Goal: Task Accomplishment & Management: Manage account settings

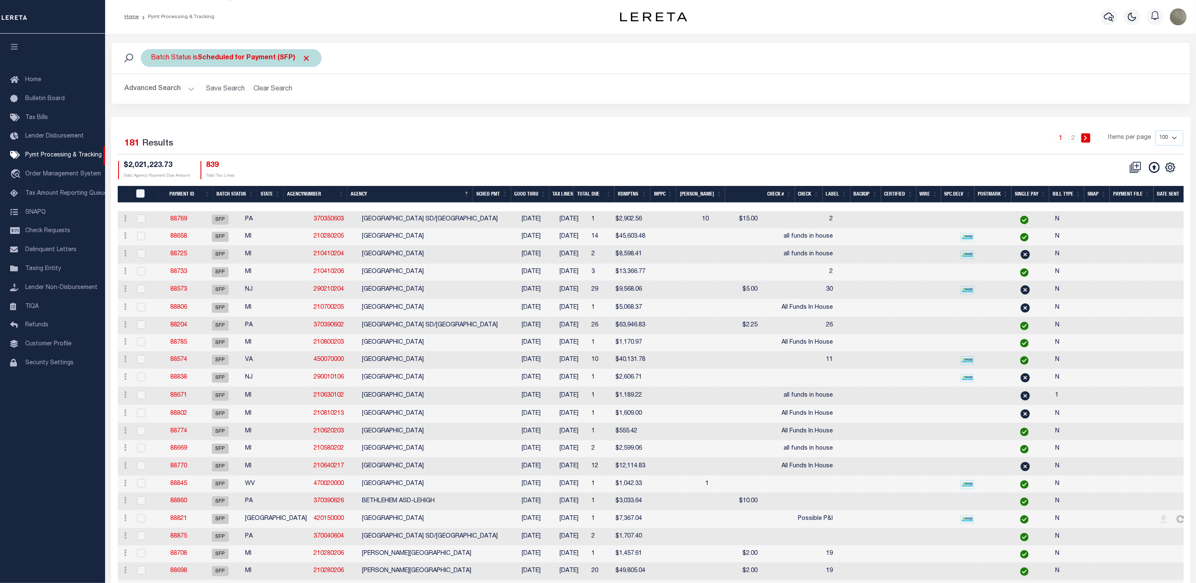
click at [209, 58] on b "Scheduled for Payment (SFP)" at bounding box center [254, 58] width 113 height 7
click at [185, 98] on select "Awaiting Funds (AWF) Cleared and Complete (CAC) New Check Needed (NCN) Payment …" at bounding box center [214, 99] width 124 height 16
select select "RFP"
click at [152, 92] on select "Awaiting Funds (AWF) Cleared and Complete (CAC) New Check Needed (NCN) Payment …" at bounding box center [214, 99] width 124 height 16
click at [267, 119] on input "Apply" at bounding box center [263, 118] width 25 height 14
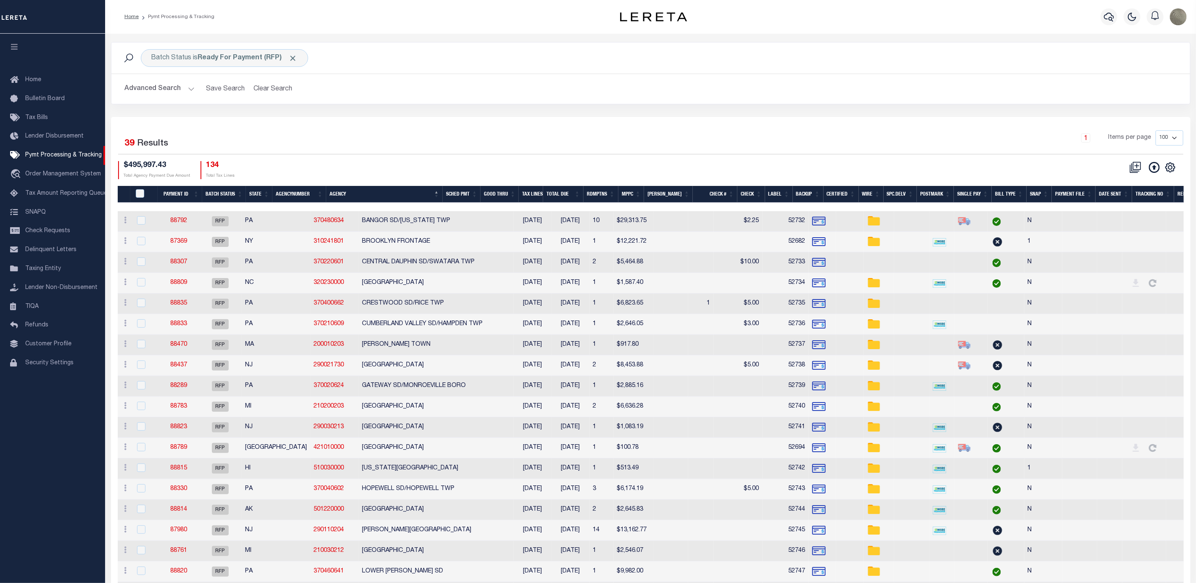
click at [145, 85] on button "Advanced Search" at bounding box center [160, 89] width 70 height 16
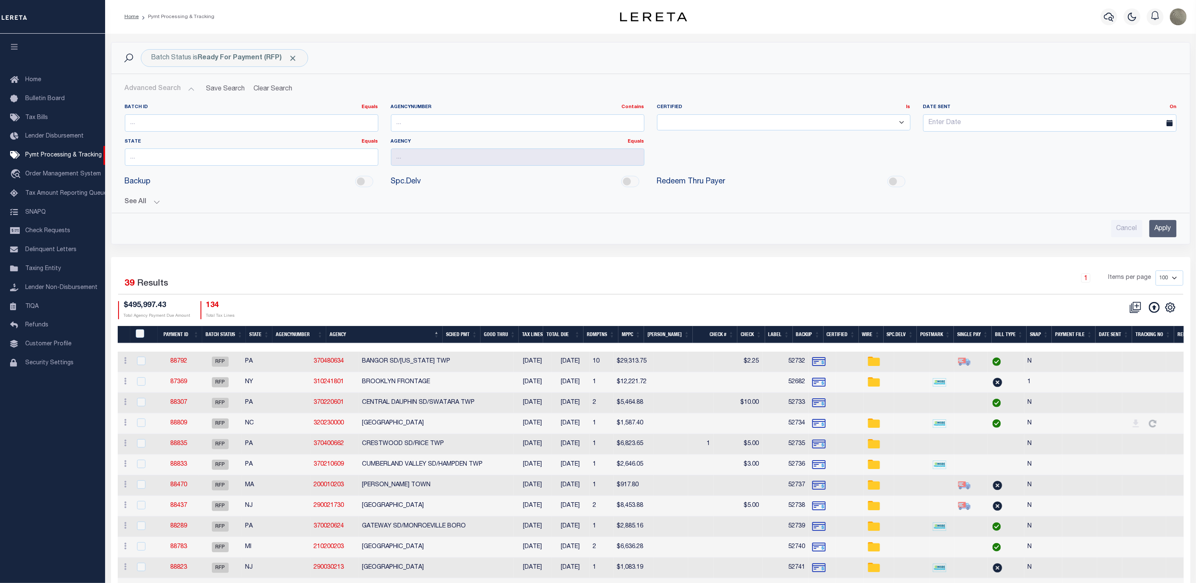
click at [140, 202] on button "See All" at bounding box center [651, 202] width 1052 height 8
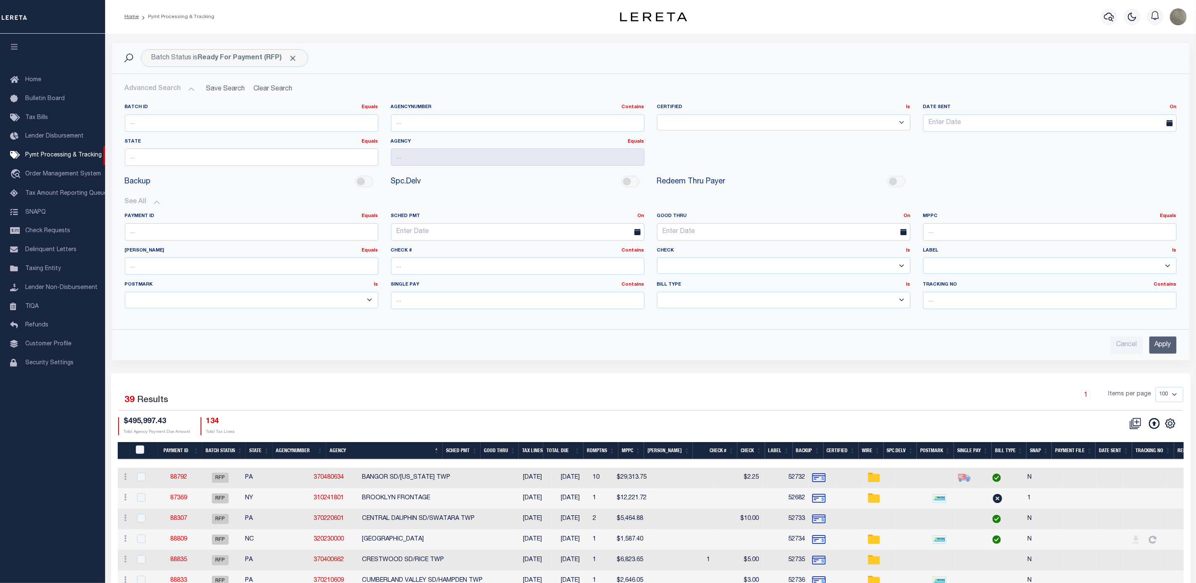
click at [1165, 352] on input "Apply" at bounding box center [1162, 344] width 27 height 17
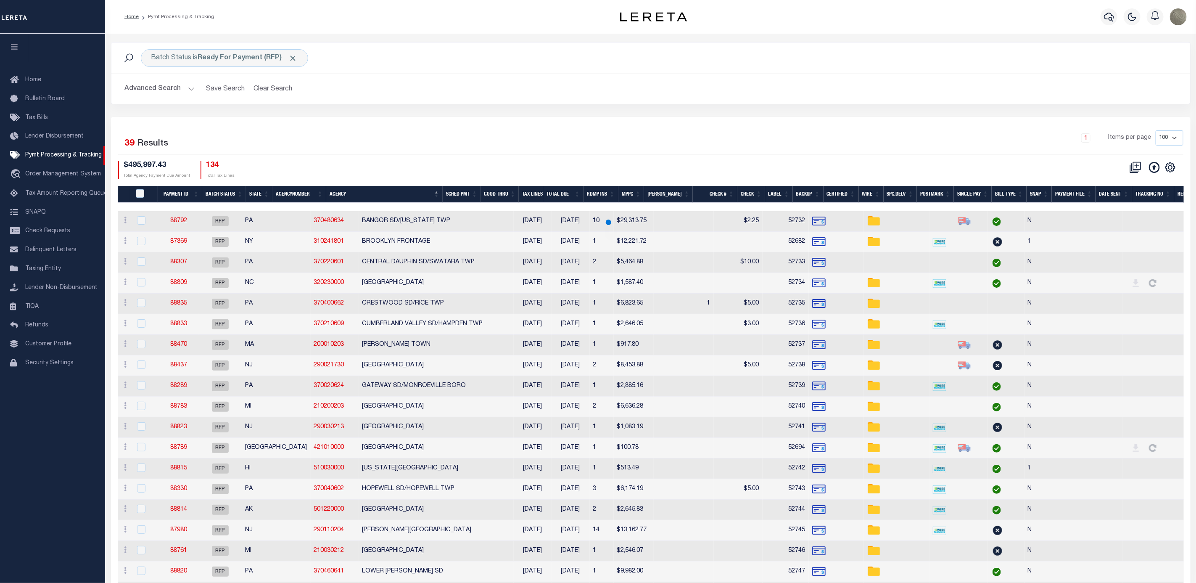
select select
click at [1170, 172] on icon "" at bounding box center [1170, 167] width 11 height 11
click at [1123, 232] on span "Show Filter" at bounding box center [1119, 230] width 32 height 6
select select
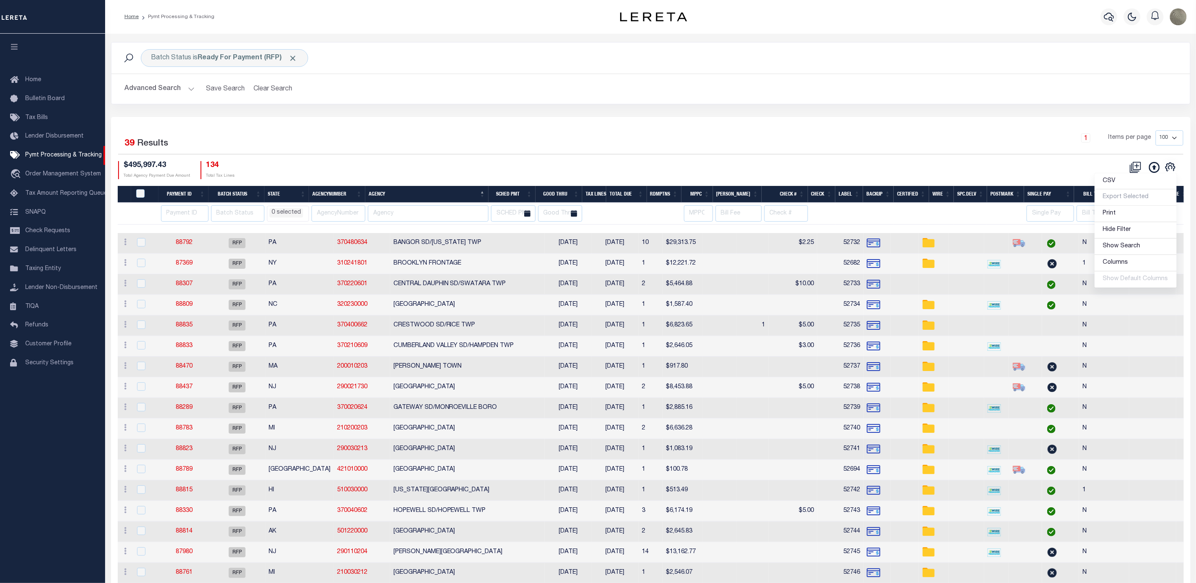
click at [500, 161] on div "Selected 39 Results 1 Items per page 100 200 500 1000 $495,997.43 Total Agency …" at bounding box center [650, 154] width 1079 height 48
click at [413, 217] on input "text" at bounding box center [428, 213] width 121 height 16
type input "PEORIA"
select select
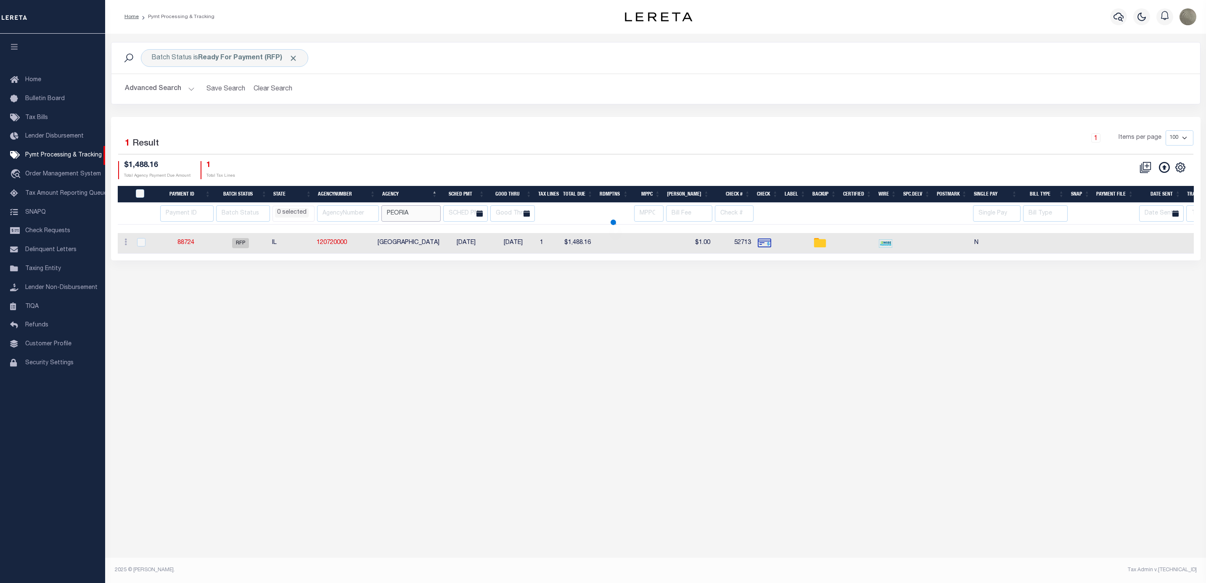
select select
click at [431, 217] on input "PEORIA" at bounding box center [410, 213] width 59 height 16
drag, startPoint x: 193, startPoint y: 240, endPoint x: 180, endPoint y: 246, distance: 15.1
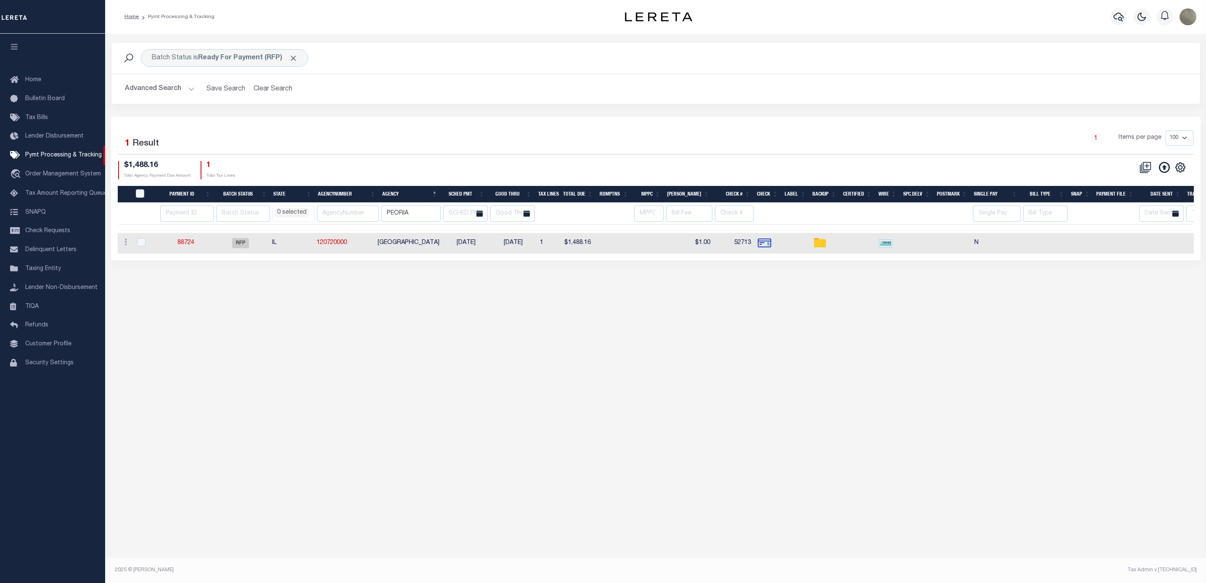
click at [320, 145] on div "Selected 1 Result" at bounding box center [247, 142] width 259 height 24
click at [535, 151] on div "1 Items per page 100 200 500 1000" at bounding box center [791, 141] width 803 height 22
click at [418, 211] on input "PEORIA" at bounding box center [410, 213] width 59 height 16
click at [419, 211] on input "PEORIA" at bounding box center [410, 213] width 59 height 16
drag, startPoint x: 412, startPoint y: 150, endPoint x: 409, endPoint y: 163, distance: 12.9
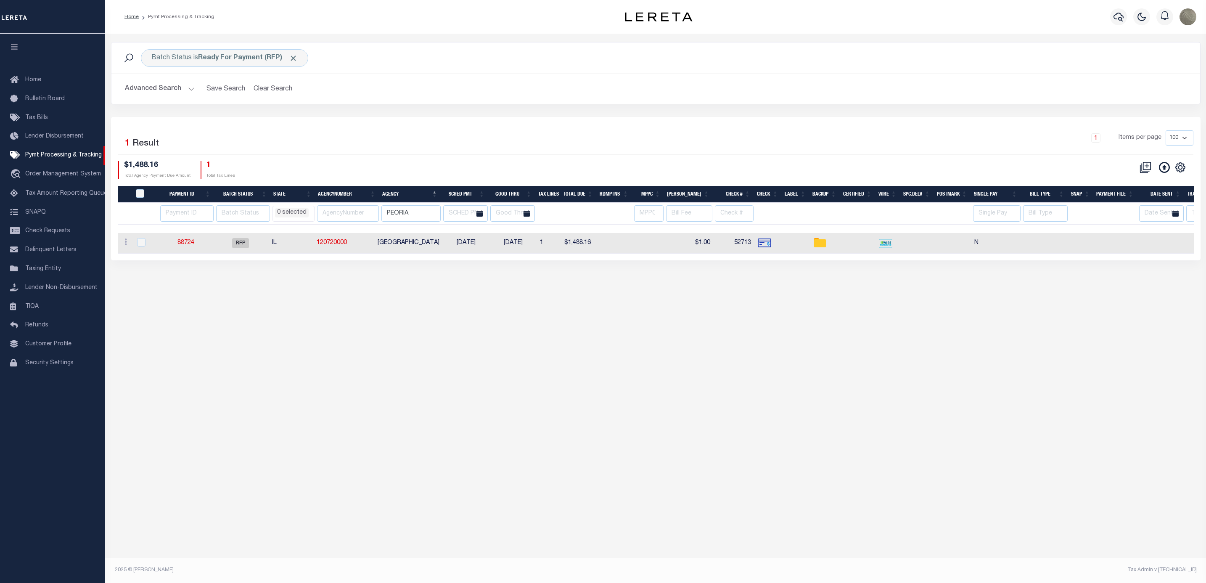
click at [412, 150] on div "1 Items per page 100 200 500 1000" at bounding box center [791, 141] width 803 height 22
click at [403, 212] on input "PEORIA" at bounding box center [410, 213] width 59 height 16
click at [436, 121] on div "Selected 1 Result 1 Items per page 100 200 500 1000 $1,488.16 1" at bounding box center [655, 188] width 1089 height 143
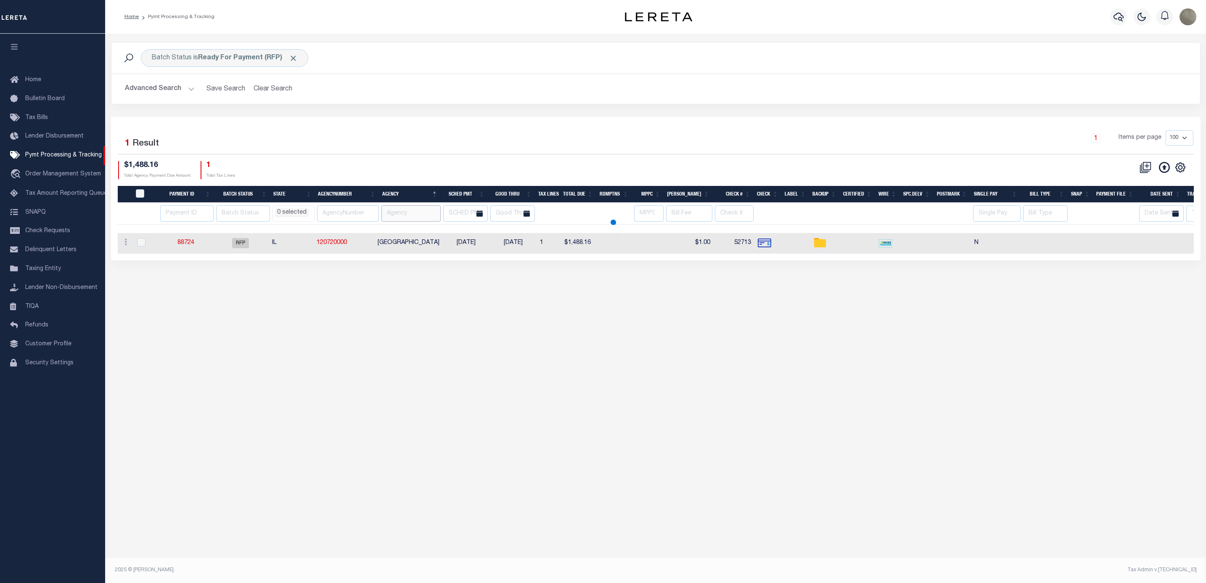
select select
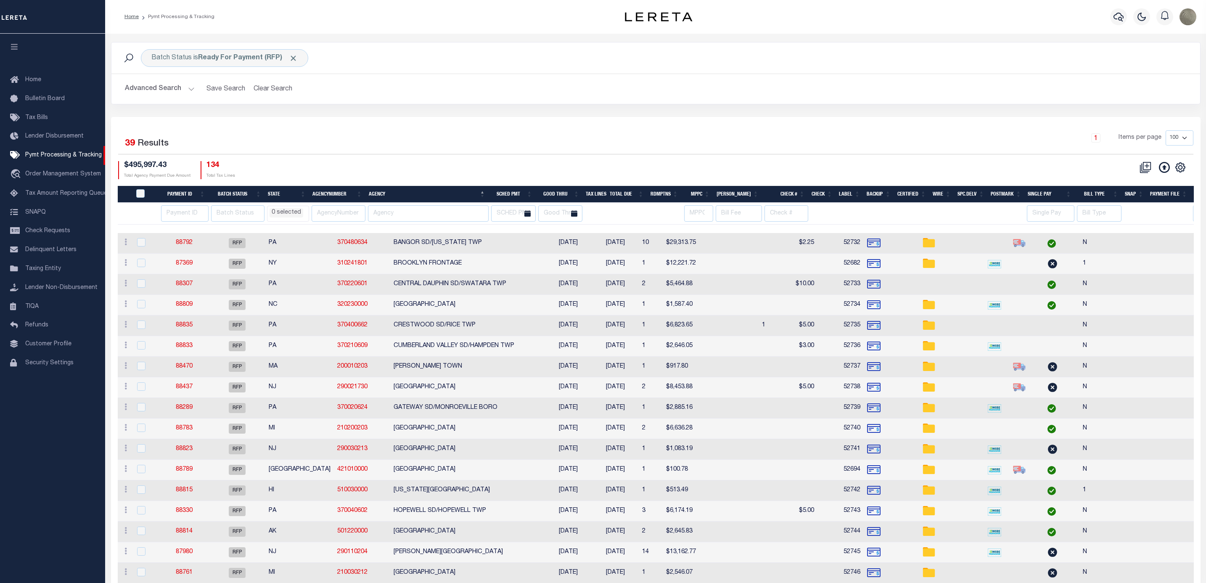
click at [423, 211] on input "text" at bounding box center [428, 213] width 121 height 16
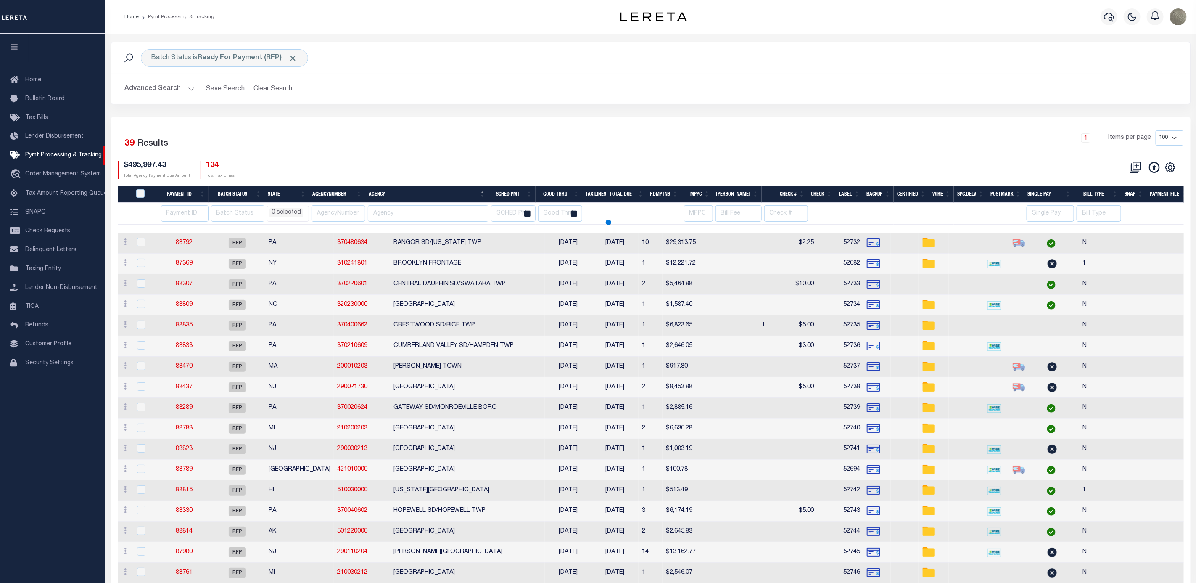
select select
type input "brookl"
select select
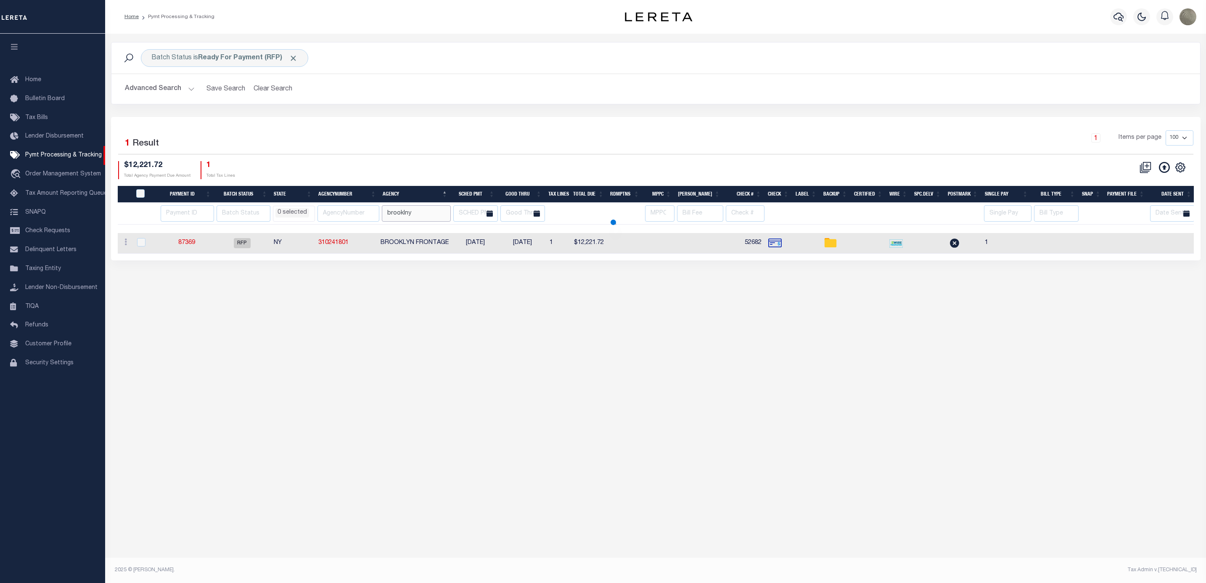
type input "brooklny"
select select
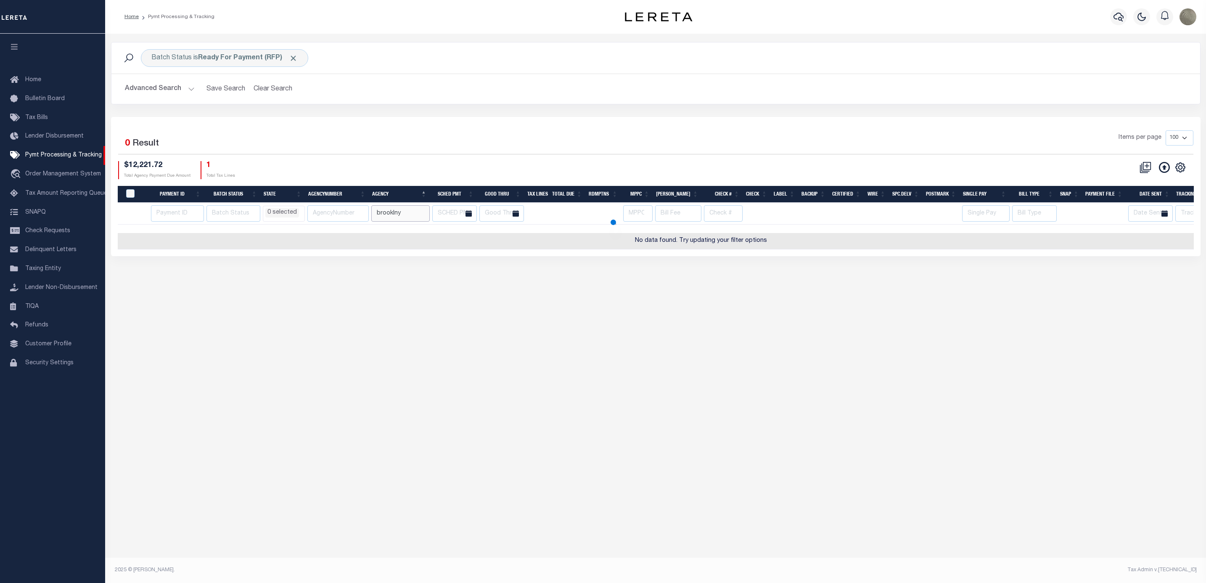
select select
click at [397, 211] on input "brooklny" at bounding box center [400, 213] width 58 height 16
type input "harris"
select select
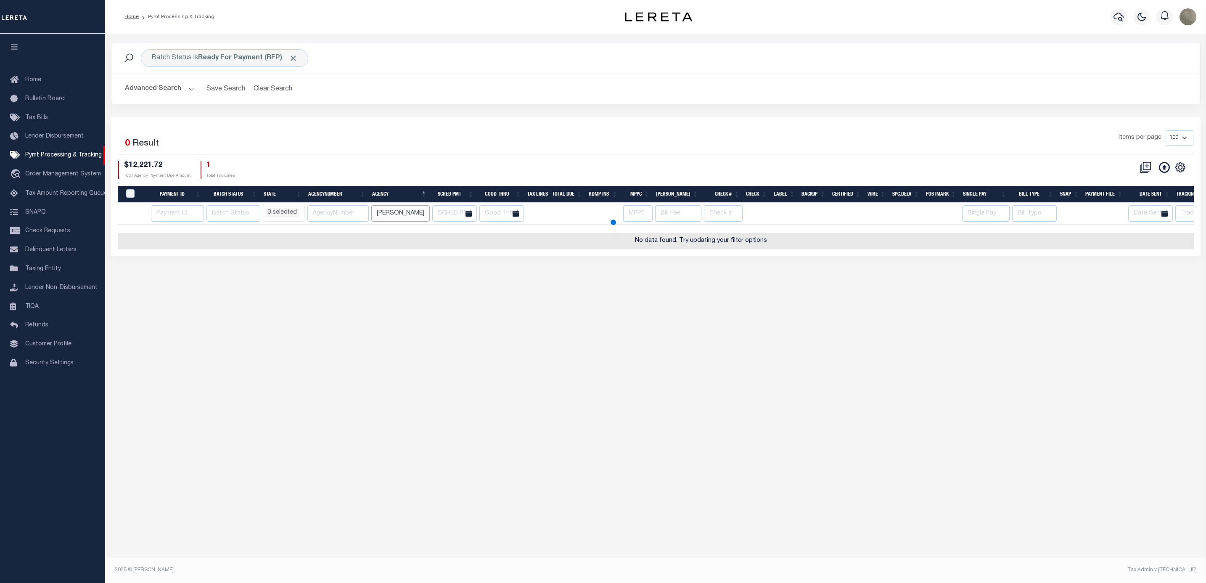
select select
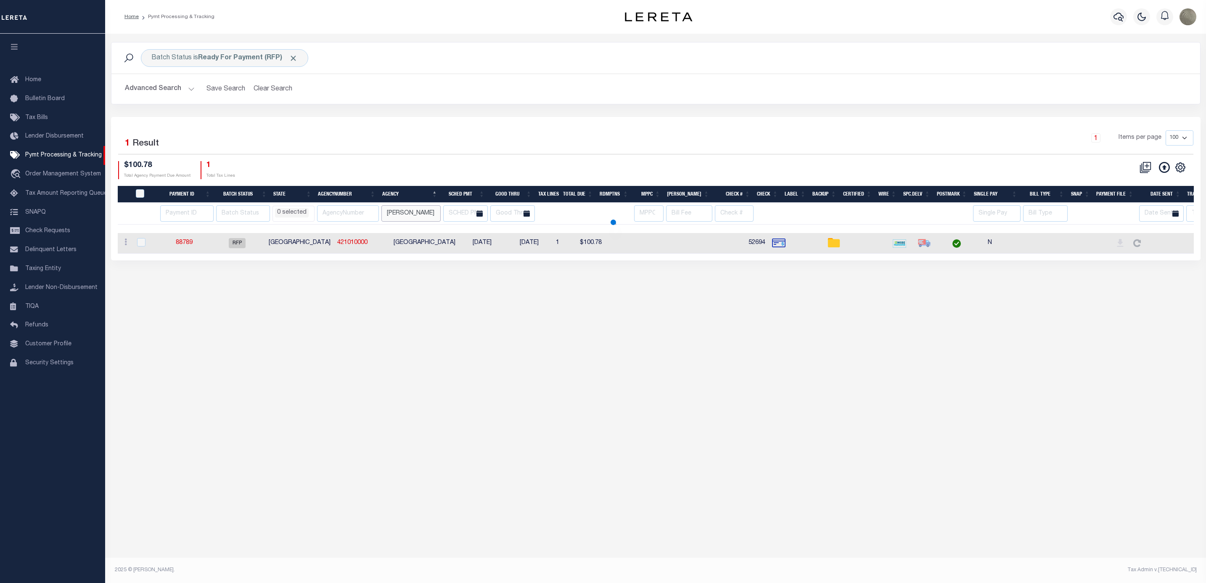
select select
click at [407, 214] on input "harris" at bounding box center [410, 213] width 59 height 16
click at [539, 130] on div "Selected 1 Result 1 Items per page 100 200 500 1000 $100.78 1" at bounding box center [655, 188] width 1089 height 143
select select
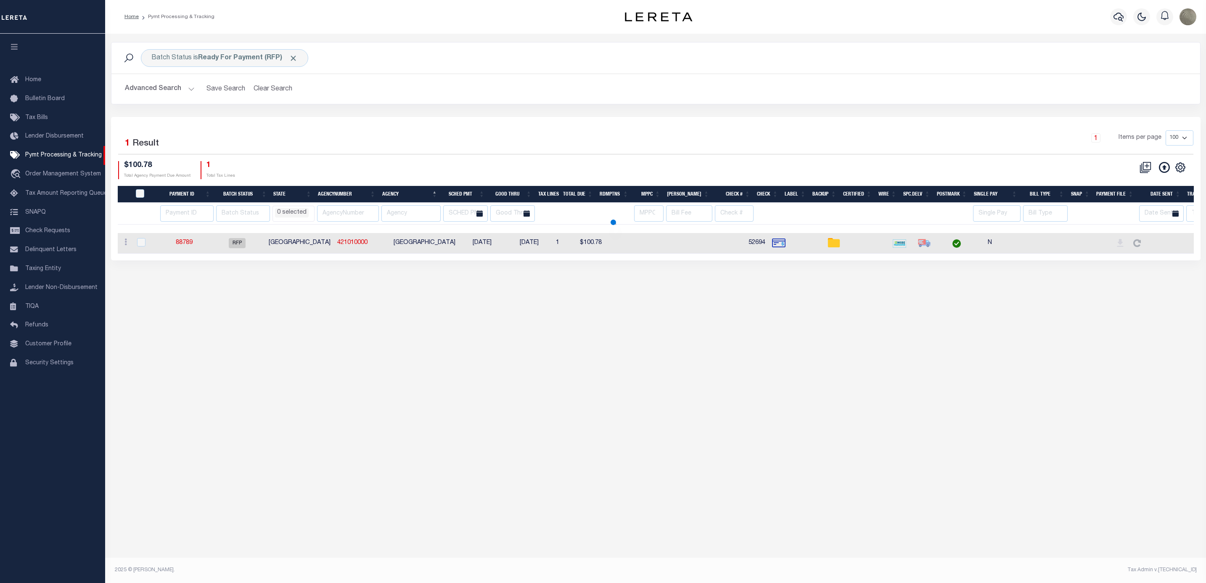
select select
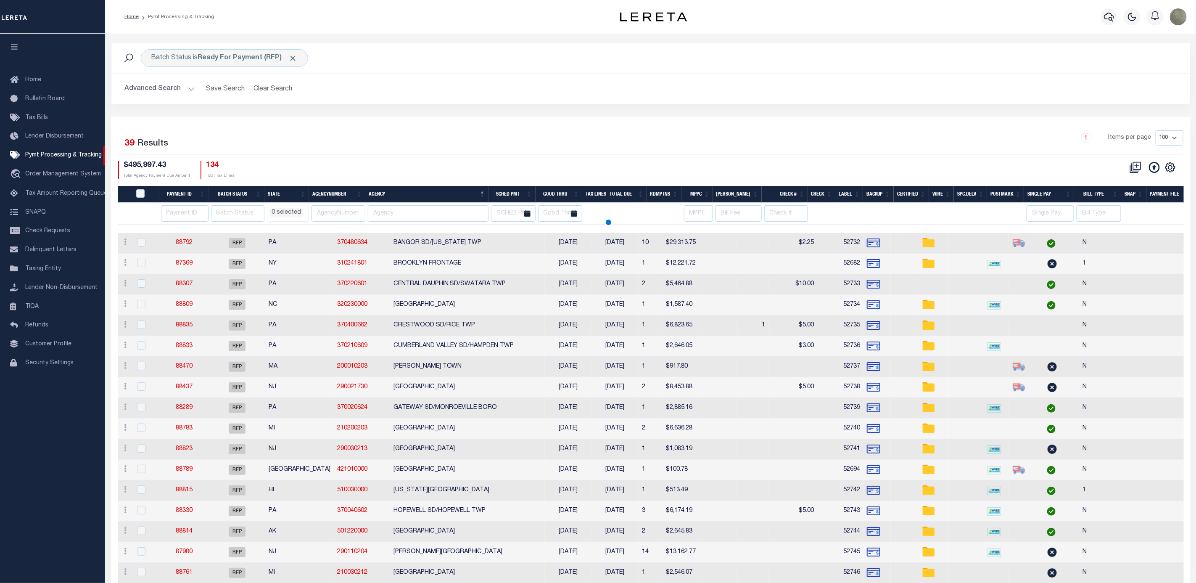
select select
click at [141, 196] on input "PayeePmtBatchStatus" at bounding box center [140, 193] width 8 height 8
checkbox input "true"
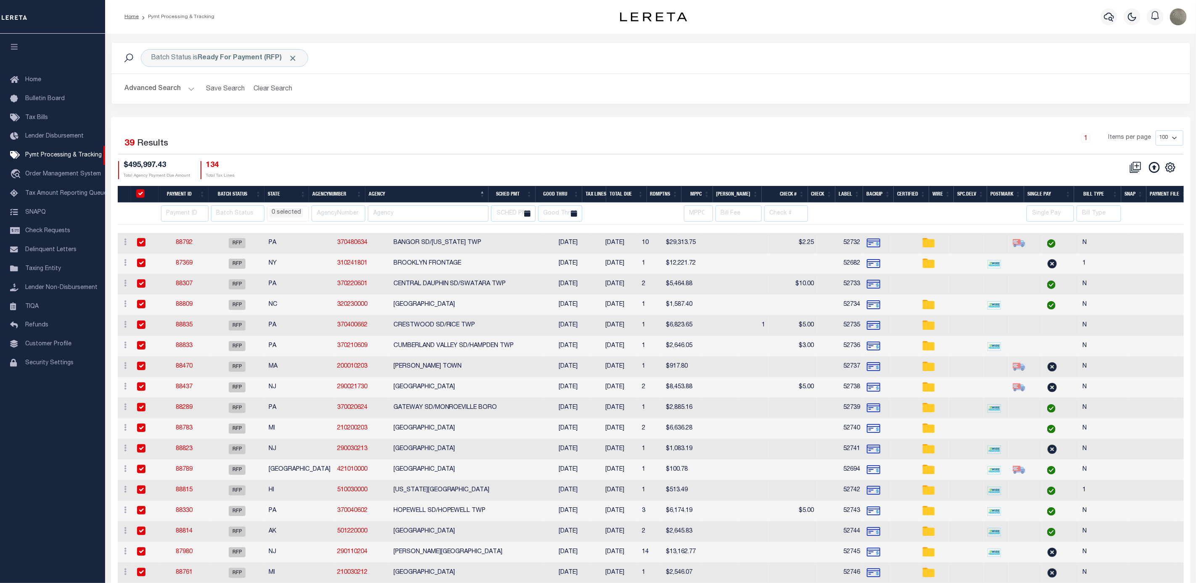
checkbox input "true"
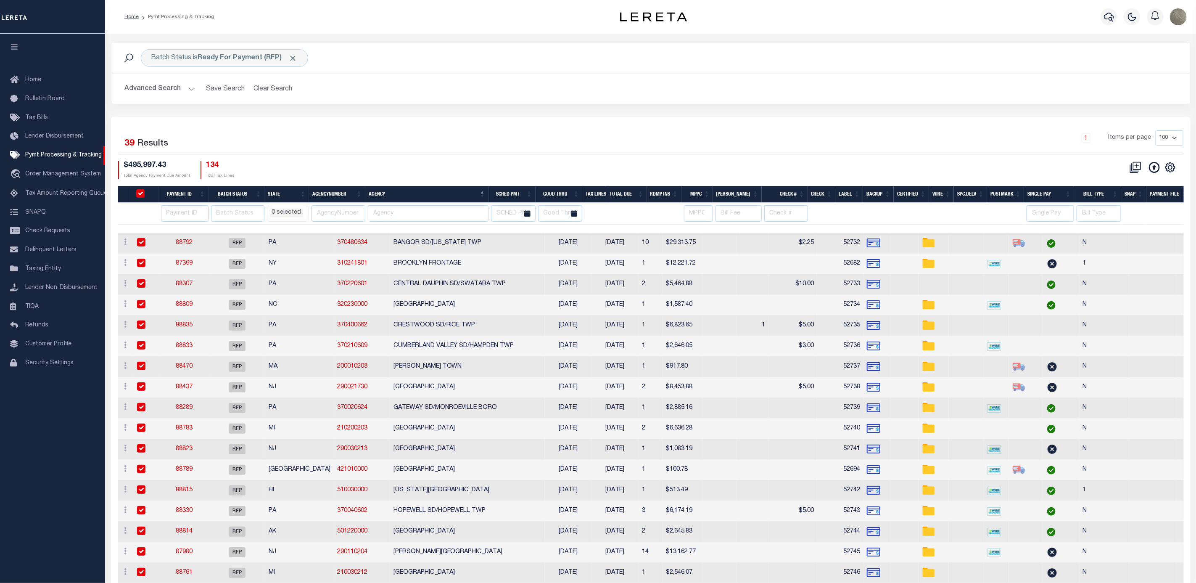
checkbox input "true"
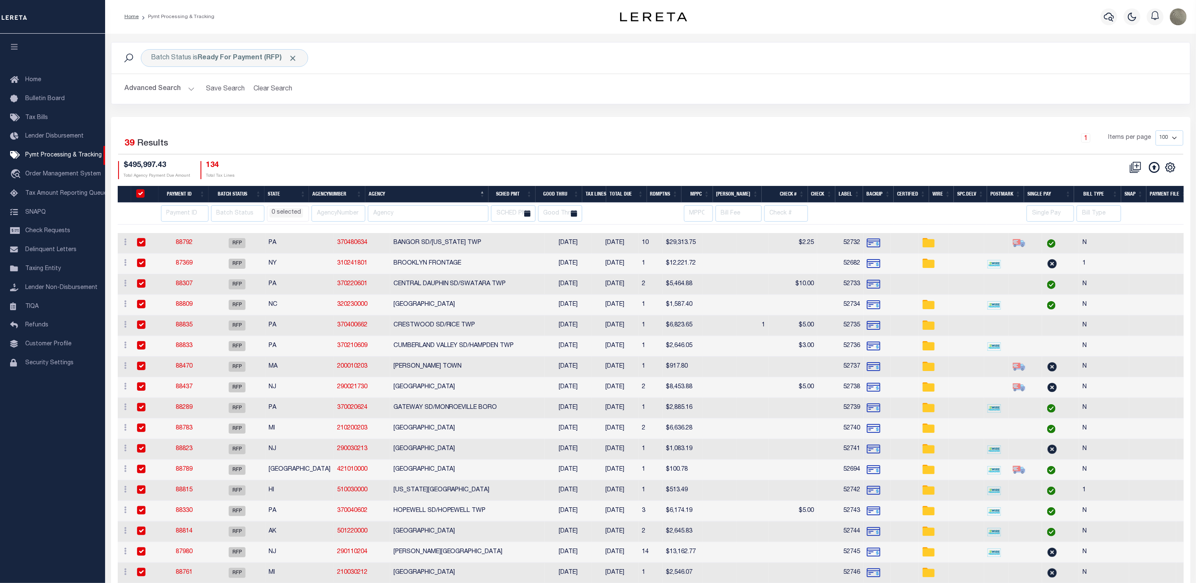
checkbox input "true"
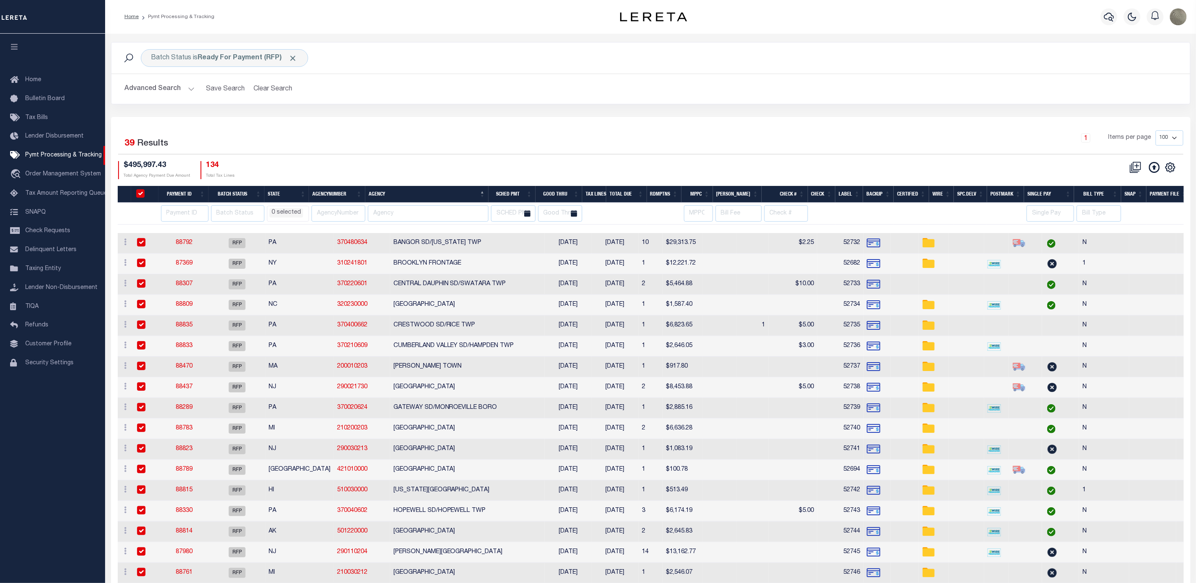
checkbox input "true"
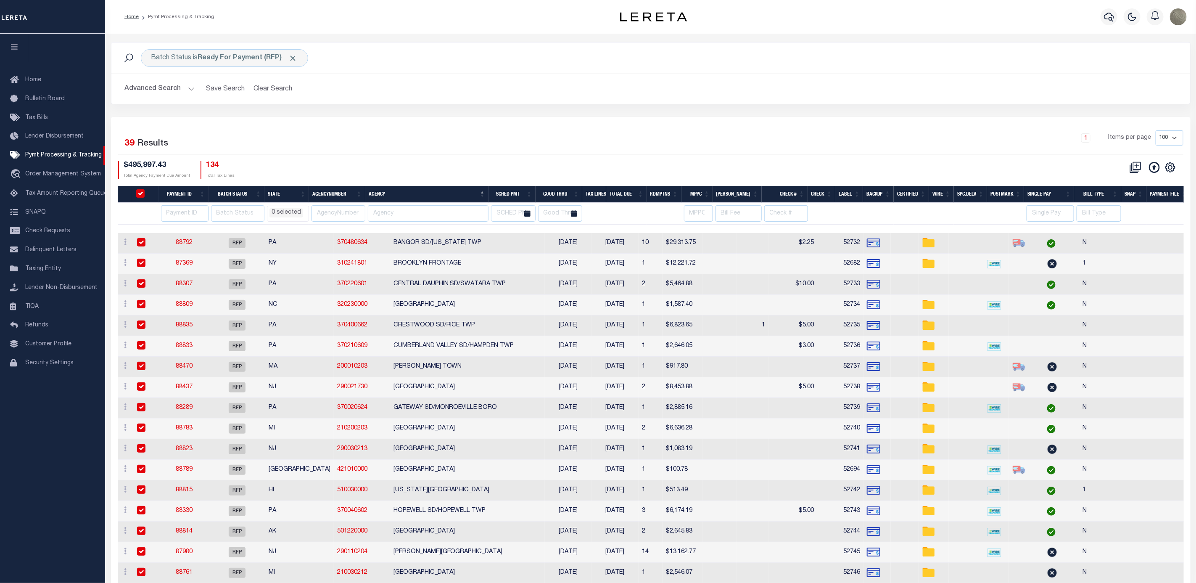
checkbox input "true"
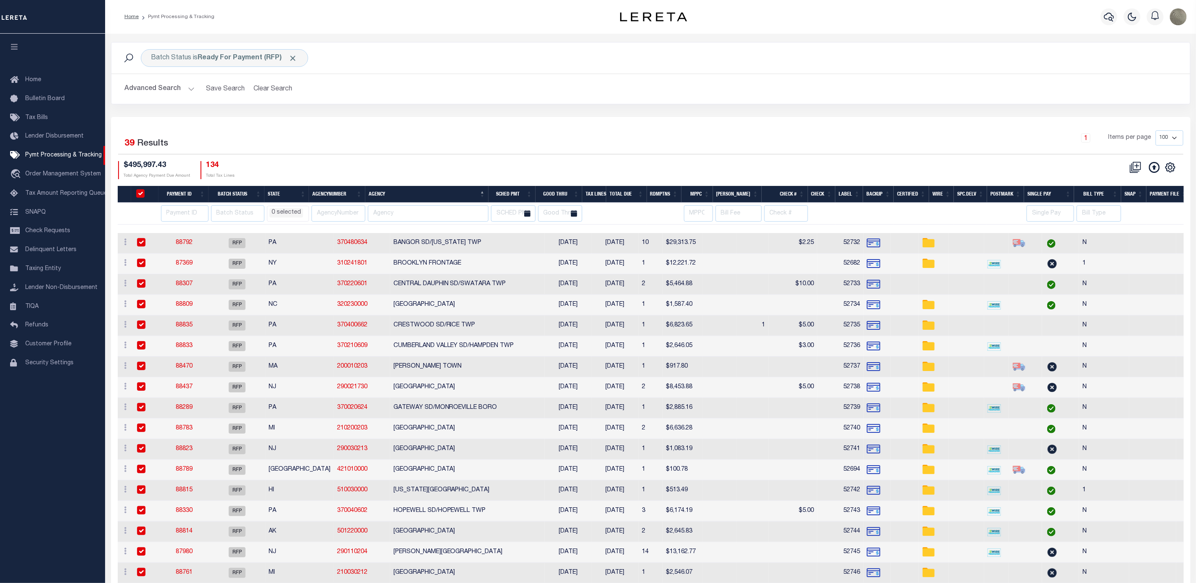
checkbox input "true"
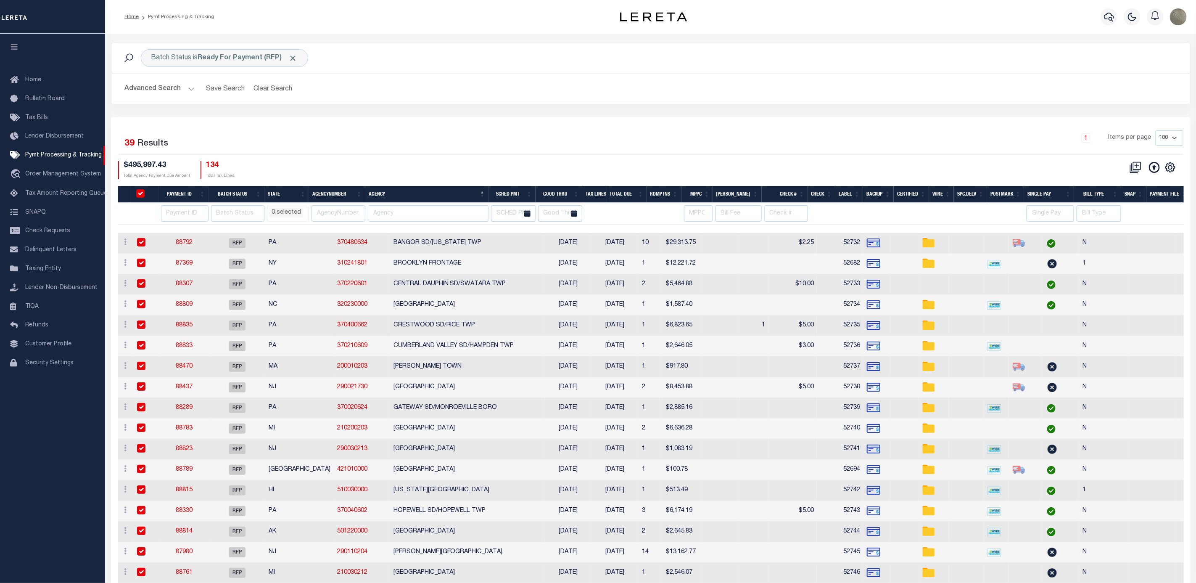
checkbox input "true"
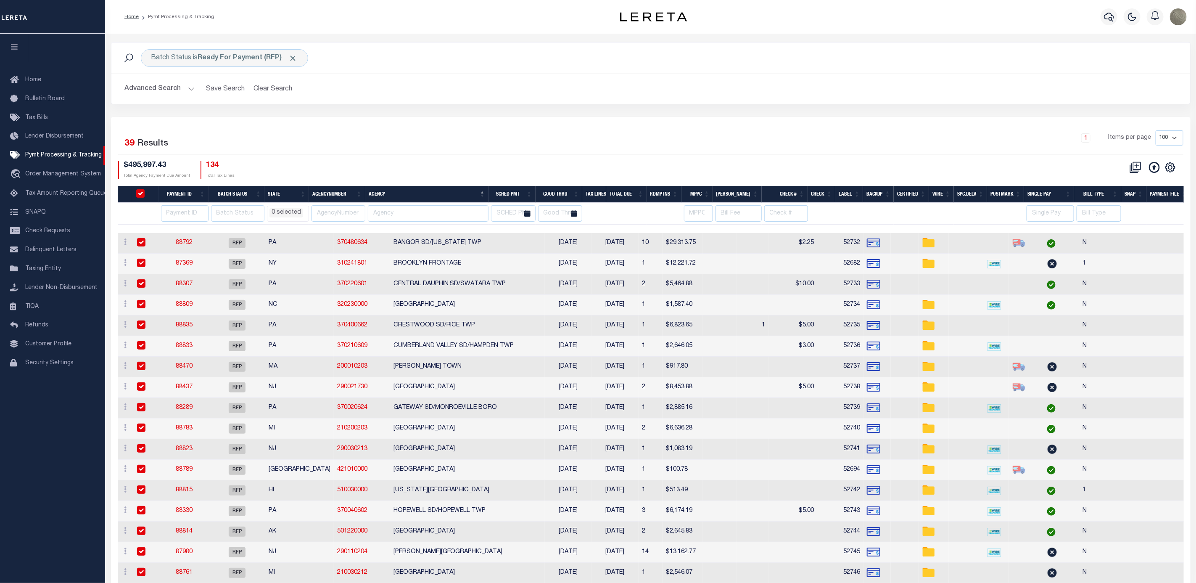
checkbox input "true"
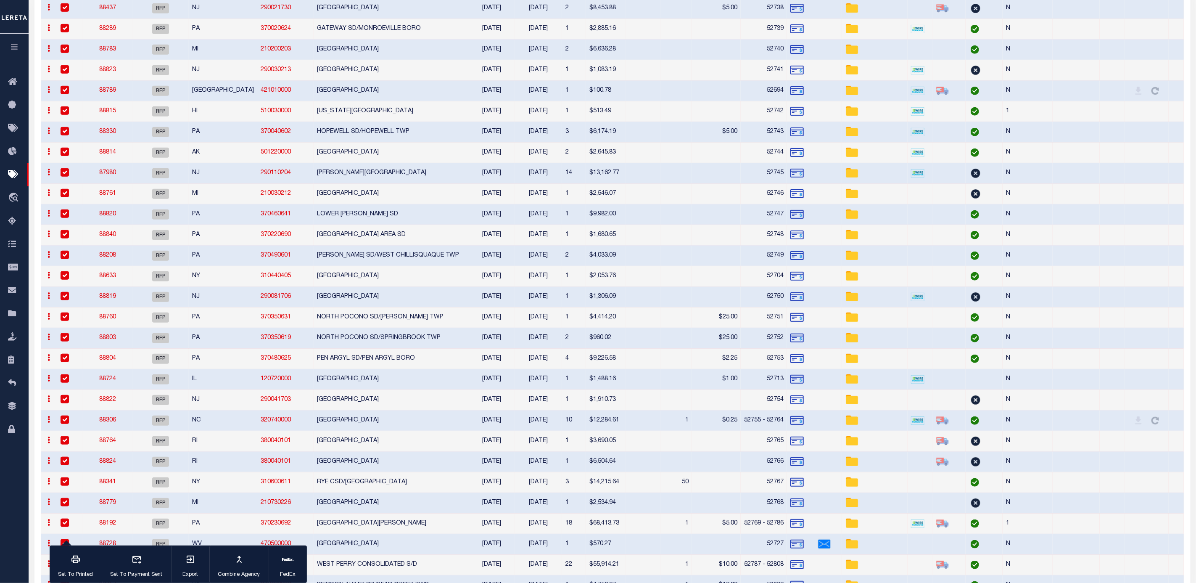
select select
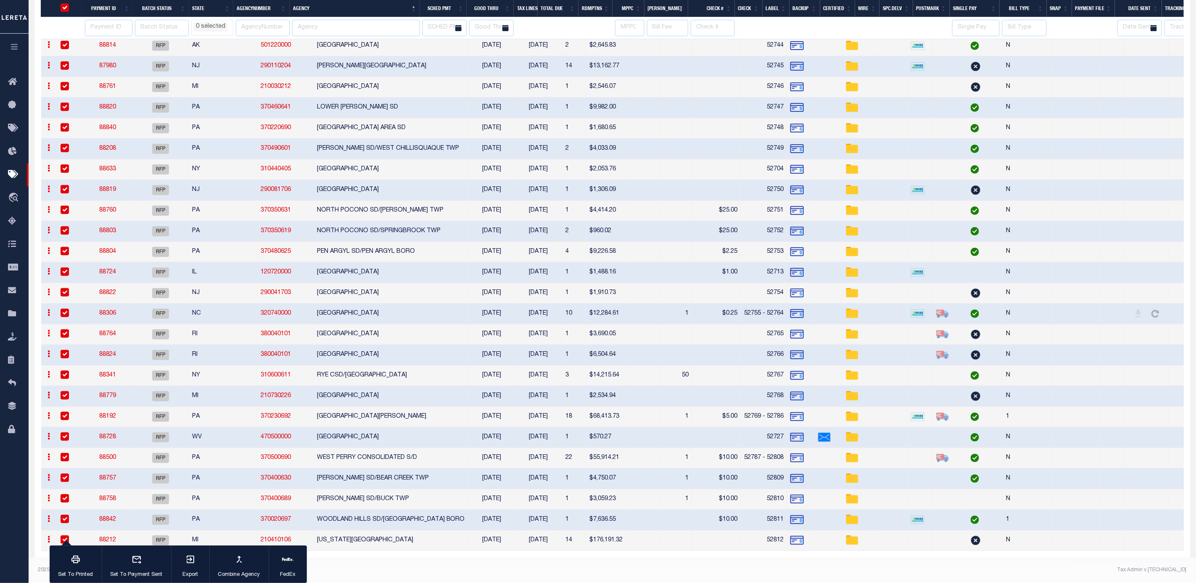
select select
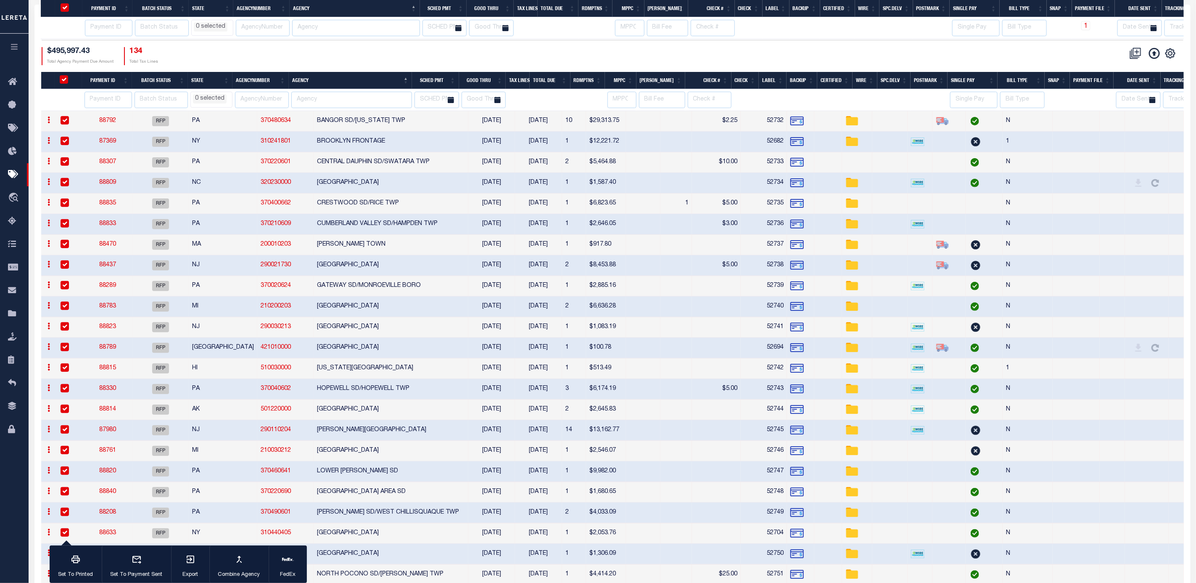
select select
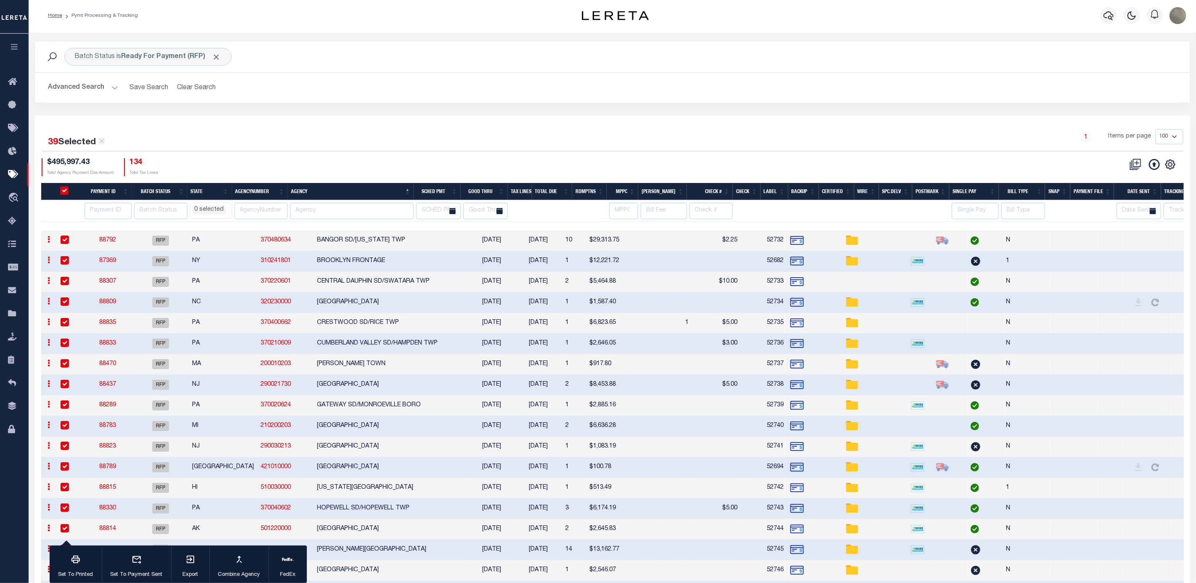
scroll to position [0, 0]
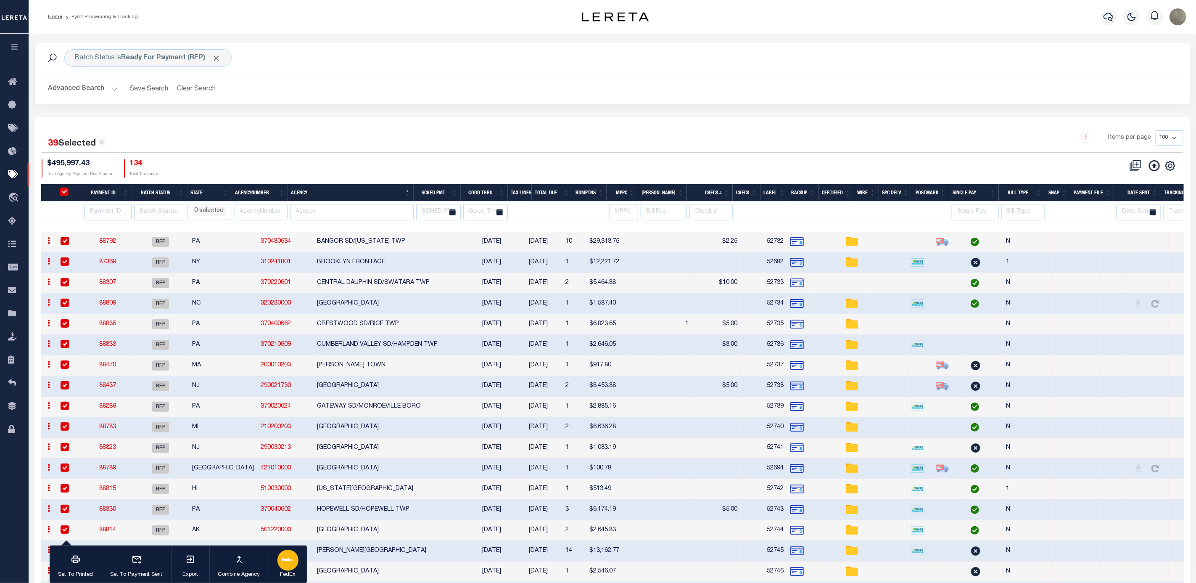
click at [280, 555] on div "button" at bounding box center [287, 560] width 21 height 21
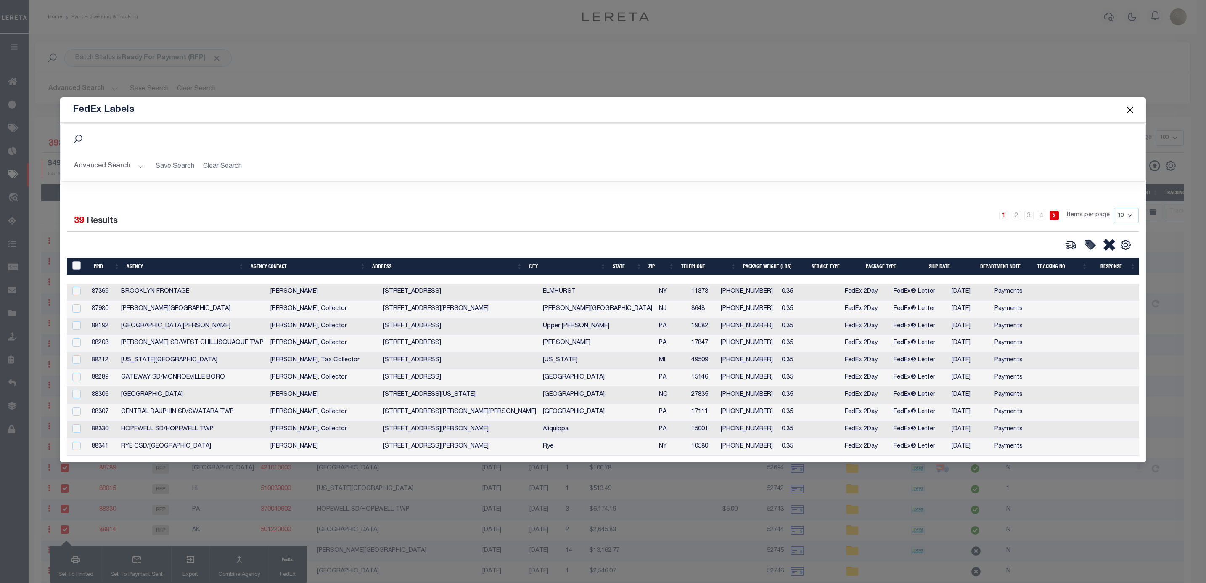
click at [77, 264] on input "&nbsp;" at bounding box center [76, 265] width 8 height 8
checkbox input "true"
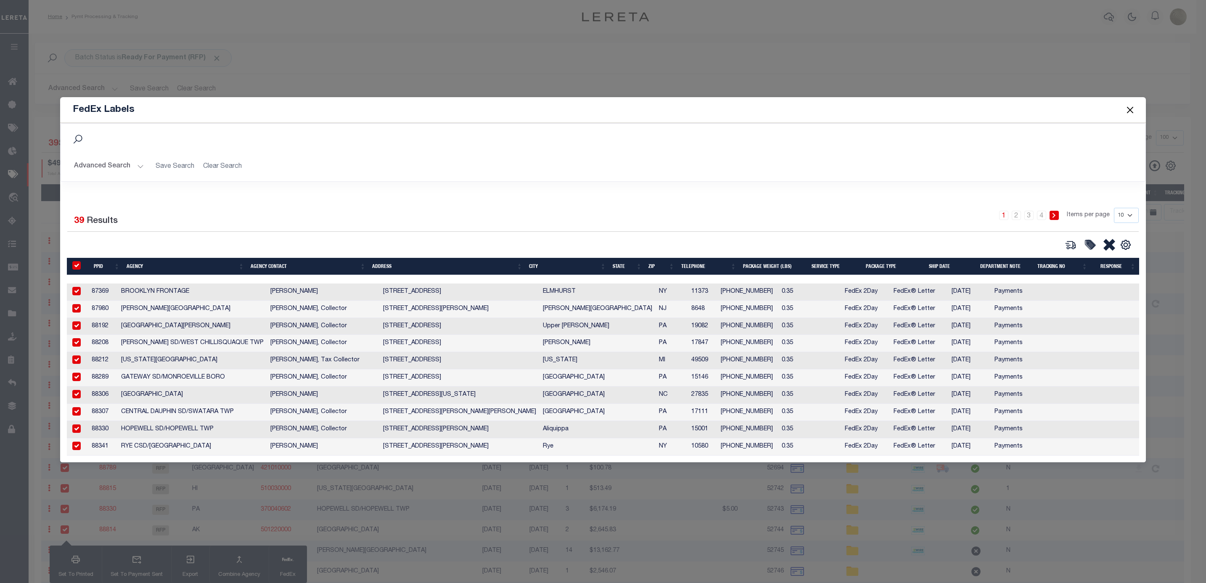
checkbox input "true"
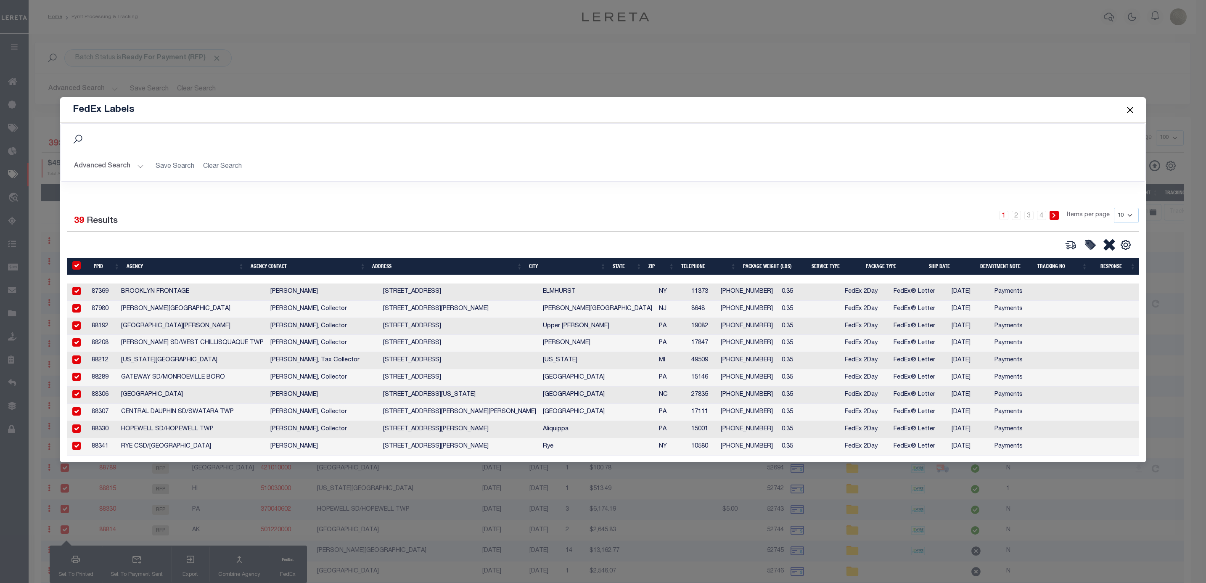
checkbox input "true"
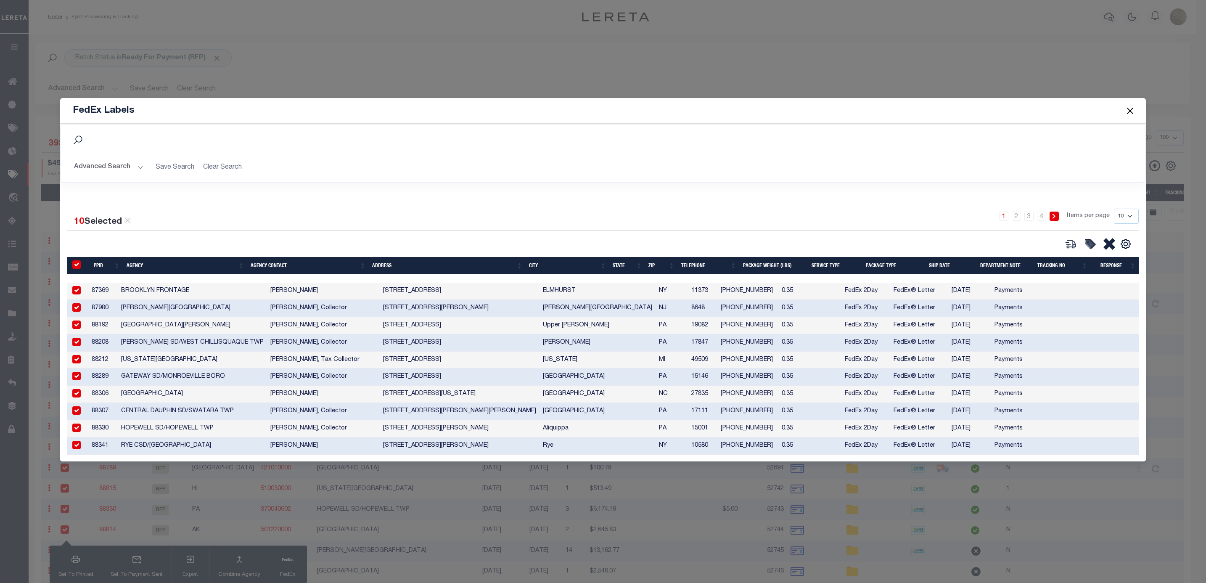
click at [178, 262] on th "Agency" at bounding box center [185, 265] width 124 height 17
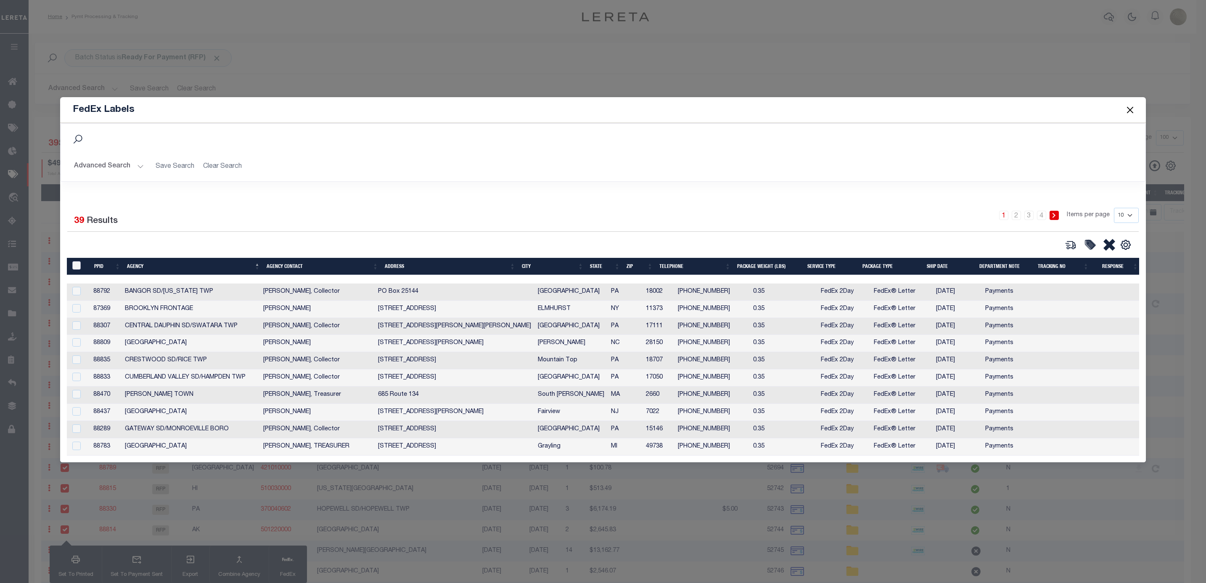
click at [77, 262] on input "&nbsp;" at bounding box center [76, 265] width 8 height 8
checkbox input "true"
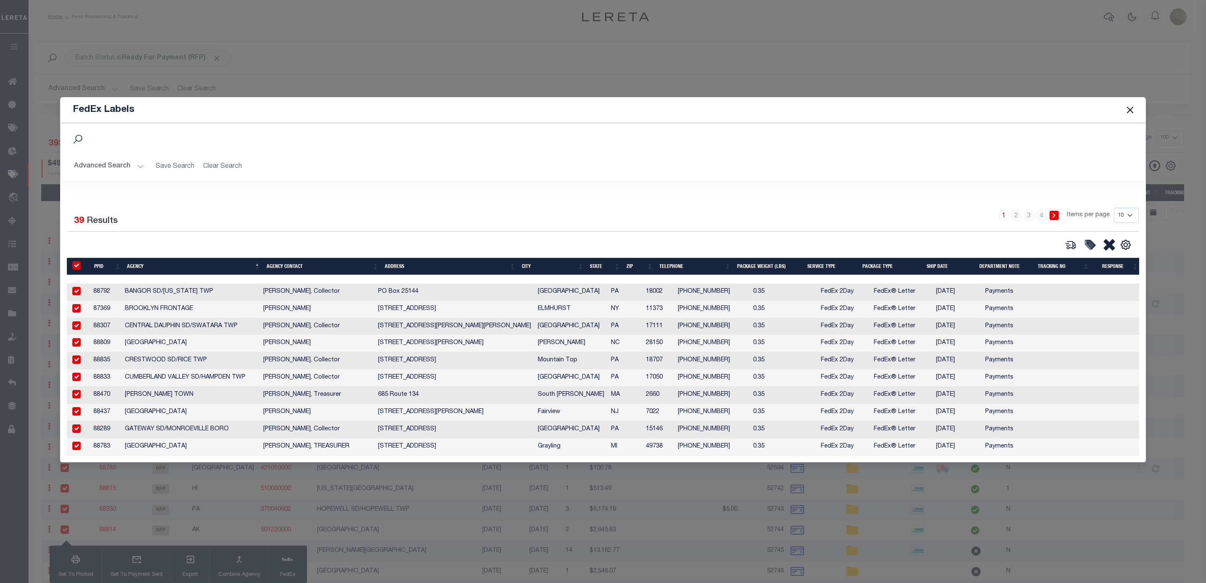
checkbox input "true"
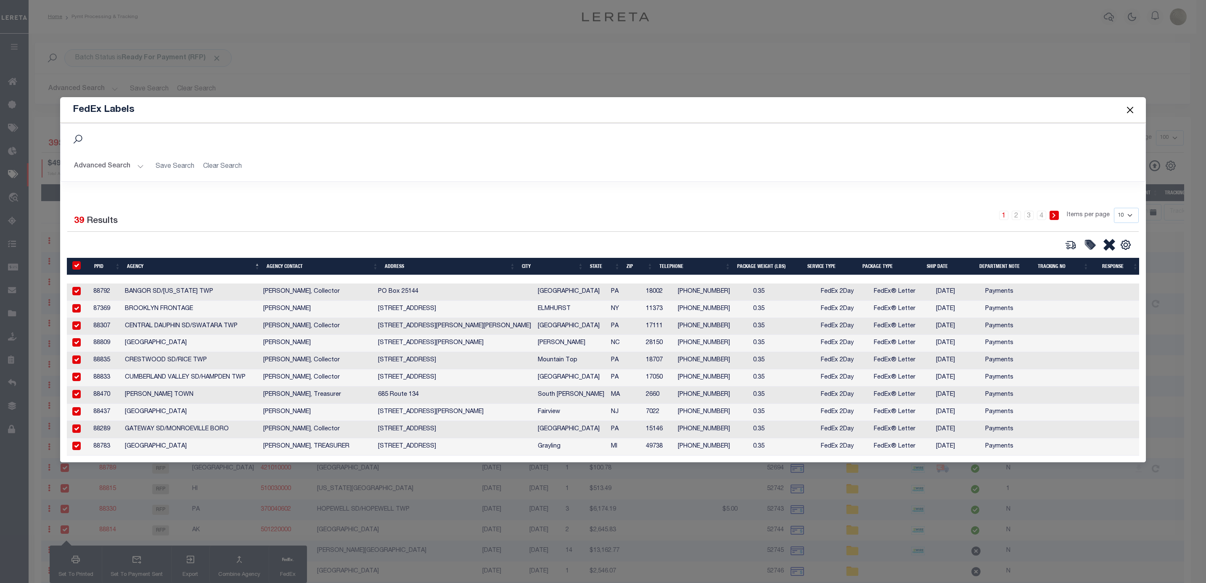
checkbox input "true"
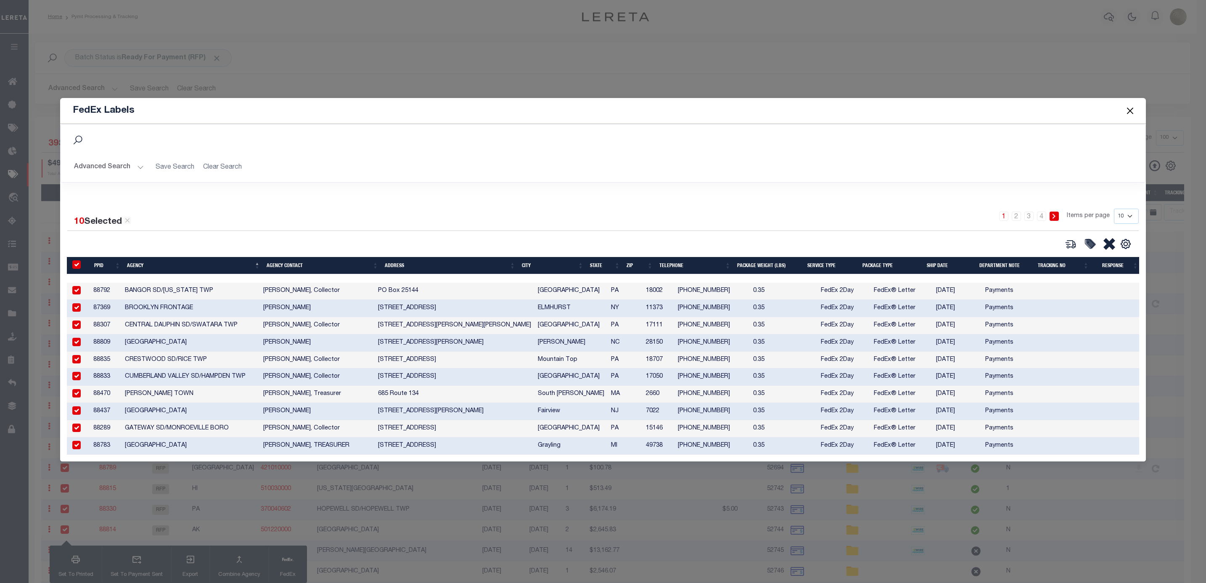
click at [77, 286] on input "checkbox" at bounding box center [76, 290] width 8 height 8
checkbox input "false"
click at [1129, 105] on button "Close" at bounding box center [1129, 110] width 11 height 11
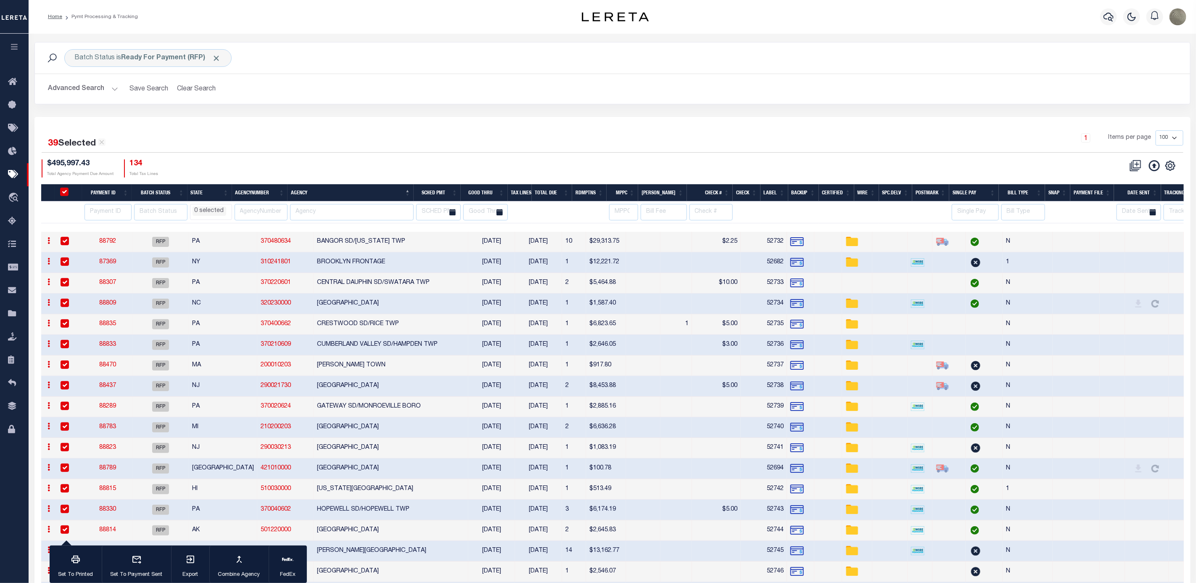
click at [452, 132] on div "1 Items per page 100 200 500 1000" at bounding box center [756, 141] width 853 height 22
click at [489, 190] on th "Good Thru" at bounding box center [484, 192] width 47 height 17
select select
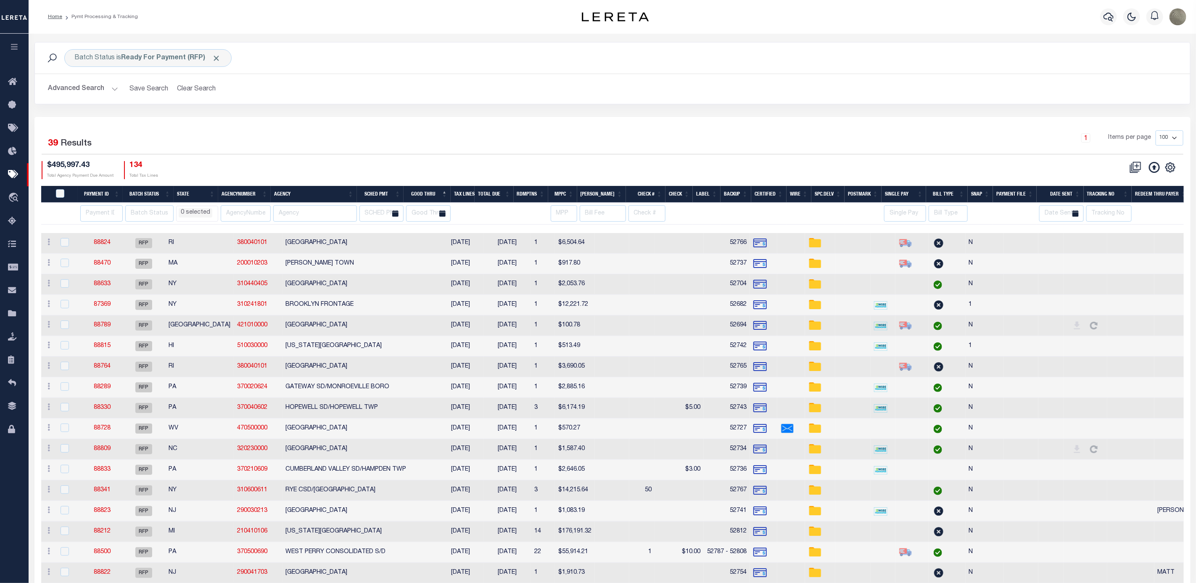
click at [434, 190] on th "Good Thru" at bounding box center [427, 194] width 47 height 17
select select
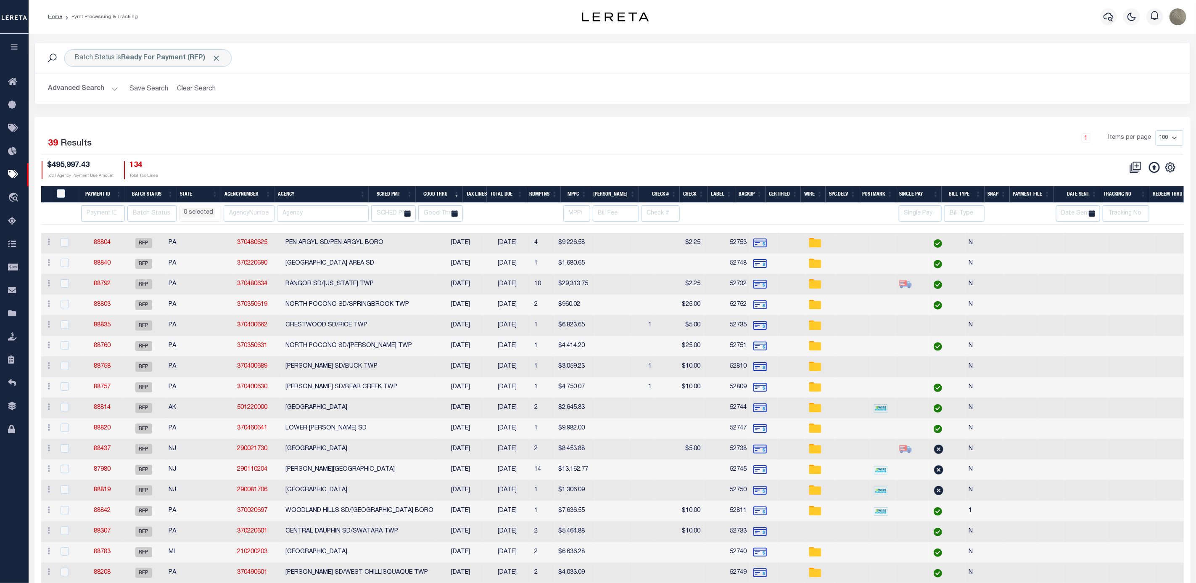
click at [434, 190] on th "Good Thru" at bounding box center [439, 194] width 47 height 17
select select
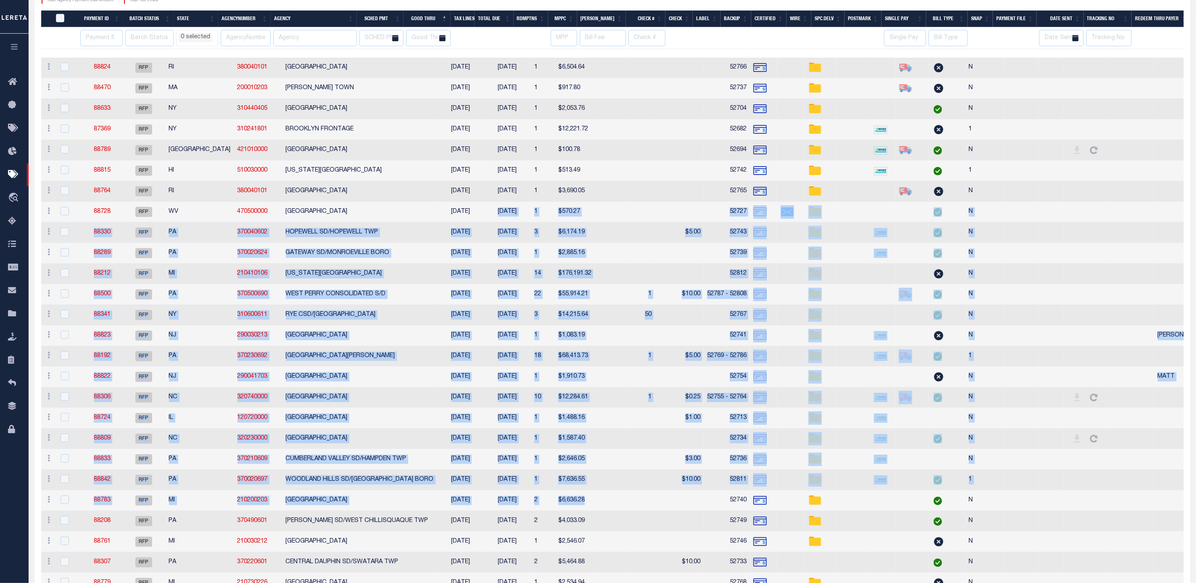
scroll to position [189, 0]
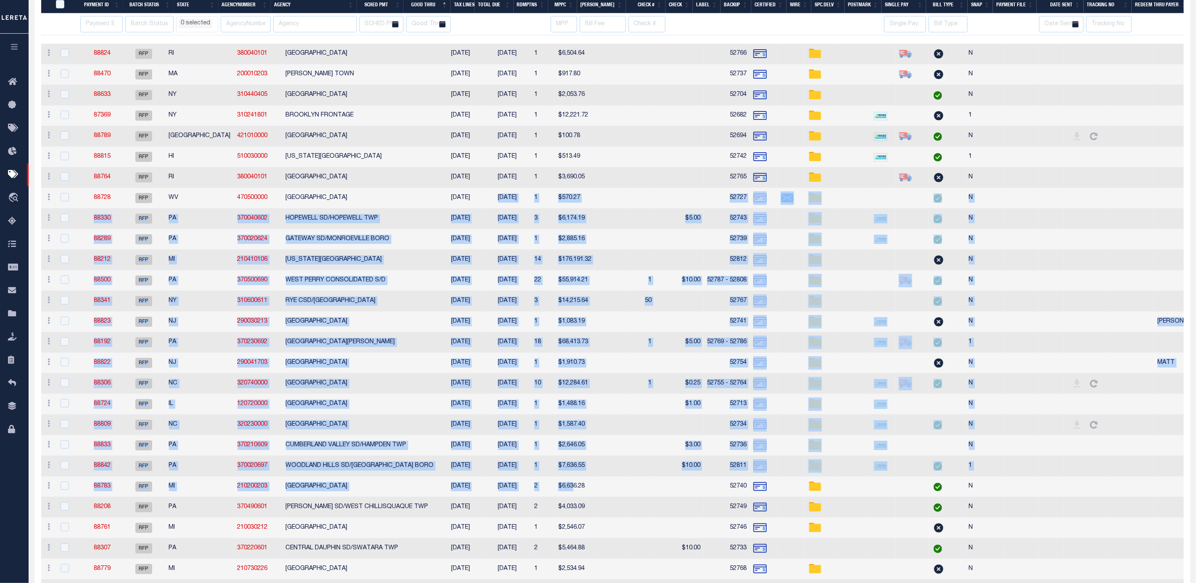
select select
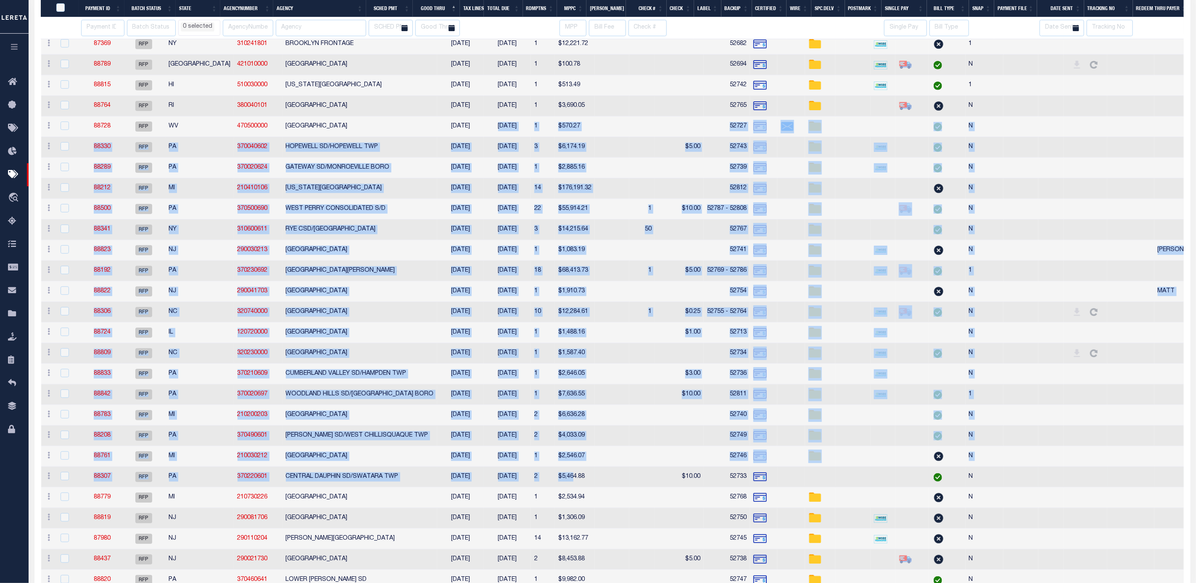
select select
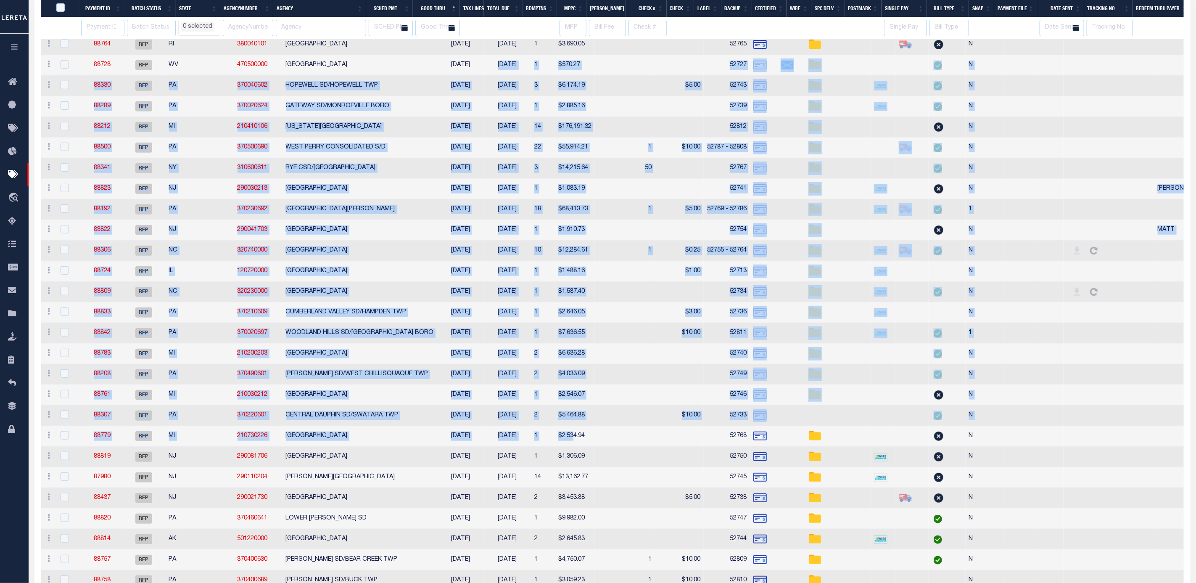
select select
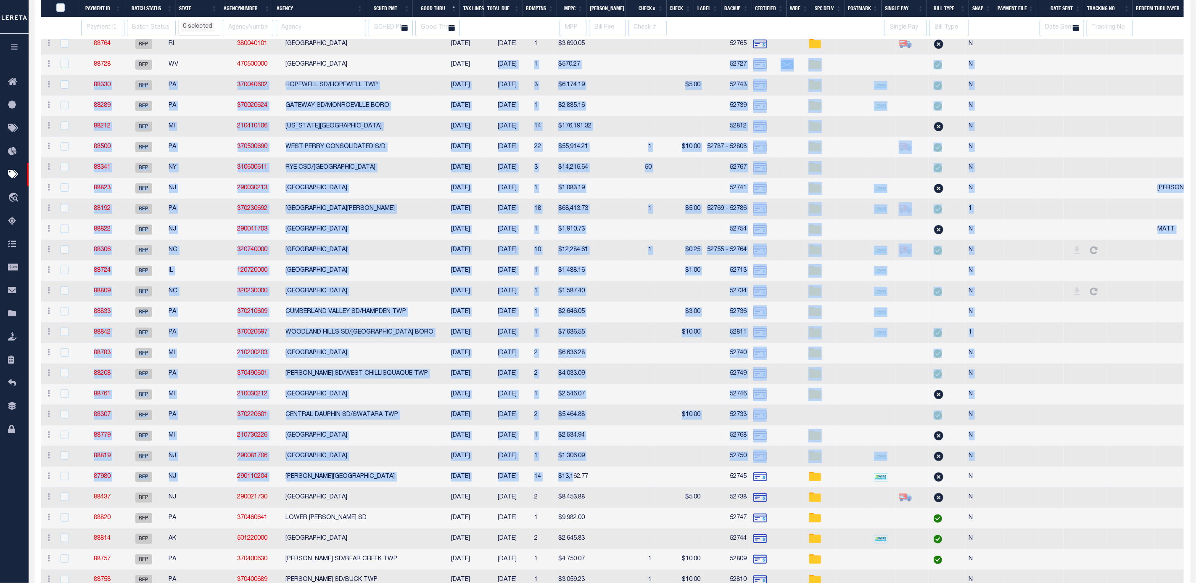
scroll to position [315, 0]
select select
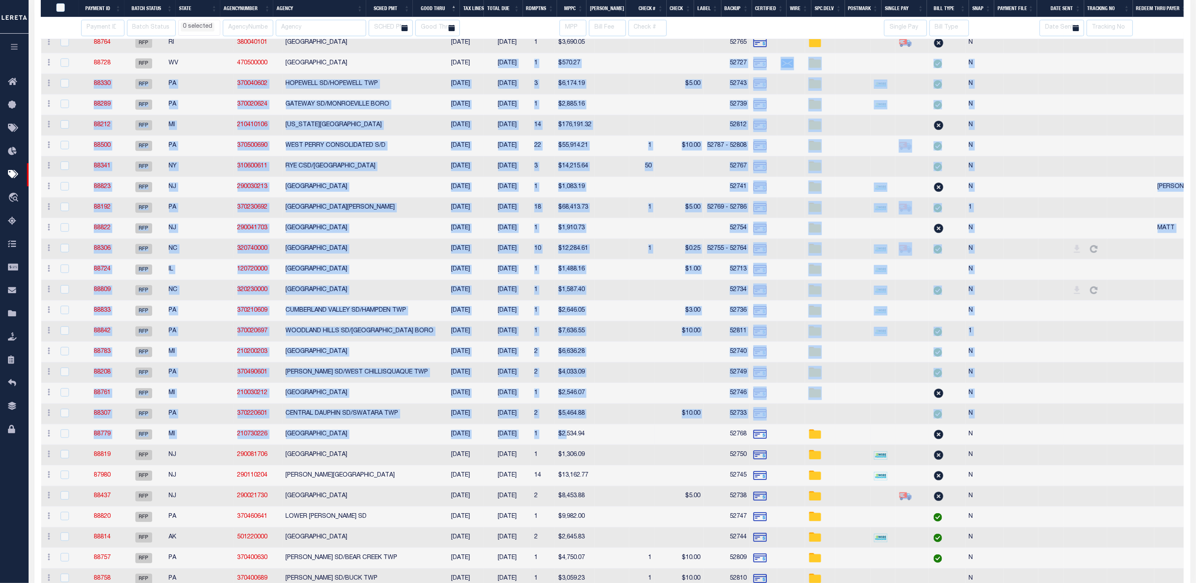
drag, startPoint x: 443, startPoint y: 390, endPoint x: 520, endPoint y: 436, distance: 90.0
click at [520, 436] on tbody "ACTIONS Delete Batch 88824 RFP RI 380040101 PROVIDENCE CITY 08/27/2025 04/24/20…" at bounding box center [654, 310] width 1226 height 803
select select
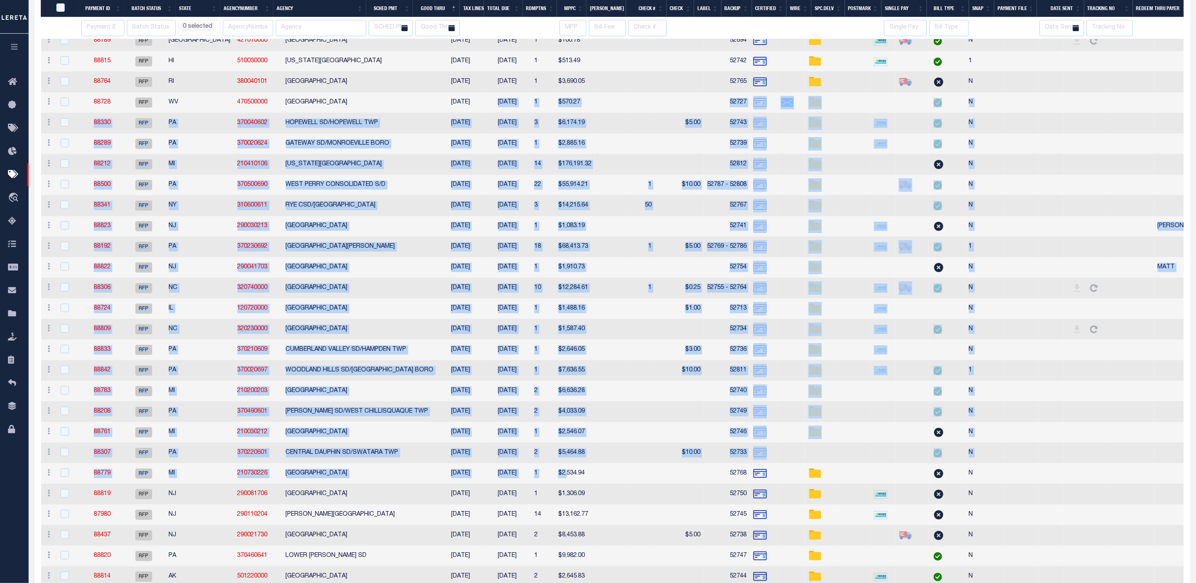
scroll to position [189, 0]
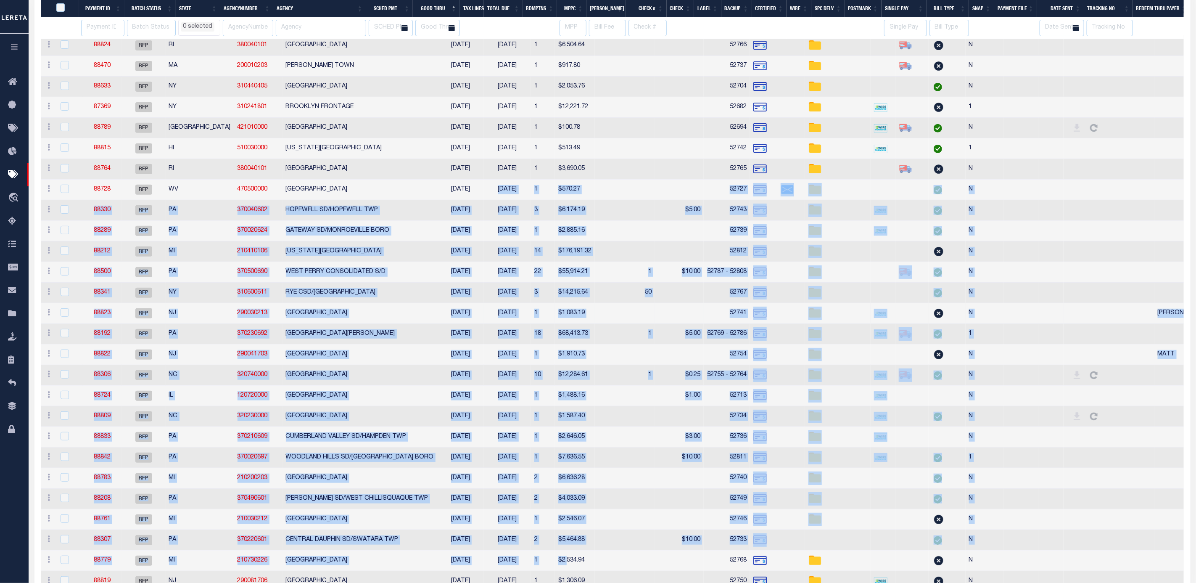
select select
drag, startPoint x: 483, startPoint y: 482, endPoint x: 439, endPoint y: 198, distance: 287.1
click at [439, 198] on tbody "ACTIONS Delete Batch 88824 RFP RI 380040101 PROVIDENCE CITY 08/27/2025 04/24/20…" at bounding box center [654, 436] width 1226 height 803
select select
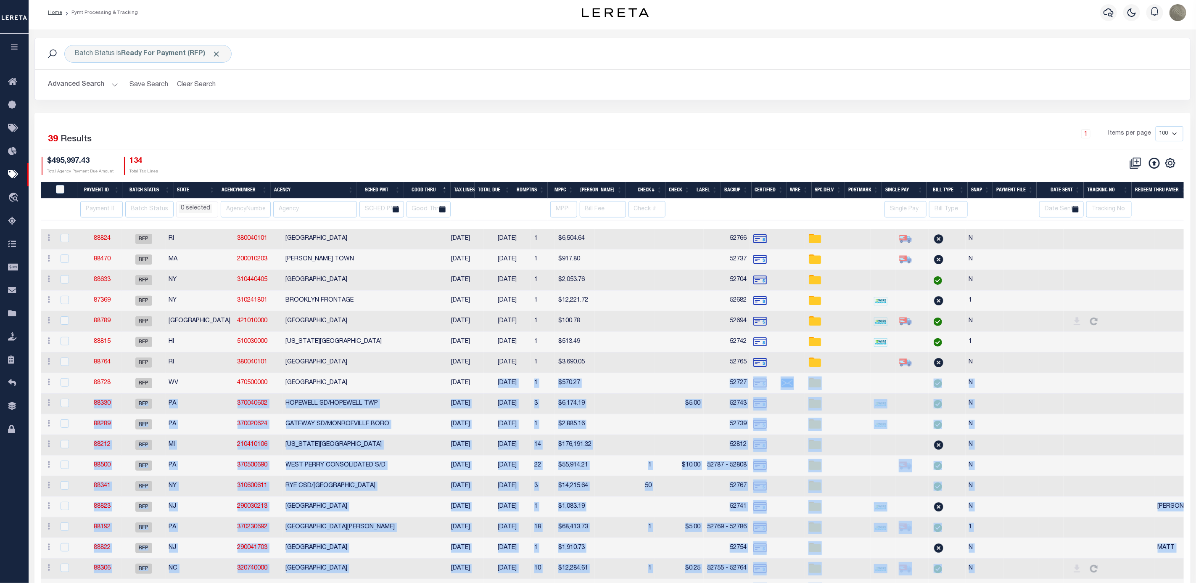
scroll to position [0, 0]
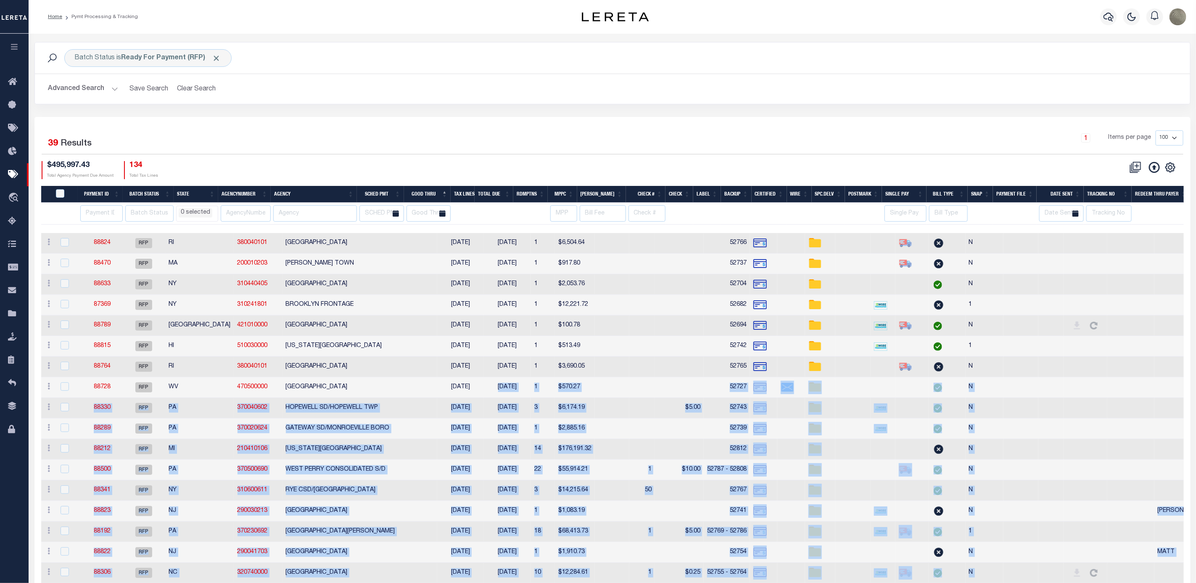
click at [293, 154] on div "39 Selected 39 Results 1 Items per page 100 200 500 1000" at bounding box center [613, 142] width 1142 height 24
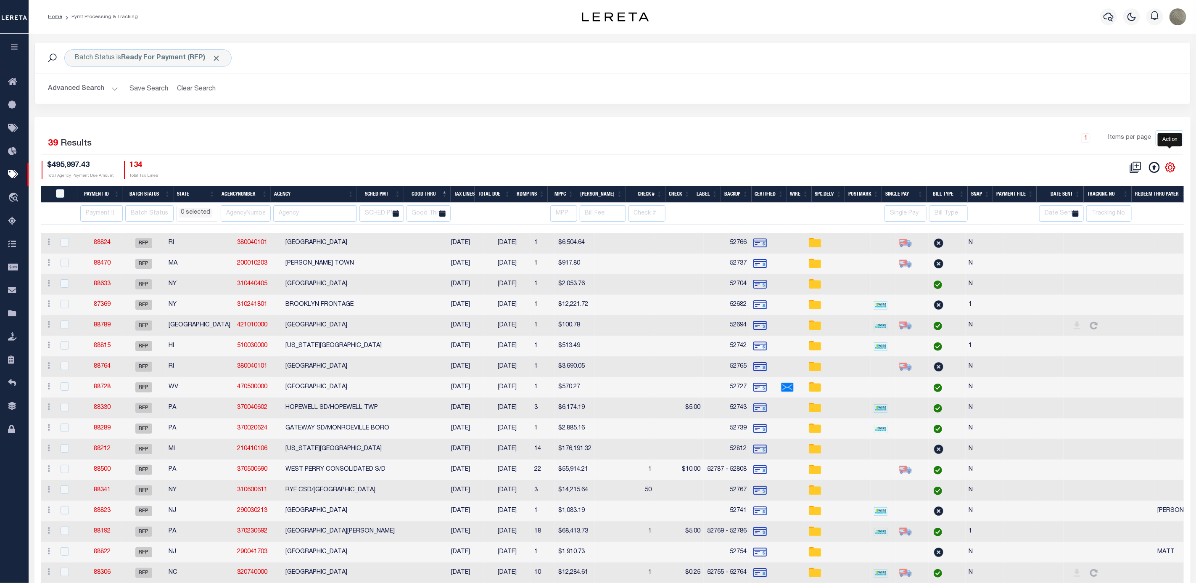
click at [1168, 169] on icon "" at bounding box center [1170, 167] width 4 height 4
click at [927, 169] on div "CSV Export Selected Print Hide Filter Show Search Columns 0: 1: PayeePmtBatchSt…" at bounding box center [898, 170] width 571 height 18
click at [58, 196] on input "PayeePmtBatchStatus" at bounding box center [60, 193] width 8 height 8
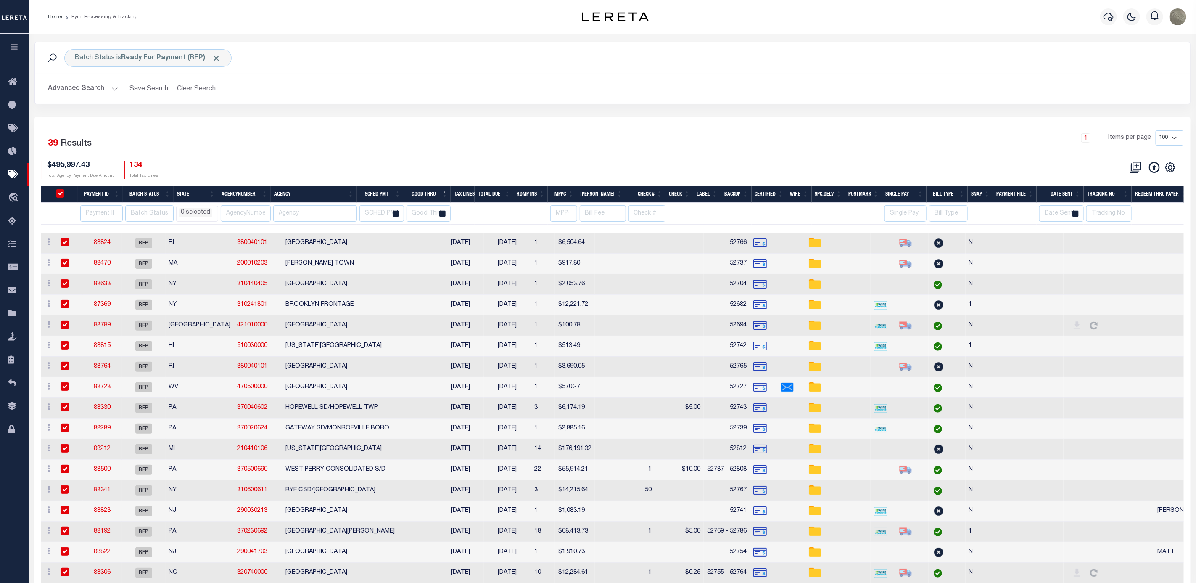
checkbox input "true"
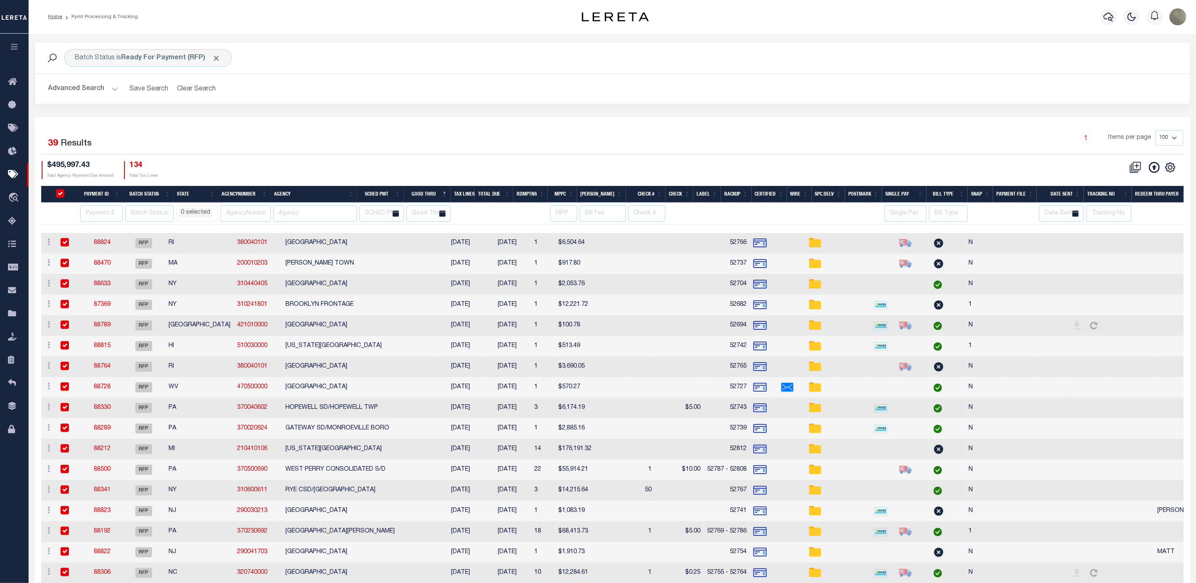
checkbox input "true"
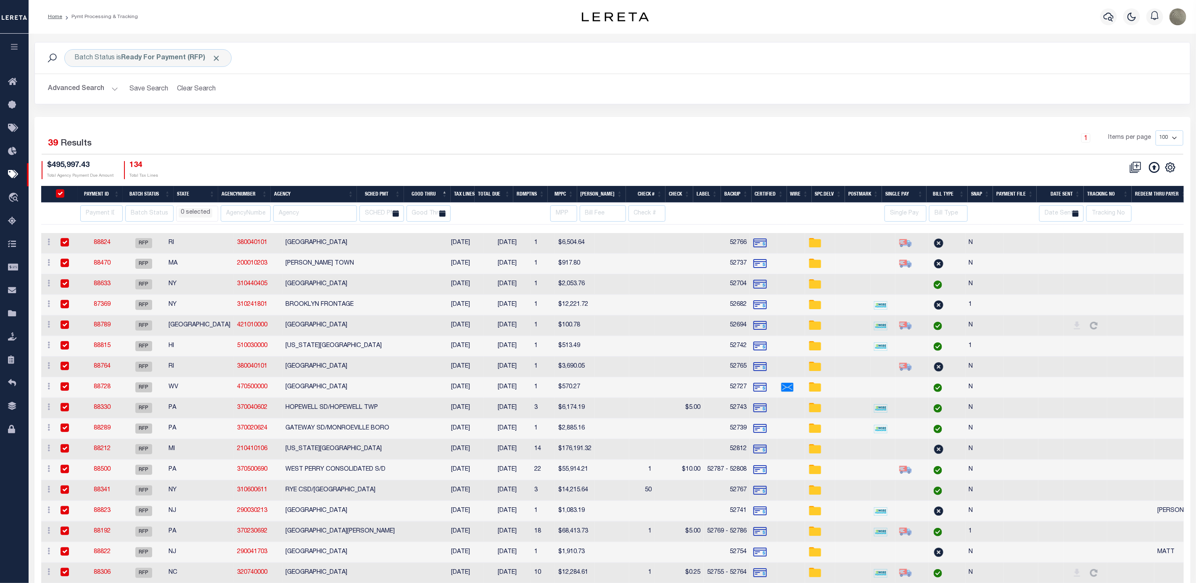
checkbox input "true"
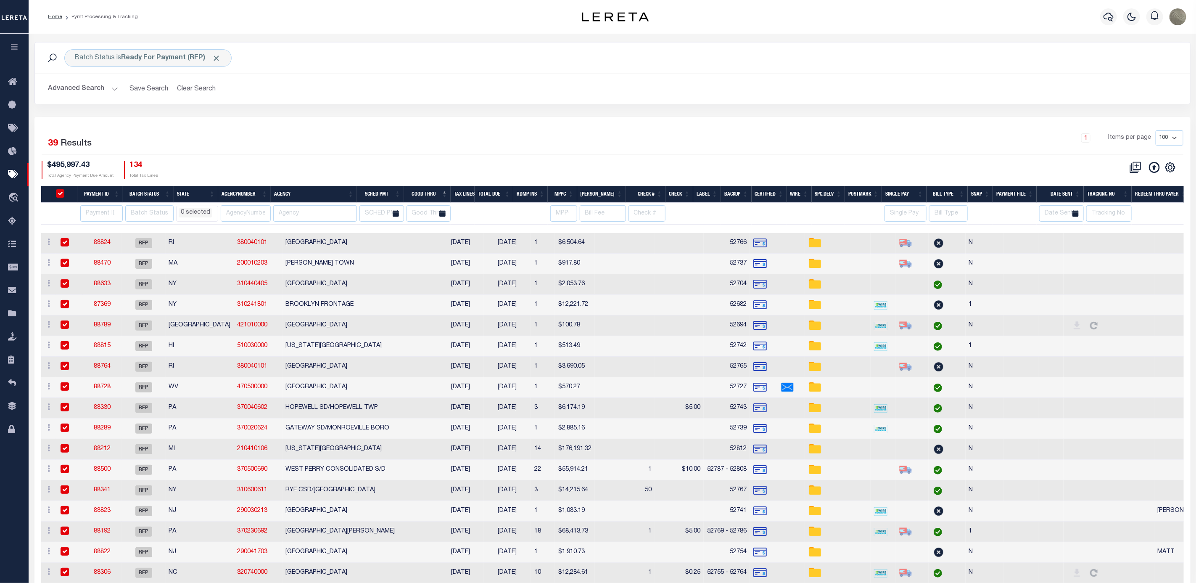
checkbox input "true"
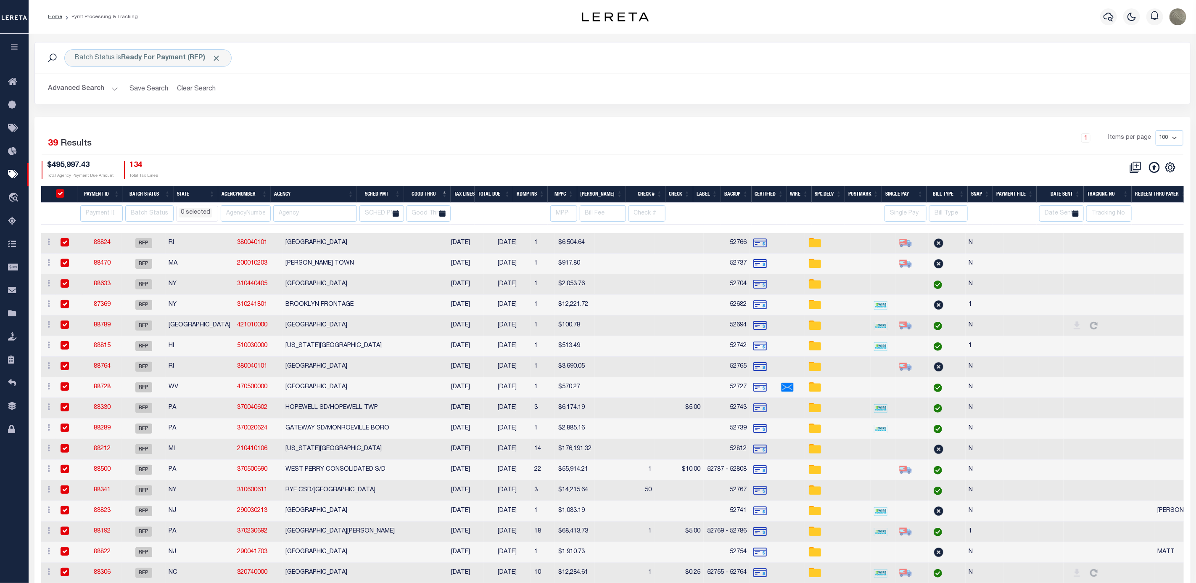
checkbox input "true"
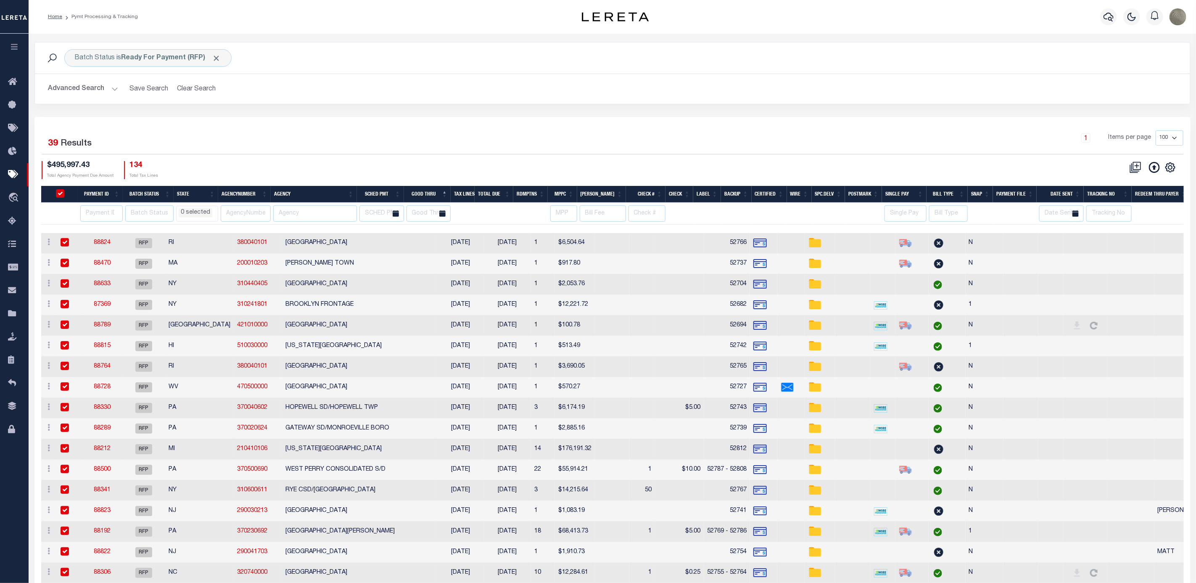
checkbox input "true"
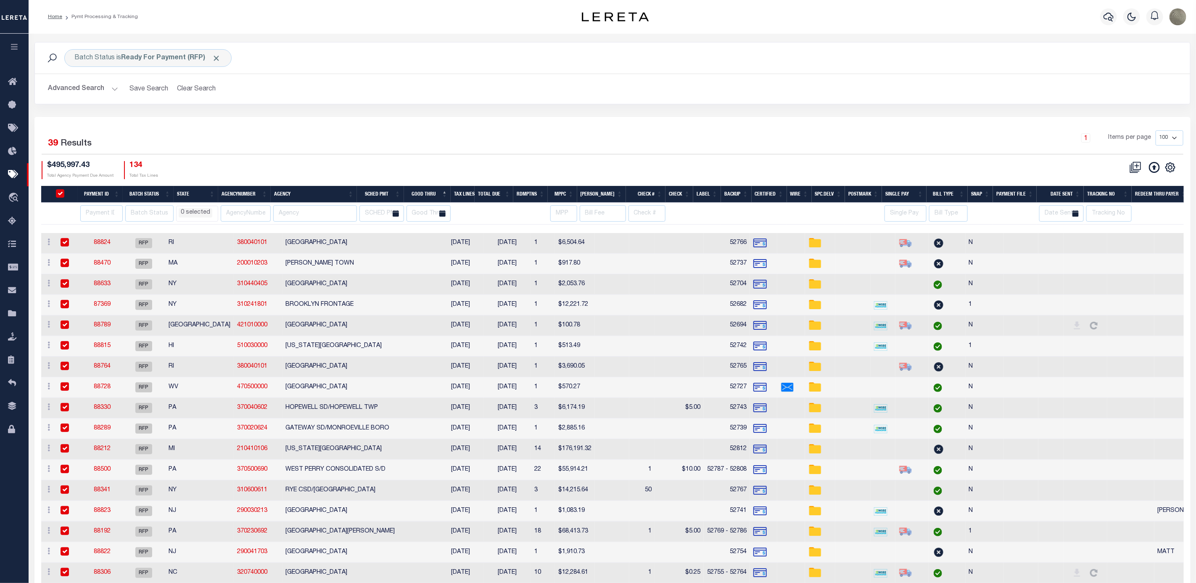
checkbox input "true"
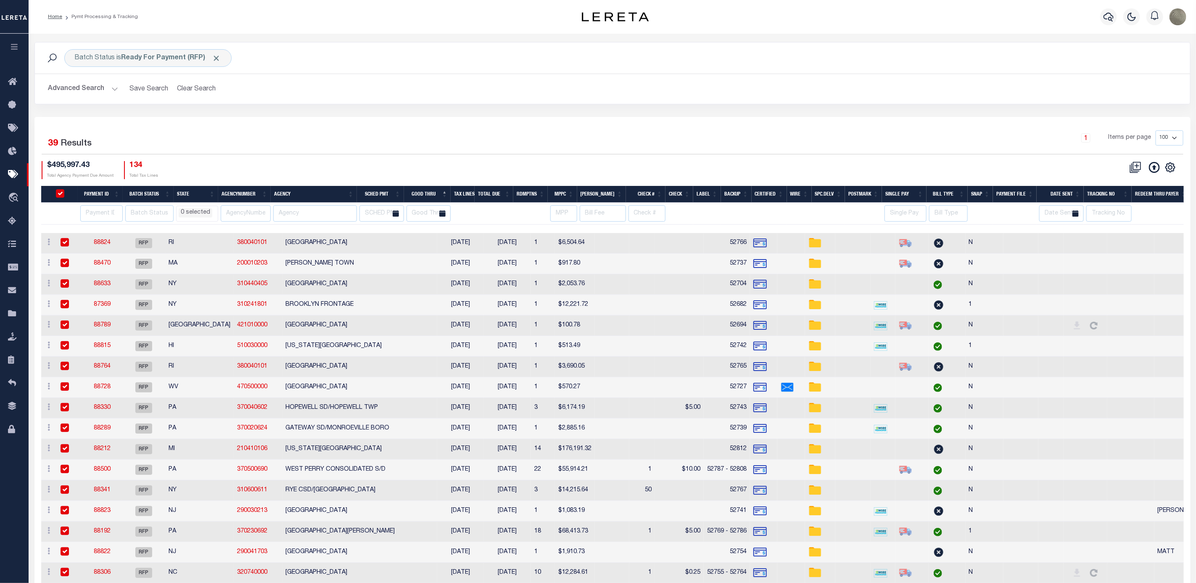
checkbox input "true"
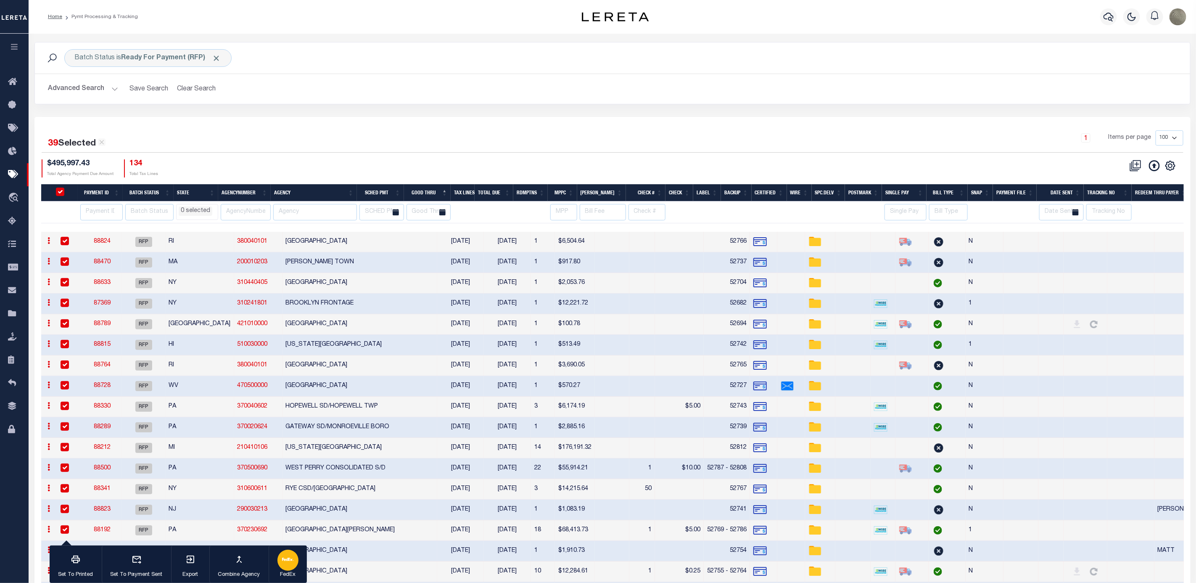
click at [279, 564] on div "button" at bounding box center [287, 560] width 21 height 21
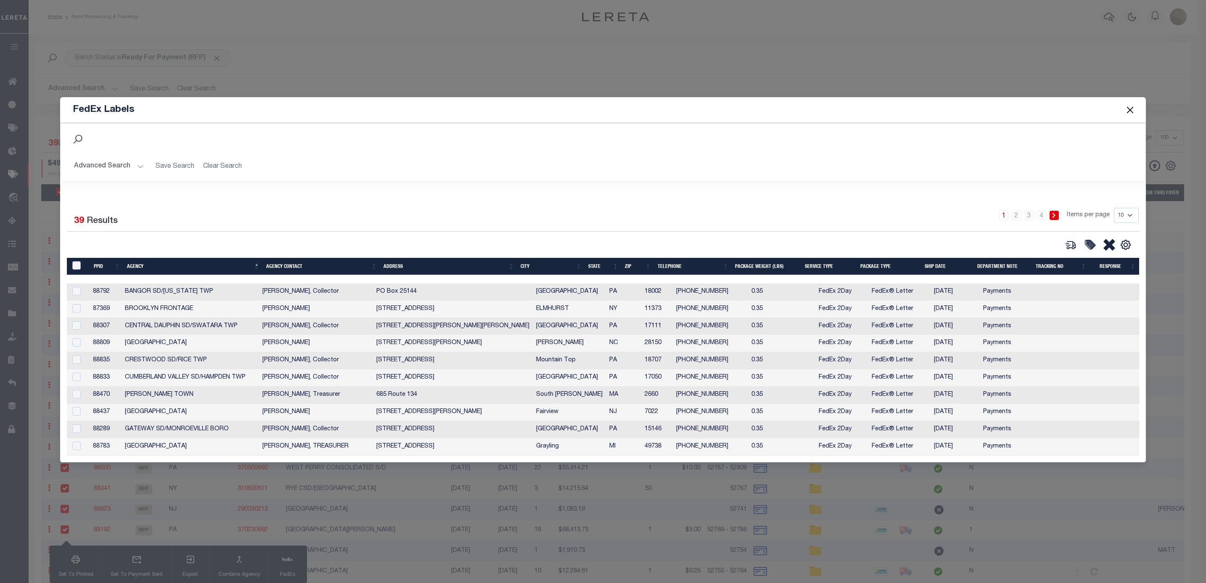
click at [74, 262] on input "&nbsp;" at bounding box center [76, 265] width 8 height 8
checkbox input "true"
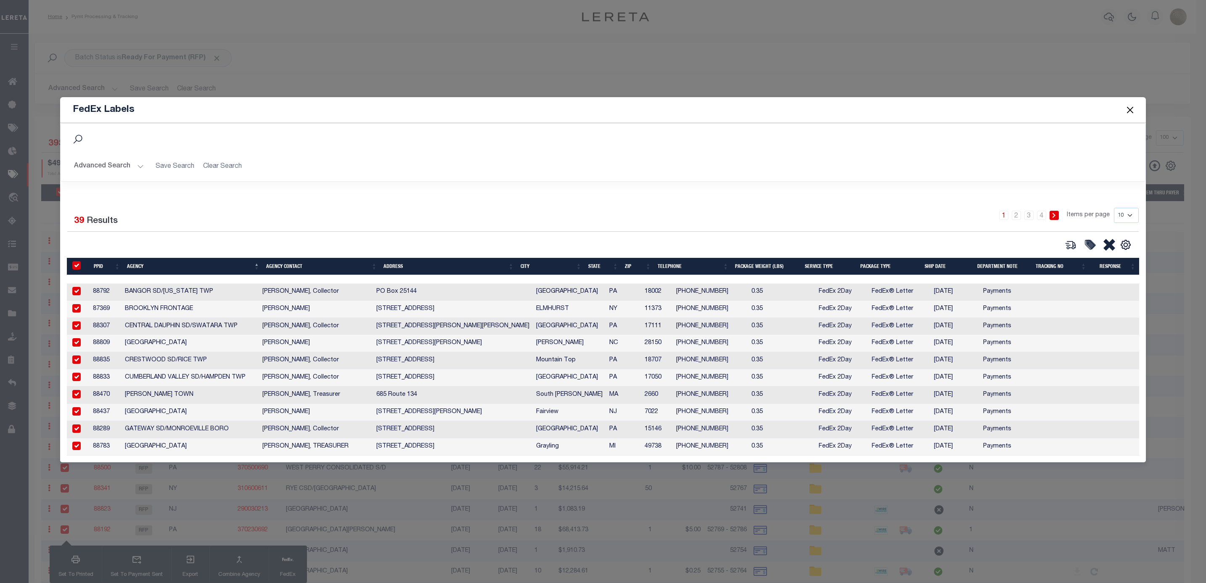
checkbox input "true"
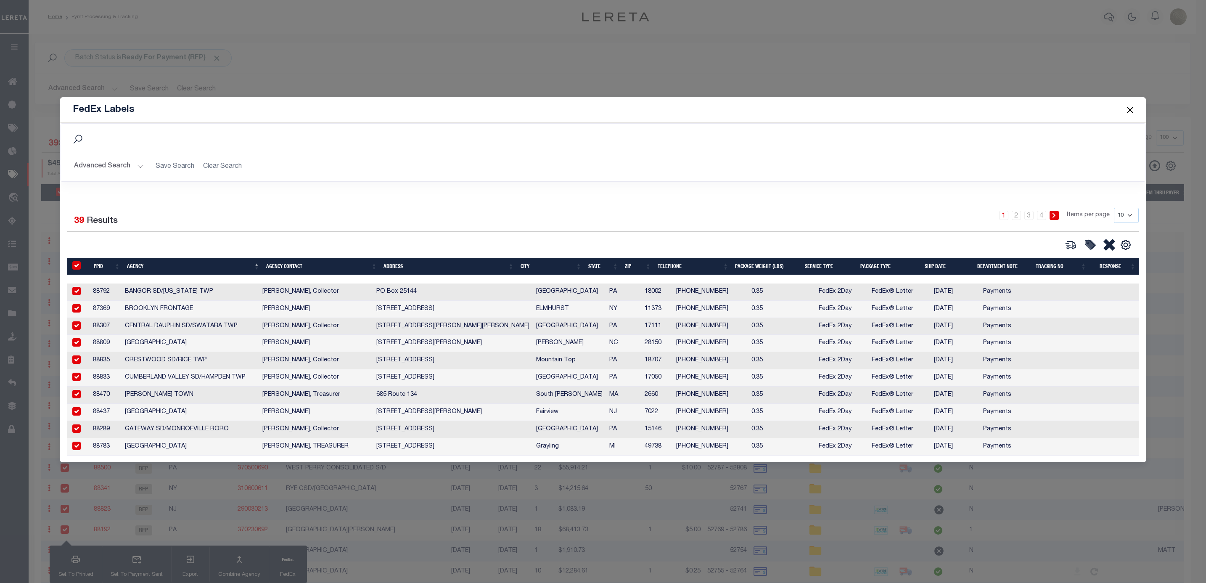
checkbox input "true"
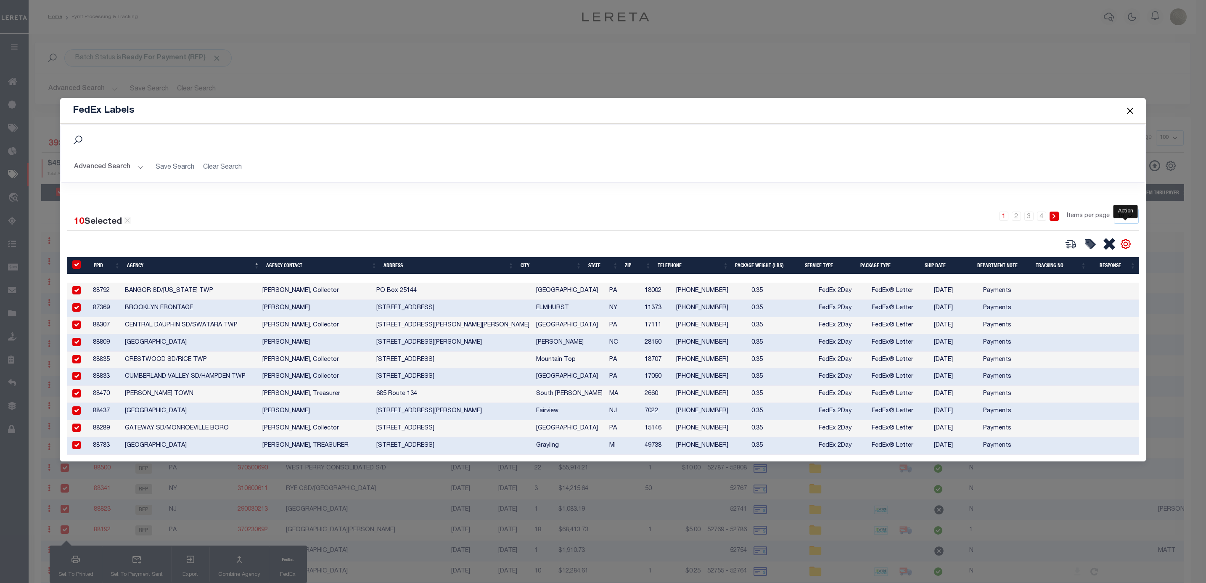
click at [1124, 242] on icon "" at bounding box center [1125, 244] width 4 height 4
click at [980, 232] on div "10 Selected 39 Results 1 2 3 4 Items per page 10 25 50 100" at bounding box center [603, 230] width 1084 height 42
click at [201, 260] on th "Agency" at bounding box center [193, 265] width 139 height 17
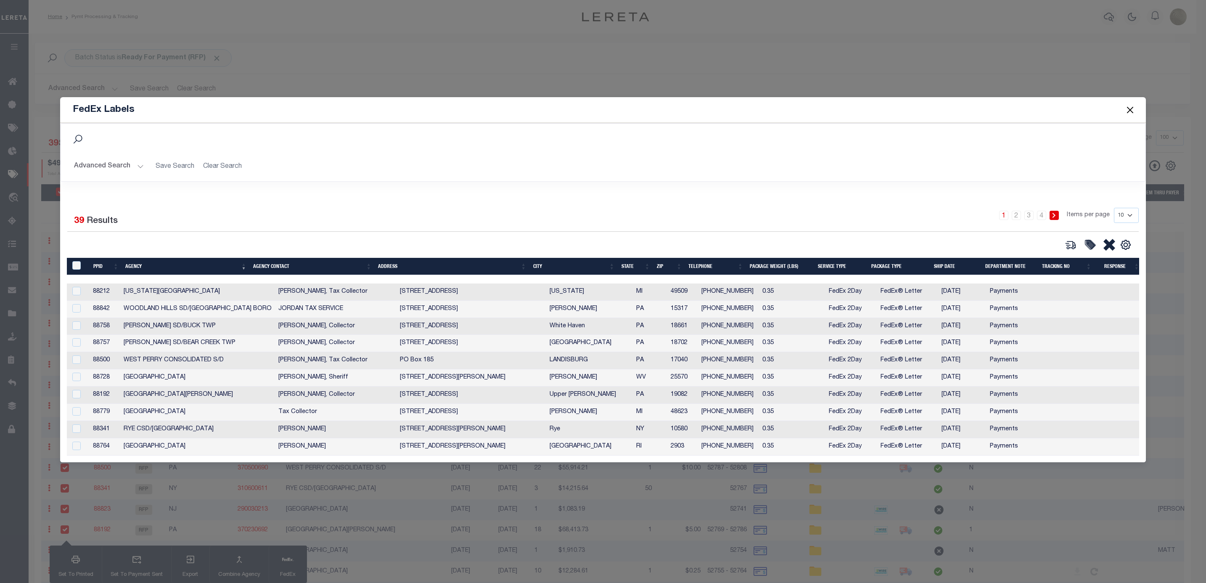
click at [201, 260] on th "Agency" at bounding box center [186, 266] width 128 height 17
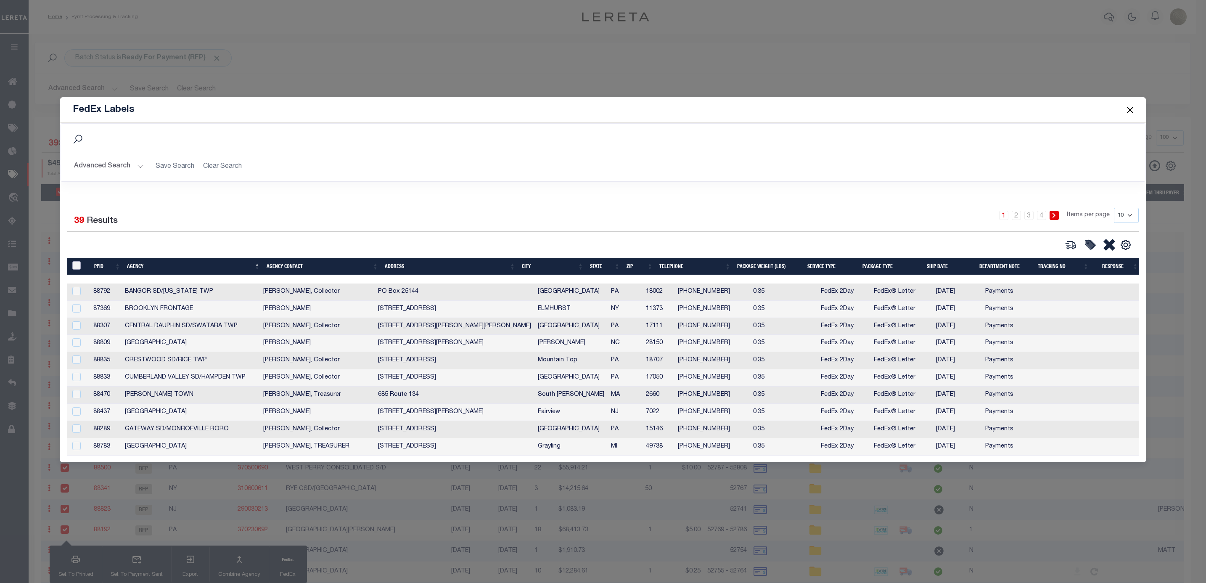
click at [75, 261] on input "&nbsp;" at bounding box center [76, 265] width 8 height 8
checkbox input "true"
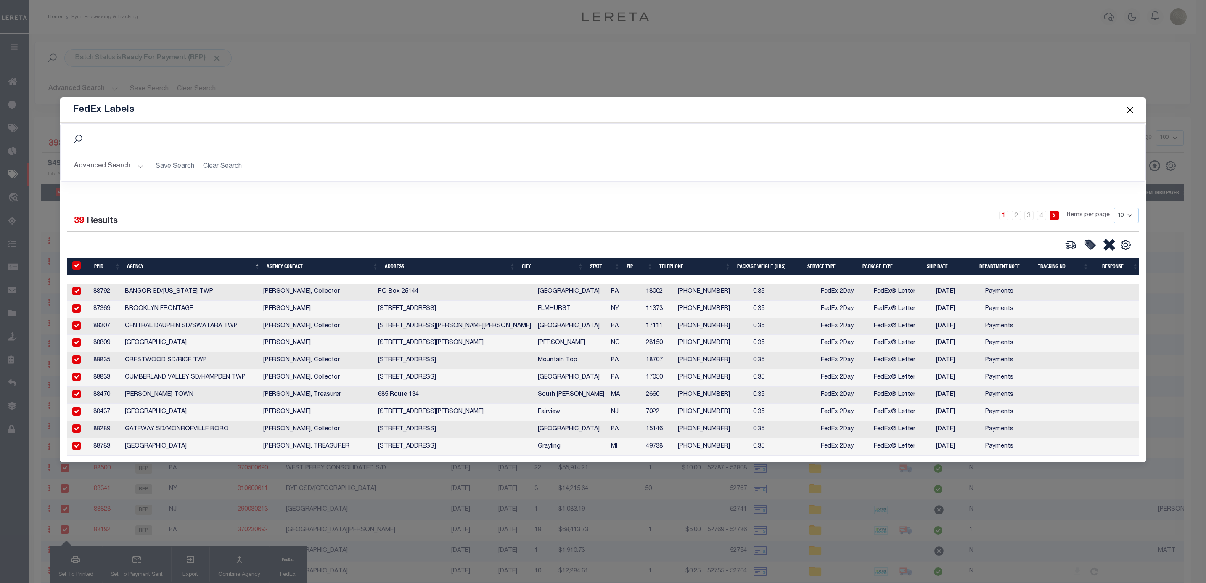
checkbox input "true"
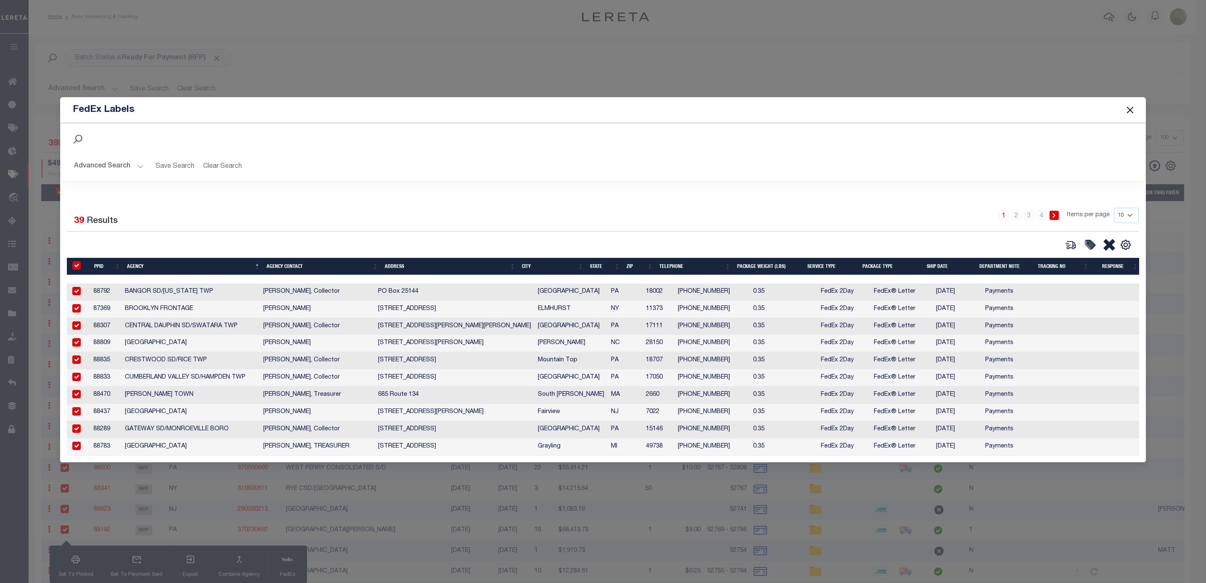
checkbox input "true"
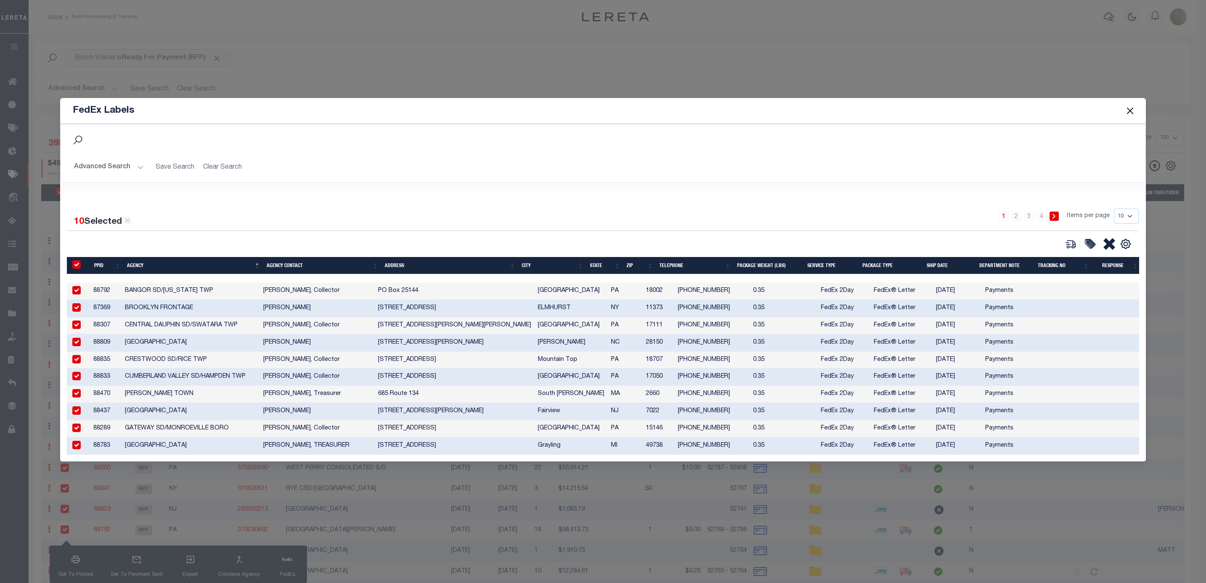
click at [74, 288] on input "checkbox" at bounding box center [76, 290] width 8 height 8
checkbox input "false"
click at [1119, 209] on select "10 25 50 100" at bounding box center [1126, 216] width 25 height 15
select select "50"
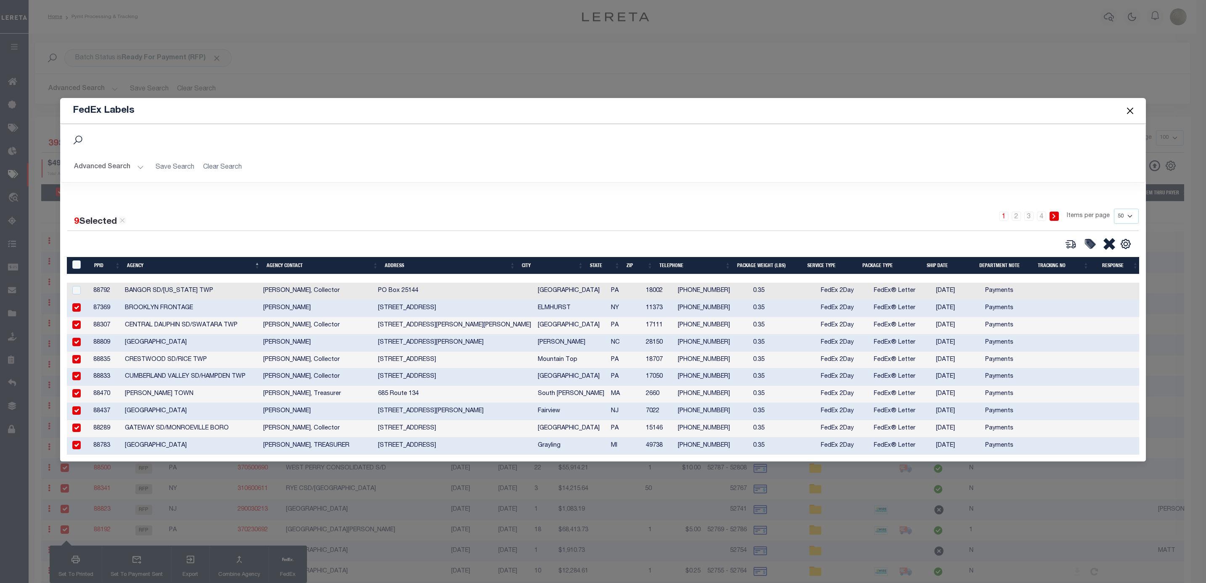
click at [1114, 209] on select "10 25 50 100" at bounding box center [1126, 216] width 25 height 15
click at [588, 209] on div "9 Selected 39 Results 1 2 3 4 Items per page 10 25 50 100" at bounding box center [602, 328] width 1085 height 266
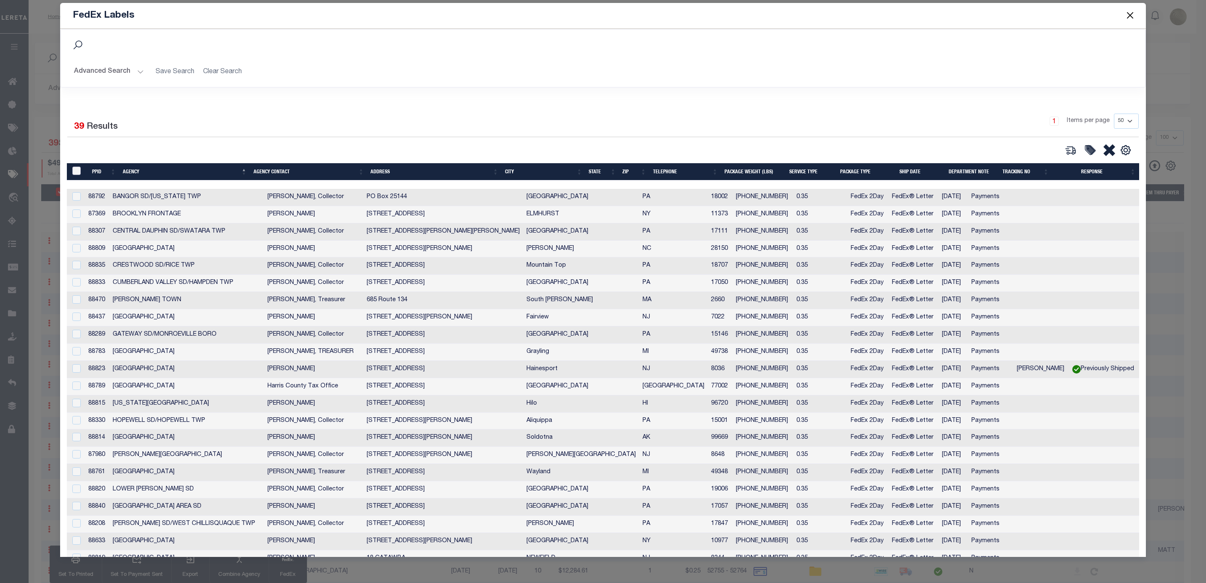
click at [74, 174] on input "&nbsp;" at bounding box center [76, 170] width 8 height 8
checkbox input "true"
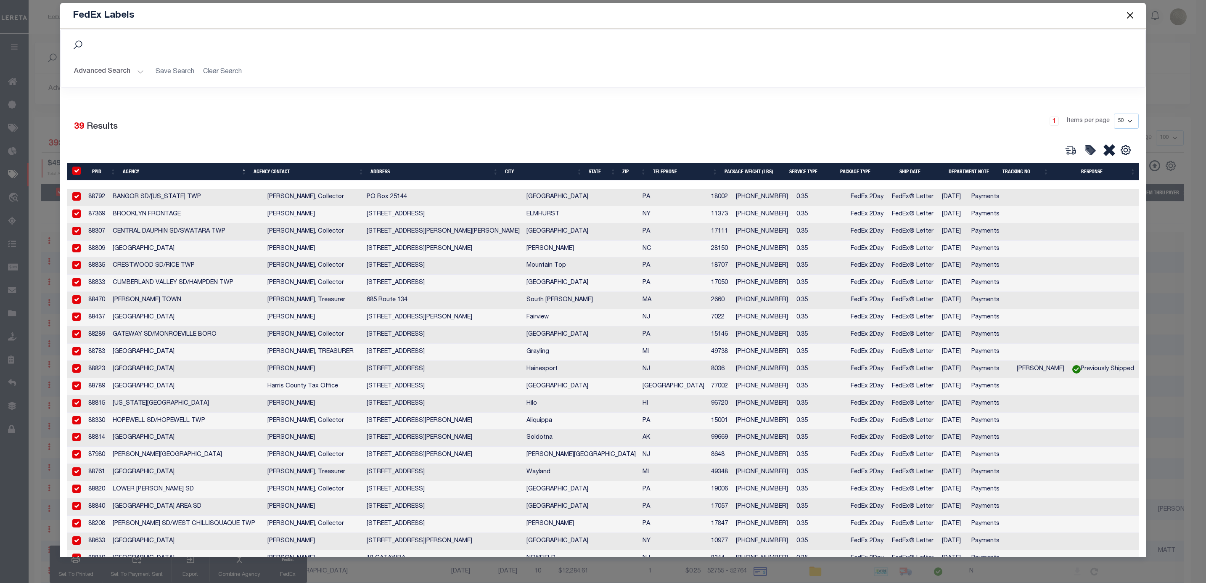
checkbox input "true"
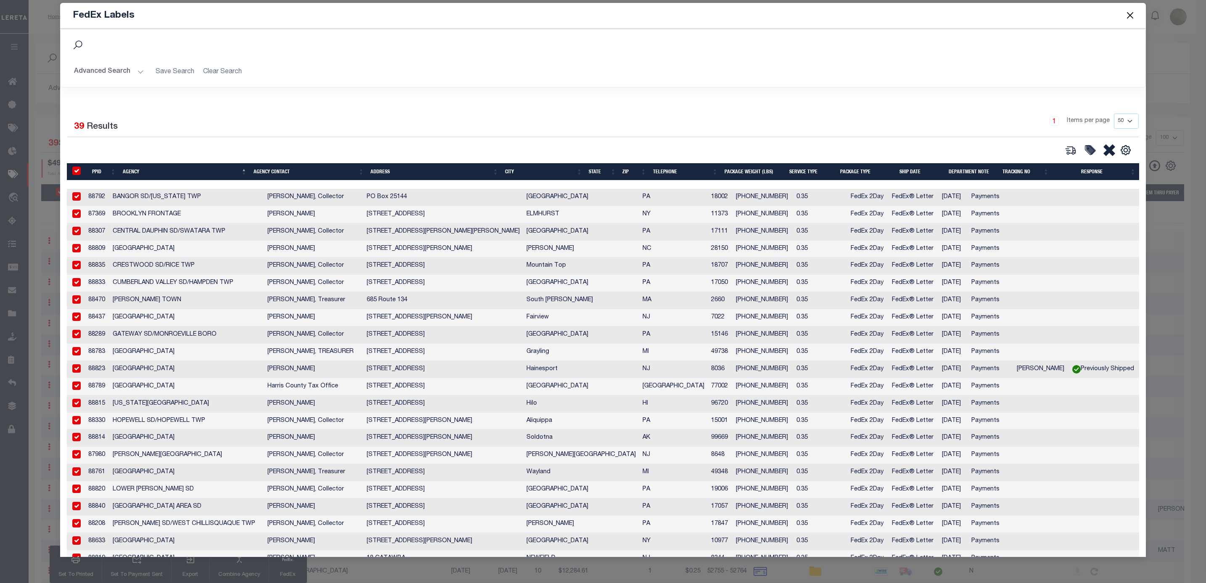
checkbox input "true"
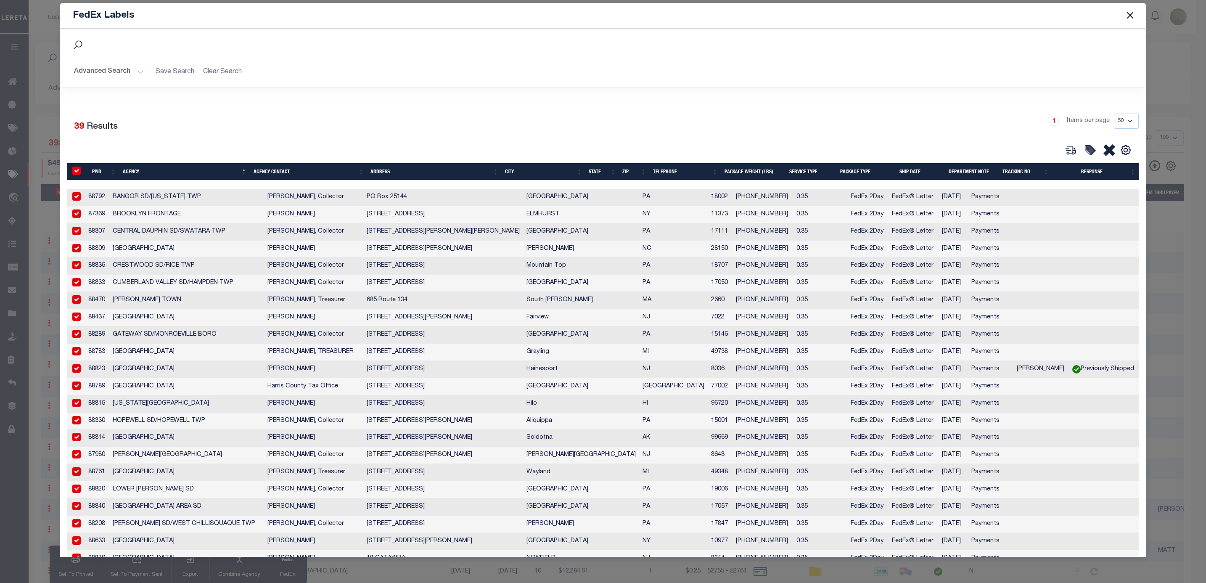
checkbox input "true"
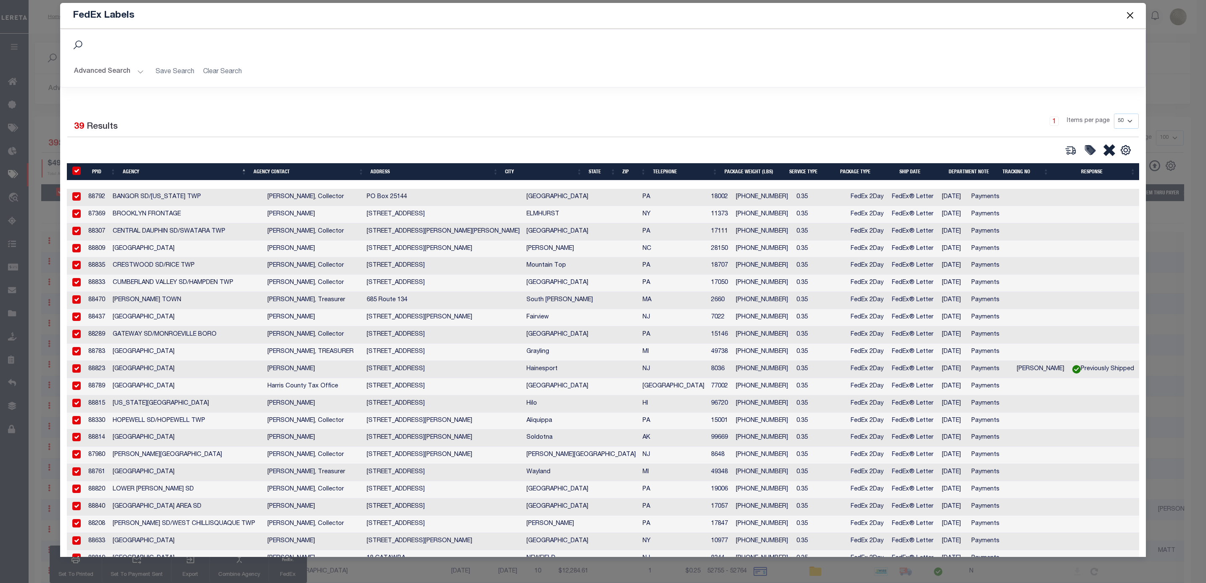
checkbox input "true"
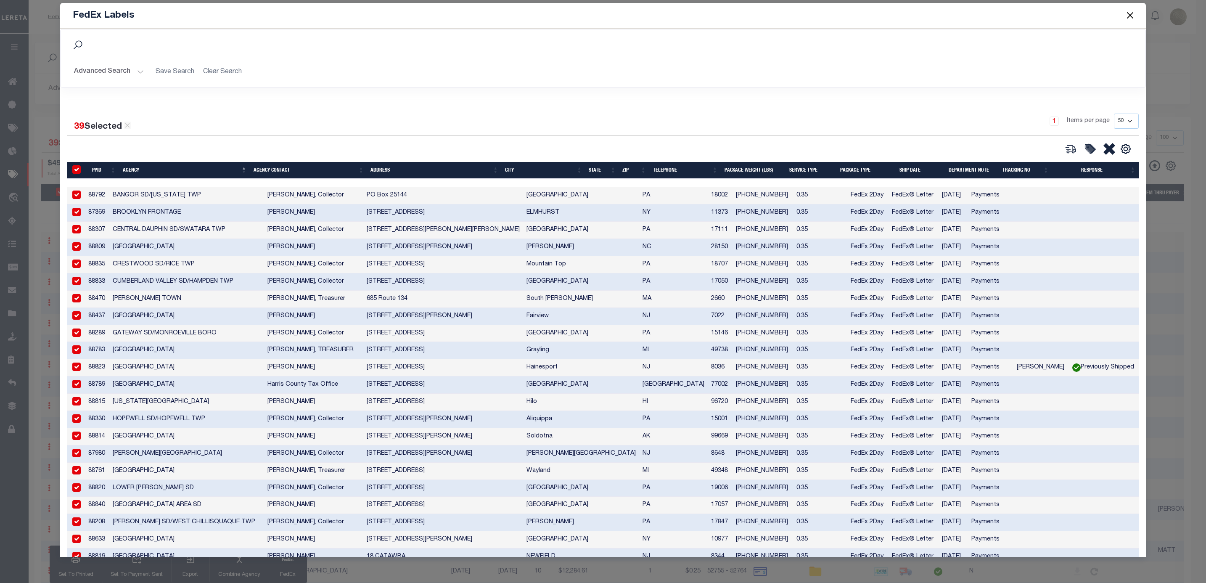
click at [77, 198] on input "checkbox" at bounding box center [76, 194] width 8 height 8
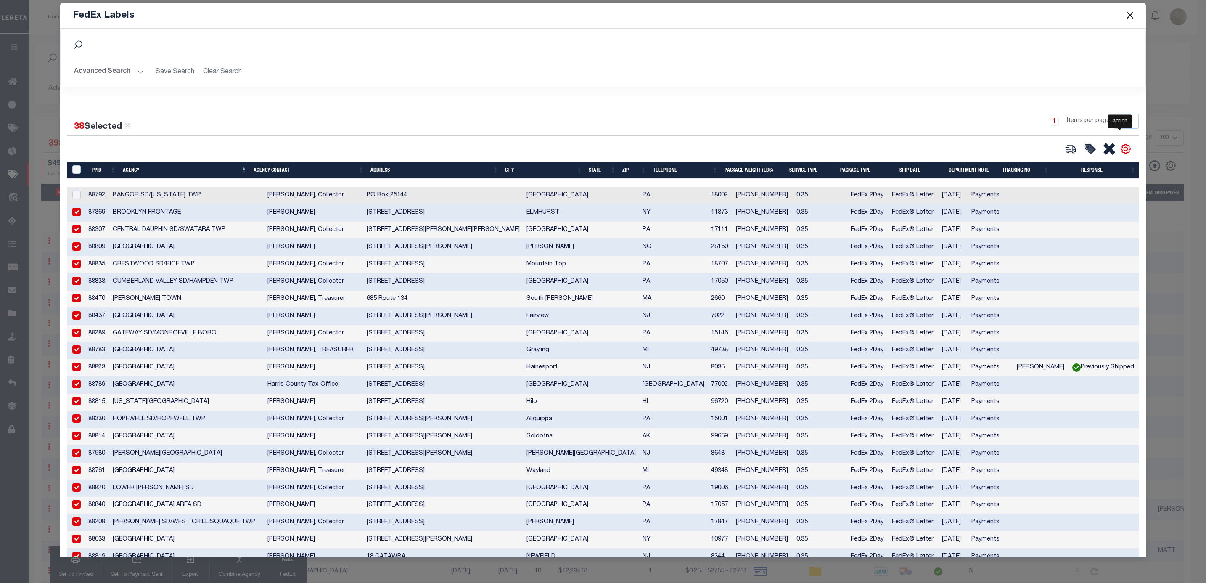
click at [1122, 147] on icon "" at bounding box center [1125, 148] width 9 height 9
click at [1067, 159] on link "CSV" at bounding box center [1091, 163] width 82 height 16
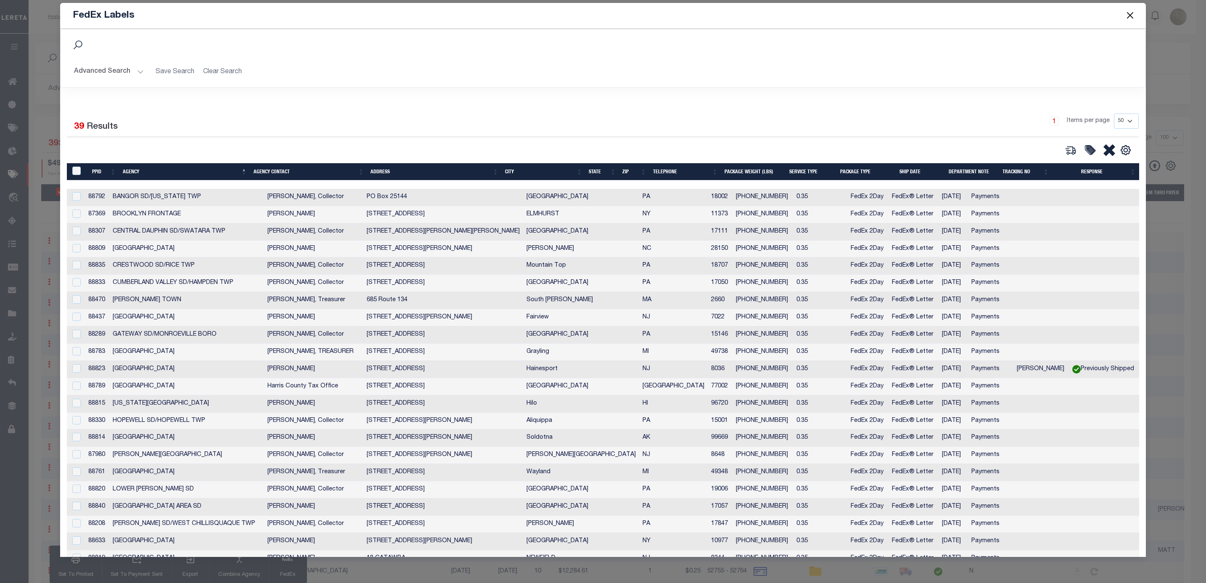
click at [519, 95] on div "Search Advanced Search Save Search Clear Search Equals" at bounding box center [603, 64] width 1098 height 71
click at [776, 56] on div "Search" at bounding box center [603, 43] width 1084 height 28
click at [1135, 11] on button "Close" at bounding box center [1129, 15] width 11 height 11
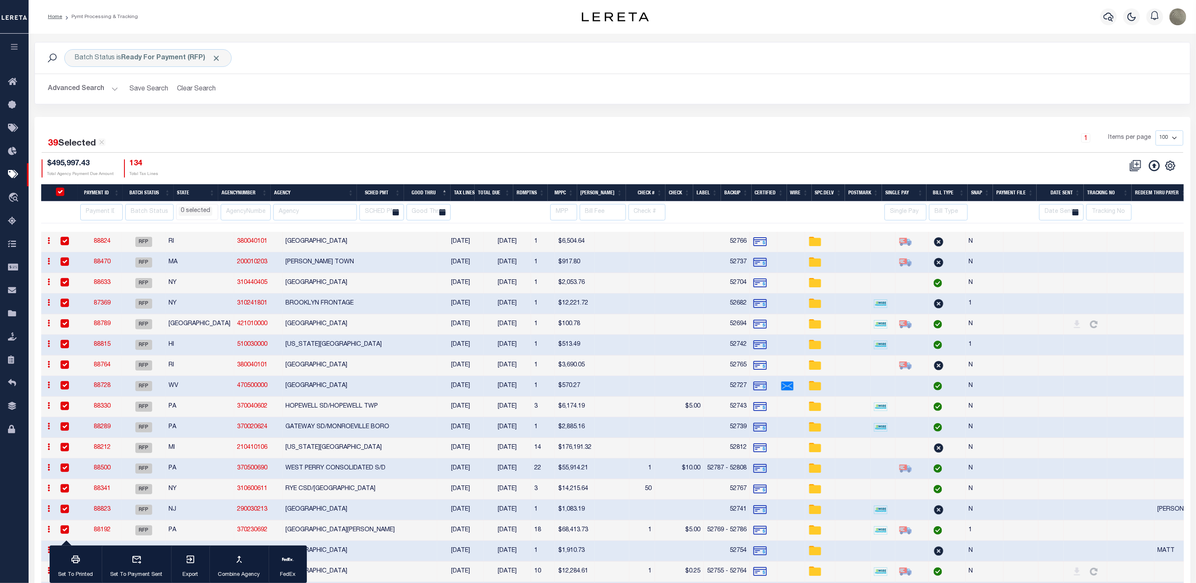
drag, startPoint x: 326, startPoint y: 166, endPoint x: 321, endPoint y: 164, distance: 5.3
click at [327, 165] on div "$495,997.43 Total Agency Payment Due Amount 134 Total Tax Lines" at bounding box center [327, 168] width 571 height 18
click at [62, 191] on input "PayeePmtBatchStatus" at bounding box center [60, 192] width 8 height 8
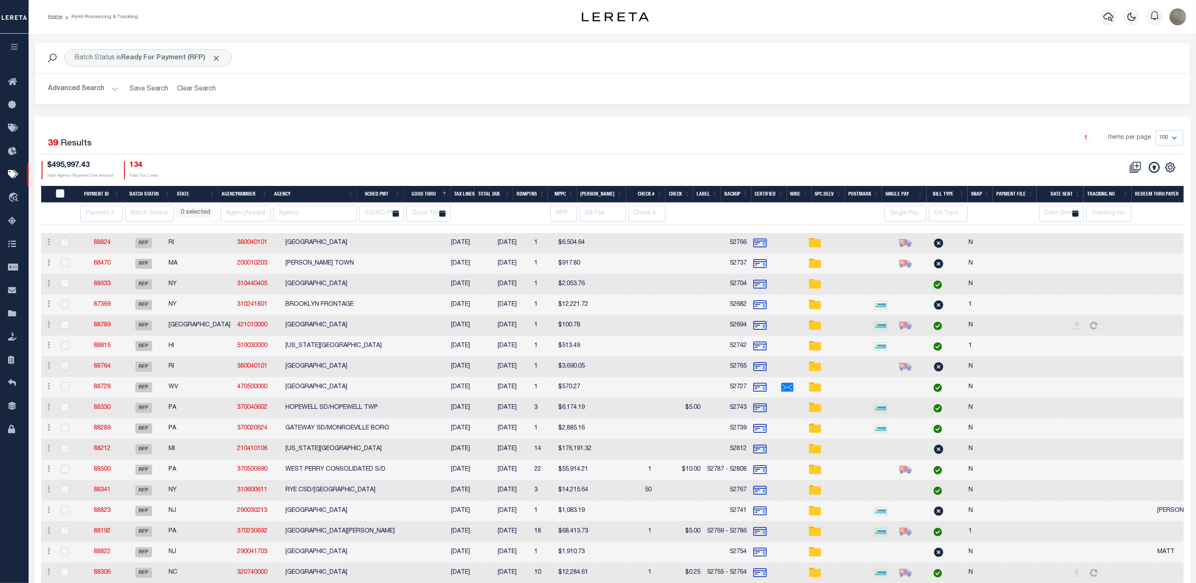
click at [873, 193] on th "Postmark" at bounding box center [863, 194] width 37 height 17
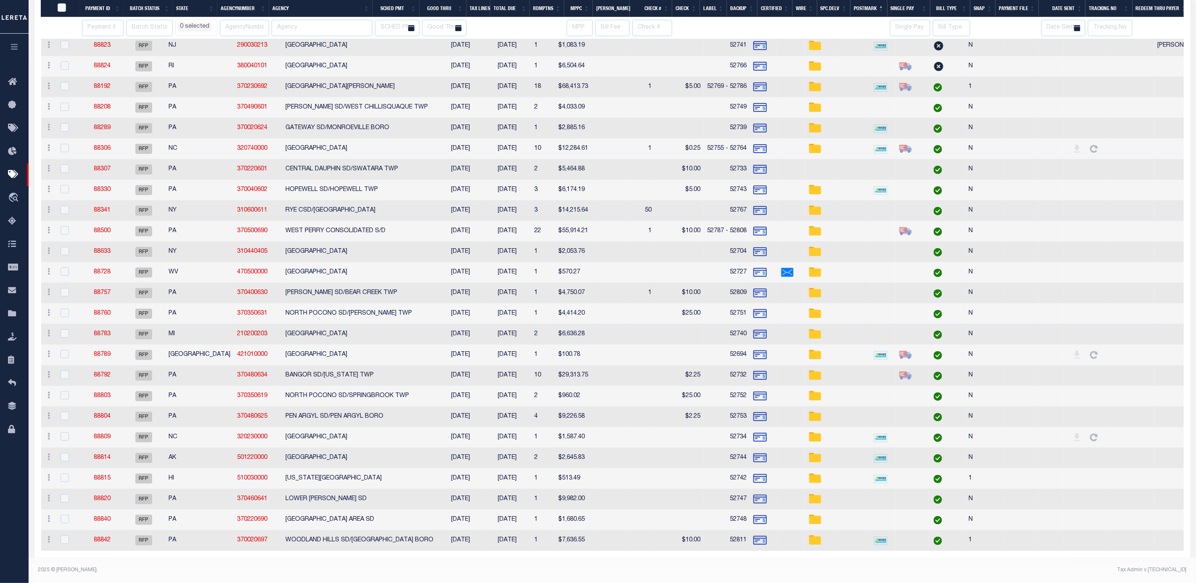
scroll to position [303, 0]
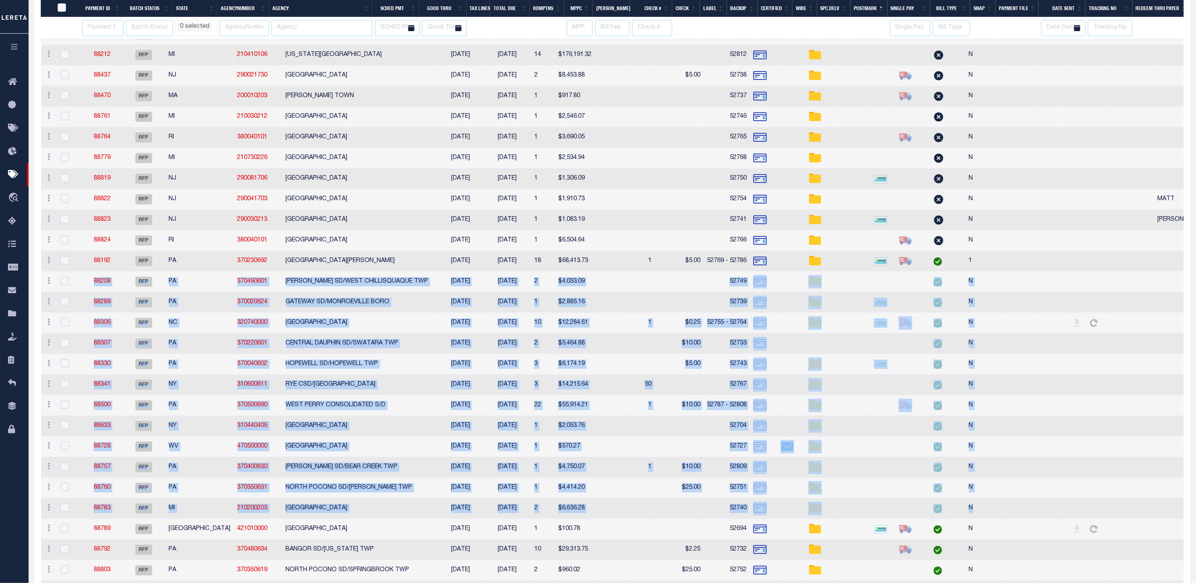
drag, startPoint x: 923, startPoint y: 269, endPoint x: 918, endPoint y: 505, distance: 235.5
click at [912, 511] on tbody "ACTIONS Delete Batch 88724 RFP IL 120720000 PEORIA COUNTY 08/26/2025 08/29/2025…" at bounding box center [654, 322] width 1226 height 803
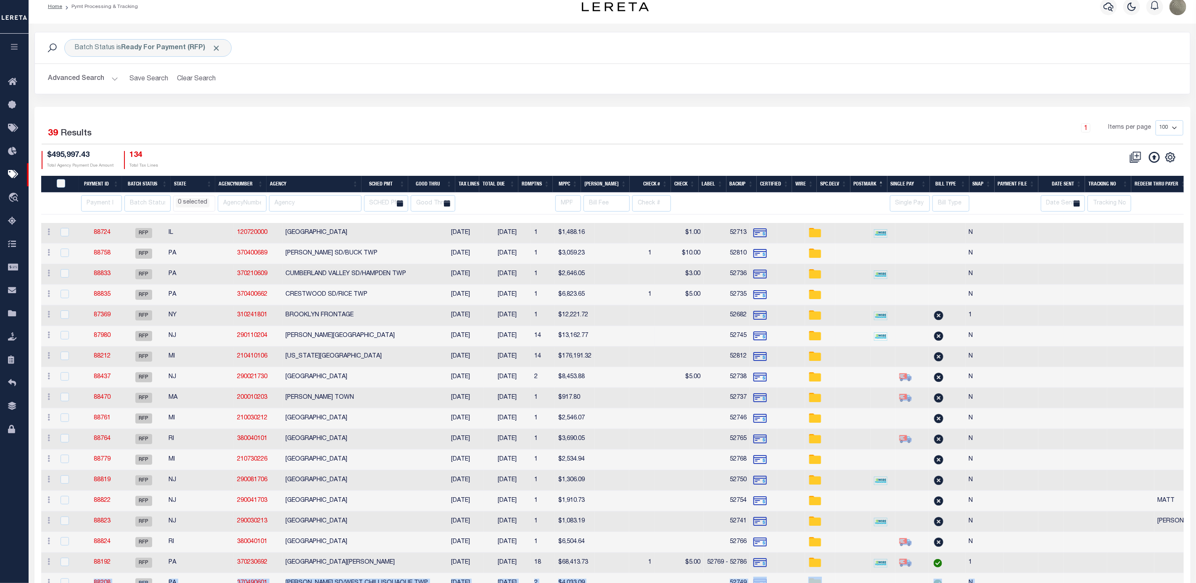
scroll to position [0, 0]
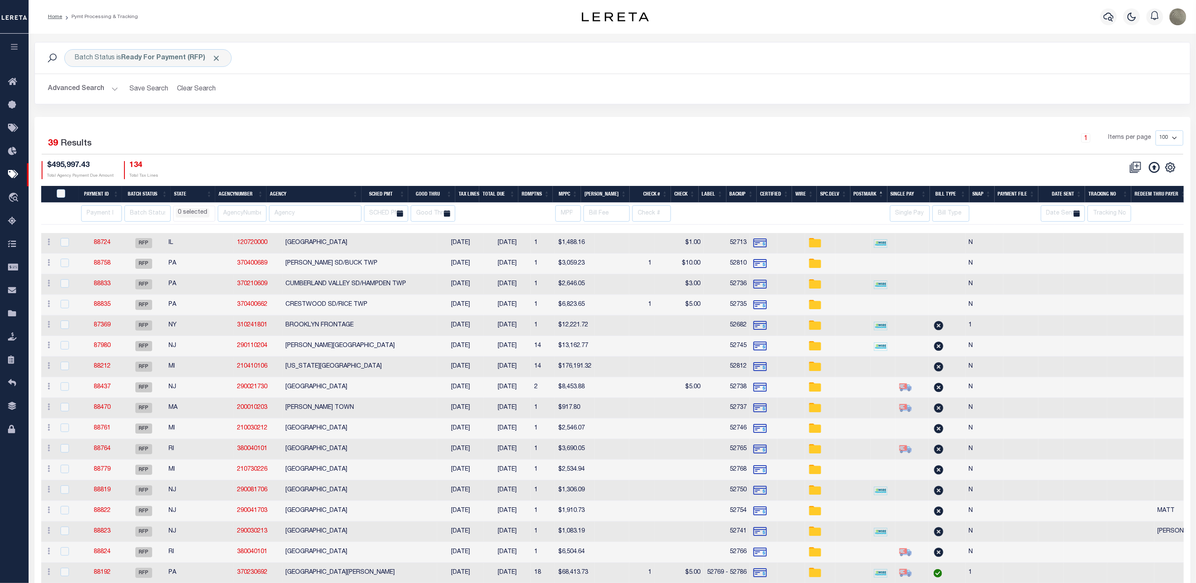
click at [888, 163] on div "CSV Export Selected Print Hide Filter Show Search Columns 0: 1: PayeePmtBatchSt…" at bounding box center [898, 170] width 571 height 18
click at [87, 94] on button "Advanced Search" at bounding box center [83, 89] width 70 height 16
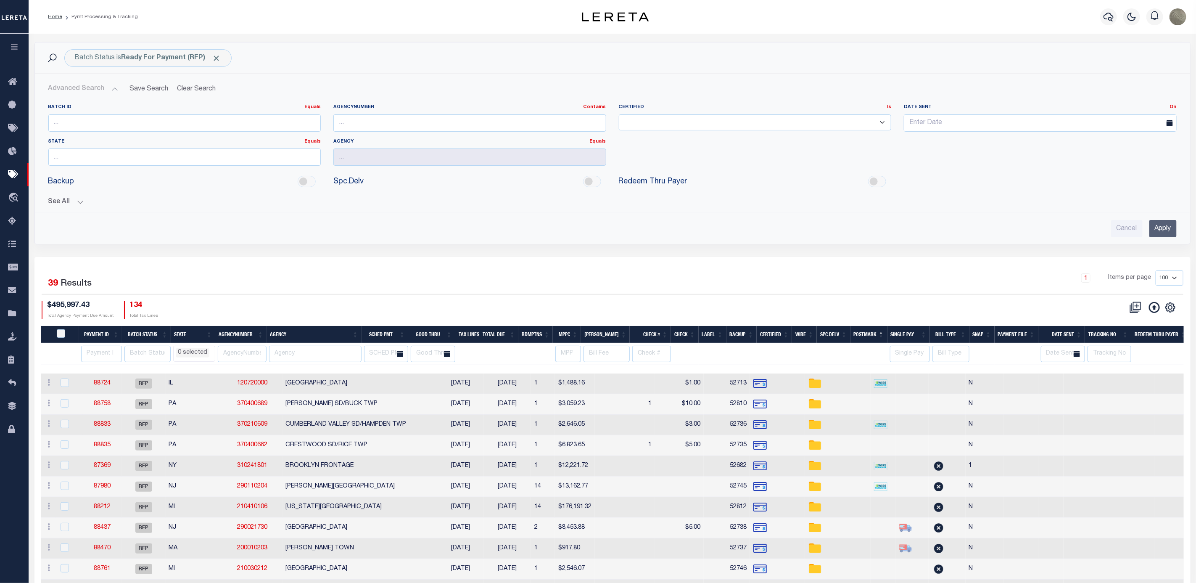
click at [79, 204] on button "See All" at bounding box center [612, 202] width 1128 height 8
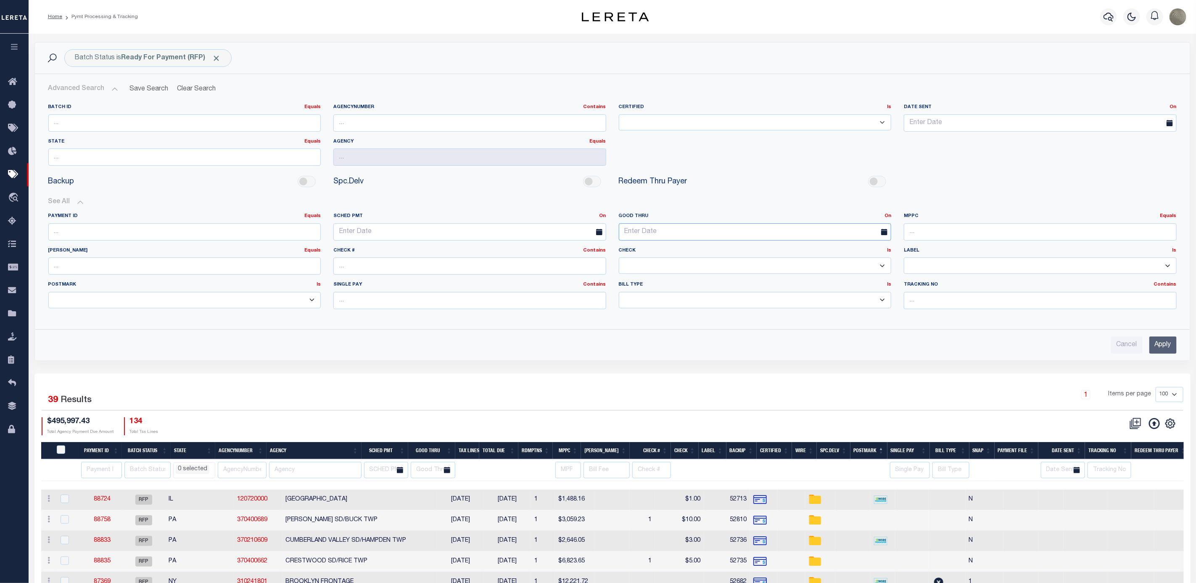
click at [694, 227] on input "text" at bounding box center [755, 231] width 273 height 17
click at [891, 217] on link "On" at bounding box center [888, 216] width 7 height 5
click at [850, 264] on link "Between" at bounding box center [857, 262] width 66 height 12
click at [658, 232] on input "text" at bounding box center [684, 231] width 130 height 17
click at [685, 345] on span "27" at bounding box center [683, 346] width 16 height 16
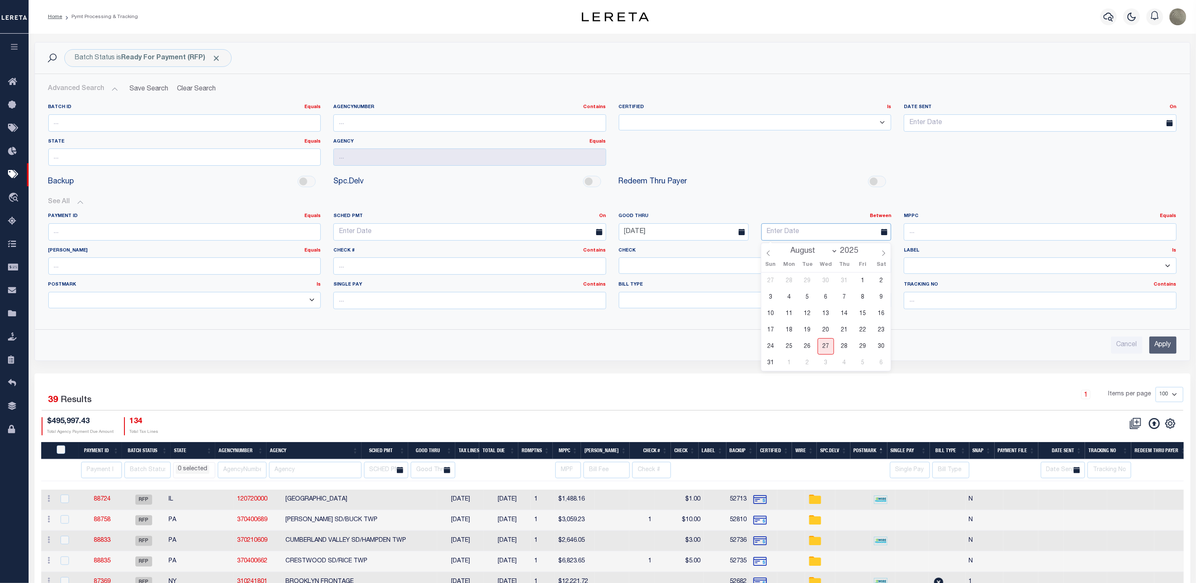
click at [771, 232] on input "text" at bounding box center [826, 231] width 130 height 17
click at [811, 359] on span "2" at bounding box center [807, 362] width 16 height 16
click at [1165, 349] on input "Apply" at bounding box center [1162, 344] width 27 height 17
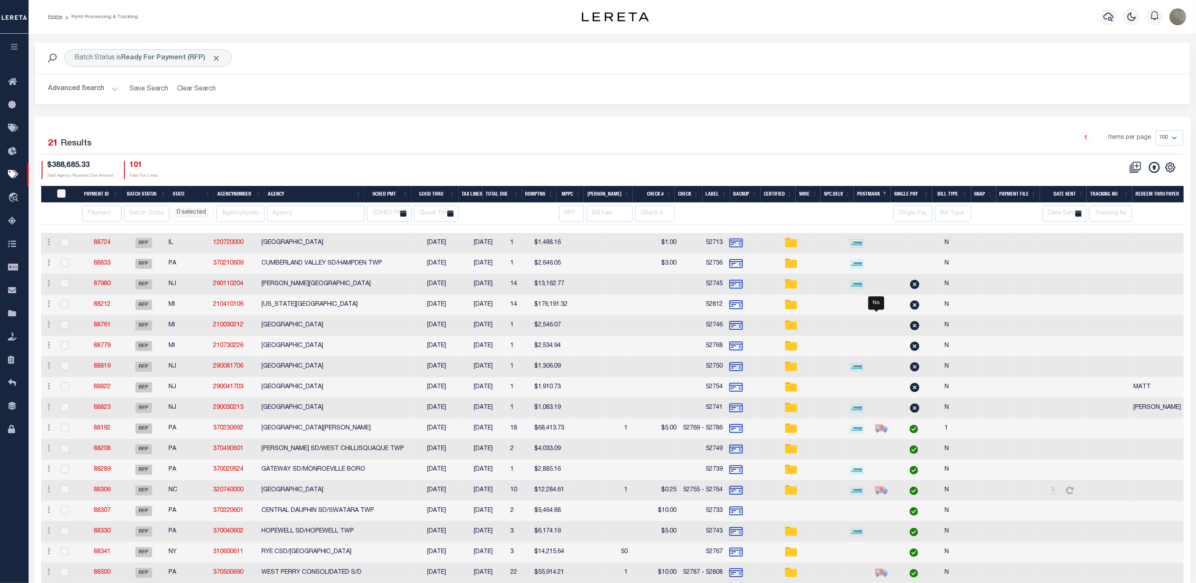
click at [100, 97] on button "Advanced Search" at bounding box center [83, 89] width 70 height 16
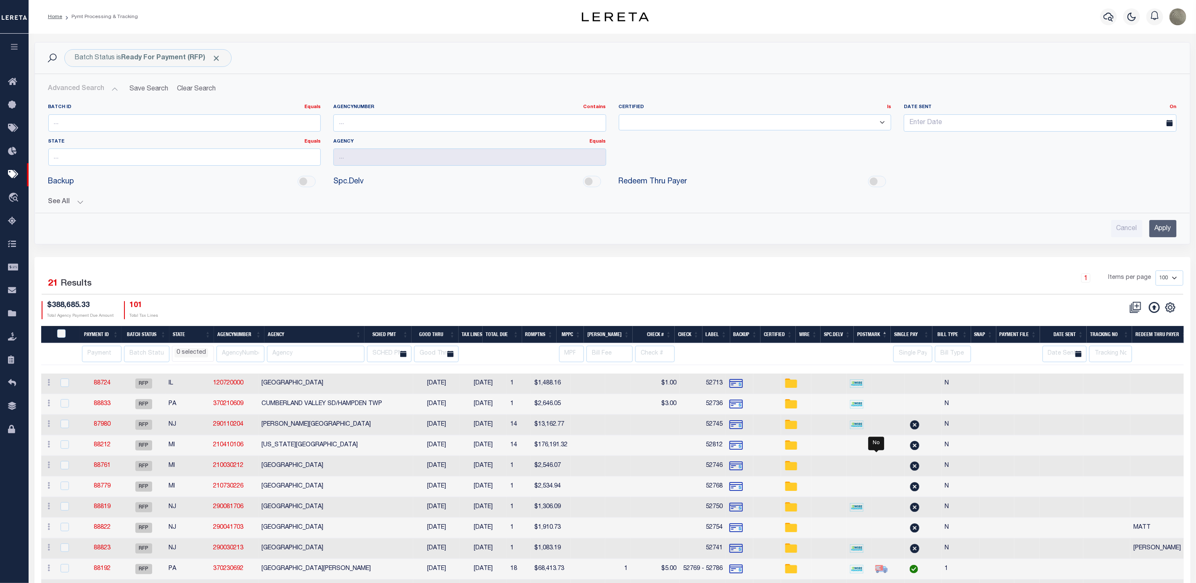
click at [69, 203] on button "See All" at bounding box center [612, 202] width 1128 height 8
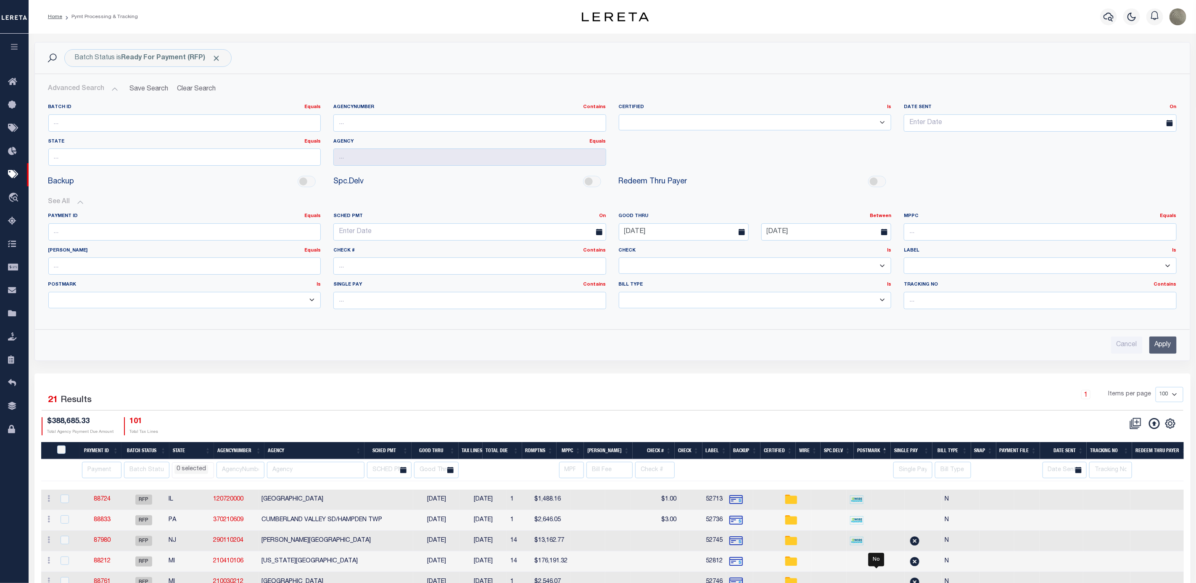
click at [1163, 346] on input "Apply" at bounding box center [1162, 344] width 27 height 17
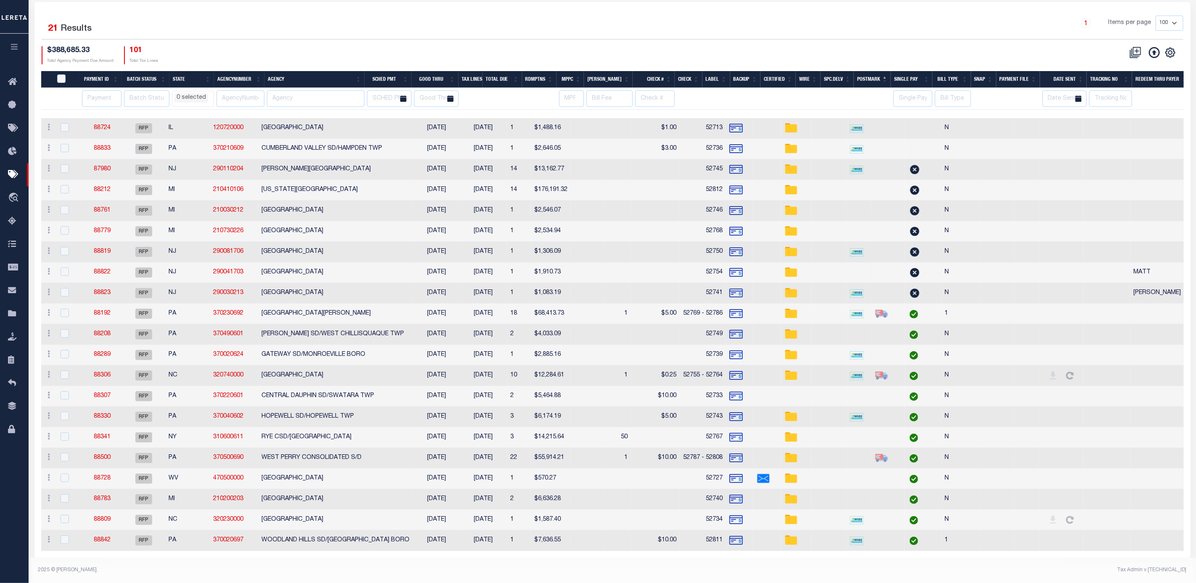
scroll to position [127, 0]
click at [322, 75] on th "Agency" at bounding box center [314, 79] width 100 height 17
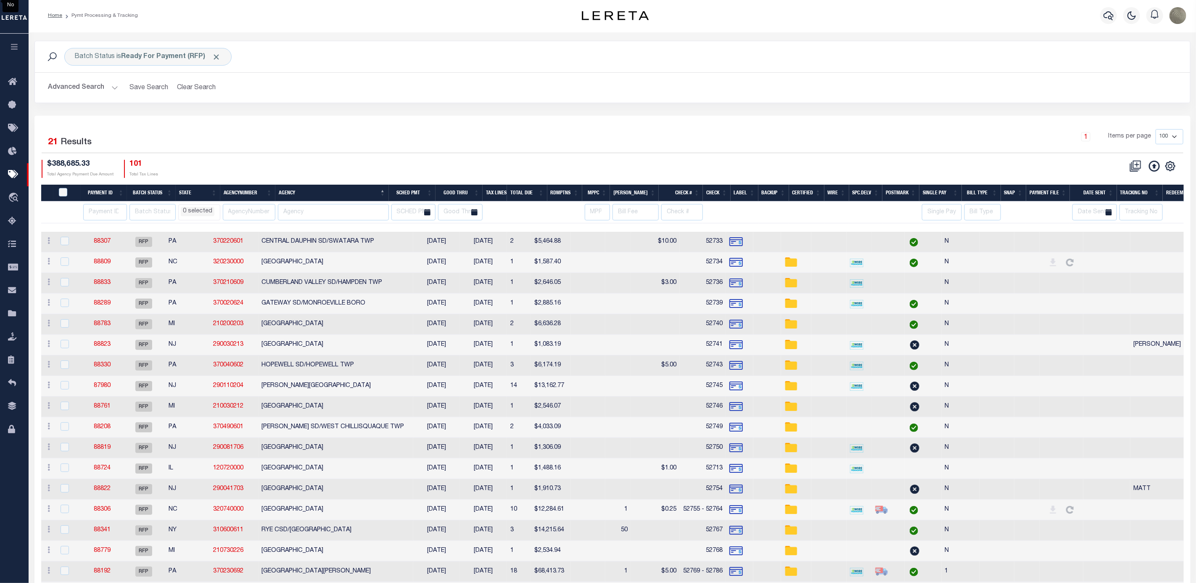
scroll to position [0, 0]
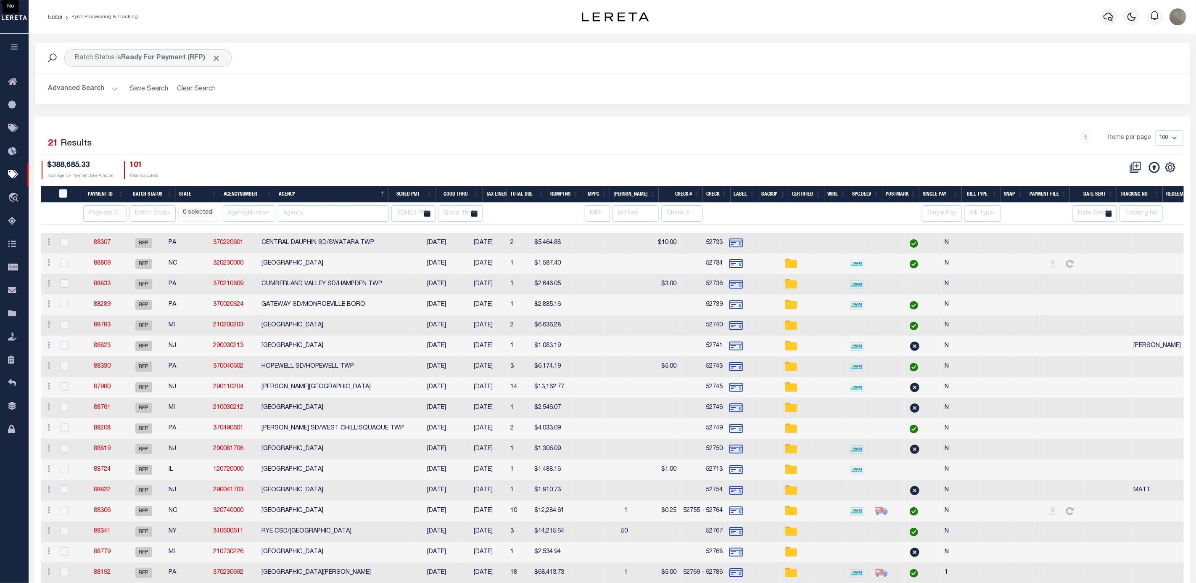
click at [97, 90] on button "Advanced Search" at bounding box center [83, 89] width 70 height 16
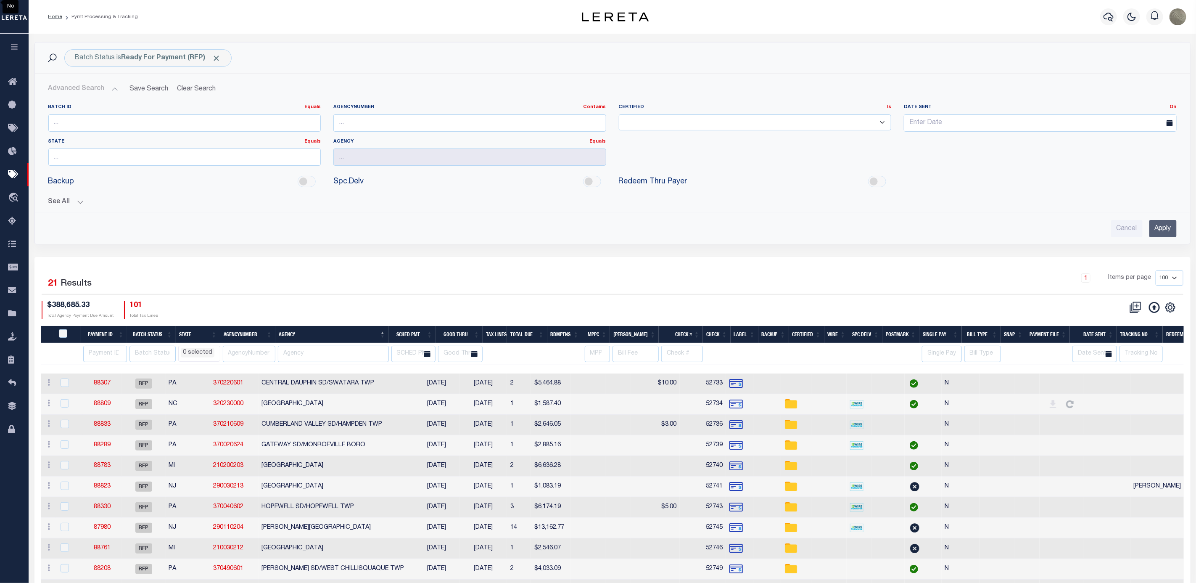
click at [57, 204] on button "See All" at bounding box center [612, 202] width 1128 height 8
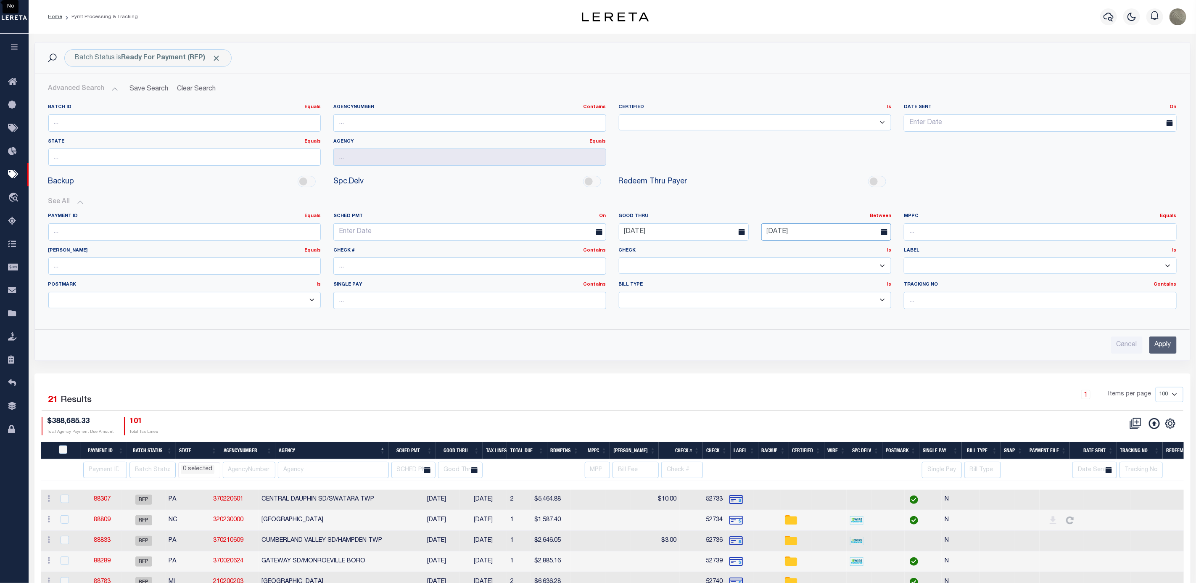
click at [851, 235] on input "09-02-2025" at bounding box center [826, 231] width 130 height 17
click at [768, 253] on icon at bounding box center [769, 253] width 6 height 6
click at [885, 253] on icon at bounding box center [884, 253] width 6 height 6
click at [793, 280] on span "1" at bounding box center [789, 280] width 16 height 16
click at [1165, 347] on input "Apply" at bounding box center [1162, 344] width 27 height 17
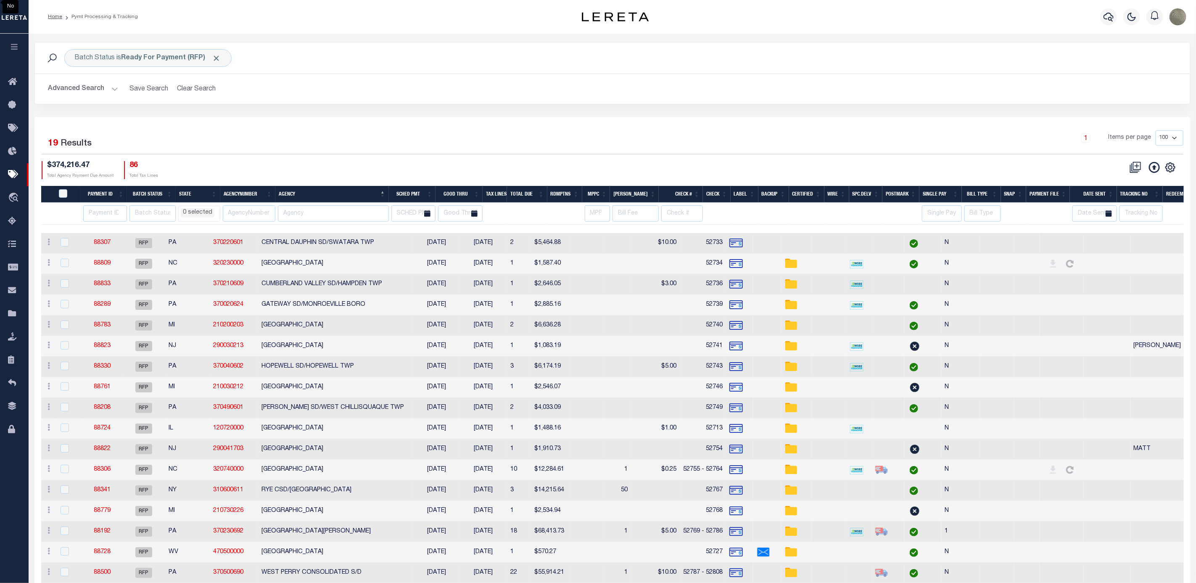
click at [105, 87] on button "Advanced Search" at bounding box center [83, 89] width 70 height 16
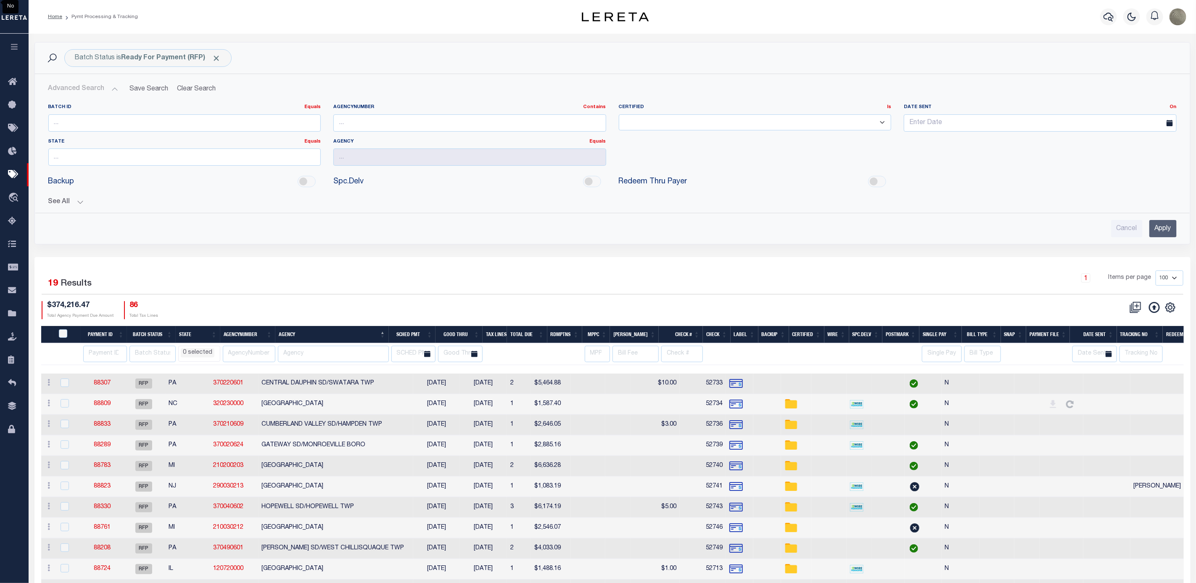
click at [1163, 230] on input "Apply" at bounding box center [1162, 228] width 27 height 17
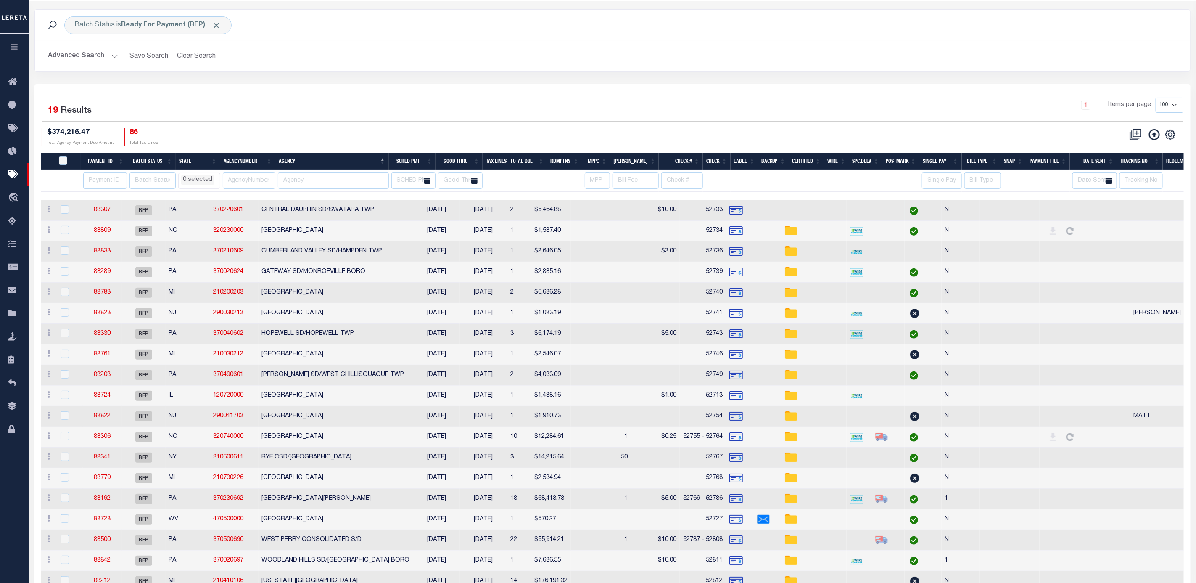
scroll to position [85, 0]
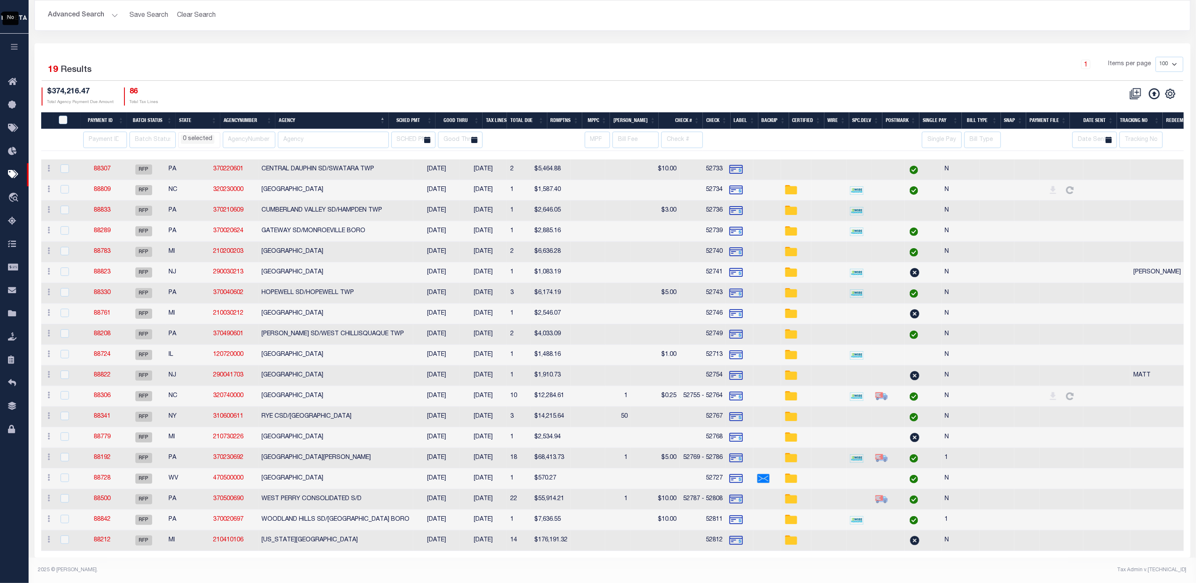
click at [894, 112] on th "Postmark" at bounding box center [900, 120] width 37 height 17
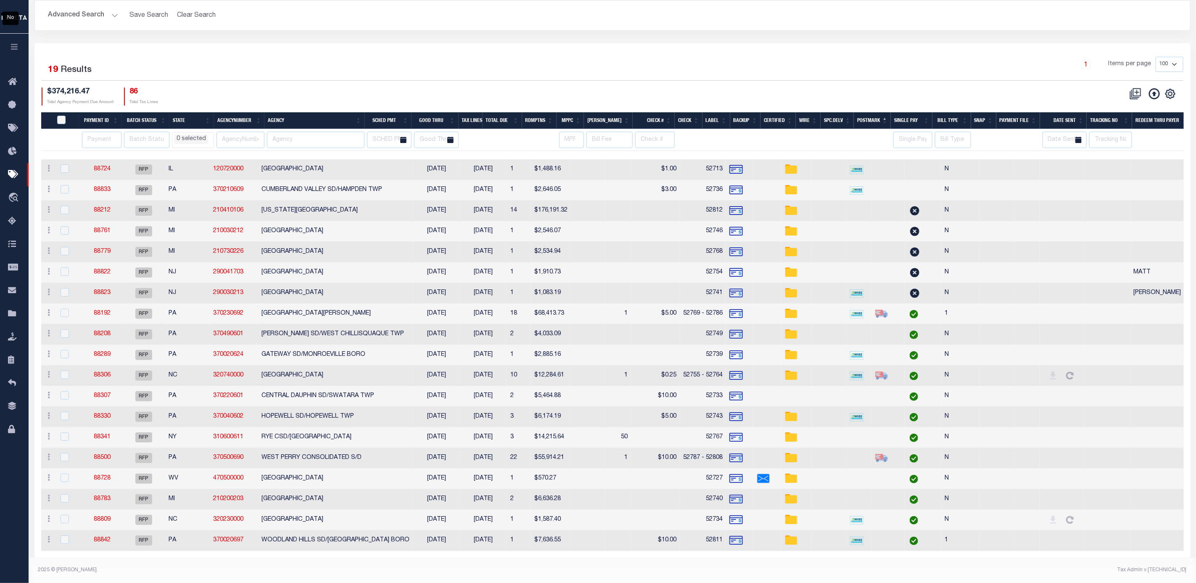
click at [285, 112] on th "Agency" at bounding box center [314, 120] width 100 height 17
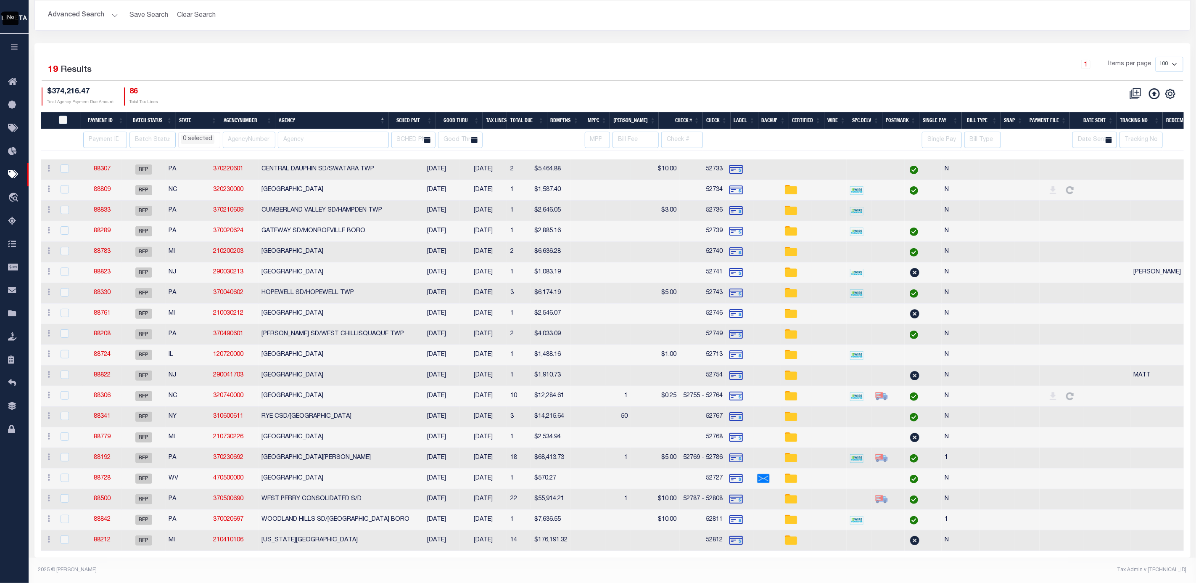
click at [614, 159] on td at bounding box center [618, 169] width 26 height 21
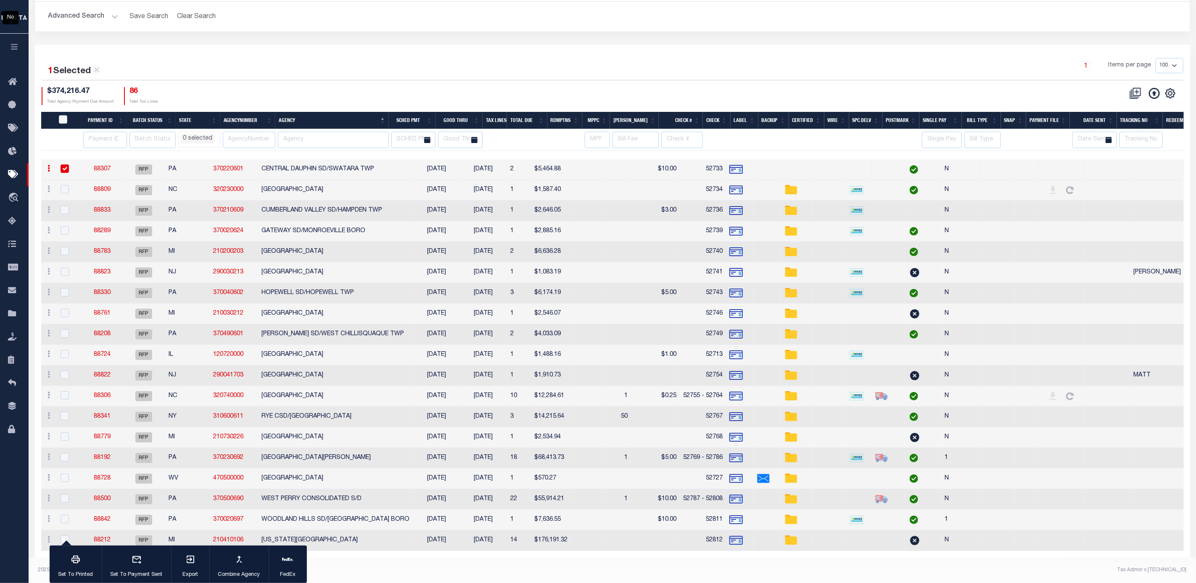
click at [811, 183] on td at bounding box center [828, 190] width 35 height 21
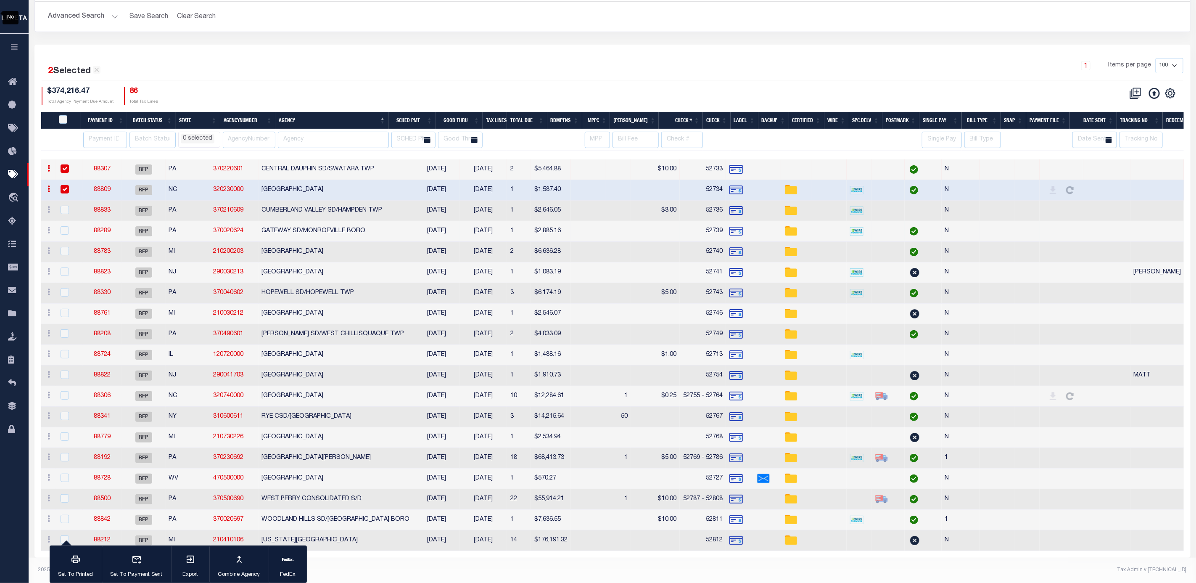
click at [352, 221] on td "GATEWAY SD/MONROEVILLE BORO" at bounding box center [336, 231] width 155 height 21
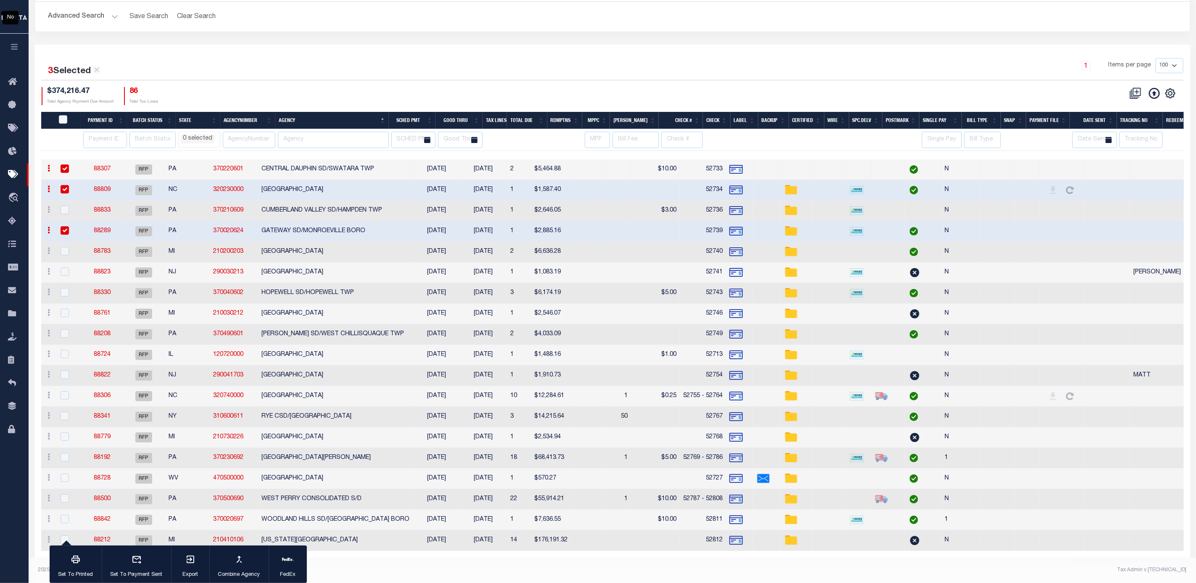
click at [617, 242] on td at bounding box center [618, 252] width 26 height 21
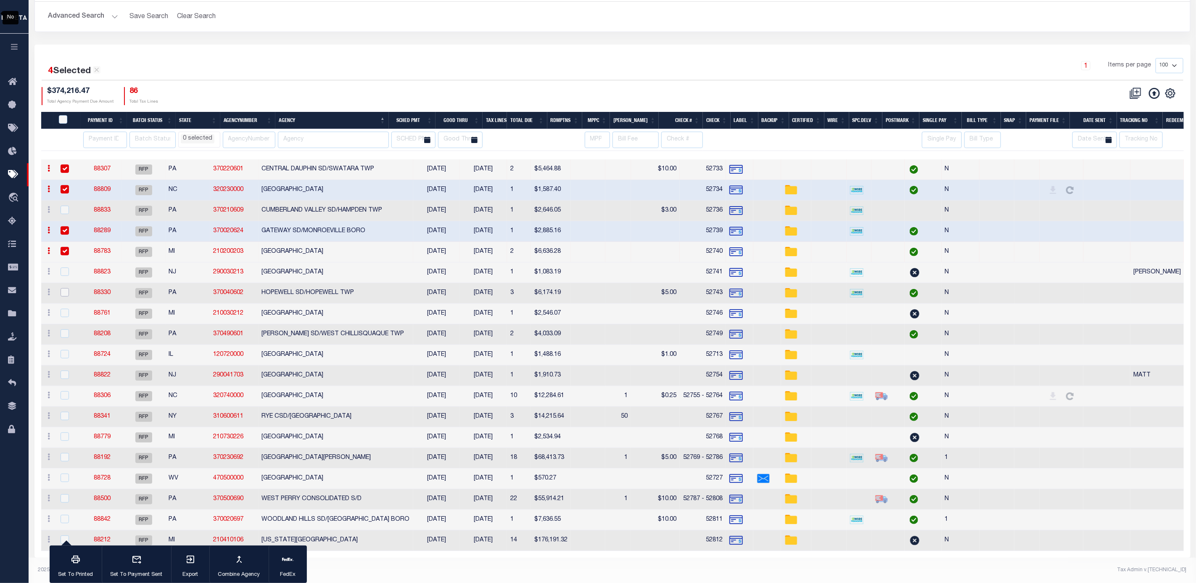
click at [66, 288] on input "checkbox" at bounding box center [65, 292] width 8 height 8
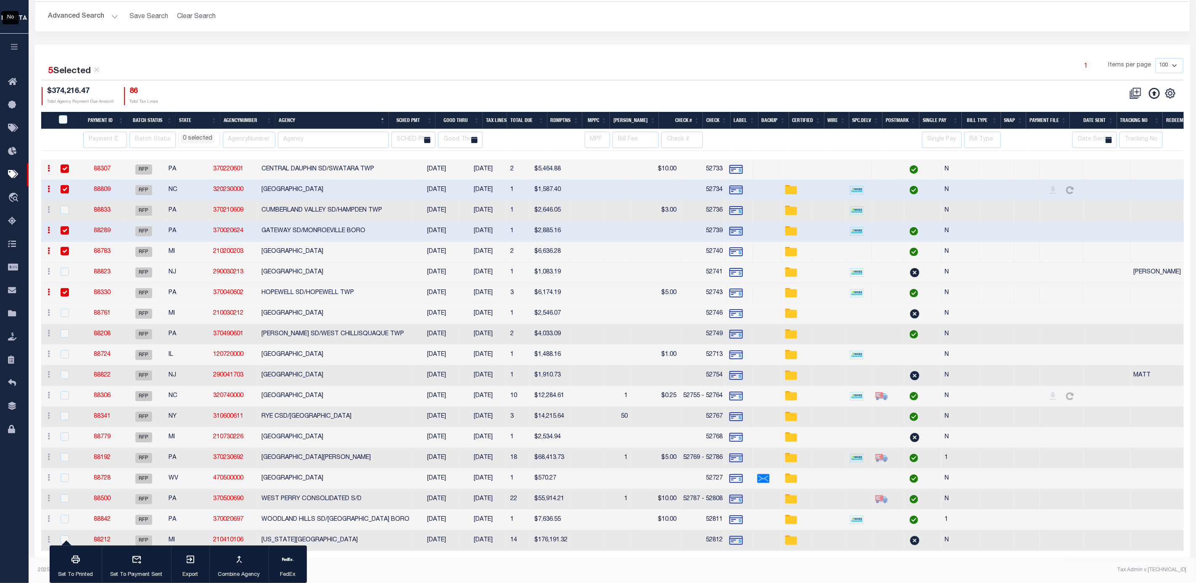
click at [872, 324] on td at bounding box center [888, 334] width 33 height 21
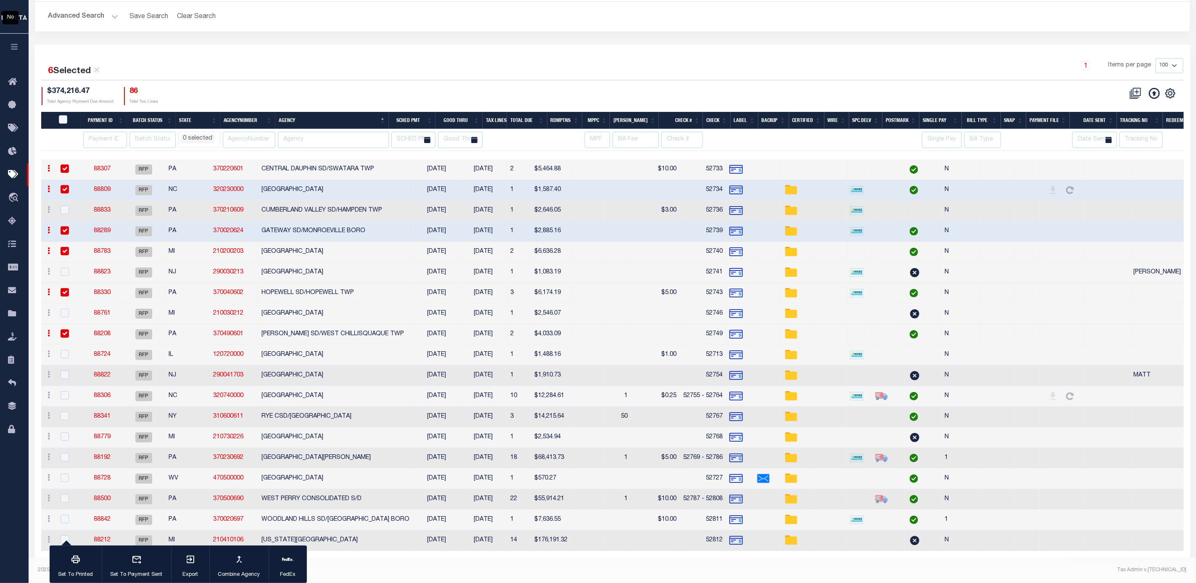
click at [817, 389] on td at bounding box center [828, 396] width 35 height 21
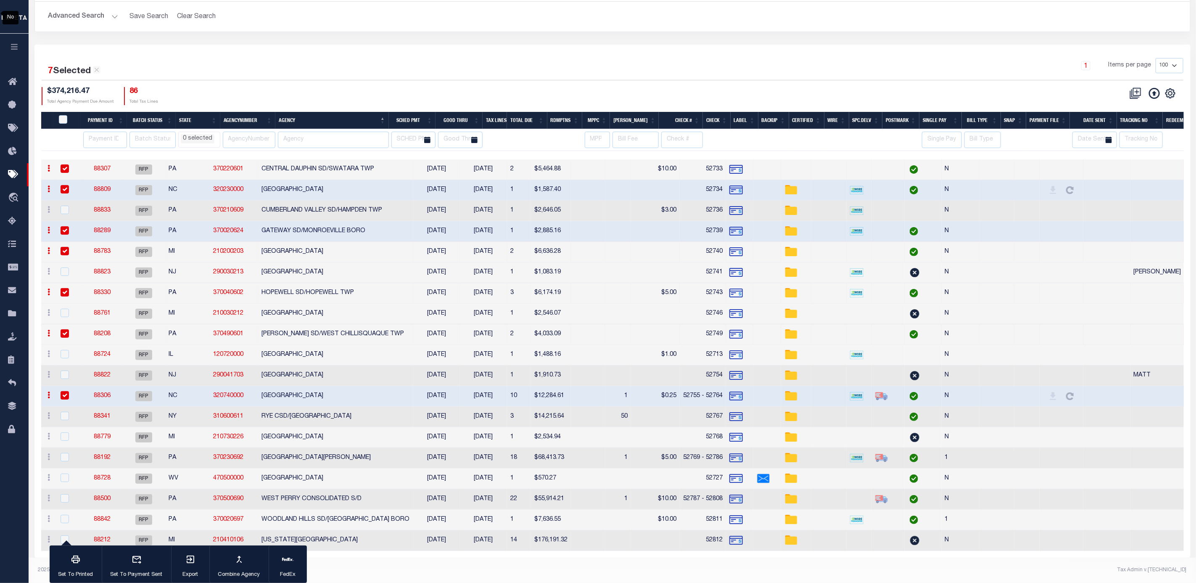
click at [811, 449] on td at bounding box center [828, 458] width 35 height 21
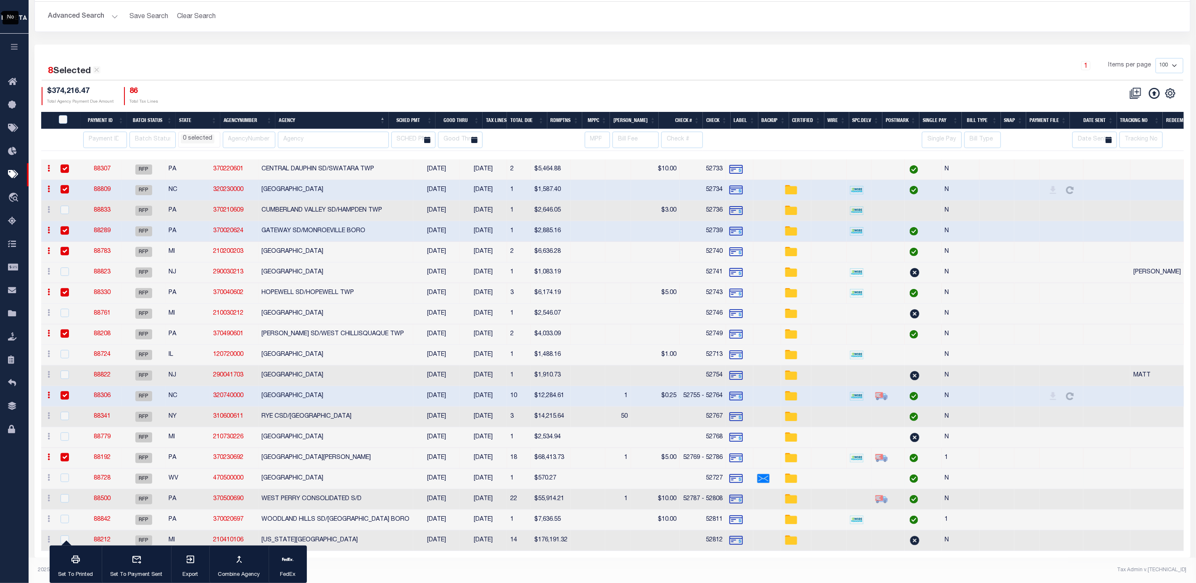
click at [817, 468] on td at bounding box center [828, 478] width 35 height 21
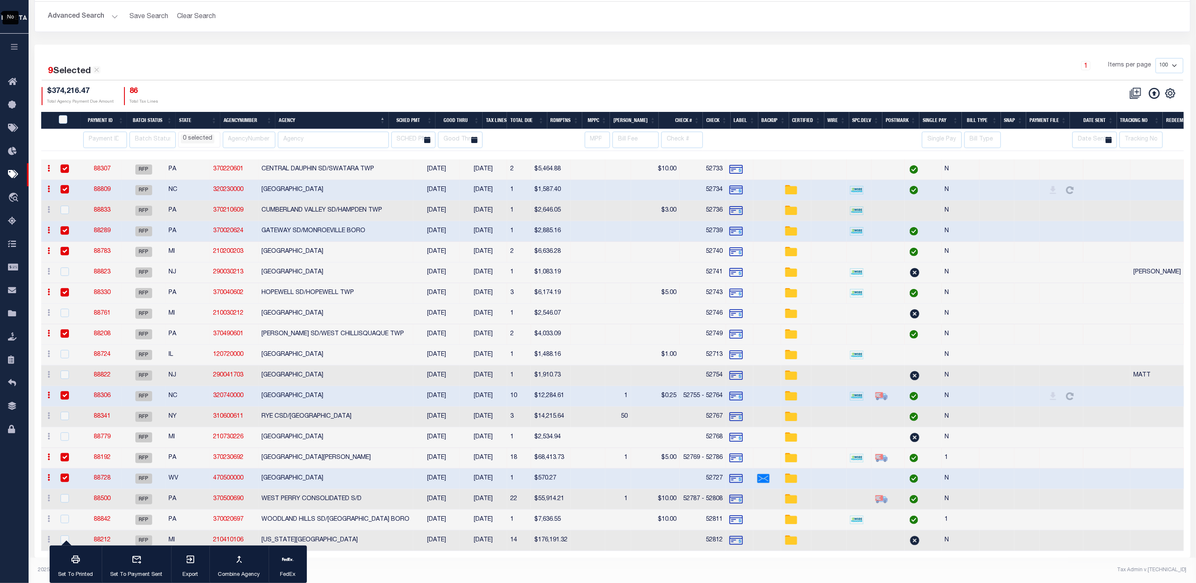
click at [530, 66] on div "1 Items per page 100 200 500 1000" at bounding box center [756, 69] width 853 height 22
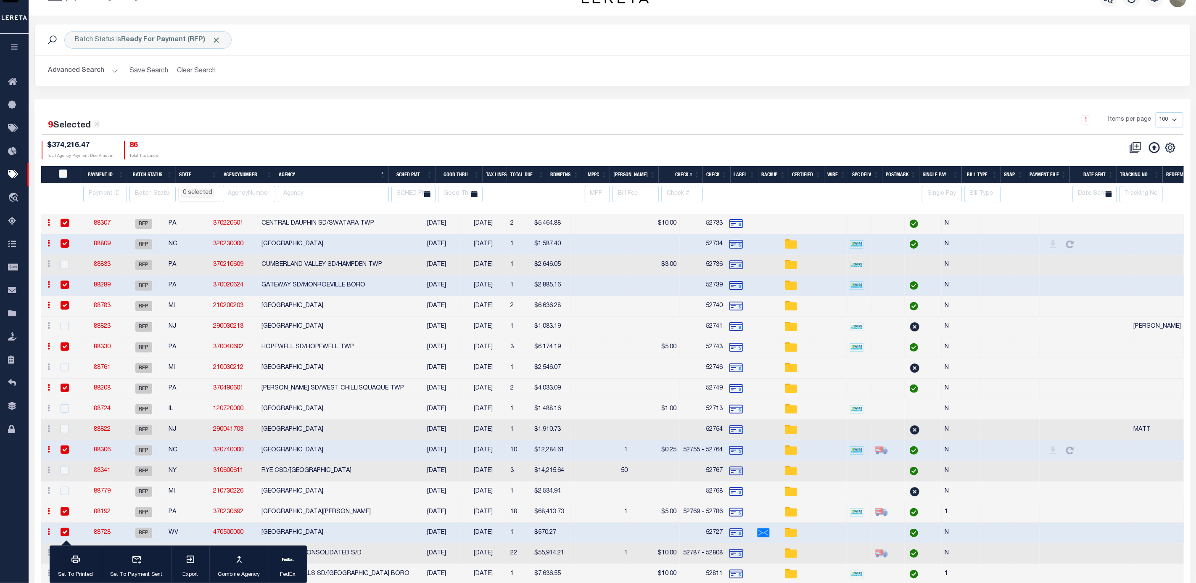
scroll to position [0, 0]
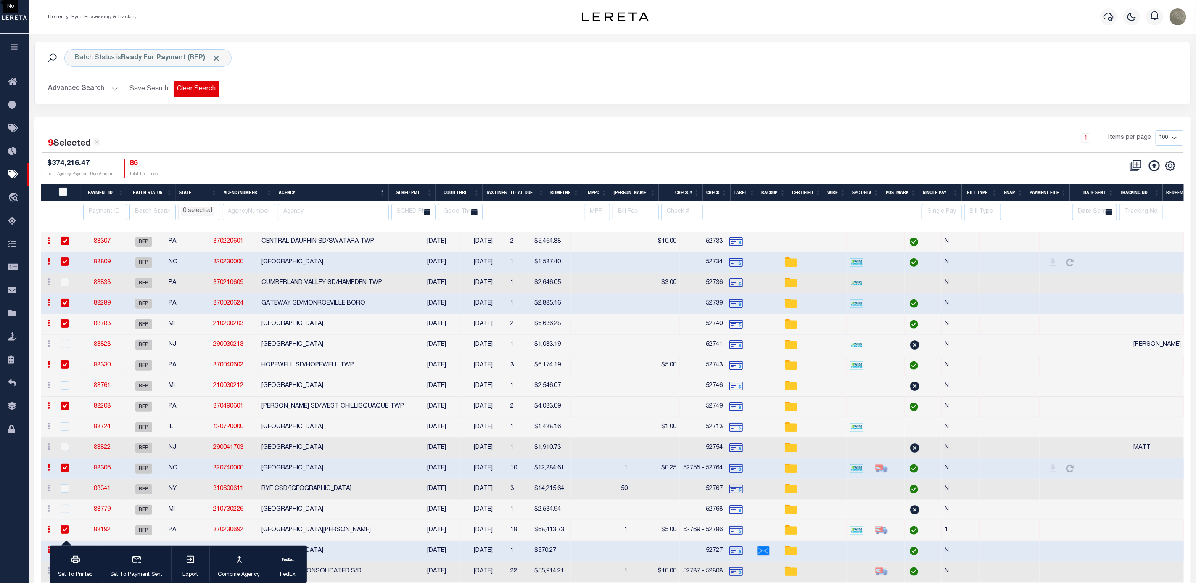
click at [197, 85] on button "Clear Search" at bounding box center [197, 89] width 46 height 16
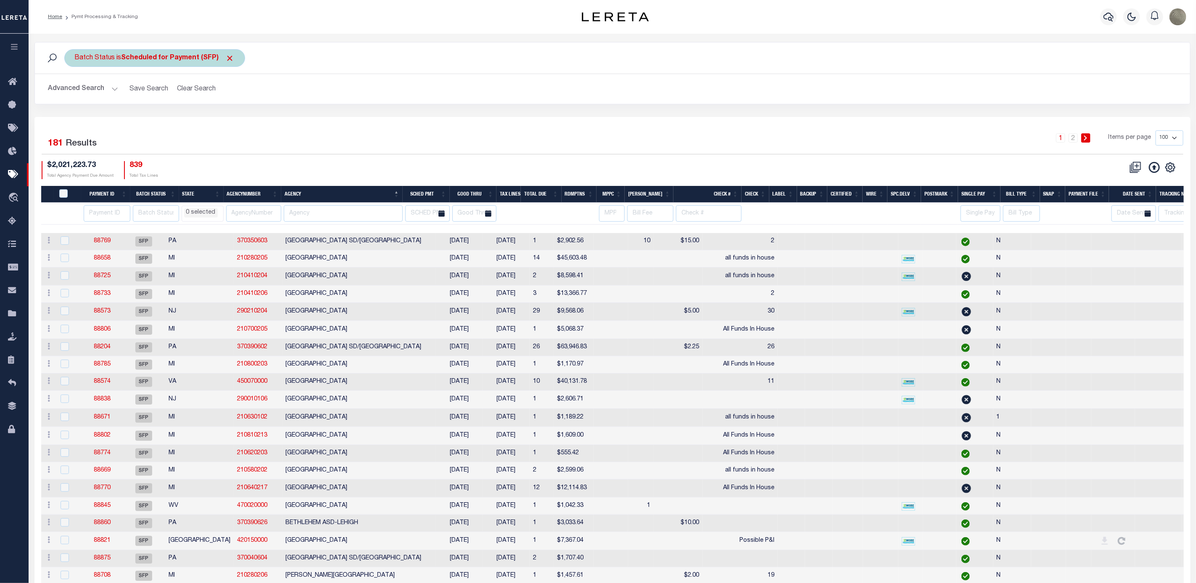
click at [131, 61] on b "Scheduled for Payment (SFP)" at bounding box center [178, 58] width 113 height 7
click at [113, 105] on select "Awaiting Funds (AWF) Cleared and Complete (CAC) New Check Needed (NCN) Payment …" at bounding box center [137, 99] width 124 height 16
click at [75, 92] on select "Awaiting Funds (AWF) Cleared and Complete (CAC) New Check Needed (NCN) Payment …" at bounding box center [137, 99] width 124 height 16
click at [192, 114] on input "Apply" at bounding box center [186, 118] width 25 height 14
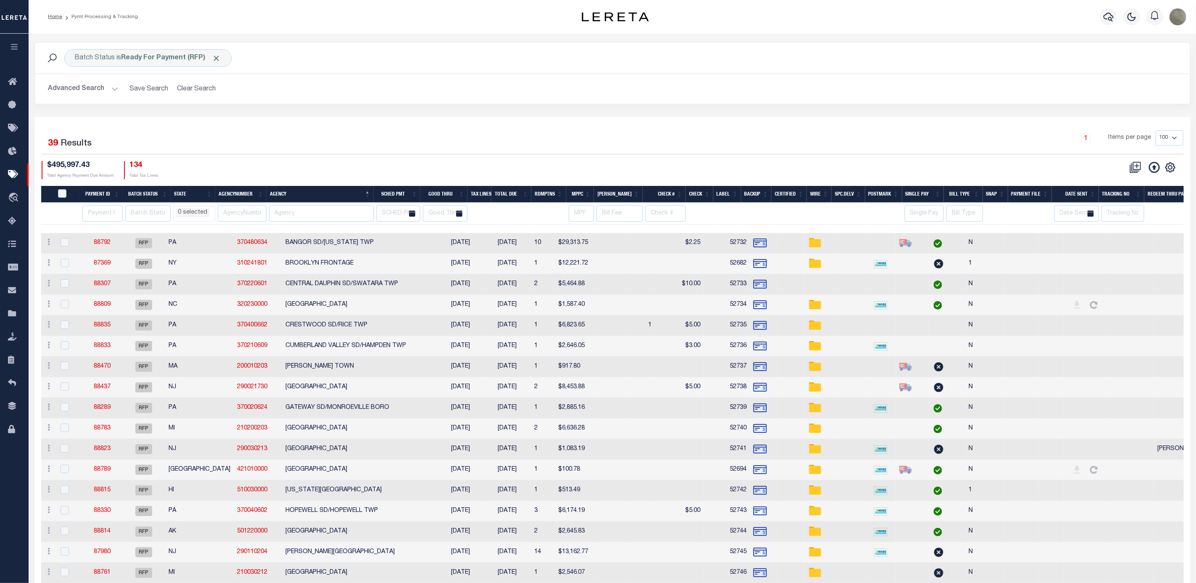
click at [89, 91] on button "Advanced Search" at bounding box center [83, 89] width 70 height 16
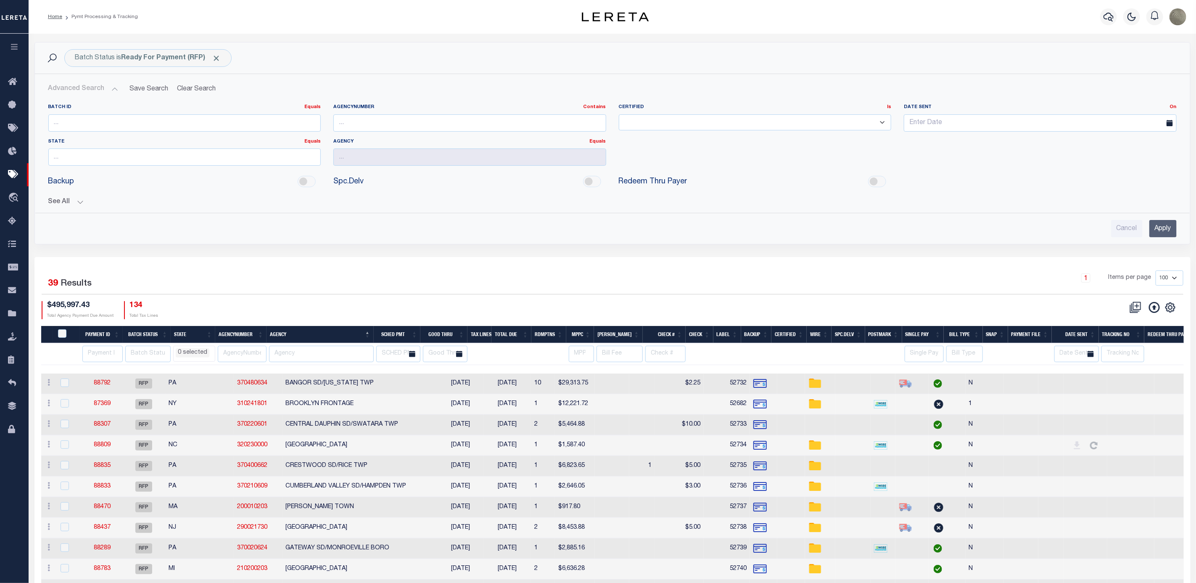
click at [65, 204] on button "See All" at bounding box center [612, 202] width 1128 height 8
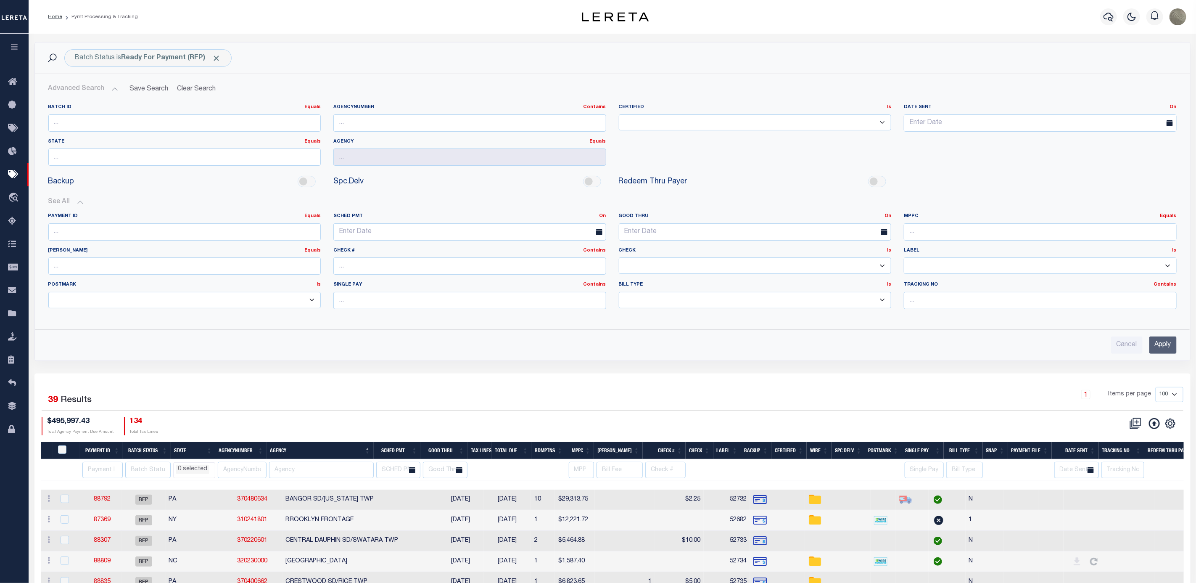
click at [1158, 354] on input "Apply" at bounding box center [1162, 344] width 27 height 17
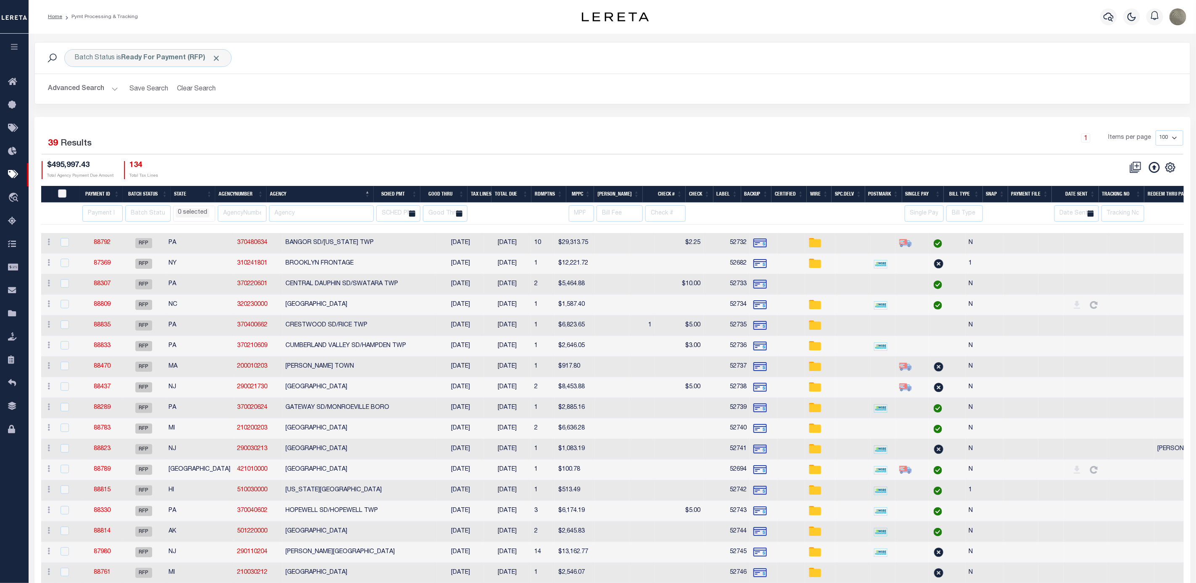
click at [61, 193] on input "PayeePmtBatchStatus" at bounding box center [62, 193] width 8 height 8
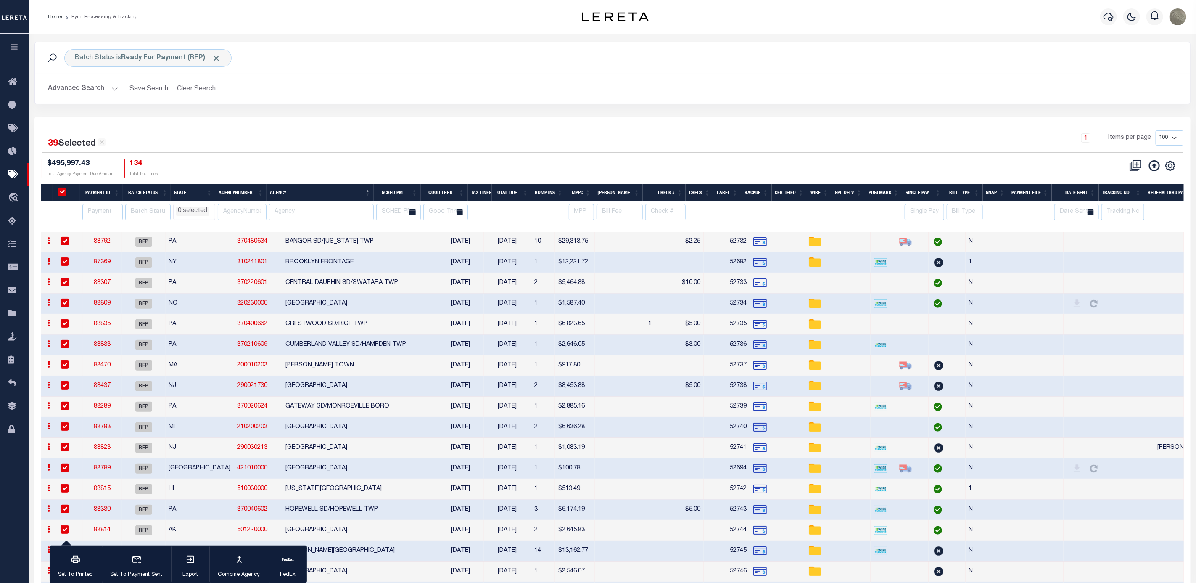
click at [67, 243] on input "checkbox" at bounding box center [65, 241] width 8 height 8
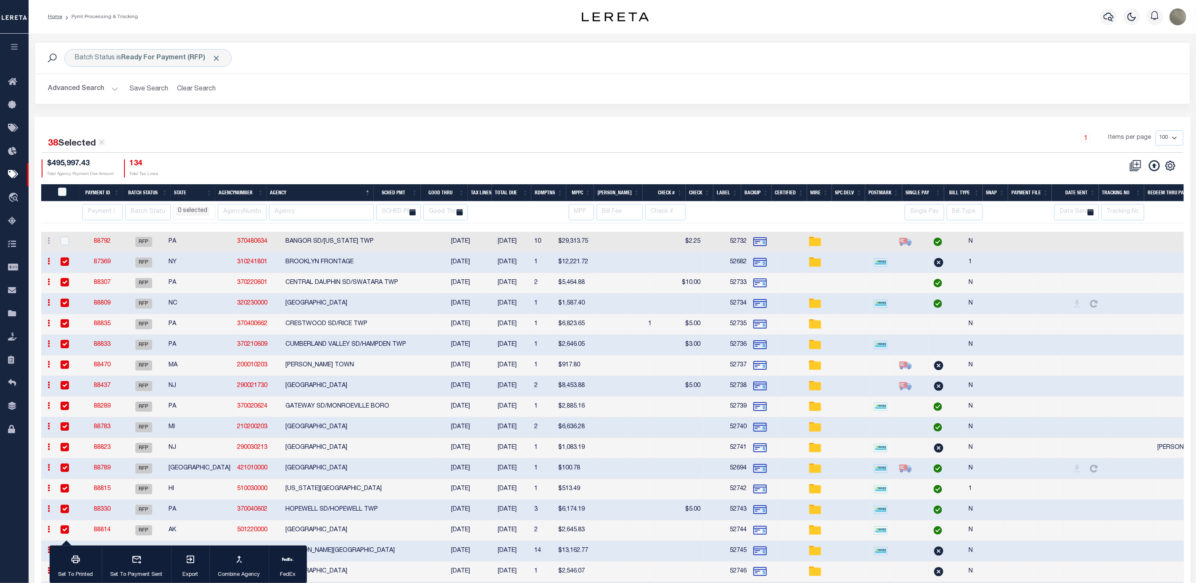
click at [64, 239] on td at bounding box center [68, 242] width 27 height 21
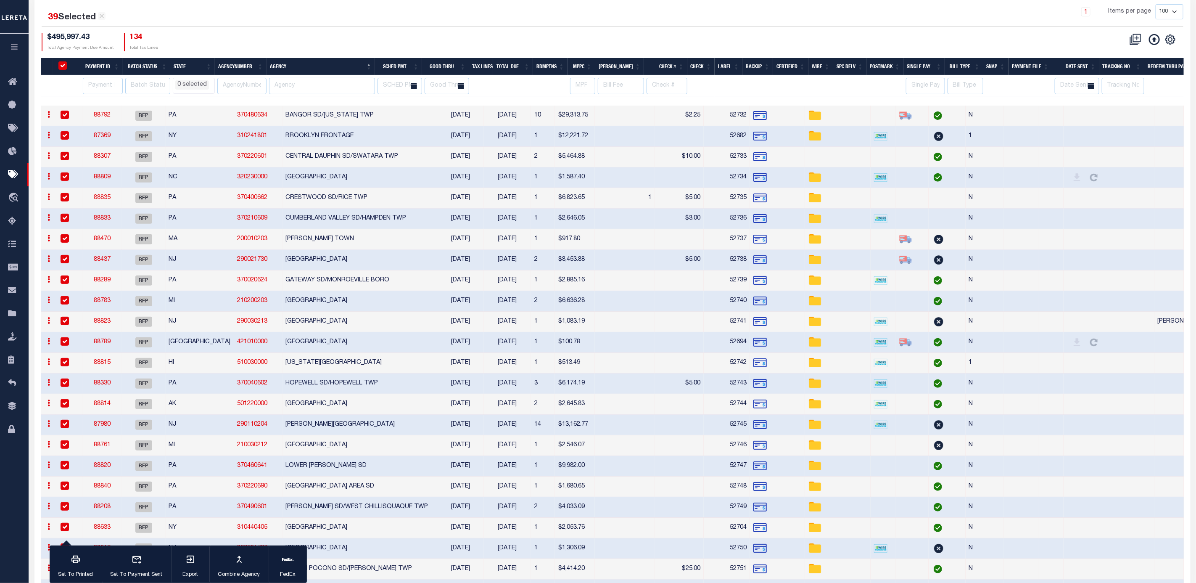
scroll to position [189, 0]
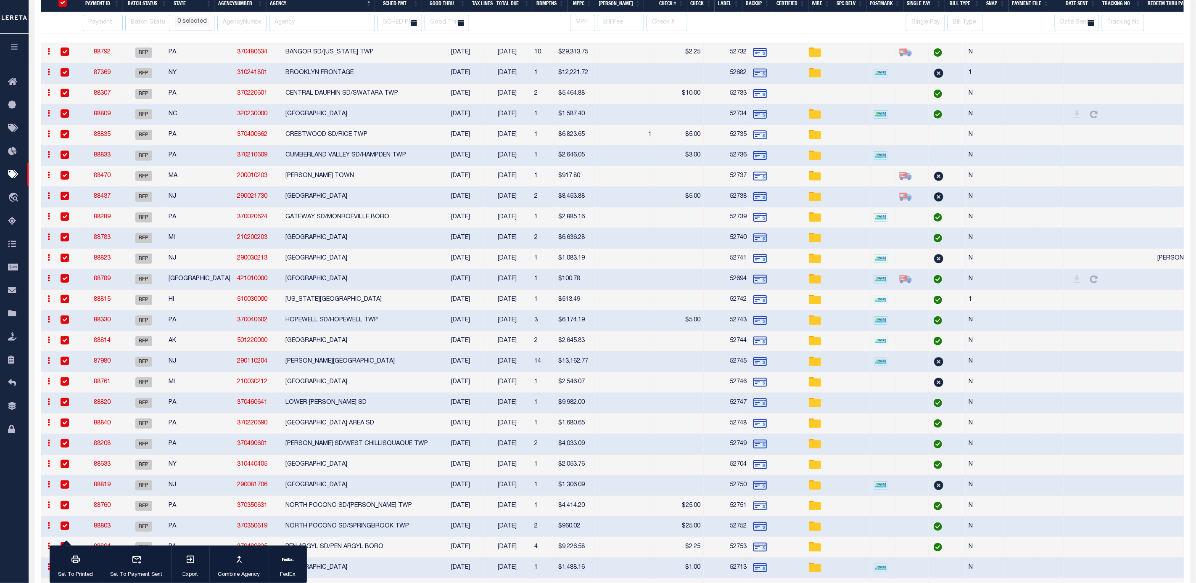
drag, startPoint x: 236, startPoint y: 201, endPoint x: 375, endPoint y: 183, distance: 139.4
click at [375, 183] on td "DENNIS TOWN" at bounding box center [360, 176] width 155 height 21
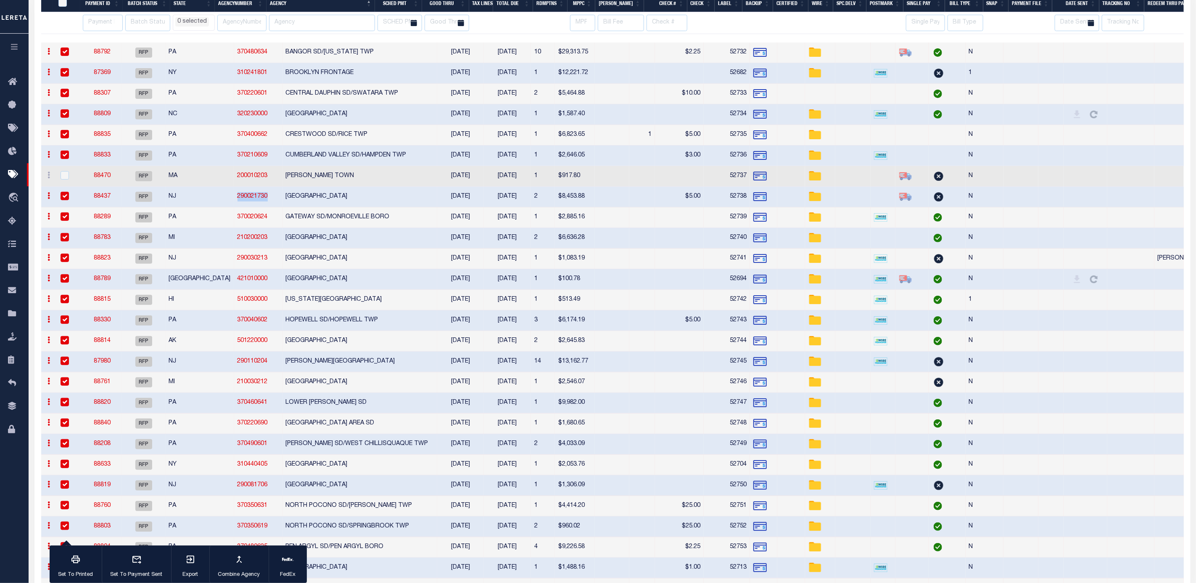
drag, startPoint x: 253, startPoint y: 202, endPoint x: 218, endPoint y: 203, distance: 34.5
click at [234, 203] on td "290021730" at bounding box center [258, 197] width 48 height 21
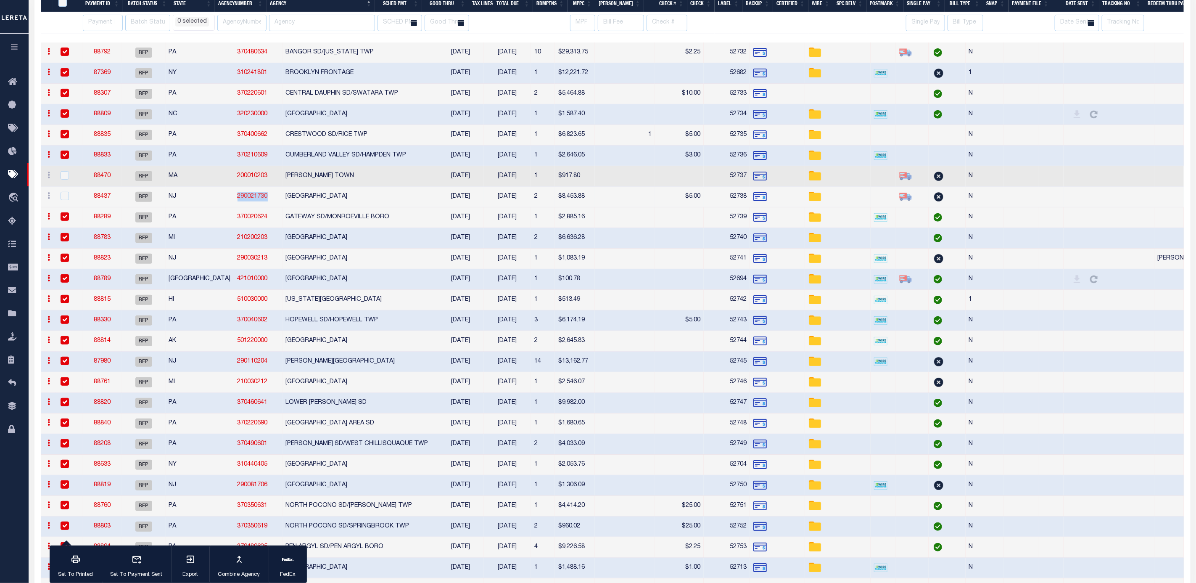
copy link "290021730"
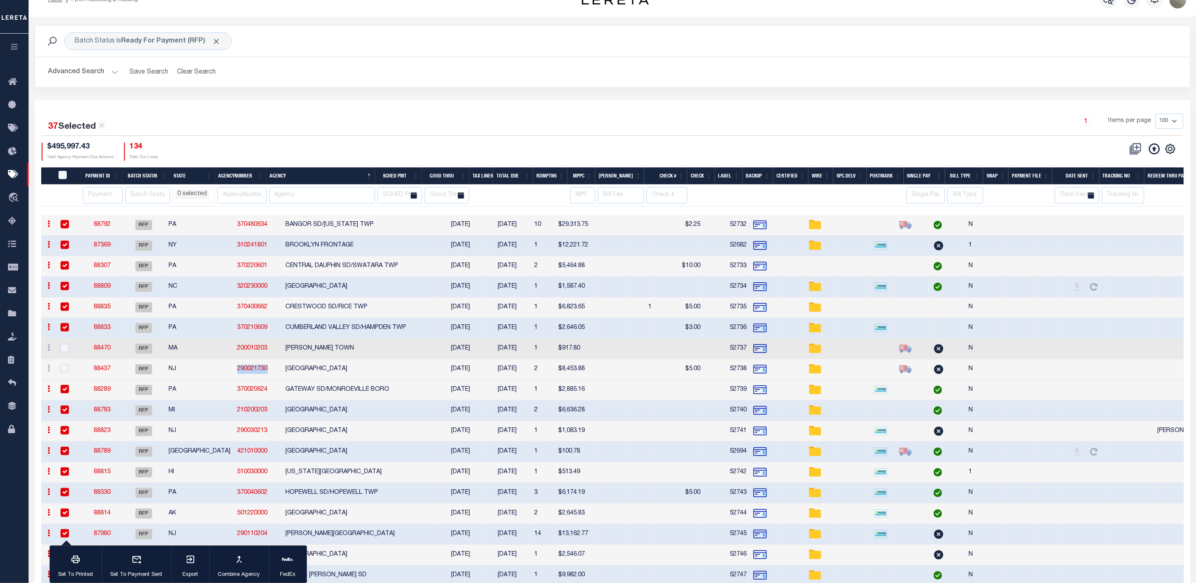
scroll to position [0, 0]
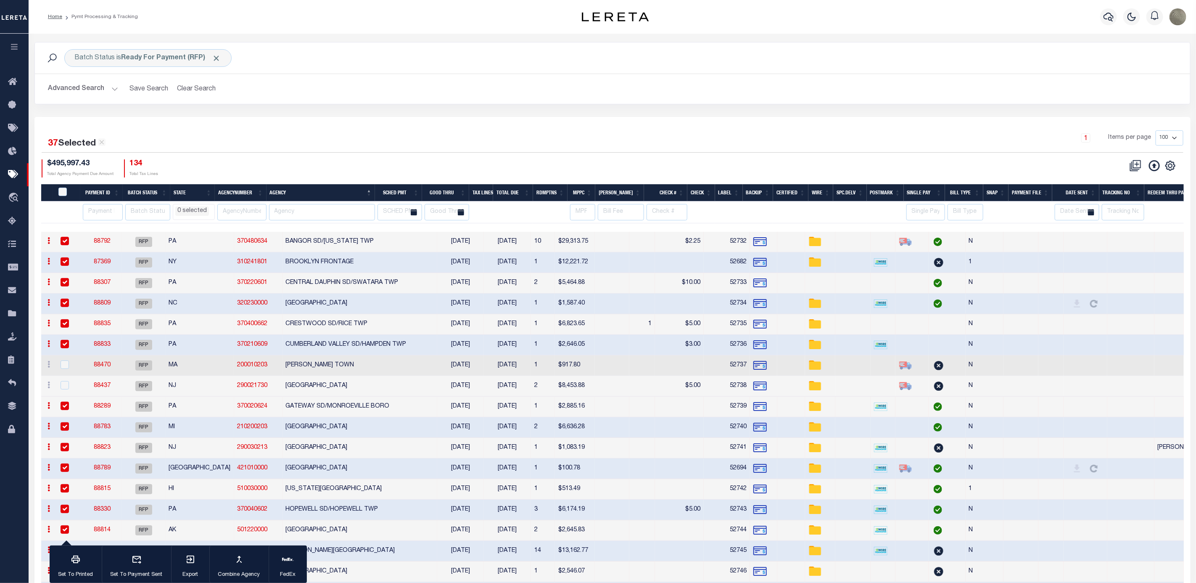
click at [67, 196] on div "PayeePmtBatchStatus" at bounding box center [68, 192] width 24 height 9
click at [61, 191] on input "PayeePmtBatchStatus" at bounding box center [62, 192] width 8 height 8
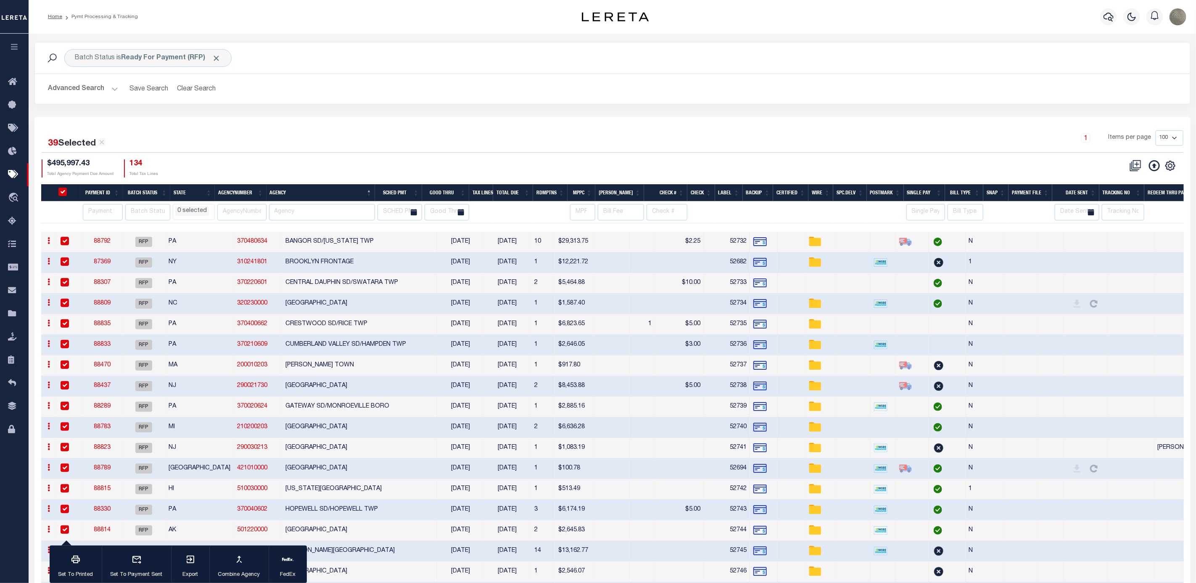
click at [63, 192] on input "PayeePmtBatchStatus" at bounding box center [62, 192] width 8 height 8
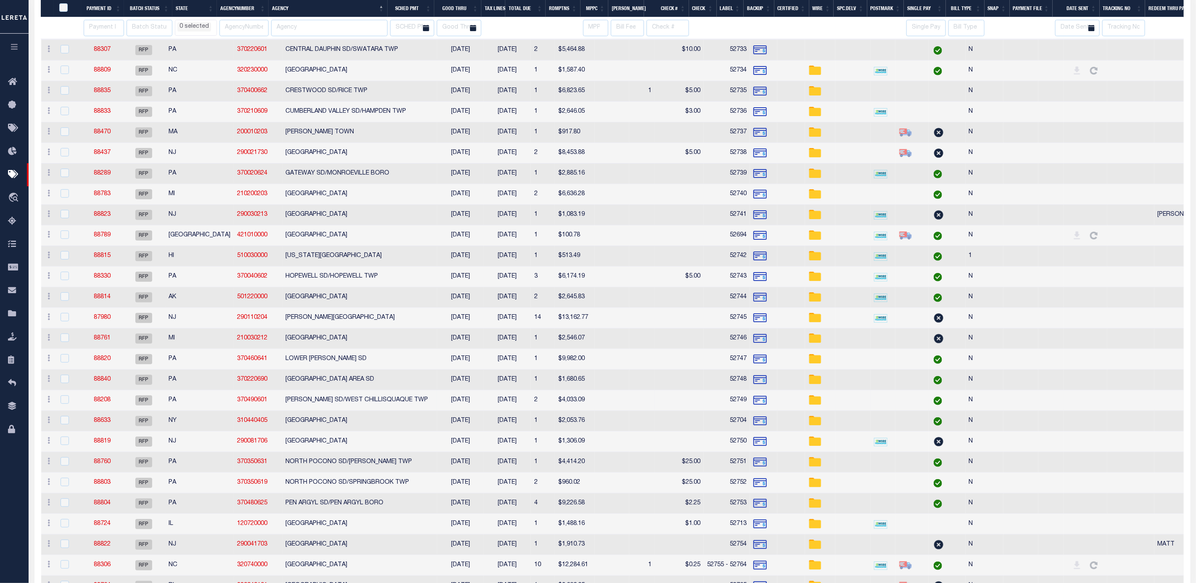
scroll to position [252, 0]
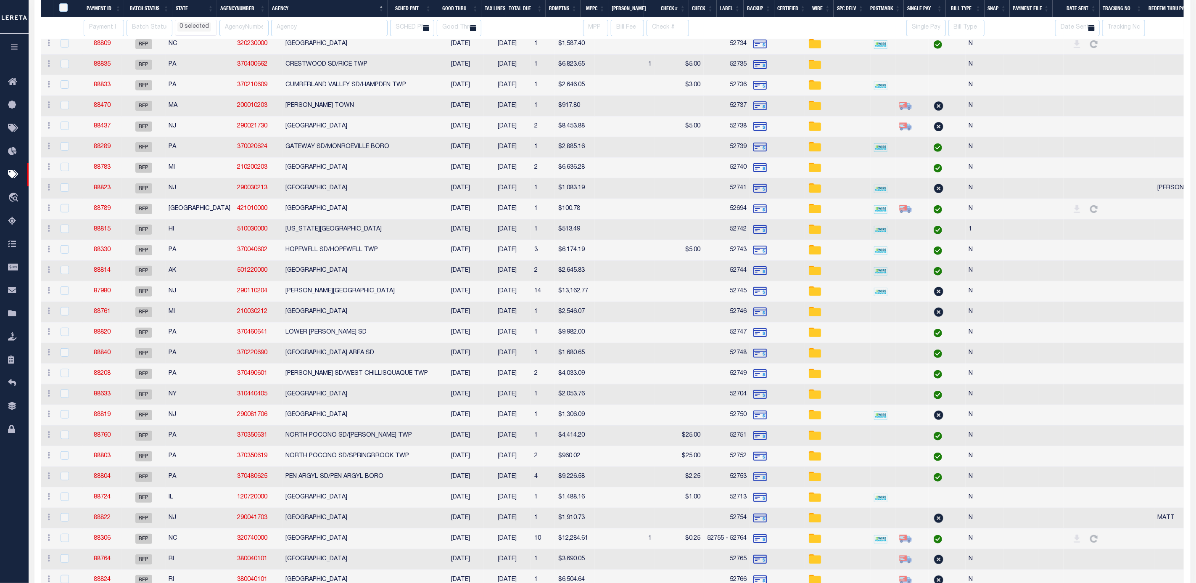
click at [341, 444] on td "NORTH POCONO SD/CLIFTON TWP" at bounding box center [360, 435] width 155 height 21
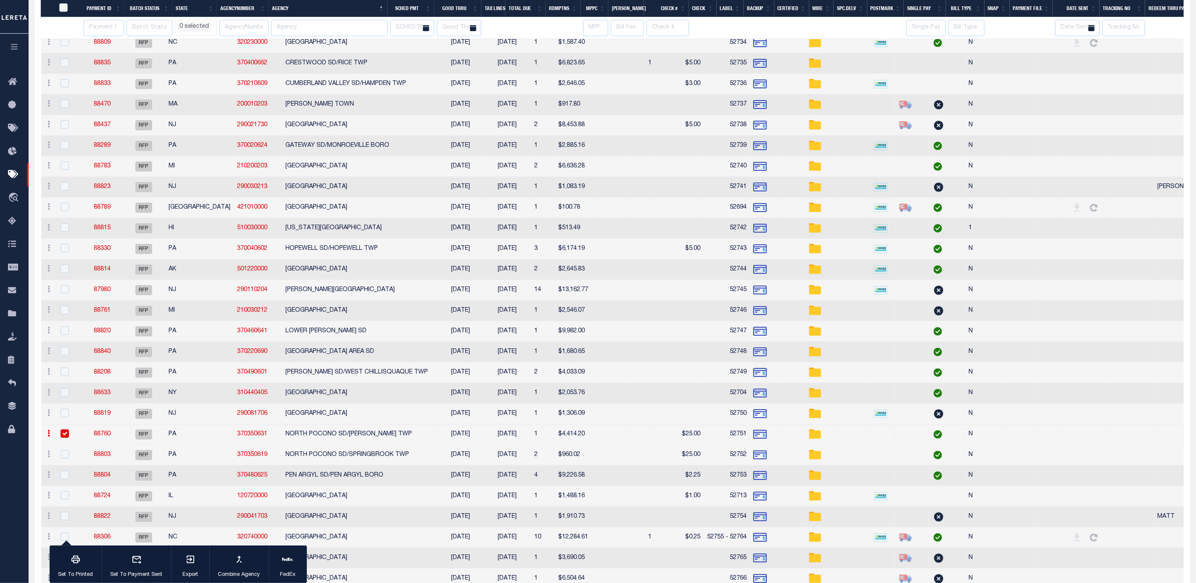
scroll to position [250, 0]
click at [333, 463] on td "NORTH POCONO SD/SPRINGBROOK TWP" at bounding box center [360, 457] width 155 height 21
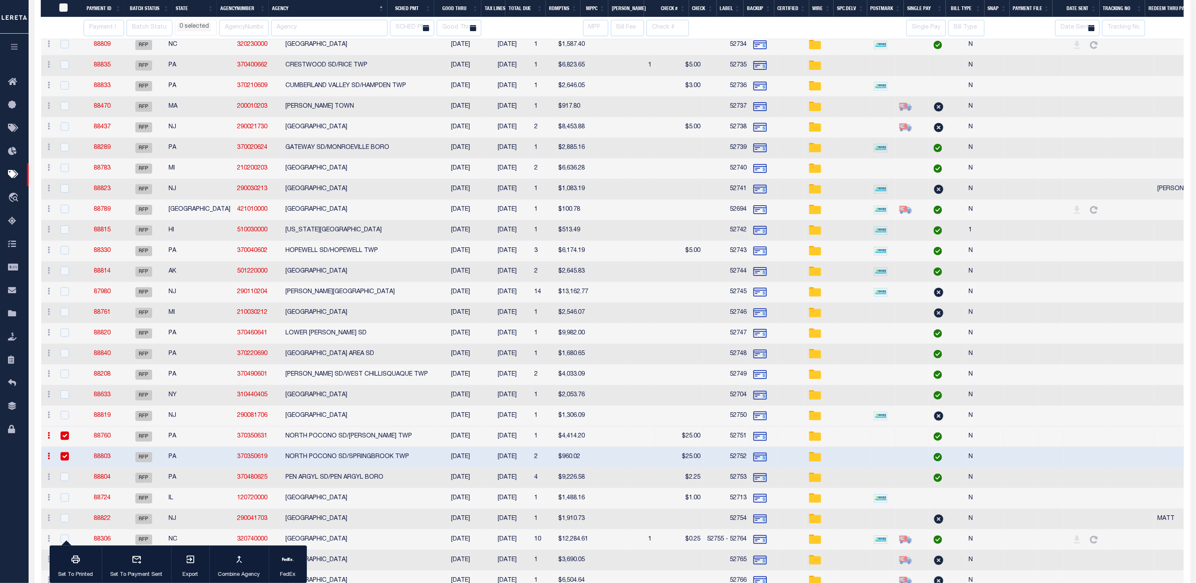
click at [328, 484] on td "PEN ARGYL SD/PEN ARGYL BORO" at bounding box center [360, 478] width 155 height 21
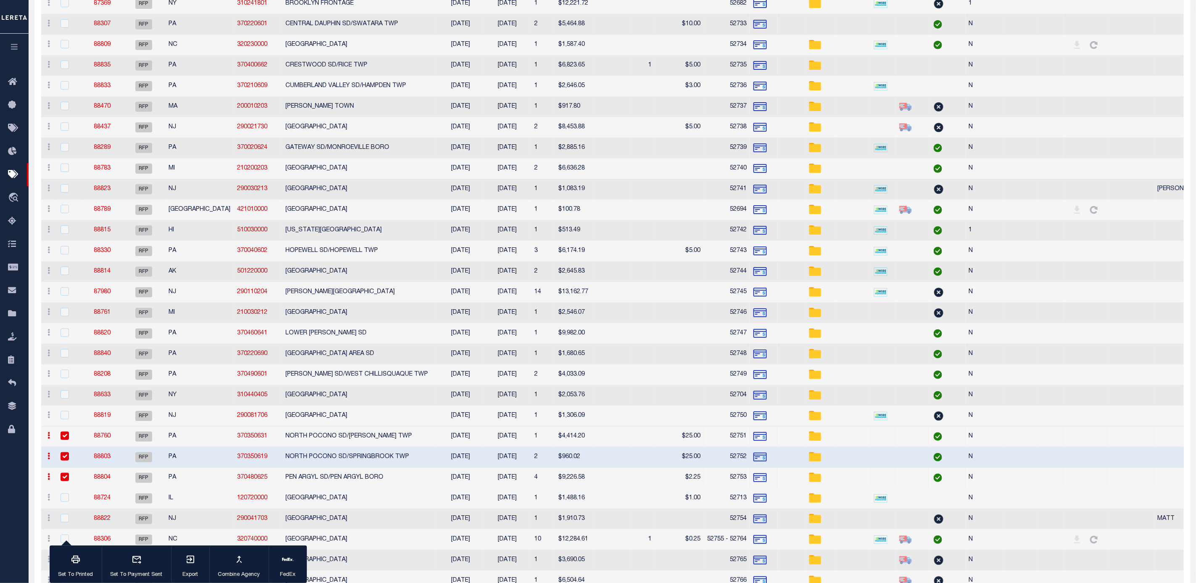
scroll to position [0, 0]
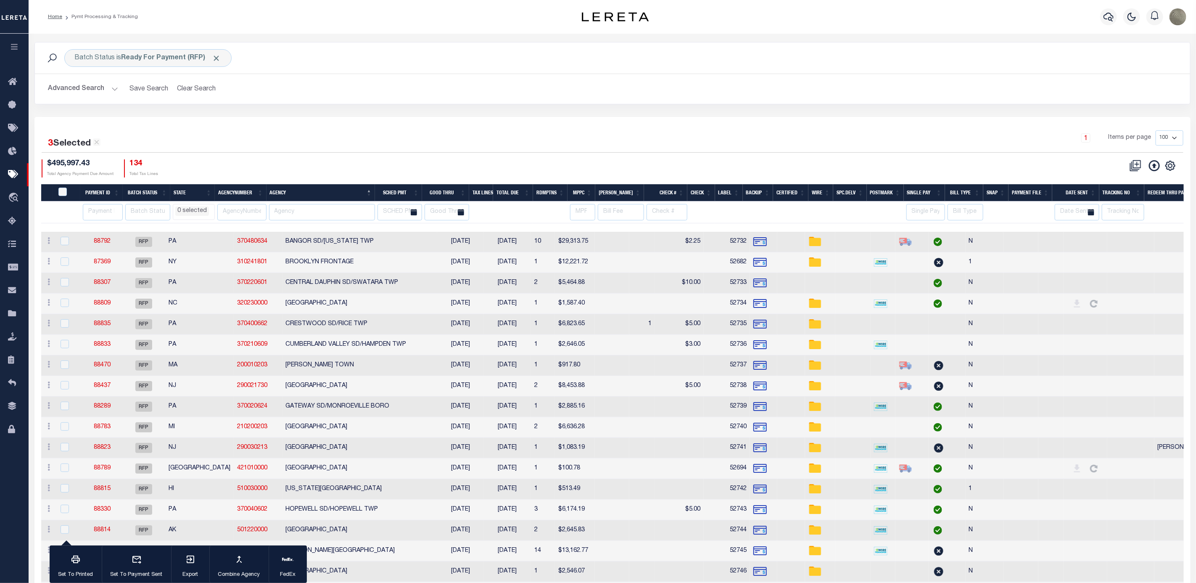
click at [559, 158] on div "3 Selected 39 Results 1 Items per page 100 200 500 1000 $495,997.43 Total Agenc…" at bounding box center [612, 153] width 1155 height 47
click at [349, 149] on div "1 Items per page 100 200 500 1000" at bounding box center [756, 141] width 853 height 22
click at [501, 128] on div "3 Selected 39 Results 1 Items per page 100 200 500 1000 $495,997.43" at bounding box center [612, 579] width 1156 height 925
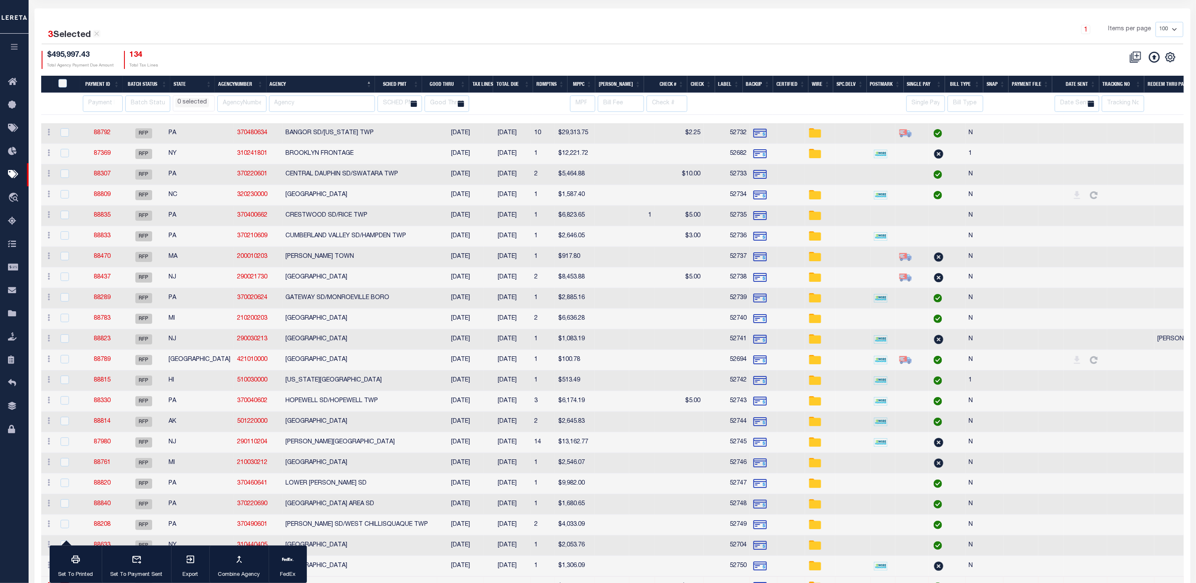
scroll to position [126, 0]
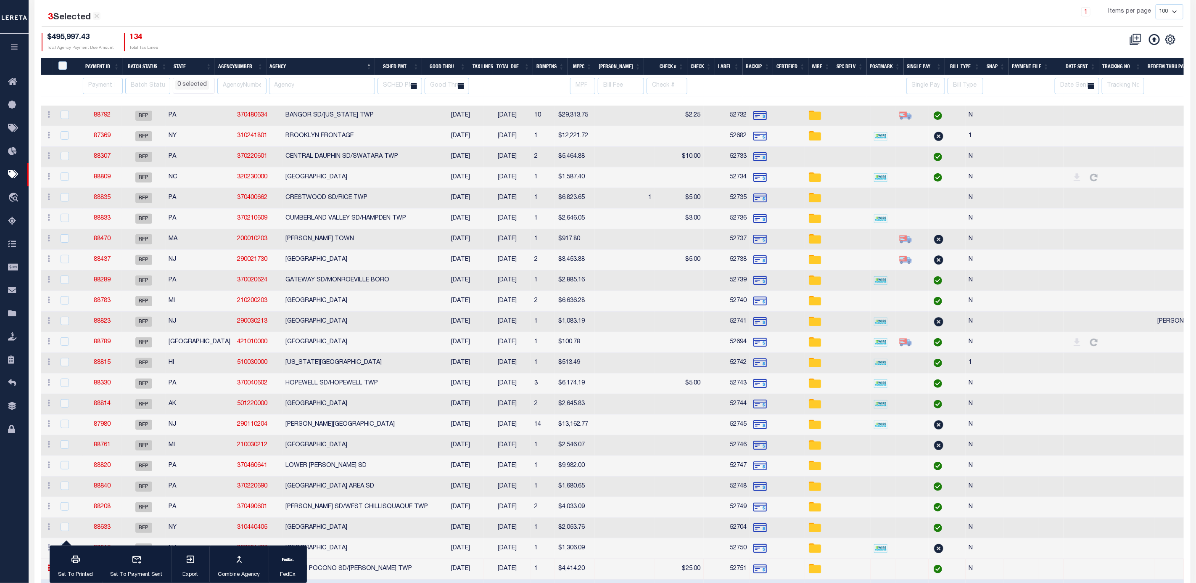
click at [300, 113] on td "BANGOR SD/WASHINGTON TWP" at bounding box center [360, 116] width 155 height 21
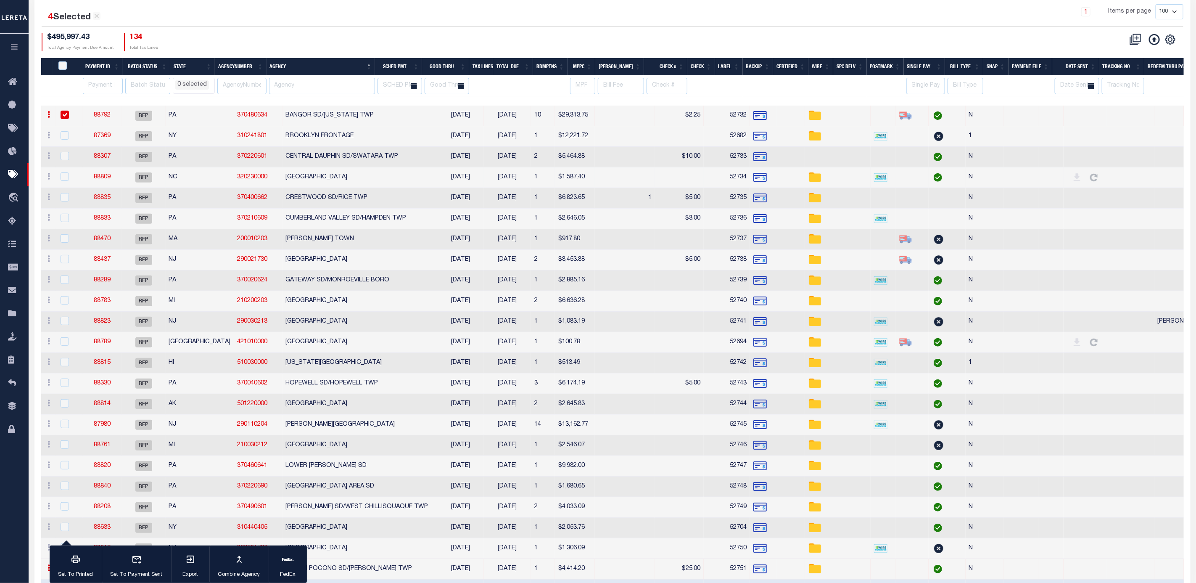
click at [288, 182] on td "CLEVELAND COUNTY" at bounding box center [360, 177] width 155 height 21
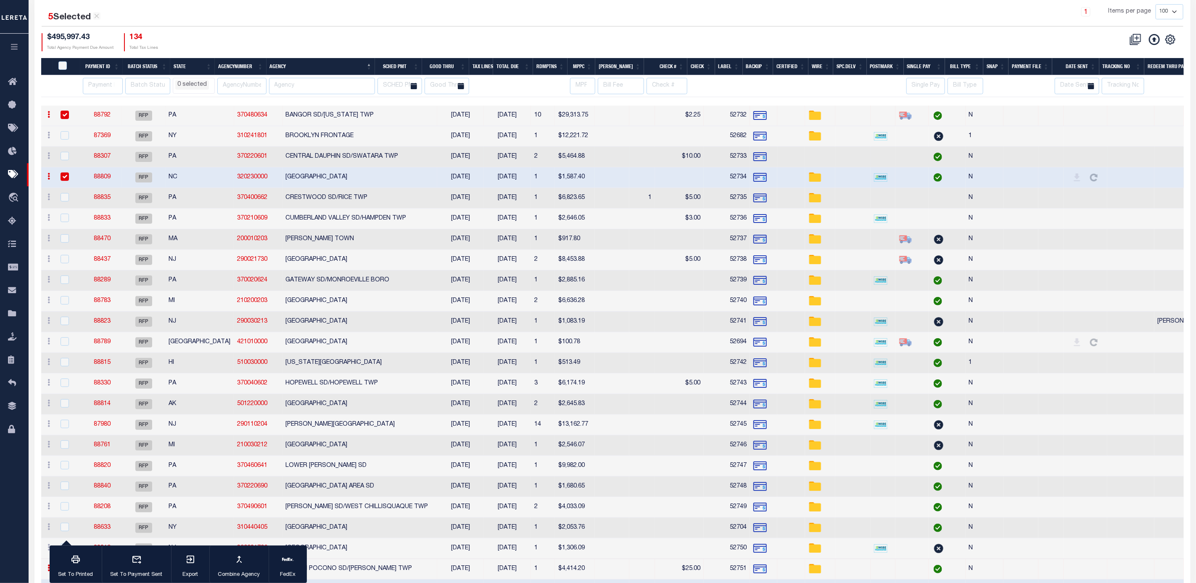
click at [293, 163] on td "CENTRAL DAUPHIN SD/SWATARA TWP" at bounding box center [360, 157] width 155 height 21
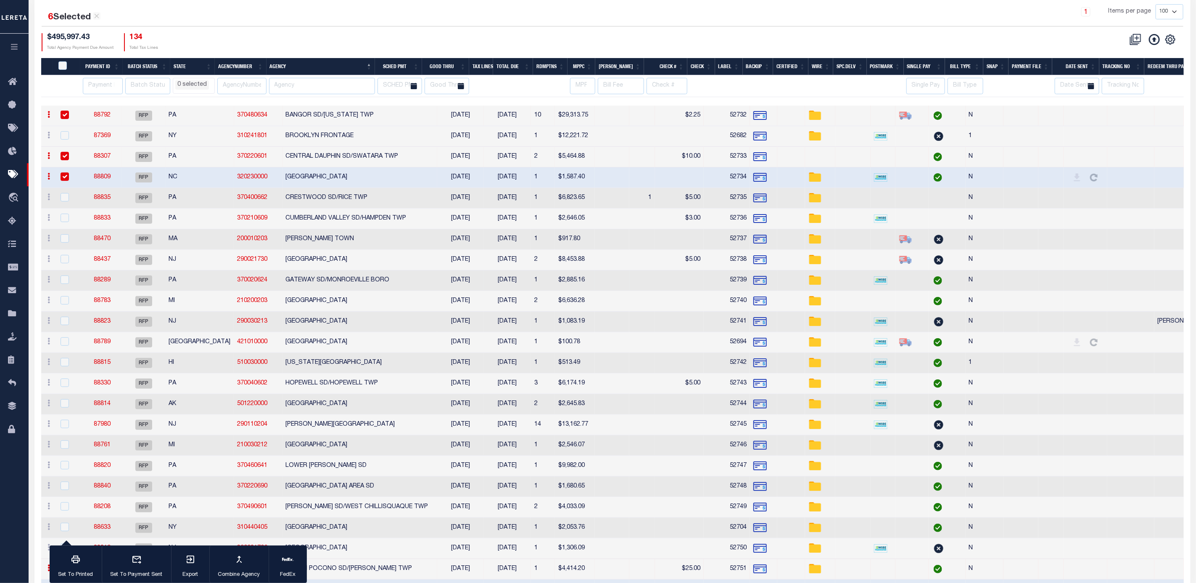
click at [325, 281] on td "GATEWAY SD/MONROEVILLE BORO" at bounding box center [360, 280] width 155 height 21
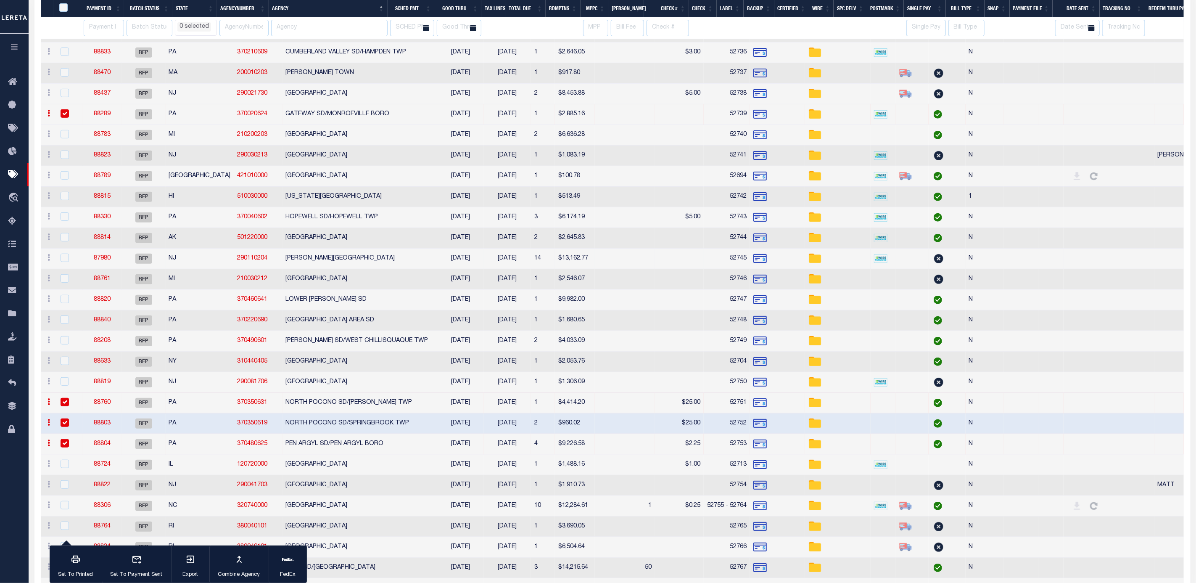
scroll to position [252, 0]
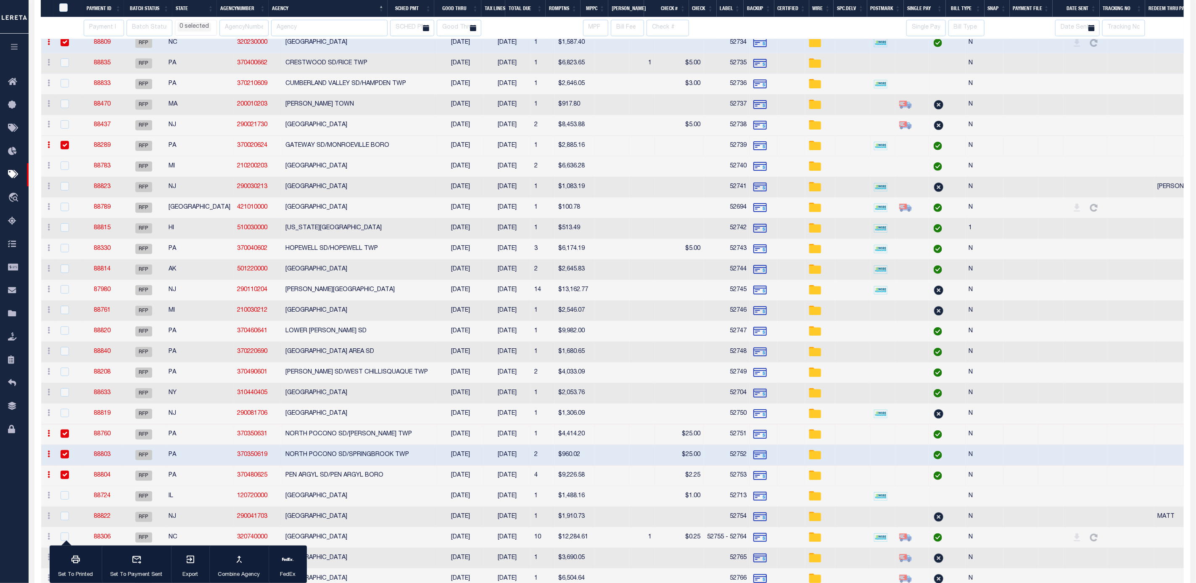
click at [315, 378] on td "MILTON SD/WEST CHILLISQUAQUE TWP" at bounding box center [360, 372] width 155 height 21
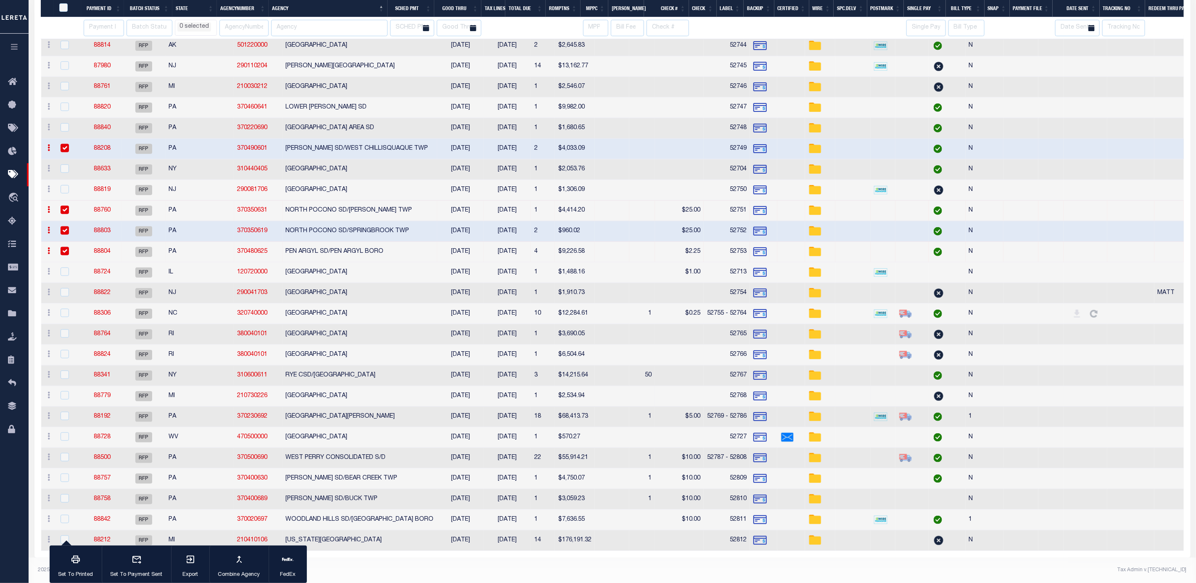
scroll to position [491, 0]
drag, startPoint x: 67, startPoint y: 202, endPoint x: 67, endPoint y: 217, distance: 14.7
click at [67, 206] on input "checkbox" at bounding box center [65, 210] width 8 height 8
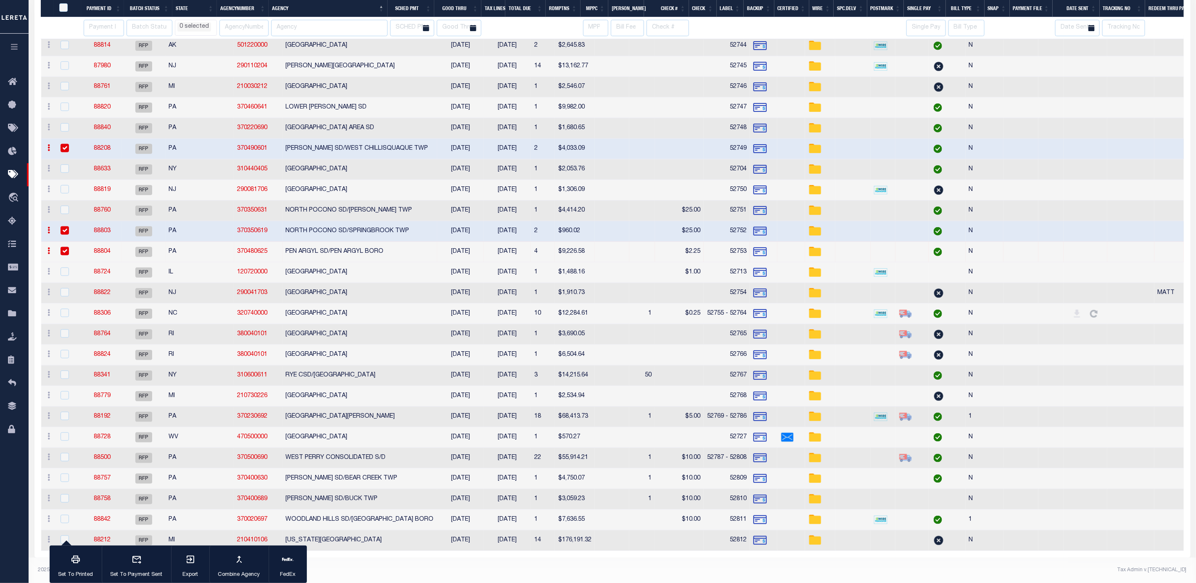
click at [67, 226] on input "checkbox" at bounding box center [65, 230] width 8 height 8
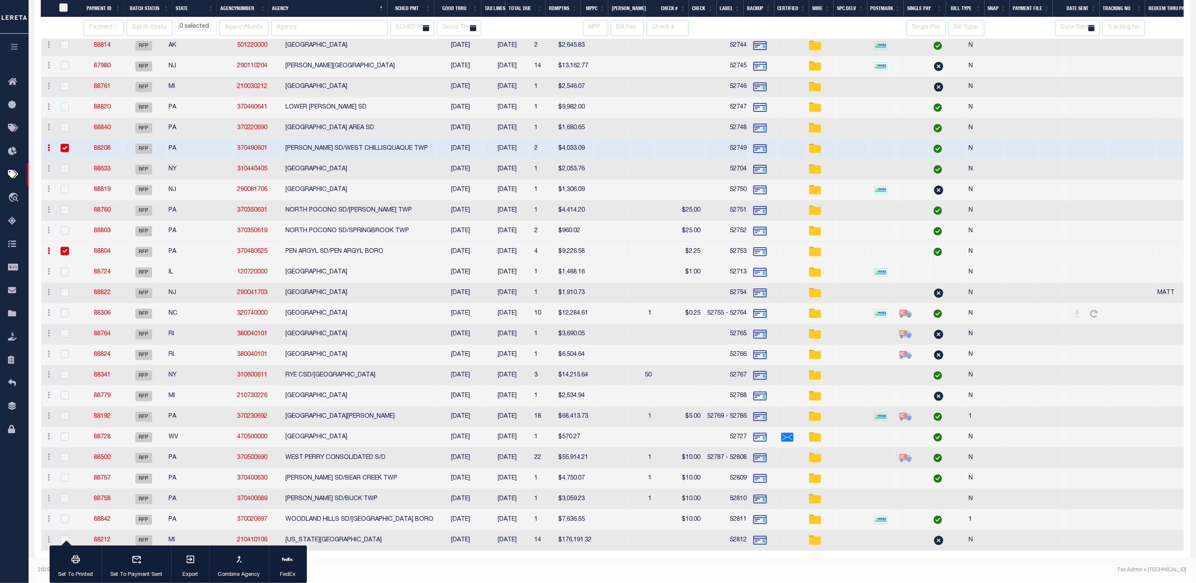
click at [67, 247] on input "checkbox" at bounding box center [65, 251] width 8 height 8
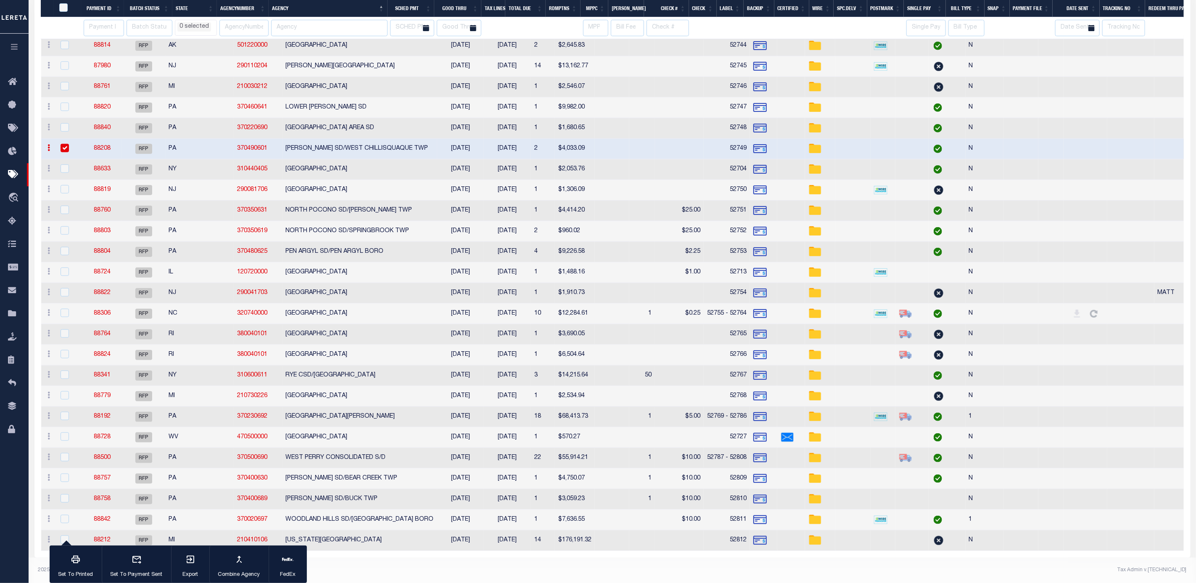
click at [66, 144] on input "checkbox" at bounding box center [65, 148] width 8 height 8
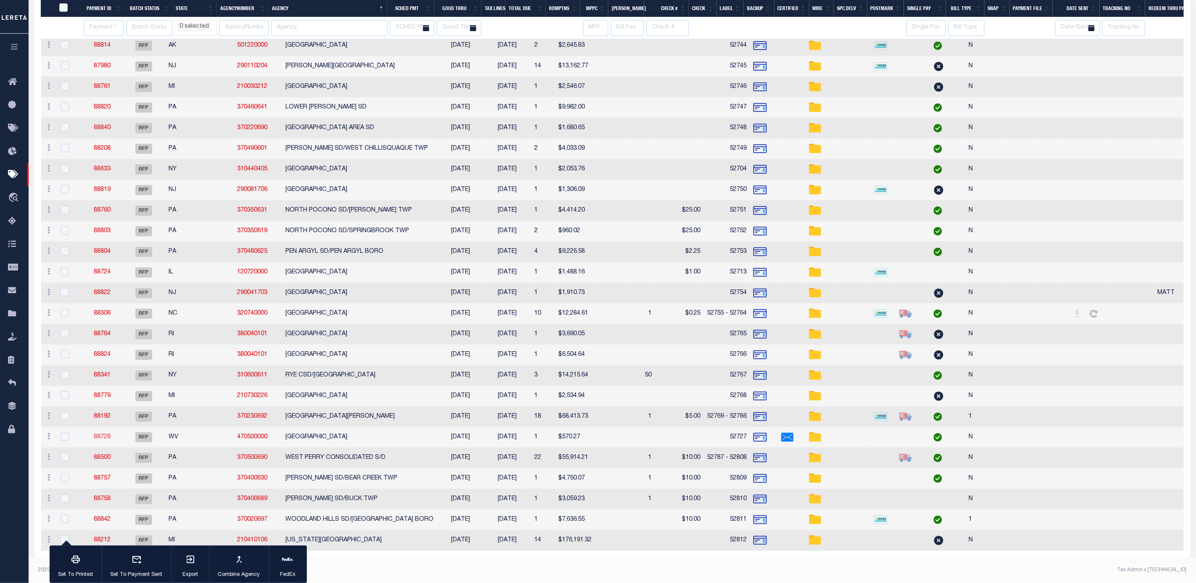
drag, startPoint x: 112, startPoint y: 426, endPoint x: 107, endPoint y: 429, distance: 5.6
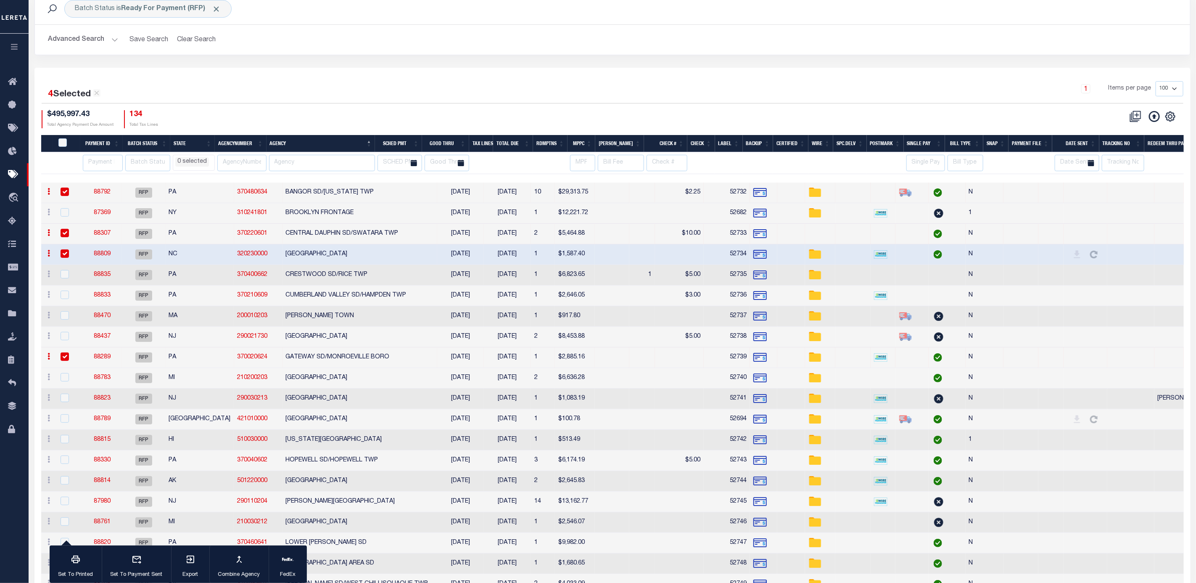
scroll to position [0, 0]
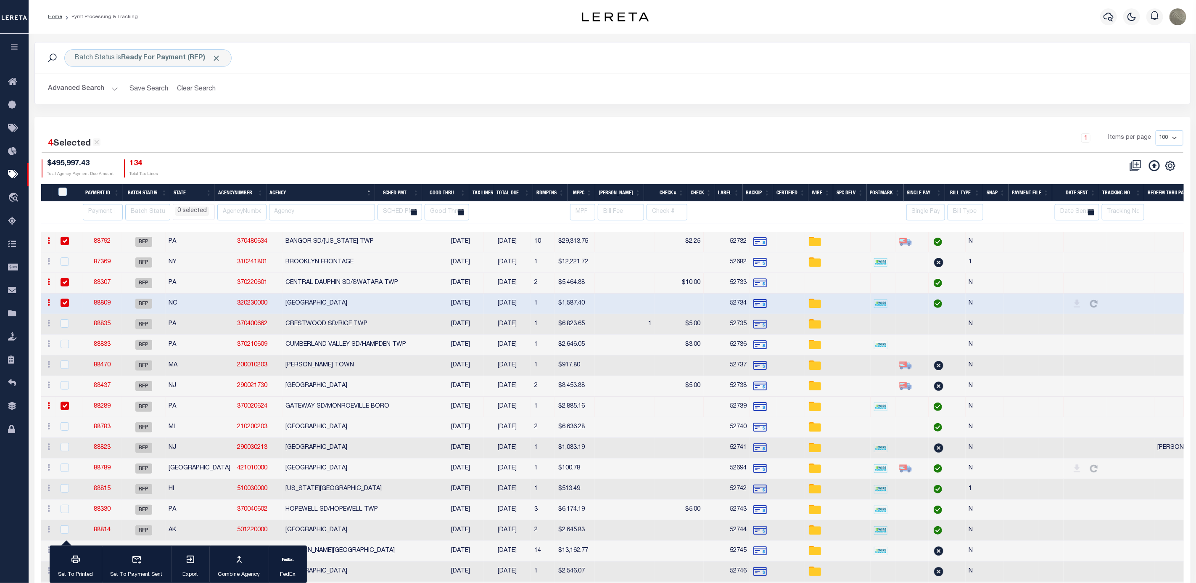
click at [359, 143] on div "1 Items per page 100 200 500 1000" at bounding box center [756, 141] width 853 height 22
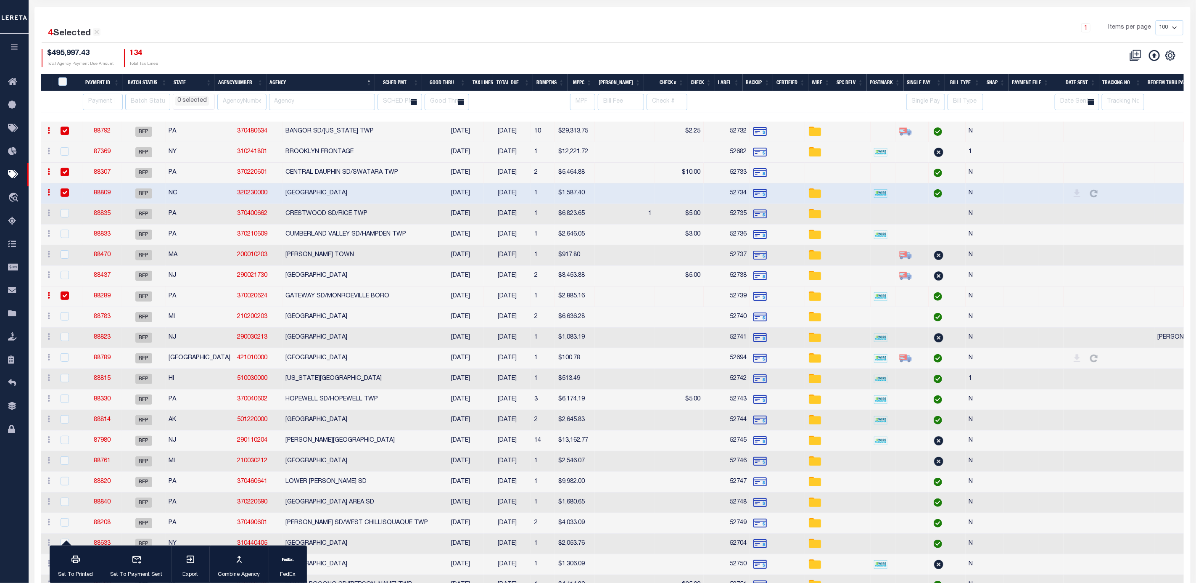
scroll to position [126, 0]
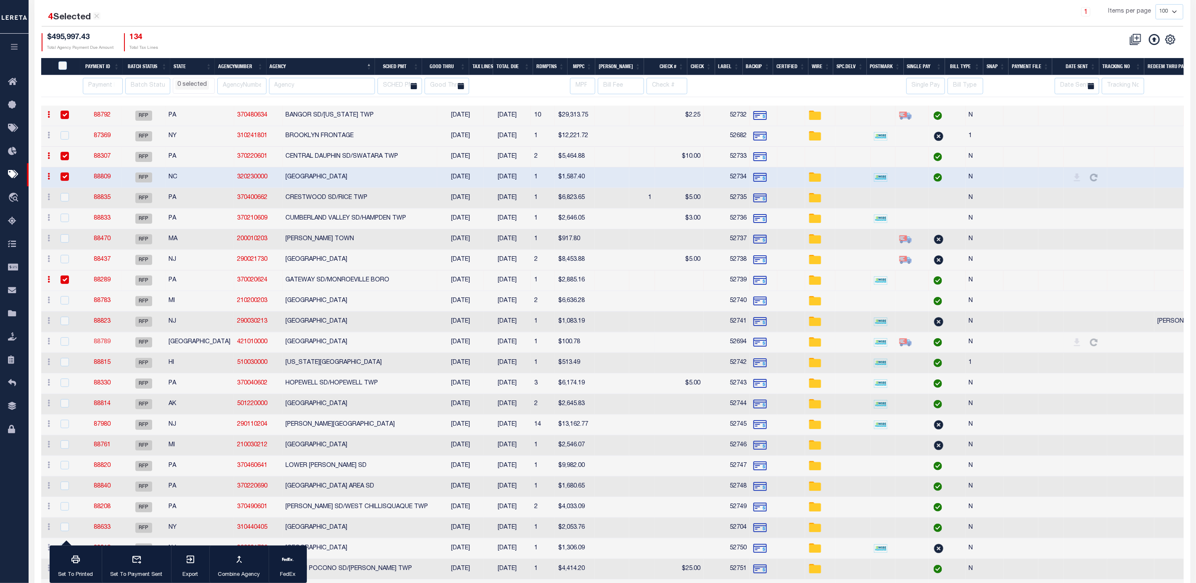
click at [106, 345] on link "88789" at bounding box center [102, 342] width 17 height 6
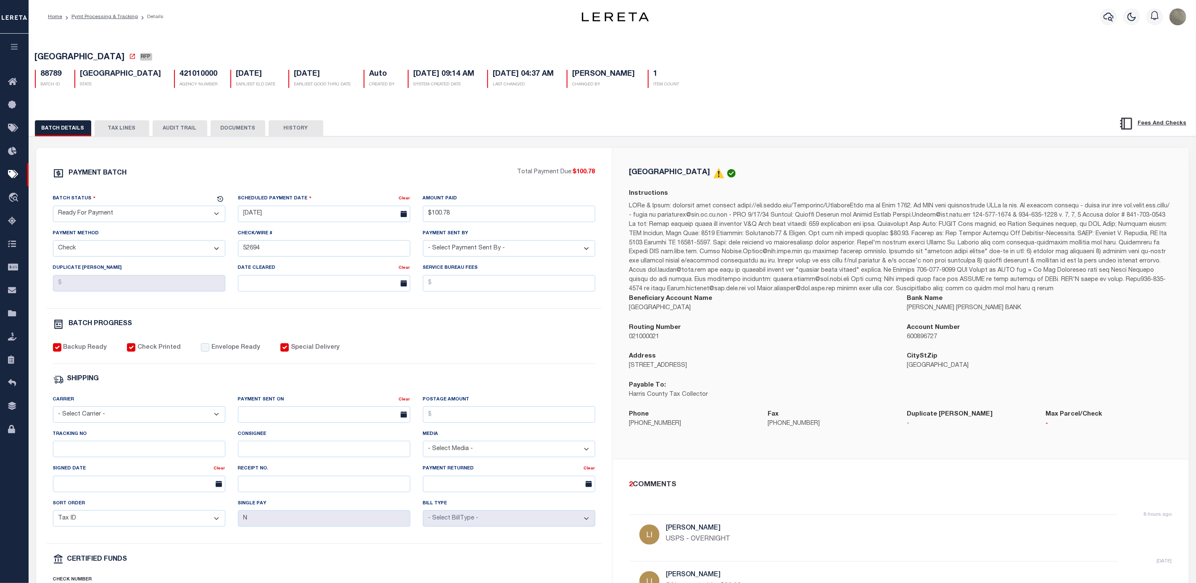
click at [137, 152] on div "PAYMENT BATCH Total Payment Due: $100.78 Batch Status" at bounding box center [324, 394] width 576 height 492
drag, startPoint x: 238, startPoint y: 101, endPoint x: 231, endPoint y: 101, distance: 6.7
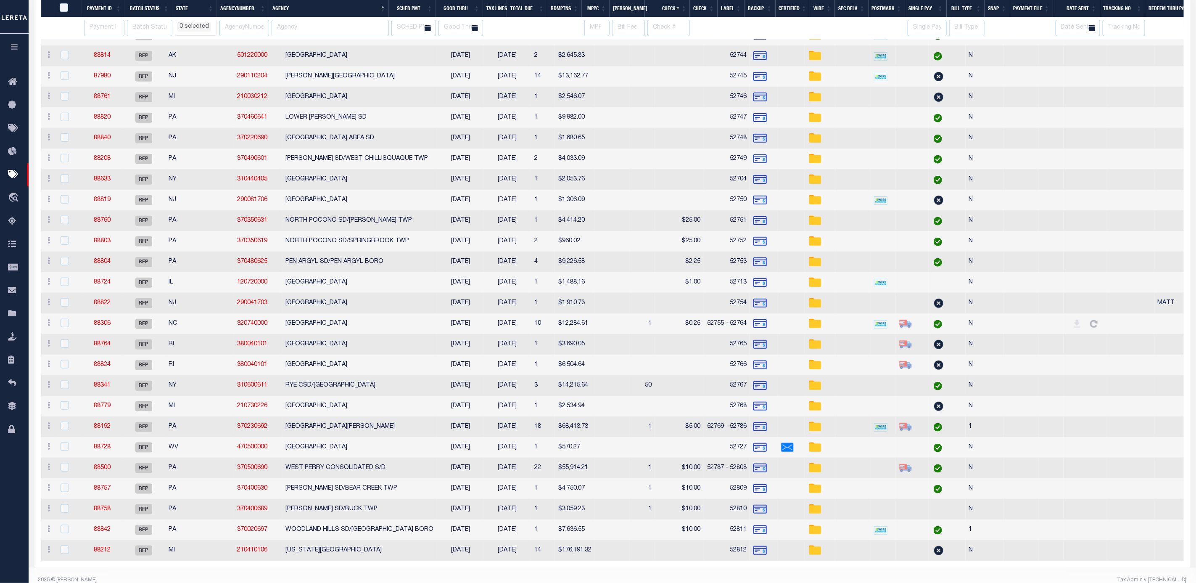
scroll to position [492, 0]
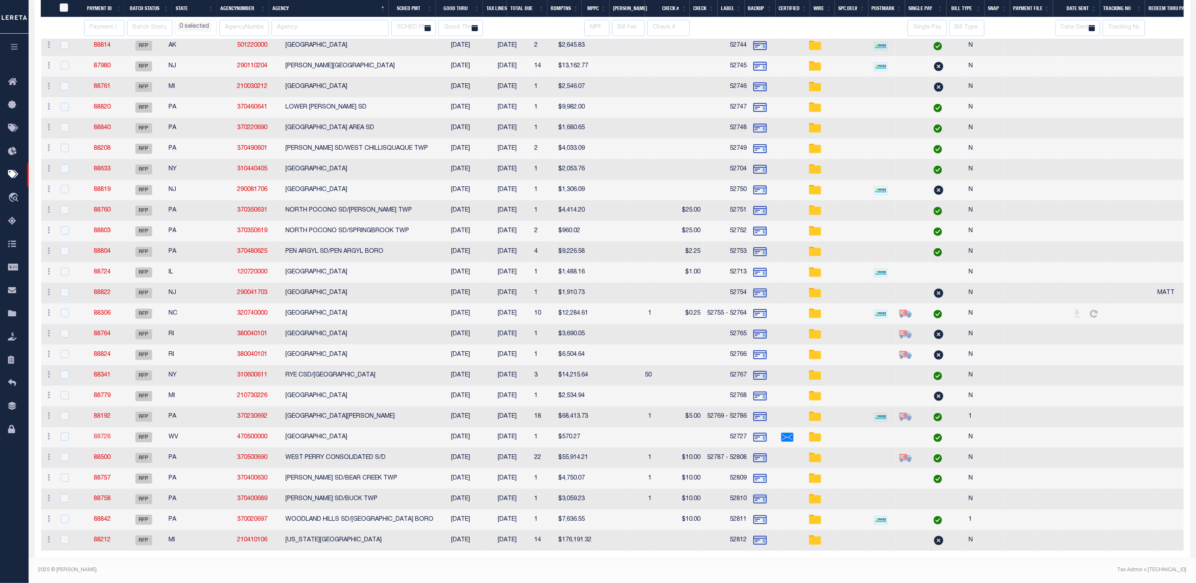
click at [109, 434] on link "88728" at bounding box center [102, 437] width 17 height 6
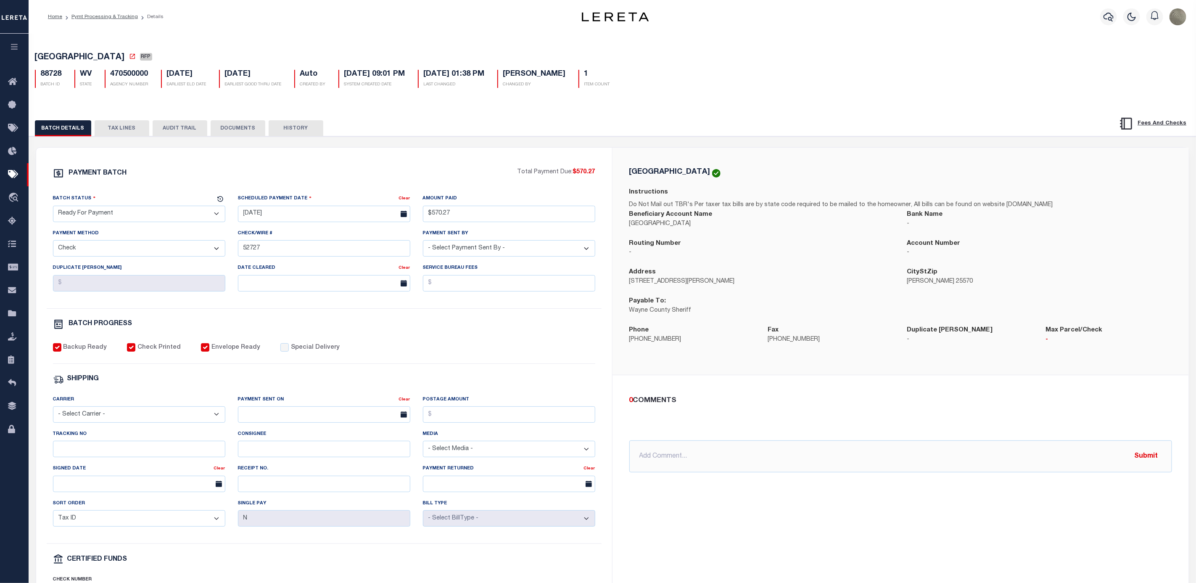
click at [425, 356] on div "Backup Ready Check Printed Envelope Ready Special Delivery" at bounding box center [324, 353] width 542 height 21
click at [108, 457] on input "Tracking No" at bounding box center [139, 449] width 172 height 16
paste input "883876451121"
click at [233, 419] on div "Payment Sent On Clear" at bounding box center [324, 412] width 185 height 34
click at [245, 418] on input "text" at bounding box center [324, 414] width 172 height 16
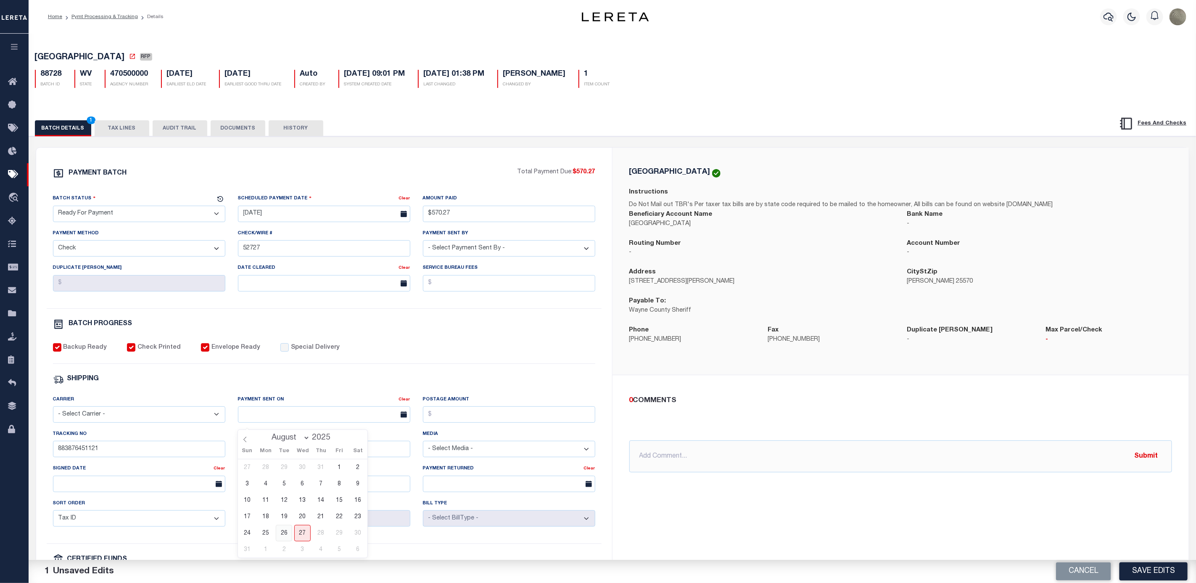
click at [284, 530] on span "26" at bounding box center [284, 533] width 16 height 16
click at [118, 421] on select "- Select Carrier - E-mail Fax Fedex FTP Other UPS USPS" at bounding box center [139, 414] width 172 height 16
click at [53, 412] on select "- Select Carrier - E-mail Fax Fedex FTP Other UPS USPS" at bounding box center [139, 414] width 172 height 16
click at [439, 423] on input "Postage Amount" at bounding box center [509, 414] width 172 height 16
click at [457, 385] on div "SHIPPING" at bounding box center [324, 379] width 542 height 11
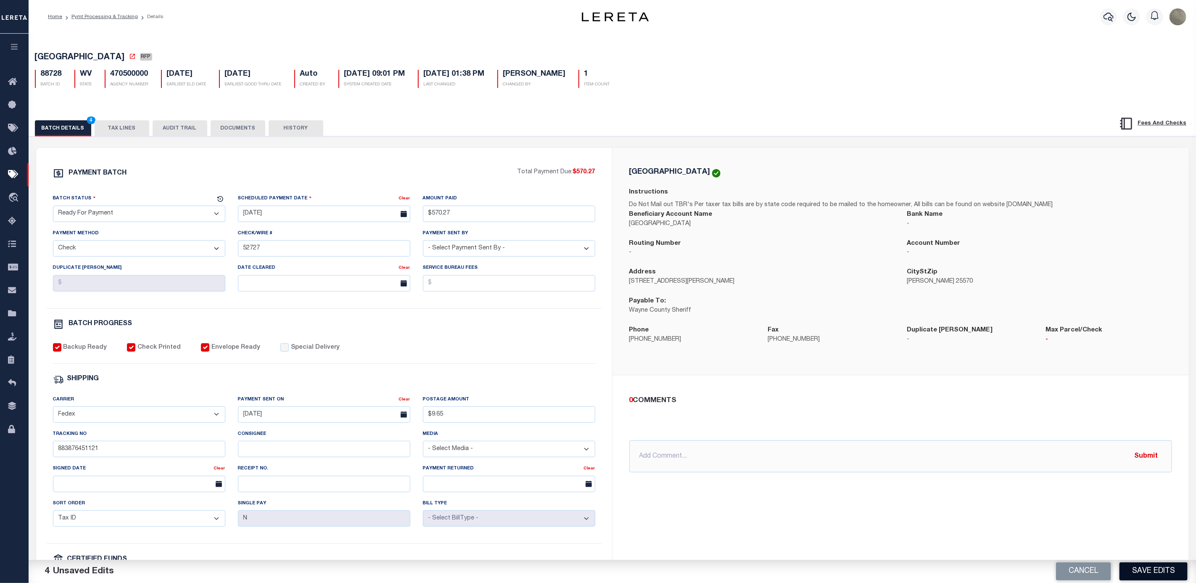
click at [1153, 568] on button "Save Edits" at bounding box center [1154, 571] width 68 height 18
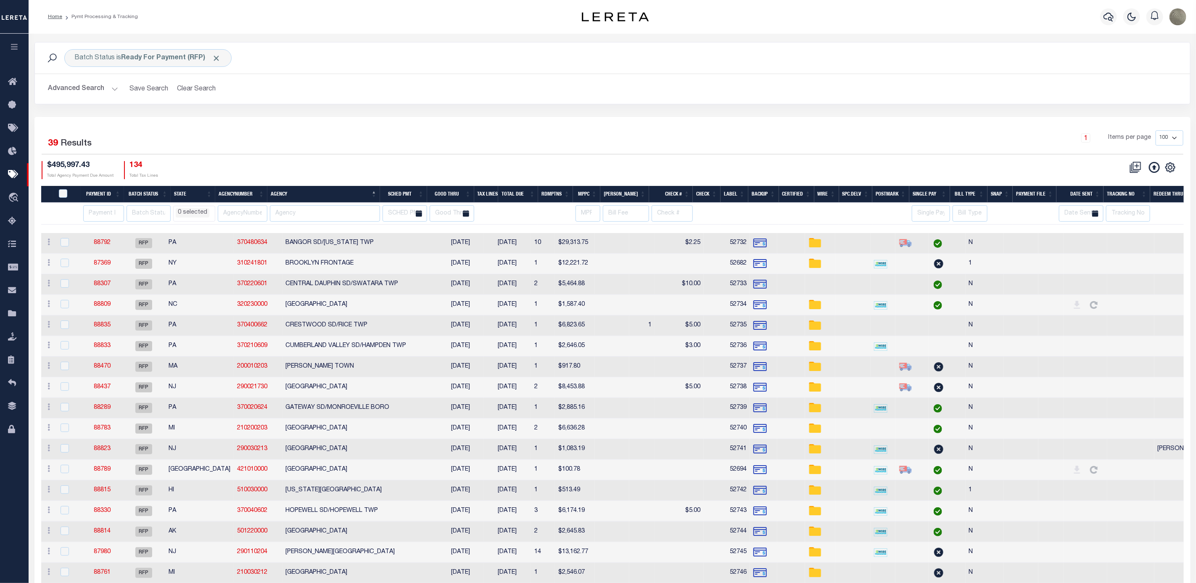
click at [523, 144] on div "1 Items per page 100 200 500 1000" at bounding box center [756, 141] width 853 height 22
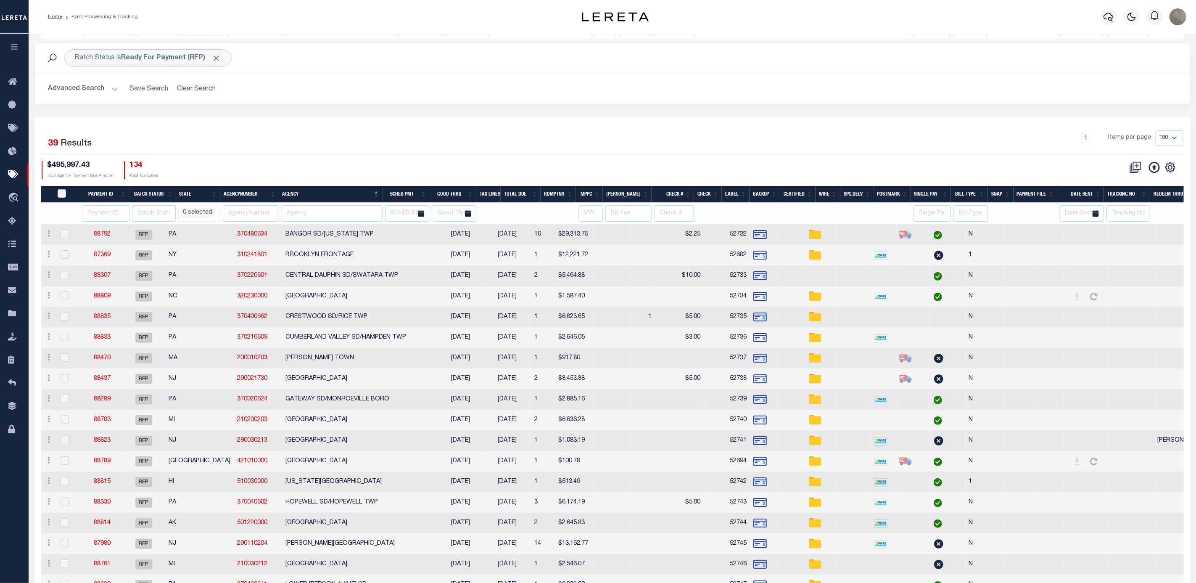
scroll to position [492, 0]
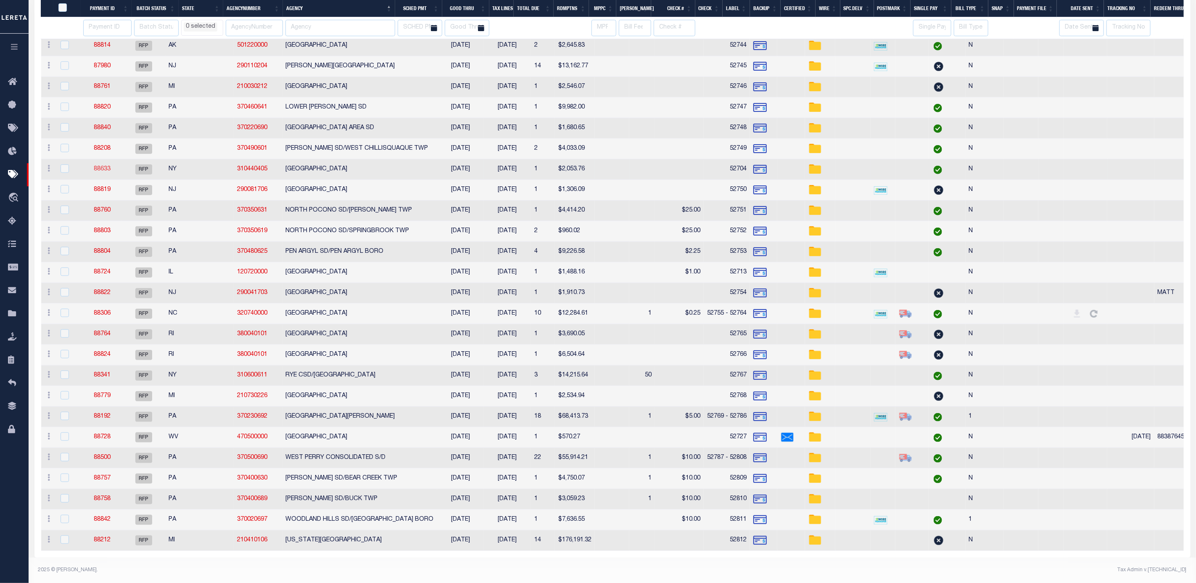
click at [103, 166] on link "88633" at bounding box center [102, 169] width 17 height 6
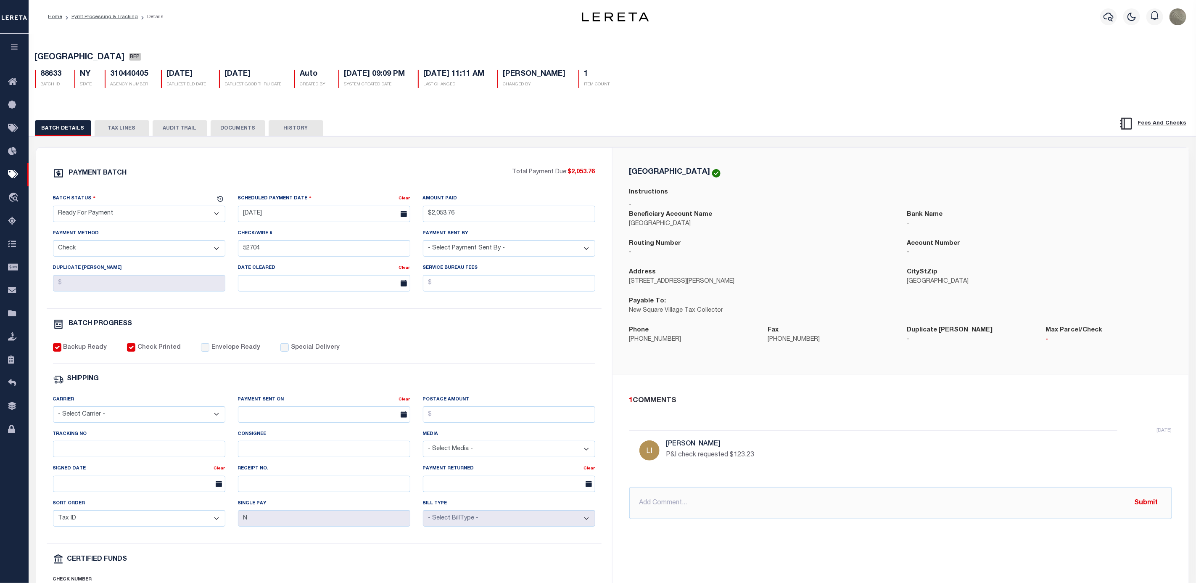
click at [432, 147] on div "PAYMENT BATCH Total Payment Due: $2,053.76 Batch Status" at bounding box center [613, 408] width 1176 height 544
click at [130, 124] on button "TAX LINES" at bounding box center [122, 128] width 55 height 16
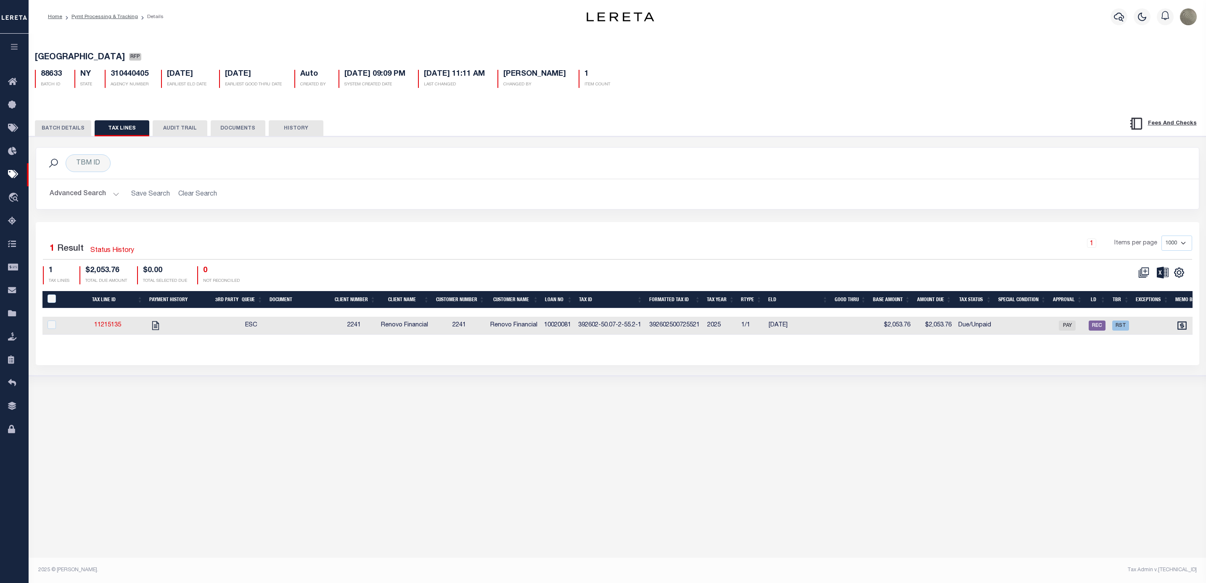
click at [69, 129] on button "BATCH DETAILS" at bounding box center [63, 128] width 56 height 16
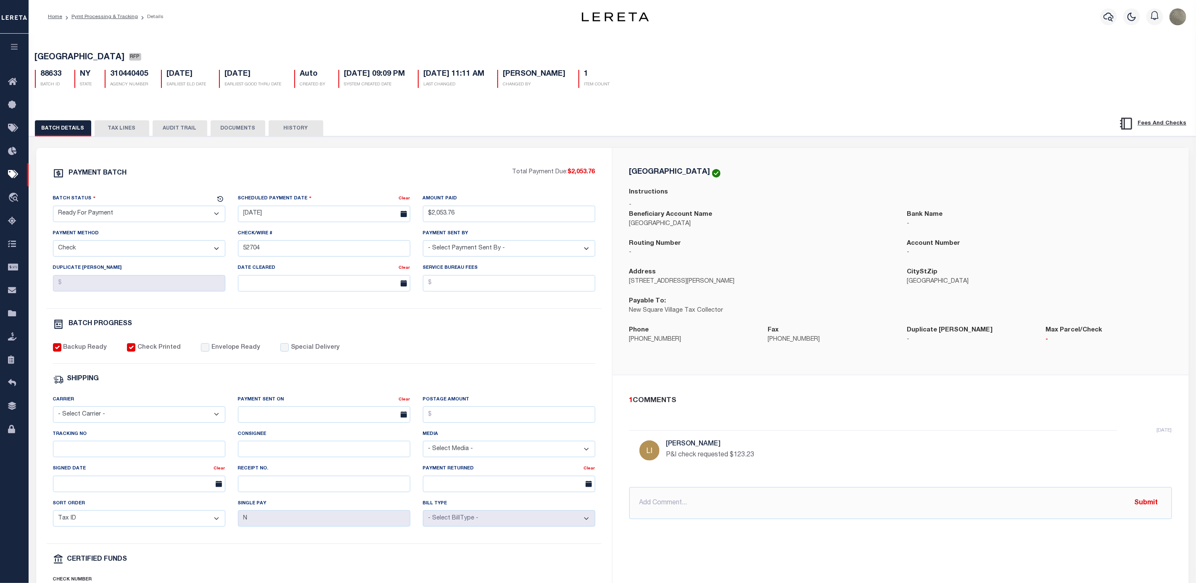
click at [254, 74] on h5 "06/30/2025" at bounding box center [253, 74] width 57 height 9
click at [270, 63] on h5 "NEW SQUARE VILLAGE RFP" at bounding box center [612, 58] width 1155 height 11
drag, startPoint x: 476, startPoint y: 140, endPoint x: 463, endPoint y: 141, distance: 12.6
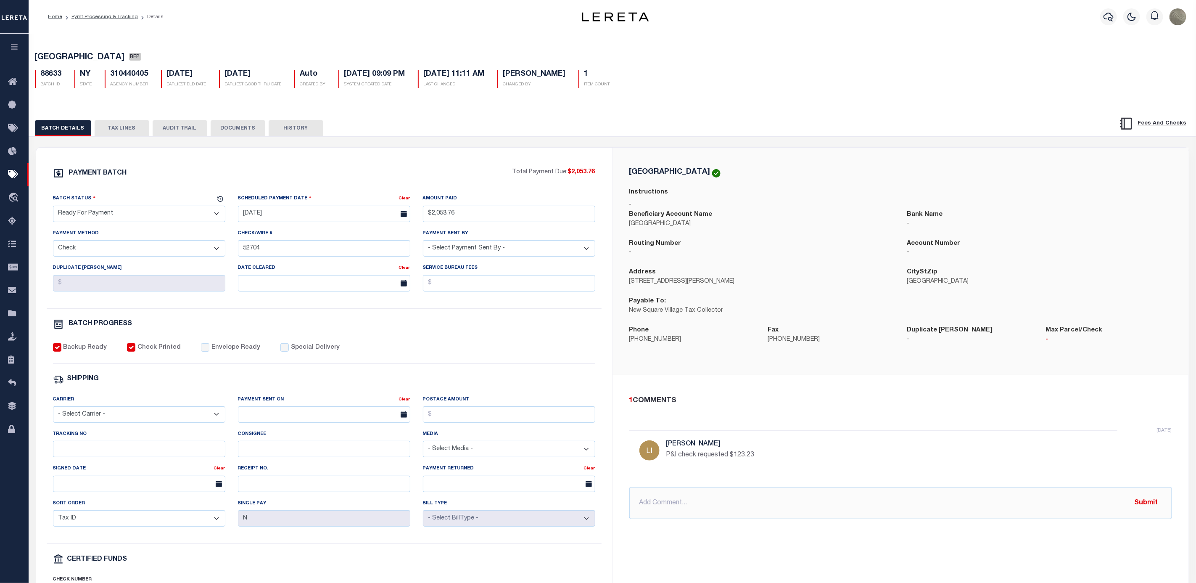
click at [476, 140] on div "PAYMENT BATCH Total Payment Due: $2,053.76 Batch Status" at bounding box center [613, 408] width 1176 height 544
drag, startPoint x: 455, startPoint y: 134, endPoint x: 448, endPoint y: 134, distance: 7.2
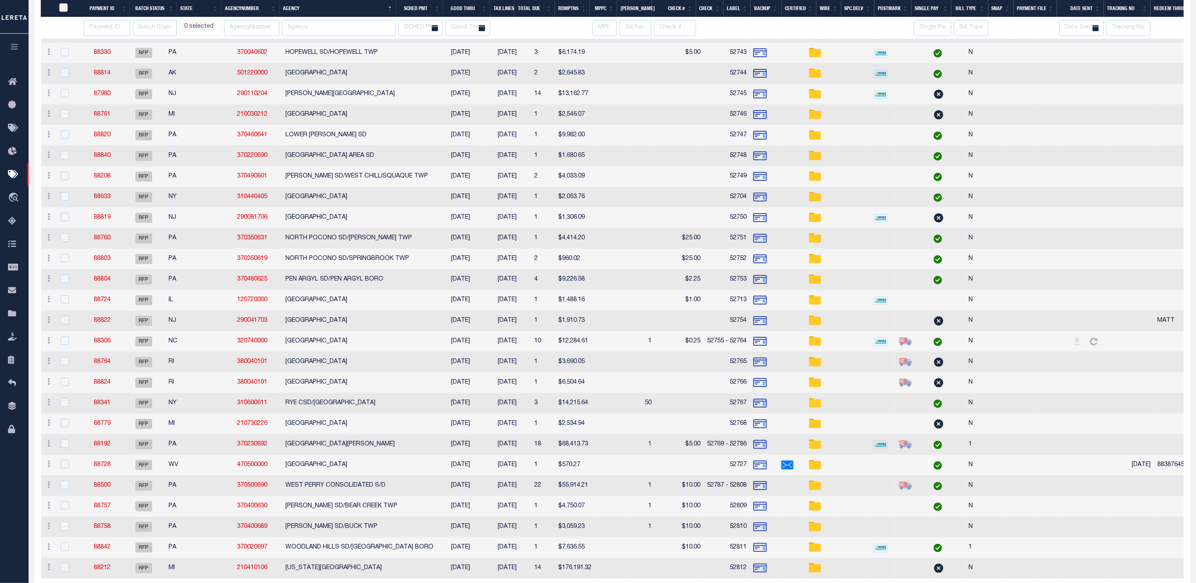
scroll to position [492, 0]
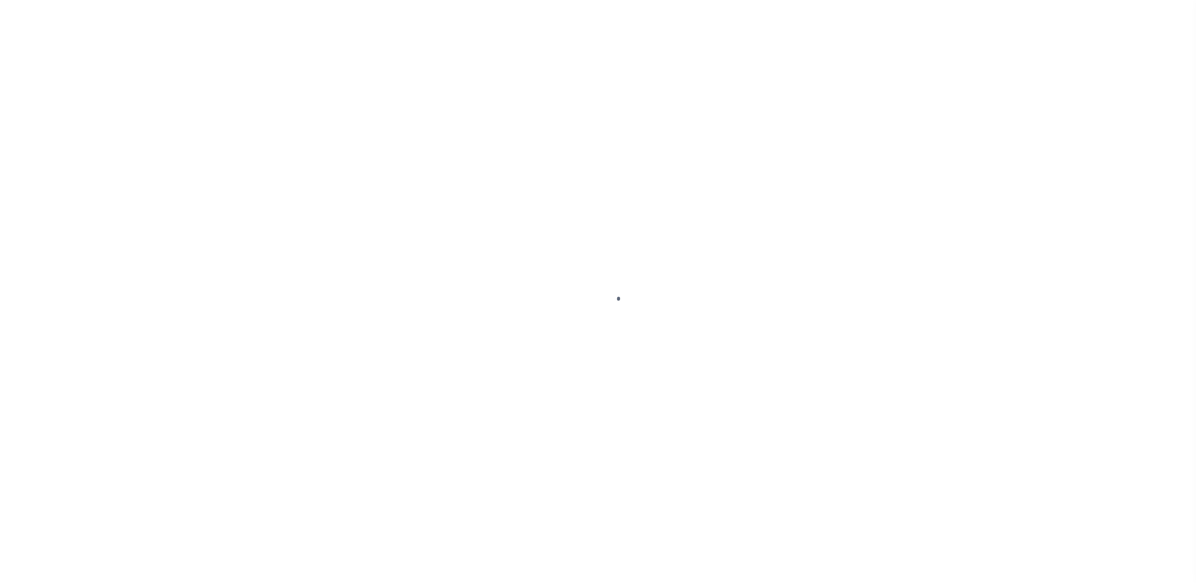
select select "RFP"
select select "CHK"
select select "[PERSON_NAME]"
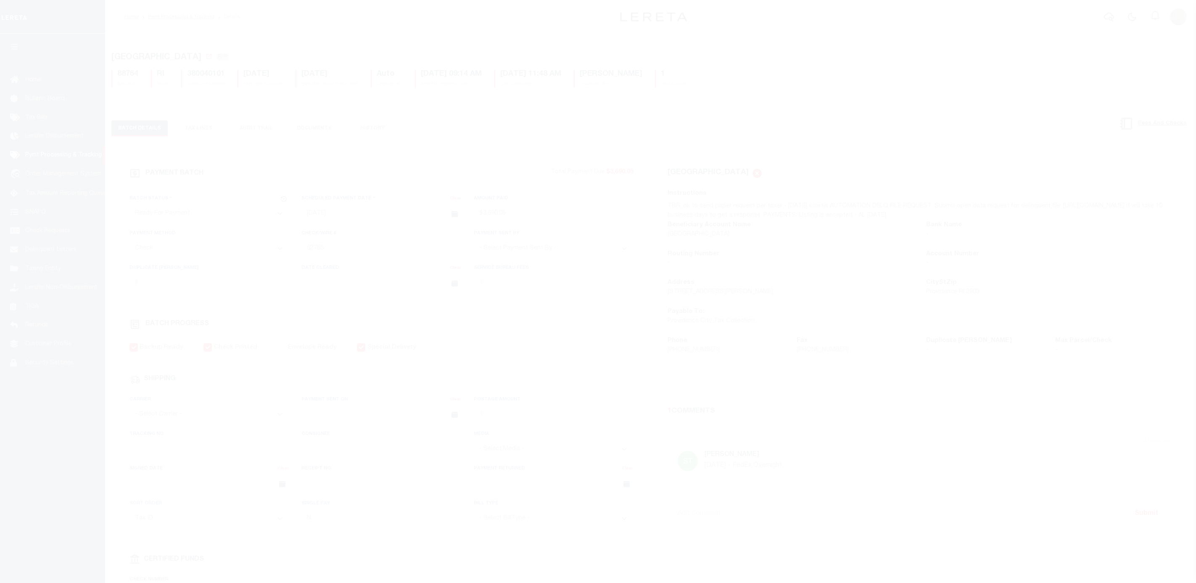
select select "RFP"
select select "CHK"
select select "[PERSON_NAME]"
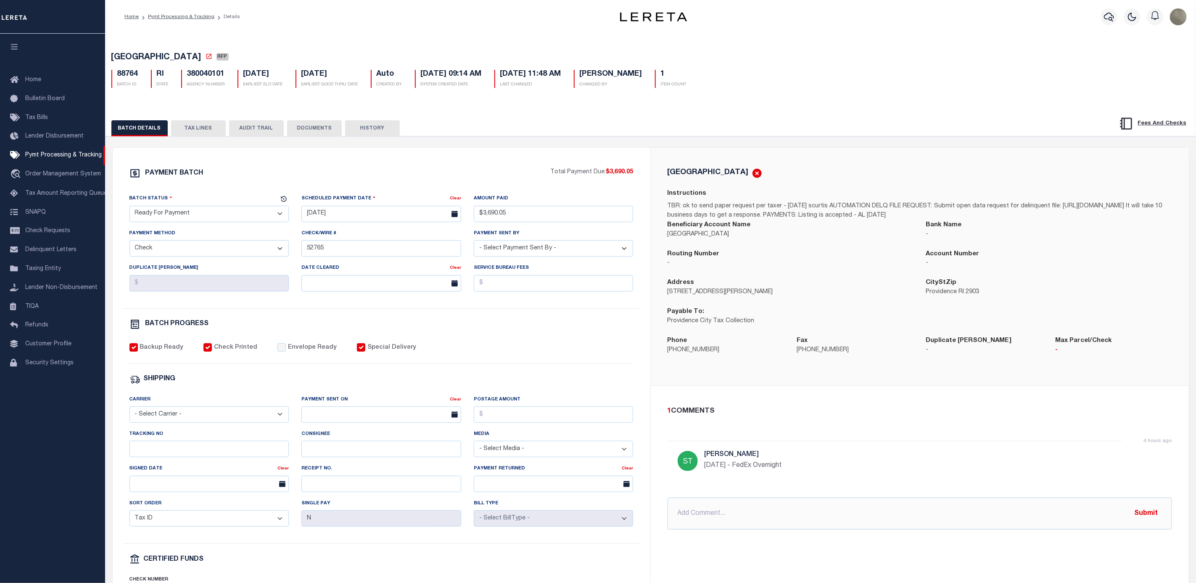
click at [197, 132] on button "TAX LINES" at bounding box center [198, 128] width 55 height 16
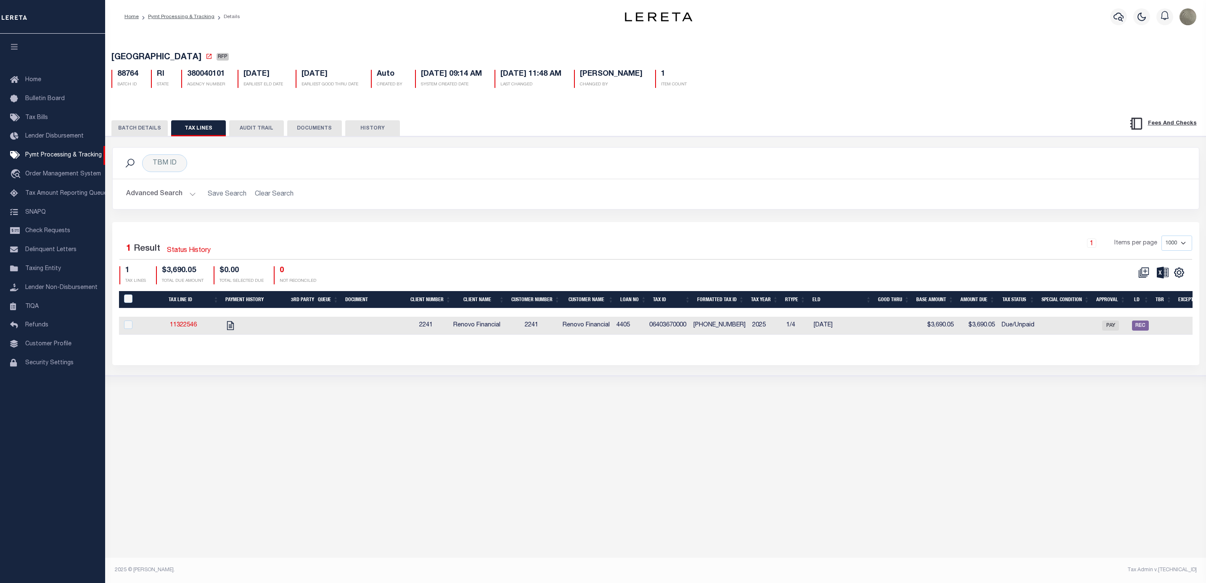
click at [156, 130] on button "BATCH DETAILS" at bounding box center [139, 128] width 56 height 16
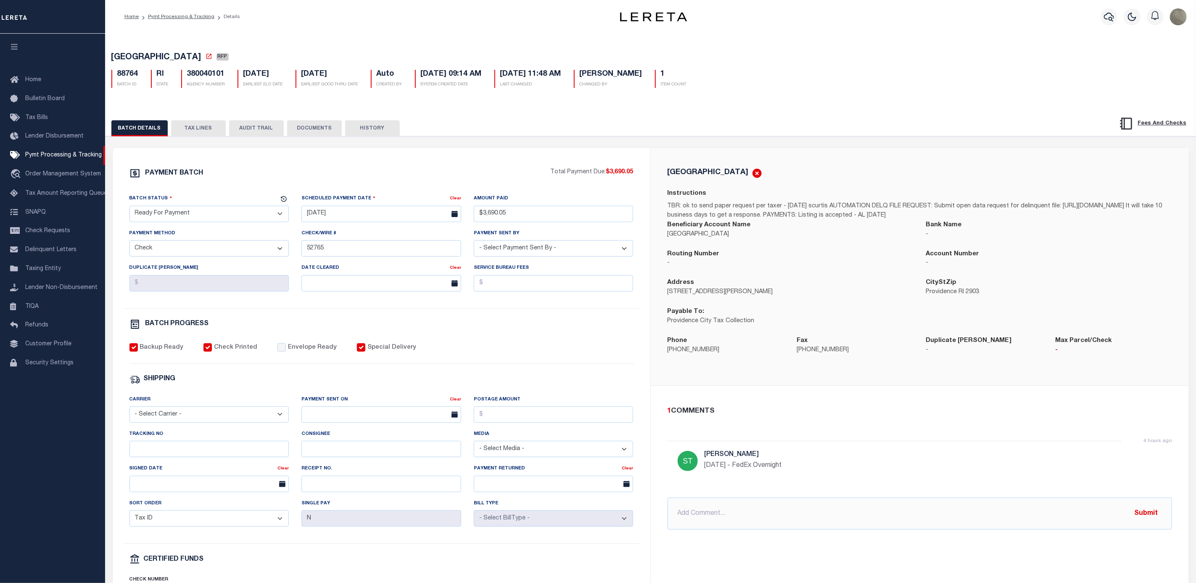
click at [197, 132] on button "TAX LINES" at bounding box center [198, 128] width 55 height 16
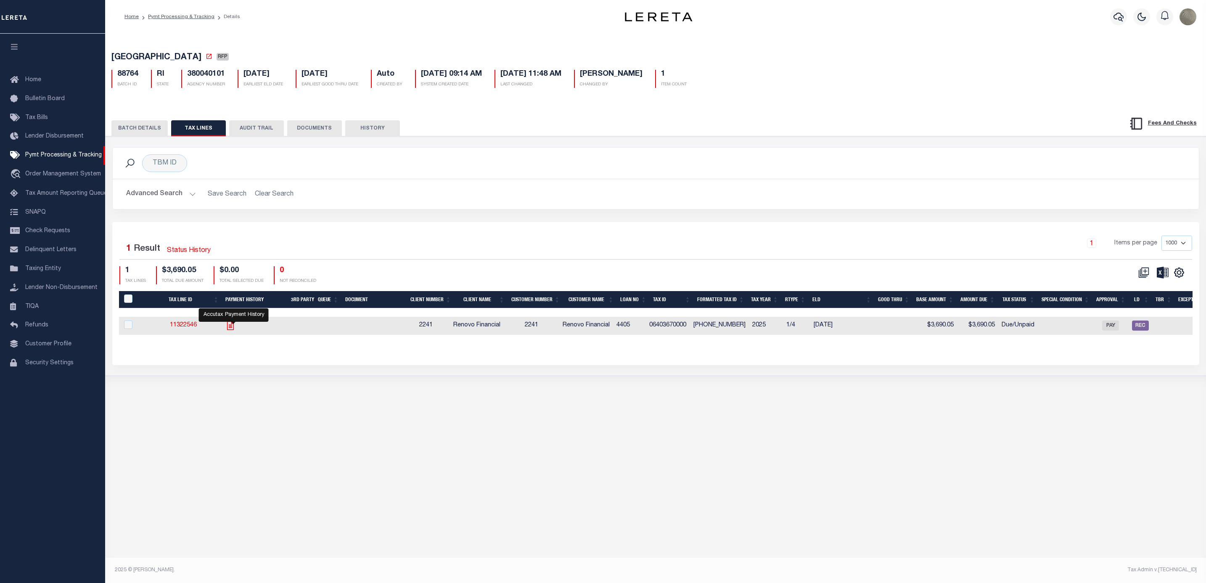
click at [234, 326] on icon "" at bounding box center [230, 325] width 7 height 9
checkbox input "true"
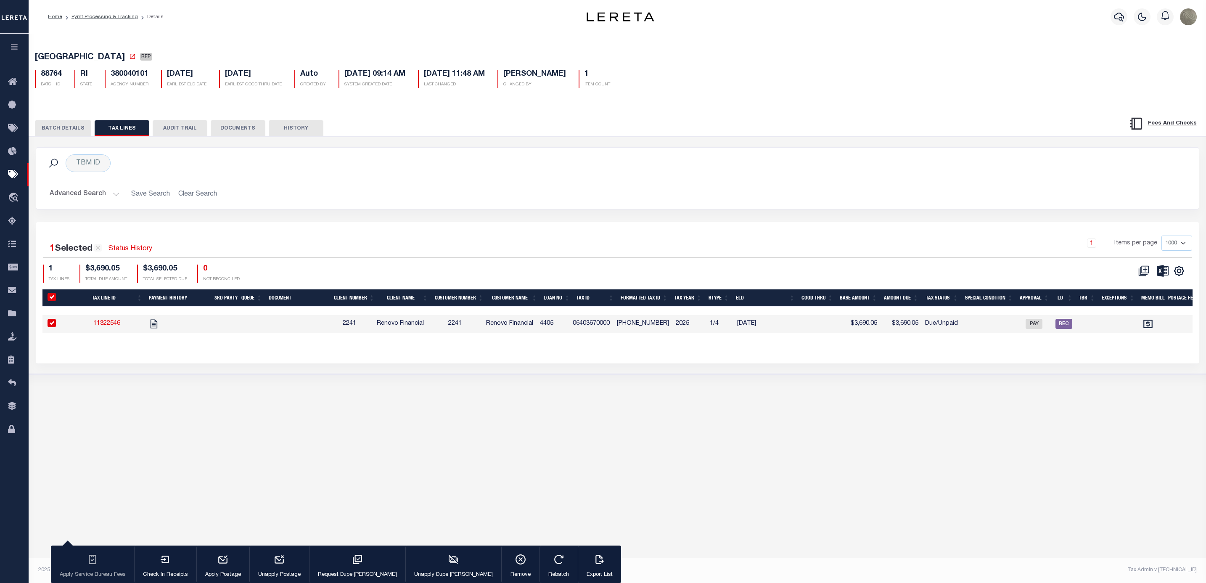
click at [384, 238] on div "1 Items per page 1000 2500 5000 10000" at bounding box center [762, 246] width 859 height 22
click at [52, 131] on button "BATCH DETAILS" at bounding box center [63, 128] width 56 height 16
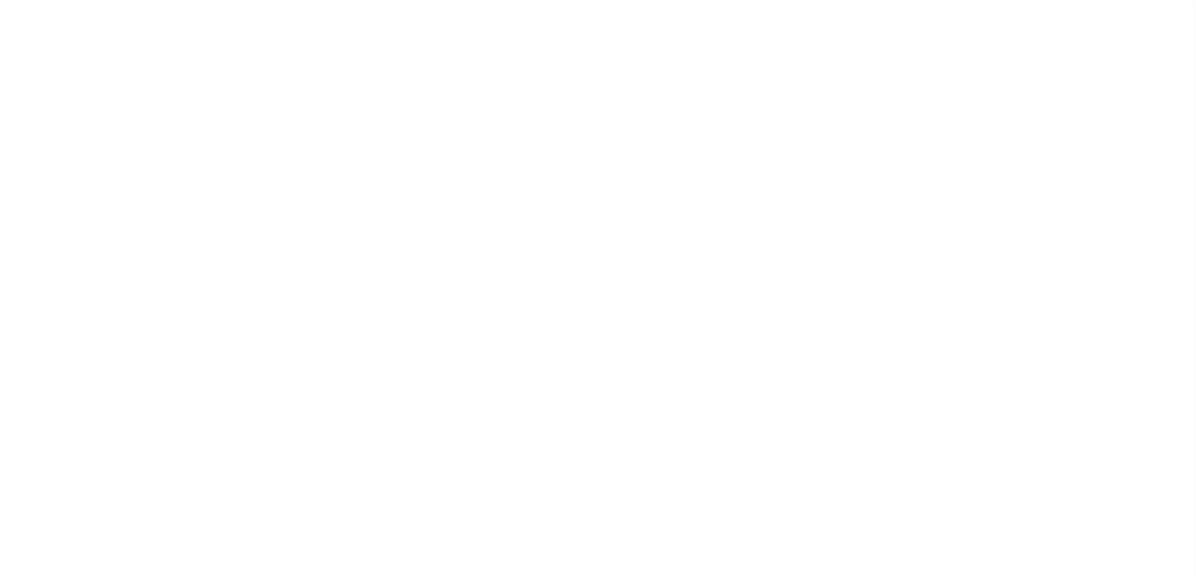
select select "RFP"
select select "CHK"
select select "[PERSON_NAME]"
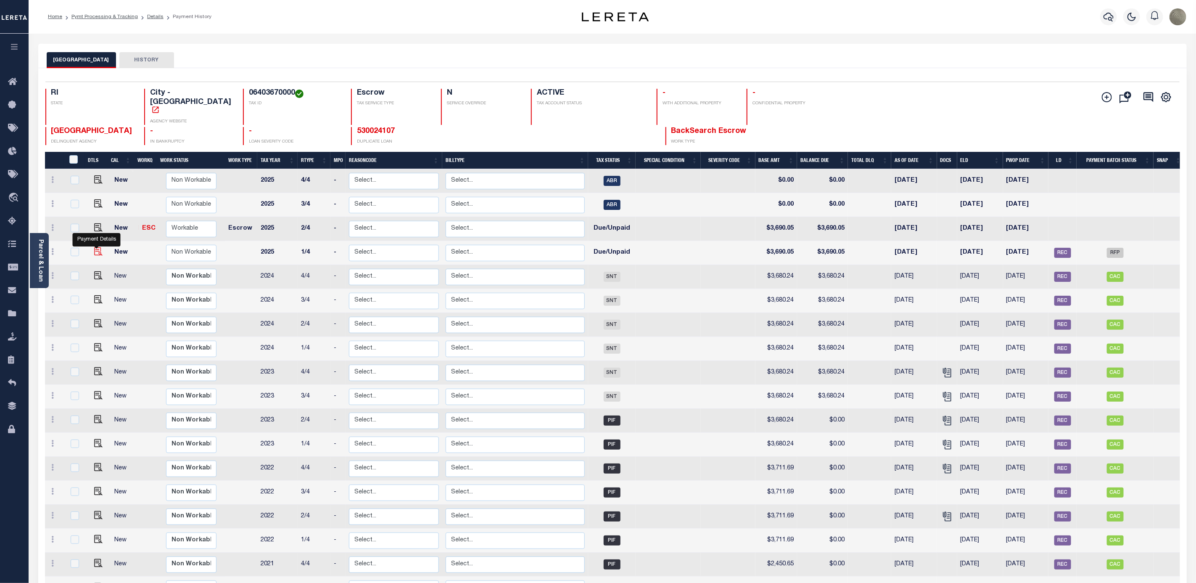
click at [94, 247] on img "" at bounding box center [98, 251] width 8 height 8
checkbox input "true"
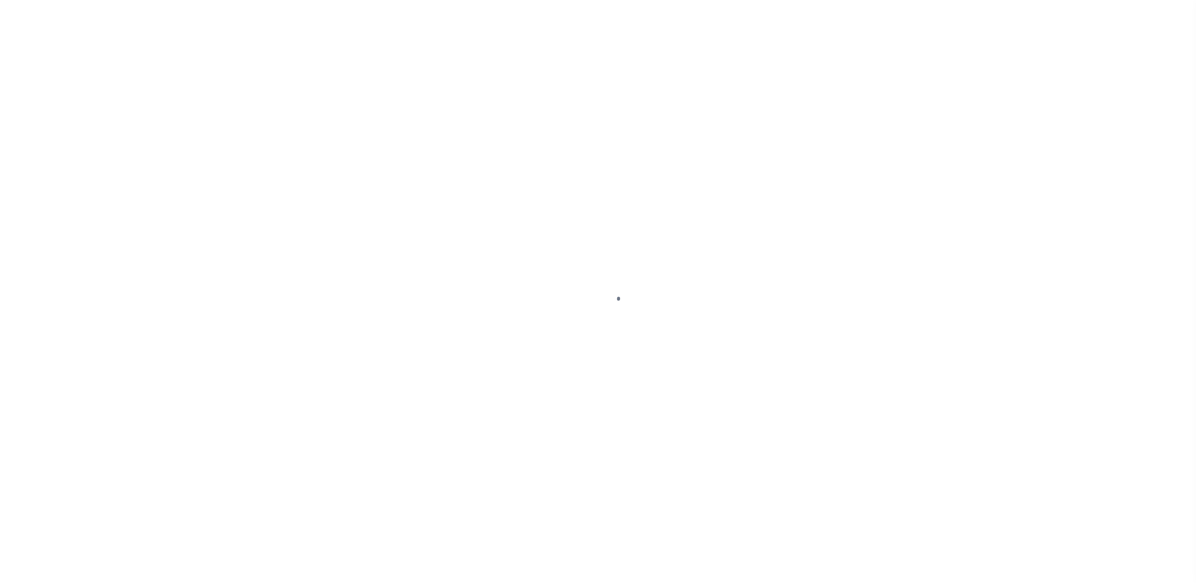
select select "DUE"
select select "RFP"
select select "CHK"
select select "Little, Audria"
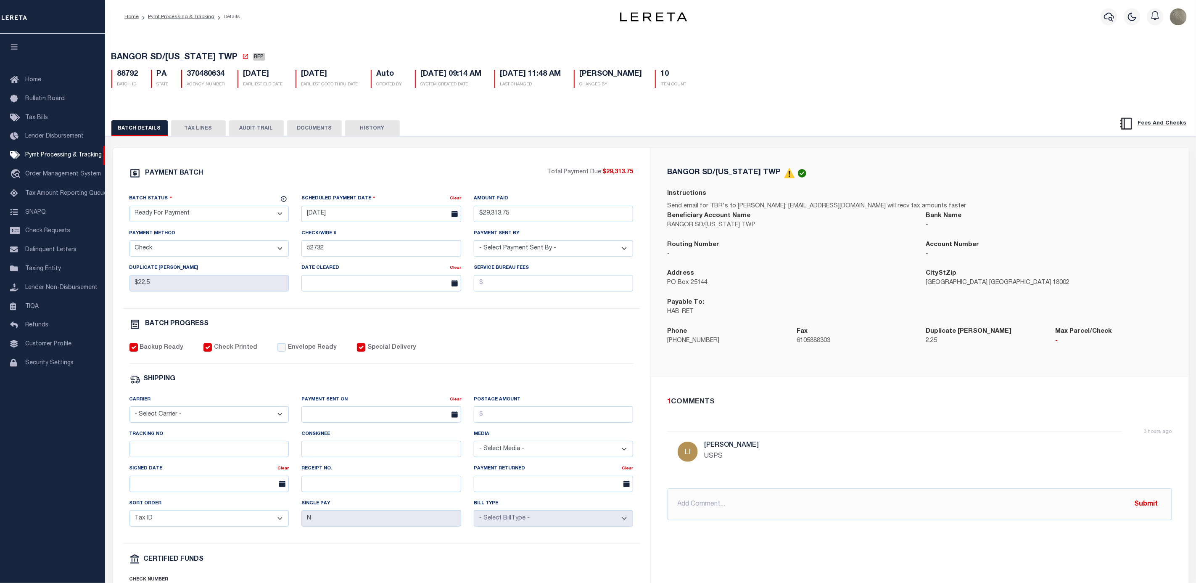
click at [211, 69] on div "88792 BATCH ID PA STATE 370480634 AGENCY NUMBER 09/30/2025 EARLIEST ELD DATE 09…" at bounding box center [650, 75] width 1091 height 25
copy h5 "370480634"
click at [452, 116] on div "BATCH DETAILS TAX LINES AUDIT TRAIL DOCUMENTS HISTORY" at bounding box center [651, 125] width 1112 height 21
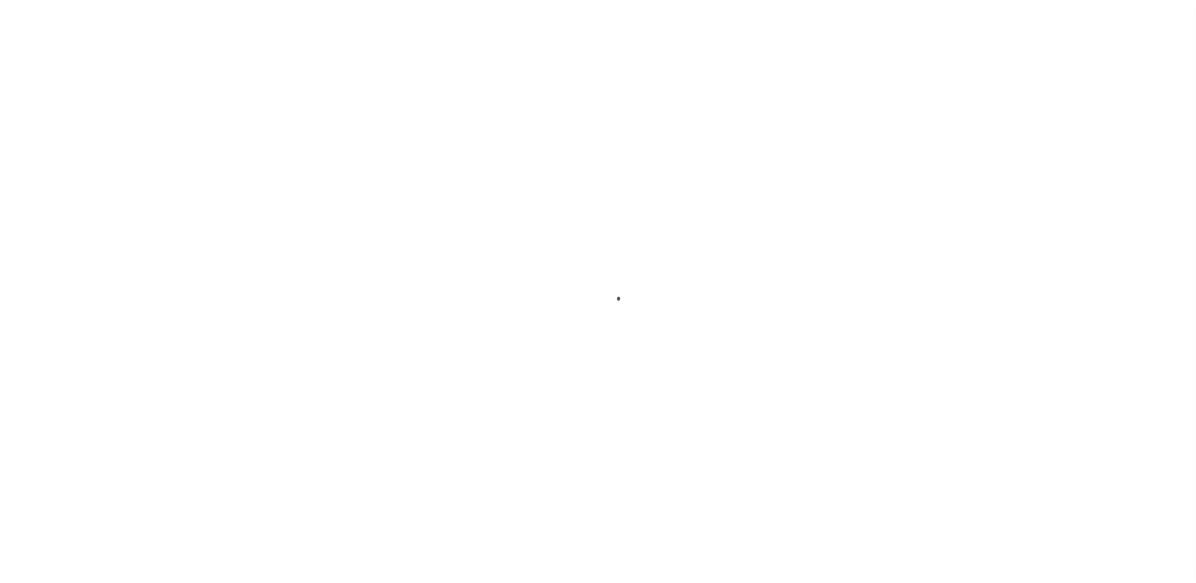
select select "RFP"
select select "CHK"
select select "[PERSON_NAME]"
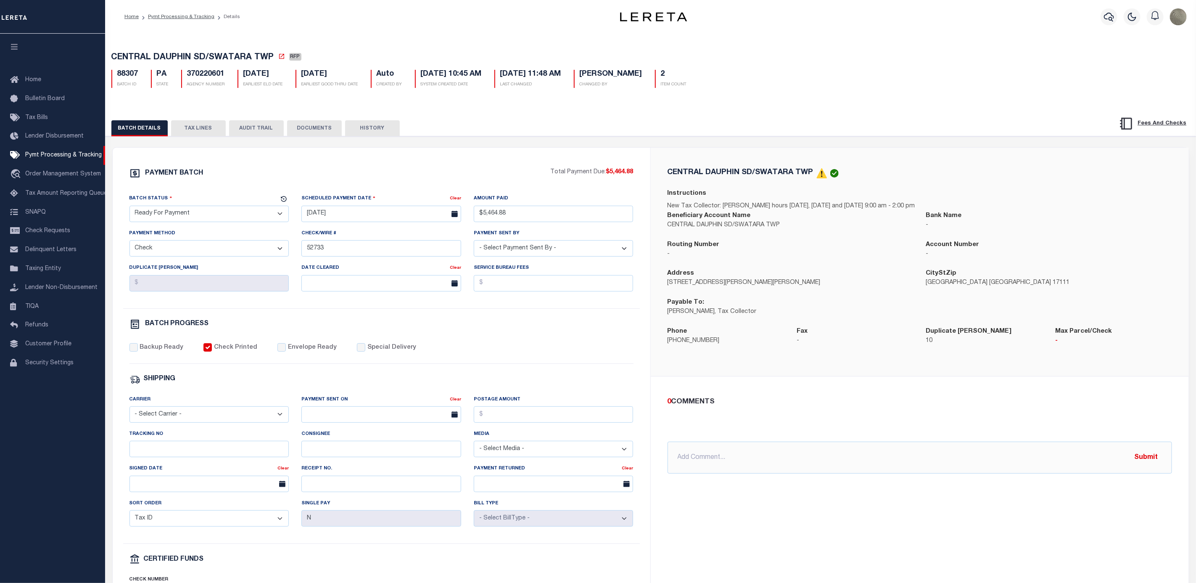
click at [213, 81] on div "370220601 AGENCY NUMBER" at bounding box center [203, 79] width 44 height 18
click at [212, 79] on h5 "370220601" at bounding box center [206, 74] width 38 height 9
copy h5 "370220601"
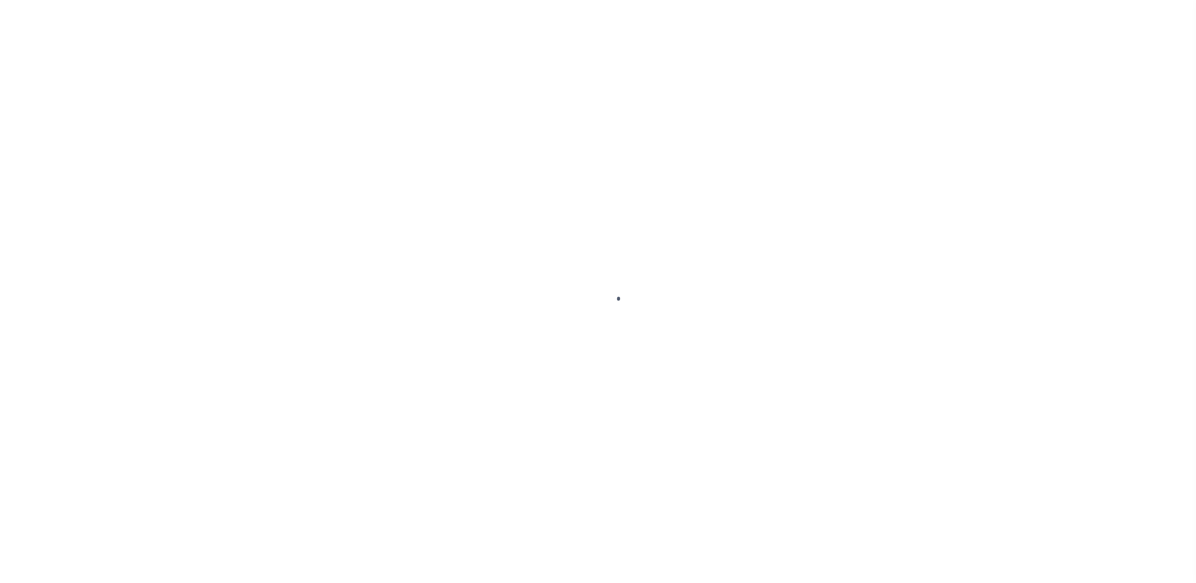
select select "RFP"
select select "CHK"
select select "[PERSON_NAME]"
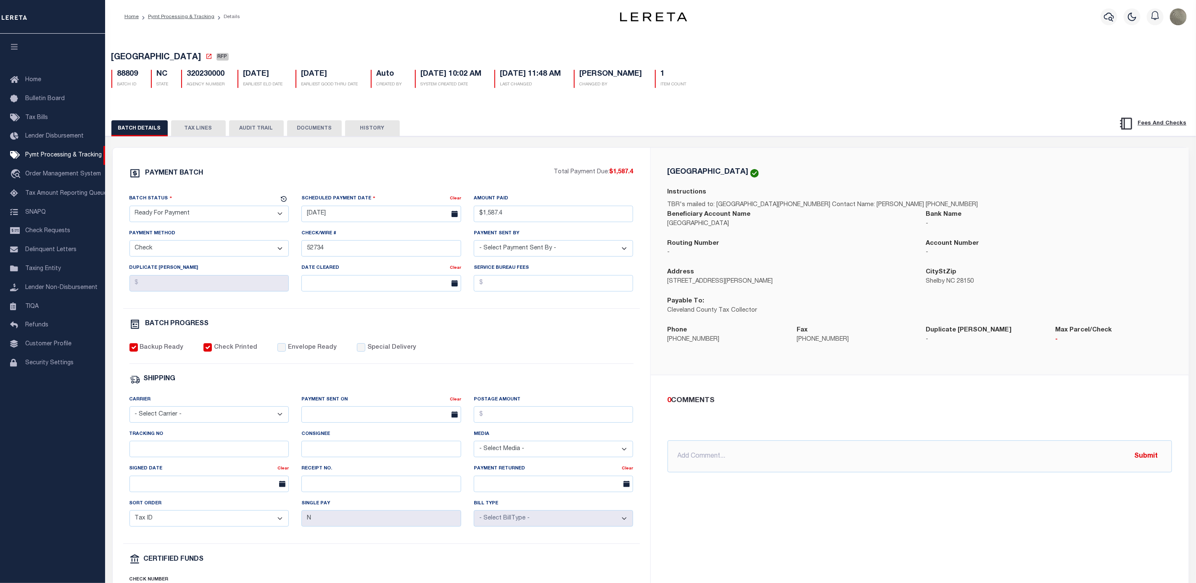
click at [205, 73] on h5 "320230000" at bounding box center [206, 74] width 38 height 9
copy h5 "320230000"
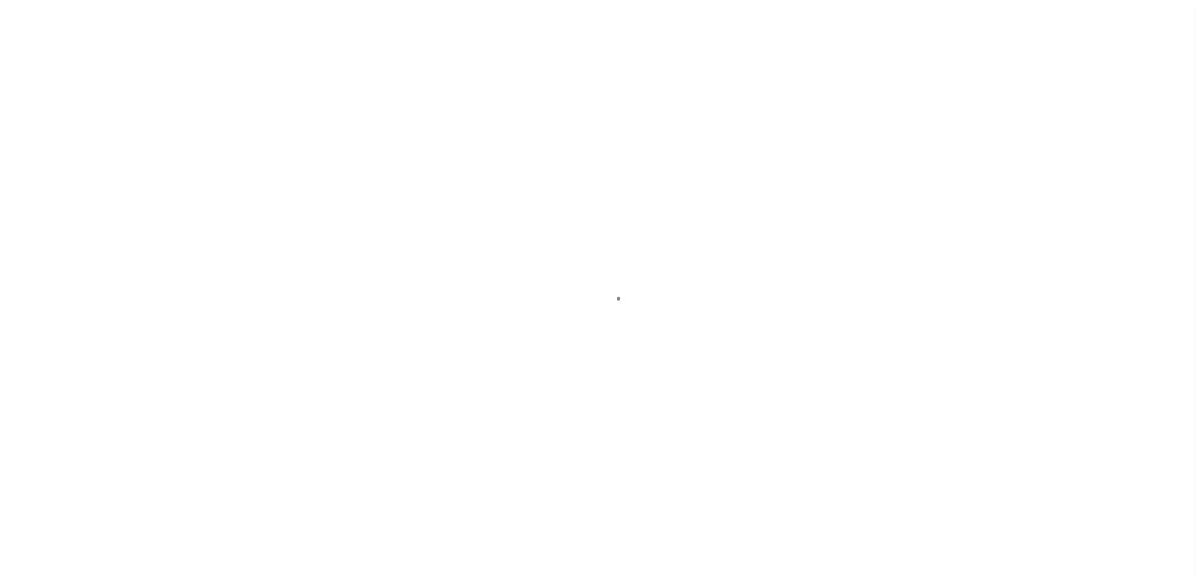
select select "RFP"
select select "CHK"
select select "[PERSON_NAME]"
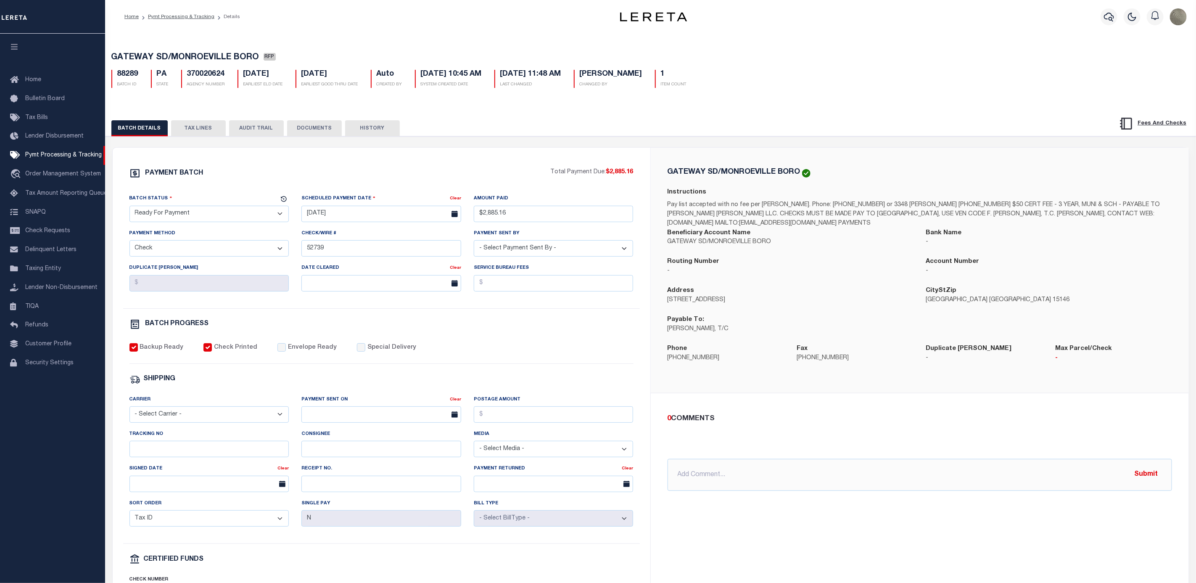
click at [198, 69] on div "88289 BATCH ID PA STATE 370020624 AGENCY NUMBER 08/29/2025 EARLIEST ELD DATE 08…" at bounding box center [650, 75] width 1091 height 25
click at [198, 74] on h5 "370020624" at bounding box center [206, 74] width 38 height 9
copy h5 "370020624"
click at [236, 176] on div "PAYMENT BATCH" at bounding box center [339, 176] width 421 height 16
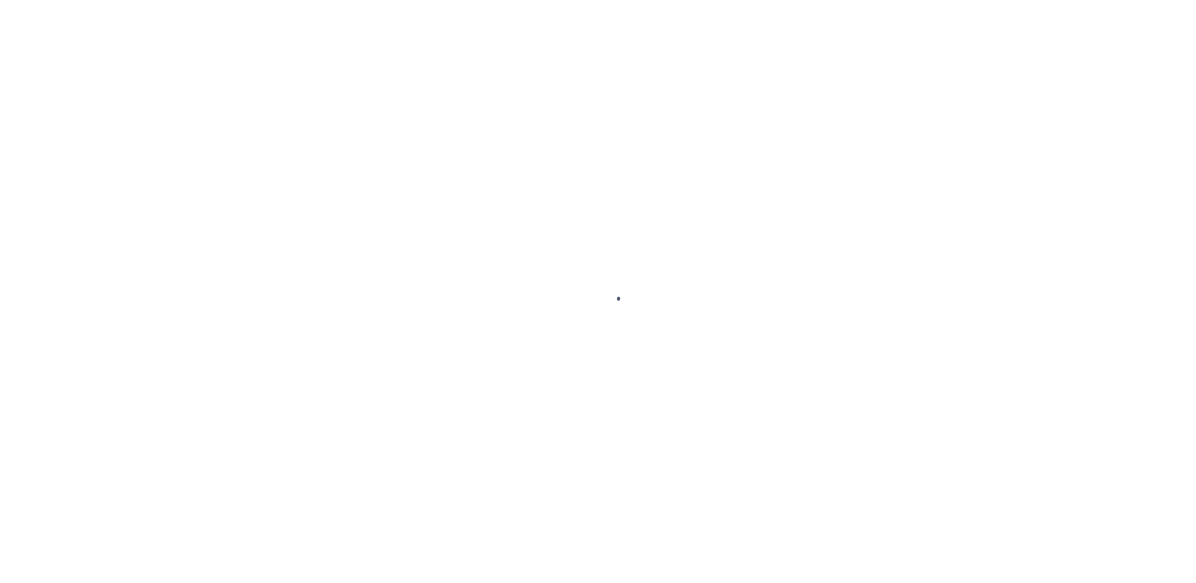
select select "RFP"
select select "CHK"
select select "[PERSON_NAME]"
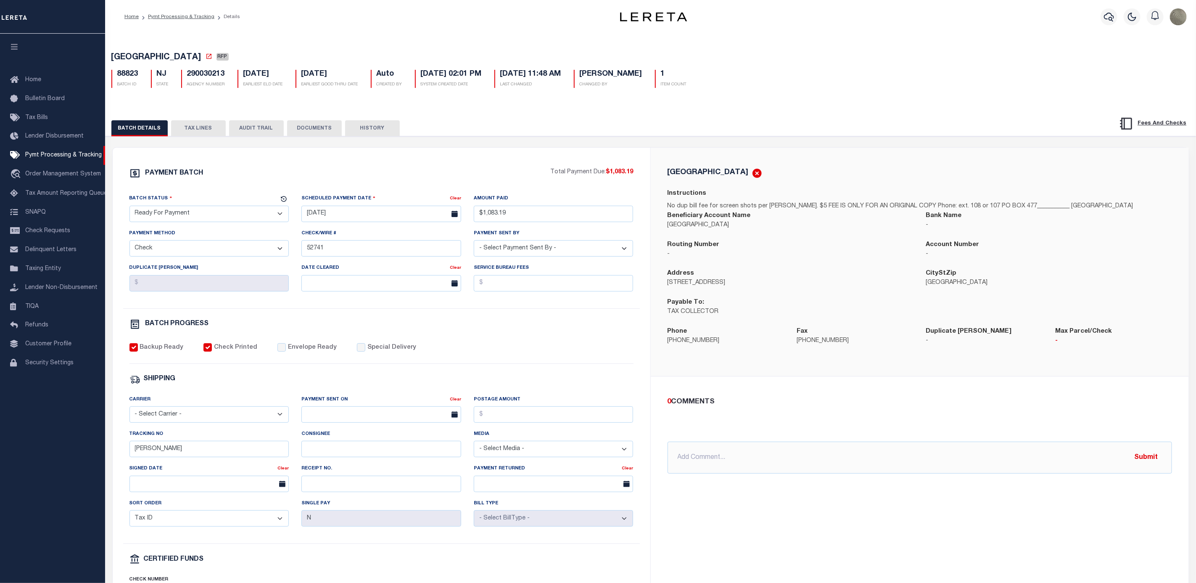
click at [202, 69] on div "88823 BATCH ID NJ STATE 290030213 AGENCY NUMBER 08/29/2025 EARLIEST ELD DATE 08…" at bounding box center [650, 75] width 1091 height 25
click at [201, 77] on h5 "290030213" at bounding box center [206, 74] width 38 height 9
click at [201, 76] on h5 "290030213" at bounding box center [206, 74] width 38 height 9
click at [453, 171] on div "PAYMENT BATCH" at bounding box center [339, 176] width 421 height 16
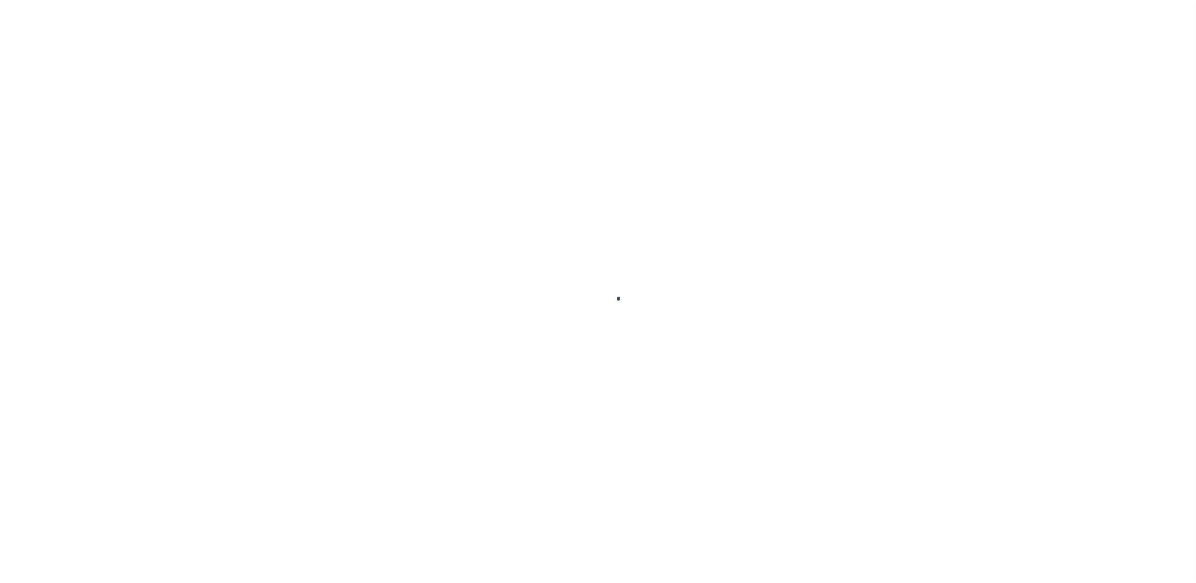
select select "RFP"
select select "CHK"
select select "[PERSON_NAME]"
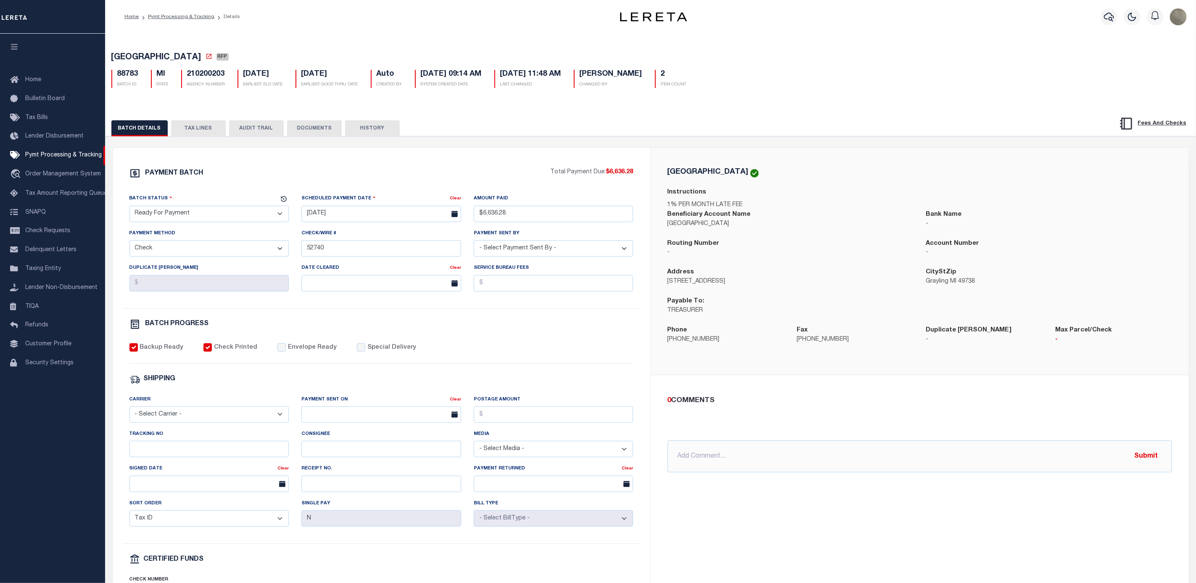
click at [192, 125] on button "TAX LINES" at bounding box center [198, 128] width 55 height 16
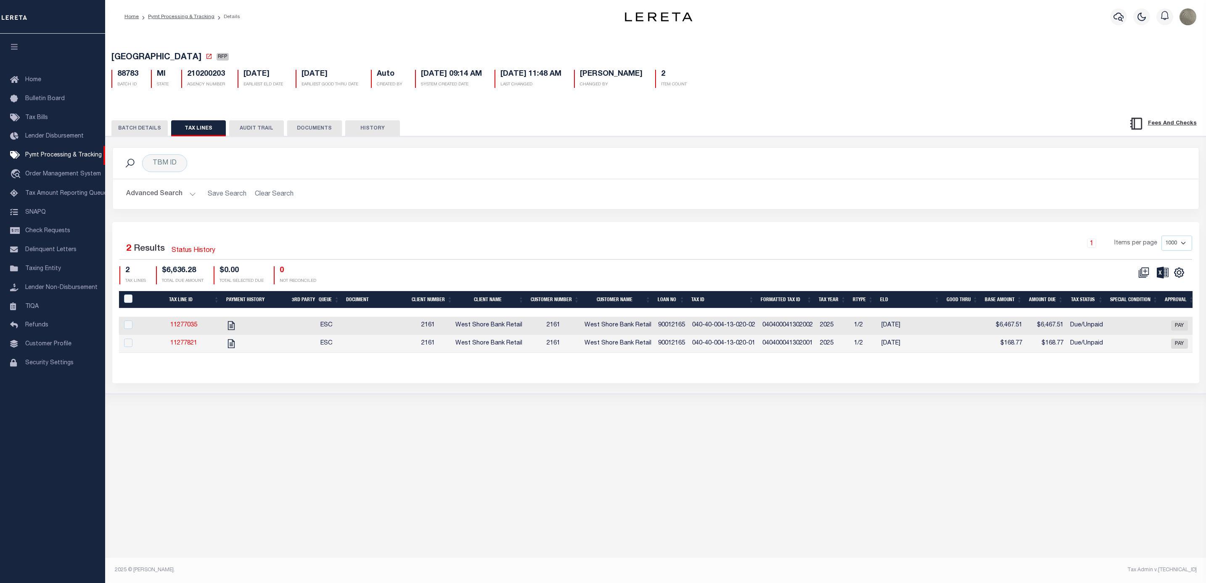
click at [130, 130] on button "BATCH DETAILS" at bounding box center [139, 128] width 56 height 16
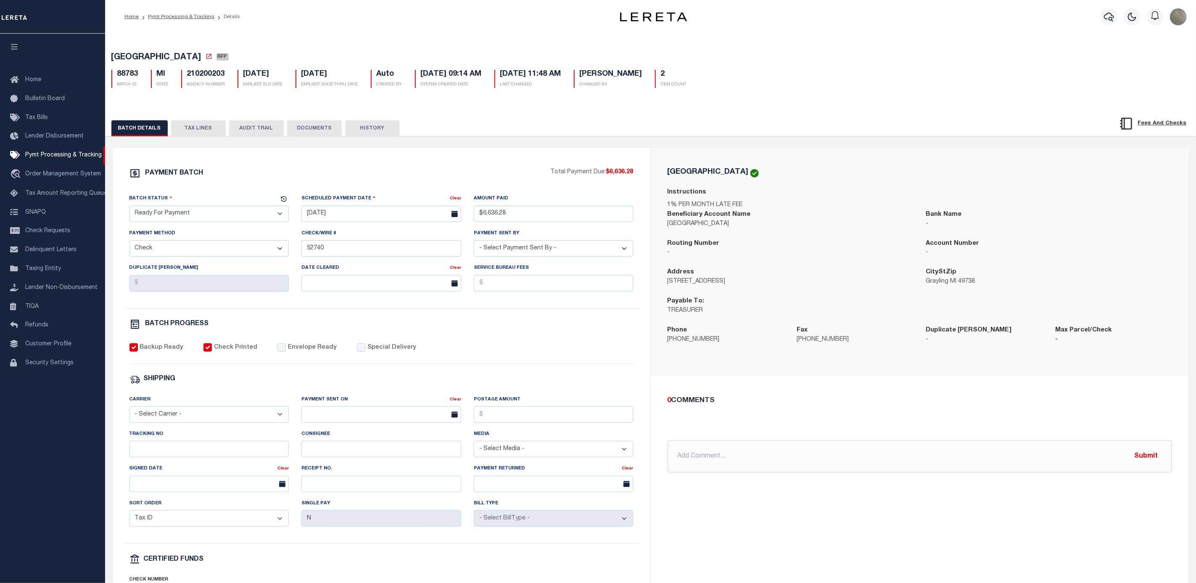
click at [203, 76] on h5 "210200203" at bounding box center [206, 74] width 38 height 9
copy h5 "210200203"
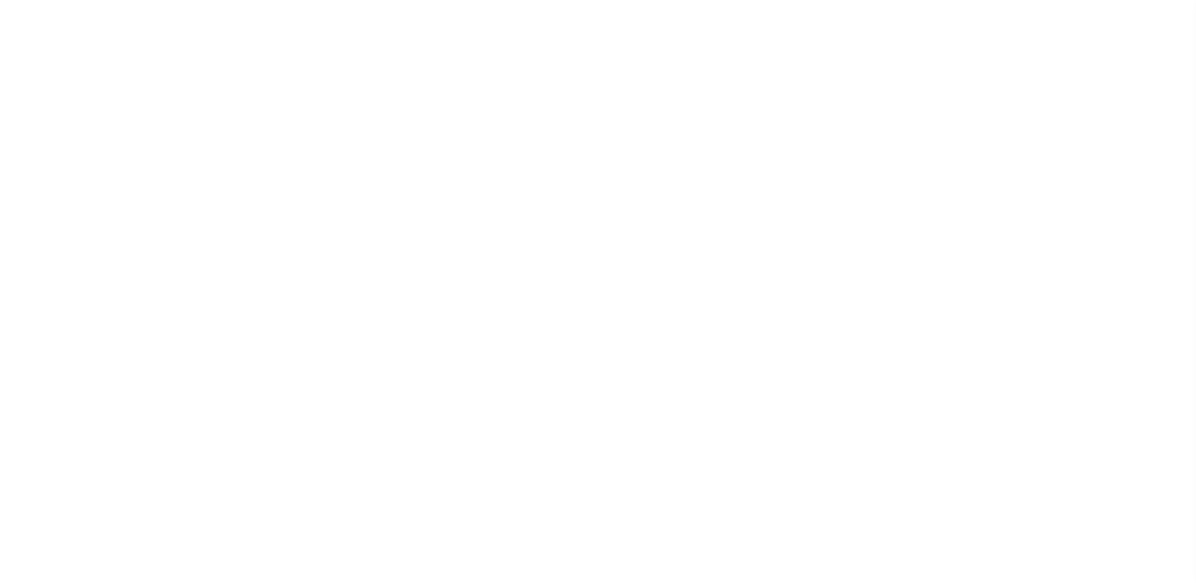
select select "RFP"
select select "CHK"
select select "[PERSON_NAME]"
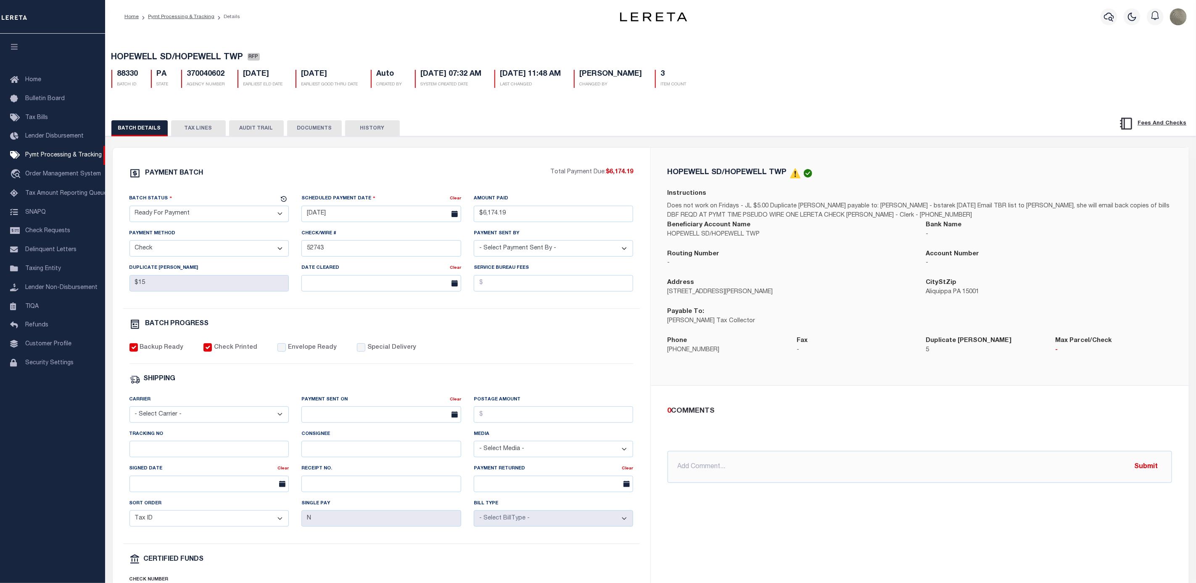
click at [199, 128] on button "TAX LINES" at bounding box center [198, 128] width 55 height 16
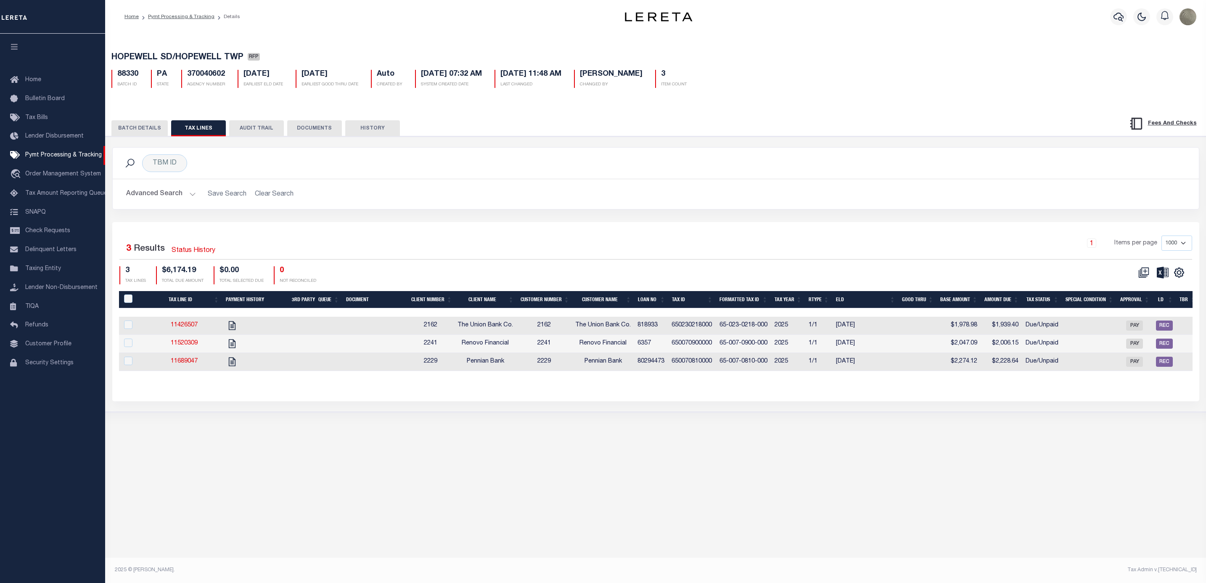
click at [144, 132] on button "BATCH DETAILS" at bounding box center [139, 128] width 56 height 16
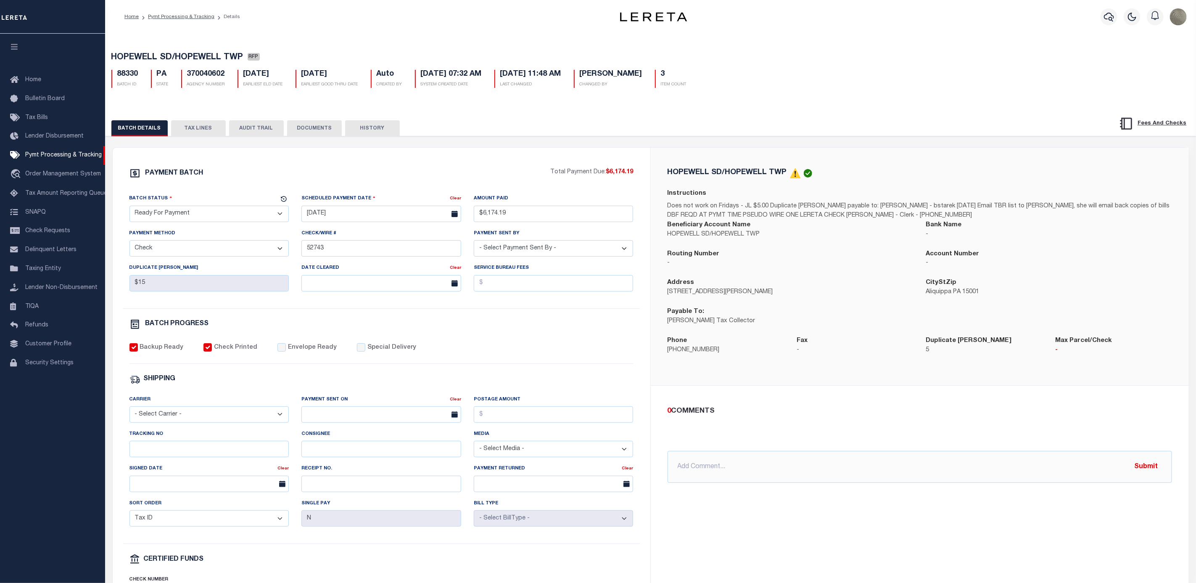
click at [201, 77] on h5 "370040602" at bounding box center [206, 74] width 38 height 9
copy h5 "370040602"
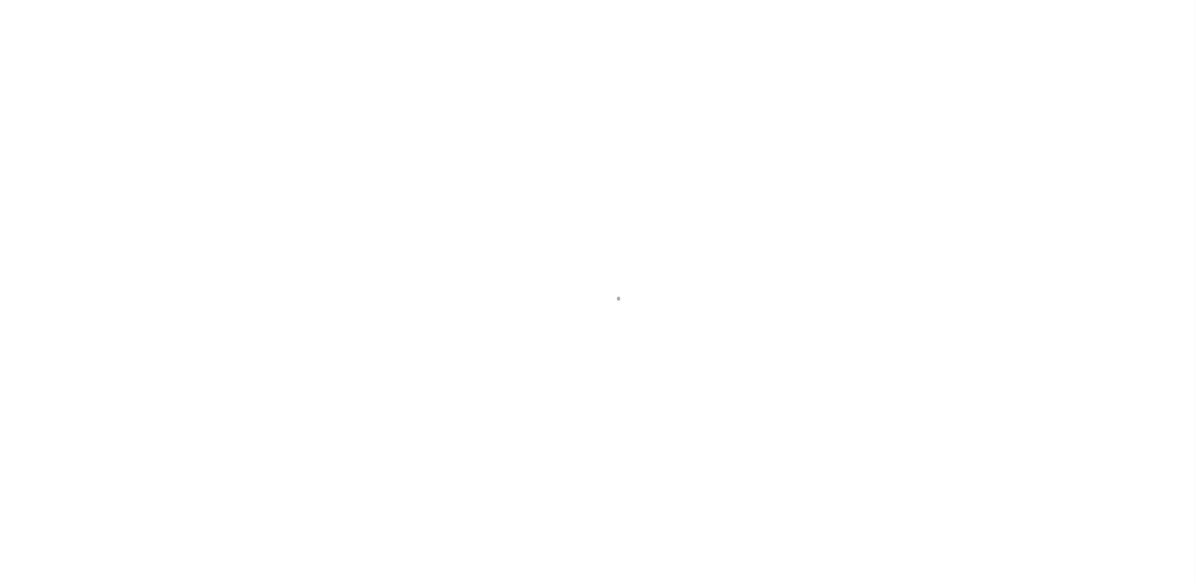
select select "RFP"
select select "CHK"
select select "[PERSON_NAME]"
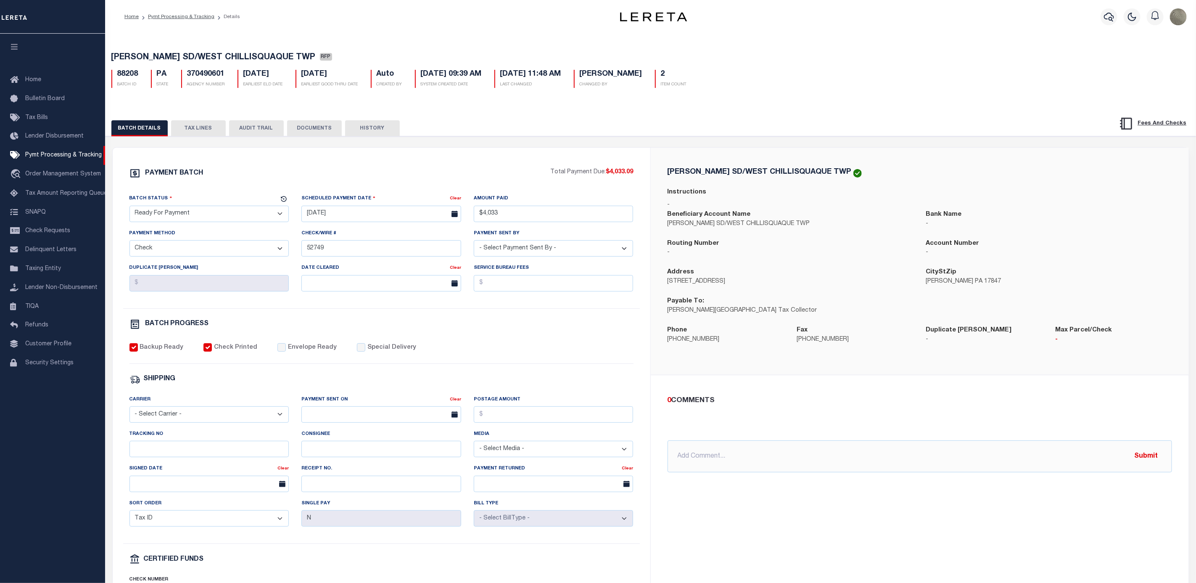
click at [199, 76] on h5 "370490601" at bounding box center [206, 74] width 38 height 9
copy h5 "370490601"
click at [407, 102] on div "MILTON SD/WEST CHILLISQUAQUE TWP RFP 88208 BATCH ID PA STATE 370490601 AGENCY N…" at bounding box center [651, 356] width 1100 height 649
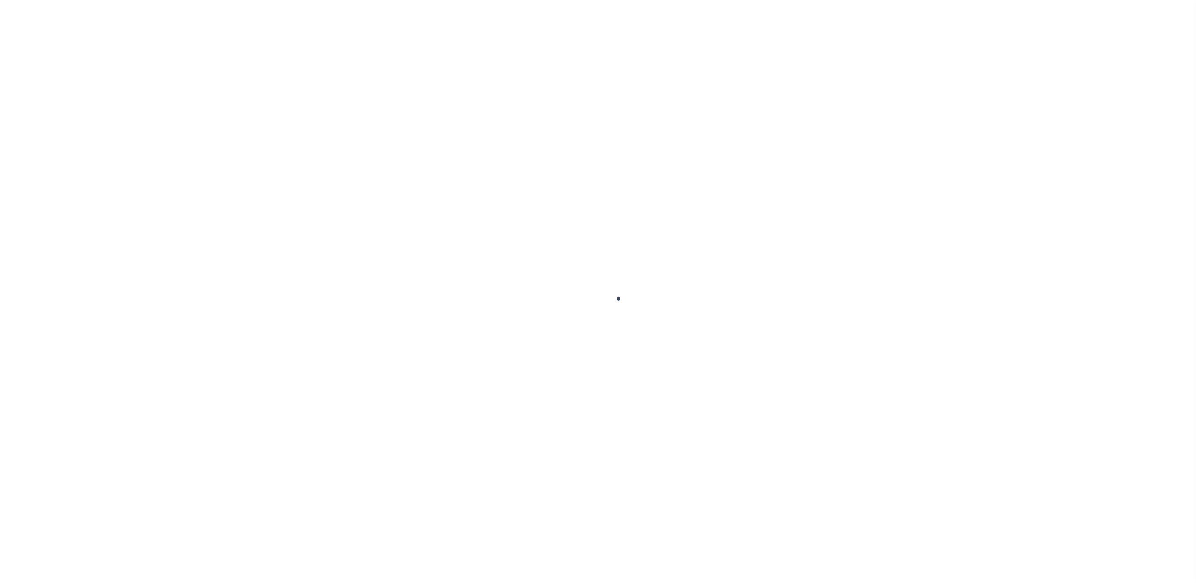
select select "RFP"
select select "CHK"
select select "[PERSON_NAME]"
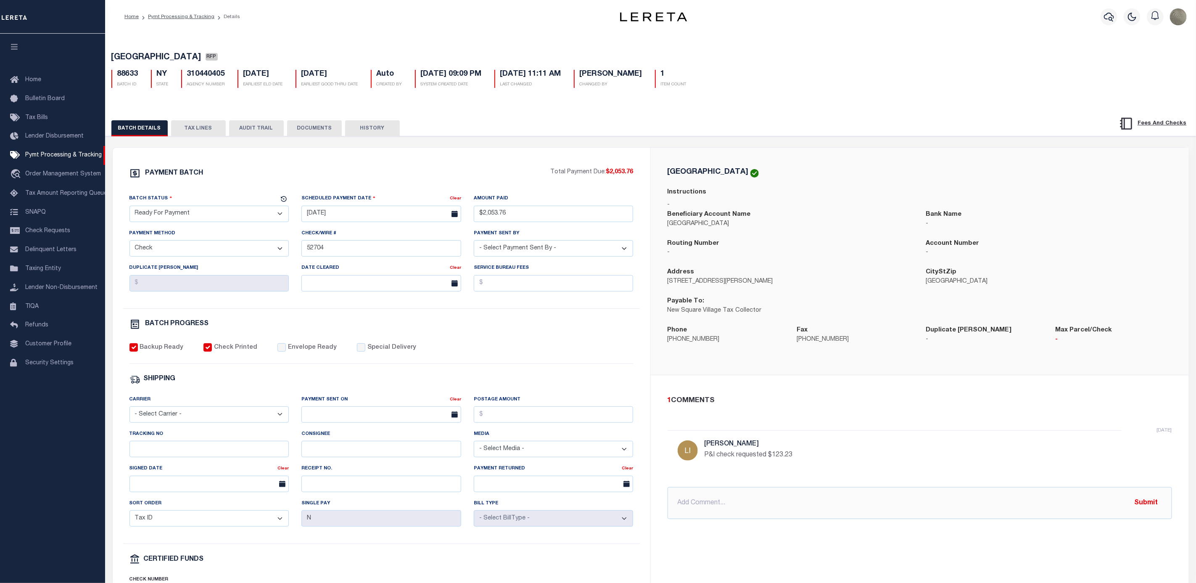
click at [212, 71] on h5 "310440405" at bounding box center [206, 74] width 38 height 9
copy h5 "310440405"
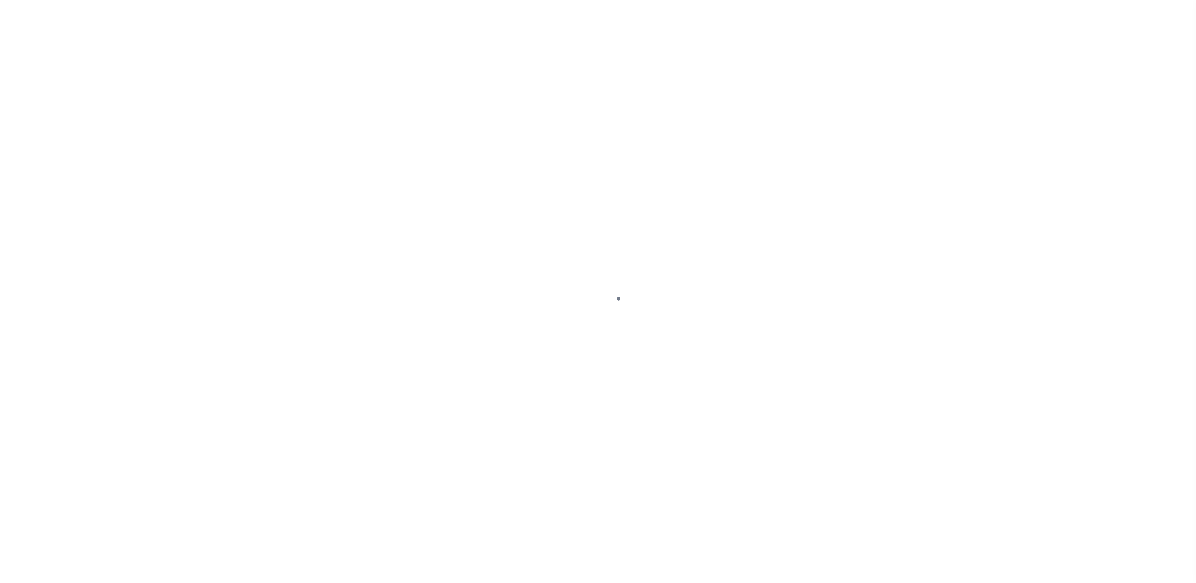
select select "RFP"
select select "CHK"
select select "[PERSON_NAME]"
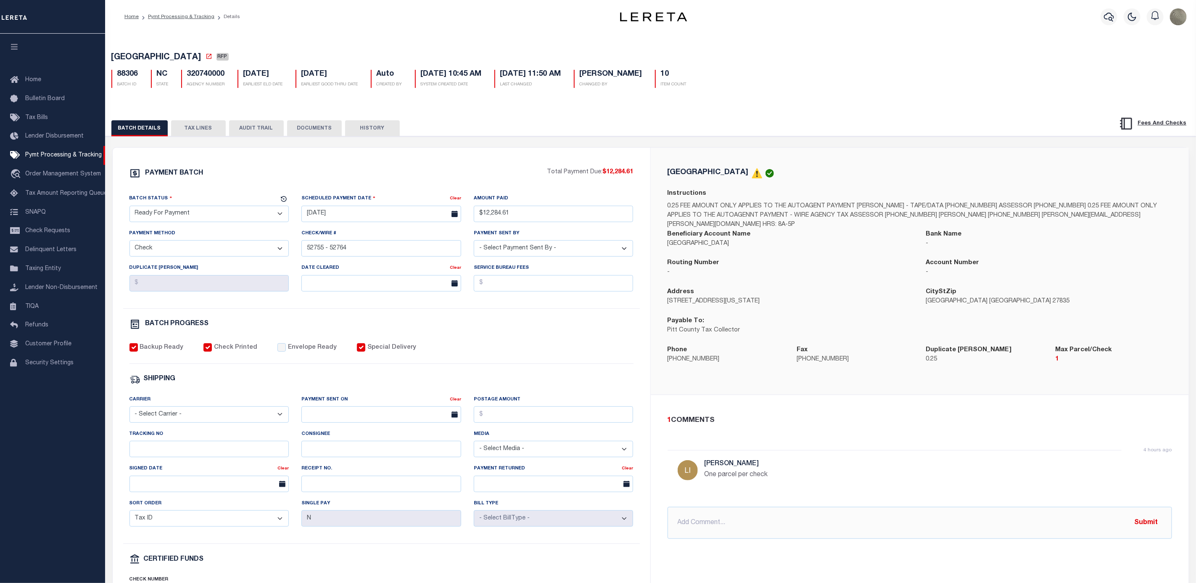
click at [460, 171] on div "PAYMENT BATCH" at bounding box center [338, 176] width 418 height 16
click at [221, 67] on div "88306 BATCH ID NC STATE 320740000 AGENCY NUMBER 08/29/2025 EARLIEST ELD DATE 08…" at bounding box center [650, 75] width 1091 height 25
click at [217, 72] on h5 "320740000" at bounding box center [206, 74] width 38 height 9
copy h5 "320740000"
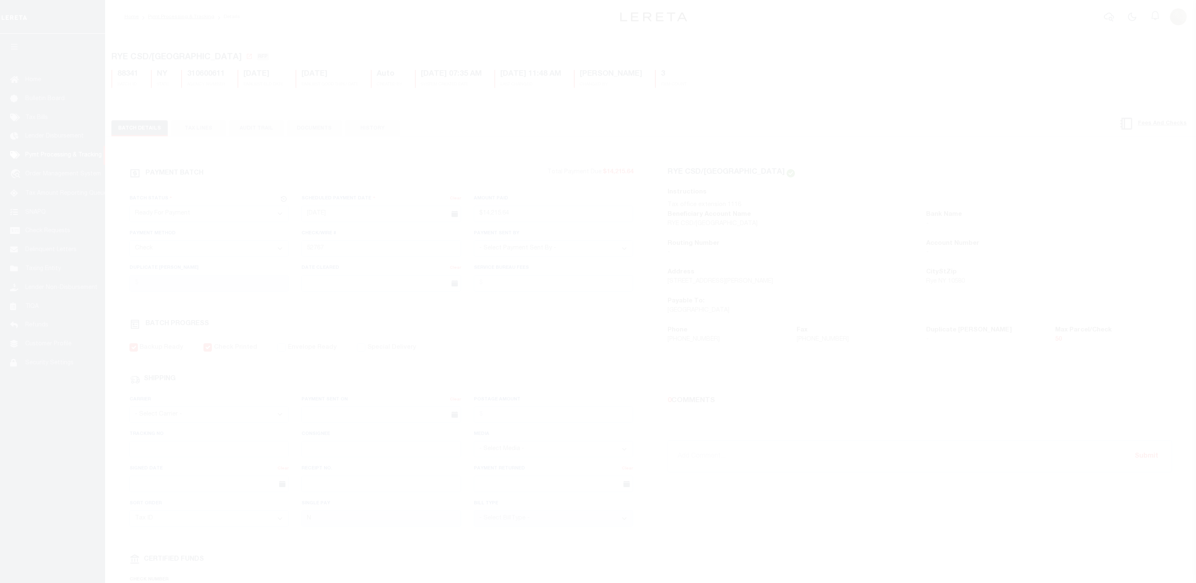
select select "RFP"
select select "CHK"
select select "[PERSON_NAME]"
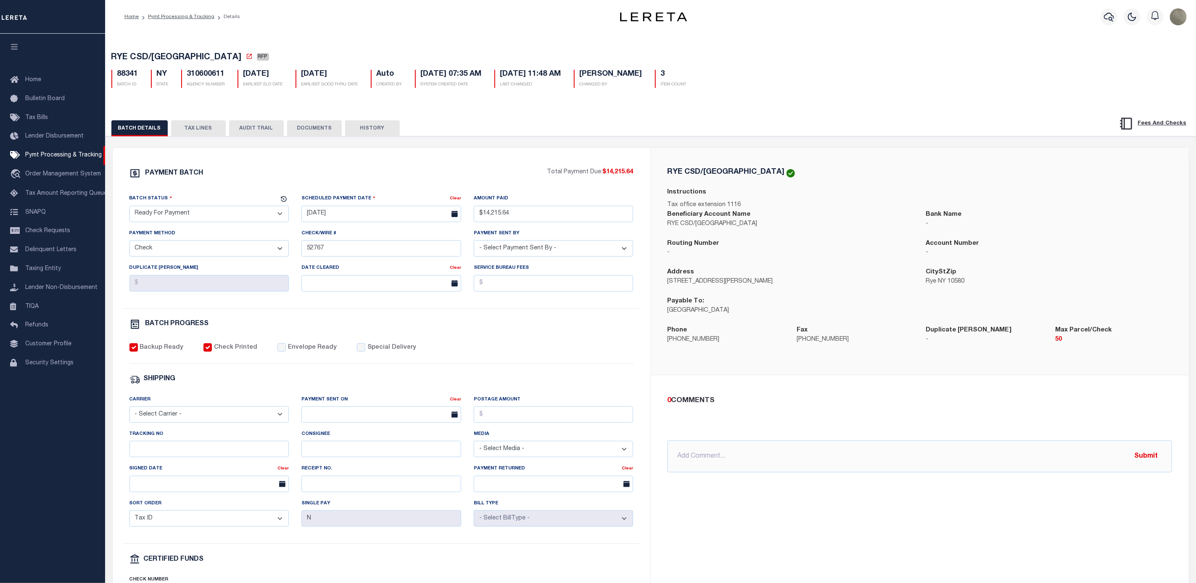
click at [428, 179] on div "PAYMENT BATCH" at bounding box center [338, 176] width 418 height 16
click at [217, 79] on h5 "310600611" at bounding box center [206, 74] width 38 height 9
copy h5 "310600611"
click at [462, 133] on div "BATCH DETAILS TAX LINES AUDIT TRAIL DOCUMENTS HISTORY" at bounding box center [597, 128] width 972 height 16
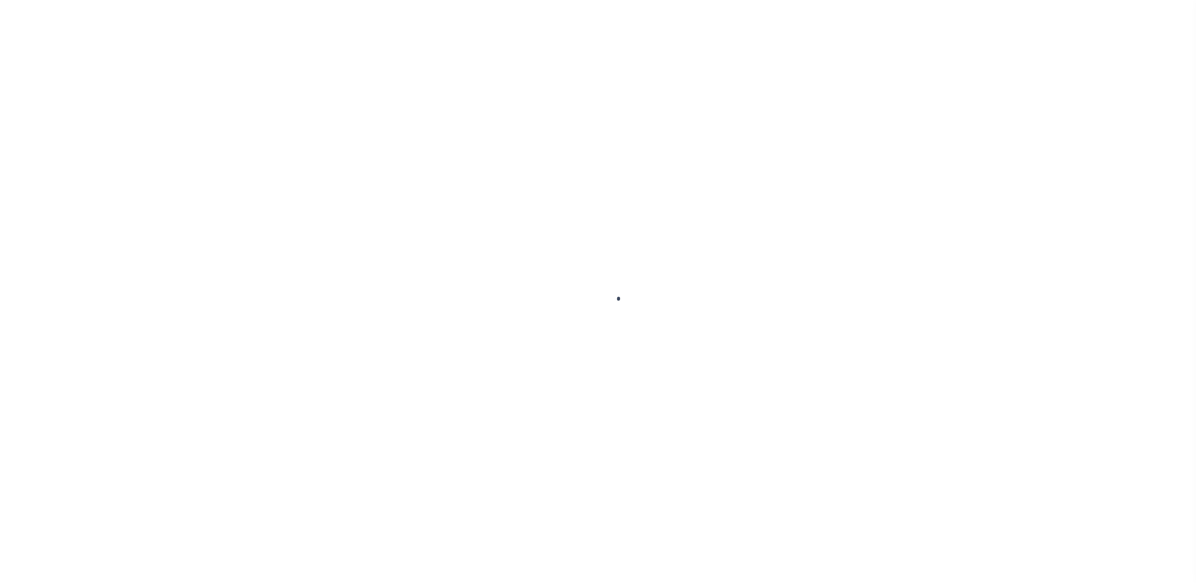
select select "RFP"
select select "CHK"
select select "[PERSON_NAME]"
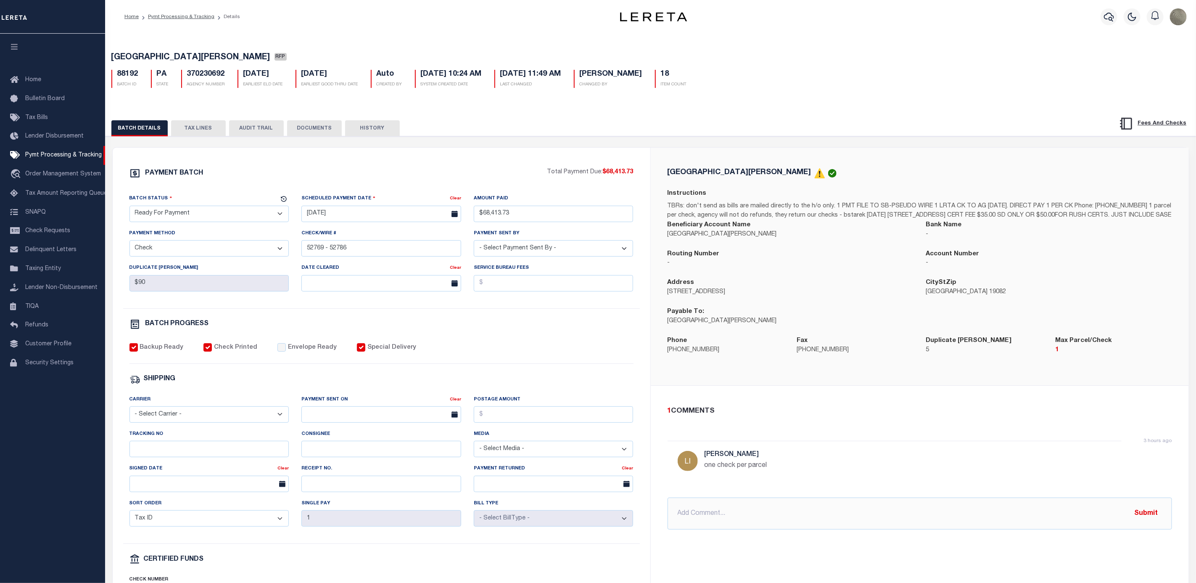
click at [616, 131] on div "BATCH DETAILS TAX LINES AUDIT TRAIL DOCUMENTS HISTORY" at bounding box center [597, 128] width 972 height 16
click at [212, 77] on h5 "370230692" at bounding box center [206, 74] width 38 height 9
copy h5 "370230692"
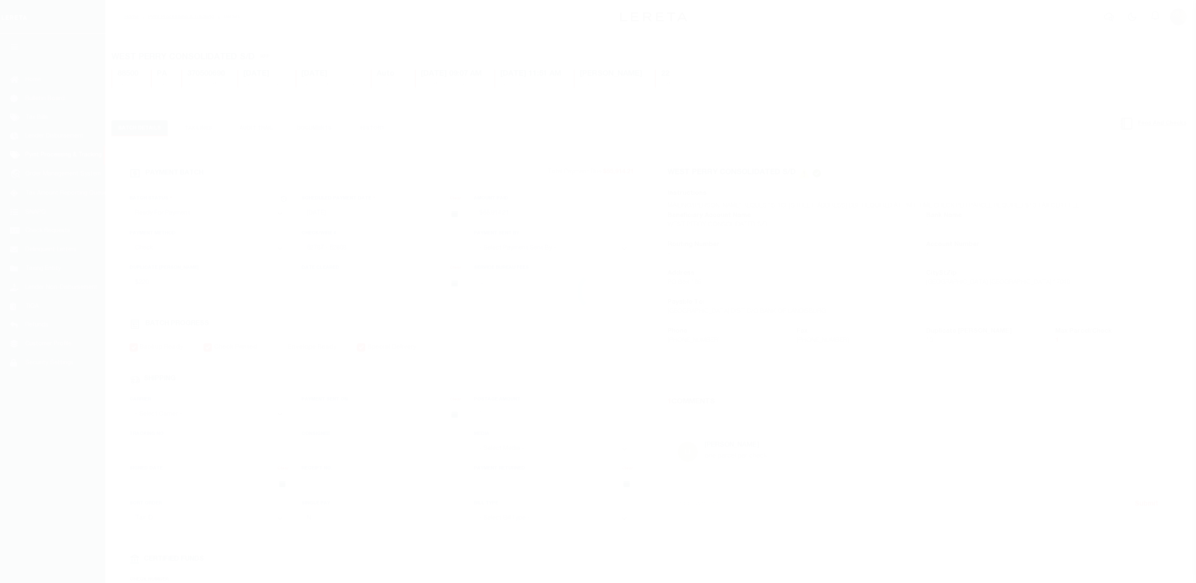
select select "RFP"
select select "CHK"
select select "[PERSON_NAME]"
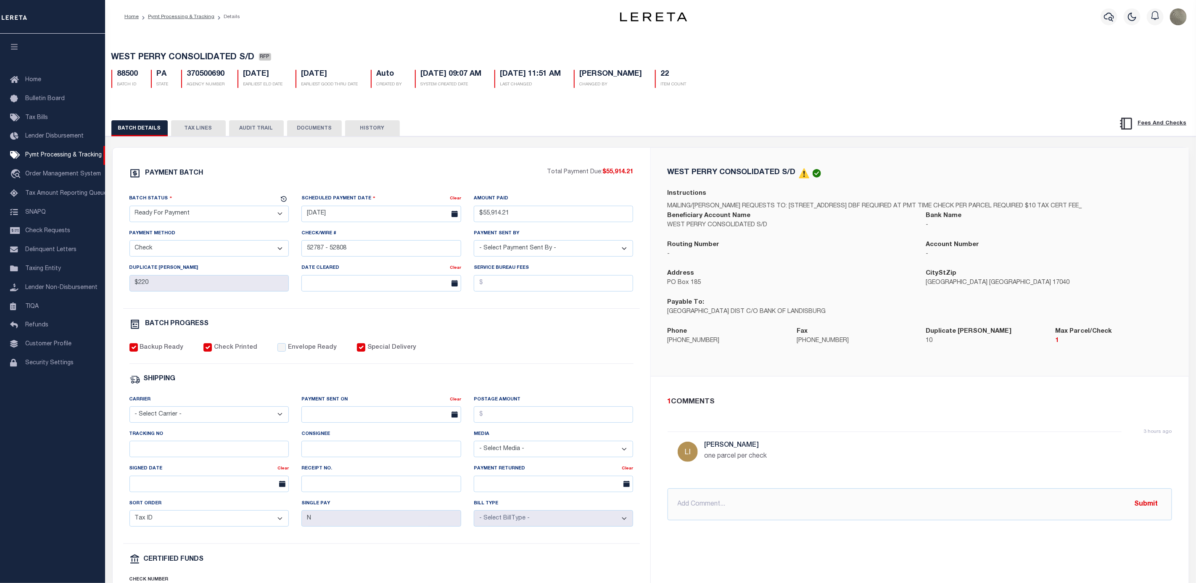
click at [207, 77] on h5 "370500690" at bounding box center [206, 74] width 38 height 9
copy h5 "370500690"
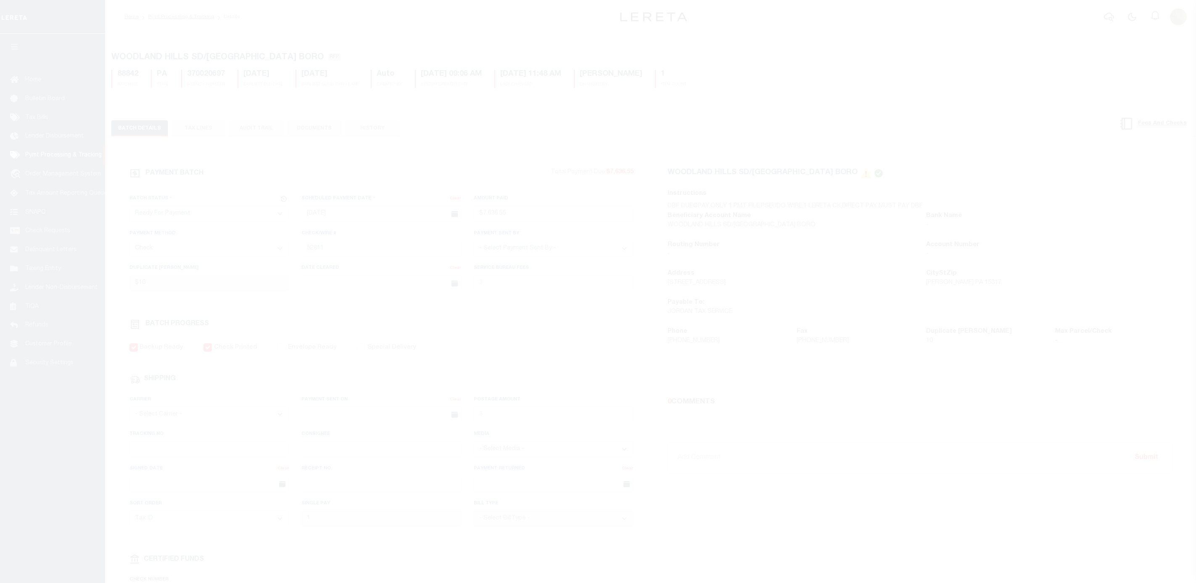
select select "RFP"
select select "CHK"
select select "[PERSON_NAME]"
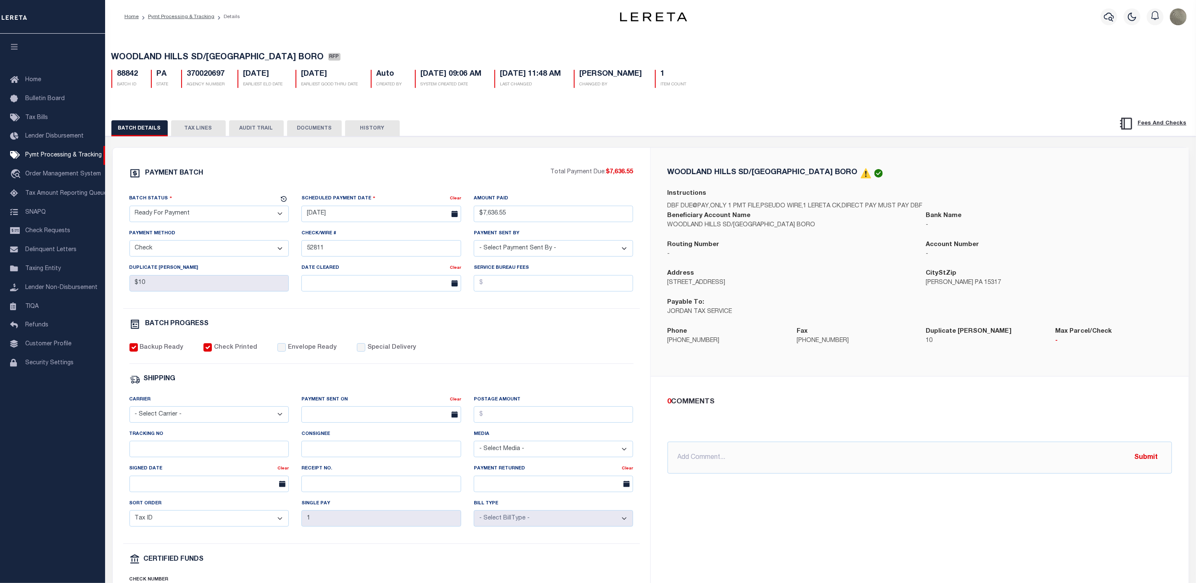
click at [202, 74] on h5 "370020697" at bounding box center [206, 74] width 38 height 9
copy h5 "370020697"
click at [458, 150] on div "PAYMENT BATCH Total Payment Due: $7,636.55 Batch Status" at bounding box center [382, 394] width 538 height 492
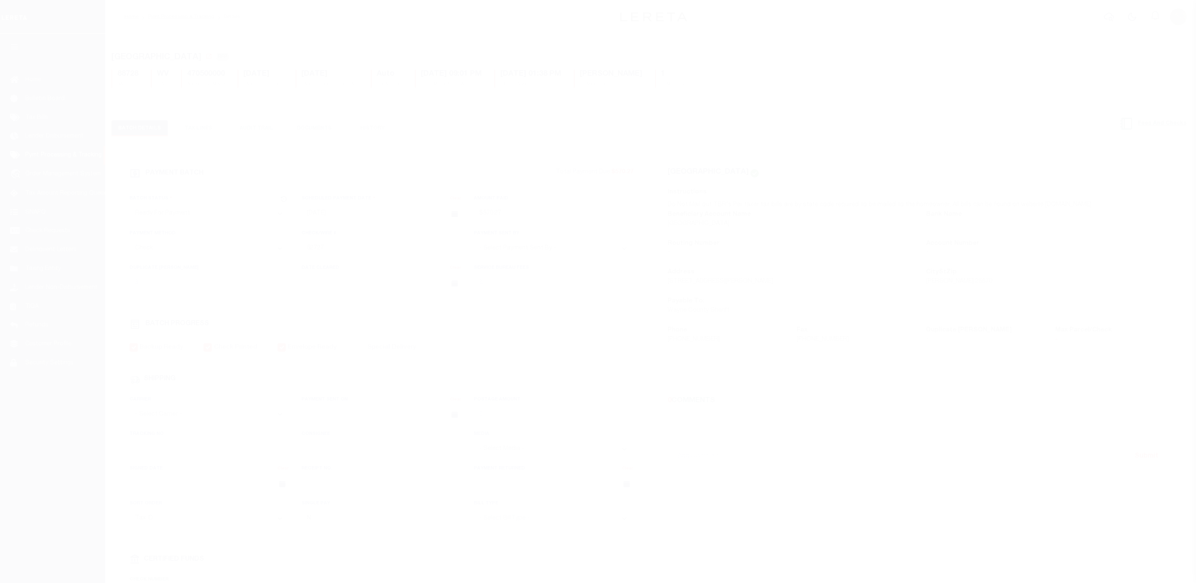
select select "RFP"
select select "CHK"
select select "[PERSON_NAME]"
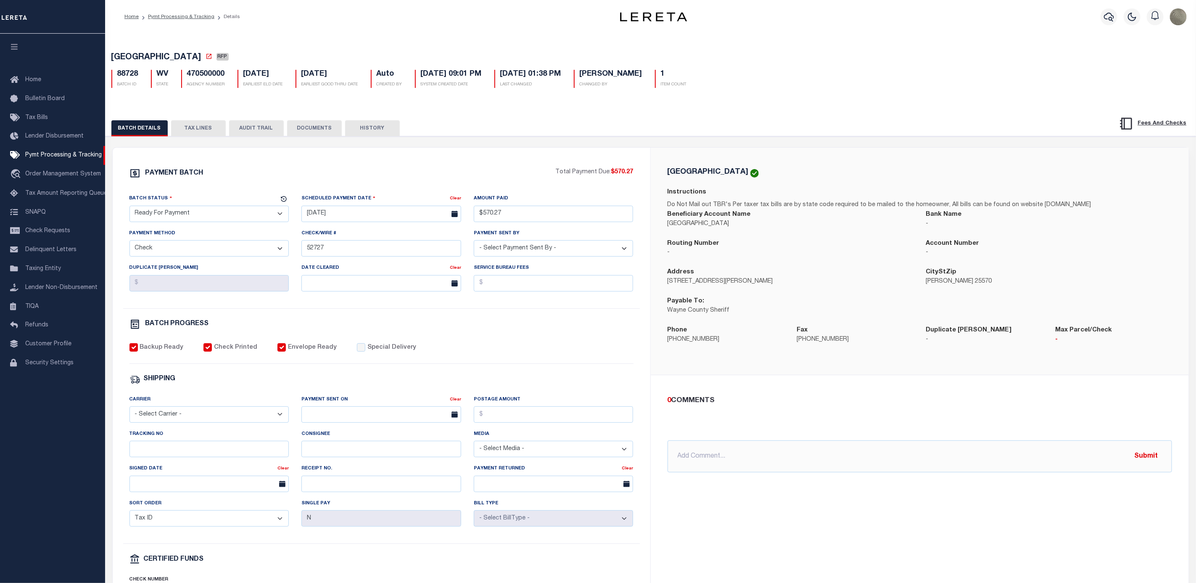
click at [190, 74] on h5 "470500000" at bounding box center [206, 74] width 38 height 9
copy h5 "470500000"
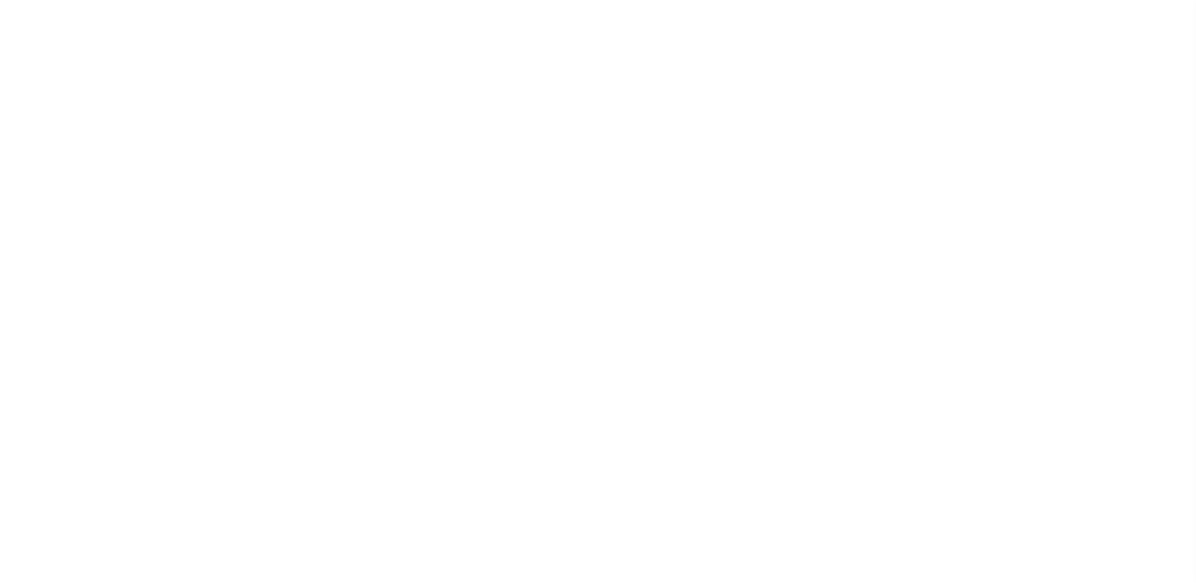
select select "RFP"
select select "CHK"
select select "[PERSON_NAME]"
select select "RFP"
select select "CHK"
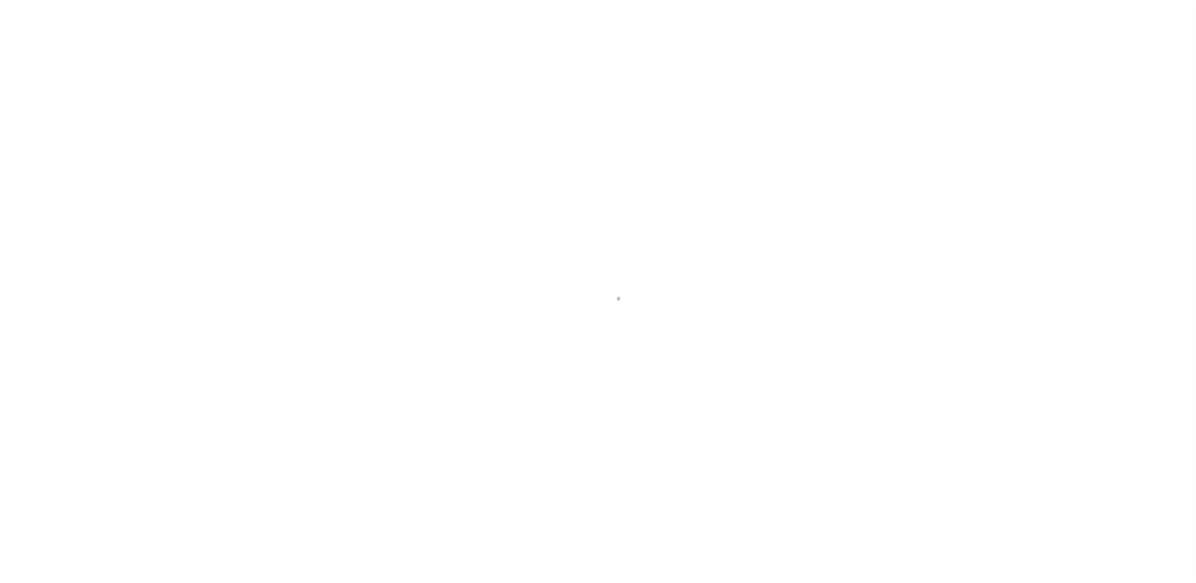
select select "[PERSON_NAME]"
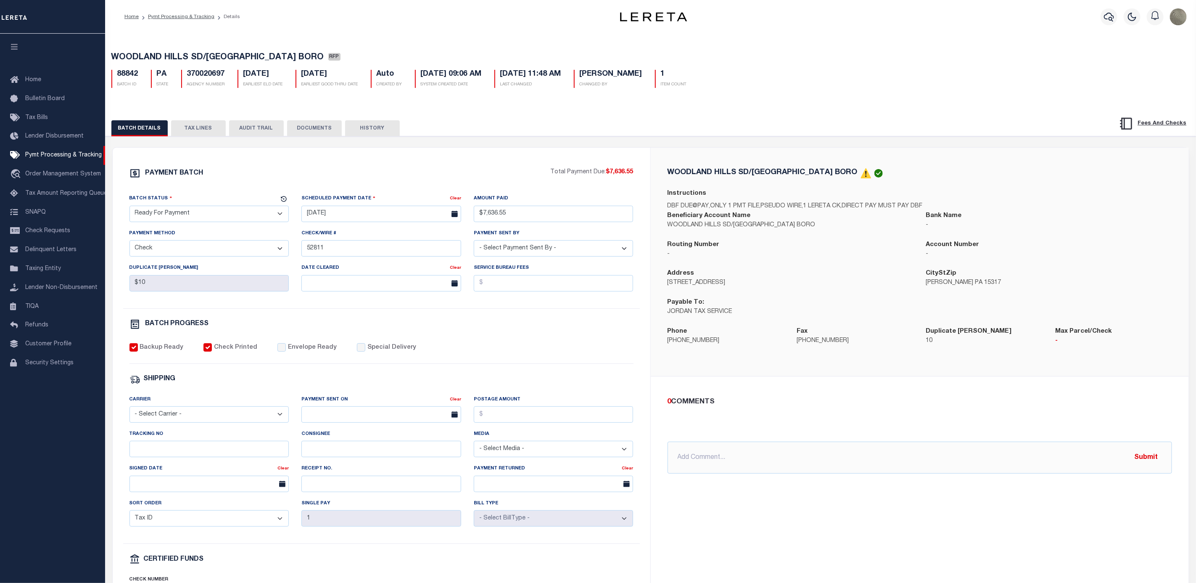
scroll to position [63, 0]
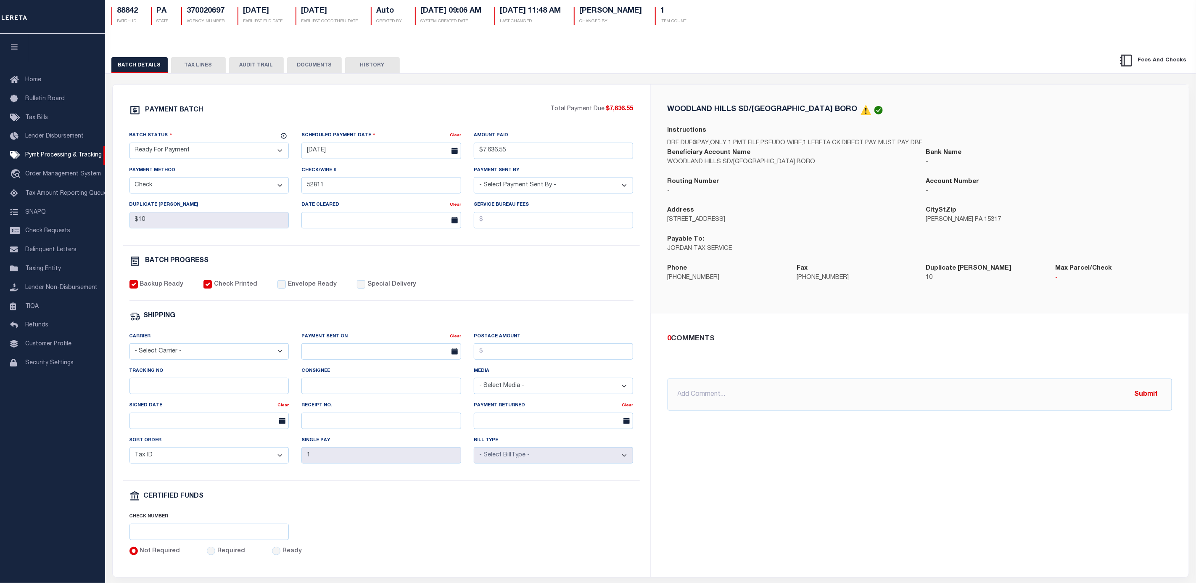
click at [684, 253] on p "JORDAN TAX SERVICE" at bounding box center [791, 248] width 246 height 9
click at [719, 253] on p "JORDAN TAX SERVICE" at bounding box center [791, 248] width 246 height 9
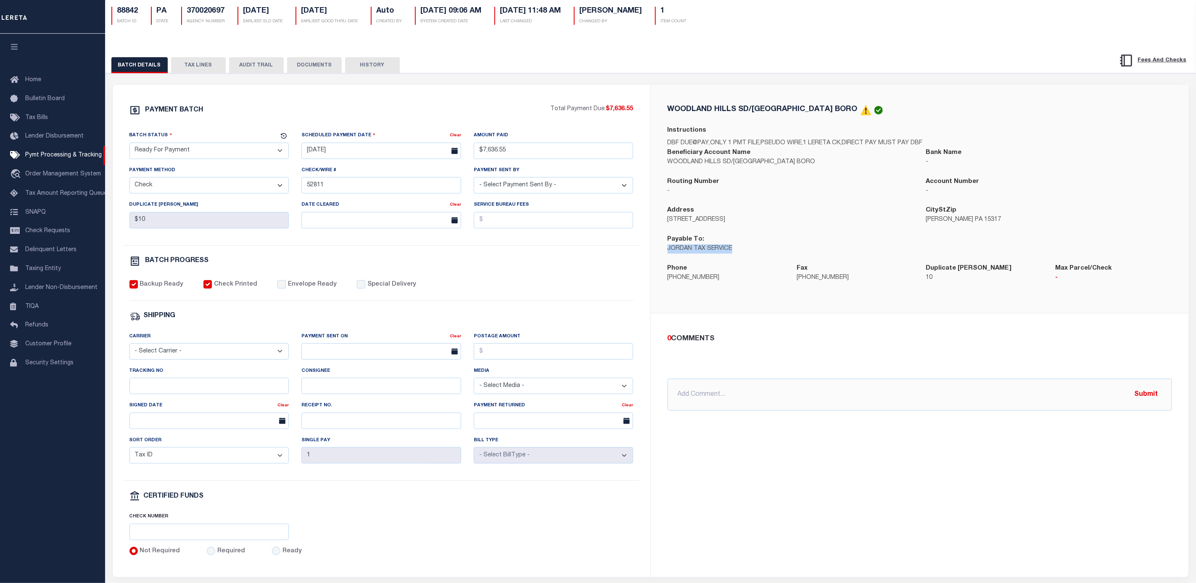
click at [719, 253] on p "JORDAN TAX SERVICE" at bounding box center [791, 248] width 246 height 9
click at [718, 253] on p "JORDAN TAX SERVICE" at bounding box center [791, 248] width 246 height 9
click at [717, 253] on p "JORDAN TAX SERVICE" at bounding box center [791, 248] width 246 height 9
click at [710, 252] on p "JORDAN TAX SERVICE" at bounding box center [791, 248] width 246 height 9
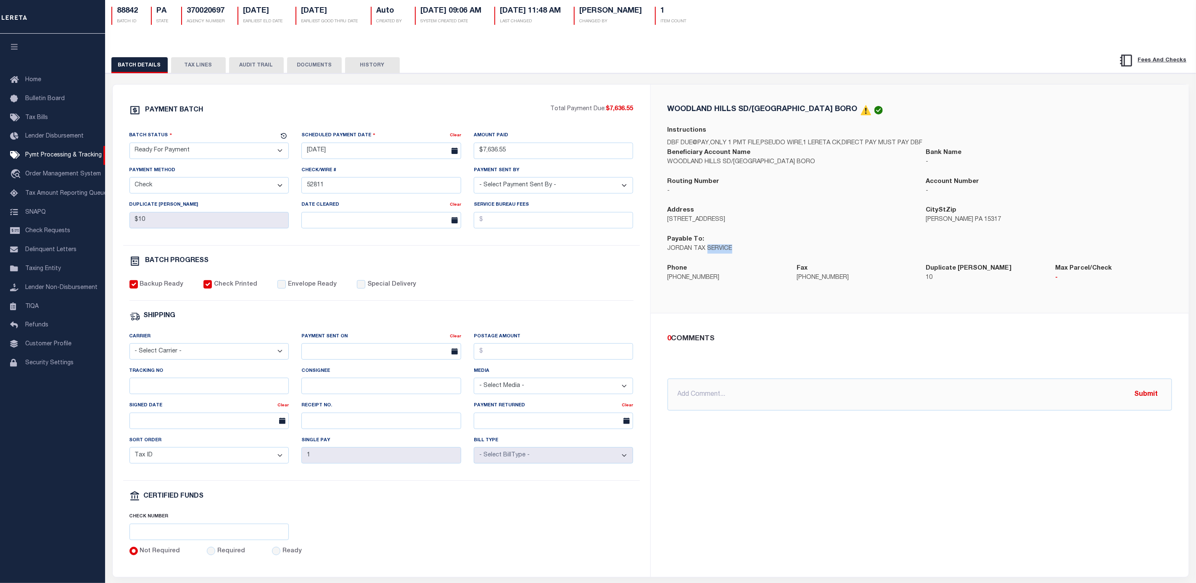
click at [710, 252] on p "JORDAN TAX SERVICE" at bounding box center [791, 248] width 246 height 9
click at [708, 251] on p "JORDAN TAX SERVICE" at bounding box center [791, 248] width 246 height 9
click at [611, 301] on div "Backup Ready Check Printed Envelope Ready Special Delivery" at bounding box center [381, 290] width 504 height 21
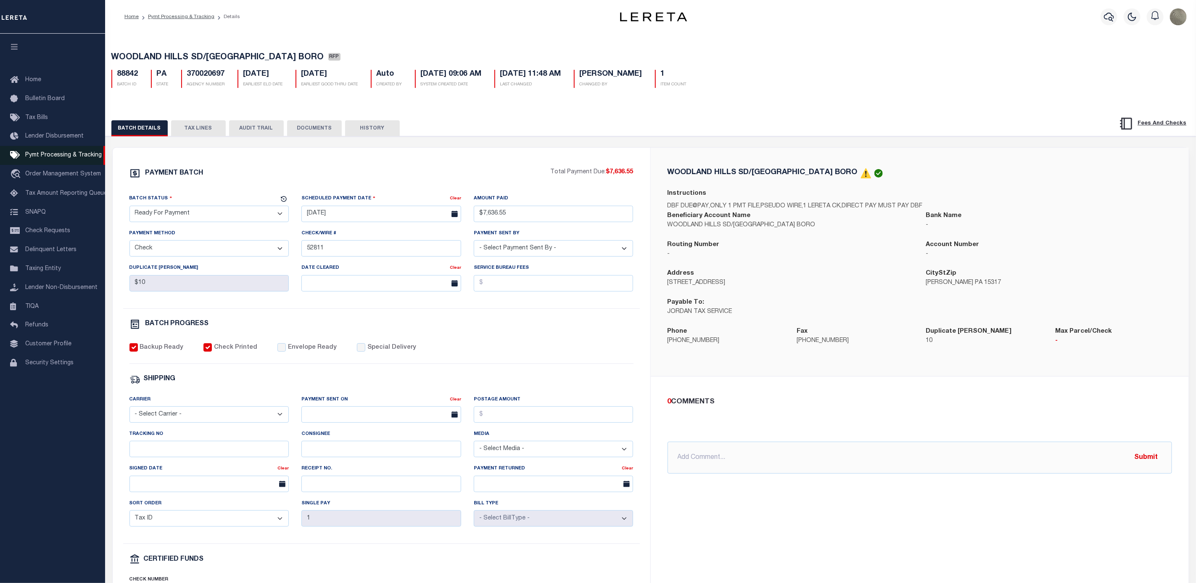
click at [63, 158] on span "Pymt Processing & Tracking" at bounding box center [63, 155] width 77 height 6
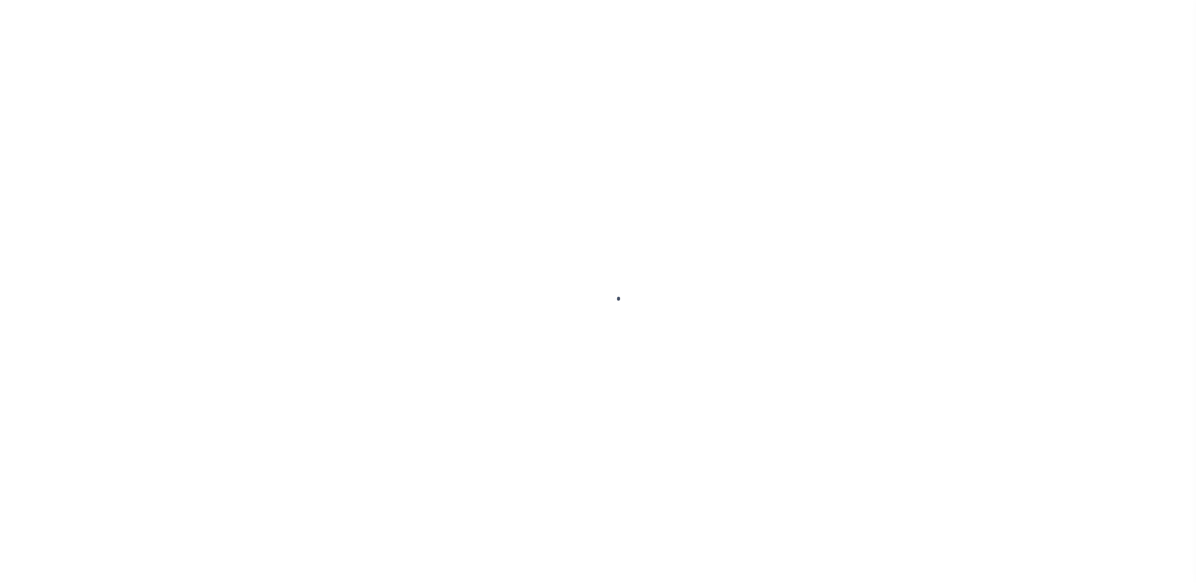
select select "RFP"
select select "CHK"
select select "[PERSON_NAME]"
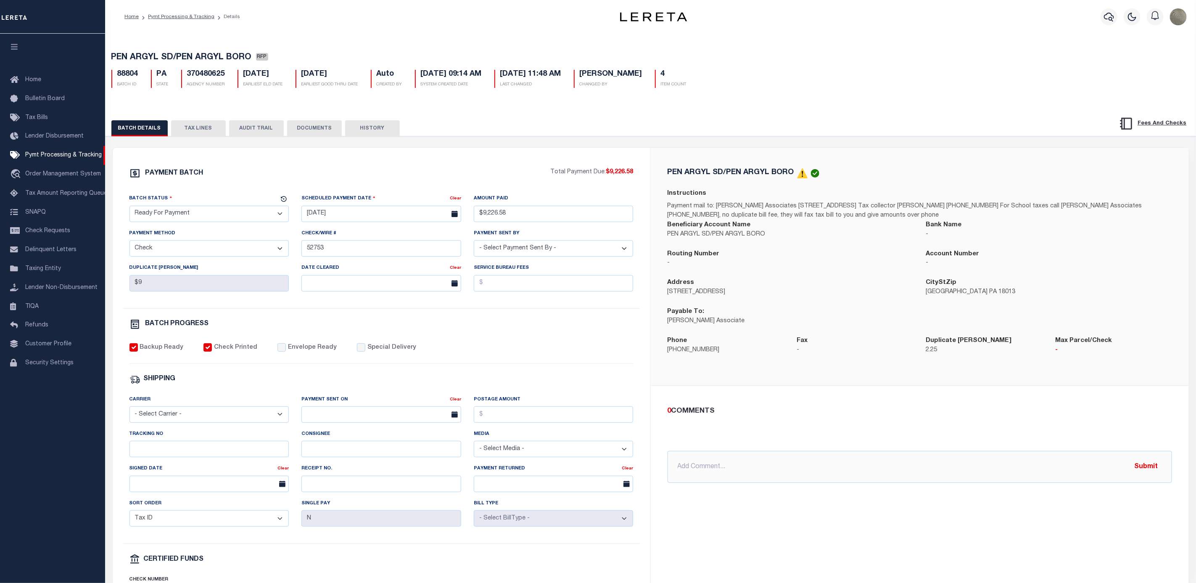
click at [309, 156] on div "PAYMENT BATCH Total Payment Due: $9,226.58 Batch Status" at bounding box center [382, 394] width 538 height 492
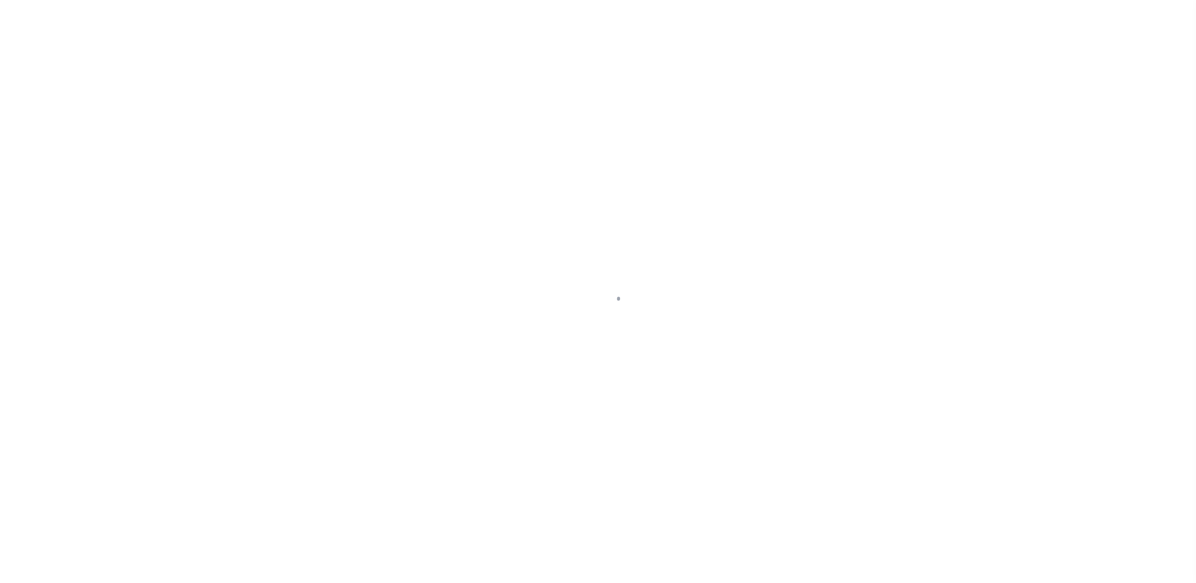
select select "RFP"
select select "CHK"
select select "[PERSON_NAME]"
select select "RFP"
select select "CHK"
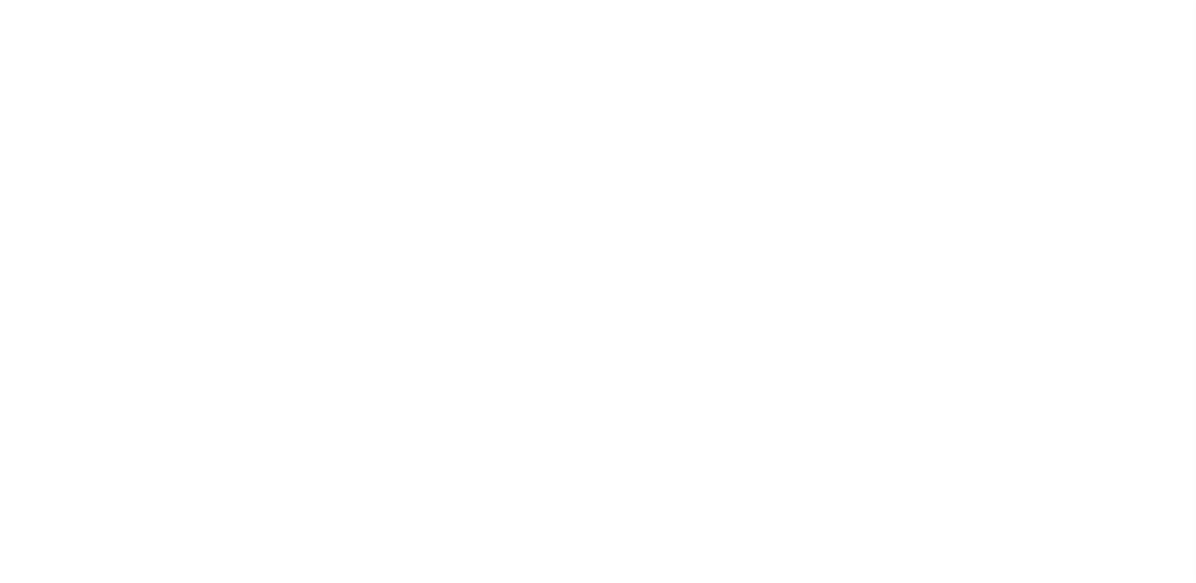
select select "[PERSON_NAME]"
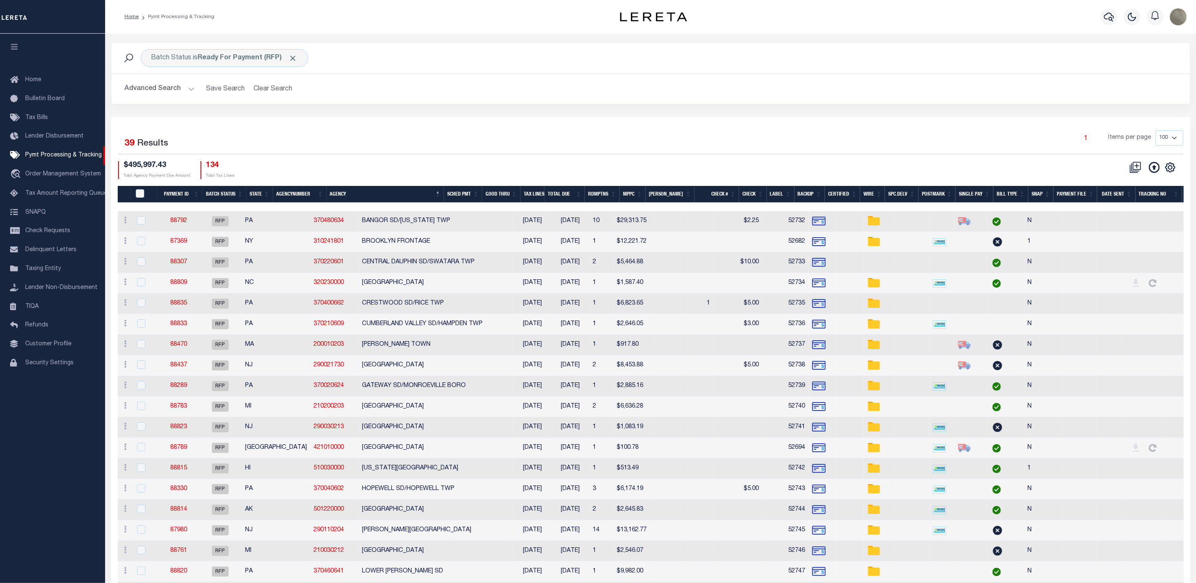
click at [449, 118] on div "Selected 39 Results 1 Items per page 100 200 500 1000 $495,997.43" at bounding box center [651, 569] width 1080 height 904
click at [675, 166] on div "CSV Export Selected Print Show Filter Show Search Columns 0: 1: PayeePmtBatchSt…" at bounding box center [917, 170] width 533 height 18
click at [655, 146] on div "1 Items per page 100 200 500 1000" at bounding box center [786, 141] width 796 height 22
click at [232, 63] on div "Batch Status is Ready For Payment (RFP)" at bounding box center [224, 58] width 167 height 18
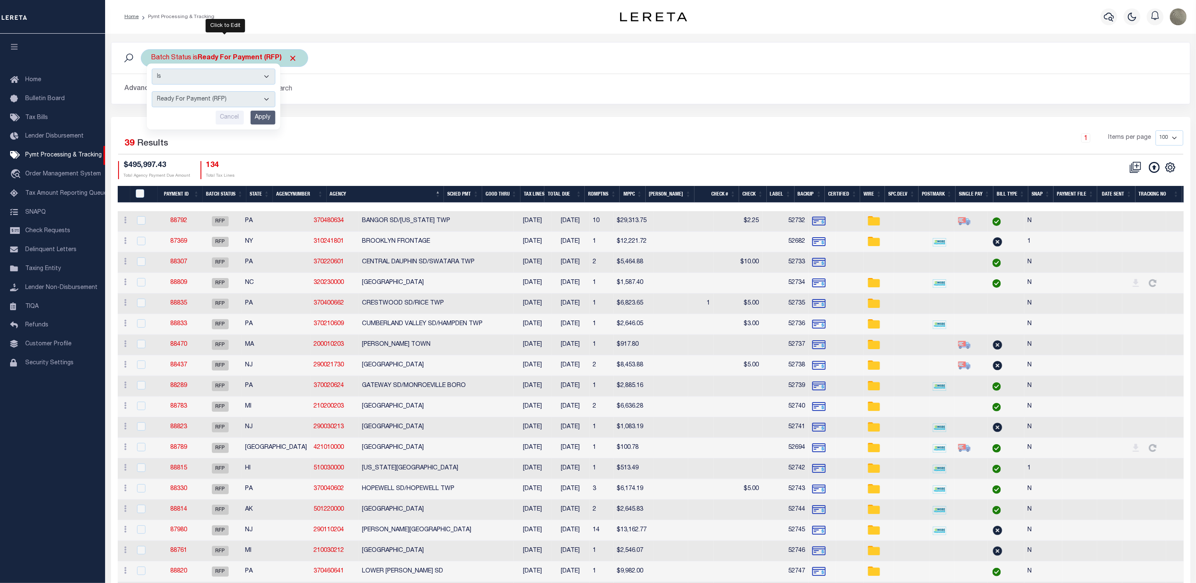
click at [212, 93] on select "Awaiting Funds (AWF) Cleared and Complete (CAC) New Check Needed (NCN) Payment …" at bounding box center [214, 99] width 124 height 16
select select "RFF"
click at [152, 92] on select "Awaiting Funds (AWF) Cleared and Complete (CAC) New Check Needed (NCN) Payment …" at bounding box center [214, 99] width 124 height 16
click at [258, 122] on input "Apply" at bounding box center [263, 118] width 25 height 14
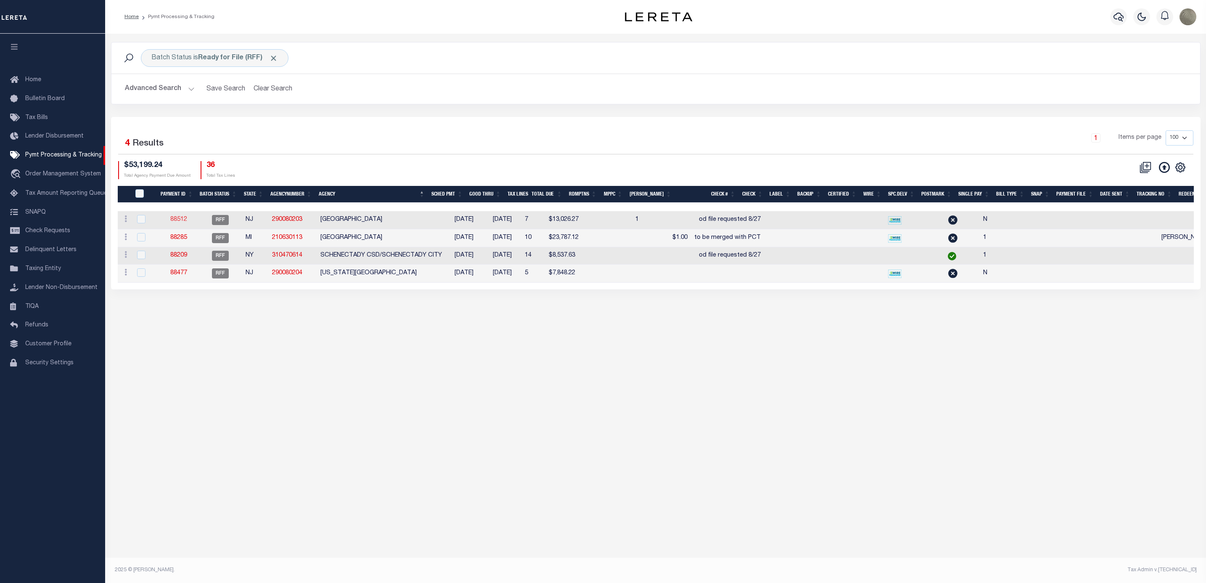
click at [180, 222] on link "88512" at bounding box center [178, 220] width 17 height 6
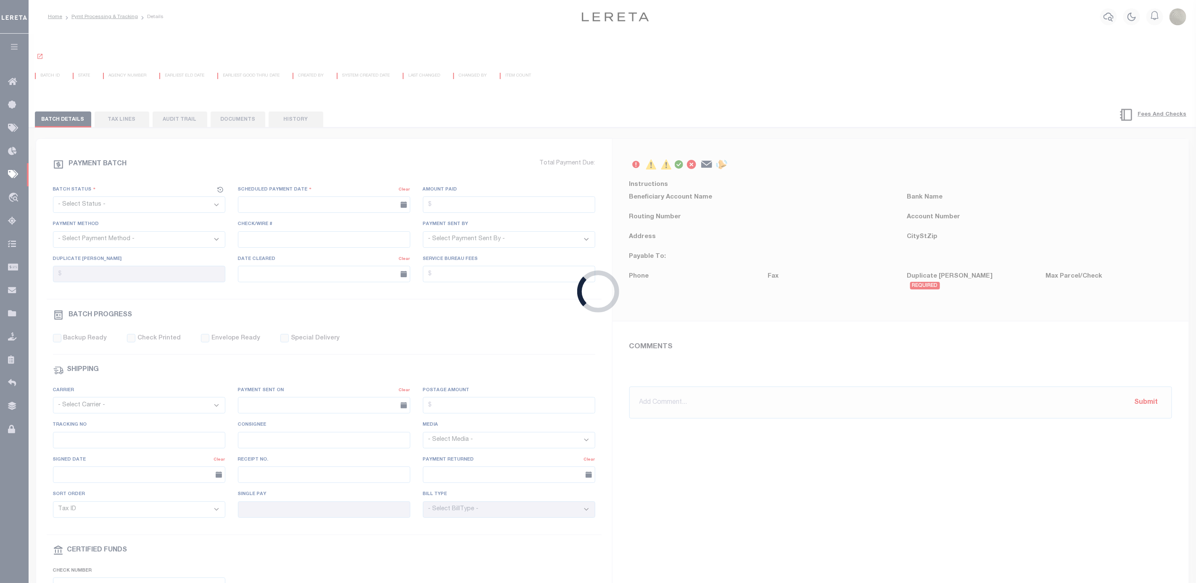
select select "RFF"
type input "[DATE]"
type input "$13,026.27"
select select "TRA"
type input "od file requested 8/27"
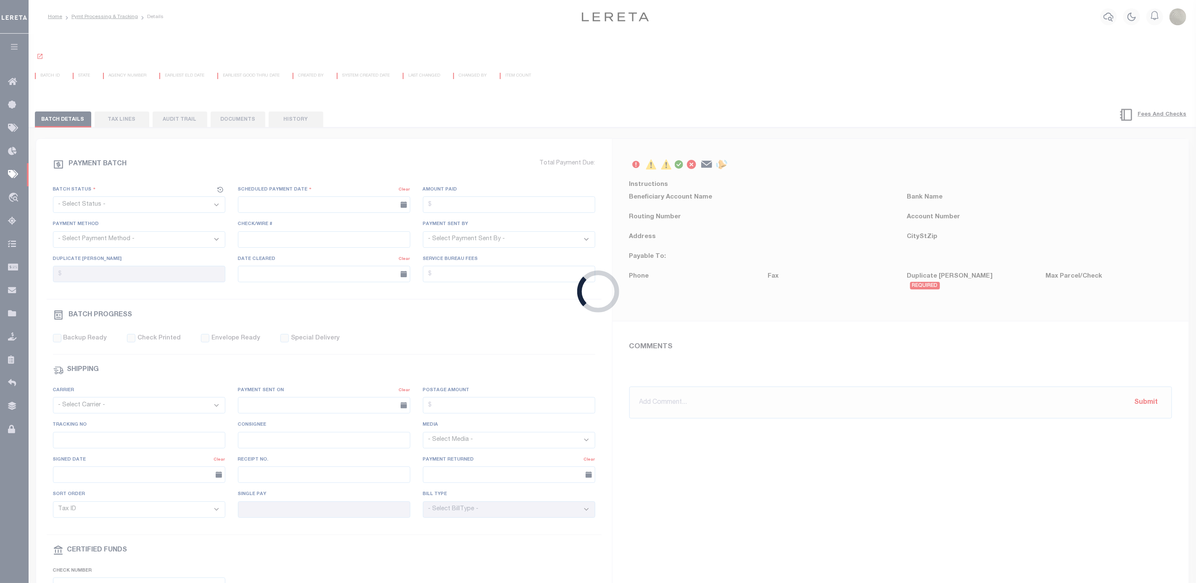
select select "[PERSON_NAME]"
type input "N"
radio input "true"
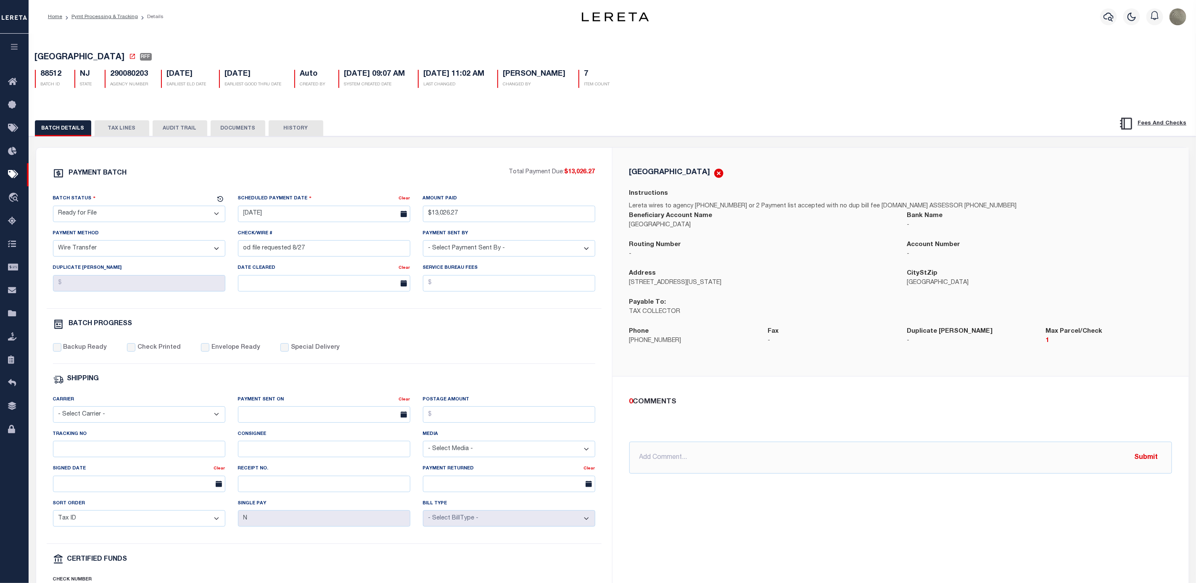
click at [120, 116] on div "BATCH DETAILS TAX LINES AUDIT TRAIL DOCUMENTS HISTORY" at bounding box center [612, 125] width 1188 height 21
click at [119, 127] on button "TAX LINES" at bounding box center [122, 128] width 55 height 16
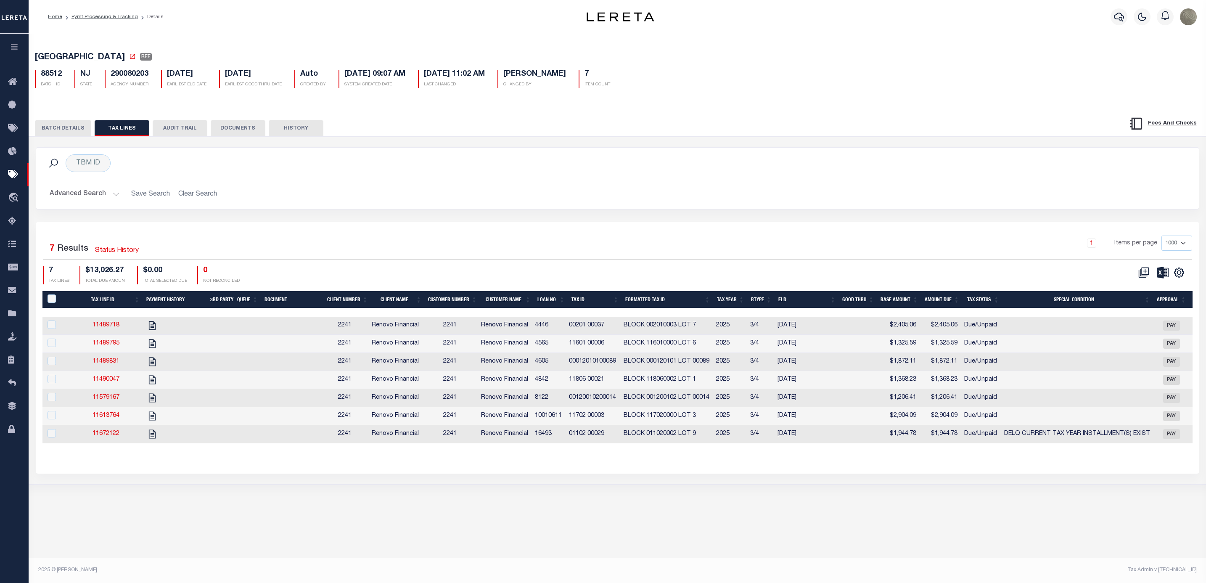
click at [581, 304] on th "Tax ID" at bounding box center [595, 299] width 54 height 17
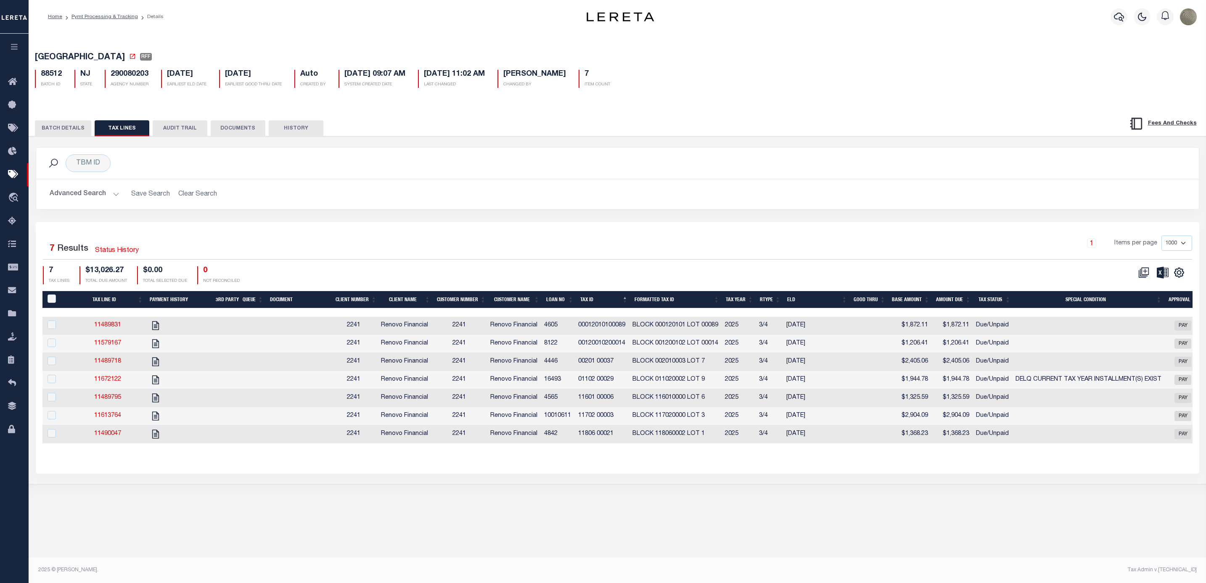
click at [434, 250] on div "1 Items per page 1000 2500 5000 10000" at bounding box center [762, 246] width 859 height 22
click at [501, 172] on div "TBM ID Search" at bounding box center [617, 163] width 1149 height 18
click at [805, 185] on div "Advanced Search Save Search Clear Search Loan No Equals Equals Is Not Equal To …" at bounding box center [617, 194] width 1162 height 30
click at [563, 207] on div "Advanced Search Save Search Clear Search Loan No Equals Equals Is Not Equal To …" at bounding box center [617, 194] width 1162 height 30
click at [11, 179] on icon at bounding box center [14, 174] width 13 height 11
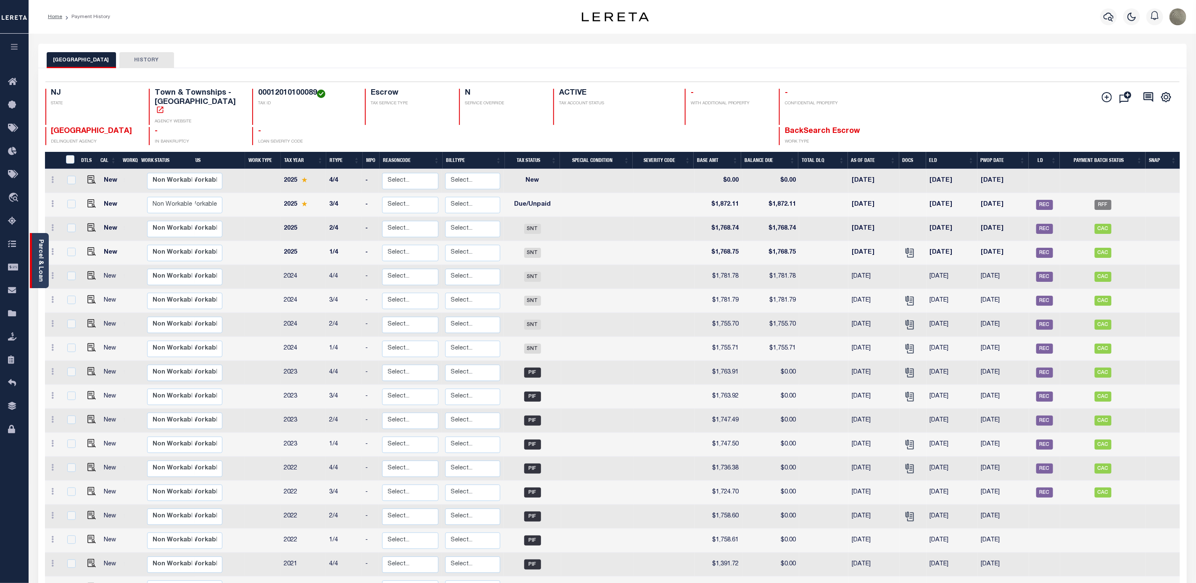
click at [37, 252] on link "Parcel & Loan" at bounding box center [40, 260] width 6 height 42
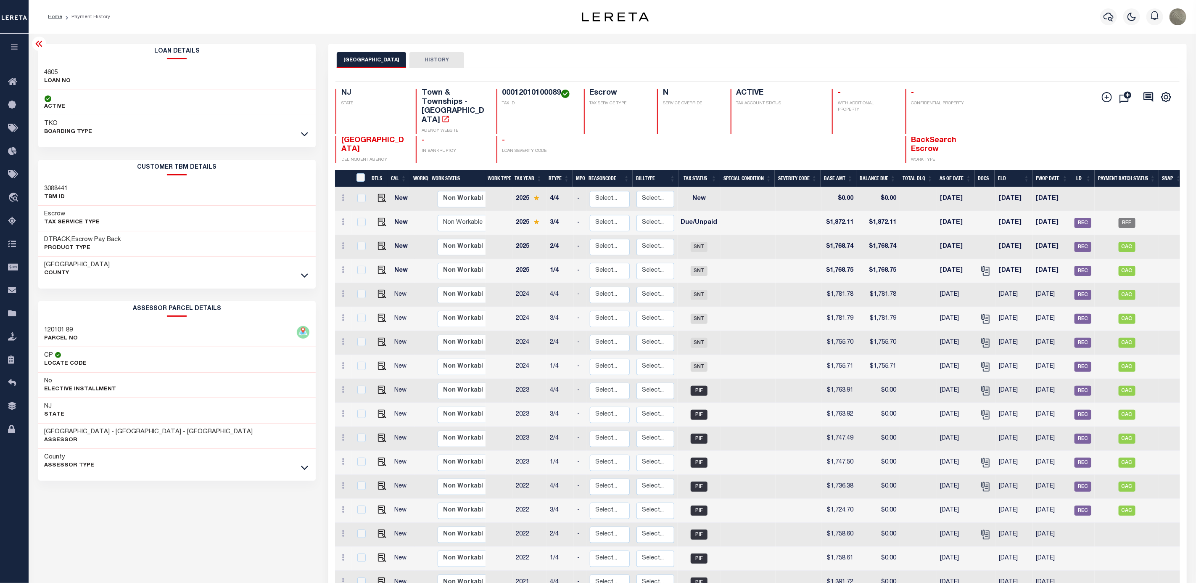
click at [177, 270] on div "Gloucester County" at bounding box center [177, 268] width 278 height 25
drag, startPoint x: 559, startPoint y: 95, endPoint x: 531, endPoint y: 95, distance: 28.2
click at [531, 95] on h4 "00012010100089" at bounding box center [537, 93] width 71 height 9
click at [539, 69] on div "Selected 23 Results 1 Items per page 25 50 100 NJ STATE TAX ID N" at bounding box center [757, 435] width 859 height 734
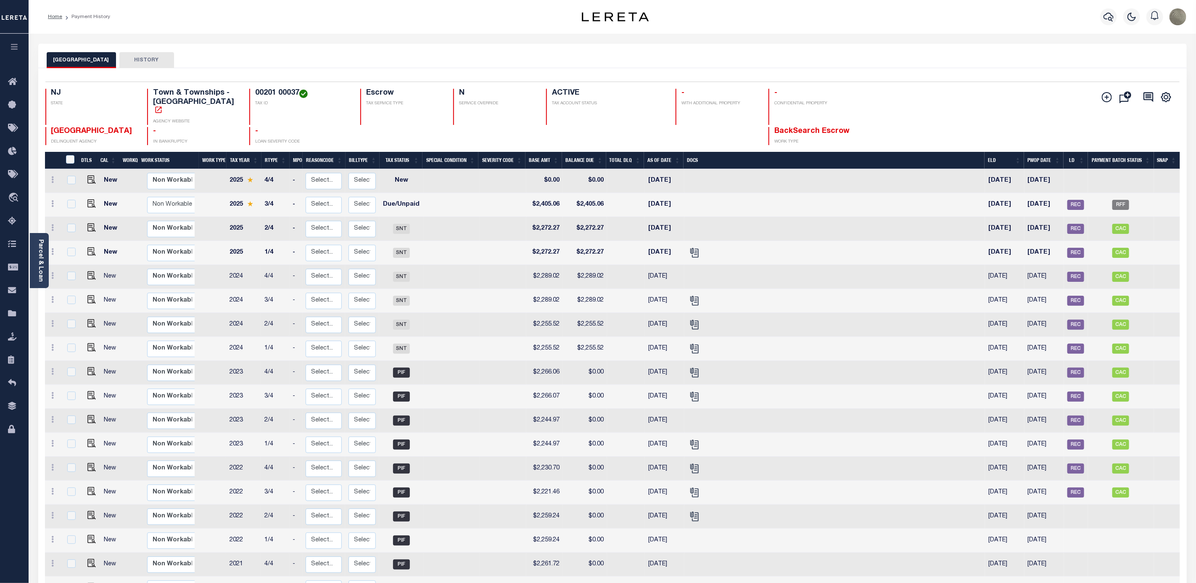
click at [47, 245] on div "Parcel & Loan" at bounding box center [39, 260] width 19 height 55
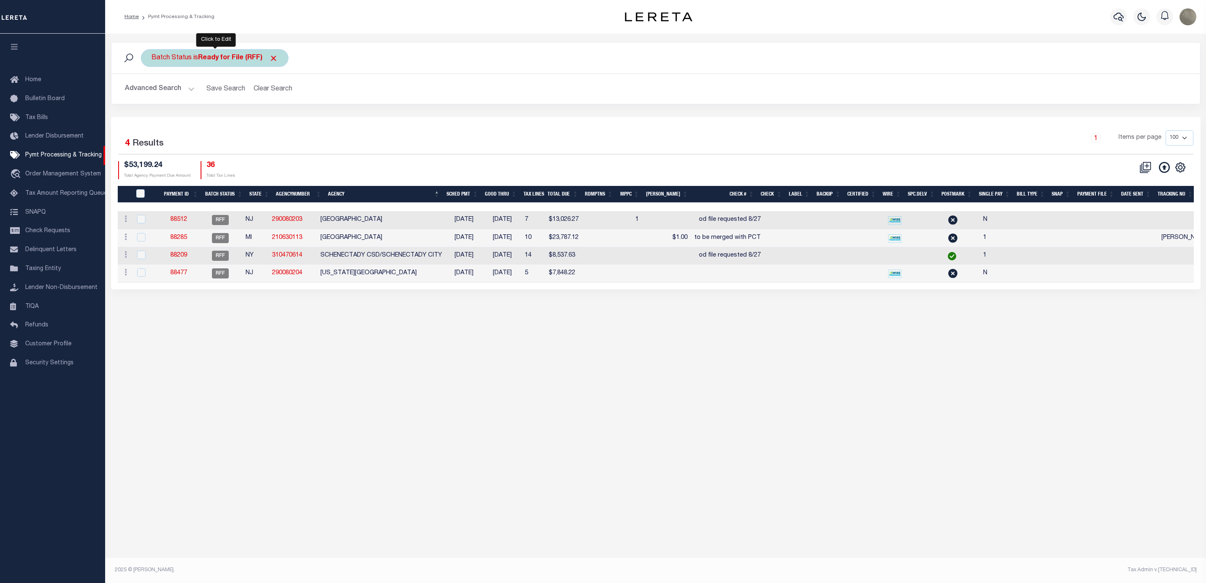
click at [202, 63] on div "Batch Status is Ready for File (RFF)" at bounding box center [215, 58] width 148 height 18
drag, startPoint x: 190, startPoint y: 92, endPoint x: 192, endPoint y: 100, distance: 7.9
click at [190, 92] on select "Awaiting Funds (AWF) Cleared and Complete (CAC) New Check Needed (NCN) Payment …" at bounding box center [214, 99] width 124 height 16
select select "SFP"
click at [152, 92] on select "Awaiting Funds (AWF) Cleared and Complete (CAC) New Check Needed (NCN) Payment …" at bounding box center [214, 99] width 124 height 16
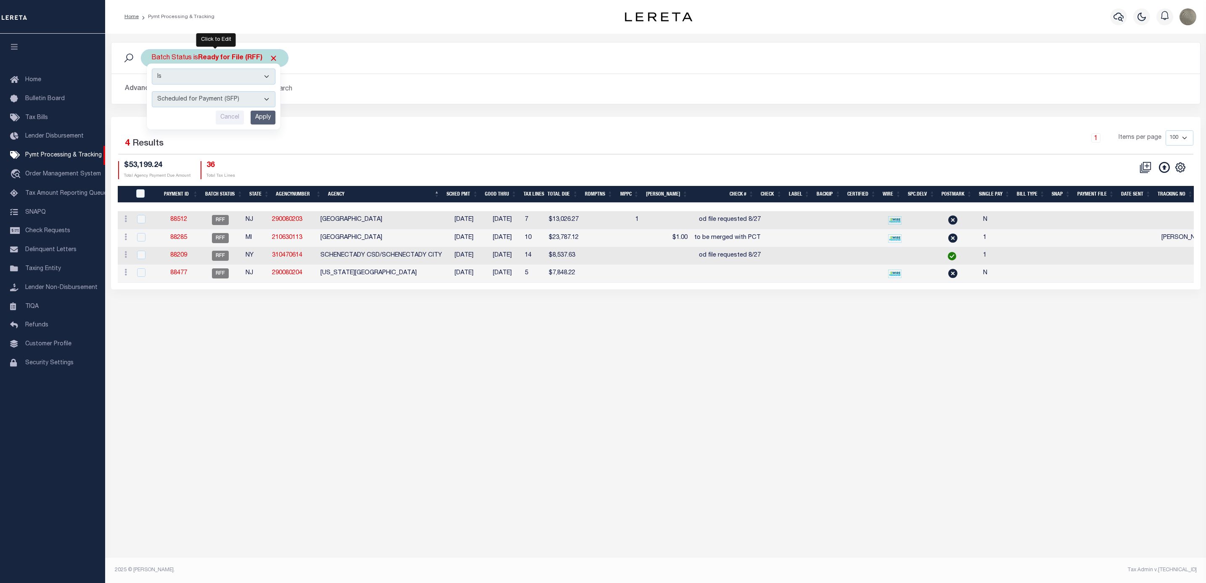
click at [265, 120] on input "Apply" at bounding box center [263, 118] width 25 height 14
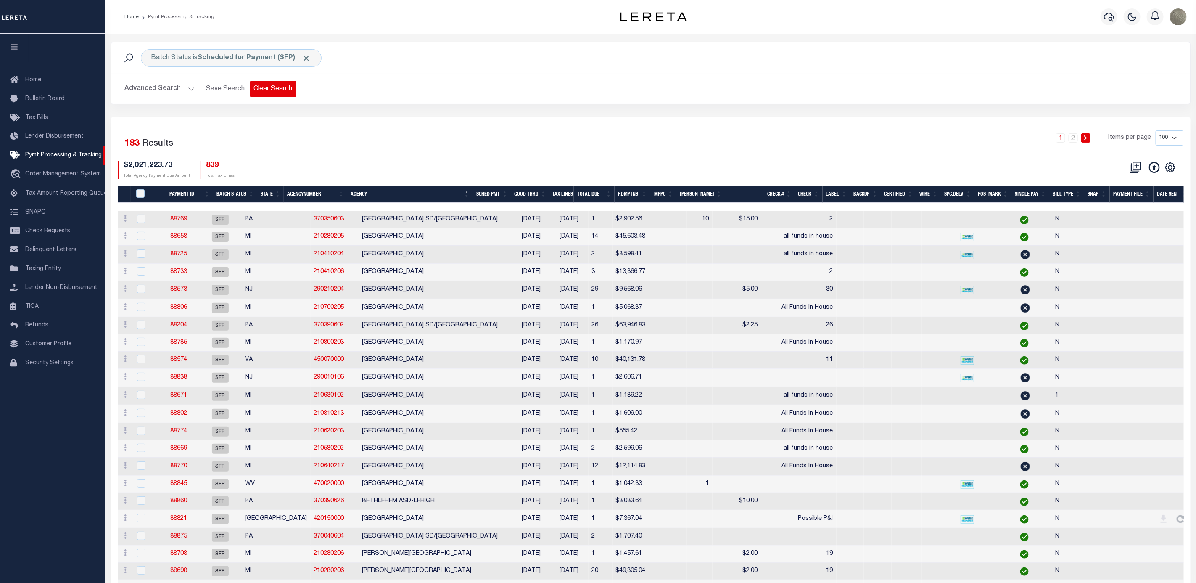
click at [267, 89] on button "Clear Search" at bounding box center [273, 89] width 46 height 16
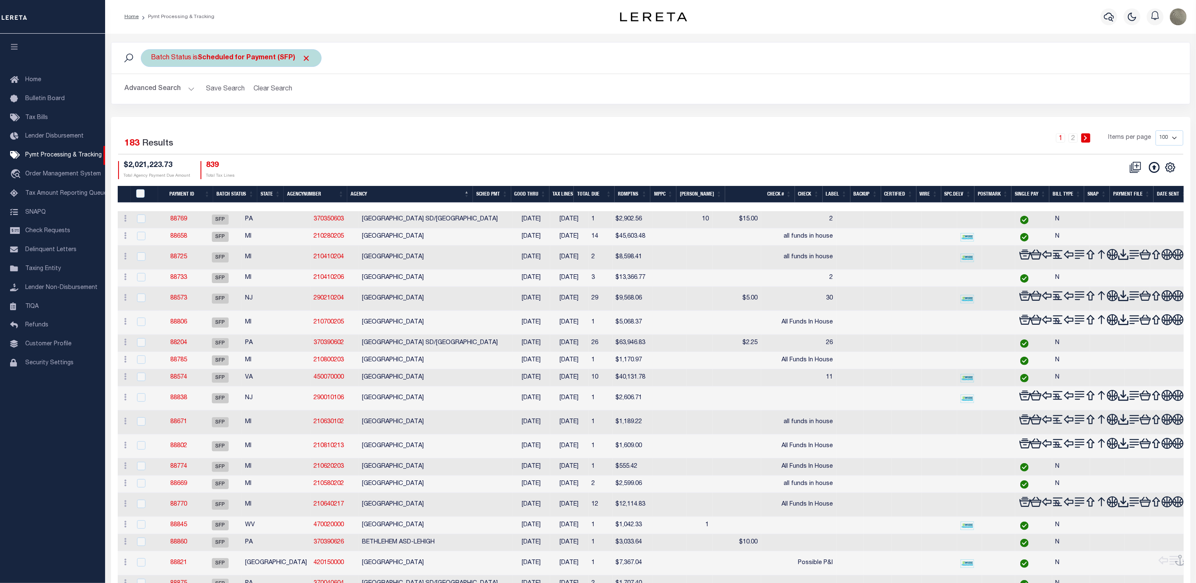
click at [231, 57] on b "Scheduled for Payment (SFP)" at bounding box center [254, 58] width 113 height 7
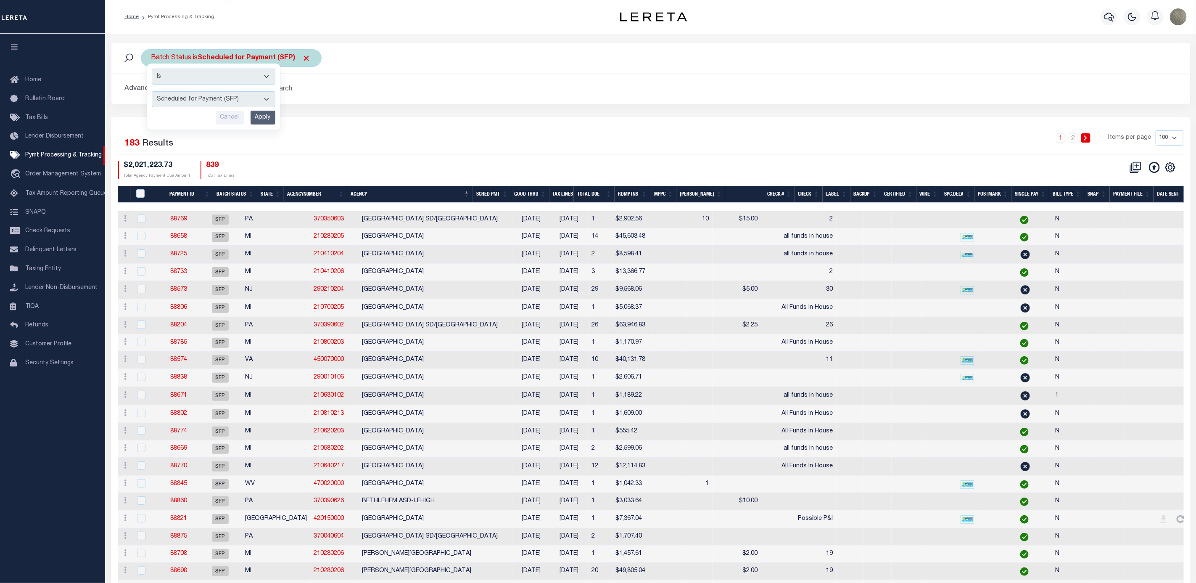
click at [177, 96] on select "Awaiting Funds (AWF) Cleared and Complete (CAC) New Check Needed (NCN) Payment …" at bounding box center [214, 99] width 124 height 16
select select "RFP"
click at [152, 92] on select "Awaiting Funds (AWF) Cleared and Complete (CAC) New Check Needed (NCN) Payment …" at bounding box center [214, 99] width 124 height 16
click at [264, 126] on div "Is Contains Awaiting Funds (AWF) Cleared and Complete (CAC) New Check Needed (N…" at bounding box center [214, 96] width 134 height 66
click at [270, 120] on input "Apply" at bounding box center [263, 118] width 25 height 14
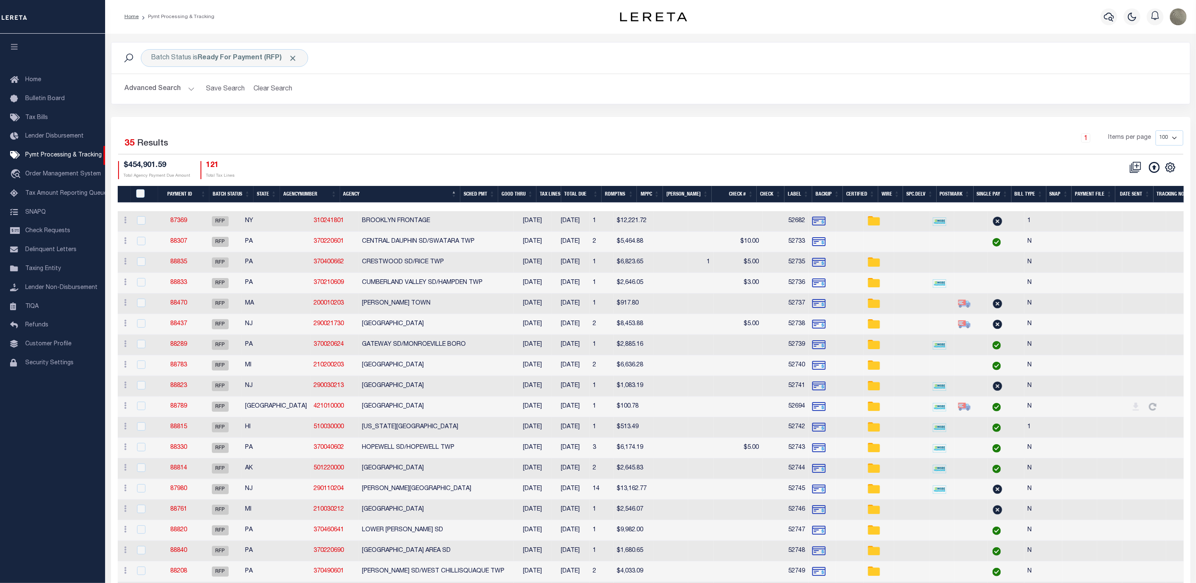
click at [421, 128] on div "Selected 35 Results 1 Items per page 100 200 500 1000 $454,901.59" at bounding box center [651, 528] width 1080 height 822
click at [392, 154] on div "1 Items per page 100 200 500 1000" at bounding box center [785, 142] width 808 height 24
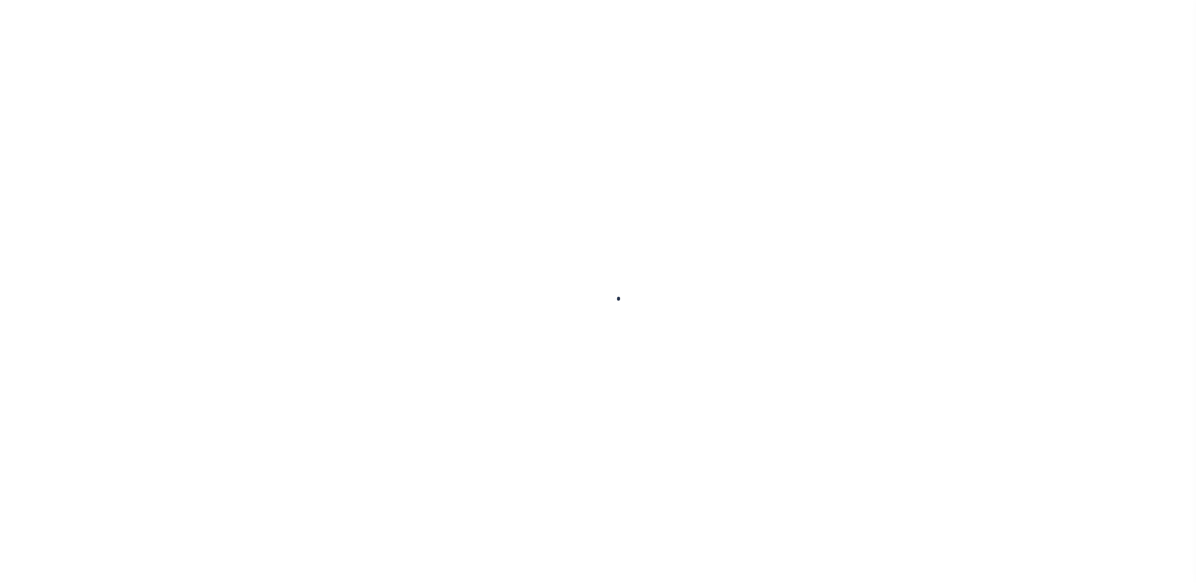
select select "RFP"
select select "CHK"
select select "[PERSON_NAME]"
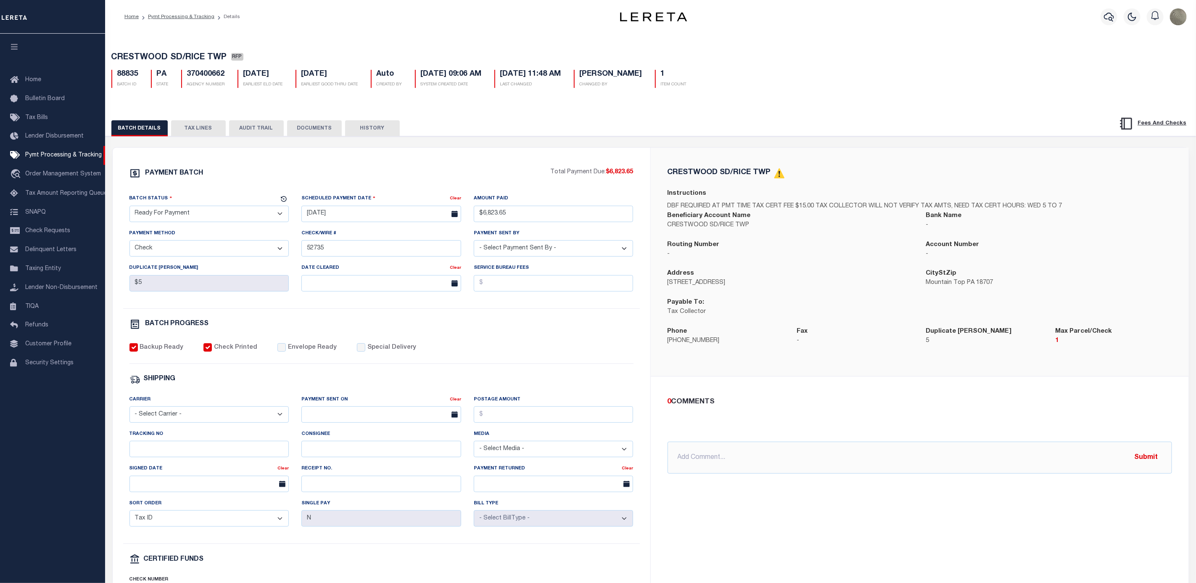
click at [585, 135] on div "BATCH DETAILS TAX LINES AUDIT TRAIL DOCUMENTS HISTORY" at bounding box center [597, 128] width 972 height 16
click at [380, 166] on div "PAYMENT BATCH Total Payment Due: $6,823.65 Batch Status" at bounding box center [382, 394] width 538 height 492
click at [168, 427] on div "Carrier - Select Carrier - E-mail Fax Fedex FTP Other UPS USPS" at bounding box center [209, 412] width 172 height 34
click at [168, 423] on select "- Select Carrier - E-mail Fax Fedex FTP Other UPS USPS" at bounding box center [209, 414] width 160 height 16
select select "FDX"
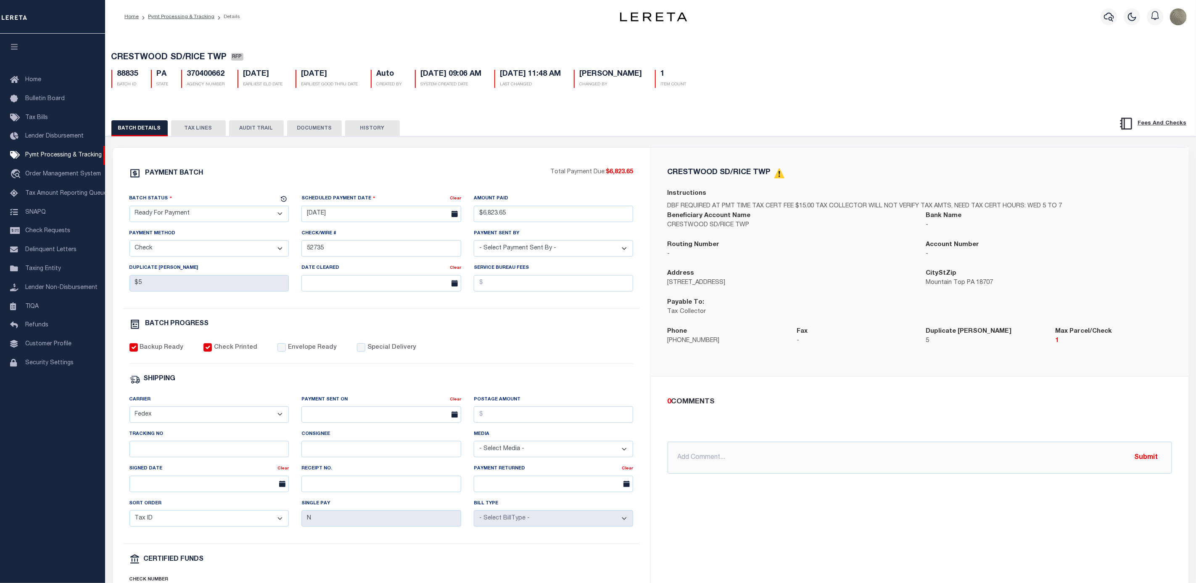
click at [129, 412] on select "- Select Carrier - E-mail Fax Fedex FTP Other UPS USPS" at bounding box center [209, 414] width 160 height 16
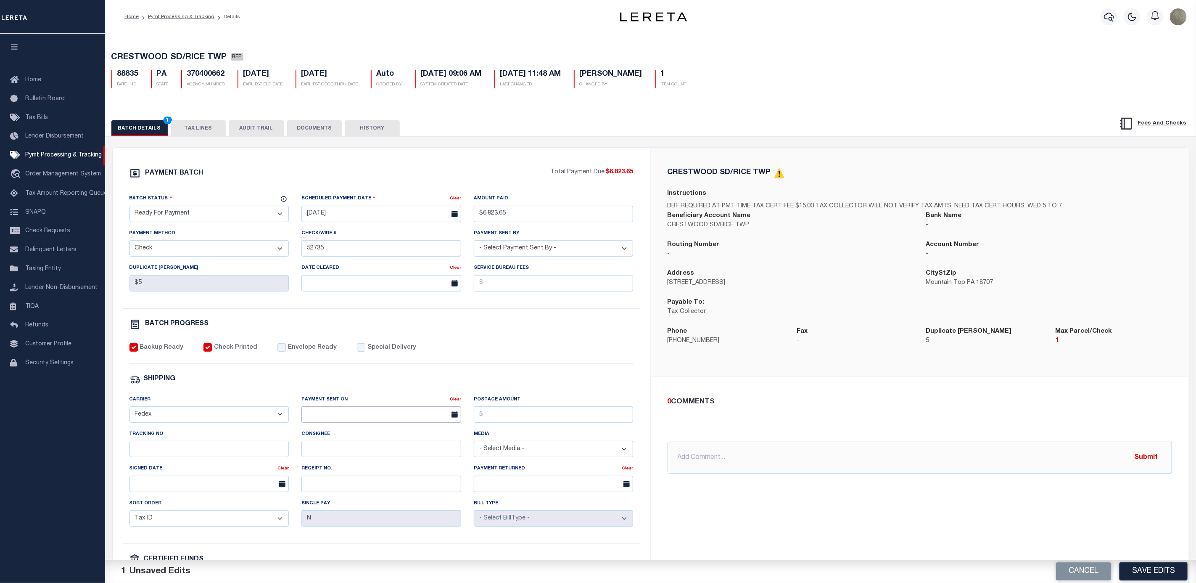
click at [357, 415] on input "text" at bounding box center [381, 414] width 160 height 16
click at [366, 533] on span "27" at bounding box center [366, 533] width 16 height 16
type input "[DATE]"
click at [524, 413] on input "Postage Amount" at bounding box center [554, 414] width 160 height 16
type input "$9.65"
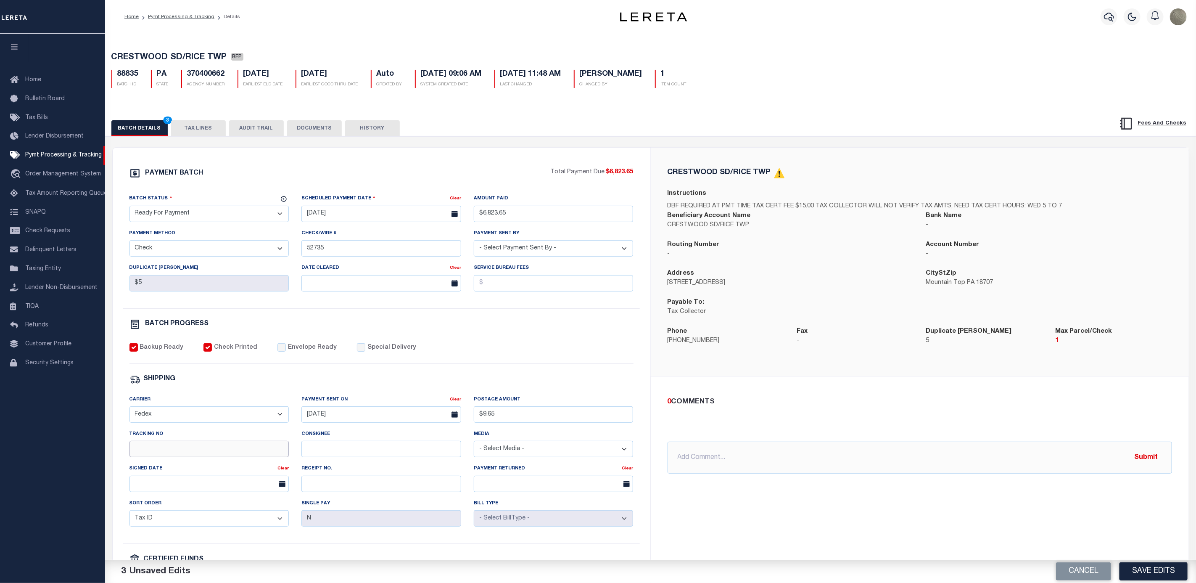
click at [180, 456] on input "Tracking No" at bounding box center [209, 449] width 160 height 16
click at [549, 169] on div "PAYMENT BATCH Total Payment Due: $6,823.65 Batch Status" at bounding box center [382, 394] width 538 height 492
click at [168, 447] on div "Tracking No" at bounding box center [209, 443] width 160 height 28
click at [164, 454] on input "Tracking No" at bounding box center [209, 449] width 160 height 16
paste input "883910387210"
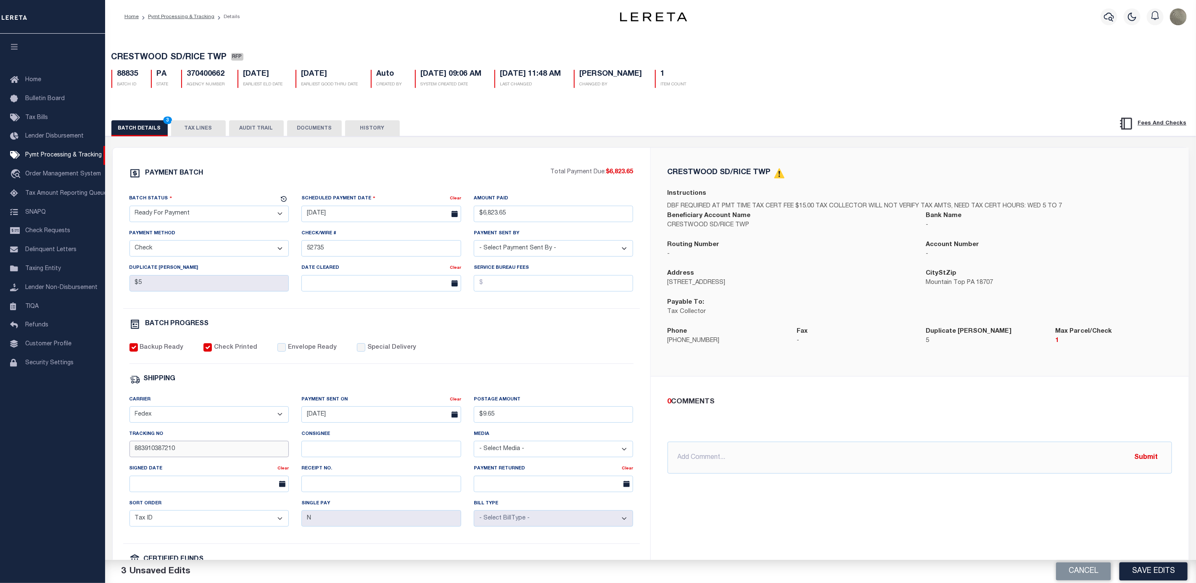
type input "883910387210"
click at [425, 378] on div "PAYMENT BATCH Total Payment Due: $6,823.65 Batch Status - Select Status -" at bounding box center [382, 394] width 518 height 452
click at [277, 350] on input "Envelope Ready" at bounding box center [281, 347] width 8 height 8
checkbox input "true"
click at [1163, 573] on button "Save Edits" at bounding box center [1154, 571] width 68 height 18
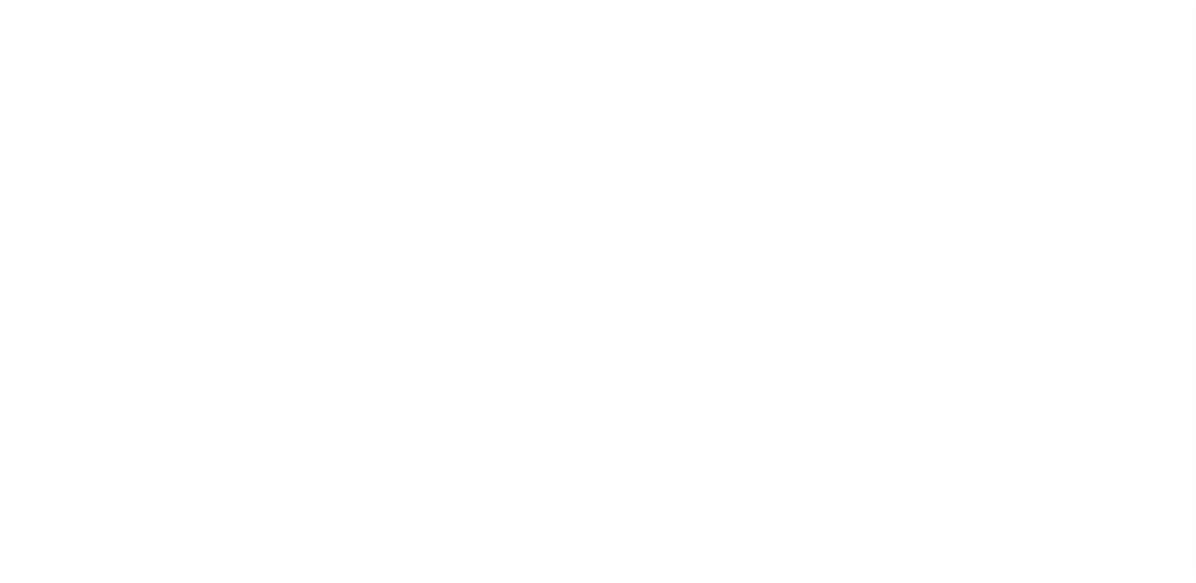
select select "RFP"
select select "CHK"
select select "[PERSON_NAME]"
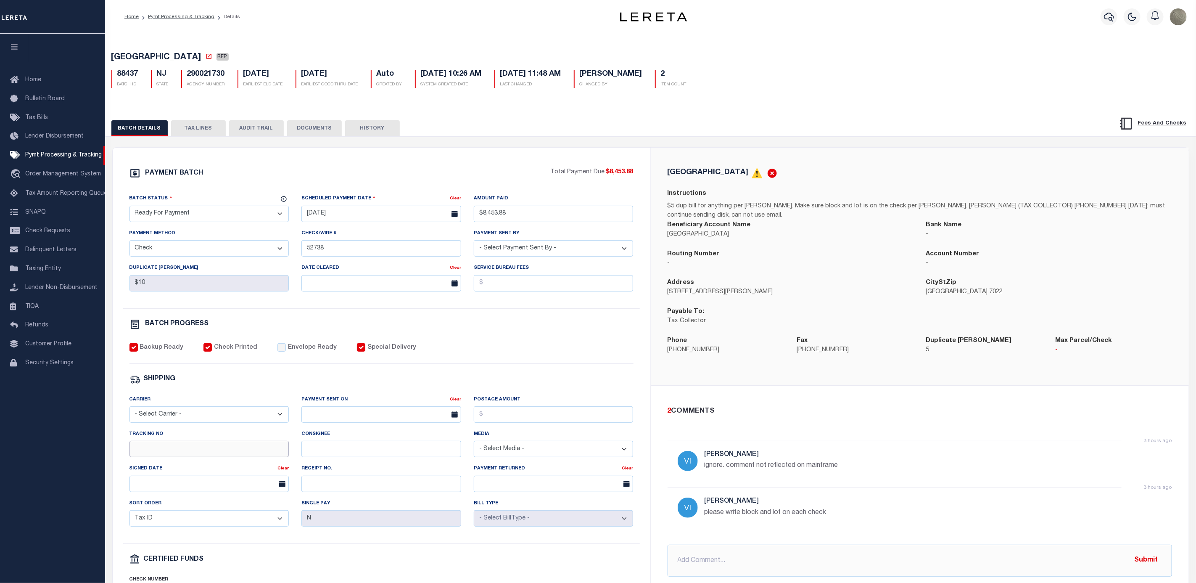
click at [157, 457] on input "Tracking No" at bounding box center [209, 449] width 160 height 16
paste input "883910488058"
type input "883910488058"
click at [177, 414] on select "- Select Carrier - E-mail Fax Fedex FTP Other UPS USPS" at bounding box center [209, 414] width 160 height 16
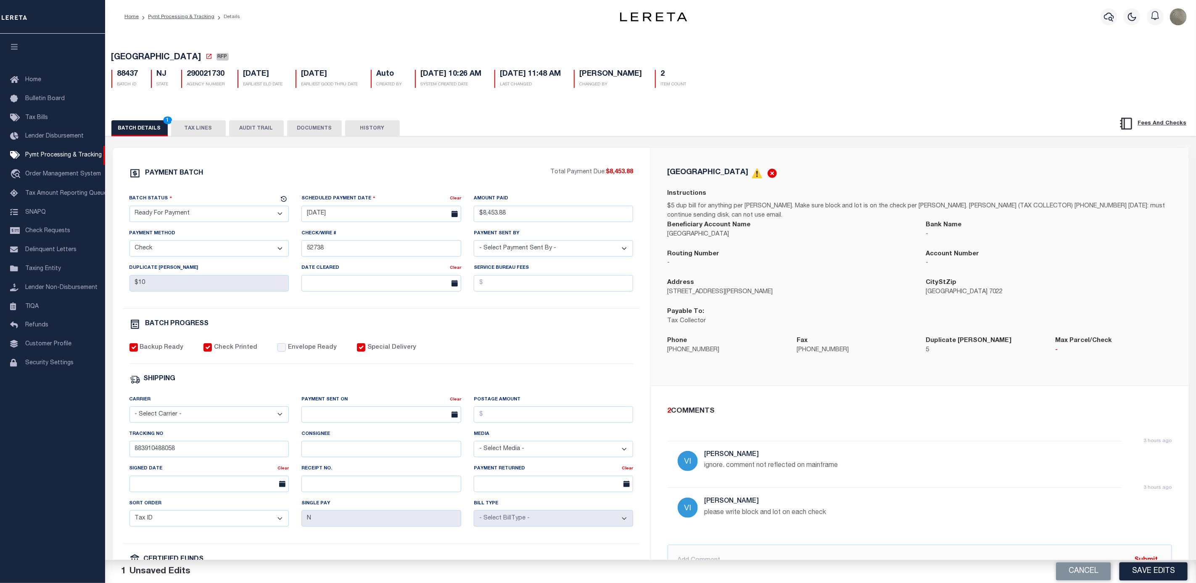
select select "FDX"
click at [129, 412] on select "- Select Carrier - E-mail Fax Fedex FTP Other UPS USPS" at bounding box center [209, 414] width 160 height 16
click at [330, 414] on input "text" at bounding box center [381, 414] width 160 height 16
click at [366, 535] on span "27" at bounding box center [366, 533] width 16 height 16
type input "[DATE]"
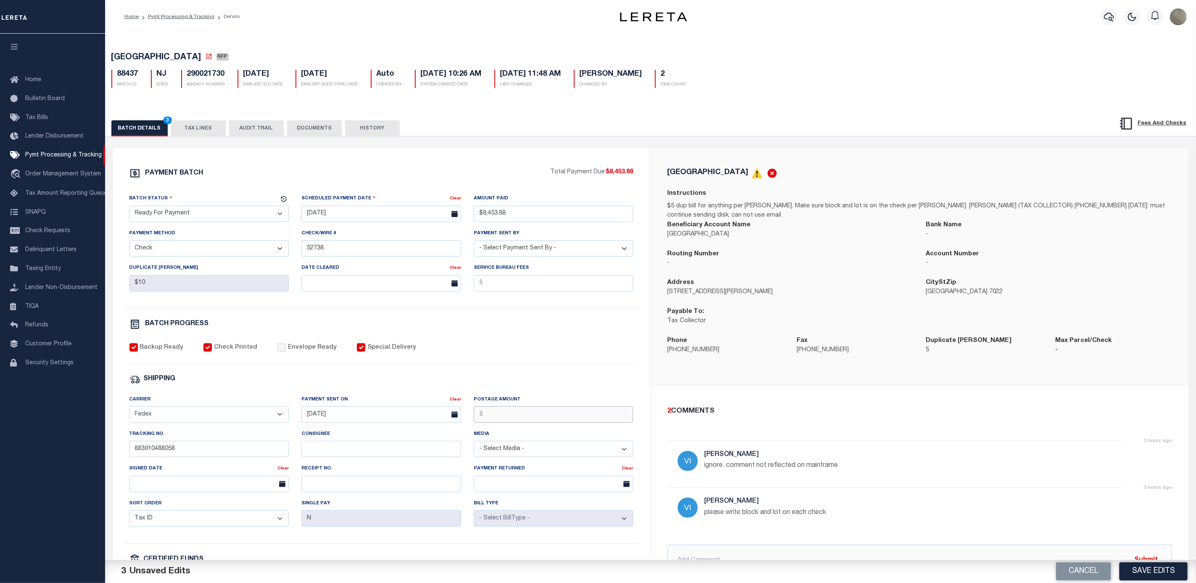
click at [503, 416] on input "Postage Amount" at bounding box center [554, 414] width 160 height 16
type input "$9.65"
click at [288, 348] on label "Envelope Ready" at bounding box center [312, 347] width 49 height 9
click at [283, 348] on input "Envelope Ready" at bounding box center [281, 347] width 8 height 8
checkbox input "true"
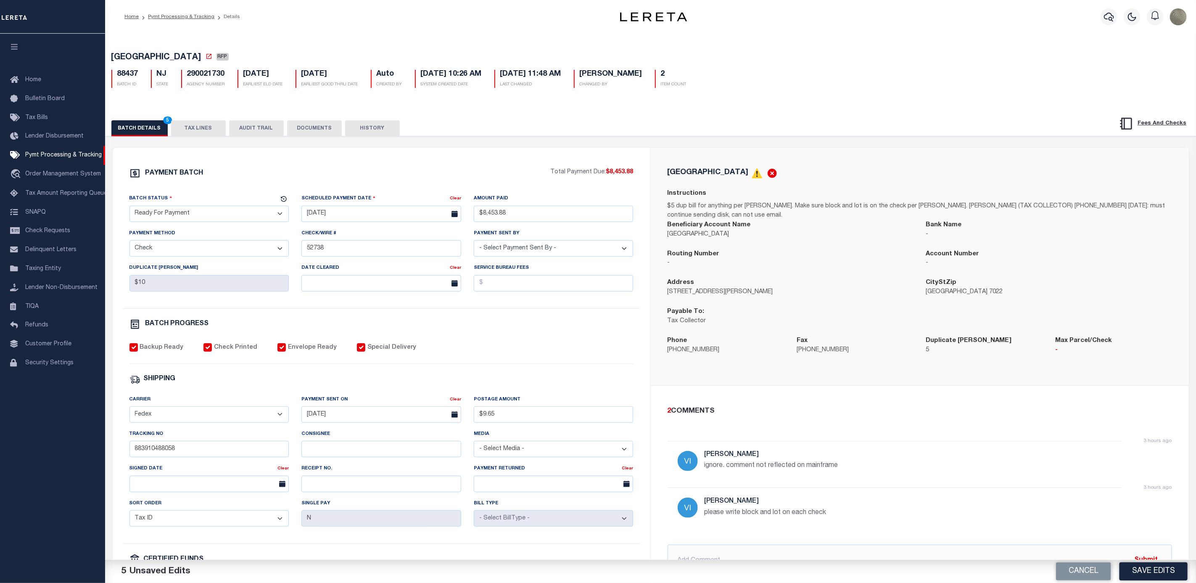
click at [174, 214] on select "- Select Status - Scheduled for Payment Ready For Payment Payment Sent Cleared …" at bounding box center [209, 214] width 160 height 16
select select "SNT"
click at [129, 208] on select "- Select Status - Scheduled for Payment Ready For Payment Payment Sent Cleared …" at bounding box center [209, 214] width 160 height 16
click at [523, 348] on div "Backup Ready Check Printed Envelope Ready Special Delivery" at bounding box center [381, 353] width 504 height 21
click at [1143, 566] on button "Save Edits" at bounding box center [1154, 571] width 68 height 18
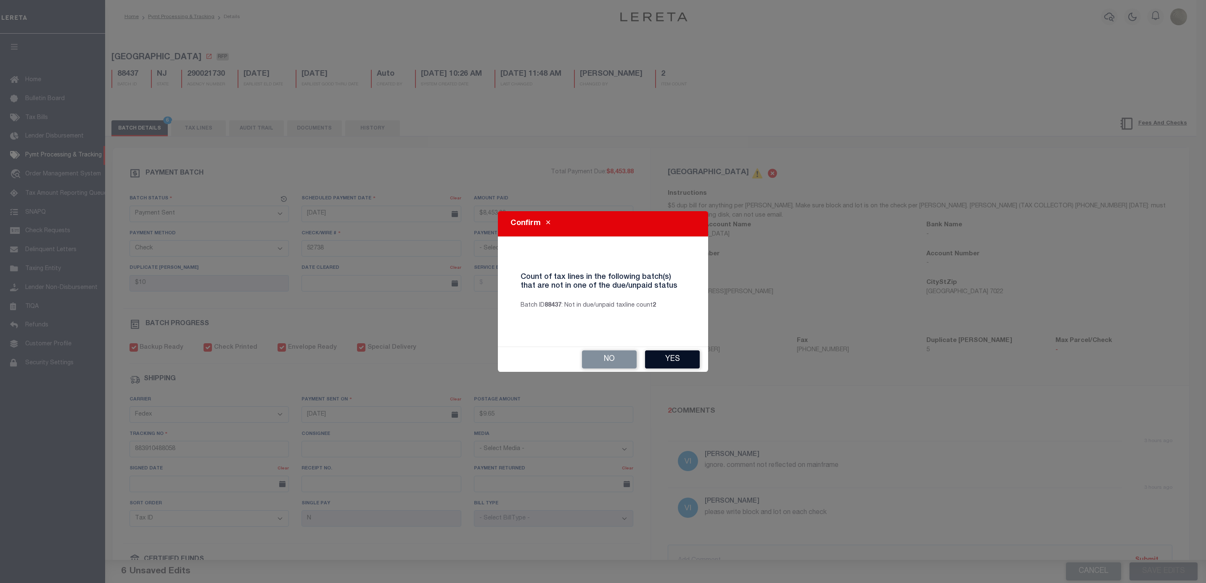
click at [691, 356] on button "Yes" at bounding box center [672, 359] width 55 height 18
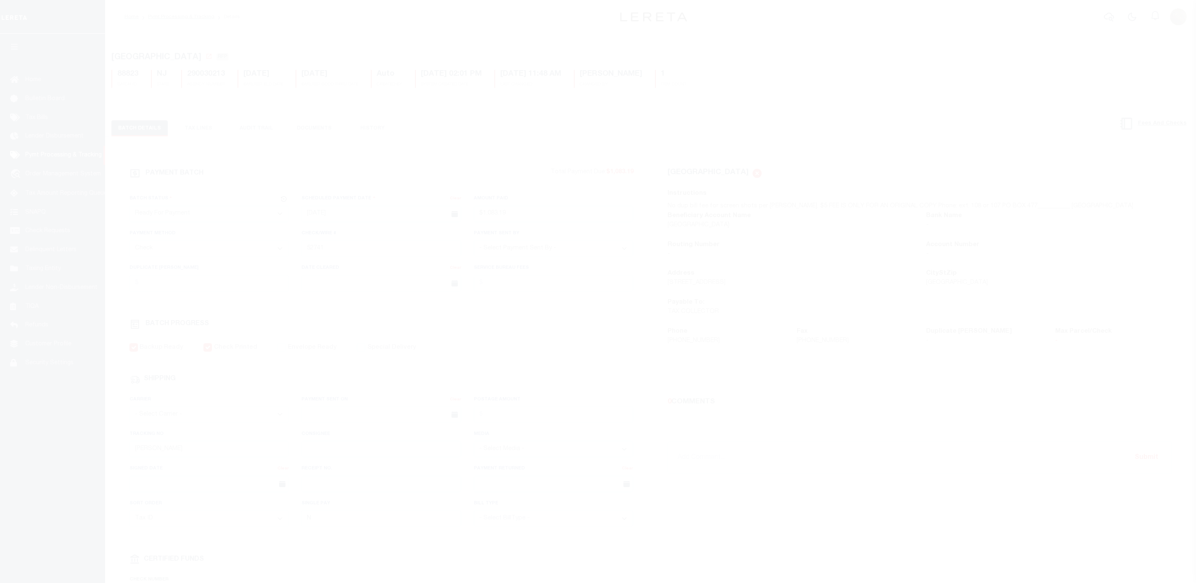
select select "RFP"
select select "CHK"
select select "[PERSON_NAME]"
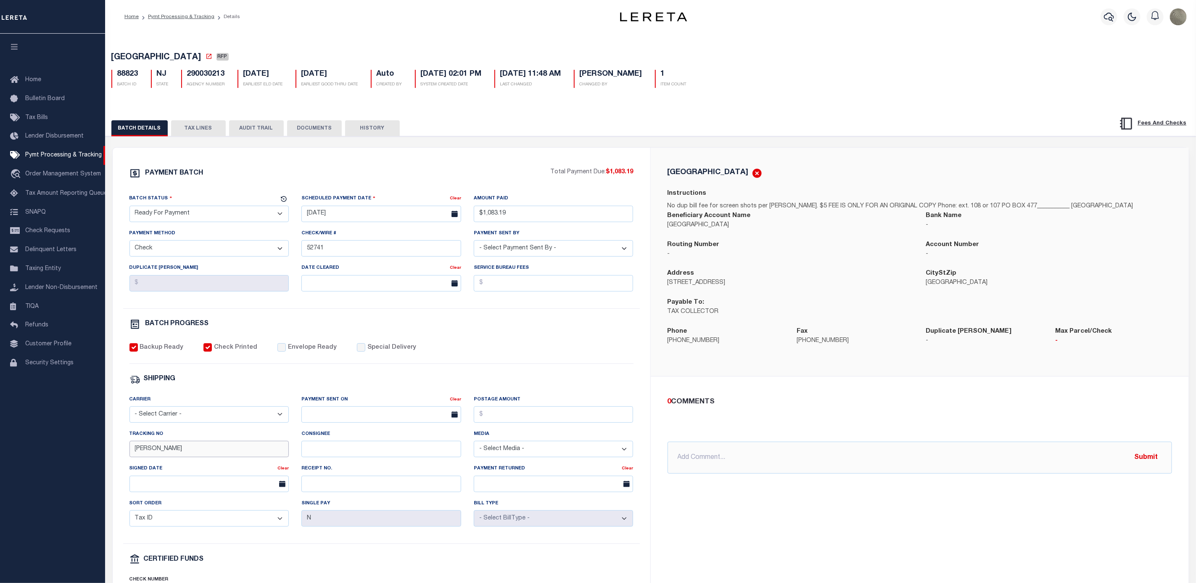
click at [166, 457] on input "[PERSON_NAME]" at bounding box center [209, 449] width 160 height 16
paste input "883910563664"
type input "883910563664"
click at [351, 420] on input "text" at bounding box center [381, 414] width 160 height 16
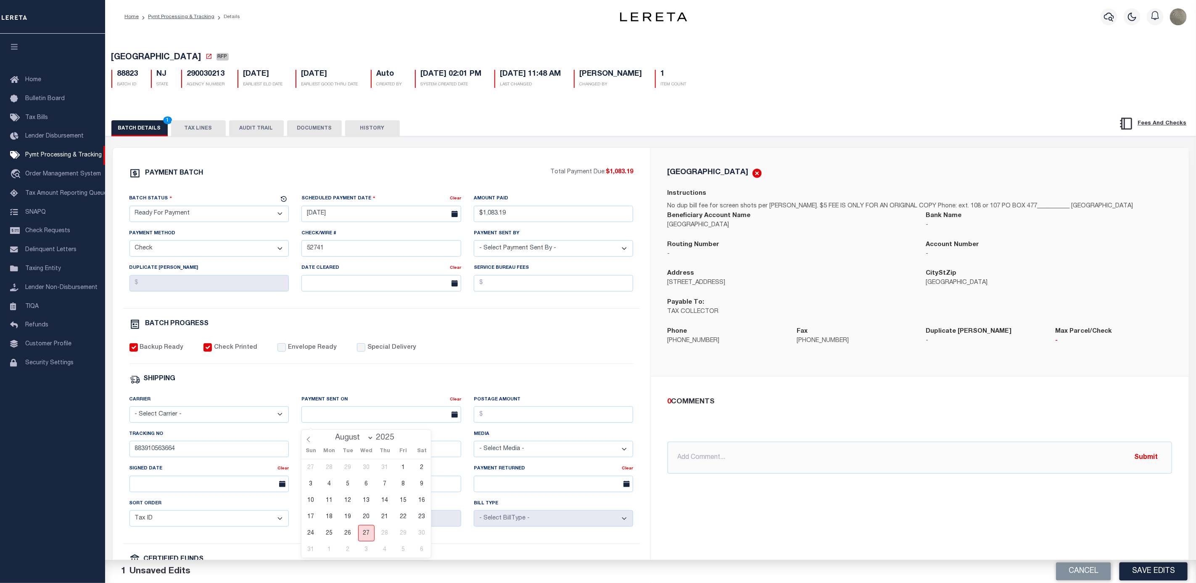
click at [369, 531] on span "27" at bounding box center [366, 533] width 16 height 16
type input "[DATE]"
click at [510, 421] on input "Postage Amount" at bounding box center [554, 414] width 160 height 16
type input "$9.65"
click at [219, 423] on select "- Select Carrier - E-mail Fax Fedex FTP Other UPS USPS" at bounding box center [209, 414] width 160 height 16
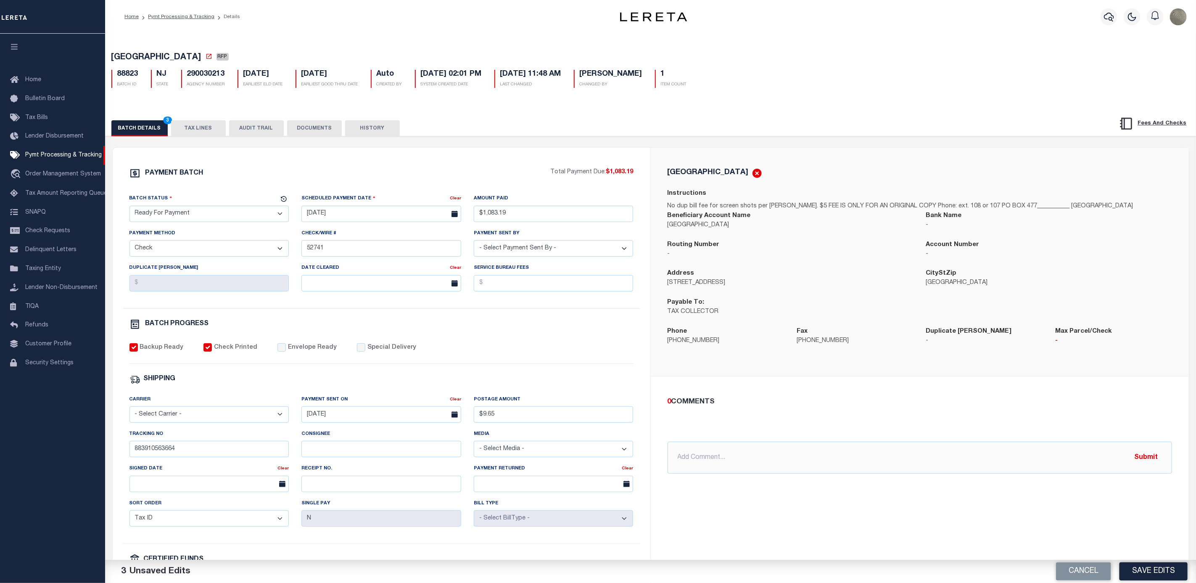
select select "FDX"
click at [129, 412] on select "- Select Carrier - E-mail Fax Fedex FTP Other UPS USPS" at bounding box center [209, 414] width 160 height 16
click at [192, 216] on select "- Select Status - Scheduled for Payment Ready For Payment Payment Sent Cleared …" at bounding box center [209, 214] width 160 height 16
select select "SNT"
click at [129, 208] on select "- Select Status - Scheduled for Payment Ready For Payment Payment Sent Cleared …" at bounding box center [209, 214] width 160 height 16
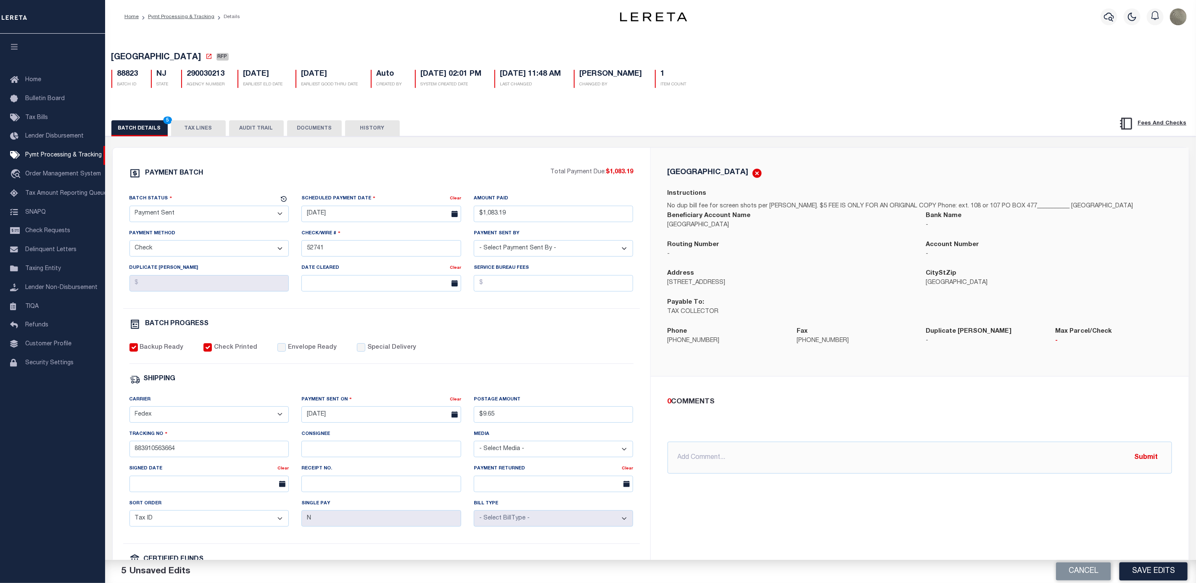
click at [332, 178] on div "PAYMENT BATCH" at bounding box center [339, 176] width 421 height 16
click at [507, 423] on input "$9.65" at bounding box center [554, 414] width 160 height 16
type input "$72.35"
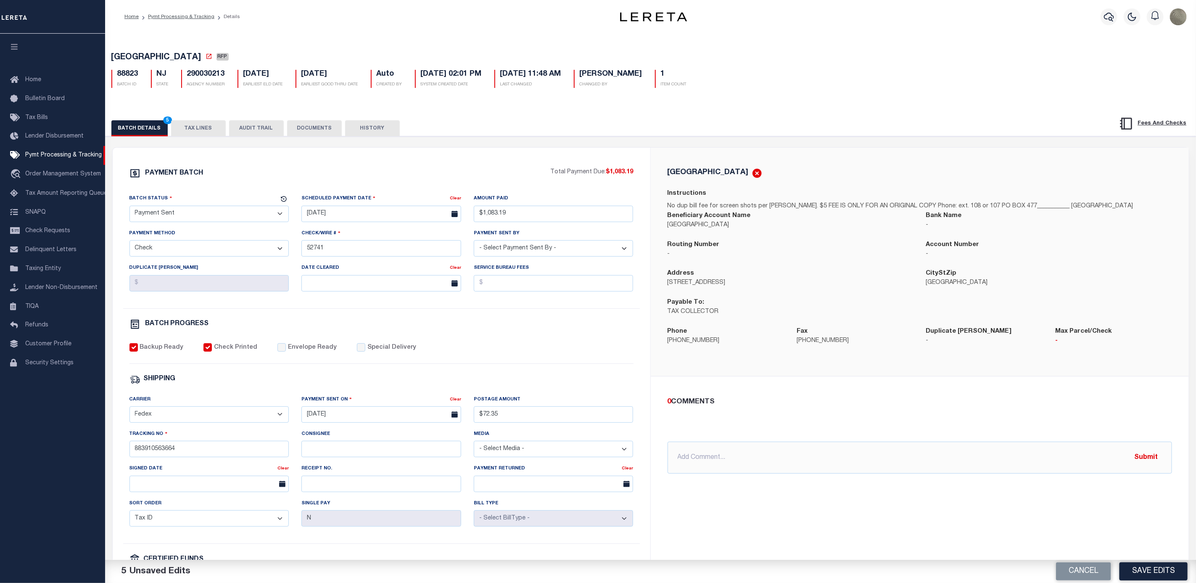
click at [597, 330] on div "BATCH PROGRESS" at bounding box center [381, 324] width 504 height 11
click at [277, 348] on input "Envelope Ready" at bounding box center [281, 347] width 8 height 8
checkbox input "true"
click at [386, 352] on label "Special Delivery" at bounding box center [391, 347] width 49 height 9
click at [365, 351] on input "Special Delivery" at bounding box center [361, 347] width 8 height 8
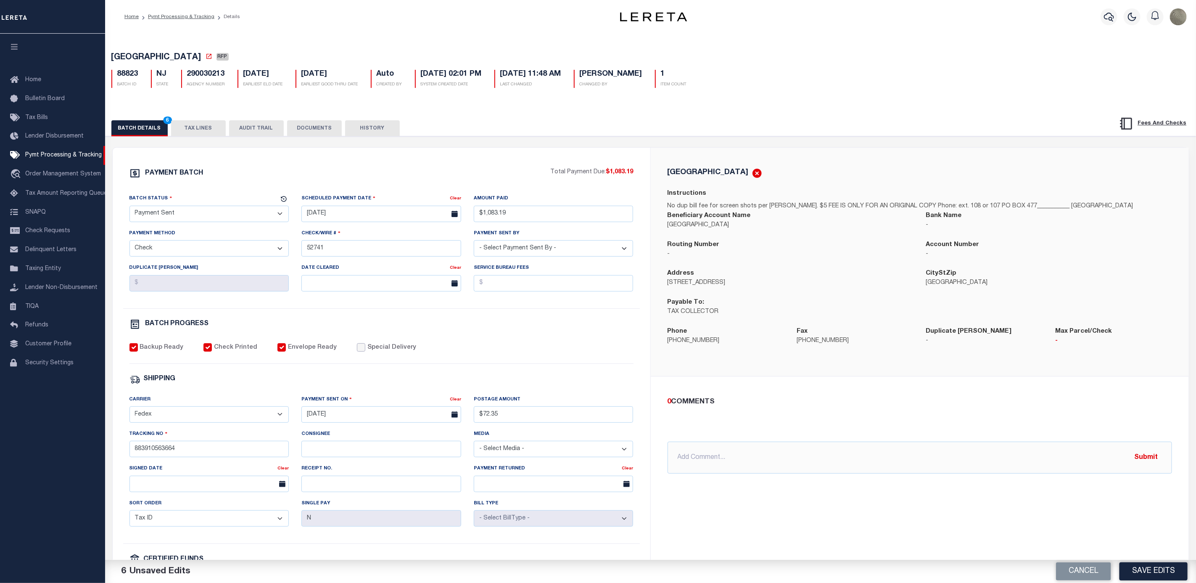
checkbox input "true"
click at [1170, 571] on button "Save Edits" at bounding box center [1154, 571] width 68 height 18
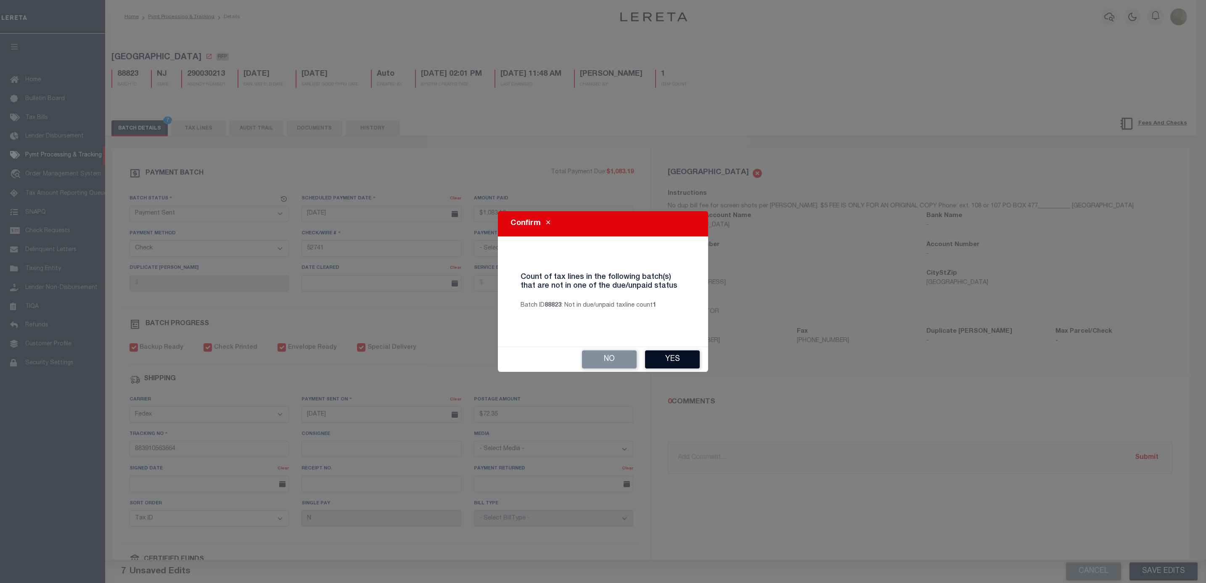
click at [686, 356] on button "Yes" at bounding box center [672, 359] width 55 height 18
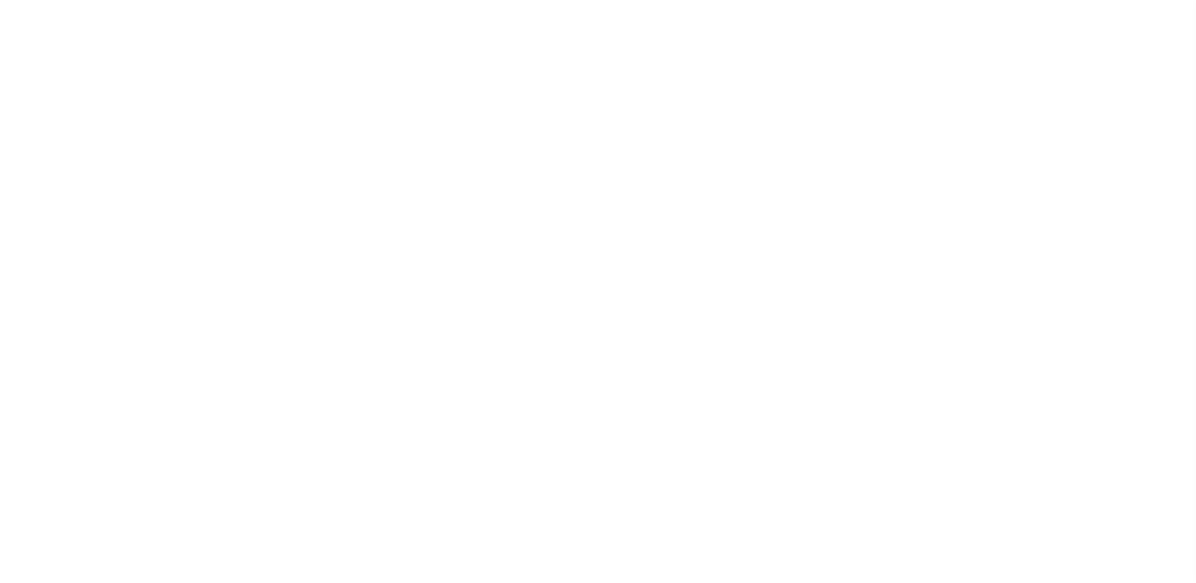
select select "RFP"
select select "CHK"
select select "[PERSON_NAME]"
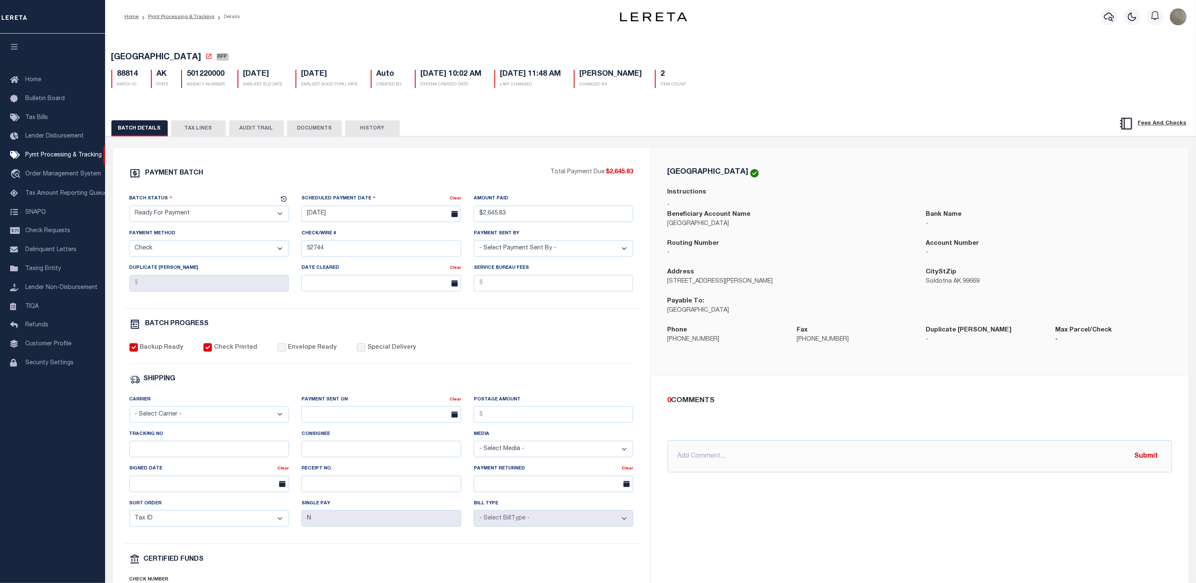
click at [181, 213] on select "- Select Status - Scheduled for Payment Ready For Payment Payment Sent Cleared …" at bounding box center [209, 214] width 160 height 16
select select "SNT"
click at [129, 208] on select "- Select Status - Scheduled for Payment Ready For Payment Payment Sent Cleared …" at bounding box center [209, 214] width 160 height 16
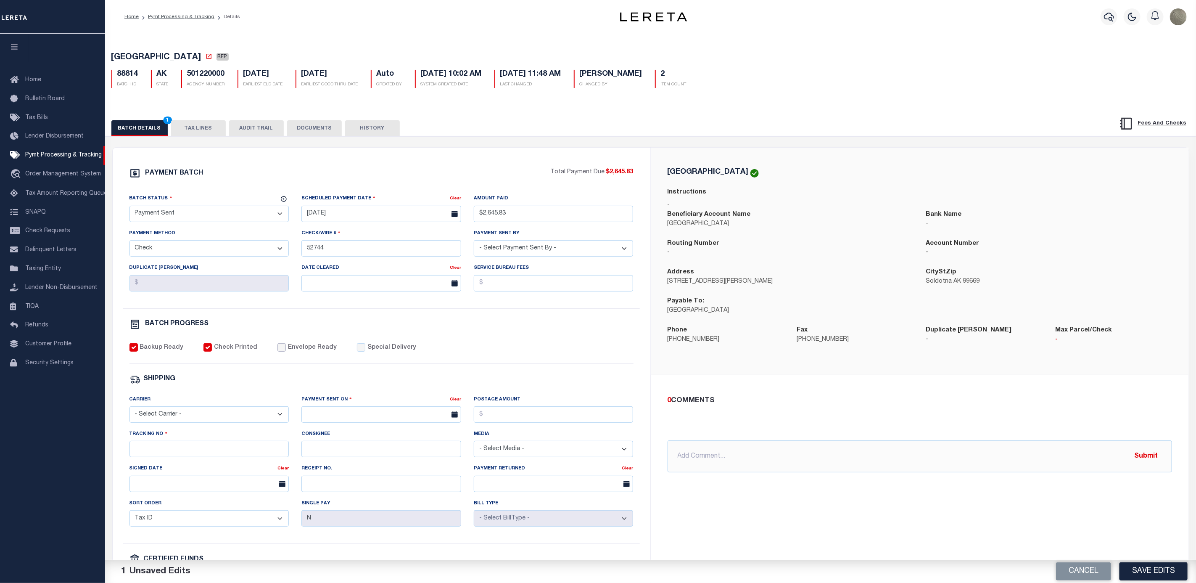
click at [277, 351] on input "Envelope Ready" at bounding box center [281, 347] width 8 height 8
checkbox input "true"
drag, startPoint x: 188, startPoint y: 429, endPoint x: 181, endPoint y: 424, distance: 8.7
click at [187, 429] on div "Carrier - Select Carrier - E-mail Fax Fedex FTP Other UPS USPS" at bounding box center [209, 412] width 172 height 34
click at [193, 423] on select "- Select Carrier - E-mail Fax Fedex FTP Other UPS USPS" at bounding box center [209, 414] width 160 height 16
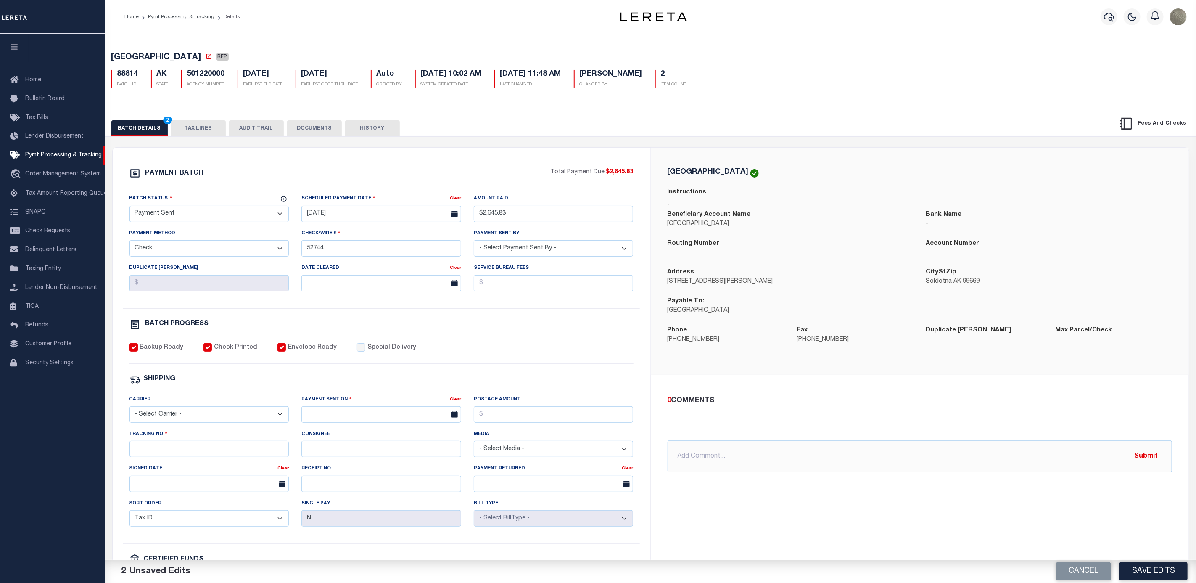
select select "FDX"
click at [129, 412] on select "- Select Carrier - E-mail Fax Fedex FTP Other UPS USPS" at bounding box center [209, 414] width 160 height 16
drag, startPoint x: 331, startPoint y: 419, endPoint x: 338, endPoint y: 432, distance: 14.5
click at [332, 419] on input "text" at bounding box center [381, 414] width 160 height 16
click at [362, 535] on span "27" at bounding box center [366, 533] width 16 height 16
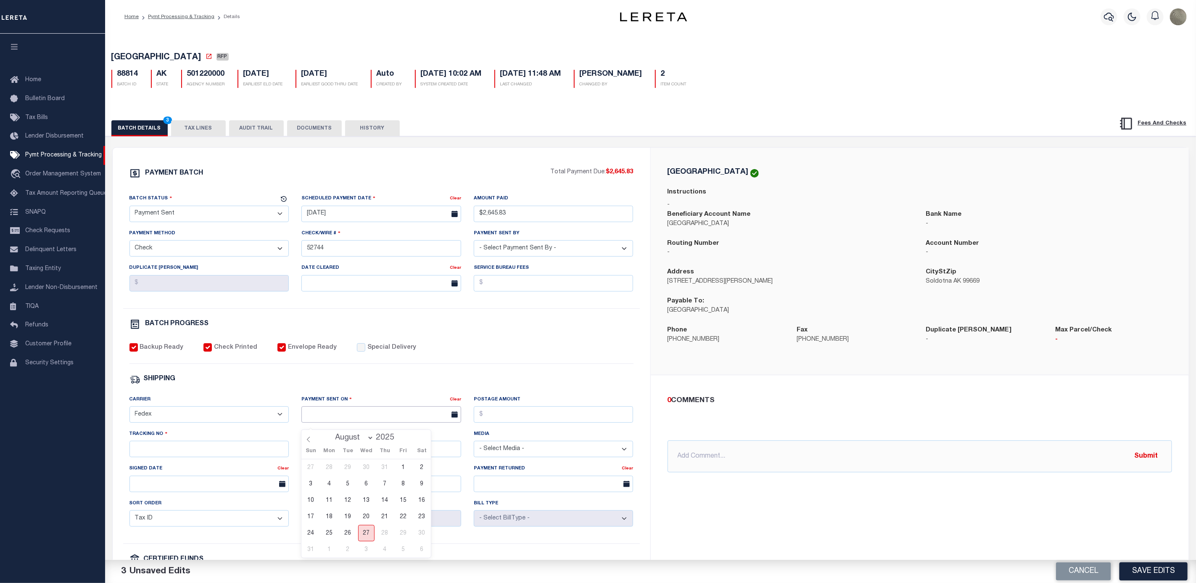
type input "[DATE]"
click at [505, 419] on input "Postage Amount" at bounding box center [554, 414] width 160 height 16
type input "$9.65"
click at [184, 457] on input "Tracking No" at bounding box center [209, 449] width 160 height 16
click at [219, 450] on input "Tracking No" at bounding box center [209, 449] width 160 height 16
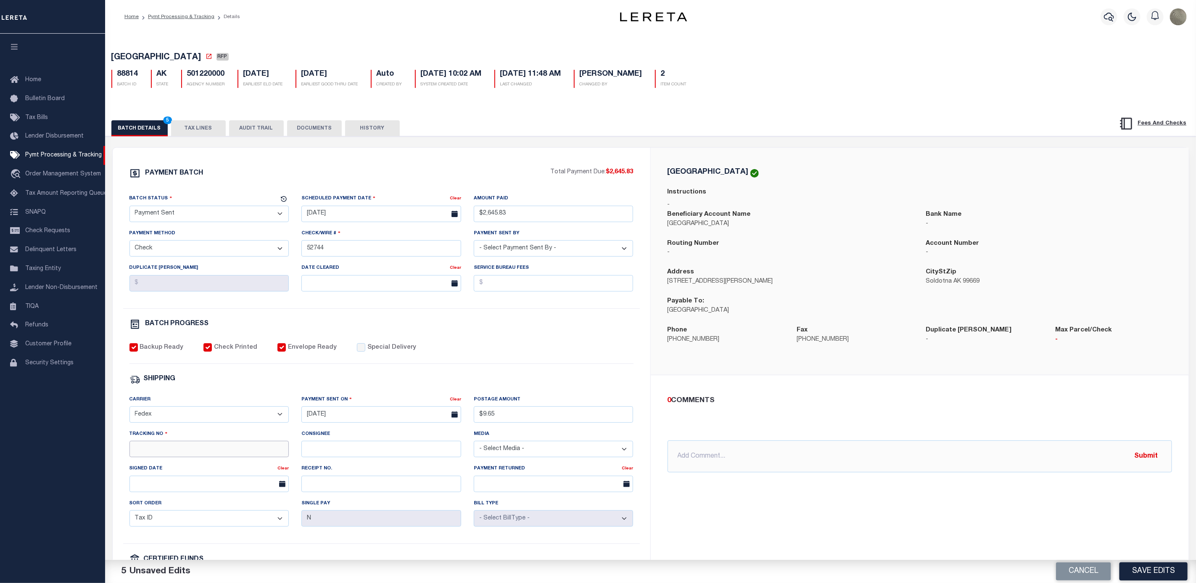
paste input "883910391956"
type input "883910391956"
click at [1168, 572] on button "Save Edits" at bounding box center [1154, 571] width 68 height 18
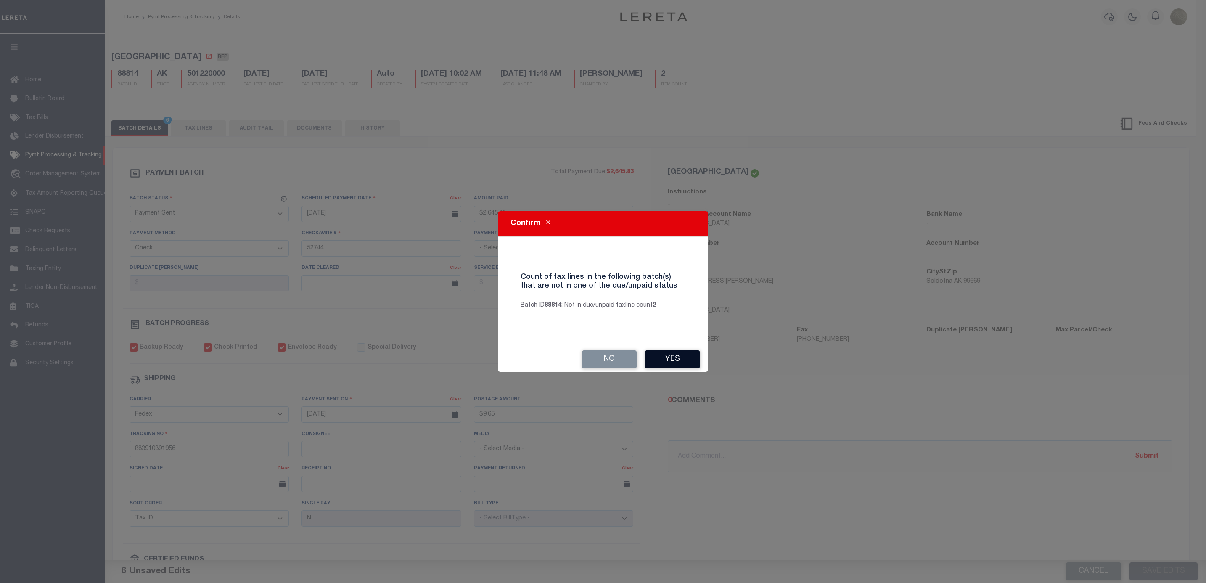
click at [680, 363] on button "Yes" at bounding box center [672, 359] width 55 height 18
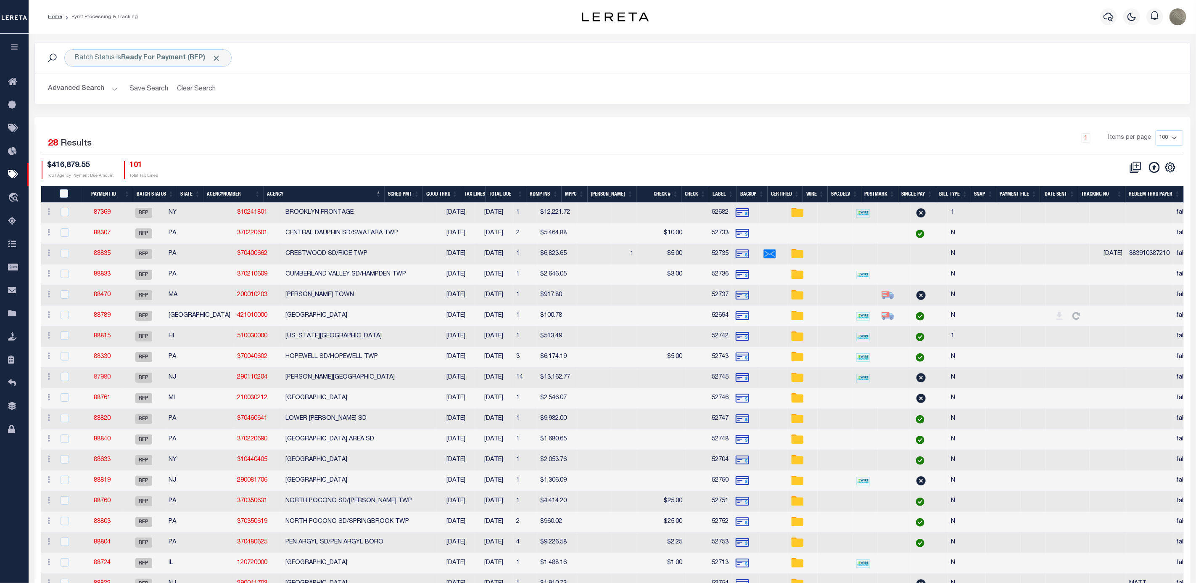
click at [107, 379] on link "87980" at bounding box center [102, 377] width 17 height 6
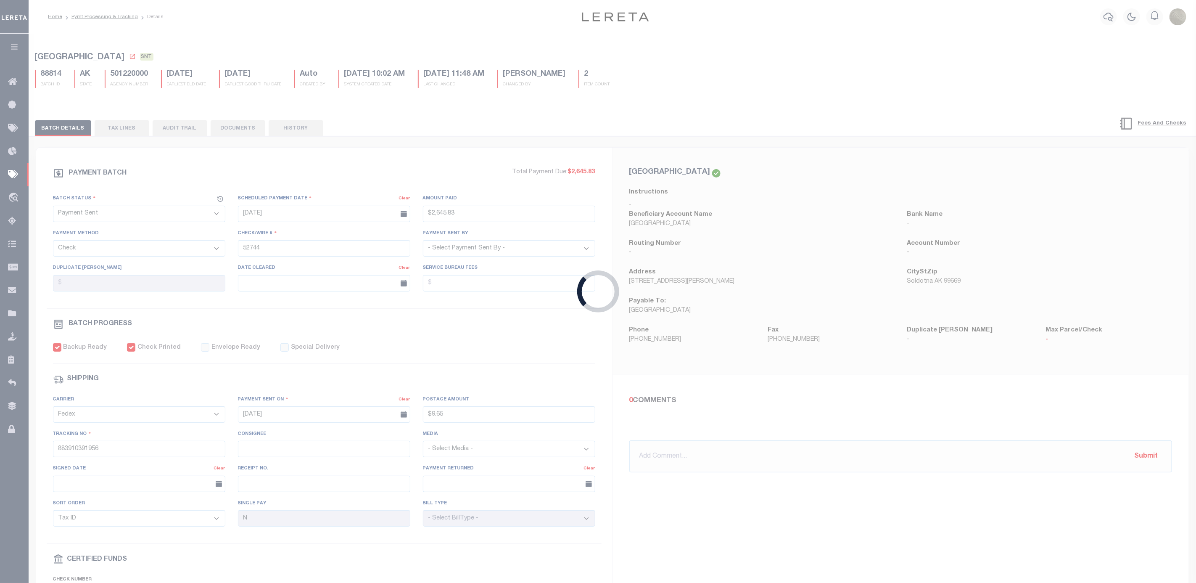
select select "RFP"
type input "$13,162.77"
type input "52745"
select select "[PERSON_NAME]"
checkbox input "false"
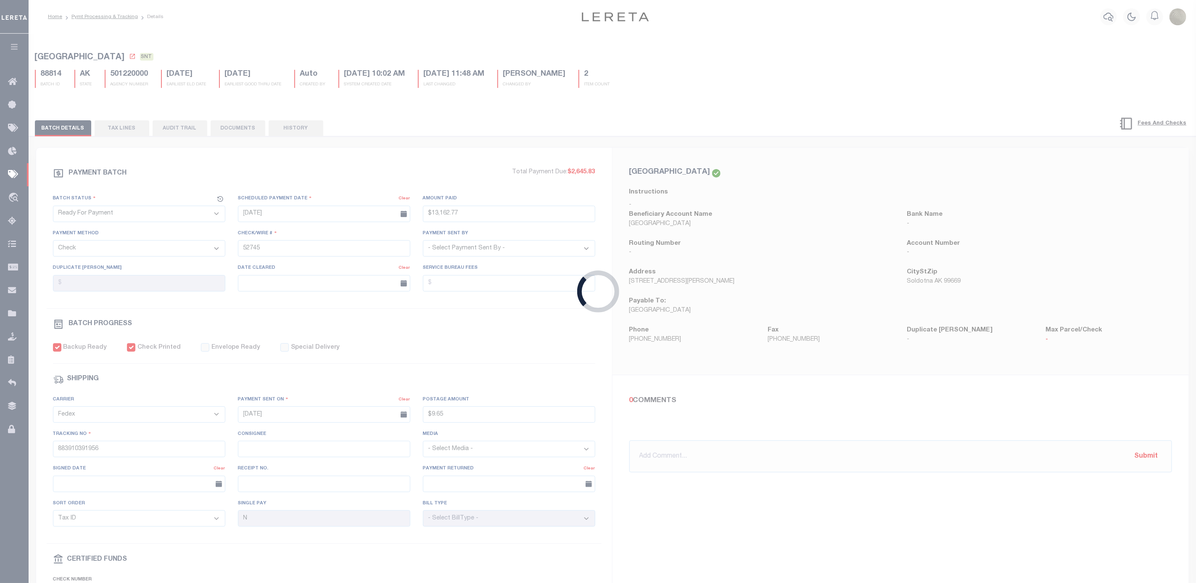
select select
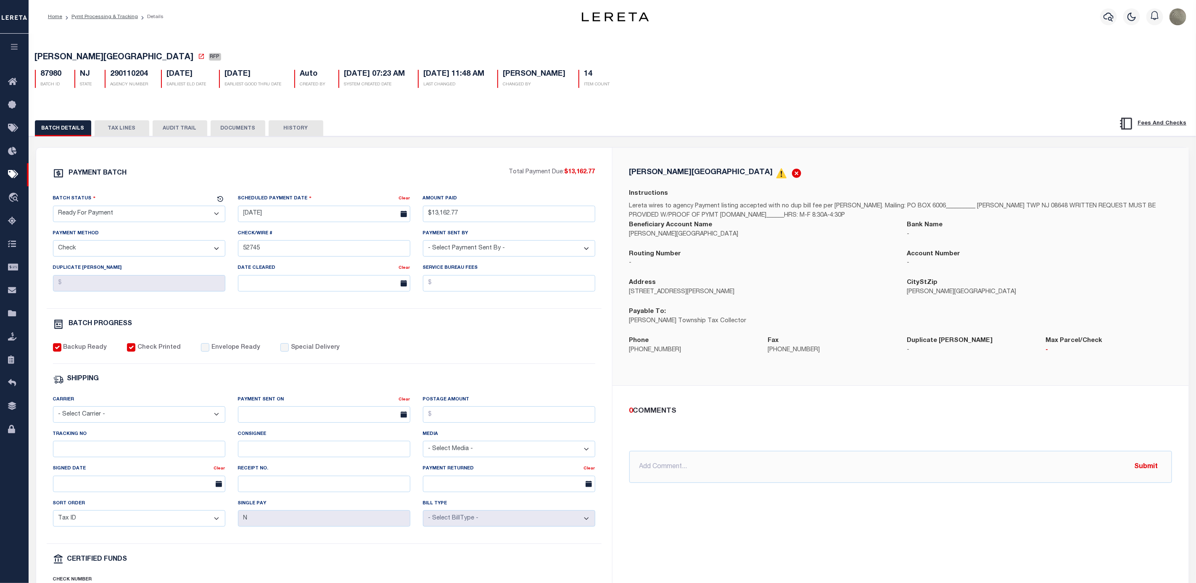
click at [120, 216] on select "- Select Status - Scheduled for Payment Ready For Payment Payment Sent Cleared …" at bounding box center [139, 214] width 172 height 16
select select "SNT"
click at [53, 208] on select "- Select Status - Scheduled for Payment Ready For Payment Payment Sent Cleared …" at bounding box center [139, 214] width 172 height 16
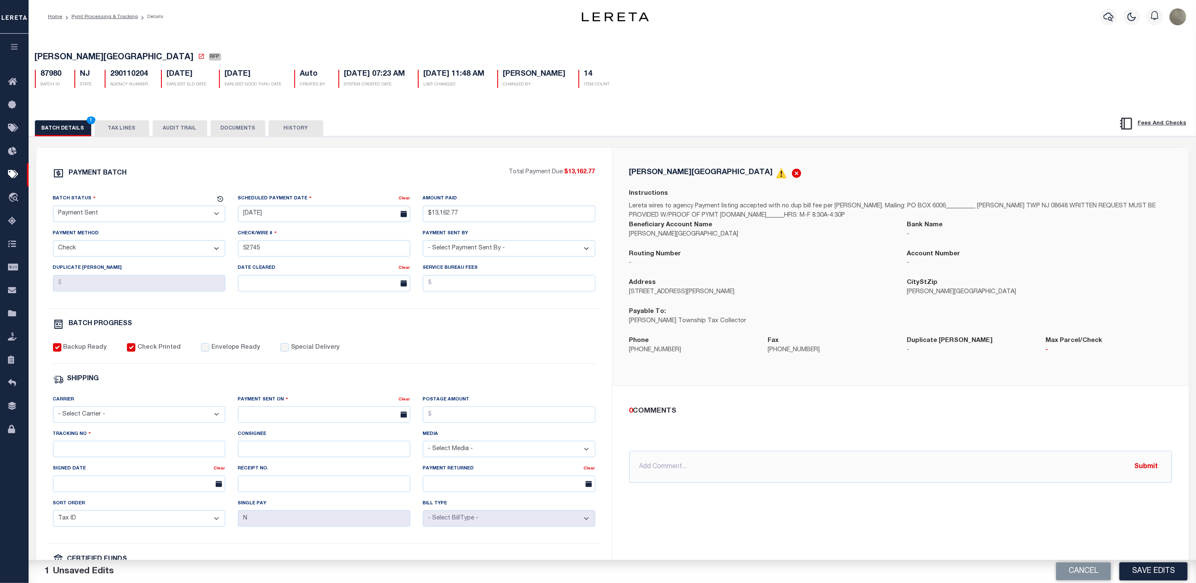
click at [201, 349] on div "Envelope Ready" at bounding box center [230, 347] width 59 height 9
click at [94, 420] on select "- Select Carrier - E-mail Fax Fedex FTP Other UPS USPS" at bounding box center [139, 414] width 172 height 16
click at [201, 349] on input "Envelope Ready" at bounding box center [205, 347] width 8 height 8
checkbox input "true"
click at [130, 415] on select "- Select Carrier - E-mail Fax Fedex FTP Other UPS USPS" at bounding box center [139, 414] width 172 height 16
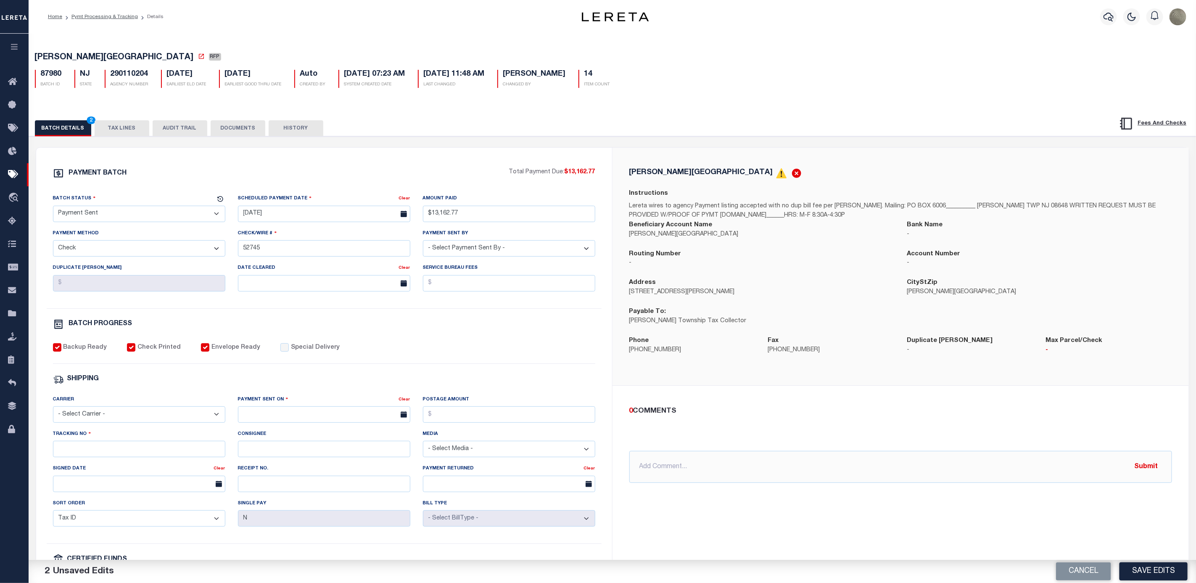
select select "FDX"
click at [53, 412] on select "- Select Carrier - E-mail Fax Fedex FTP Other UPS USPS" at bounding box center [139, 414] width 172 height 16
click at [317, 415] on input "text" at bounding box center [324, 414] width 172 height 16
click at [306, 537] on span "27" at bounding box center [302, 533] width 16 height 16
type input "[DATE]"
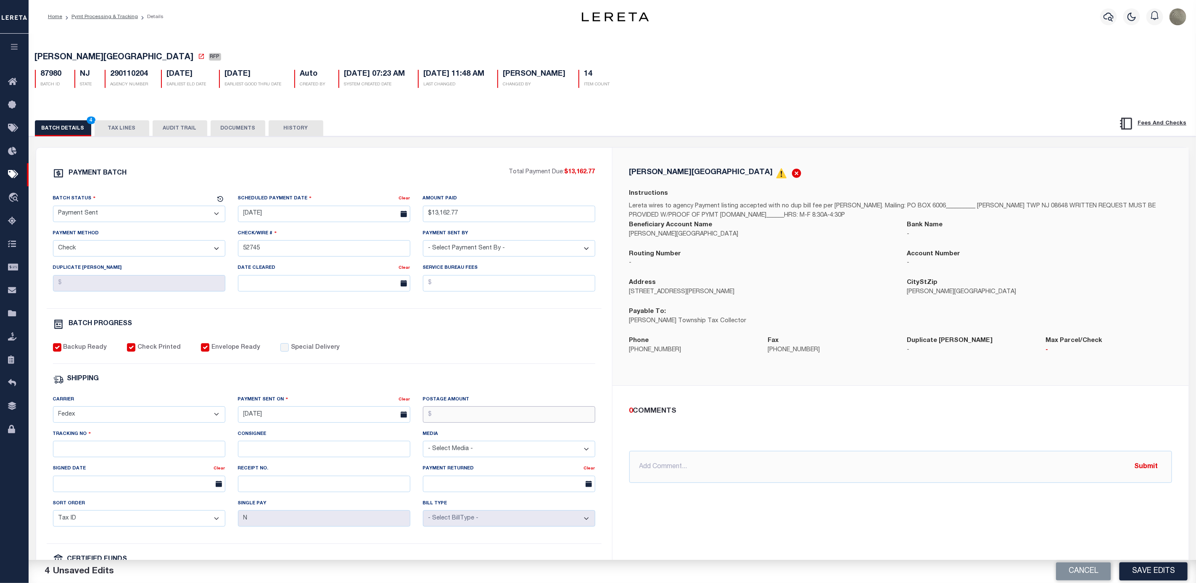
click at [470, 423] on input "Postage Amount" at bounding box center [509, 414] width 172 height 16
click at [385, 183] on div "PAYMENT BATCH" at bounding box center [281, 176] width 456 height 16
click at [515, 417] on input "Postage Amount" at bounding box center [509, 414] width 172 height 16
type input "$9.65"
click at [105, 457] on input "Tracking No" at bounding box center [139, 449] width 172 height 16
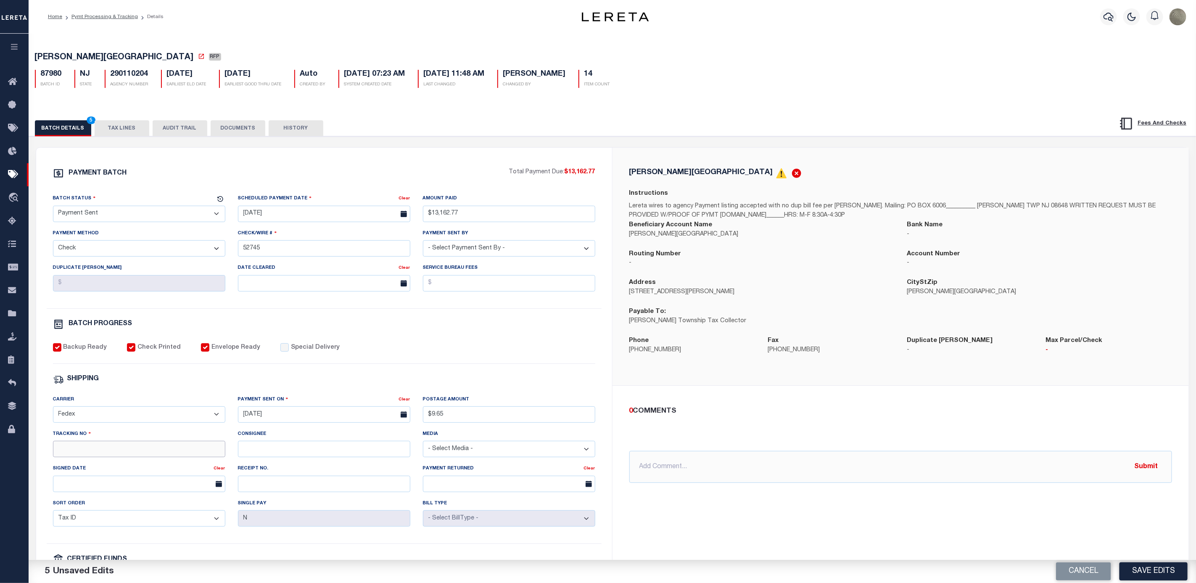
click at [111, 455] on input "Tracking No" at bounding box center [139, 449] width 172 height 16
paste input "883910385906"
type input "883910385906"
click at [1160, 564] on button "Save Edits" at bounding box center [1154, 571] width 68 height 18
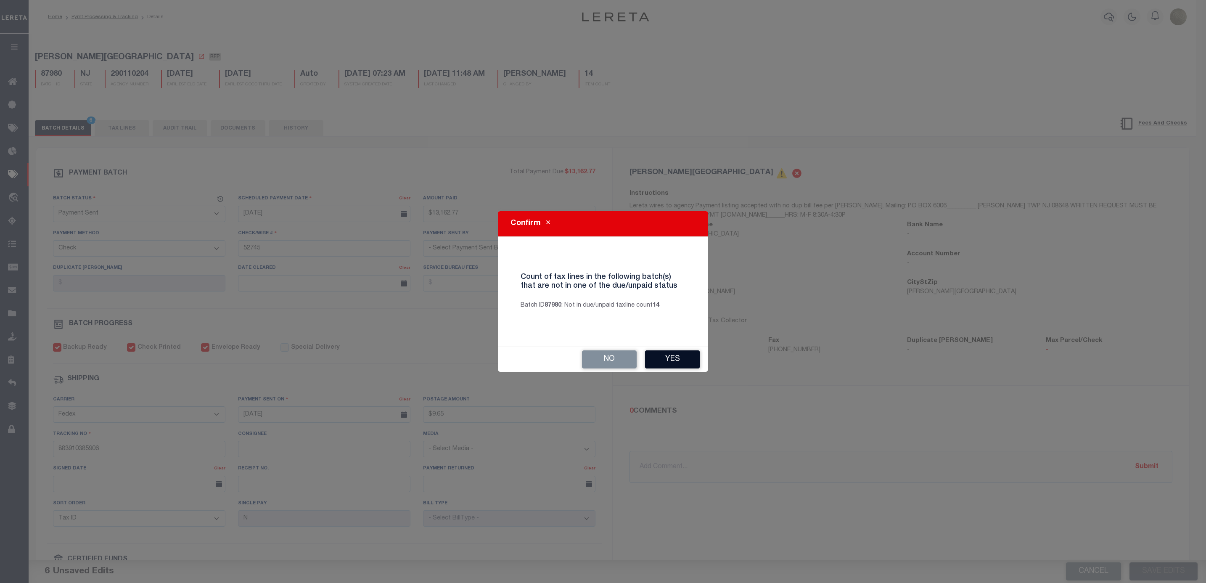
click at [682, 354] on button "Yes" at bounding box center [672, 359] width 55 height 18
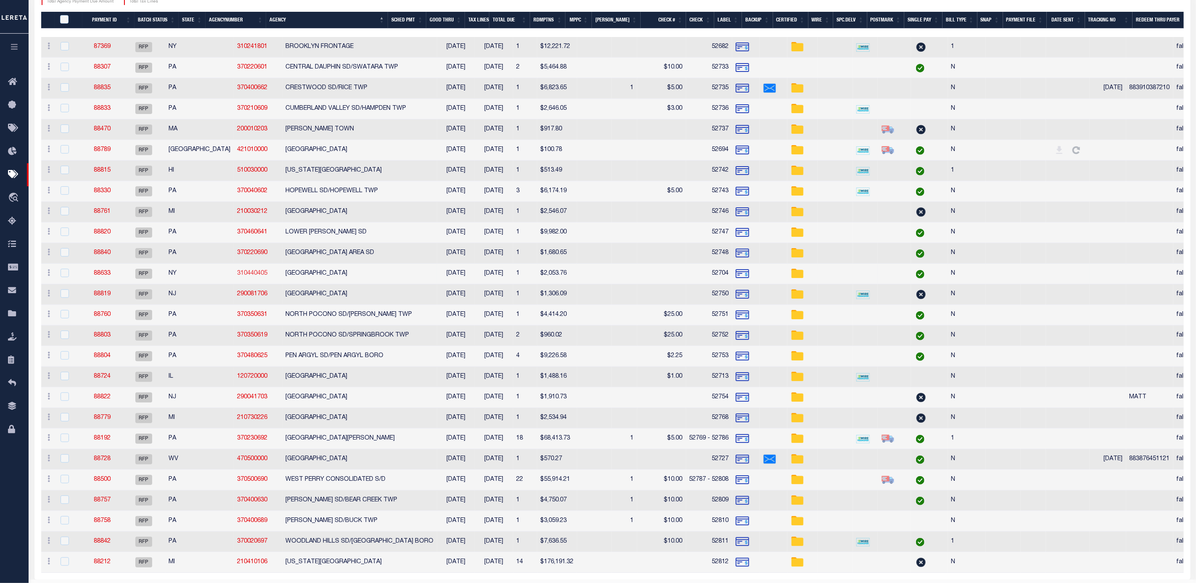
scroll to position [200, 0]
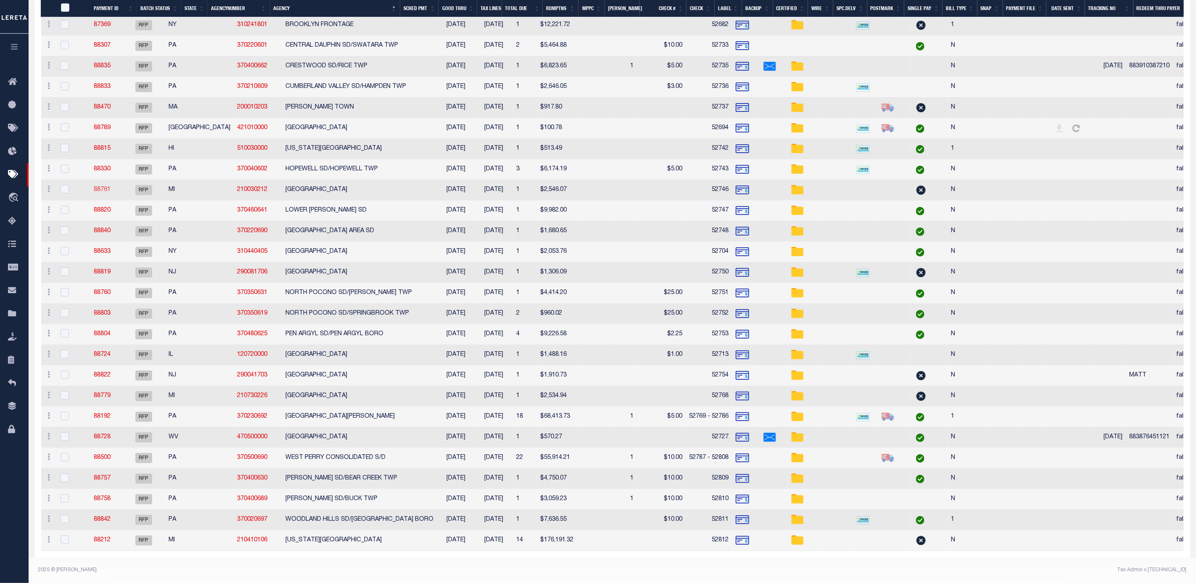
click at [103, 187] on link "88761" at bounding box center [102, 190] width 17 height 6
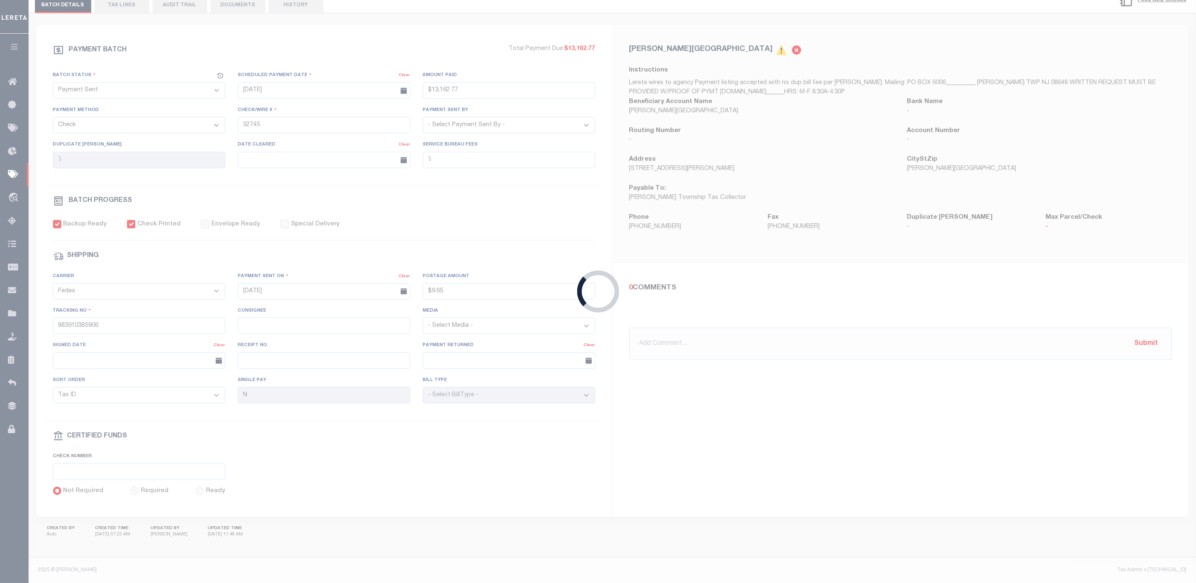
select select "RFP"
type input "$2,546.07"
type input "52746"
checkbox input "false"
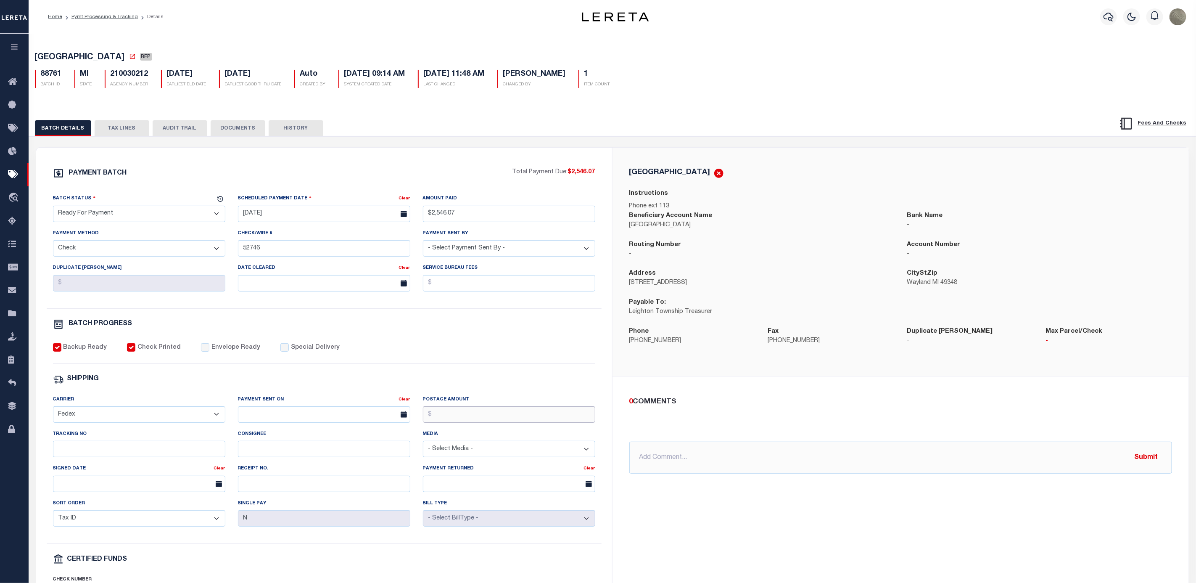
click at [463, 420] on input "Postage Amount" at bounding box center [509, 414] width 172 height 16
type input "$72.35"
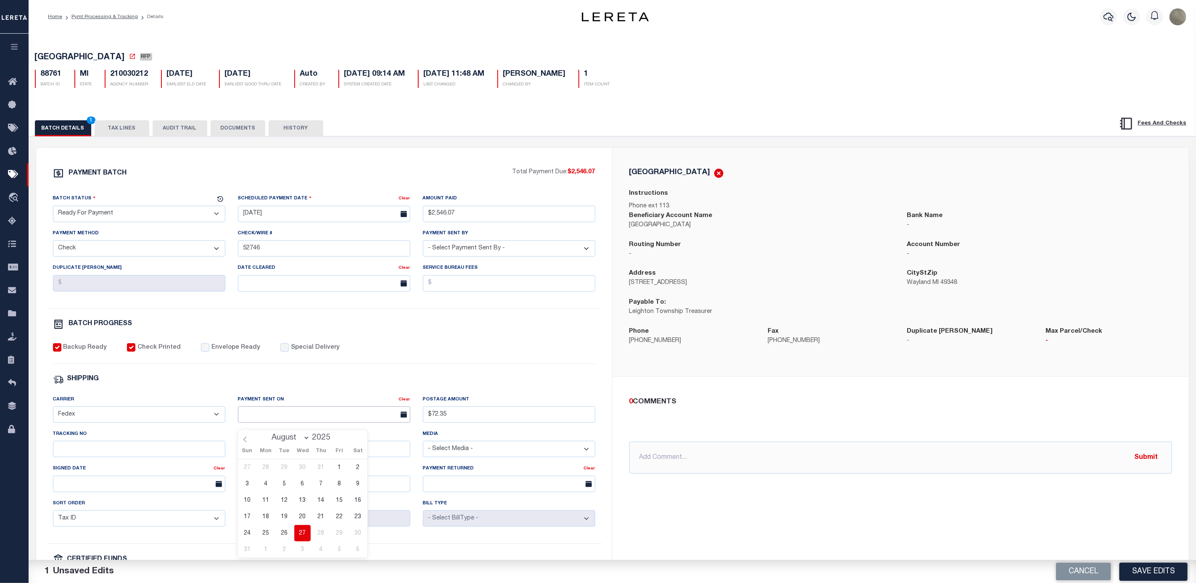
click at [301, 419] on input "text" at bounding box center [324, 414] width 172 height 16
click at [301, 534] on span "27" at bounding box center [302, 533] width 16 height 16
type input "[DATE]"
click at [161, 423] on select "- Select Carrier - E-mail Fax Fedex FTP Other UPS USPS" at bounding box center [139, 414] width 172 height 16
click at [166, 394] on div "PAYMENT BATCH Total Payment Due: $2,546.07 Batch Status - Select Status -" at bounding box center [324, 394] width 556 height 452
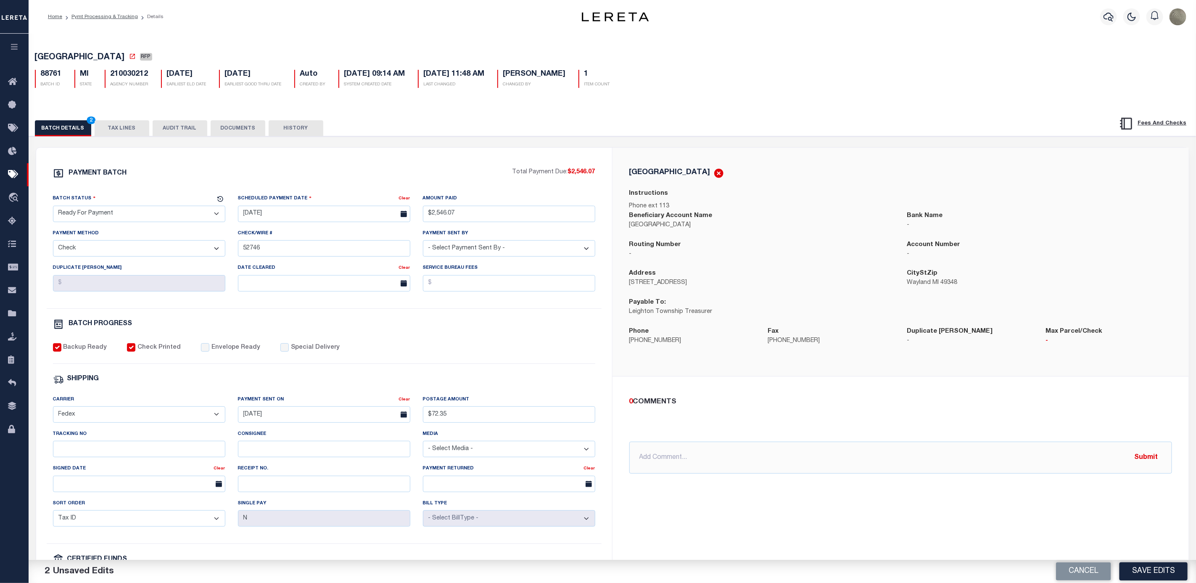
click at [449, 172] on div "PAYMENT BATCH" at bounding box center [283, 176] width 460 height 16
click at [96, 457] on input "Tracking No" at bounding box center [139, 449] width 172 height 16
paste input "883910593174"
type input "883910593174"
click at [201, 351] on input "Envelope Ready" at bounding box center [205, 347] width 8 height 8
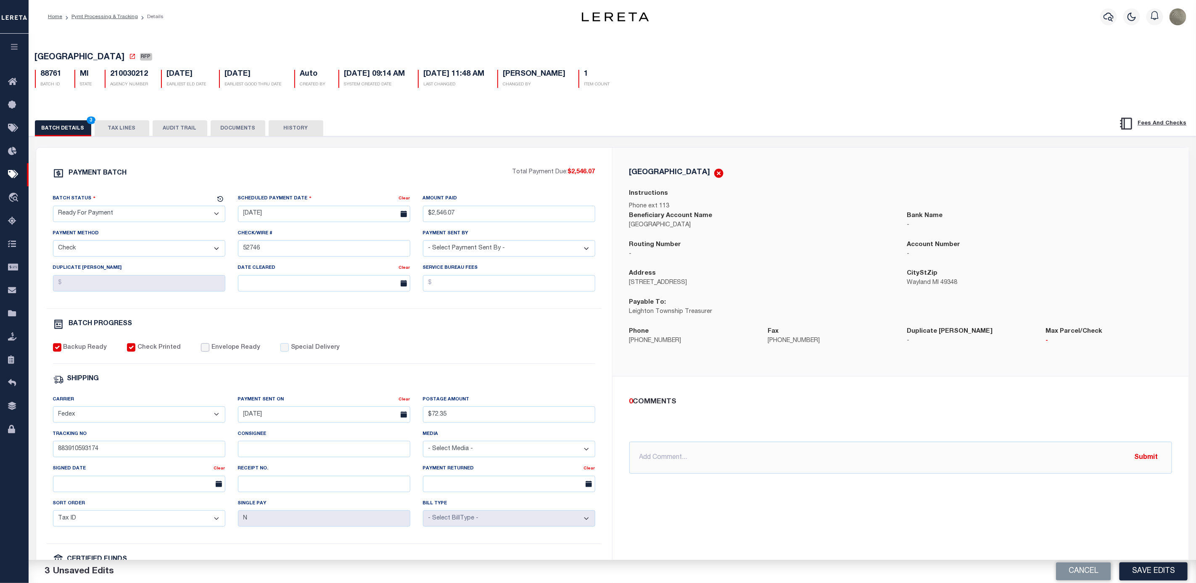
checkbox input "true"
click at [102, 214] on select "- Select Status - Scheduled for Payment Ready For Payment Payment Sent Cleared …" at bounding box center [139, 214] width 172 height 16
select select "SNT"
click at [53, 208] on select "- Select Status - Scheduled for Payment Ready For Payment Payment Sent Cleared …" at bounding box center [139, 214] width 172 height 16
click at [1157, 571] on button "Save Edits" at bounding box center [1154, 571] width 68 height 18
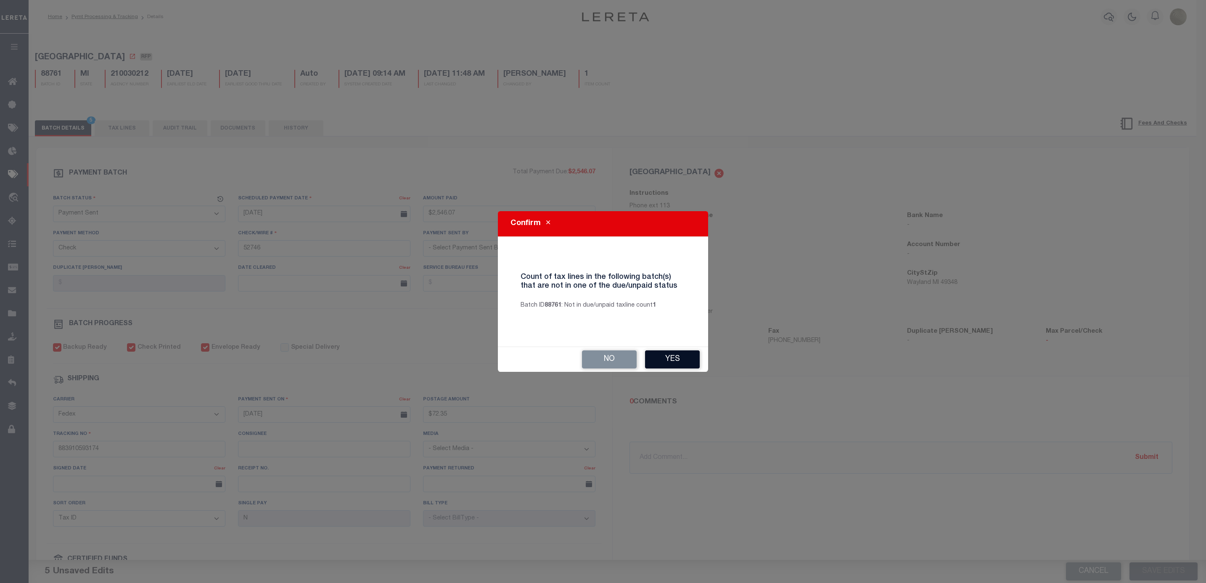
click at [661, 355] on button "Yes" at bounding box center [672, 359] width 55 height 18
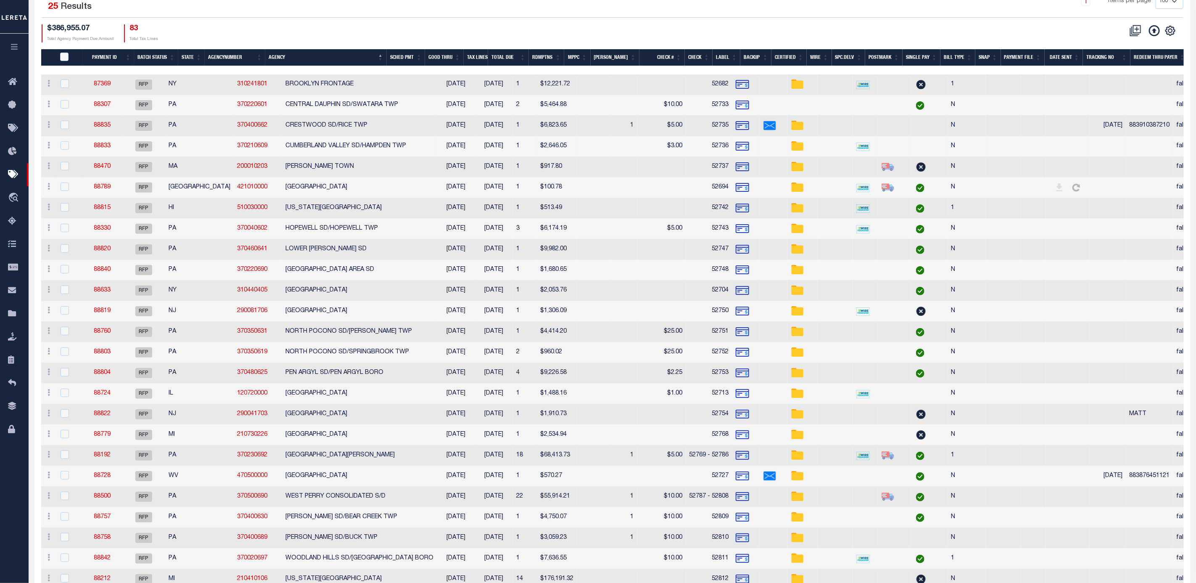
scroll to position [187, 0]
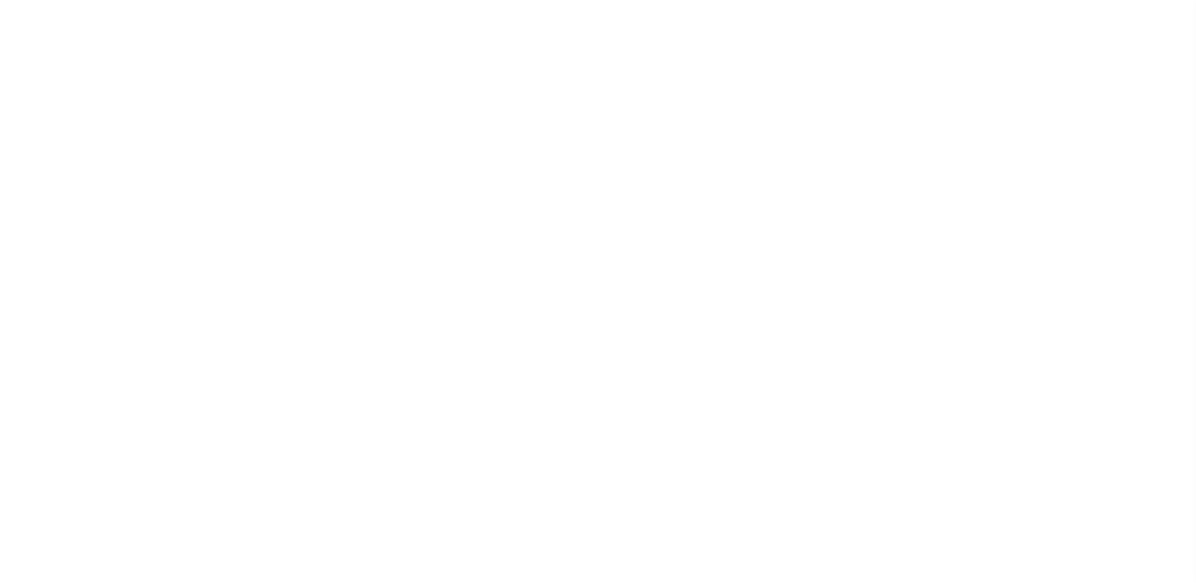
select select "RFP"
select select "CHK"
select select "[PERSON_NAME]"
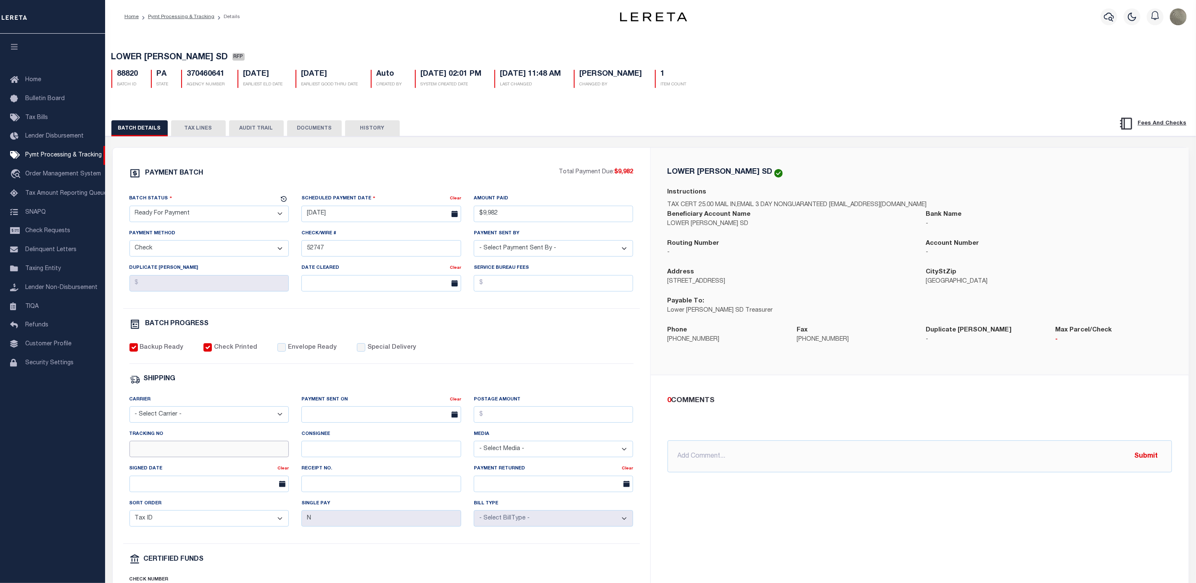
click at [223, 448] on input "Tracking No" at bounding box center [209, 449] width 160 height 16
paste input "883910394690"
type input "883910394690"
click at [193, 423] on select "- Select Carrier - E-mail Fax Fedex FTP Other UPS USPS" at bounding box center [209, 414] width 160 height 16
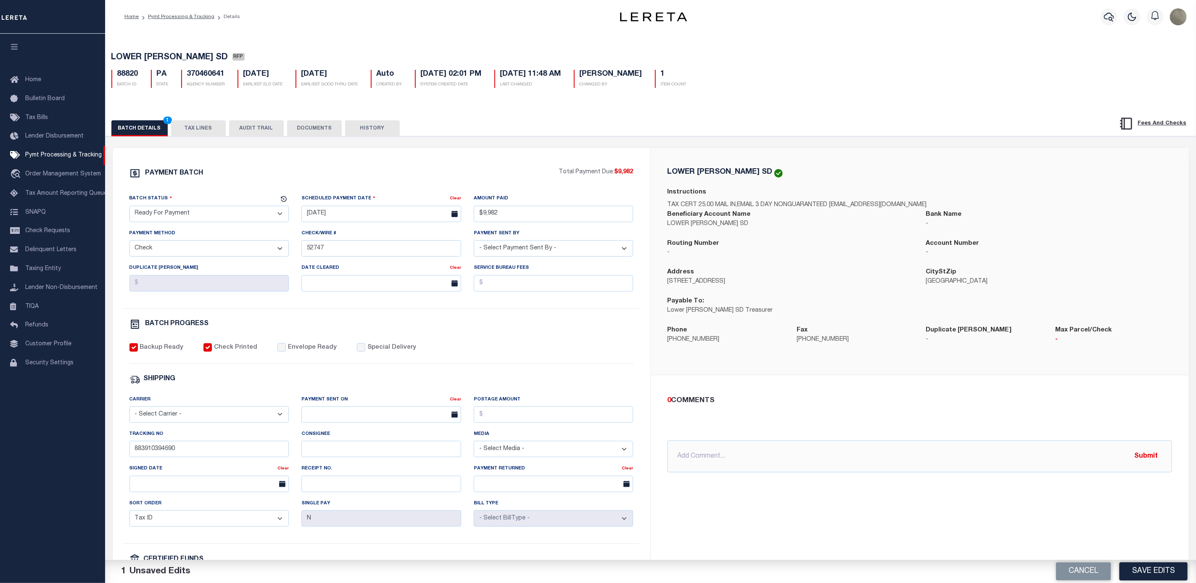
select select "FDX"
click at [129, 412] on select "- Select Carrier - E-mail Fax Fedex FTP Other UPS USPS" at bounding box center [209, 414] width 160 height 16
click at [322, 423] on input "text" at bounding box center [381, 414] width 160 height 16
click at [365, 531] on span "27" at bounding box center [366, 533] width 16 height 16
type input "[DATE]"
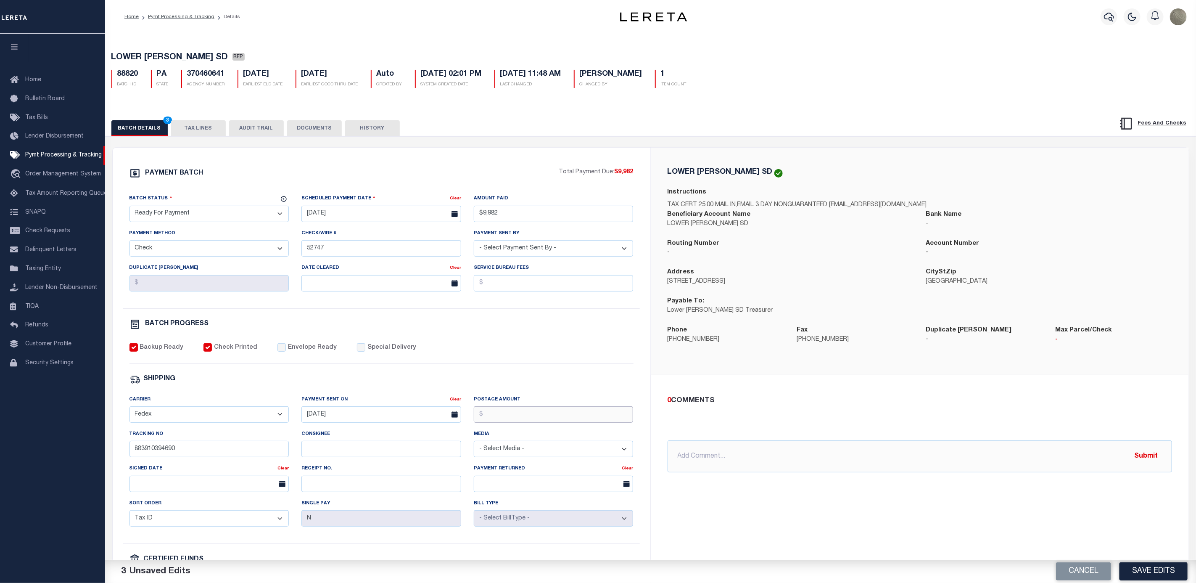
click at [530, 419] on input "Postage Amount" at bounding box center [554, 414] width 160 height 16
type input "$9.65"
click at [203, 216] on select "- Select Status - Scheduled for Payment Ready For Payment Payment Sent Cleared …" at bounding box center [209, 214] width 160 height 16
click at [129, 208] on select "- Select Status - Scheduled for Payment Ready For Payment Payment Sent Cleared …" at bounding box center [209, 214] width 160 height 16
click at [1167, 569] on button "Save Edits" at bounding box center [1154, 571] width 68 height 18
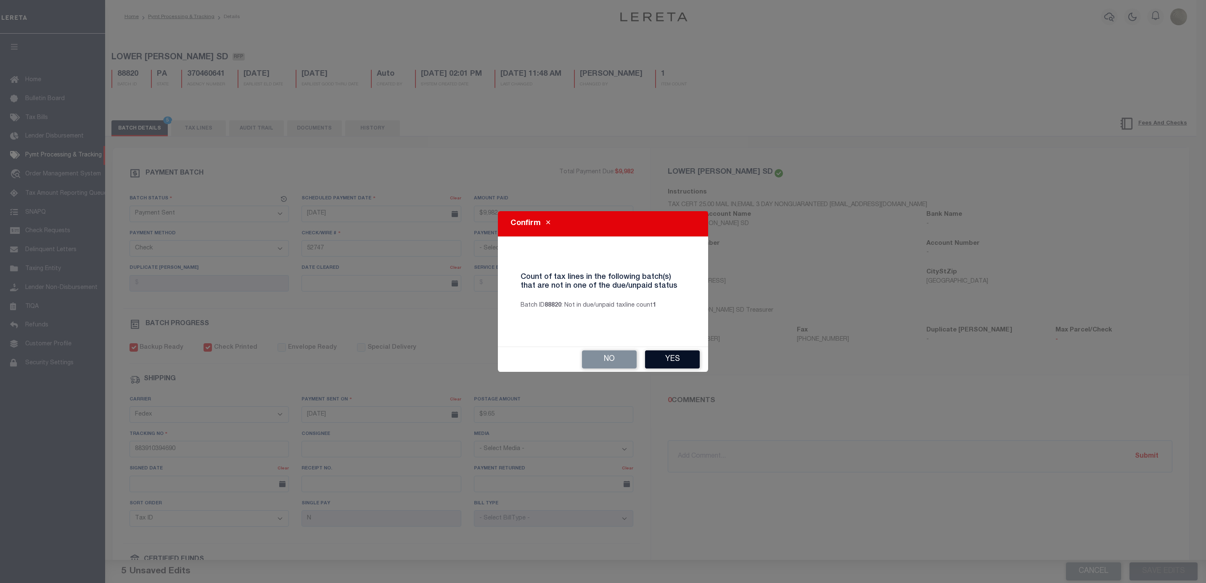
click at [679, 360] on button "Yes" at bounding box center [672, 359] width 55 height 18
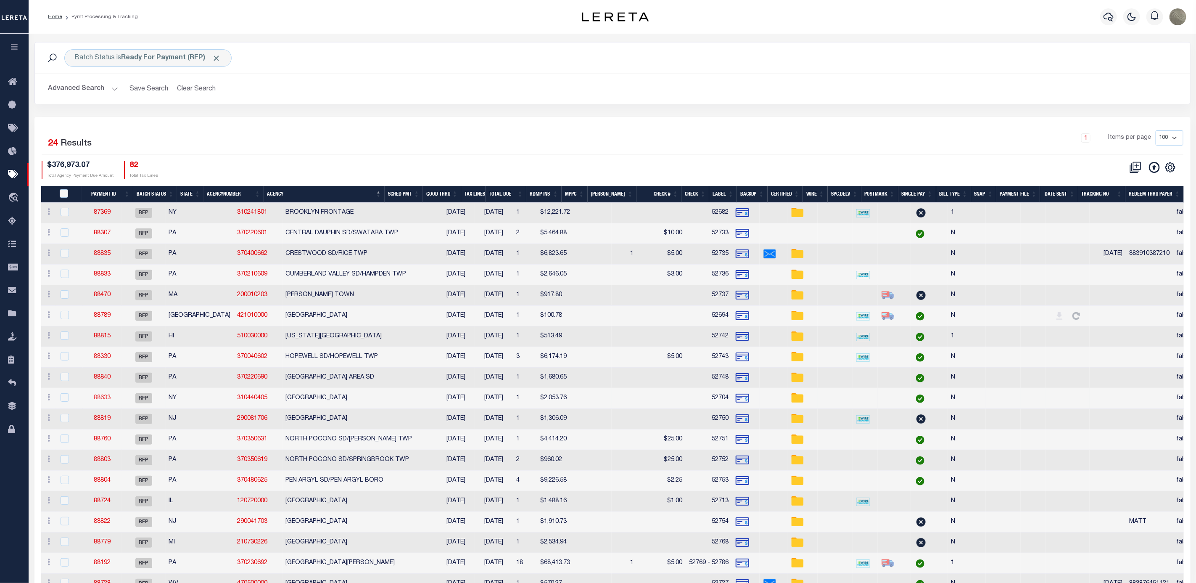
click at [110, 400] on link "88633" at bounding box center [102, 398] width 17 height 6
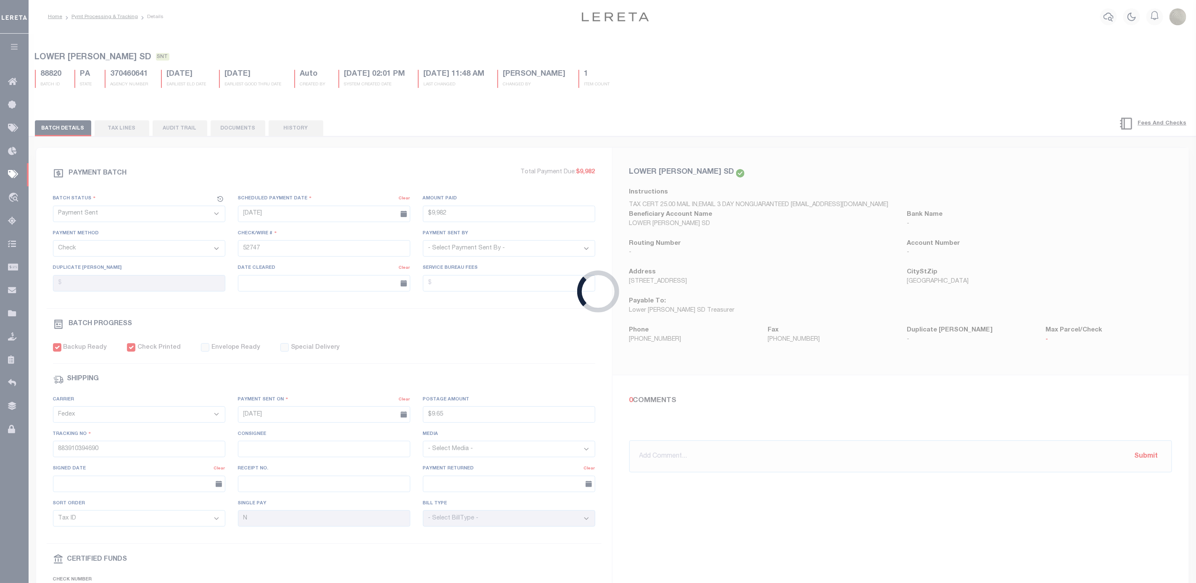
select select "RFP"
type input "08/26/2025"
type input "$2,053.76"
type input "52704"
select select
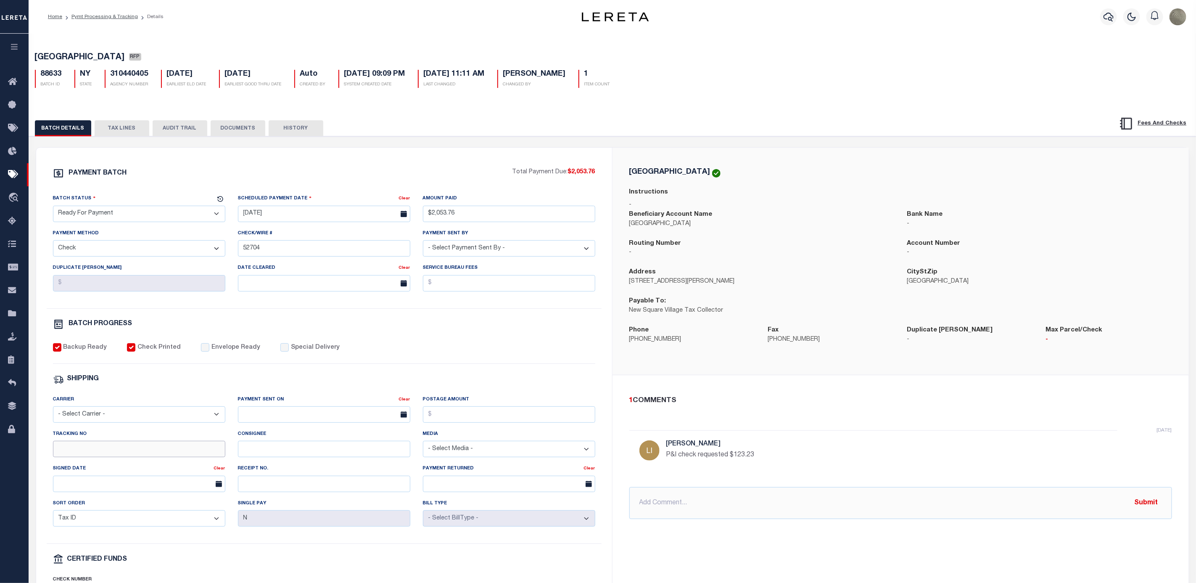
click at [106, 453] on input "Tracking No" at bounding box center [139, 449] width 172 height 16
paste input "883912541765"
type input "883912541765"
click at [106, 217] on select "- Select Status - Scheduled for Payment Ready For Payment Payment Sent Cleared …" at bounding box center [139, 214] width 172 height 16
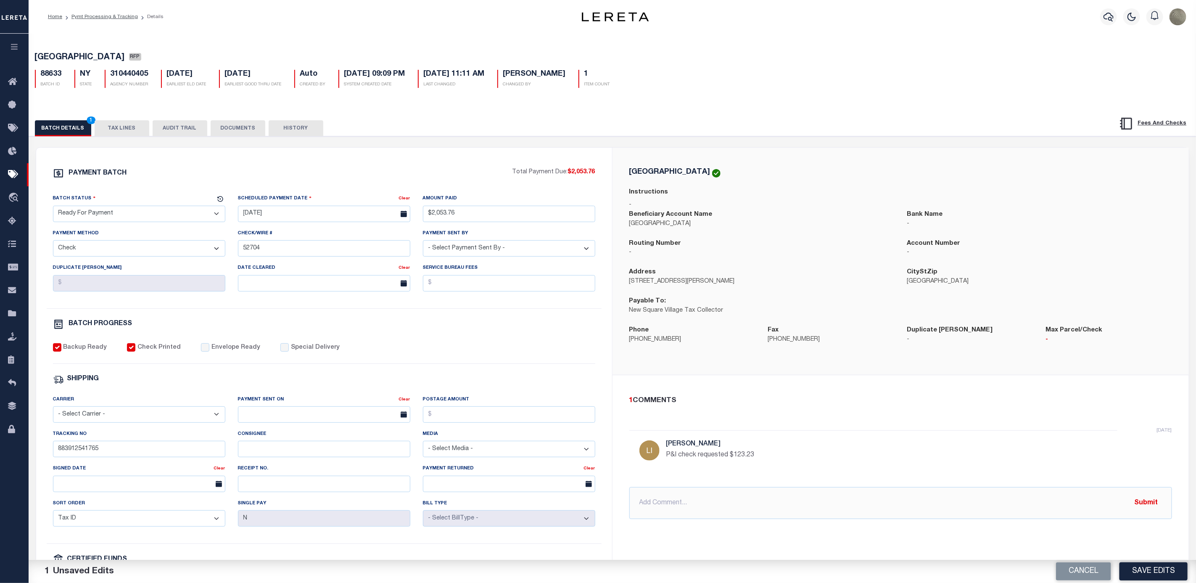
select select "SNT"
click at [53, 208] on select "- Select Status - Scheduled for Payment Ready For Payment Payment Sent Cleared …" at bounding box center [139, 214] width 172 height 16
click at [202, 350] on input "Envelope Ready" at bounding box center [205, 347] width 8 height 8
checkbox input "true"
drag, startPoint x: 111, startPoint y: 412, endPoint x: 114, endPoint y: 419, distance: 8.1
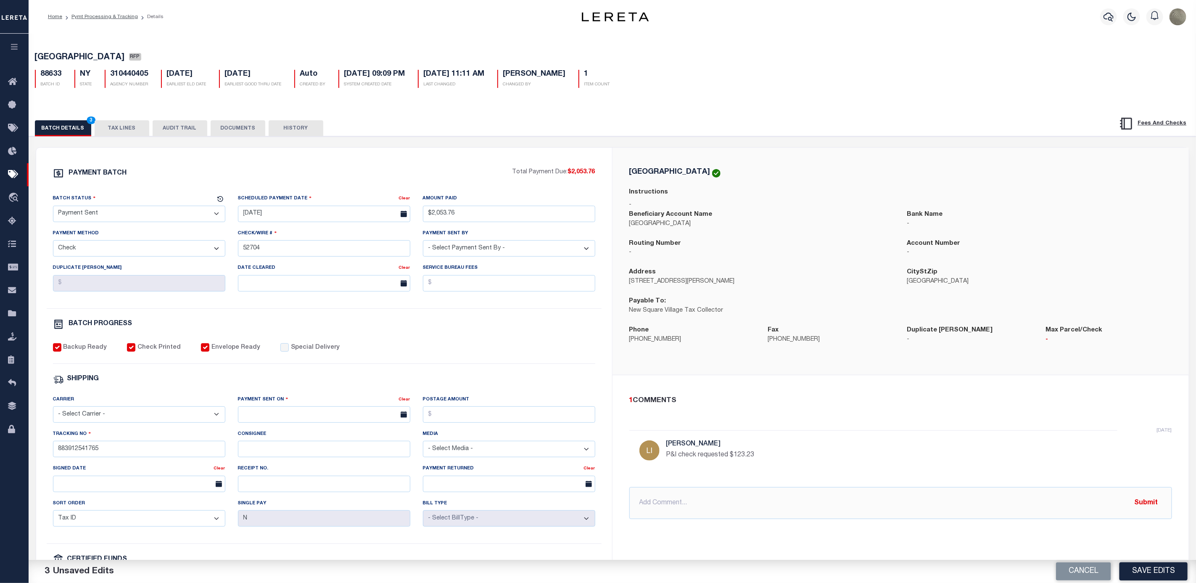
click at [111, 412] on select "- Select Carrier - E-mail Fax Fedex FTP Other UPS USPS" at bounding box center [139, 414] width 172 height 16
select select "FDX"
click at [53, 412] on select "- Select Carrier - E-mail Fax Fedex FTP Other UPS USPS" at bounding box center [139, 414] width 172 height 16
click at [283, 422] on input "text" at bounding box center [324, 414] width 172 height 16
click at [311, 532] on div "27 28 29 30 31 1 2 3 4 5 6 7 8 9 10 11 12 13 14 15 16 17 18 19 20 21 22 23 24 2…" at bounding box center [302, 508] width 129 height 98
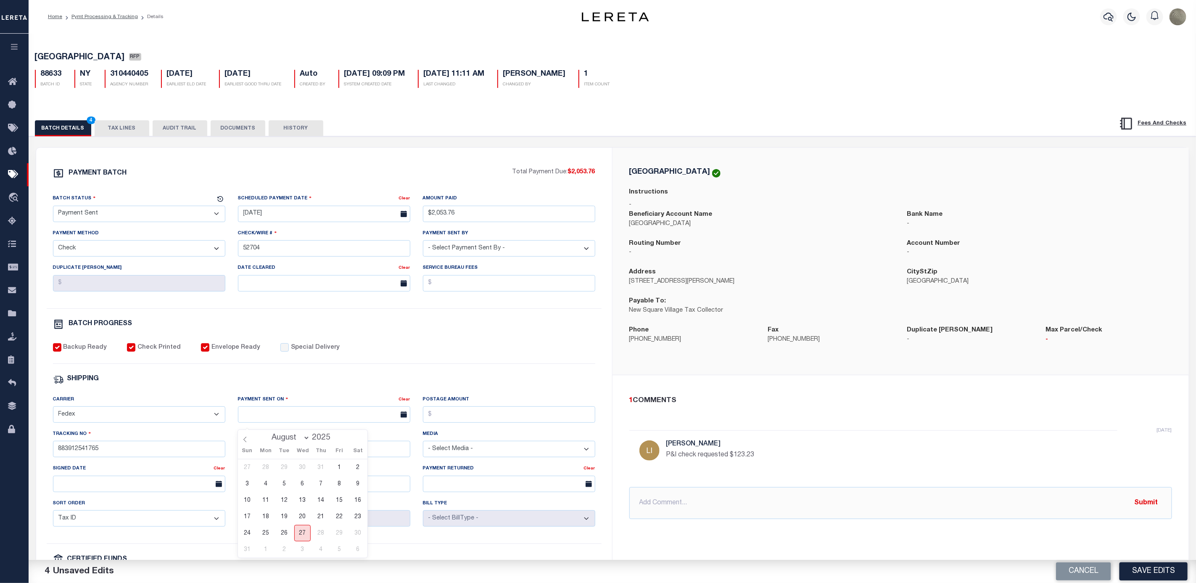
click at [303, 533] on span "27" at bounding box center [302, 533] width 16 height 16
type input "[DATE]"
click at [449, 423] on input "Postage Amount" at bounding box center [509, 414] width 172 height 16
type input "$72.35"
click at [1143, 568] on button "Save Edits" at bounding box center [1154, 571] width 68 height 18
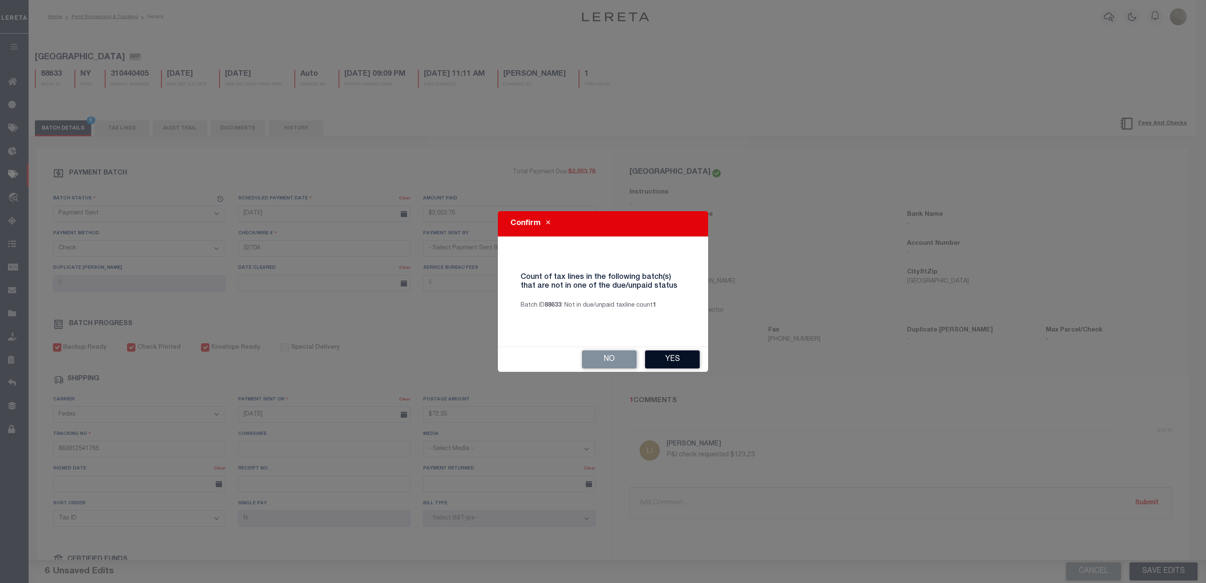
click at [676, 355] on button "Yes" at bounding box center [672, 359] width 55 height 18
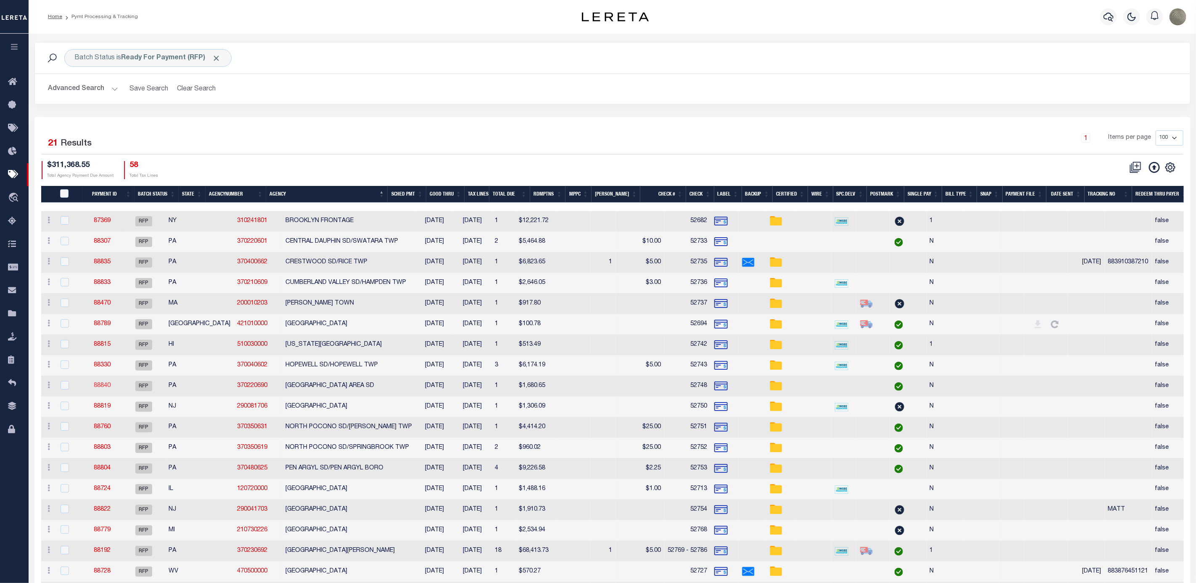
click at [105, 386] on link "88840" at bounding box center [102, 386] width 17 height 6
select select "RFP"
type input "[DATE]"
type input "$1,680.65"
type input "52748"
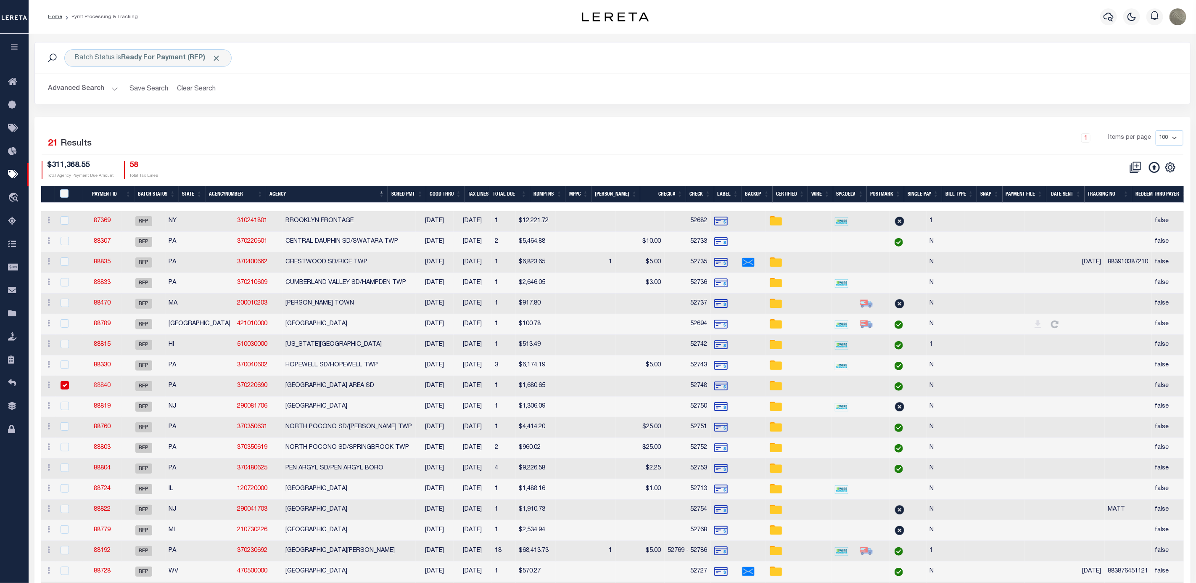
checkbox input "false"
select select
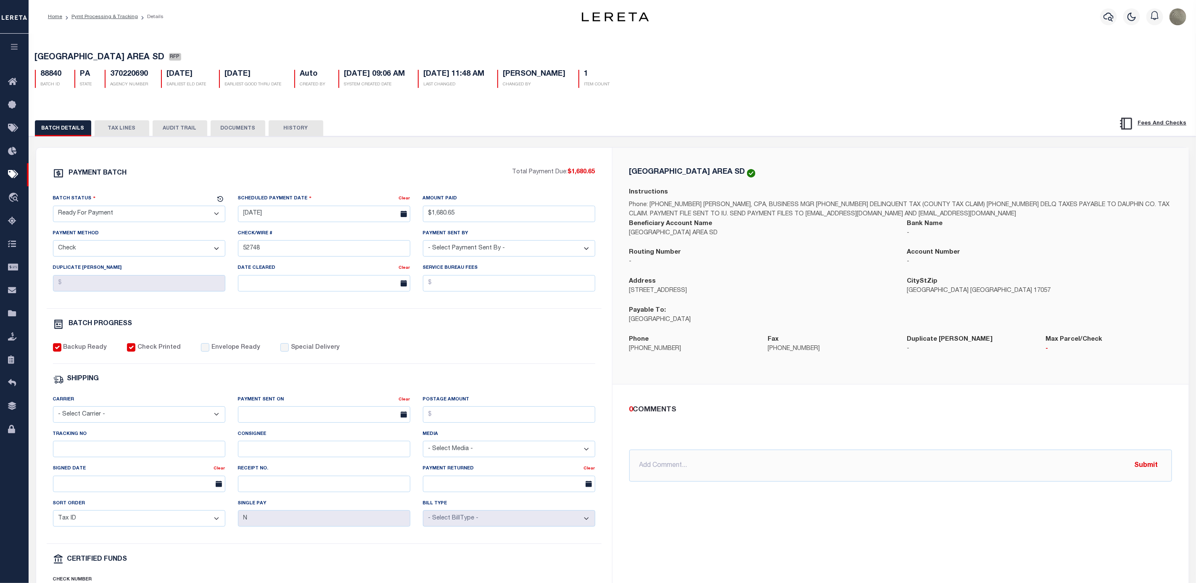
click at [101, 221] on select "- Select Status - Scheduled for Payment Ready For Payment Payment Sent Cleared …" at bounding box center [139, 214] width 172 height 16
select select "SNT"
click at [53, 208] on select "- Select Status - Scheduled for Payment Ready For Payment Payment Sent Cleared …" at bounding box center [139, 214] width 172 height 16
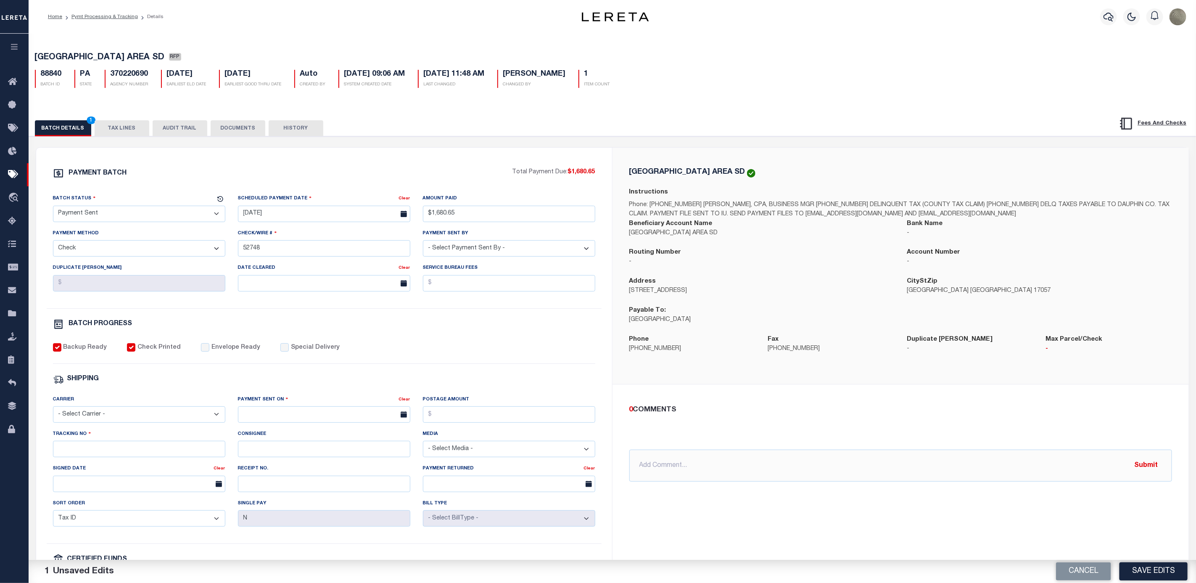
click at [211, 352] on label "Envelope Ready" at bounding box center [235, 347] width 49 height 9
click at [207, 351] on input "Envelope Ready" at bounding box center [205, 347] width 8 height 8
checkbox input "true"
click at [154, 409] on div "Carrier - Select Carrier - E-mail Fax Fedex FTP Other UPS USPS" at bounding box center [139, 409] width 172 height 28
click at [153, 409] on div "Carrier - Select Carrier - E-mail Fax Fedex FTP Other UPS USPS" at bounding box center [139, 409] width 172 height 28
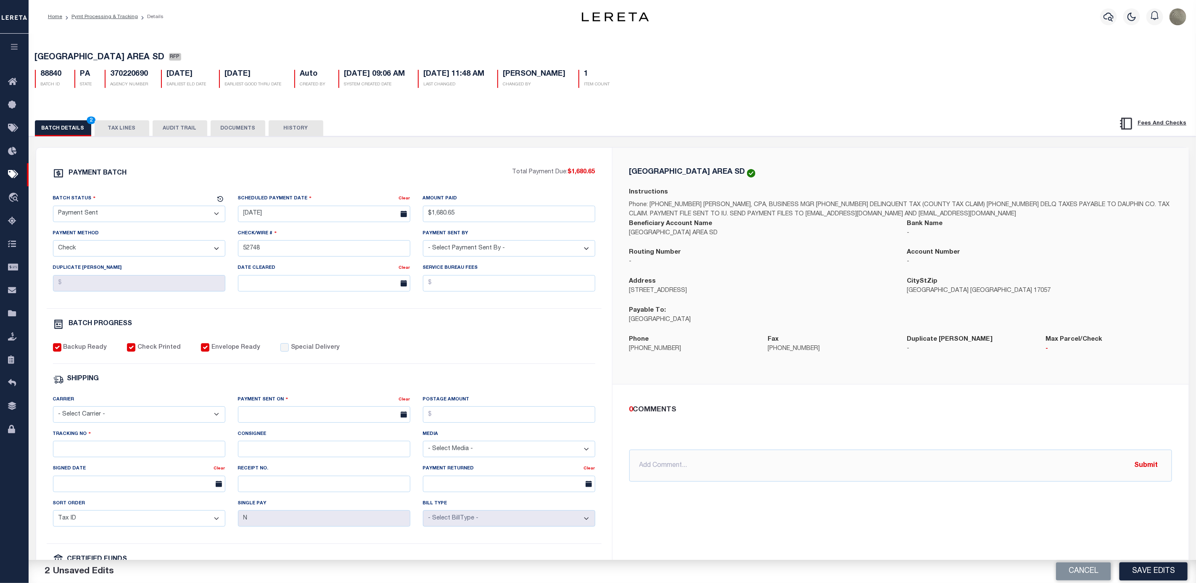
drag, startPoint x: 145, startPoint y: 412, endPoint x: 142, endPoint y: 415, distance: 4.8
click at [145, 412] on select "- Select Carrier - E-mail Fax Fedex FTP Other UPS USPS" at bounding box center [139, 414] width 172 height 16
select select "FDX"
click at [53, 412] on select "- Select Carrier - E-mail Fax Fedex FTP Other UPS USPS" at bounding box center [139, 414] width 172 height 16
click at [241, 417] on input "text" at bounding box center [324, 414] width 172 height 16
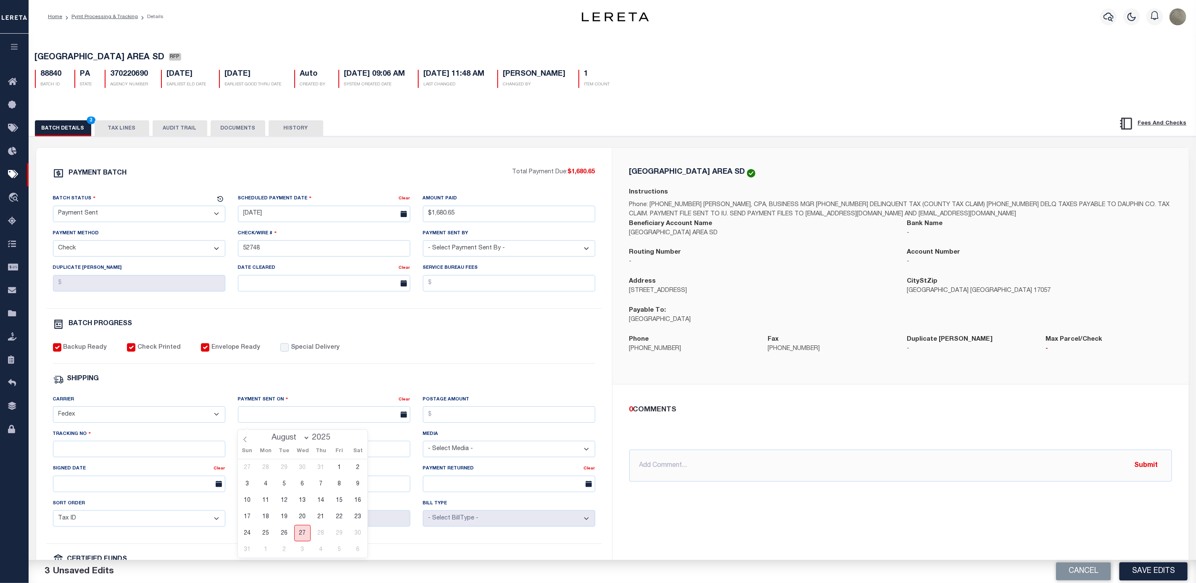
click at [303, 536] on span "27" at bounding box center [302, 533] width 16 height 16
type input "[DATE]"
click at [470, 419] on input "Postage Amount" at bounding box center [509, 414] width 172 height 16
type input "$9.65"
click at [116, 457] on input "Tracking No" at bounding box center [139, 449] width 172 height 16
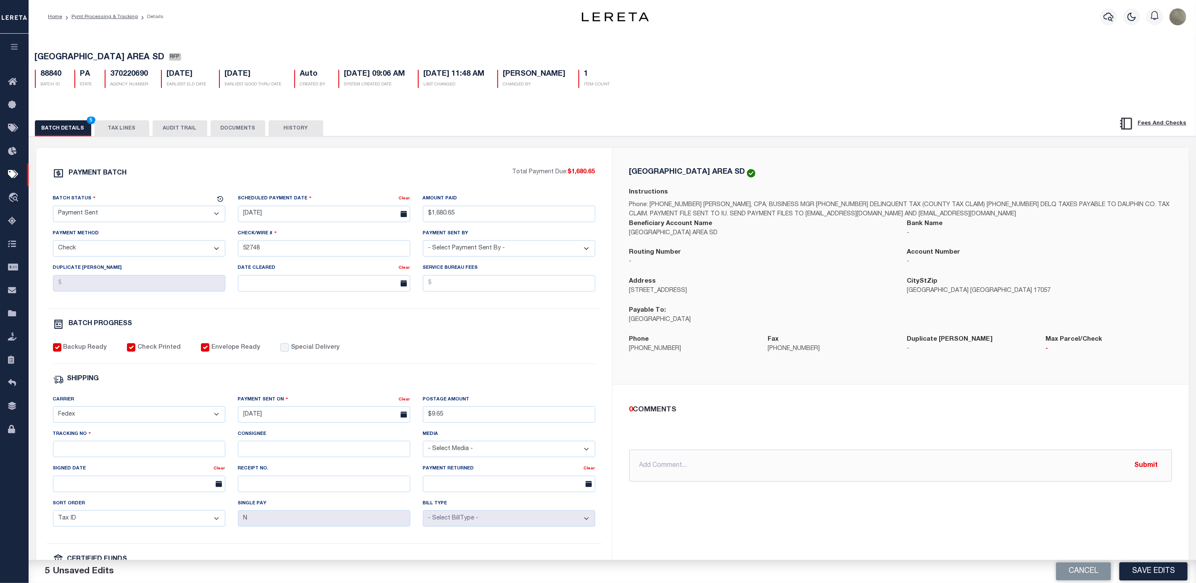
click at [433, 156] on div "PAYMENT BATCH Total Payment Due: $1,680.65 Batch Status" at bounding box center [324, 394] width 576 height 492
click at [111, 449] on input "Tracking No" at bounding box center [139, 449] width 172 height 16
paste input "883910394543"
type input "883910394543"
click at [1172, 571] on button "Save Edits" at bounding box center [1154, 571] width 68 height 18
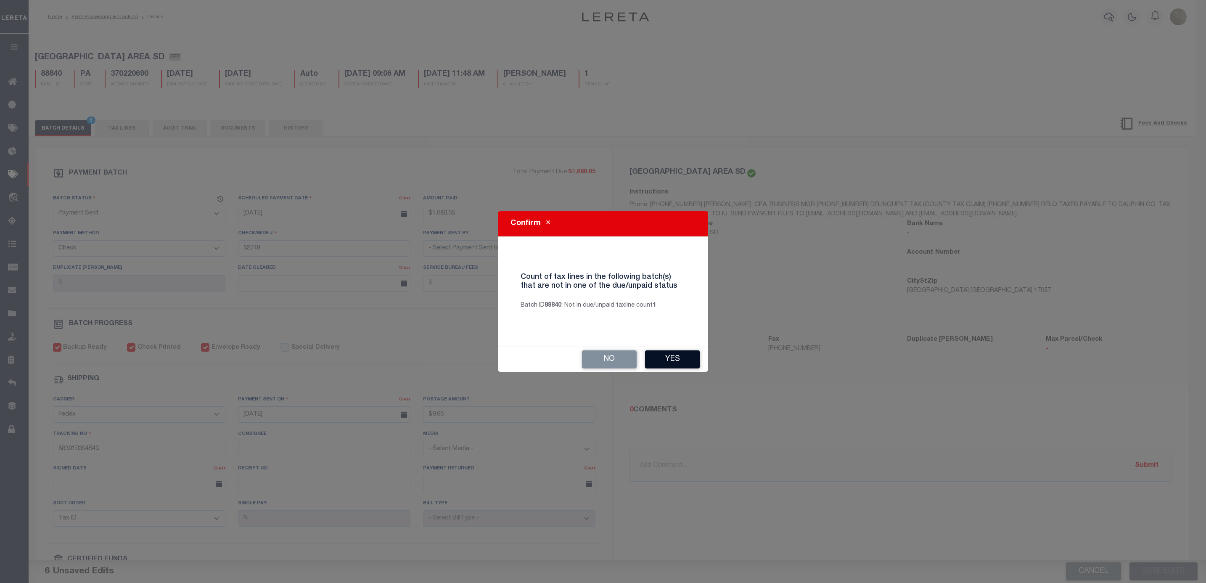
click at [664, 361] on button "Yes" at bounding box center [672, 359] width 55 height 18
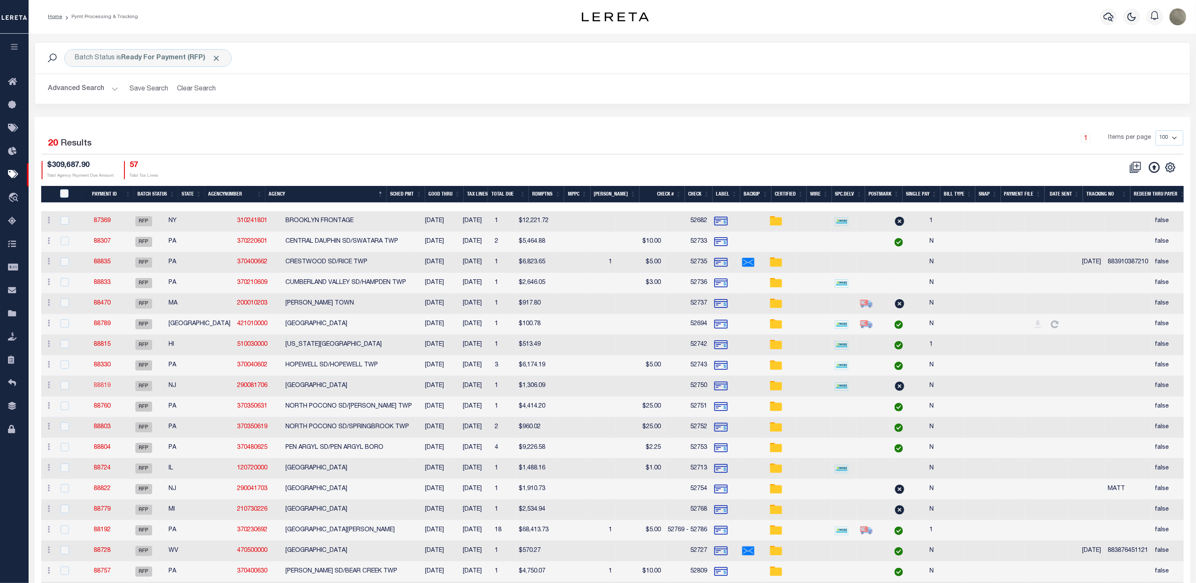
click at [107, 385] on link "88819" at bounding box center [102, 386] width 17 height 6
select select "RFP"
type input "$1,306.09"
type input "52750"
select select "Urbina, Matthew"
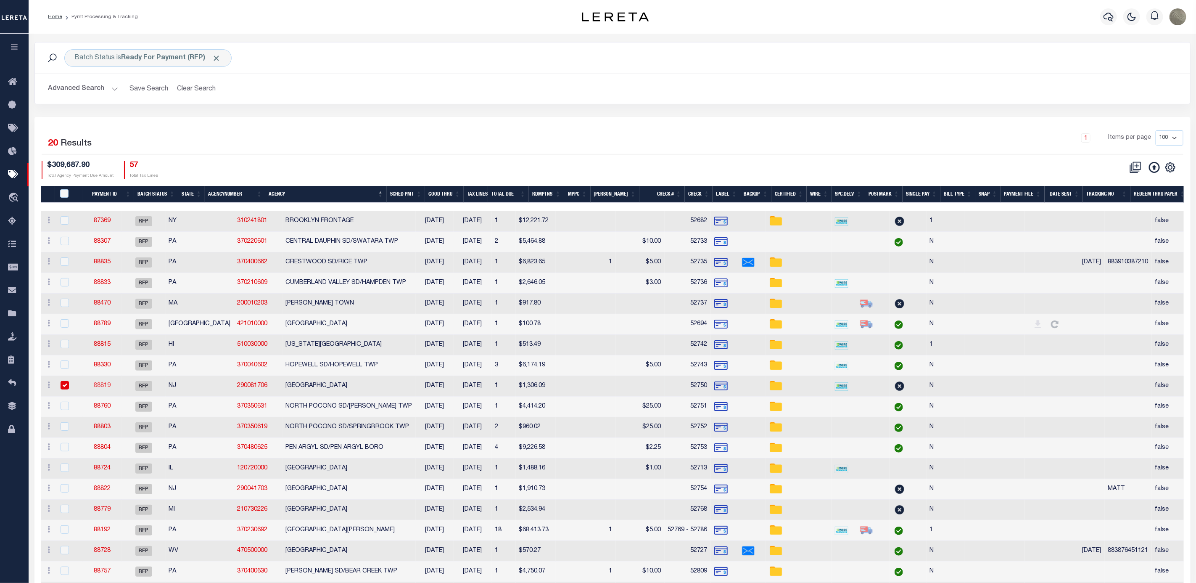
checkbox input "false"
select select
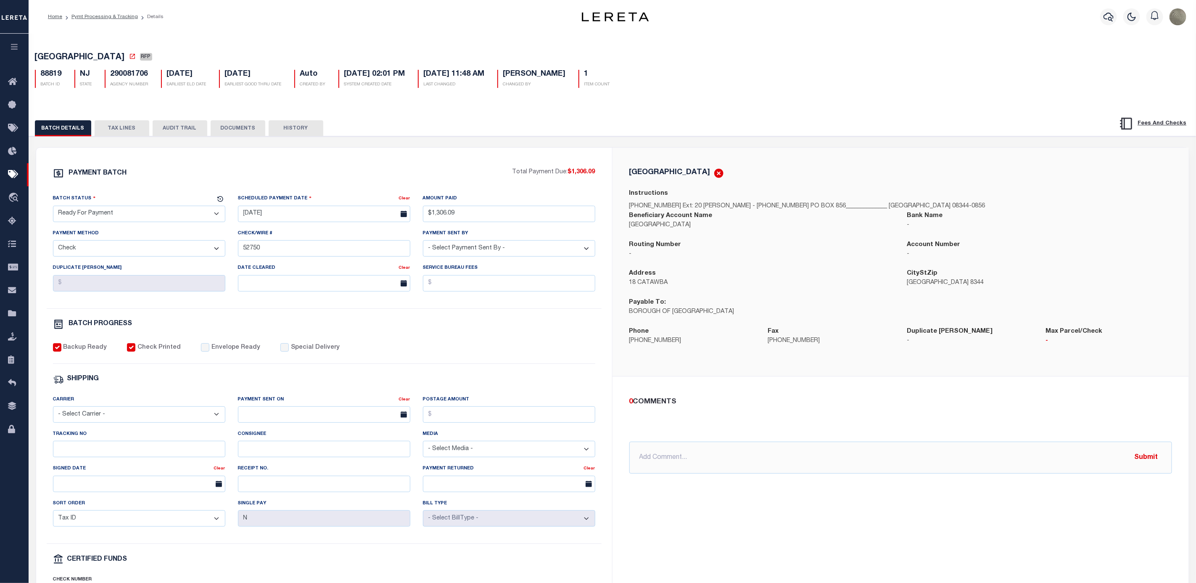
drag, startPoint x: 105, startPoint y: 221, endPoint x: 107, endPoint y: 226, distance: 5.1
click at [105, 221] on select "- Select Status - Scheduled for Payment Ready For Payment Payment Sent Cleared …" at bounding box center [139, 214] width 172 height 16
select select "SNT"
click at [53, 208] on select "- Select Status - Scheduled for Payment Ready For Payment Payment Sent Cleared …" at bounding box center [139, 214] width 172 height 16
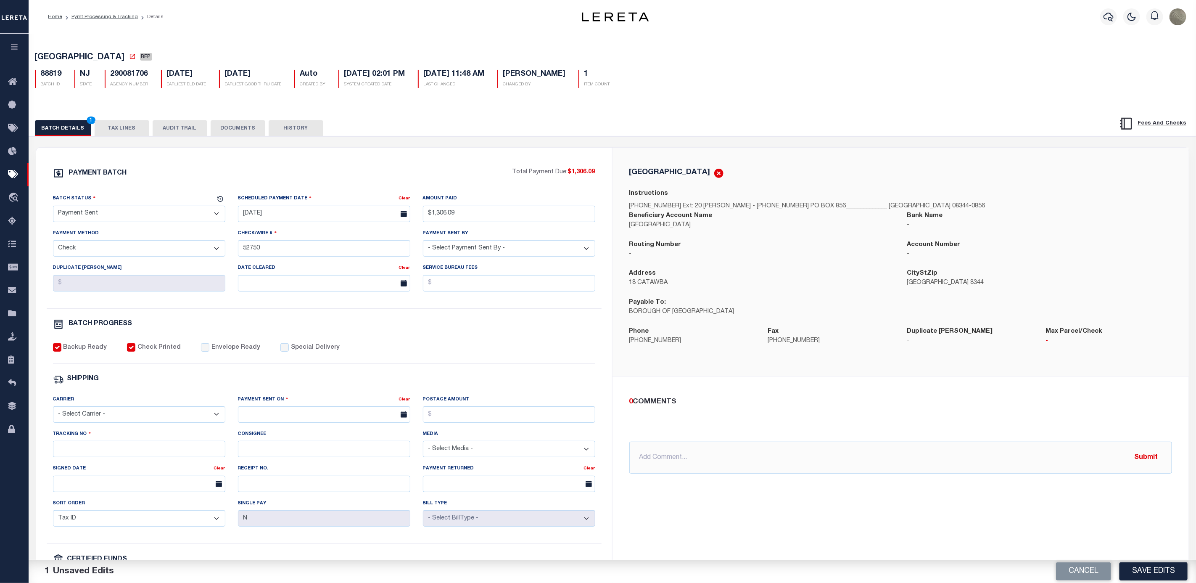
click at [214, 352] on label "Envelope Ready" at bounding box center [235, 347] width 49 height 9
click at [209, 351] on input "Envelope Ready" at bounding box center [205, 347] width 8 height 8
checkbox input "true"
click at [100, 423] on select "- Select Carrier - E-mail Fax Fedex FTP Other UPS USPS" at bounding box center [139, 414] width 172 height 16
select select "FDX"
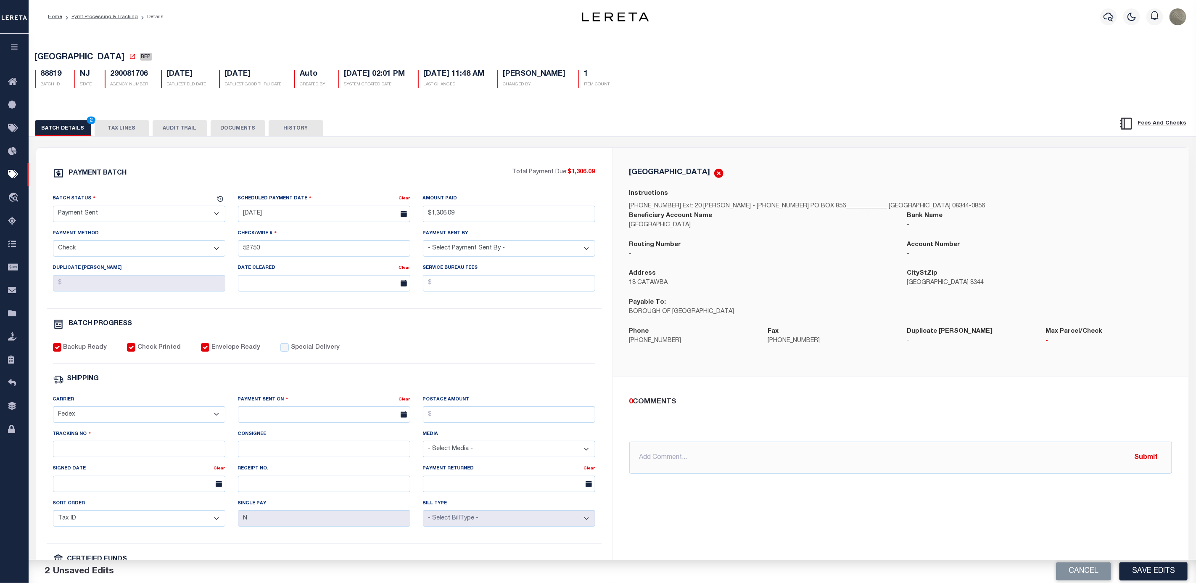
click at [53, 412] on select "- Select Carrier - E-mail Fax Fedex FTP Other UPS USPS" at bounding box center [139, 414] width 172 height 16
click at [271, 423] on input "text" at bounding box center [324, 414] width 172 height 16
click at [303, 529] on span "27" at bounding box center [302, 533] width 16 height 16
type input "08/27/2025"
drag, startPoint x: 462, startPoint y: 415, endPoint x: 458, endPoint y: 424, distance: 10.0
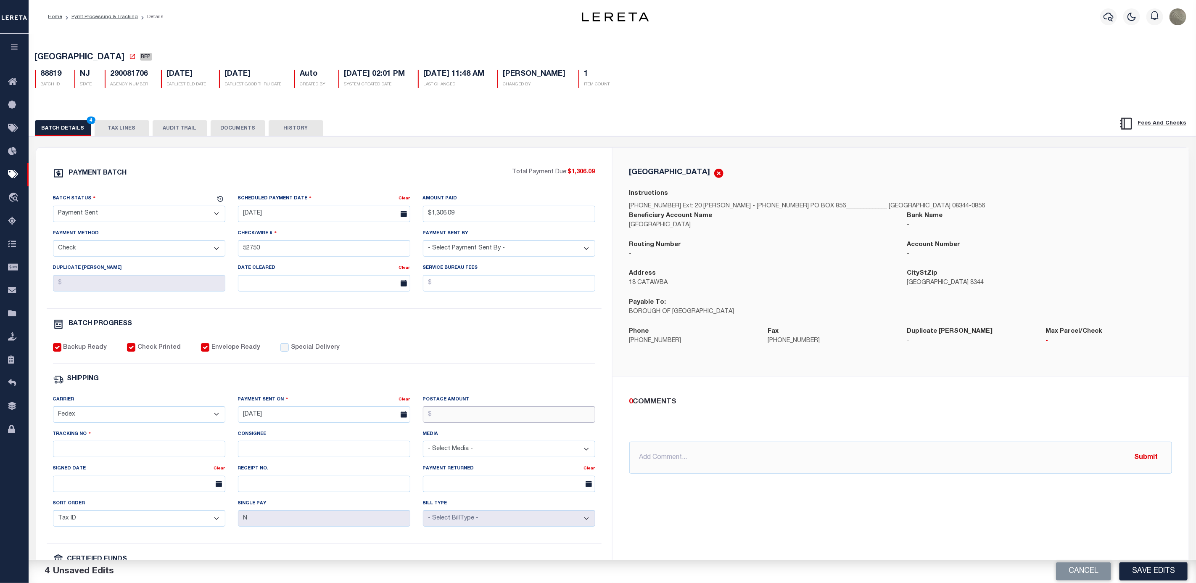
click at [462, 415] on input "Postage Amount" at bounding box center [509, 414] width 172 height 16
type input "$9.65"
click at [103, 446] on div "Tracking No" at bounding box center [139, 443] width 172 height 28
click at [89, 455] on input "Tracking No" at bounding box center [139, 449] width 172 height 16
click at [173, 447] on div "Tracking No" at bounding box center [139, 443] width 172 height 28
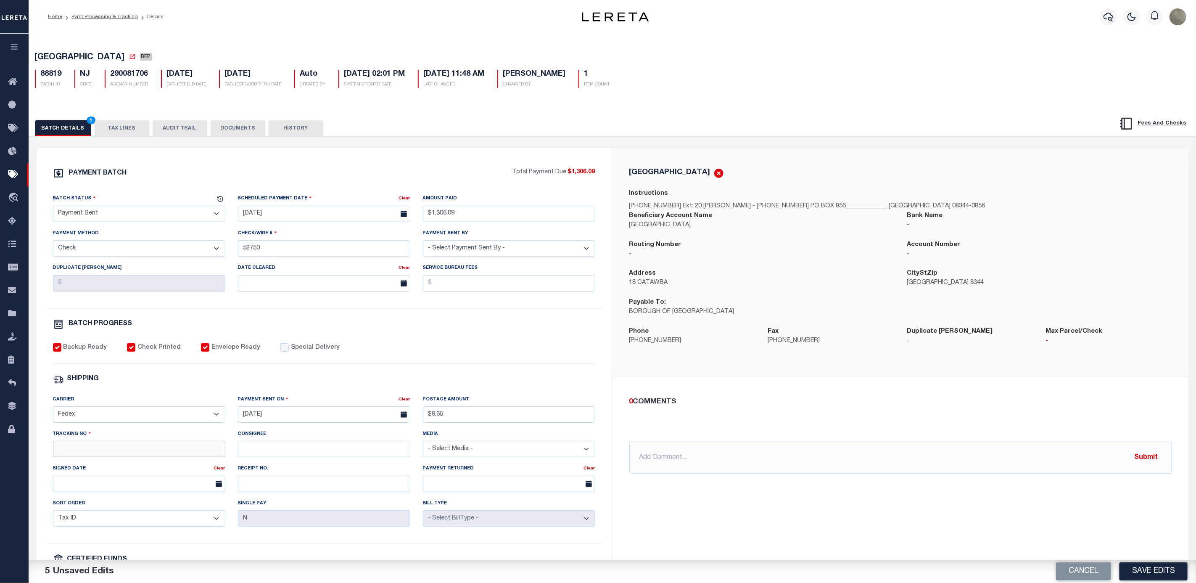
drag, startPoint x: 173, startPoint y: 447, endPoint x: 170, endPoint y: 452, distance: 5.5
click at [170, 452] on input "Tracking No" at bounding box center [139, 449] width 172 height 16
click at [166, 453] on input "Tracking No" at bounding box center [139, 449] width 172 height 16
paste input "883910395539"
type input "883910395539"
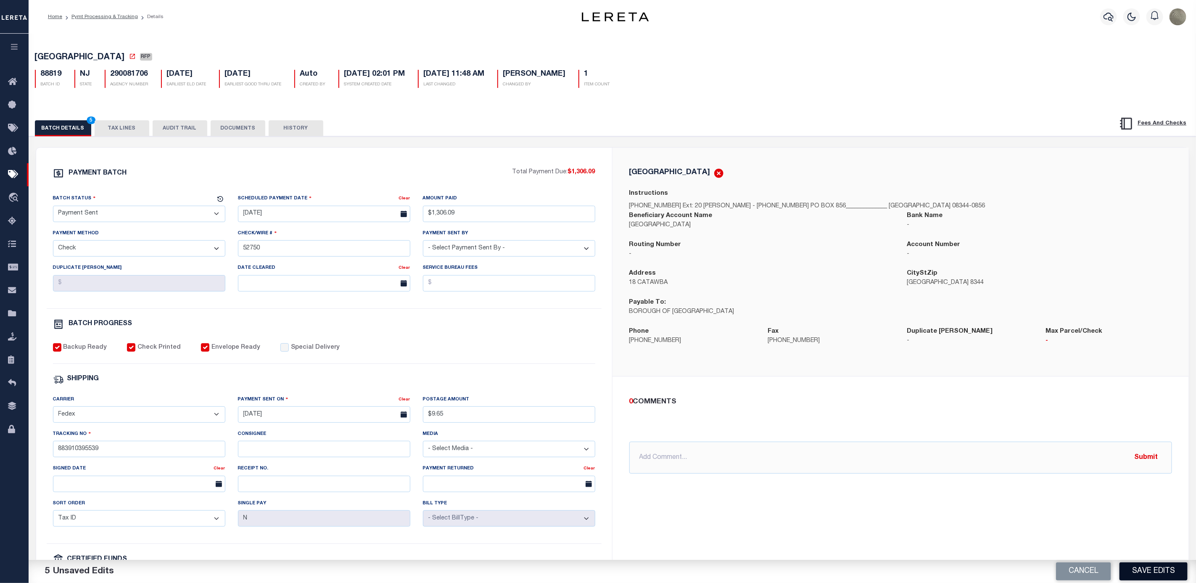
click at [1157, 568] on button "Save Edits" at bounding box center [1154, 571] width 68 height 18
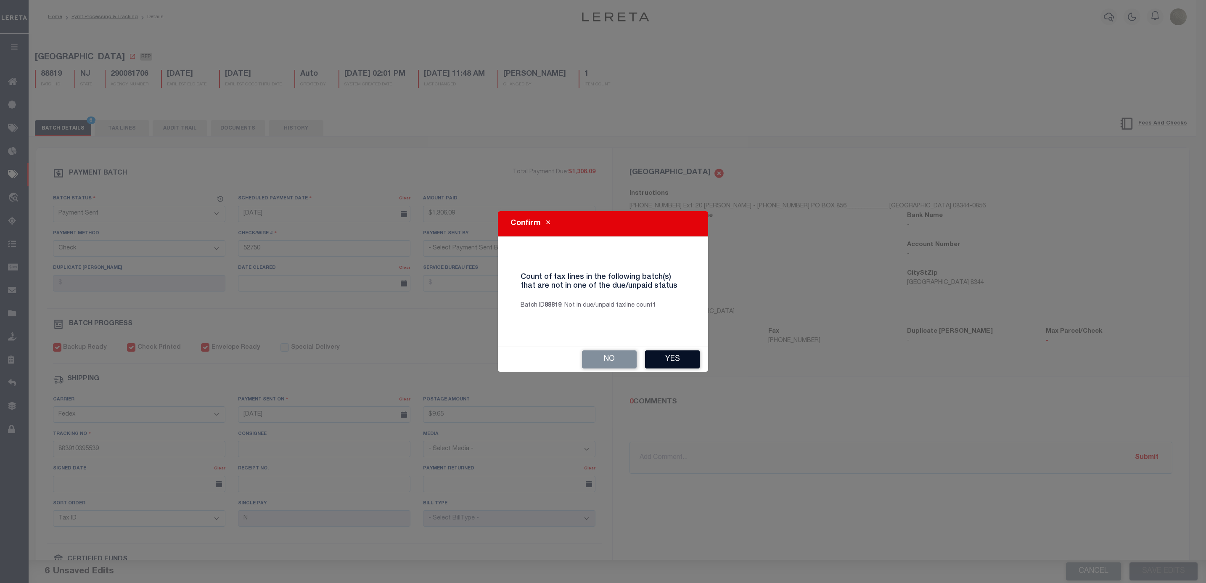
click at [686, 357] on button "Yes" at bounding box center [672, 359] width 55 height 18
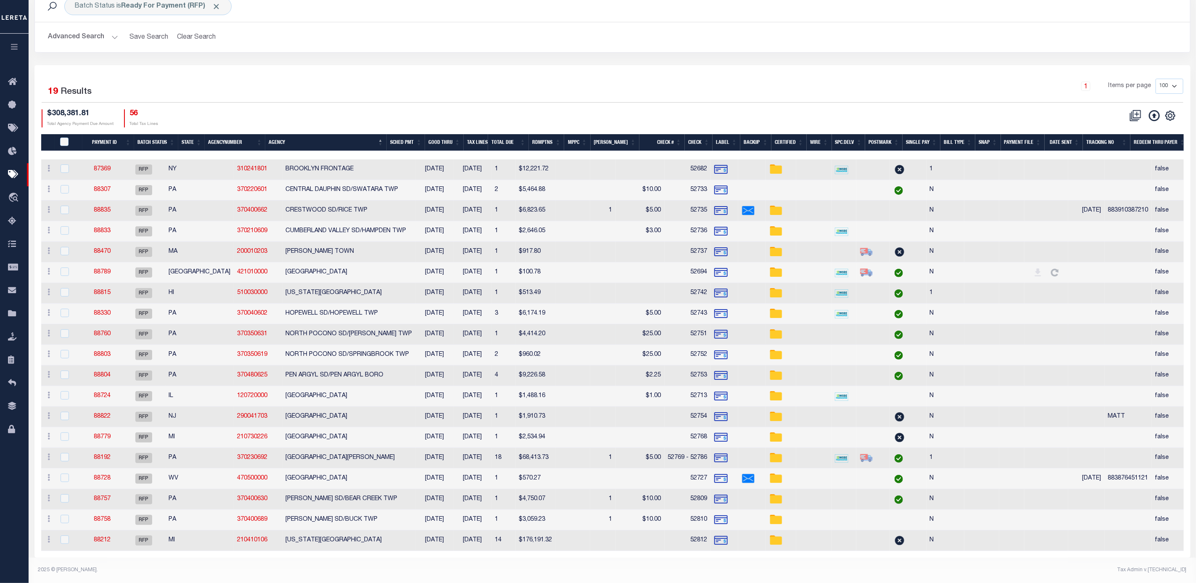
scroll to position [62, 0]
click at [105, 331] on link "88760" at bounding box center [102, 334] width 17 height 6
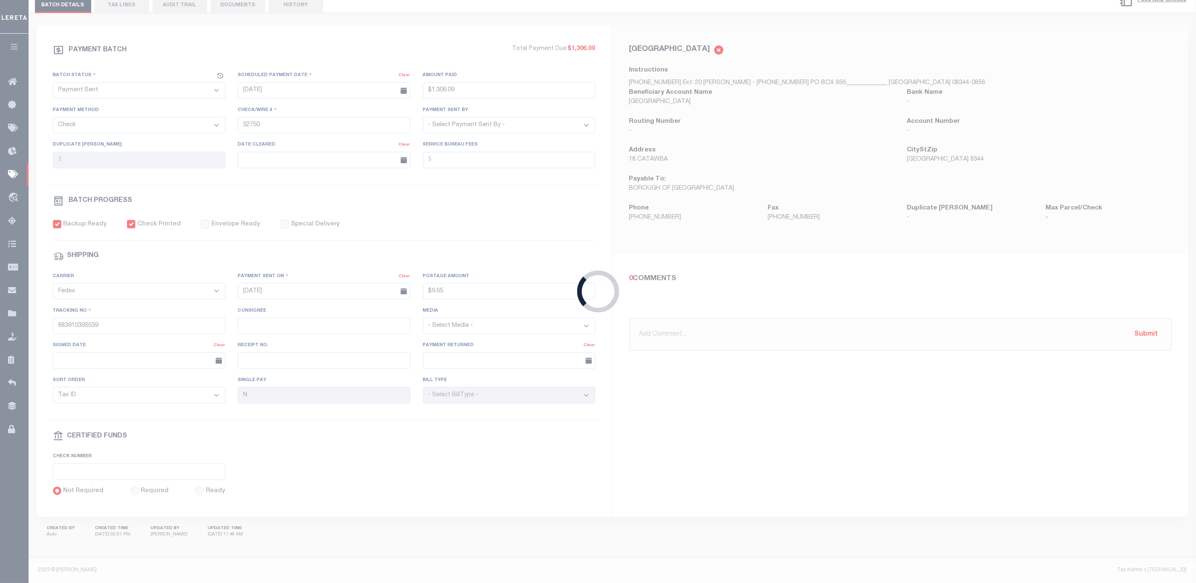
select select "RFP"
type input "$4,414.2"
type input "52751"
select select "[PERSON_NAME]"
type input "$25"
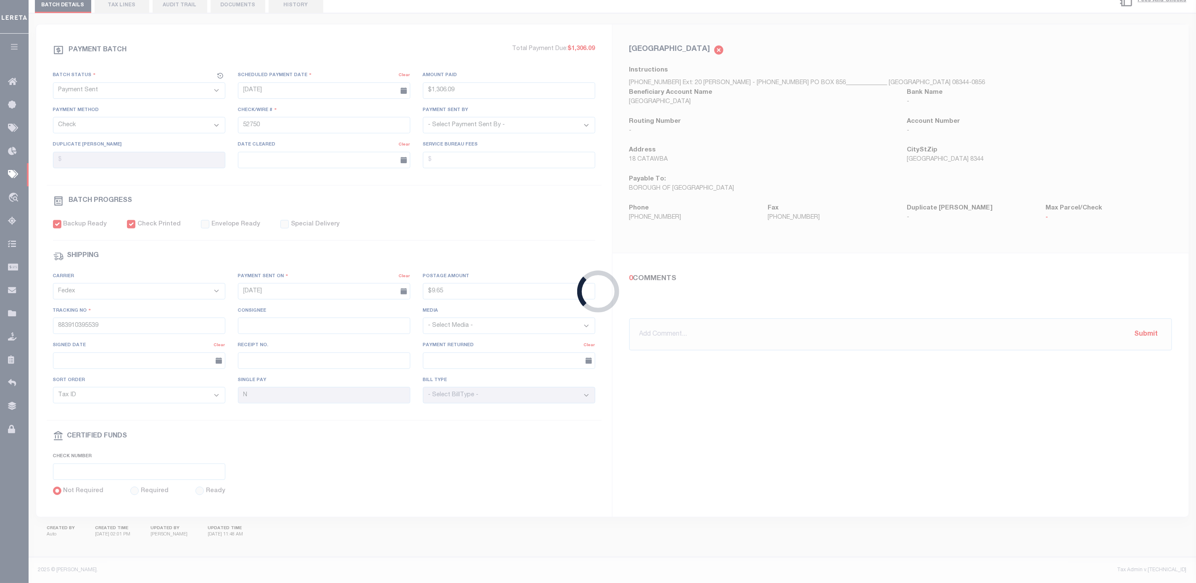
checkbox input "false"
select select
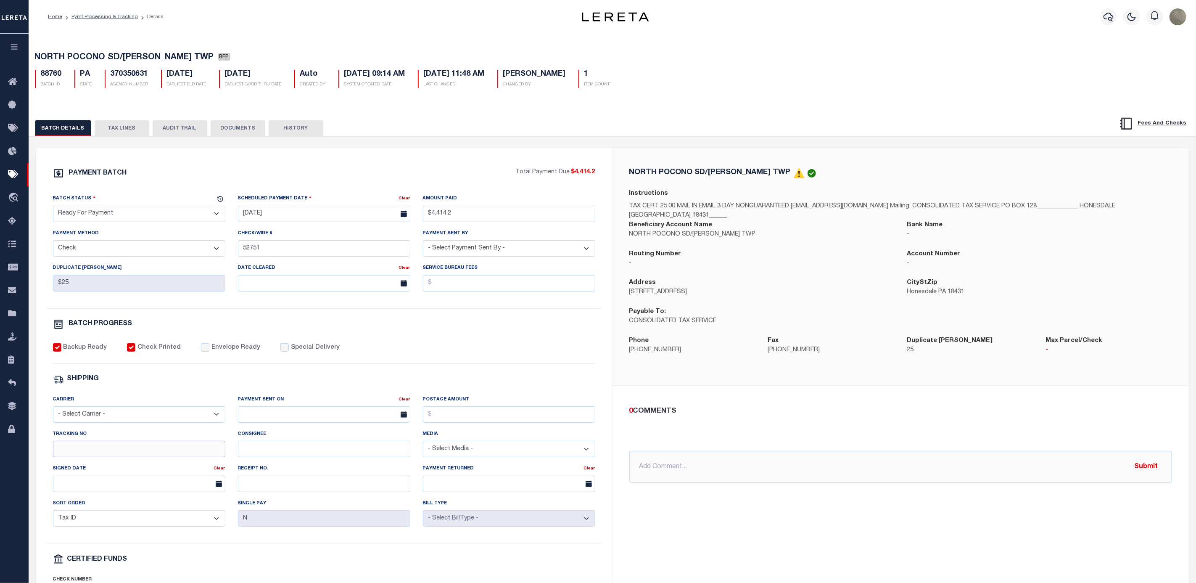
click at [98, 457] on input "Tracking No" at bounding box center [139, 449] width 172 height 16
paste input "883910396980"
type input "883910396980"
click at [274, 413] on input "text" at bounding box center [324, 414] width 172 height 16
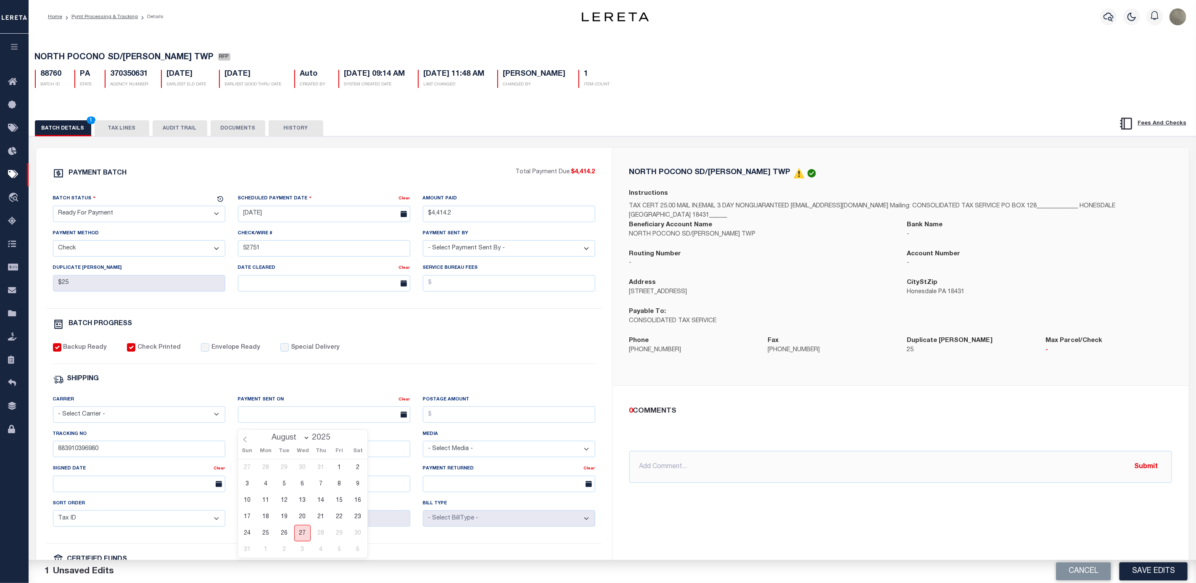
click at [299, 535] on span "27" at bounding box center [302, 533] width 16 height 16
type input "[DATE]"
click at [484, 415] on input "Postage Amount" at bounding box center [509, 414] width 172 height 16
type input "$9.65"
click at [103, 423] on select "- Select Carrier - E-mail Fax Fedex FTP Other UPS USPS" at bounding box center [139, 414] width 172 height 16
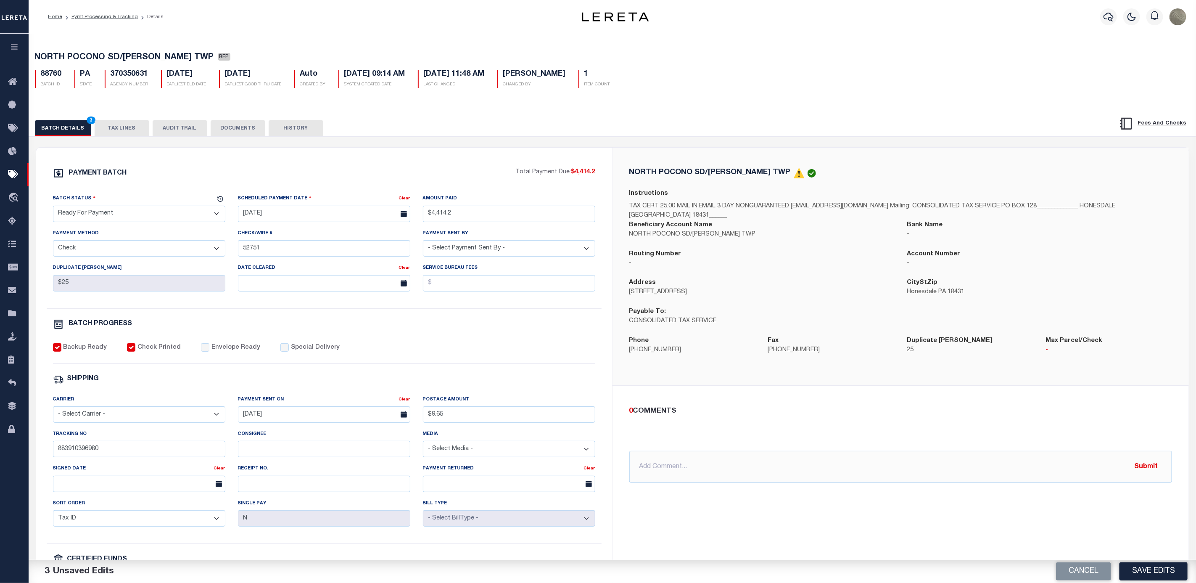
select select "FDX"
click at [53, 412] on select "- Select Carrier - E-mail Fax Fedex FTP Other UPS USPS" at bounding box center [139, 414] width 172 height 16
click at [201, 351] on input "Envelope Ready" at bounding box center [205, 347] width 8 height 8
checkbox input "true"
drag, startPoint x: 137, startPoint y: 213, endPoint x: 139, endPoint y: 218, distance: 5.2
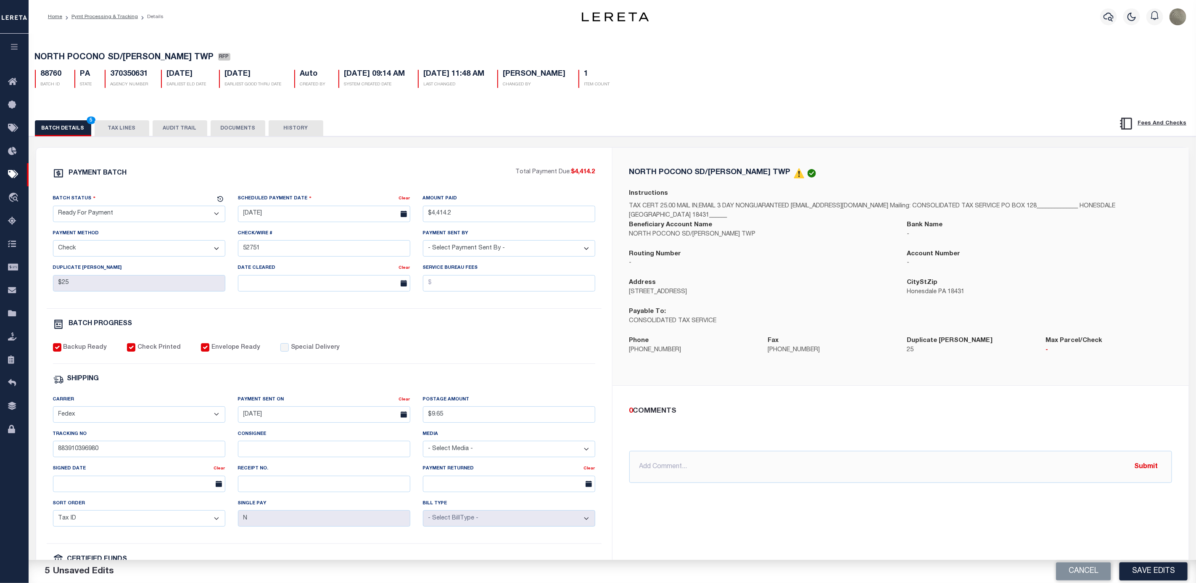
click at [137, 211] on select "- Select Status - Scheduled for Payment Ready For Payment Payment Sent Cleared …" at bounding box center [139, 214] width 172 height 16
click at [53, 208] on select "- Select Status - Scheduled for Payment Ready For Payment Payment Sent Cleared …" at bounding box center [139, 214] width 172 height 16
click at [1158, 573] on button "Save Edits" at bounding box center [1154, 571] width 68 height 18
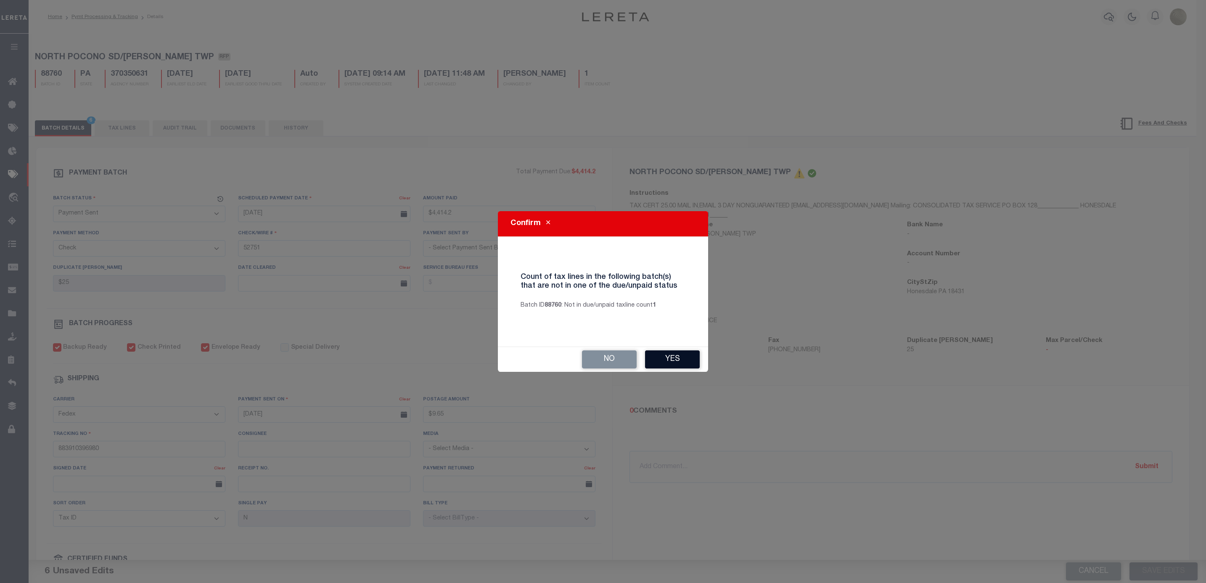
click at [668, 368] on div "No Yes" at bounding box center [603, 359] width 210 height 25
click at [668, 361] on button "Yes" at bounding box center [672, 359] width 55 height 18
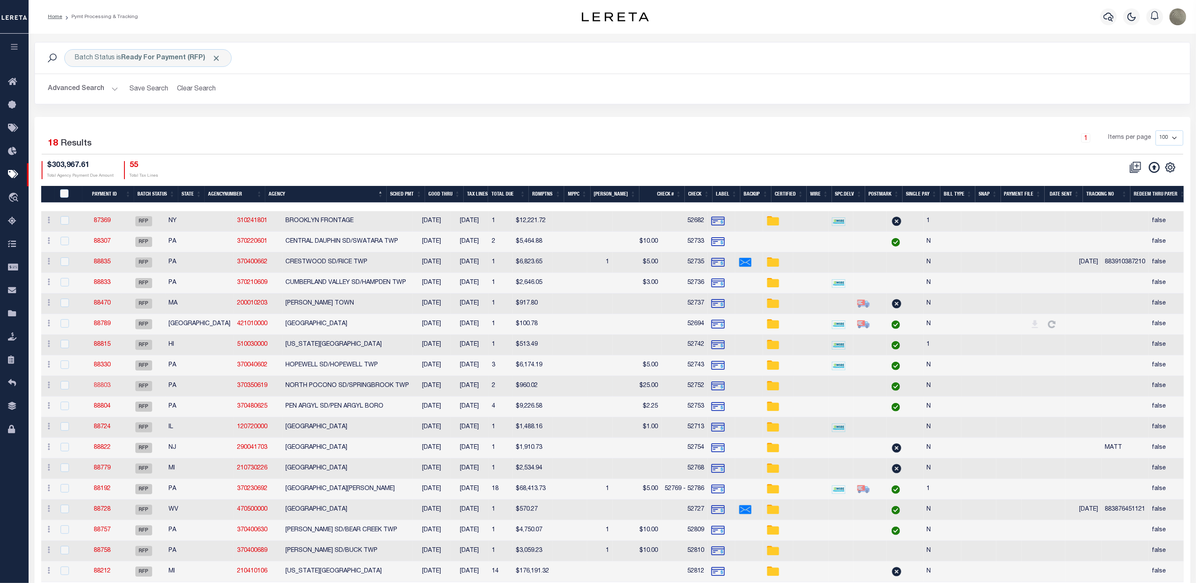
click at [111, 386] on link "88803" at bounding box center [102, 386] width 17 height 6
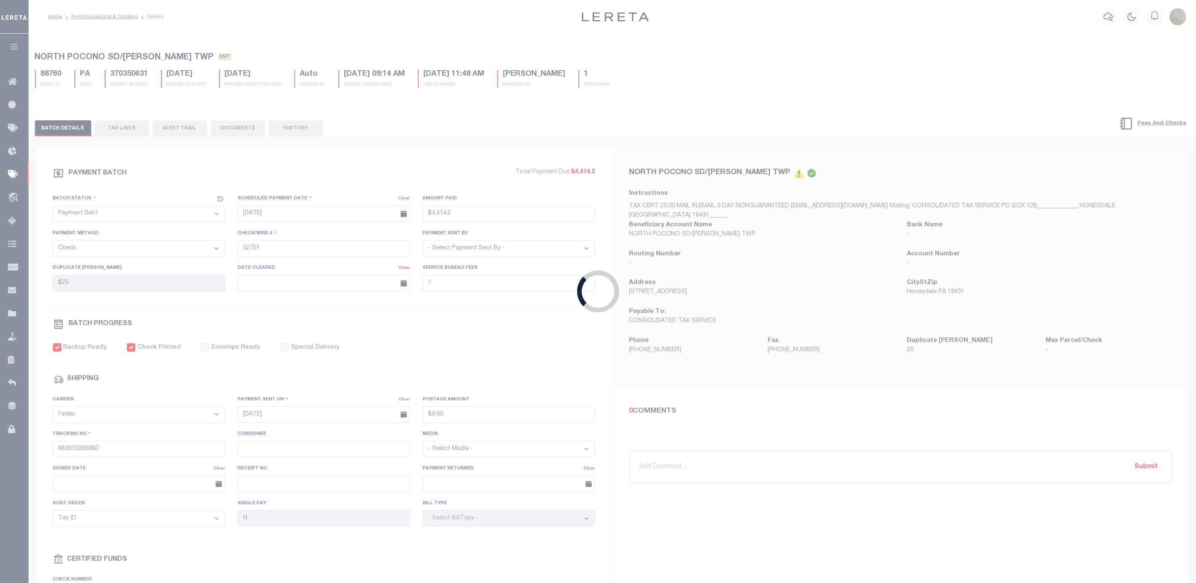
select select "RFP"
type input "$960.02"
type input "52752"
type input "$50"
checkbox input "false"
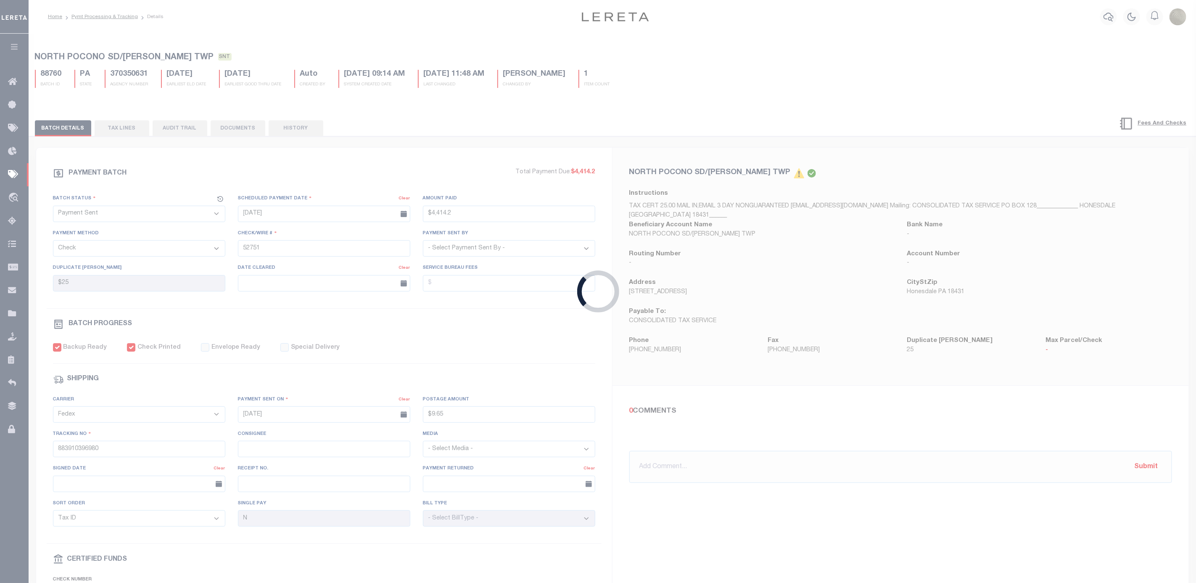
select select
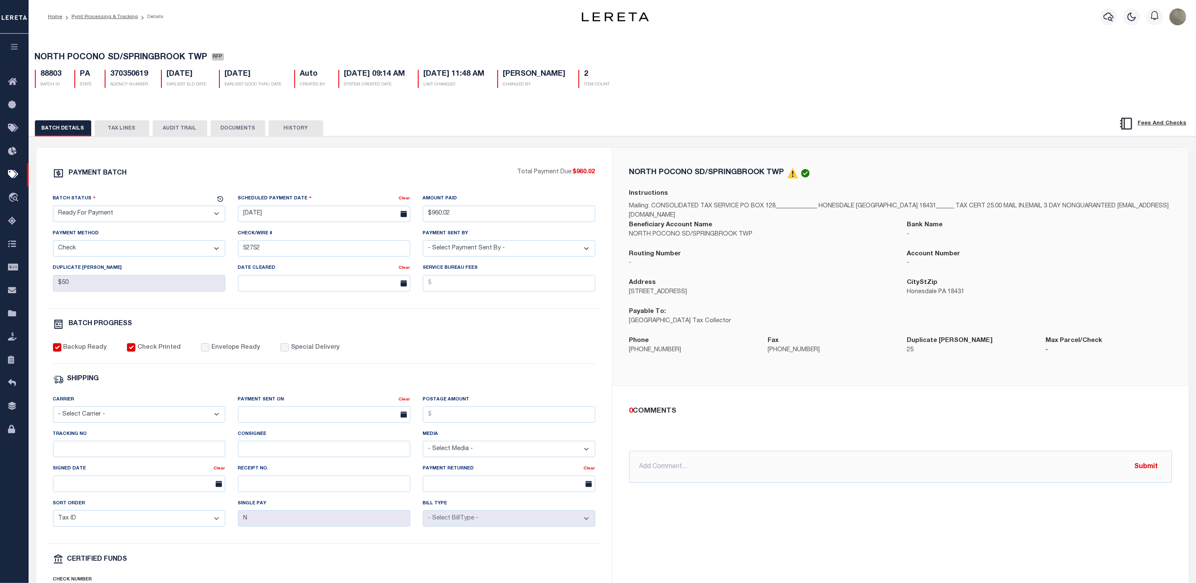
click at [94, 206] on div "Batch Status" at bounding box center [134, 200] width 162 height 12
click at [94, 209] on select "- Select Status - Scheduled for Payment Ready For Payment Payment Sent Cleared …" at bounding box center [139, 214] width 172 height 16
select select "SNT"
click at [53, 208] on select "- Select Status - Scheduled for Payment Ready For Payment Payment Sent Cleared …" at bounding box center [139, 214] width 172 height 16
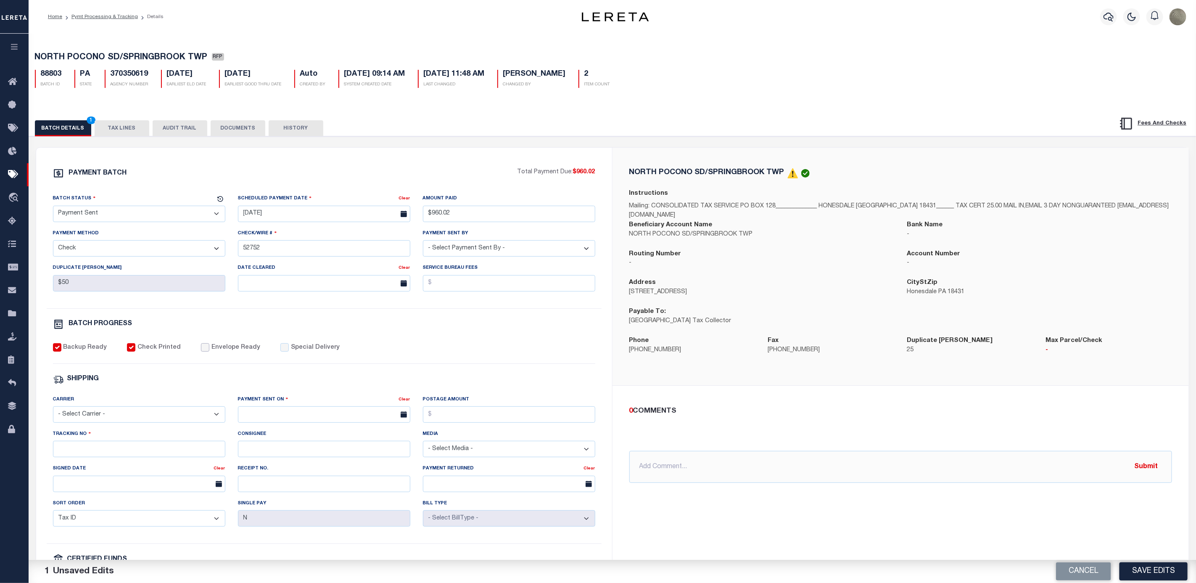
click at [201, 349] on input "Envelope Ready" at bounding box center [205, 347] width 8 height 8
checkbox input "true"
click at [105, 409] on div "Carrier - Select Carrier - E-mail Fax Fedex FTP Other UPS USPS" at bounding box center [139, 409] width 172 height 28
click at [106, 416] on select "- Select Carrier - E-mail Fax Fedex FTP Other UPS USPS" at bounding box center [139, 414] width 172 height 16
select select "FDX"
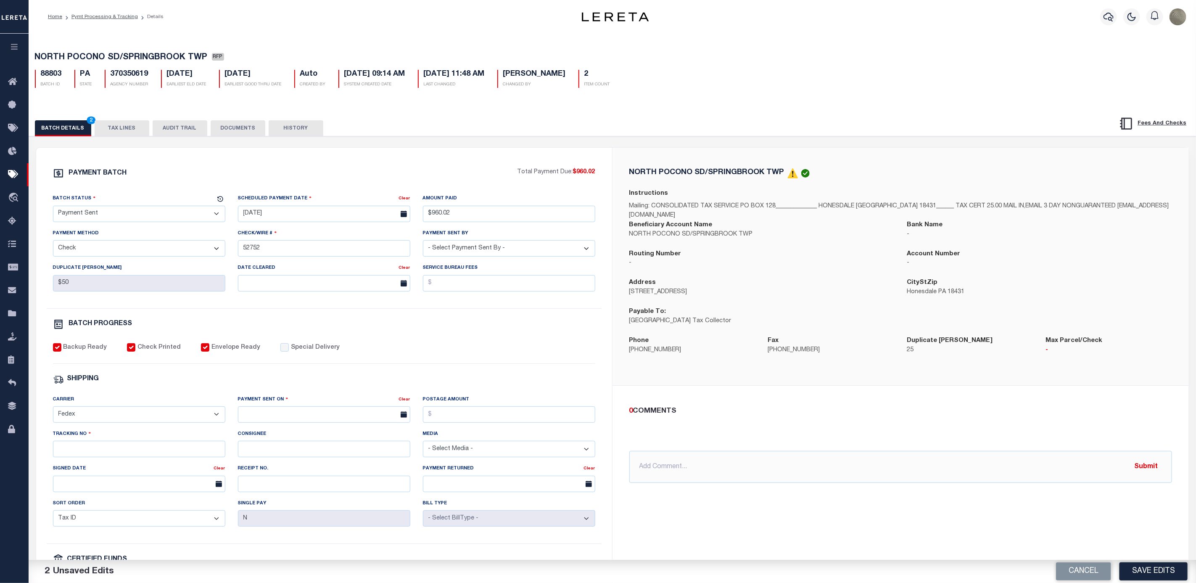
click at [53, 412] on select "- Select Carrier - E-mail Fax Fedex FTP Other UPS USPS" at bounding box center [139, 414] width 172 height 16
click at [260, 419] on input "text" at bounding box center [324, 414] width 172 height 16
click at [306, 533] on span "27" at bounding box center [302, 533] width 16 height 16
type input "[DATE]"
click at [473, 419] on input "Postage Amount" at bounding box center [509, 414] width 172 height 16
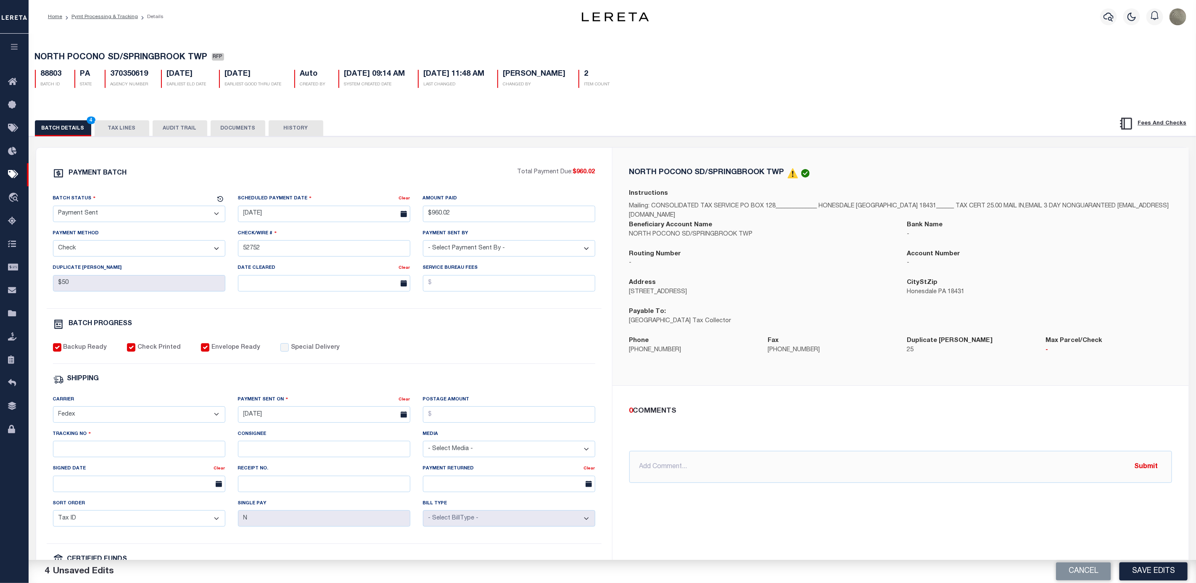
click at [385, 396] on div "PAYMENT BATCH Total Payment Due: $960.02 Batch Status - Select Status -" at bounding box center [324, 394] width 556 height 452
click at [81, 454] on input "Tracking No" at bounding box center [139, 449] width 172 height 16
paste input "883910396980"
type input "883910396980"
click at [415, 362] on div "Backup Ready Check Printed Envelope Ready Special Delivery" at bounding box center [324, 353] width 542 height 21
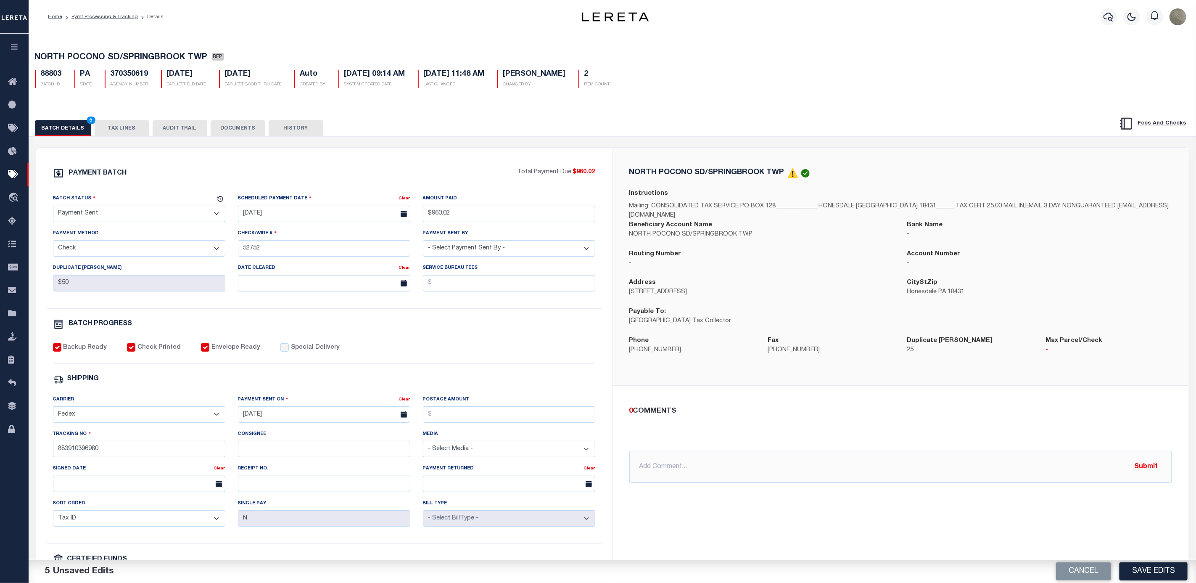
click at [767, 402] on div "0 COMMENTS @Aakash Patel @Abdul Muzain @Adams, Pamela S @Adhikary Rinki @Agusti…" at bounding box center [901, 445] width 576 height 118
click at [1156, 572] on button "Save Edits" at bounding box center [1154, 571] width 68 height 18
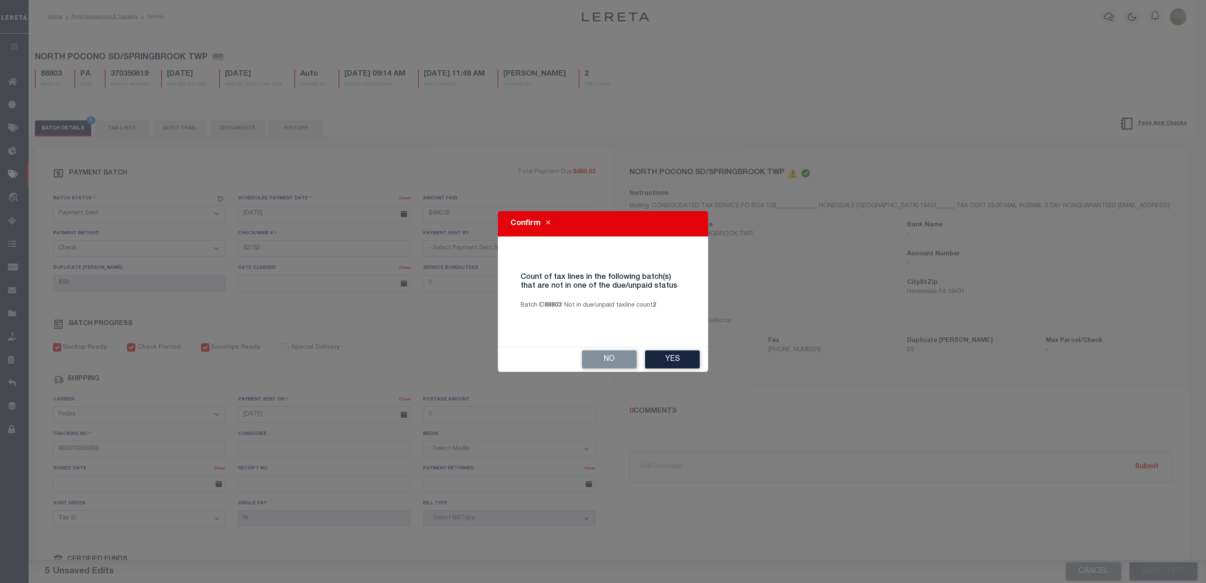
click at [702, 352] on div "No Yes" at bounding box center [603, 359] width 210 height 25
click at [687, 357] on button "Yes" at bounding box center [672, 359] width 55 height 18
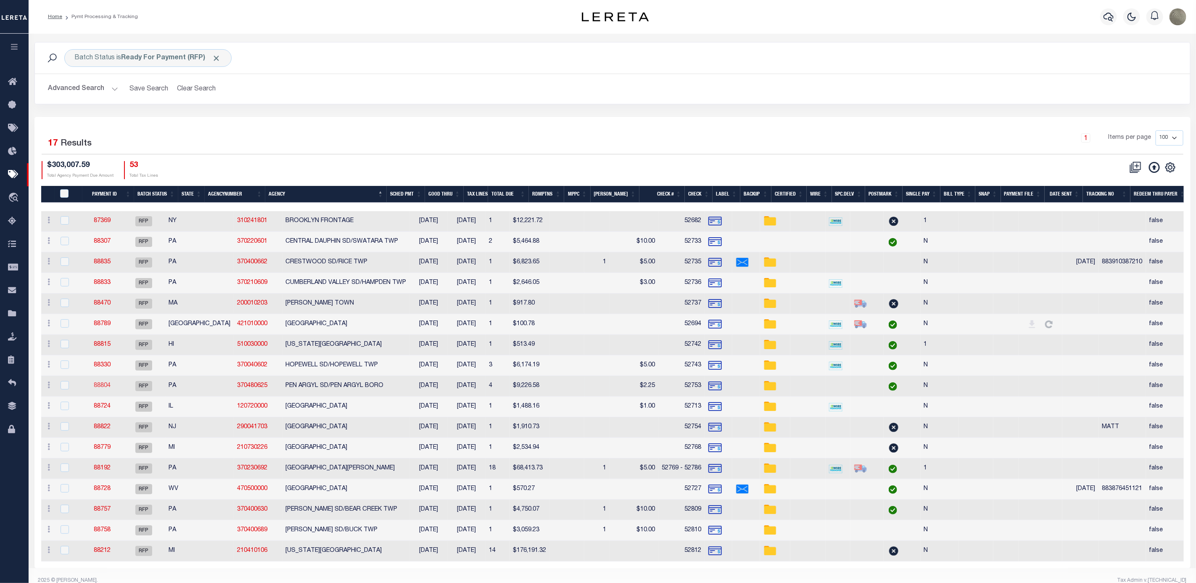
click at [103, 388] on link "88804" at bounding box center [102, 386] width 17 height 6
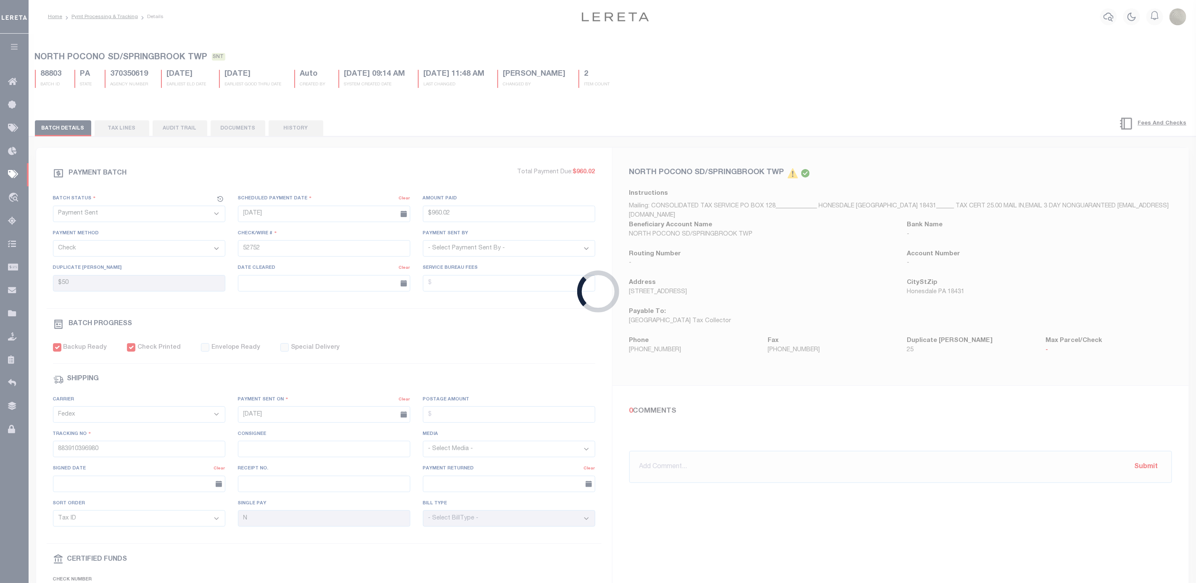
select select "RFP"
type input "$9,226.58"
type input "52753"
type input "$9"
checkbox input "false"
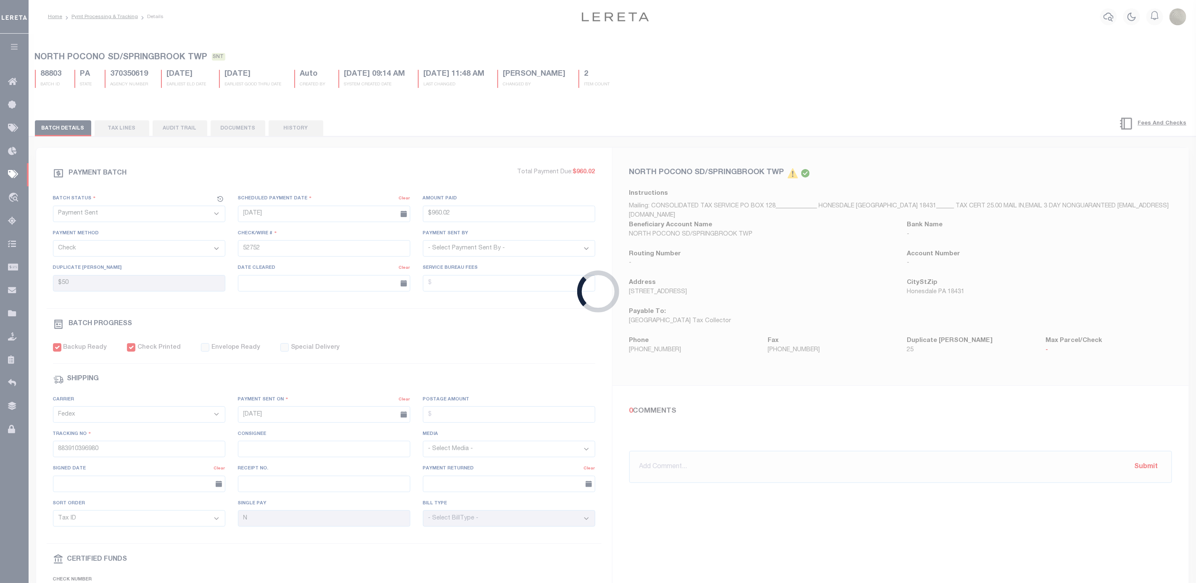
select select
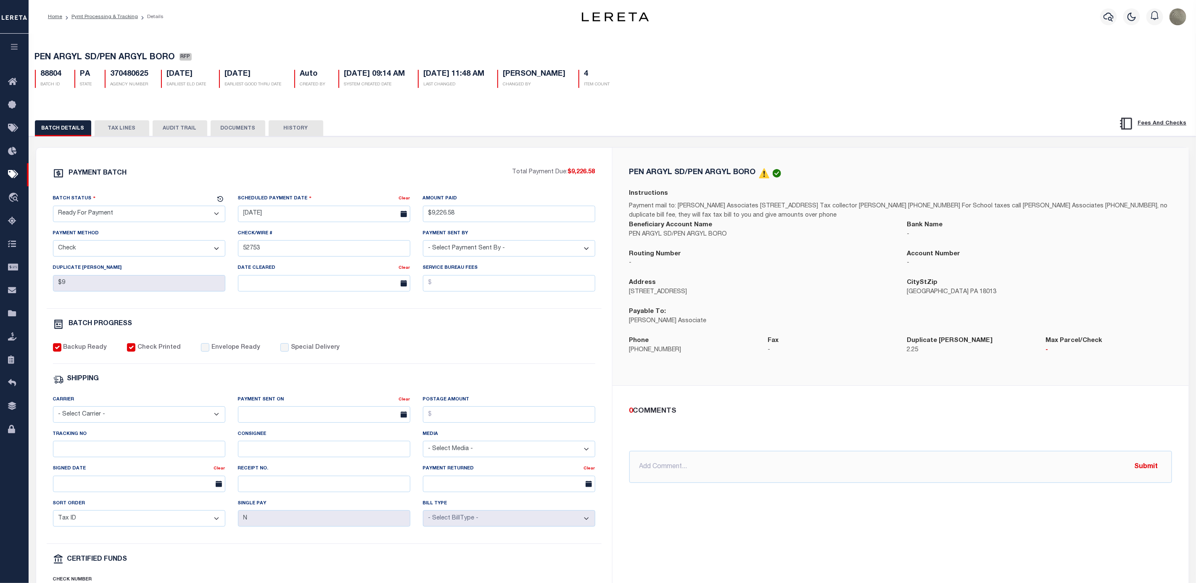
click at [91, 445] on div "Tracking No" at bounding box center [139, 443] width 172 height 28
click at [89, 449] on input "Tracking No" at bounding box center [139, 449] width 172 height 16
paste input "883912441225"
type input "883912441225"
click at [91, 417] on select "- Select Carrier - E-mail Fax Fedex FTP Other UPS USPS" at bounding box center [139, 414] width 172 height 16
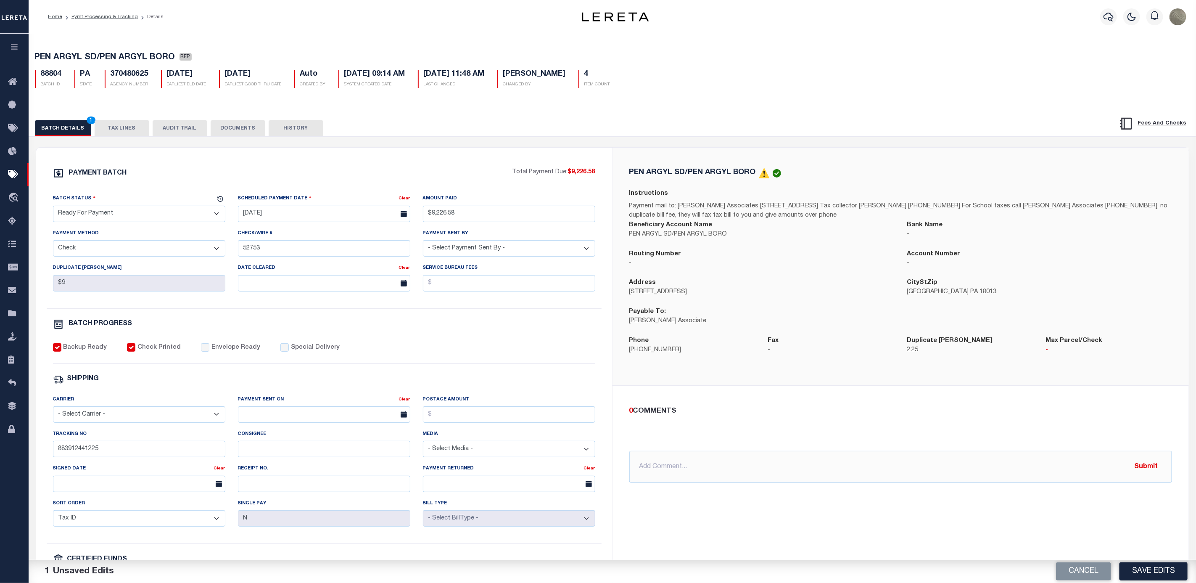
select select "FDX"
click at [53, 412] on select "- Select Carrier - E-mail Fax Fedex FTP Other UPS USPS" at bounding box center [139, 414] width 172 height 16
click at [295, 415] on input "text" at bounding box center [324, 414] width 172 height 16
click at [306, 532] on span "27" at bounding box center [302, 533] width 16 height 16
type input "08/27/2025"
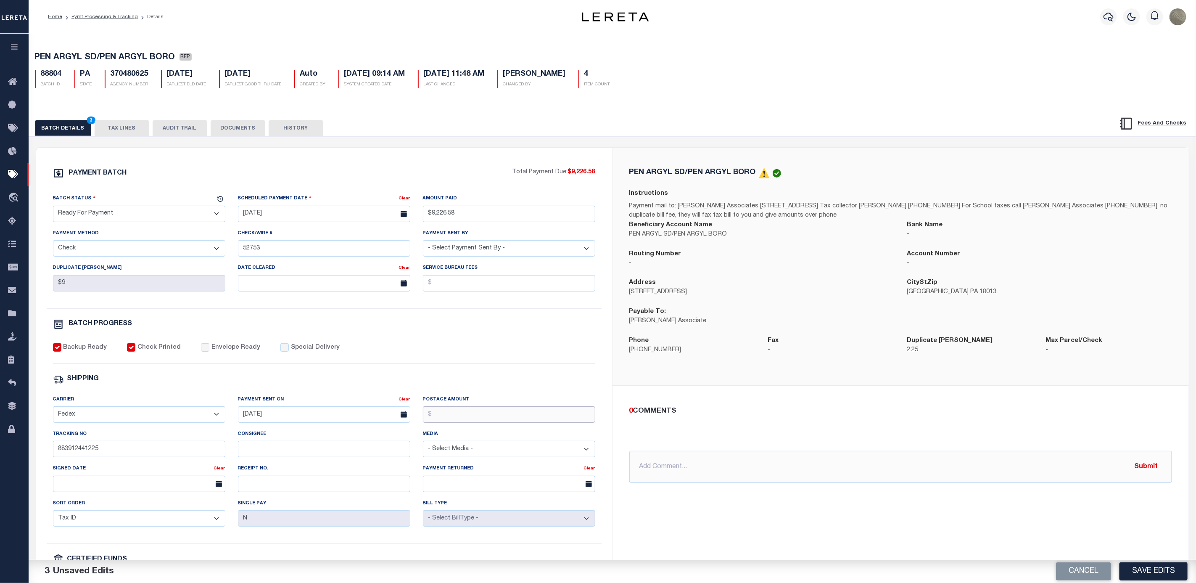
click at [491, 419] on input "Postage Amount" at bounding box center [509, 414] width 172 height 16
type input "$9.65"
click at [201, 351] on input "Envelope Ready" at bounding box center [205, 347] width 8 height 8
checkbox input "true"
click at [159, 217] on select "- Select Status - Scheduled for Payment Ready For Payment Payment Sent Cleared …" at bounding box center [139, 214] width 172 height 16
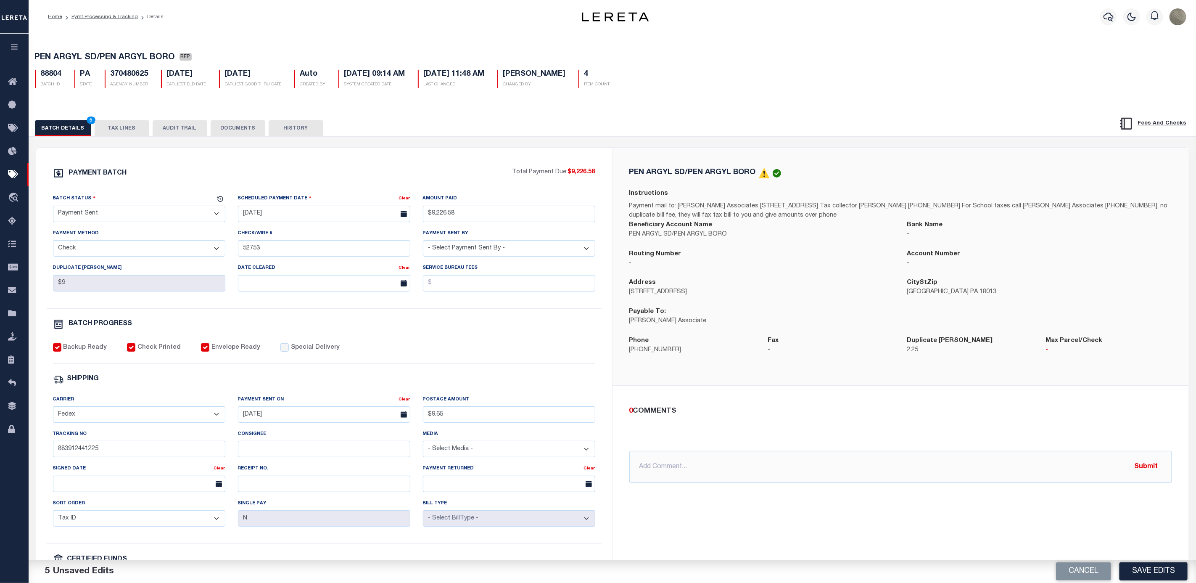
click at [53, 208] on select "- Select Status - Scheduled for Payment Ready For Payment Payment Sent Cleared …" at bounding box center [139, 214] width 172 height 16
click at [435, 364] on div "Backup Ready Check Printed Envelope Ready Special Delivery" at bounding box center [324, 353] width 542 height 21
click at [1140, 569] on button "Save Edits" at bounding box center [1154, 571] width 68 height 18
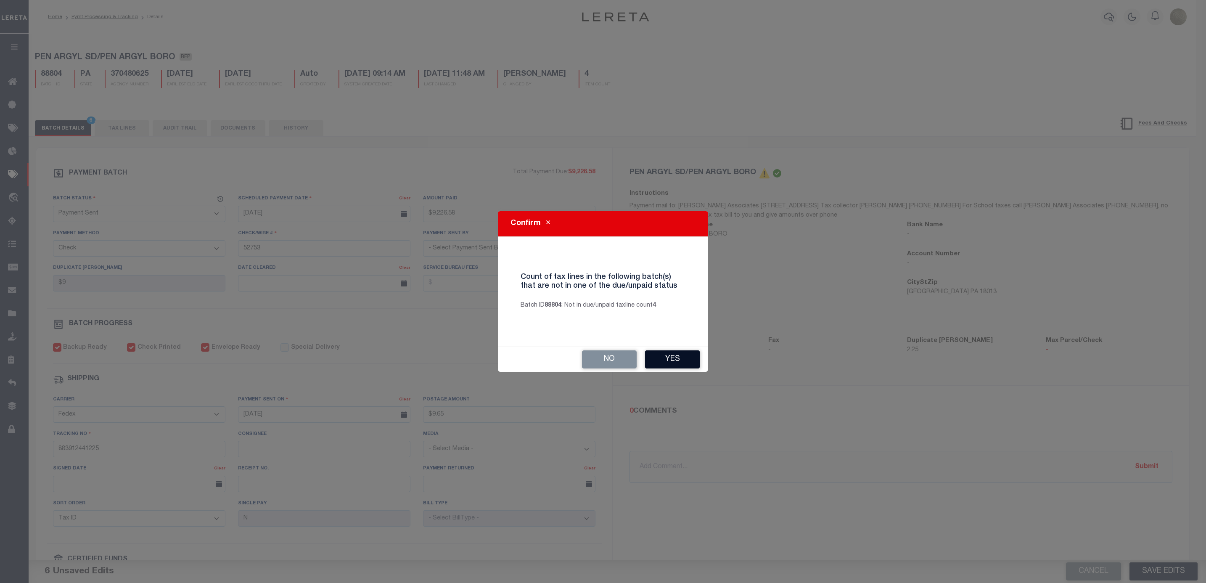
click at [684, 357] on button "Yes" at bounding box center [672, 359] width 55 height 18
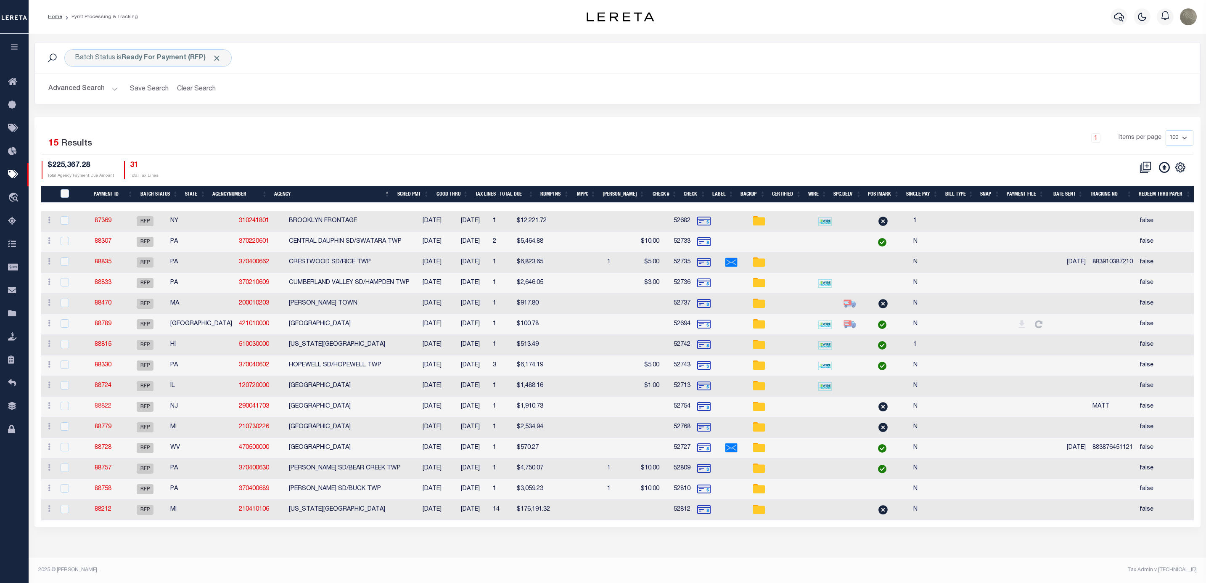
click at [110, 408] on link "88822" at bounding box center [103, 406] width 17 height 6
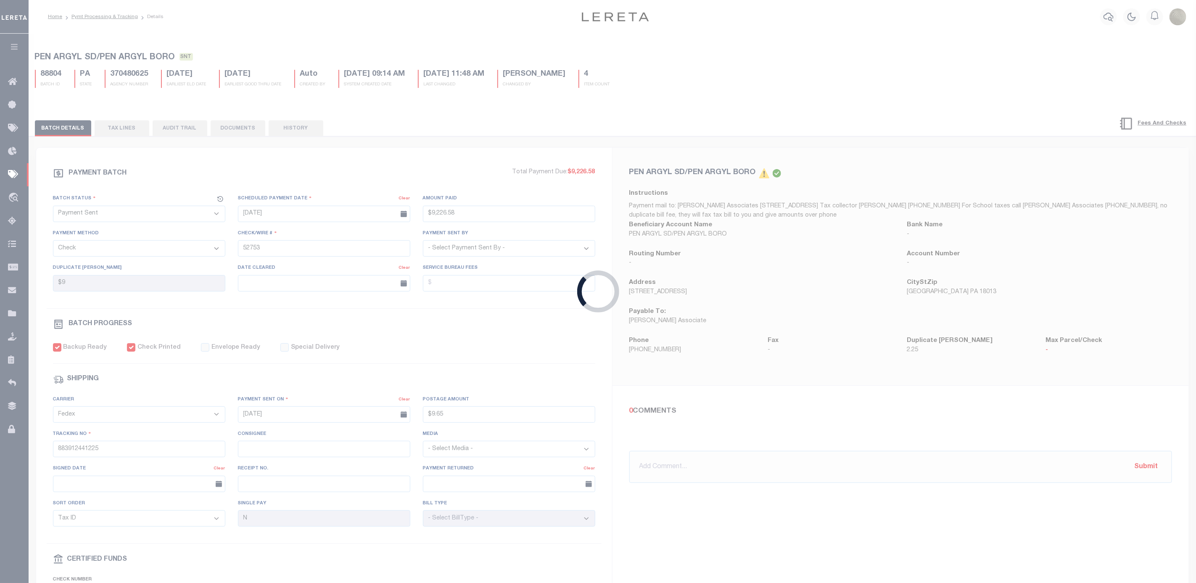
select select "RFP"
type input "$1,910.73"
type input "52754"
select select "Urbina, Matthew"
checkbox input "false"
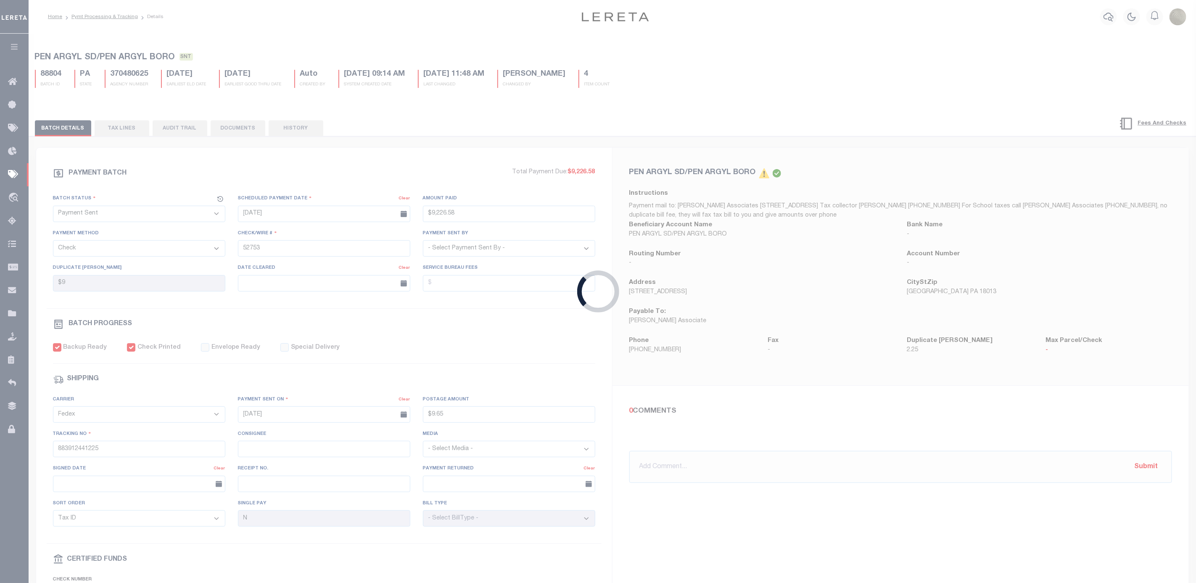
select select
type input "MATT"
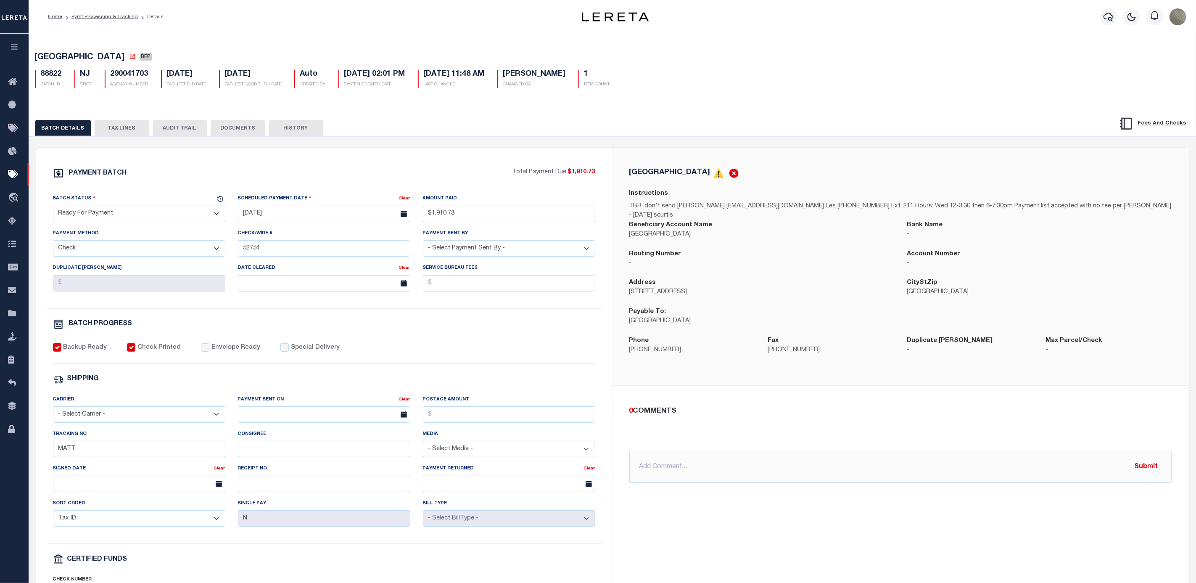
click at [119, 216] on select "- Select Status - Scheduled for Payment Ready For Payment Payment Sent Cleared …" at bounding box center [139, 214] width 172 height 16
select select "SNT"
click at [53, 208] on select "- Select Status - Scheduled for Payment Ready For Payment Payment Sent Cleared …" at bounding box center [139, 214] width 172 height 16
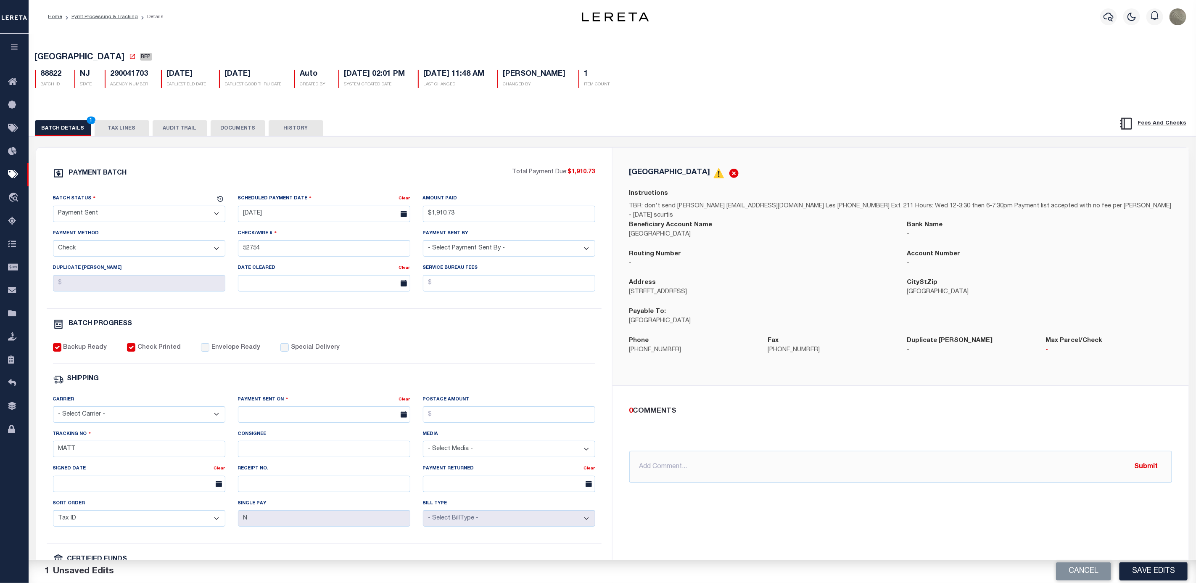
click at [212, 349] on label "Envelope Ready" at bounding box center [235, 347] width 49 height 9
click at [209, 349] on input "Envelope Ready" at bounding box center [205, 347] width 8 height 8
checkbox input "true"
click at [123, 423] on select "- Select Carrier - E-mail Fax Fedex FTP Other UPS USPS" at bounding box center [139, 414] width 172 height 16
select select "FDX"
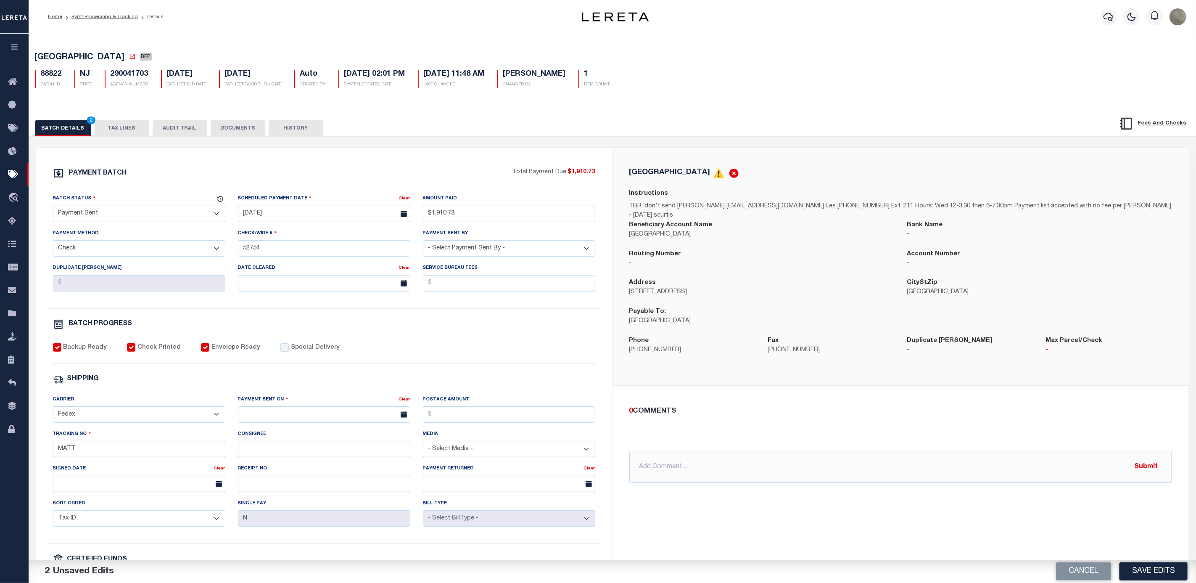
click at [53, 412] on select "- Select Carrier - E-mail Fax Fedex FTP Other UPS USPS" at bounding box center [139, 414] width 172 height 16
click at [279, 423] on input "text" at bounding box center [324, 414] width 172 height 16
click at [304, 534] on span "27" at bounding box center [302, 533] width 16 height 16
type input "08/27/2025"
click at [468, 423] on input "Postage Amount" at bounding box center [509, 414] width 172 height 16
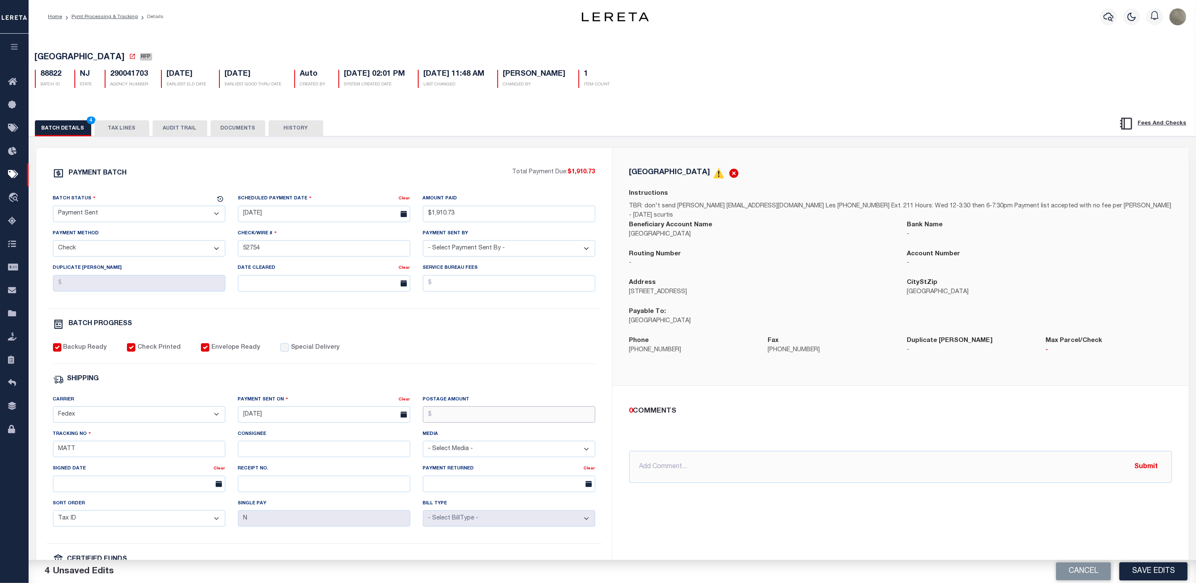
type input "$72.35"
click at [110, 457] on input "MATT" at bounding box center [139, 449] width 172 height 16
paste input "883910716193"
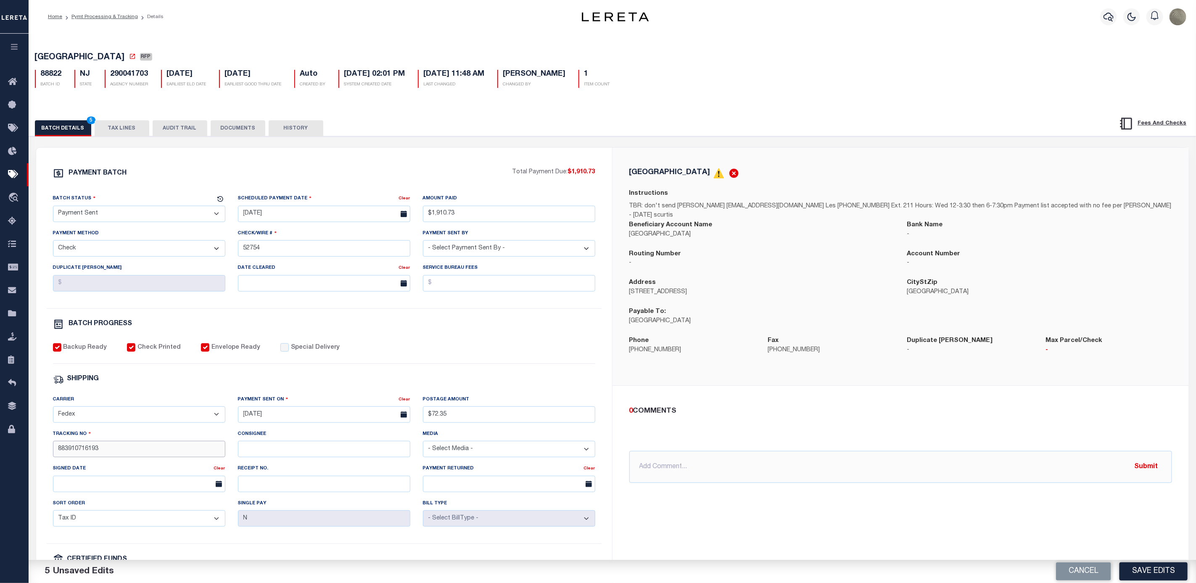
type input "883910716193"
click at [523, 376] on div "PAYMENT BATCH Total Payment Due: $1,910.73 Batch Status - Select Status -" at bounding box center [324, 394] width 556 height 452
click at [1166, 568] on button "Save Edits" at bounding box center [1154, 571] width 68 height 18
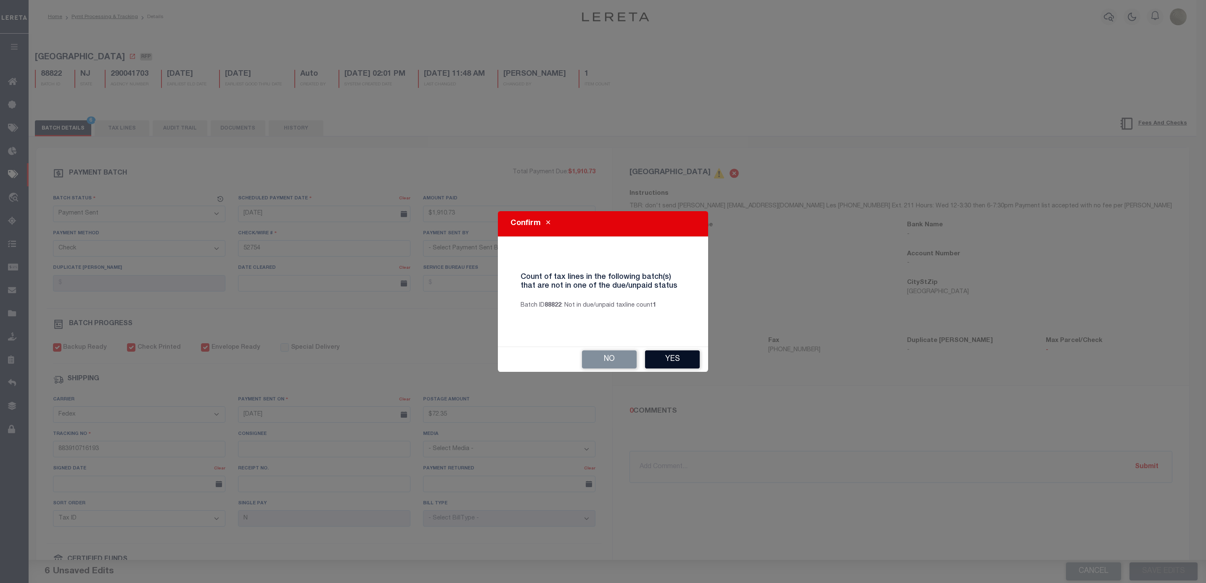
click at [659, 357] on button "Yes" at bounding box center [672, 359] width 55 height 18
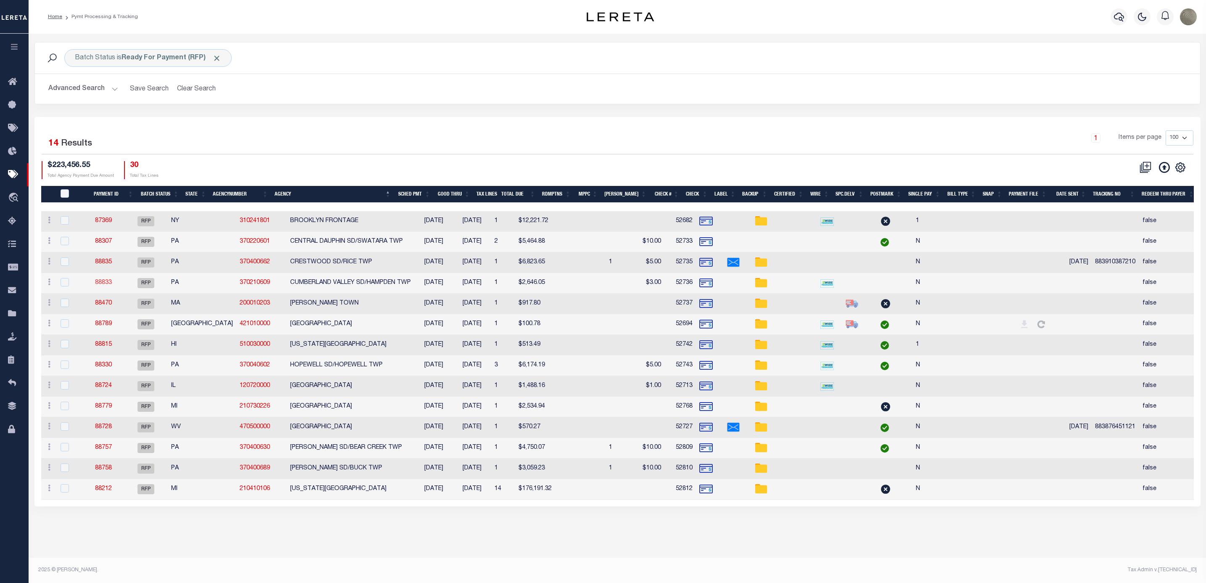
click at [109, 285] on link "88833" at bounding box center [103, 283] width 17 height 6
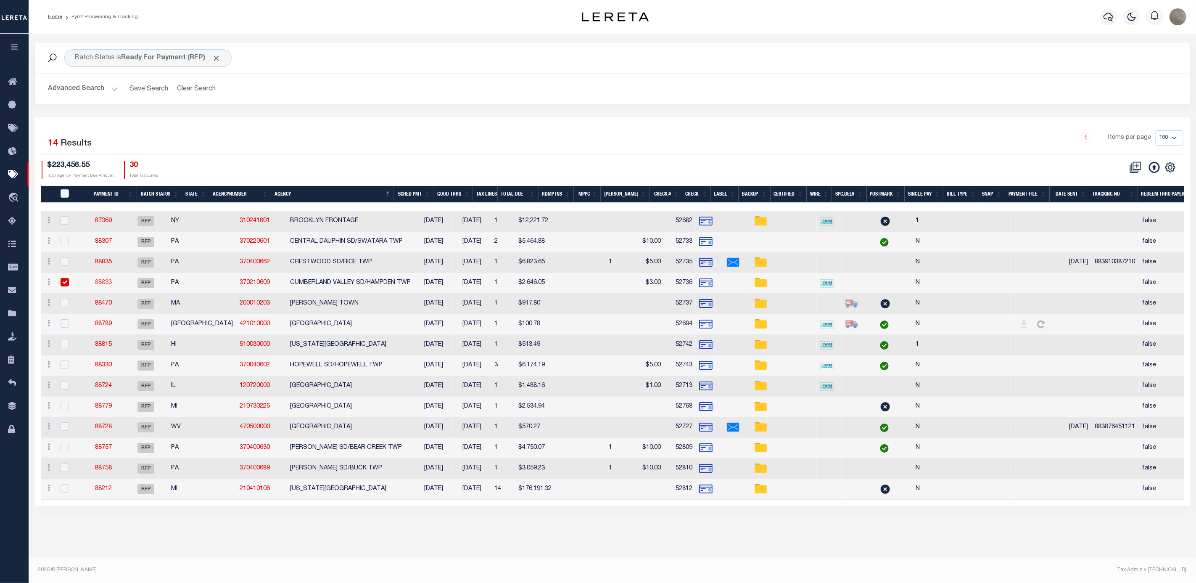
select select "RFP"
type input "$2,646.05"
type input "52736"
select select "Little, Audria"
type input "$3"
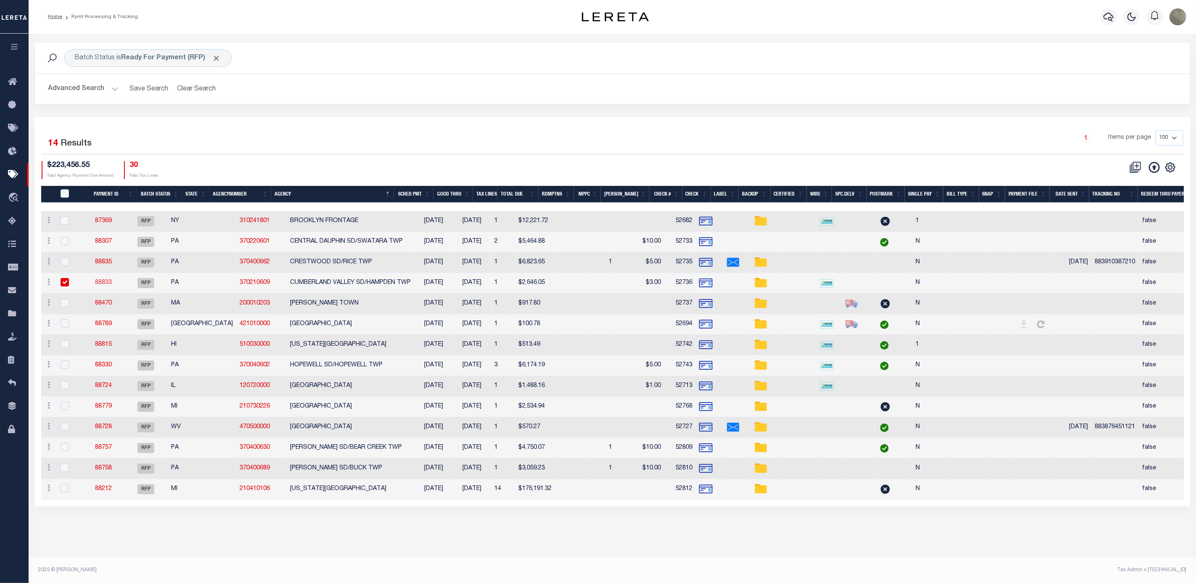
checkbox input "false"
select select
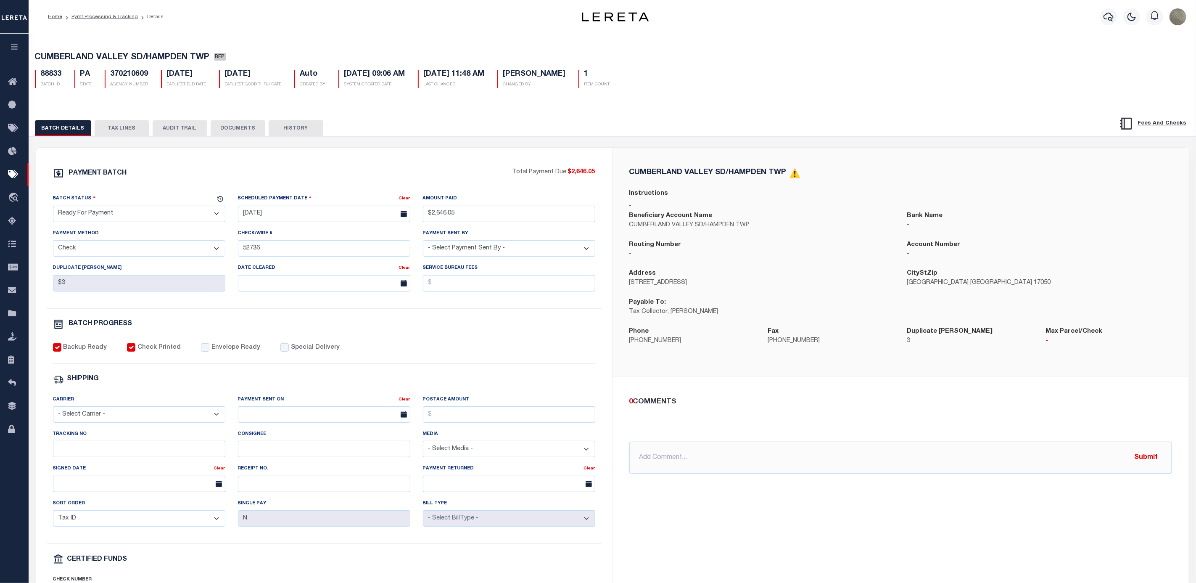
click at [115, 216] on select "- Select Status - Scheduled for Payment Ready For Payment Payment Sent Cleared …" at bounding box center [139, 214] width 172 height 16
select select "SNT"
click at [53, 208] on select "- Select Status - Scheduled for Payment Ready For Payment Payment Sent Cleared …" at bounding box center [139, 214] width 172 height 16
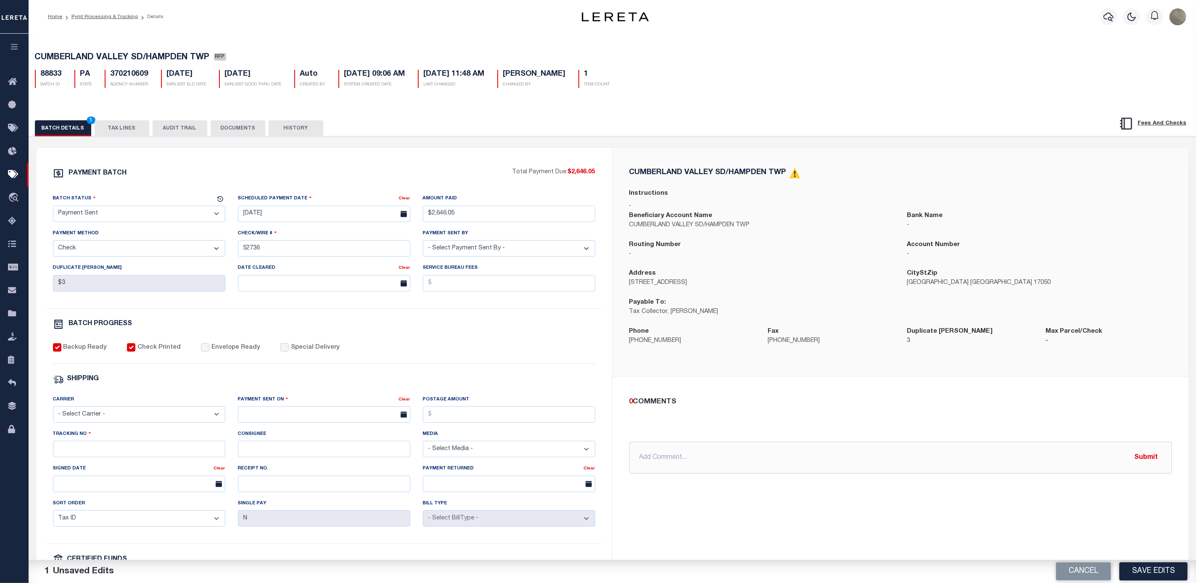
drag, startPoint x: 207, startPoint y: 360, endPoint x: 197, endPoint y: 354, distance: 11.1
click at [197, 354] on div "Backup Ready Check Printed Envelope Ready Special Delivery" at bounding box center [324, 353] width 542 height 21
click at [201, 351] on input "Envelope Ready" at bounding box center [205, 347] width 8 height 8
checkbox input "true"
click at [156, 407] on div "Carrier - Select Carrier - E-mail Fax Fedex FTP Other UPS USPS" at bounding box center [139, 409] width 172 height 28
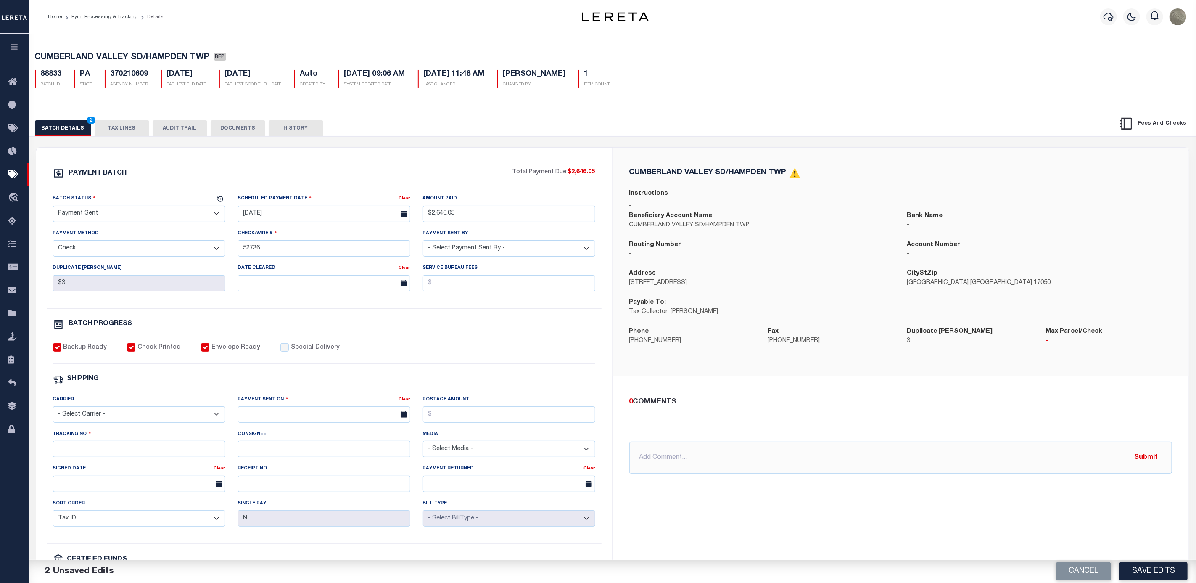
drag, startPoint x: 154, startPoint y: 416, endPoint x: 153, endPoint y: 424, distance: 8.0
click at [154, 416] on select "- Select Carrier - E-mail Fax Fedex FTP Other UPS USPS" at bounding box center [139, 414] width 172 height 16
select select "FDX"
click at [53, 412] on select "- Select Carrier - E-mail Fax Fedex FTP Other UPS USPS" at bounding box center [139, 414] width 172 height 16
click at [288, 420] on input "text" at bounding box center [324, 414] width 172 height 16
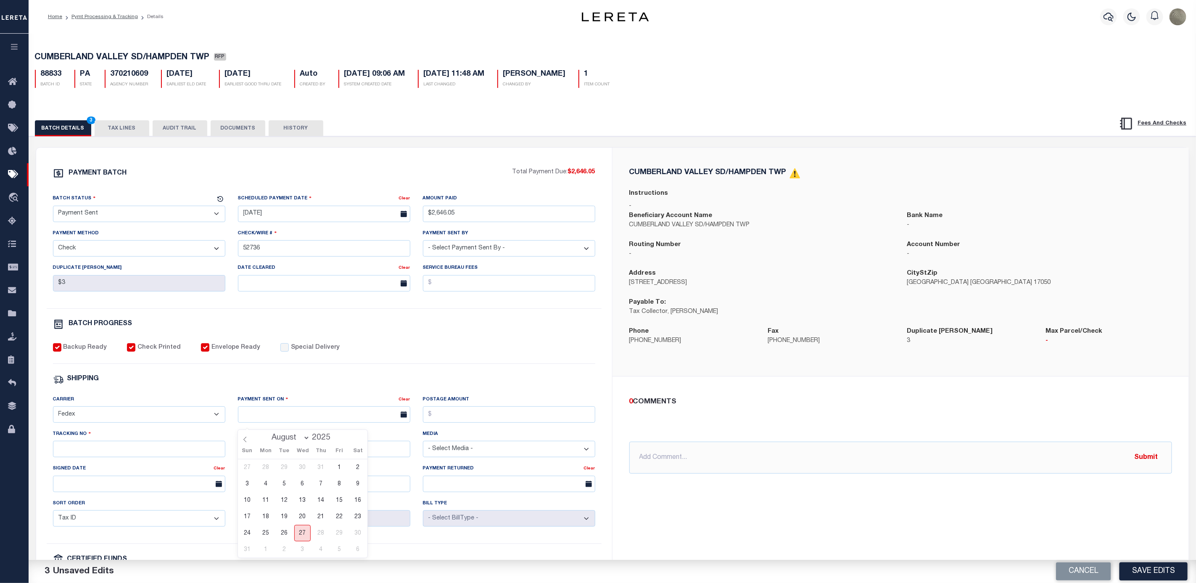
click at [304, 530] on span "27" at bounding box center [302, 533] width 16 height 16
type input "08/27/2025"
drag, startPoint x: 449, startPoint y: 417, endPoint x: 446, endPoint y: 412, distance: 6.6
click at [449, 417] on input "Postage Amount" at bounding box center [509, 414] width 172 height 16
type input "$72.35"
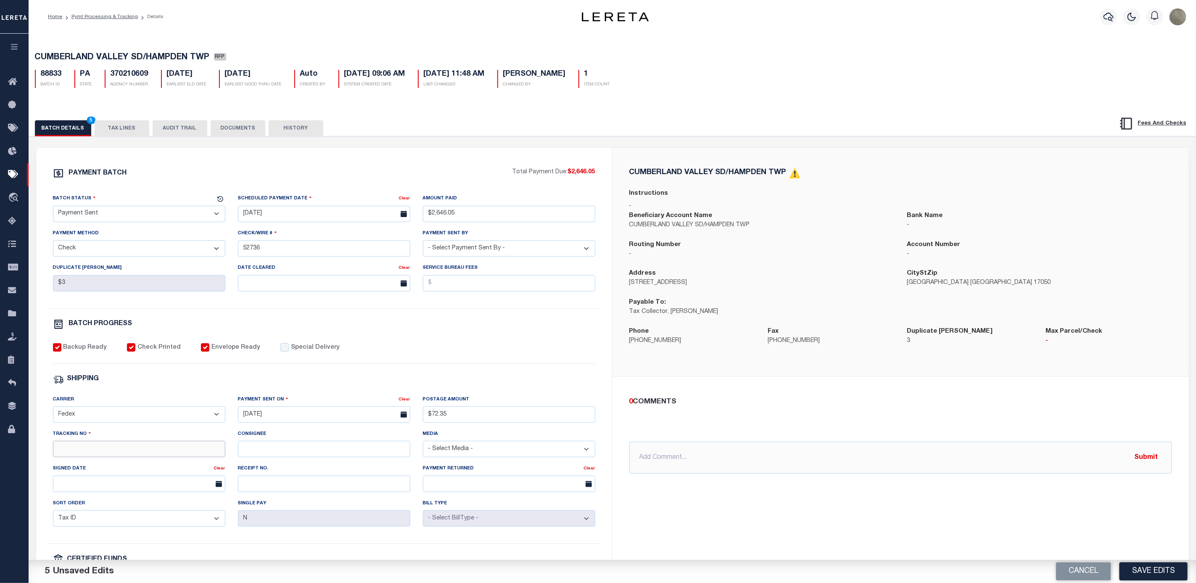
click at [110, 457] on input "Tracking No" at bounding box center [139, 449] width 172 height 16
click at [90, 453] on input "Tracking No" at bounding box center [139, 449] width 172 height 16
paste input "883912882741"
type input "883912882741"
click at [463, 362] on div "Backup Ready Check Printed Envelope Ready Special Delivery" at bounding box center [324, 353] width 542 height 21
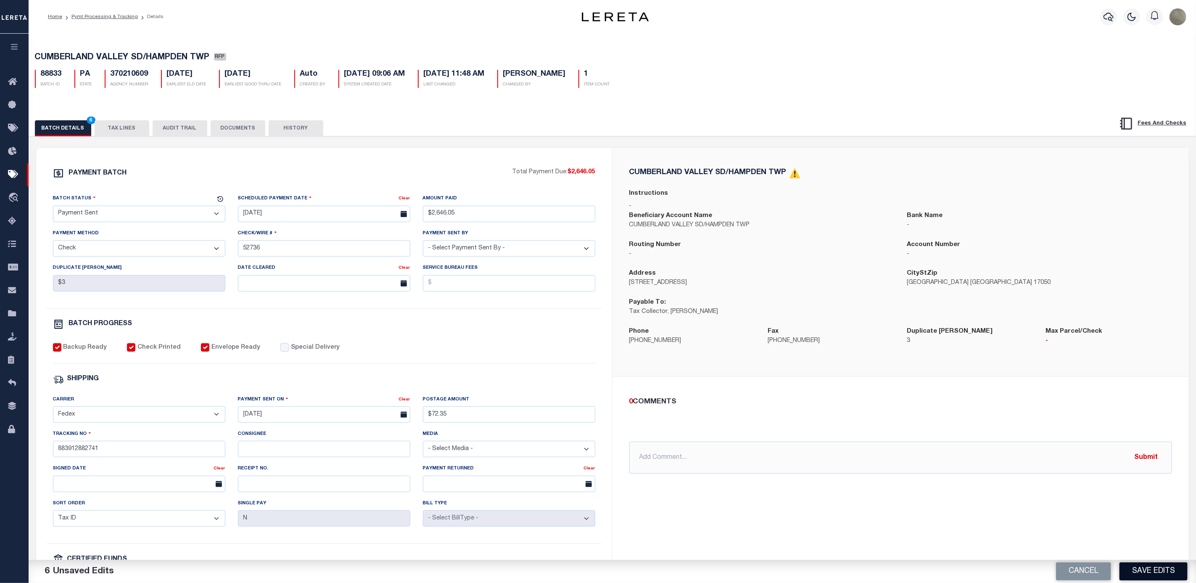
click at [1157, 568] on button "Save Edits" at bounding box center [1154, 571] width 68 height 18
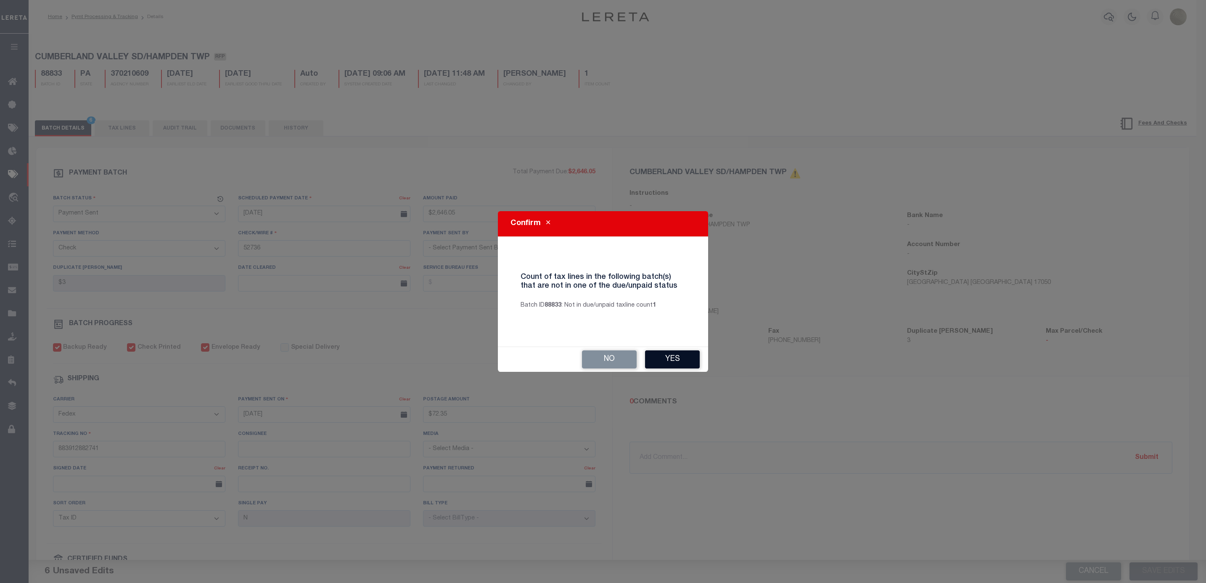
click at [673, 361] on button "Yes" at bounding box center [672, 359] width 55 height 18
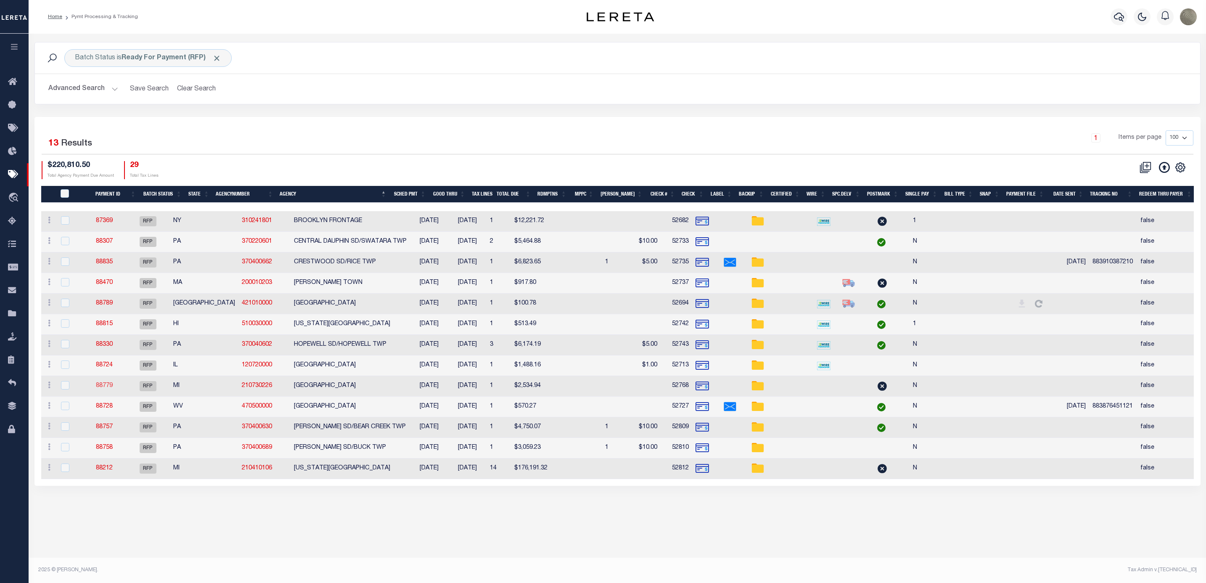
click at [113, 388] on link "88779" at bounding box center [104, 386] width 17 height 6
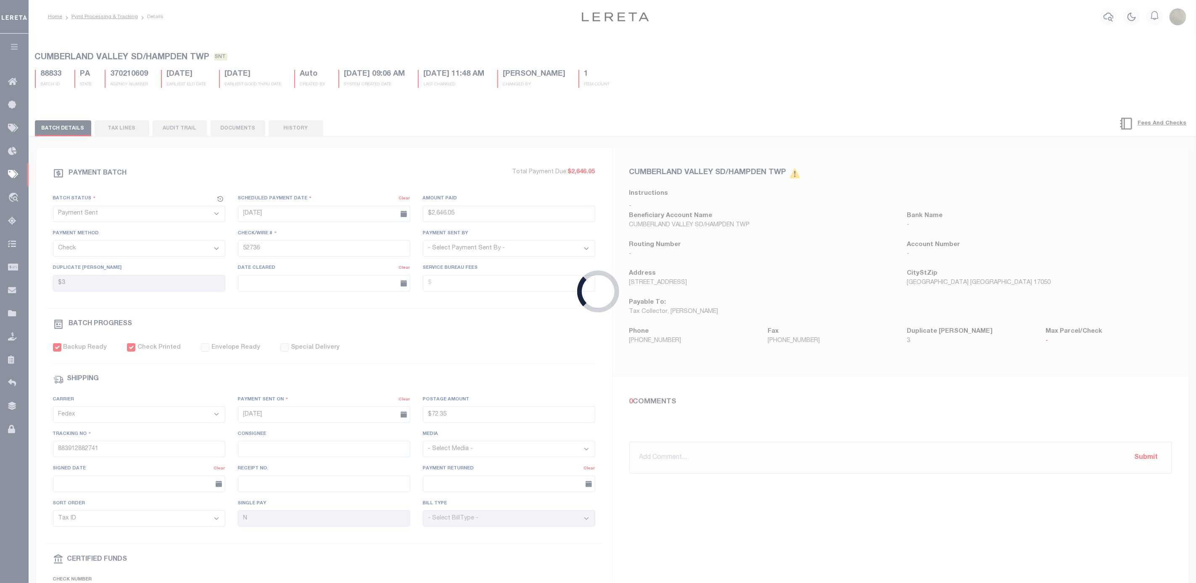
select select "RFP"
type input "$2,534.94"
type input "52768"
select select "Urbina, Matthew"
checkbox input "false"
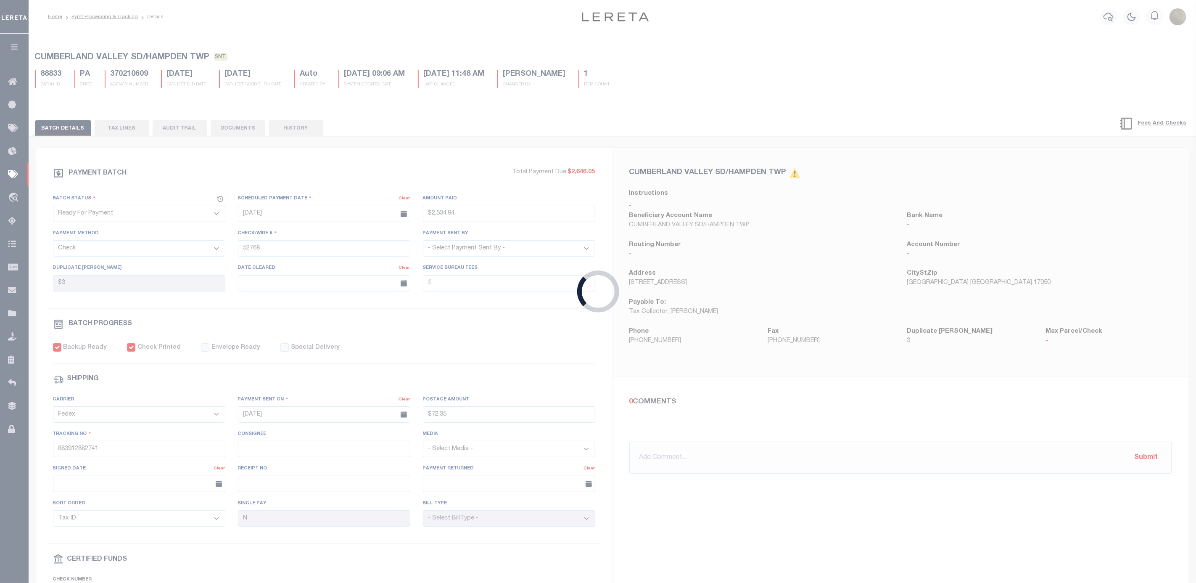
select select
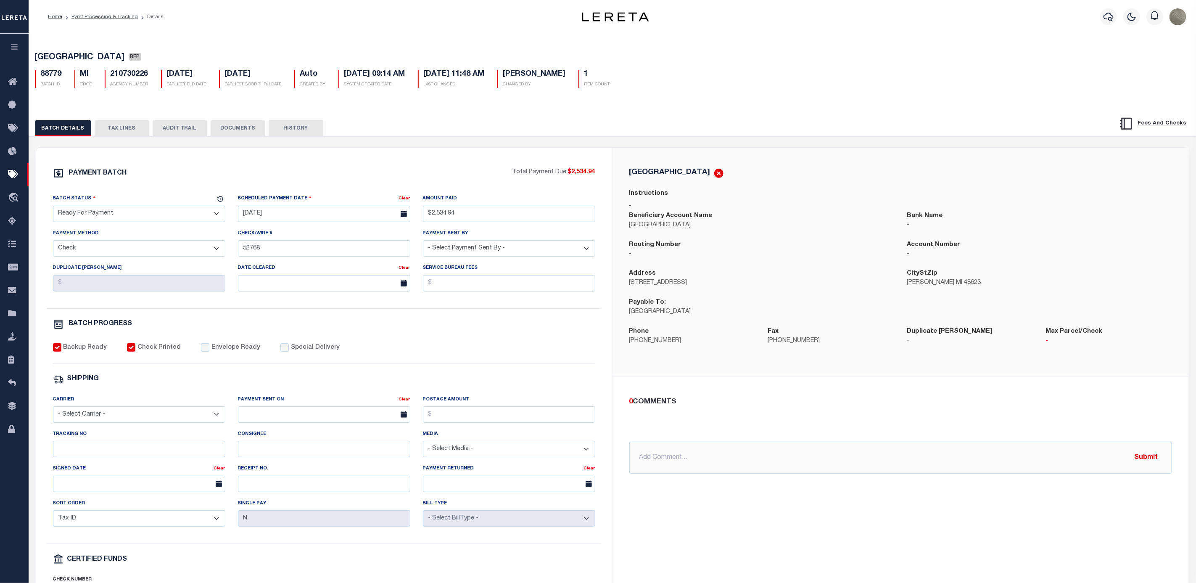
click at [114, 204] on div "Batch Status" at bounding box center [134, 200] width 162 height 12
click at [103, 210] on select "- Select Status - Scheduled for Payment Ready For Payment Payment Sent Cleared …" at bounding box center [139, 214] width 172 height 16
select select "SNT"
click at [53, 208] on select "- Select Status - Scheduled for Payment Ready For Payment Payment Sent Cleared …" at bounding box center [139, 214] width 172 height 16
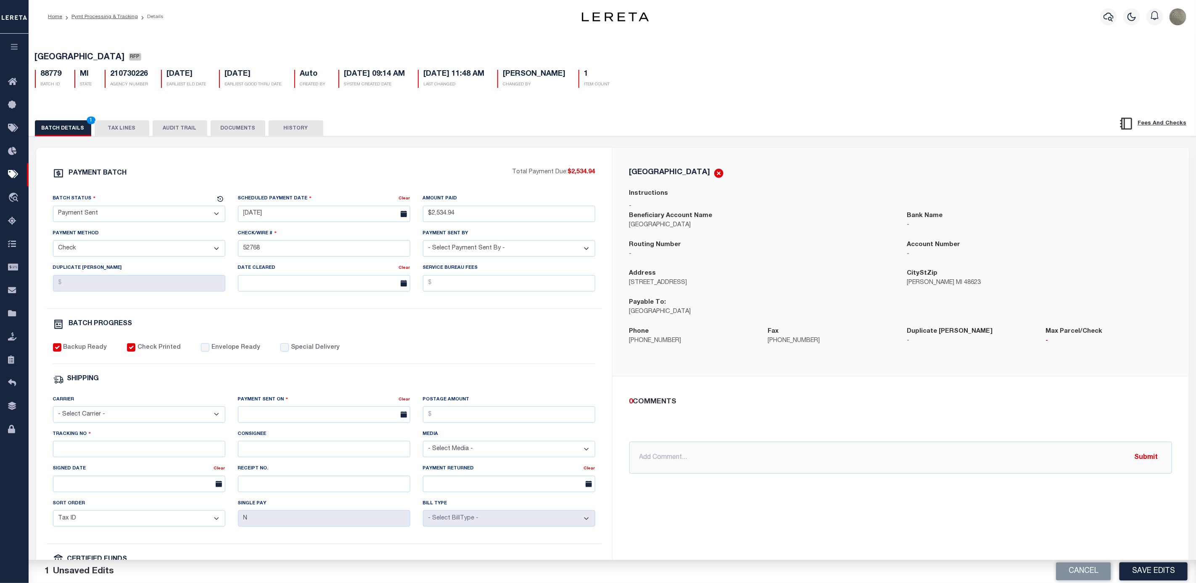
click at [212, 343] on div "PAYMENT BATCH Total Payment Due: $2,534.94 Batch Status - Select Status -" at bounding box center [324, 394] width 556 height 452
click at [211, 352] on label "Envelope Ready" at bounding box center [235, 347] width 49 height 9
click at [209, 351] on input "Envelope Ready" at bounding box center [205, 347] width 8 height 8
checkbox input "true"
click at [130, 411] on div "Carrier - Select Carrier - E-mail Fax Fedex FTP Other UPS USPS" at bounding box center [139, 409] width 172 height 28
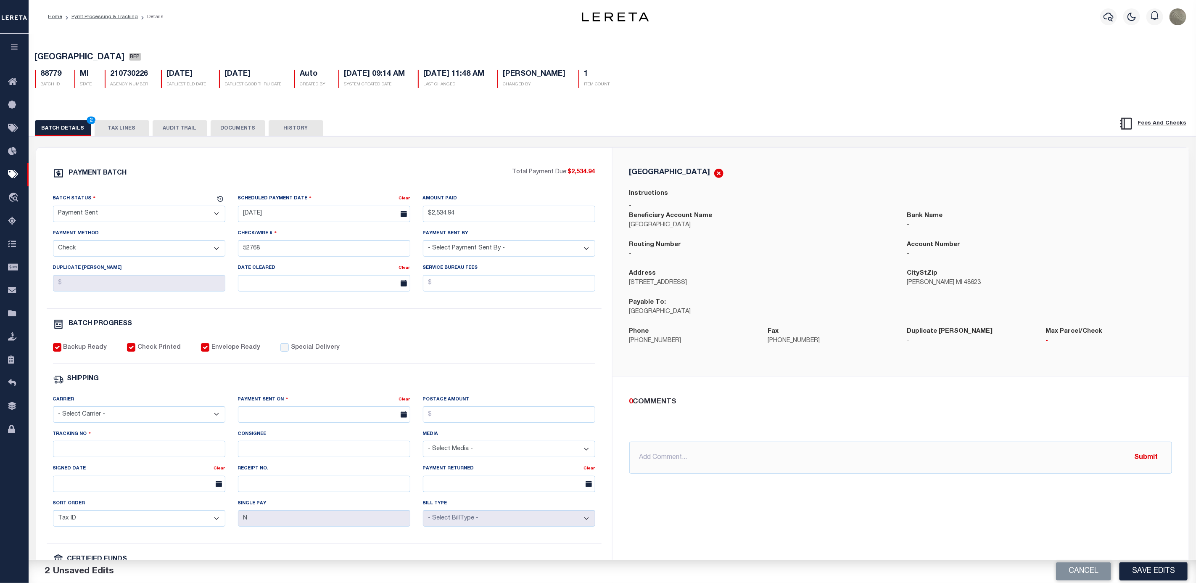
drag, startPoint x: 130, startPoint y: 423, endPoint x: 126, endPoint y: 429, distance: 7.0
click at [130, 423] on select "- Select Carrier - E-mail Fax Fedex FTP Other UPS USPS" at bounding box center [139, 414] width 172 height 16
select select "FDX"
click at [53, 412] on select "- Select Carrier - E-mail Fax Fedex FTP Other UPS USPS" at bounding box center [139, 414] width 172 height 16
click at [267, 423] on input "text" at bounding box center [324, 414] width 172 height 16
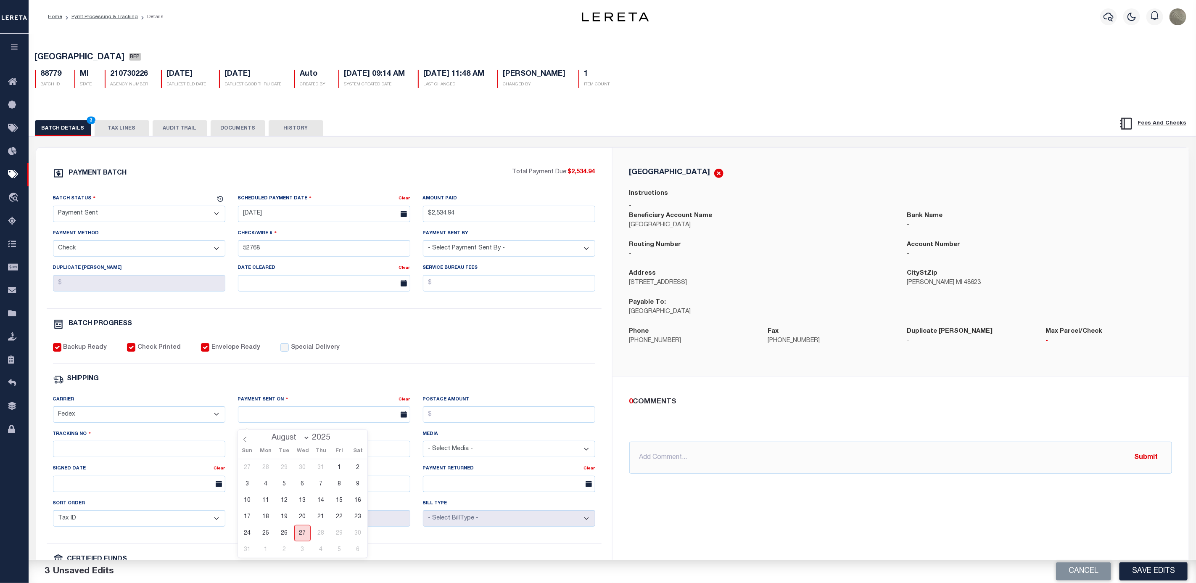
click at [299, 534] on span "27" at bounding box center [302, 533] width 16 height 16
type input "08/27/2025"
click at [463, 410] on div "Postage Amount" at bounding box center [509, 409] width 172 height 28
click at [458, 420] on input "Postage Amount" at bounding box center [509, 414] width 172 height 16
type input "$72.35"
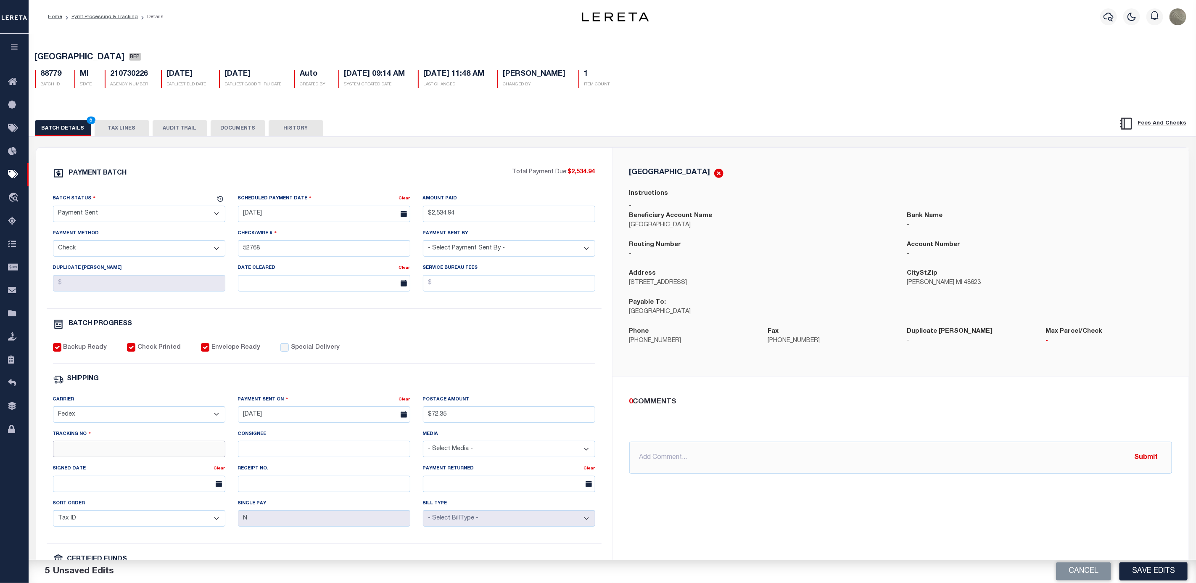
click at [144, 457] on input "Tracking No" at bounding box center [139, 449] width 172 height 16
click at [112, 453] on input "Tracking No" at bounding box center [139, 449] width 172 height 16
paste input "883910829391"
type input "883910829391"
click at [391, 364] on div "Backup Ready Check Printed Envelope Ready Special Delivery" at bounding box center [324, 353] width 542 height 21
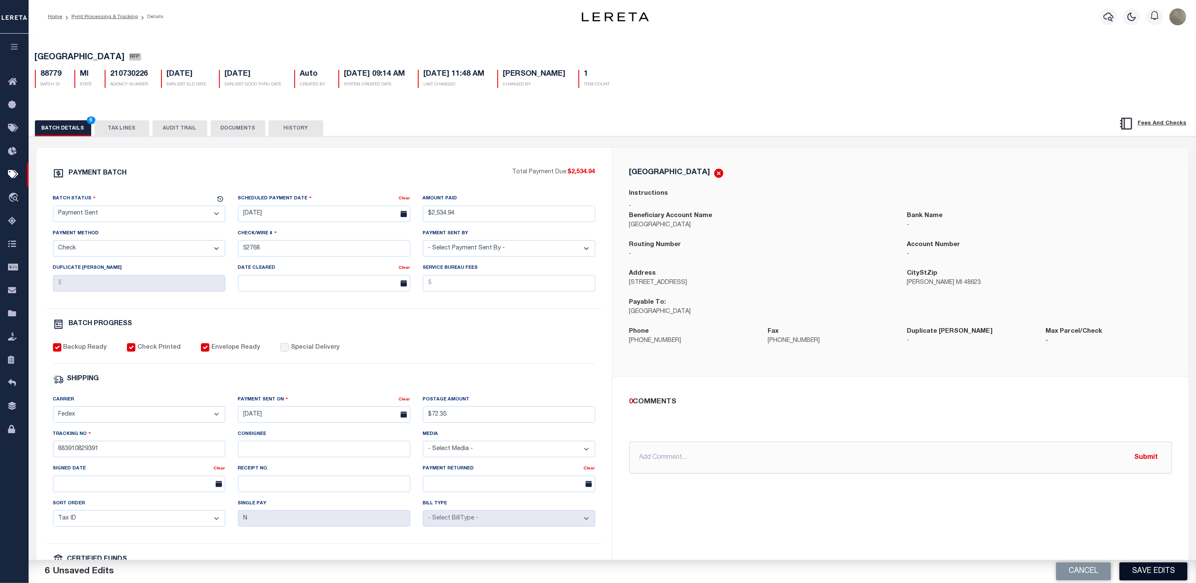
click at [1160, 568] on button "Save Edits" at bounding box center [1154, 571] width 68 height 18
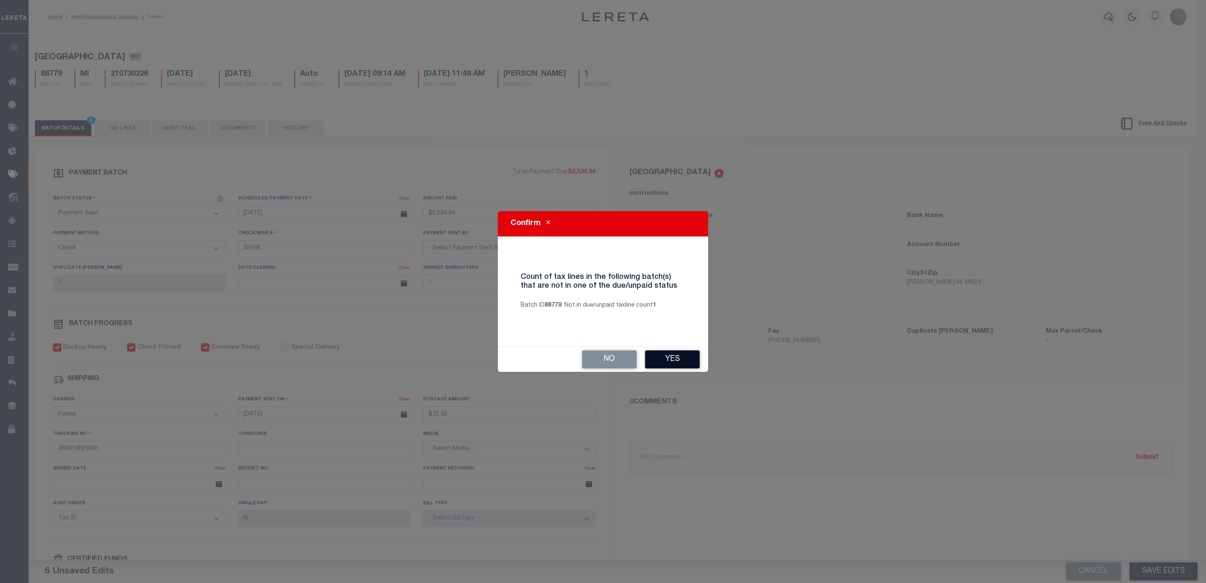
click at [686, 360] on button "Yes" at bounding box center [672, 359] width 55 height 18
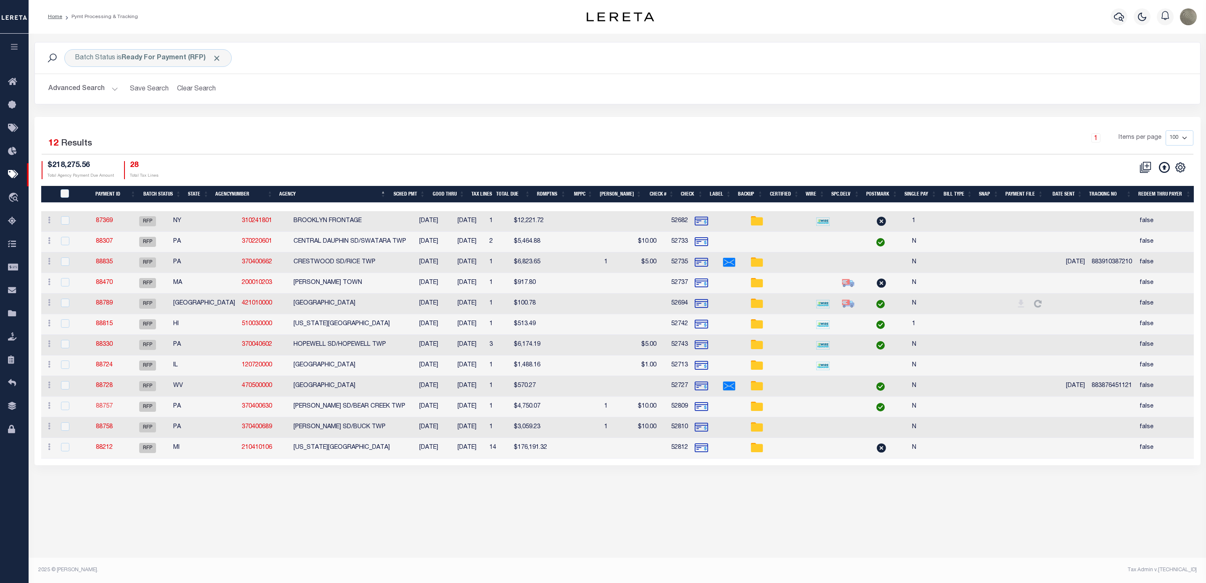
click at [110, 409] on link "88757" at bounding box center [104, 406] width 17 height 6
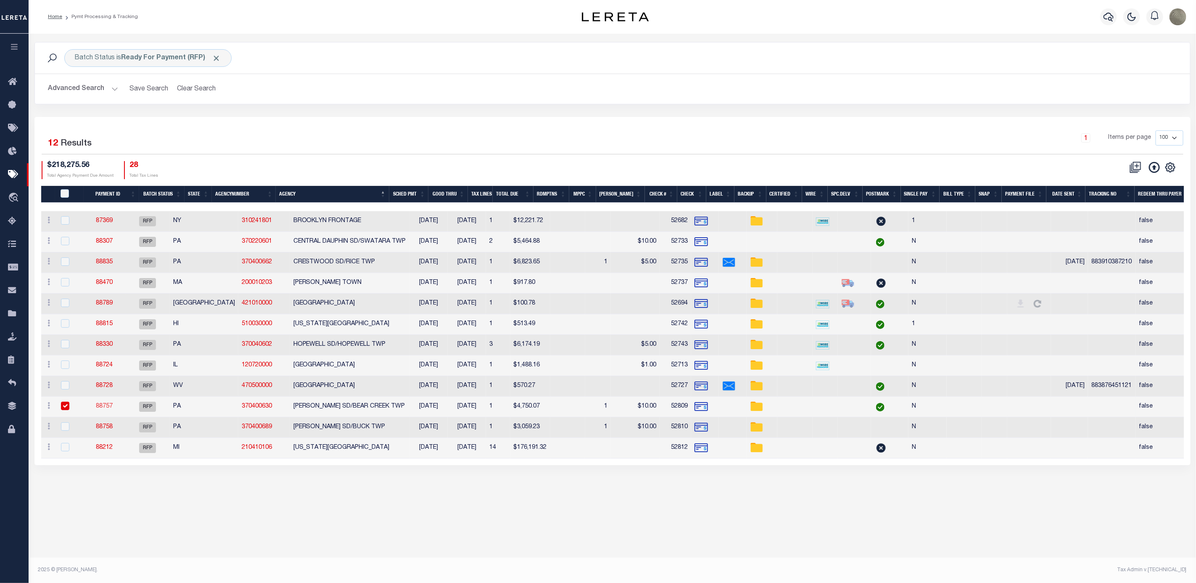
select select "RFP"
type input "$4,750.07"
type input "52809"
select select "Little, Audria"
type input "$10"
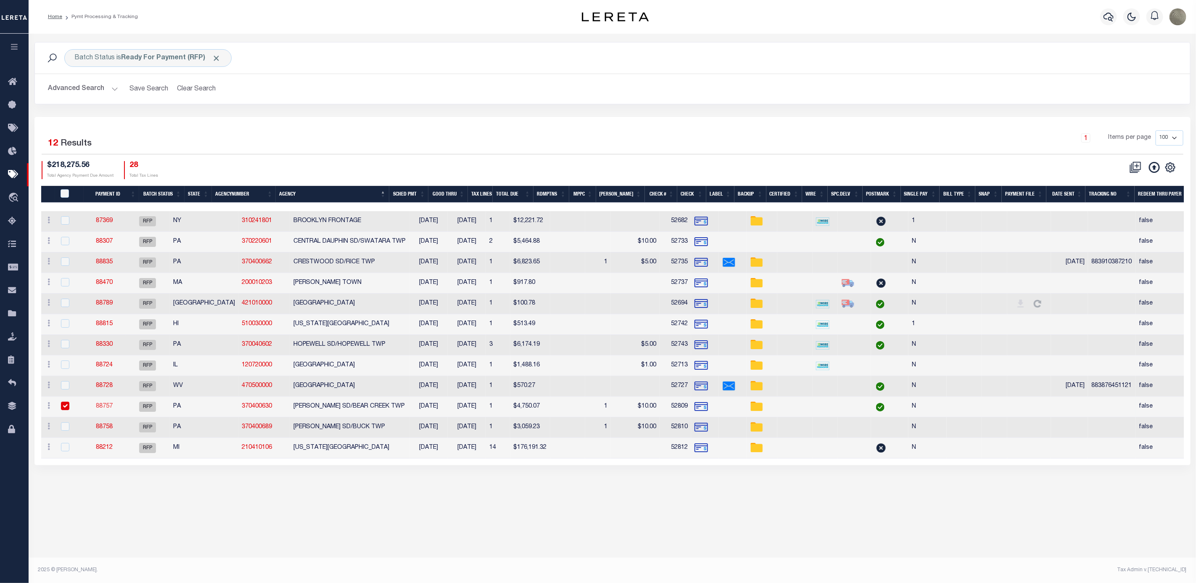
checkbox input "false"
select select
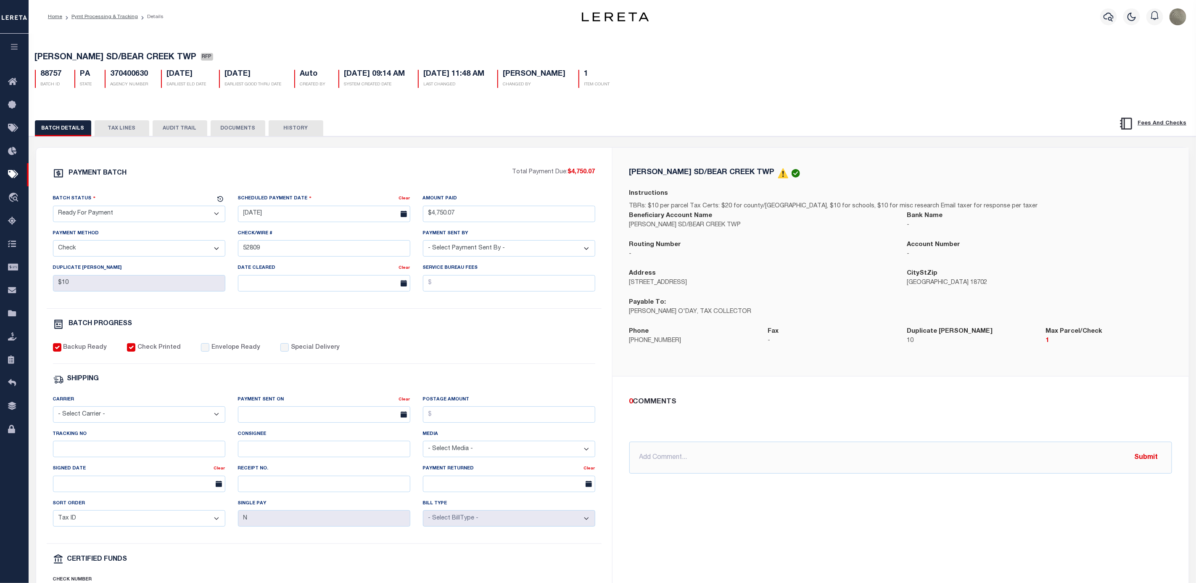
click at [122, 211] on select "- Select Status - Scheduled for Payment Ready For Payment Payment Sent Cleared …" at bounding box center [139, 214] width 172 height 16
select select "SNT"
click at [53, 208] on select "- Select Status - Scheduled for Payment Ready For Payment Payment Sent Cleared …" at bounding box center [139, 214] width 172 height 16
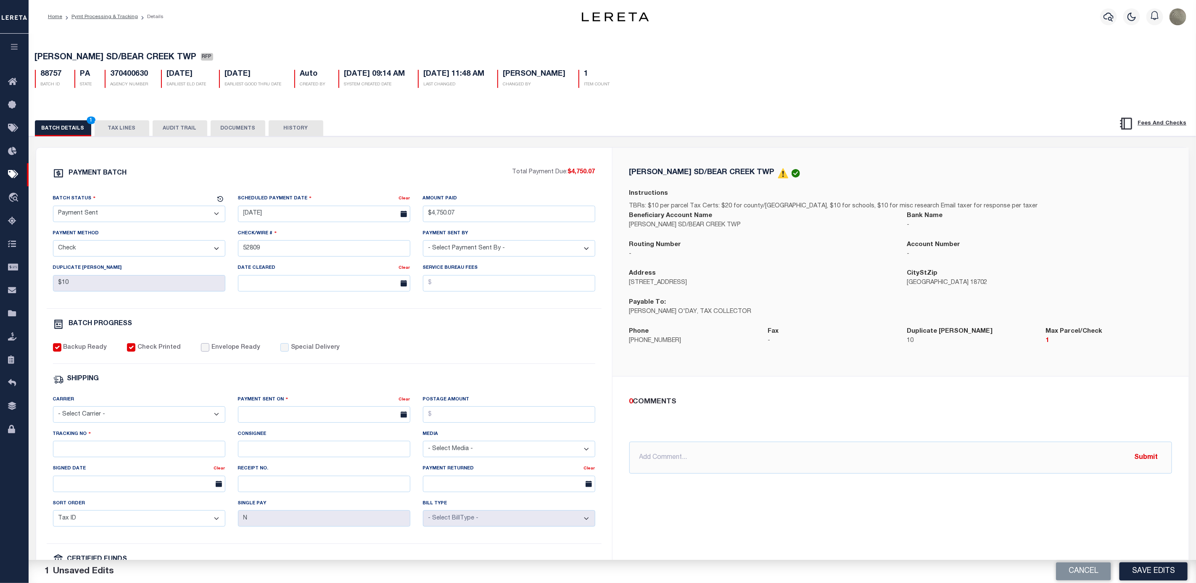
click at [201, 351] on input "Envelope Ready" at bounding box center [205, 347] width 8 height 8
checkbox input "true"
click at [108, 423] on select "- Select Carrier - E-mail Fax Fedex FTP Other UPS USPS" at bounding box center [139, 414] width 172 height 16
select select "FDX"
click at [53, 412] on select "- Select Carrier - E-mail Fax Fedex FTP Other UPS USPS" at bounding box center [139, 414] width 172 height 16
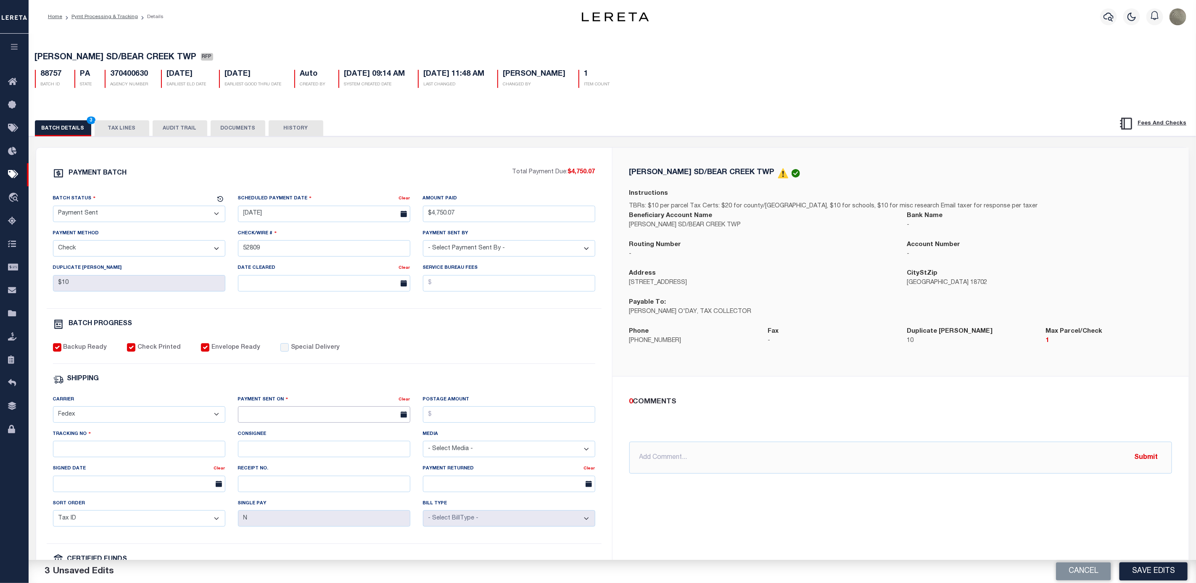
click at [265, 423] on input "text" at bounding box center [324, 414] width 172 height 16
click at [299, 536] on span "27" at bounding box center [302, 533] width 16 height 16
type input "08/27/2025"
drag, startPoint x: 465, startPoint y: 432, endPoint x: 472, endPoint y: 416, distance: 17.1
click at [465, 429] on div "Postage Amount" at bounding box center [509, 412] width 185 height 34
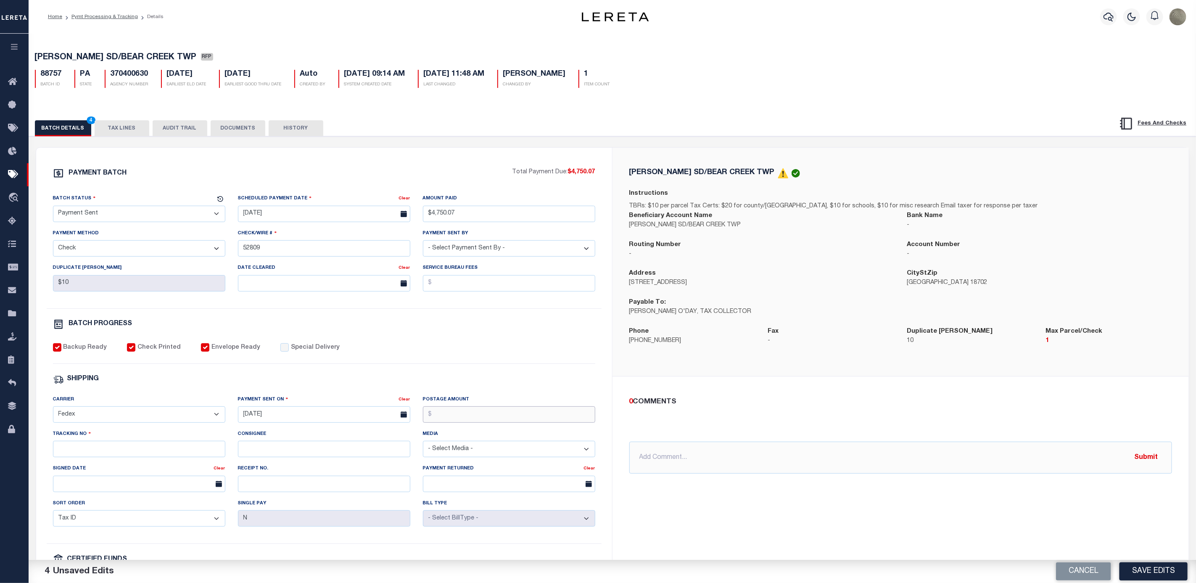
click at [472, 416] on input "Postage Amount" at bounding box center [509, 414] width 172 height 16
drag, startPoint x: 160, startPoint y: 457, endPoint x: 156, endPoint y: 455, distance: 4.8
click at [160, 457] on input "Tracking No" at bounding box center [139, 449] width 172 height 16
click at [467, 380] on div "SHIPPING" at bounding box center [324, 379] width 542 height 11
click at [111, 217] on select "- Select Status - Scheduled for Payment Ready For Payment Payment Sent Cleared …" at bounding box center [139, 214] width 172 height 16
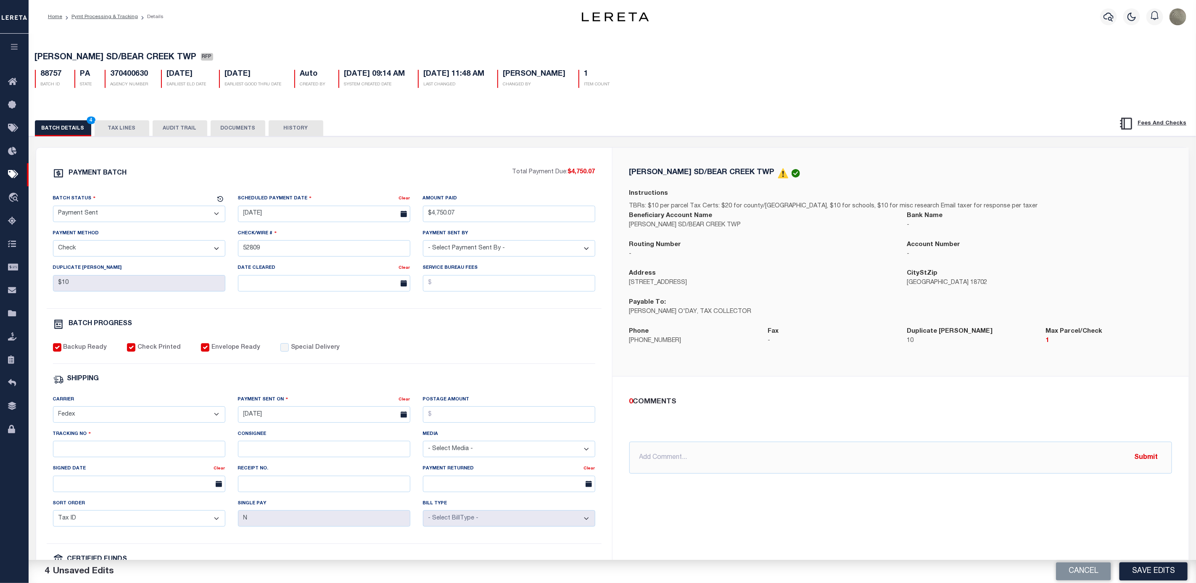
click at [111, 217] on select "- Select Status - Scheduled for Payment Ready For Payment Payment Sent Cleared …" at bounding box center [139, 214] width 172 height 16
click at [90, 464] on div "Tracking No" at bounding box center [139, 446] width 185 height 34
click at [90, 457] on input "Tracking No" at bounding box center [139, 449] width 172 height 16
drag, startPoint x: 154, startPoint y: 448, endPoint x: 151, endPoint y: 452, distance: 5.4
click at [154, 448] on input "Tracking No" at bounding box center [139, 449] width 172 height 16
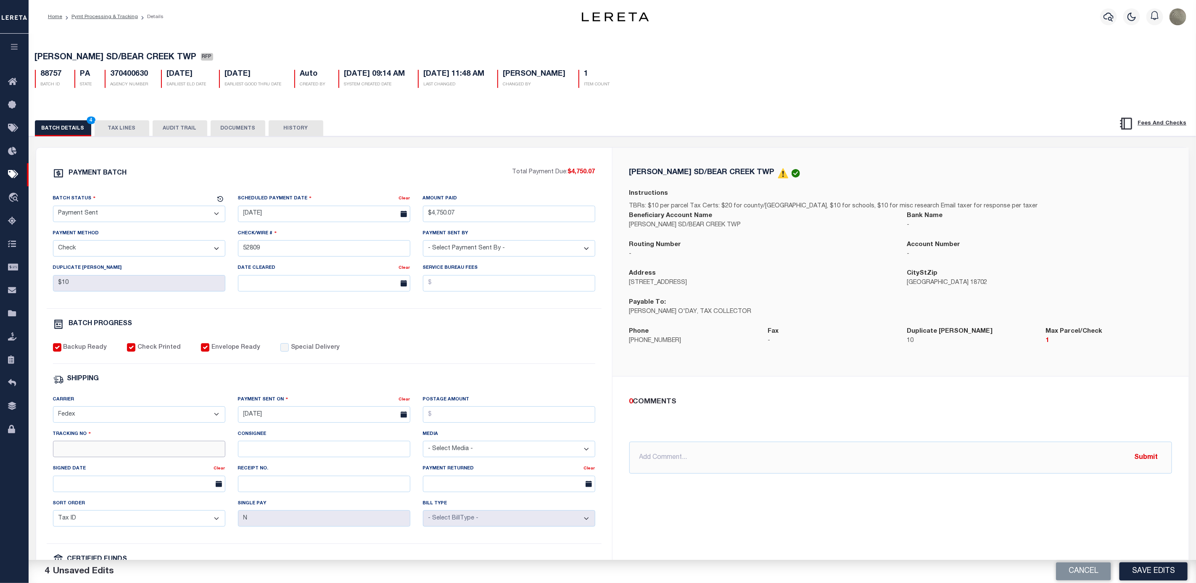
paste input "883910404158"
type input "883910404158"
click at [1162, 571] on button "Save Edits" at bounding box center [1154, 571] width 68 height 18
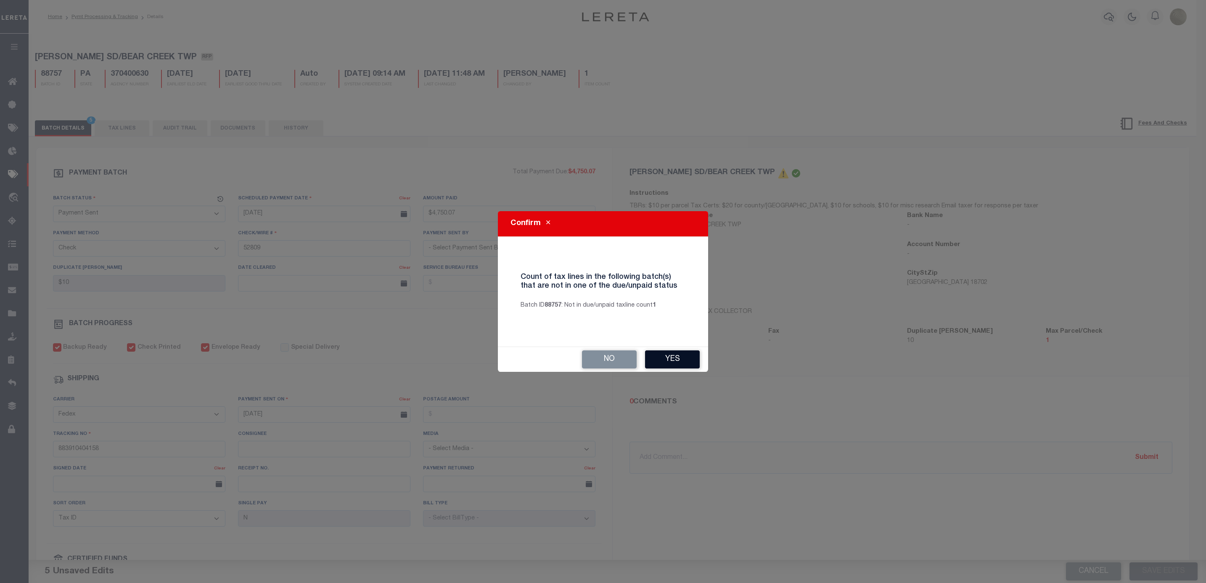
click at [685, 361] on button "Yes" at bounding box center [672, 359] width 55 height 18
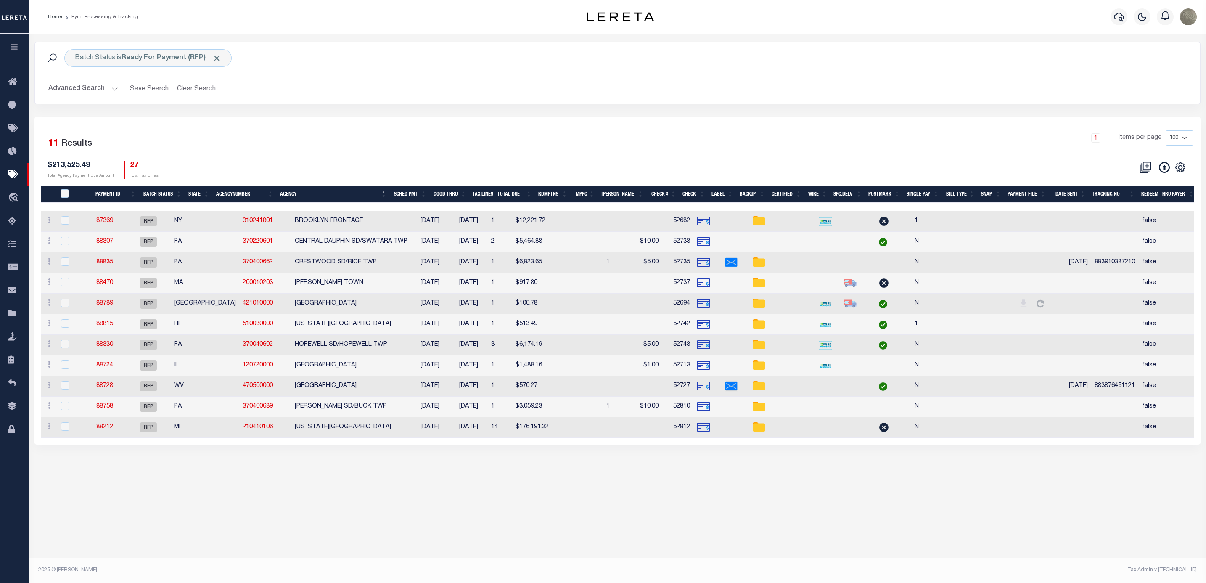
click at [115, 414] on td "88758" at bounding box center [104, 406] width 43 height 21
checkbox input "true"
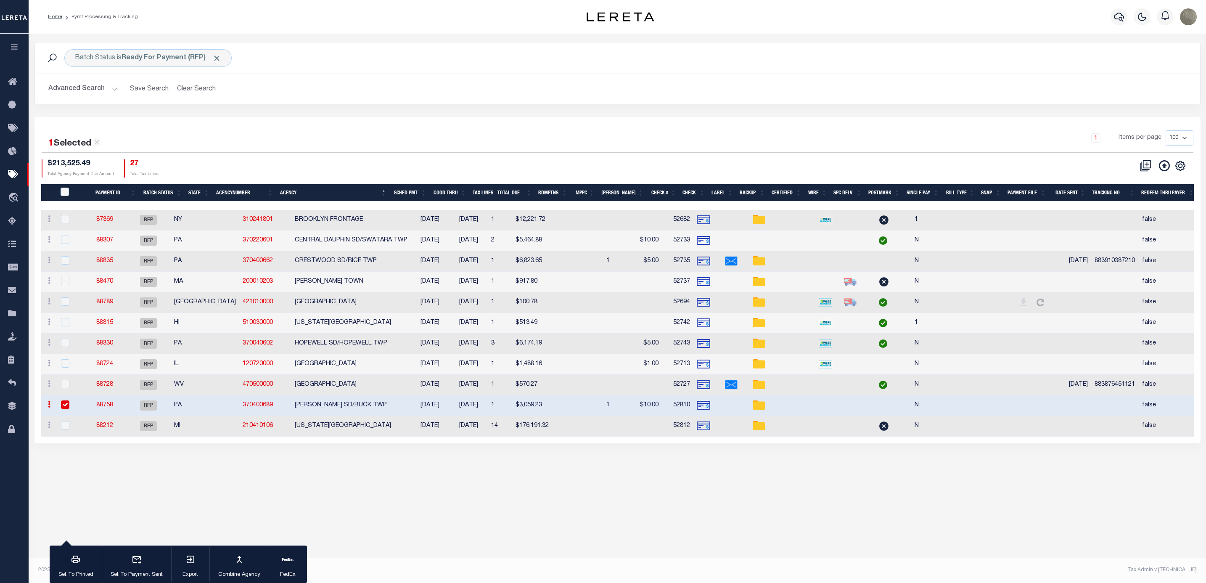
click at [113, 406] on link "88758" at bounding box center [104, 405] width 17 height 6
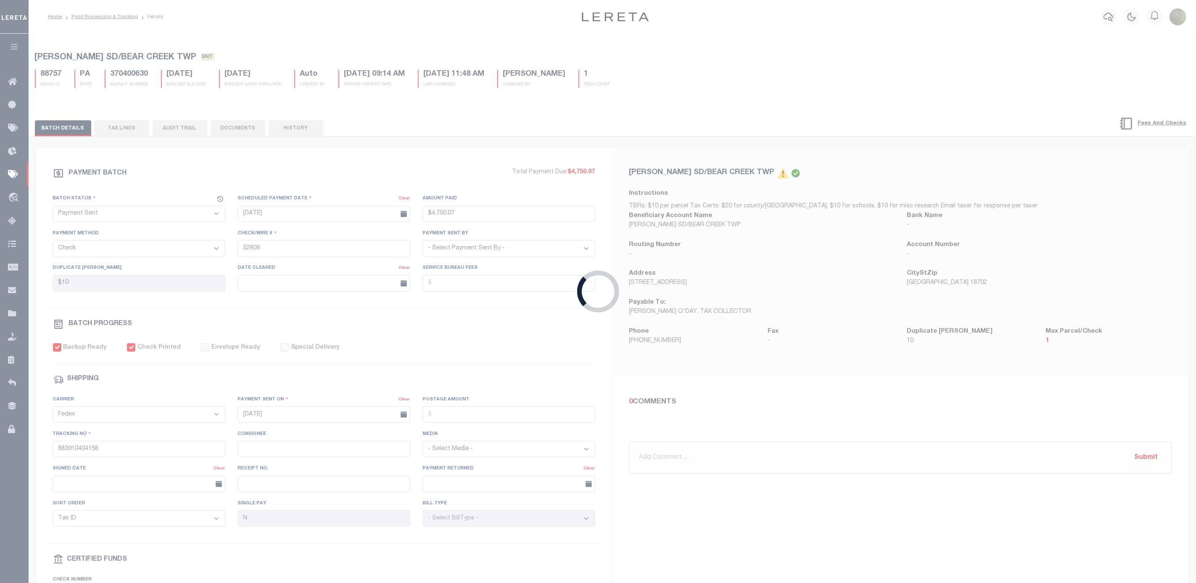
select select "RFP"
type input "$3,059.23"
type input "52810"
type input "$10"
checkbox input "false"
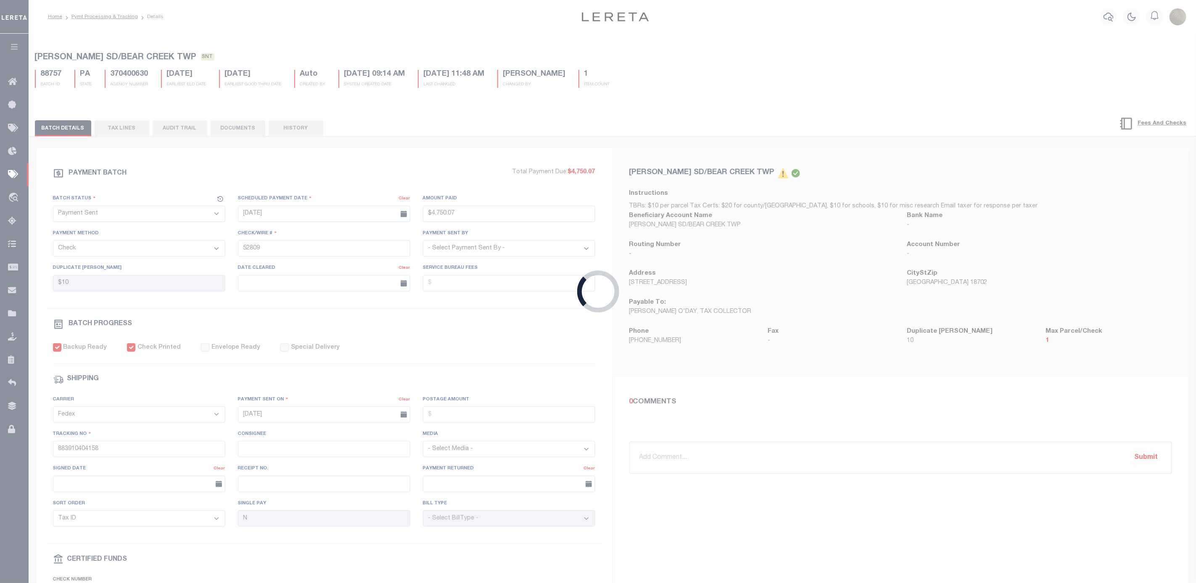
select select
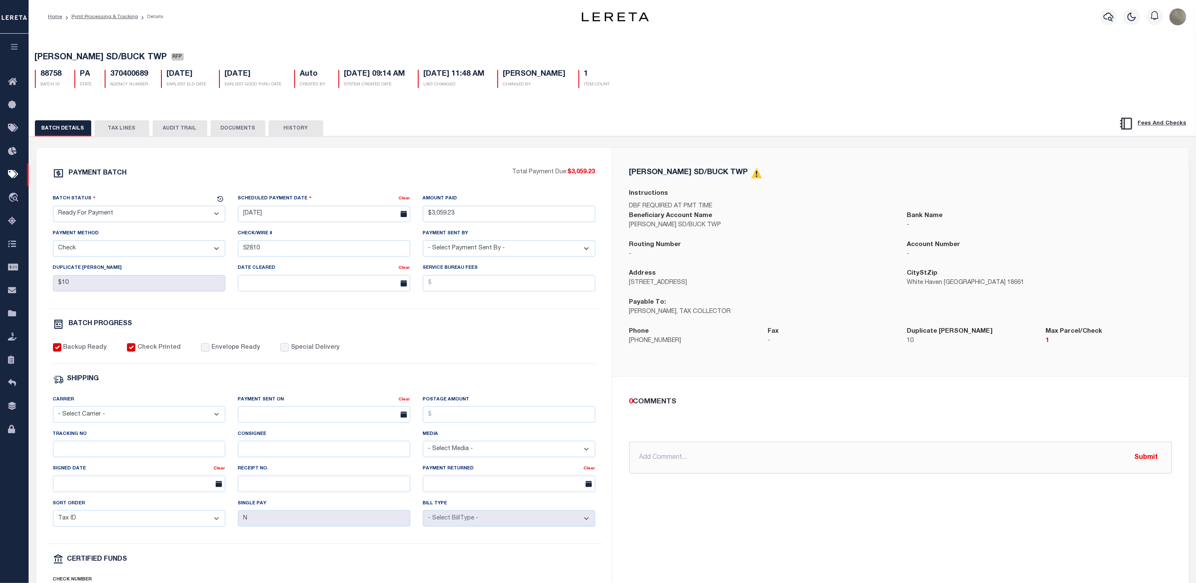
click at [124, 213] on select "- Select Status - Scheduled for Payment Ready For Payment Payment Sent Cleared …" at bounding box center [139, 214] width 172 height 16
select select "SNT"
click at [53, 208] on select "- Select Status - Scheduled for Payment Ready For Payment Payment Sent Cleared …" at bounding box center [139, 214] width 172 height 16
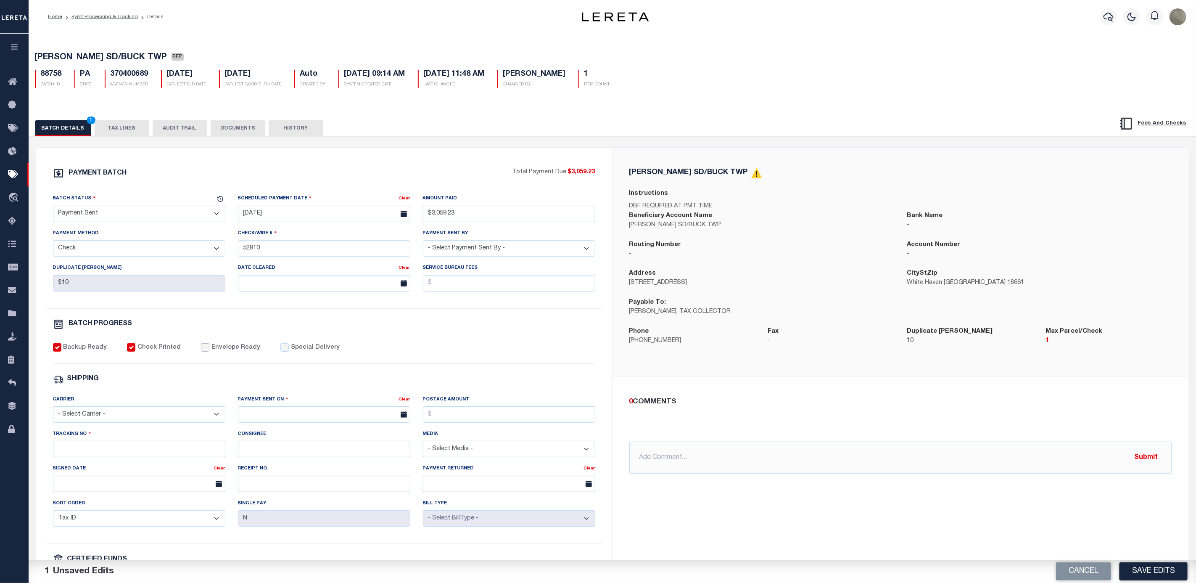
click at [201, 351] on input "Envelope Ready" at bounding box center [205, 347] width 8 height 8
checkbox input "true"
click at [98, 429] on div "Carrier - Select Carrier - E-mail Fax Fedex FTP Other UPS USPS" at bounding box center [139, 412] width 185 height 34
click at [98, 423] on select "- Select Carrier - E-mail Fax Fedex FTP Other UPS USPS" at bounding box center [139, 414] width 172 height 16
select select "FDX"
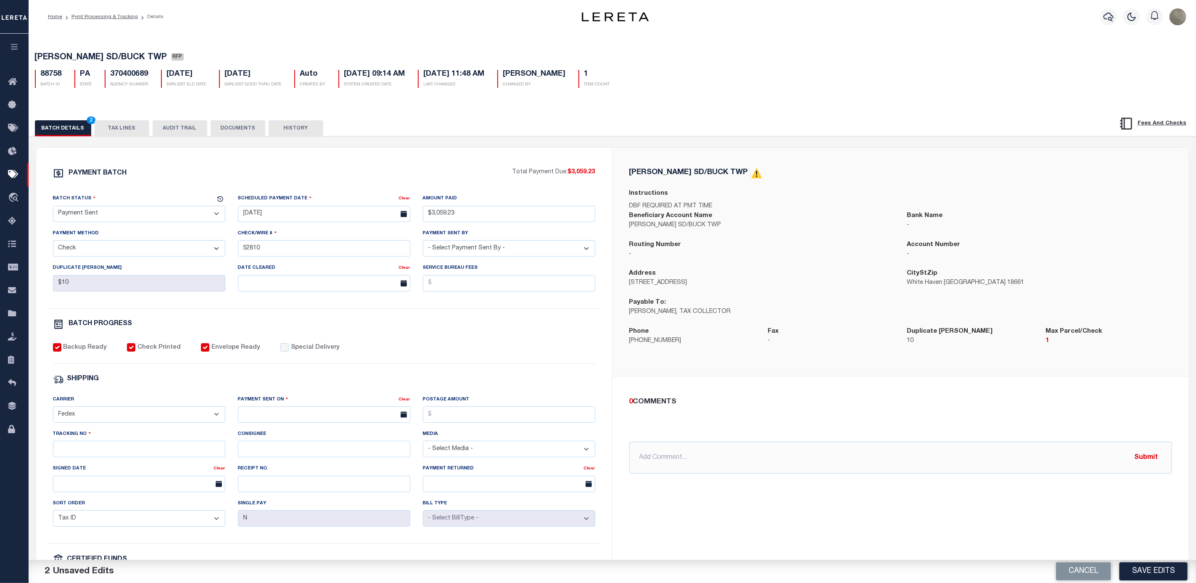
click at [53, 412] on select "- Select Carrier - E-mail Fax Fedex FTP Other UPS USPS" at bounding box center [139, 414] width 172 height 16
click at [298, 412] on div "Payment Sent On Clear" at bounding box center [324, 409] width 172 height 28
click at [289, 420] on input "text" at bounding box center [324, 414] width 172 height 16
click at [301, 534] on span "27" at bounding box center [302, 533] width 16 height 16
type input "08/27/2025"
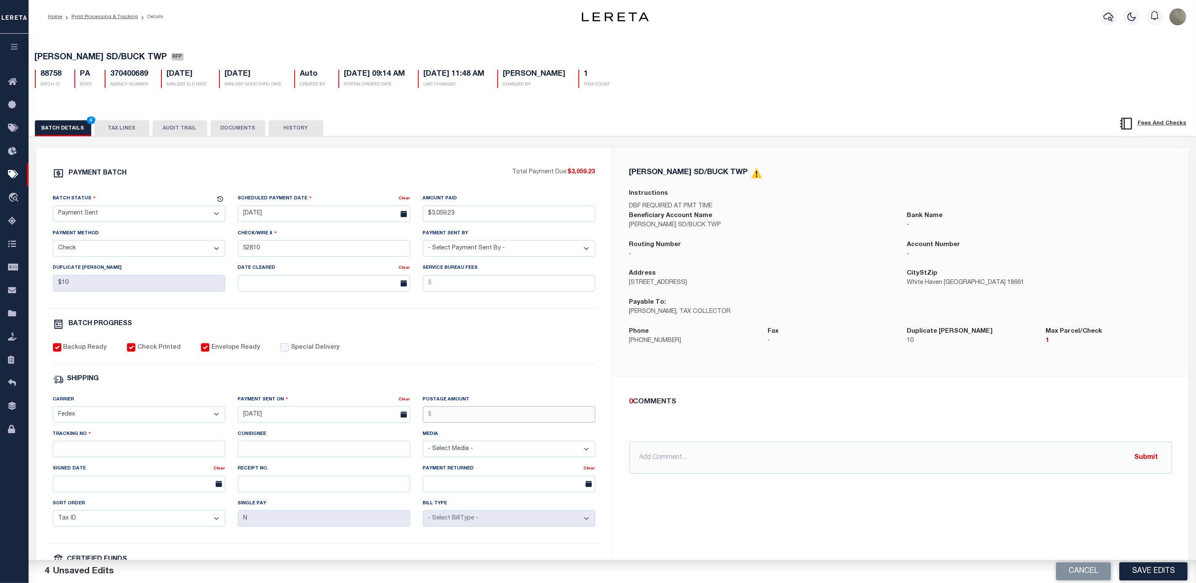
click at [483, 419] on input "Postage Amount" at bounding box center [509, 414] width 172 height 16
click at [121, 457] on input "Tracking No" at bounding box center [139, 449] width 172 height 16
paste input "883910404938"
type input "883910404938"
click at [489, 407] on div "Postage Amount" at bounding box center [509, 409] width 172 height 28
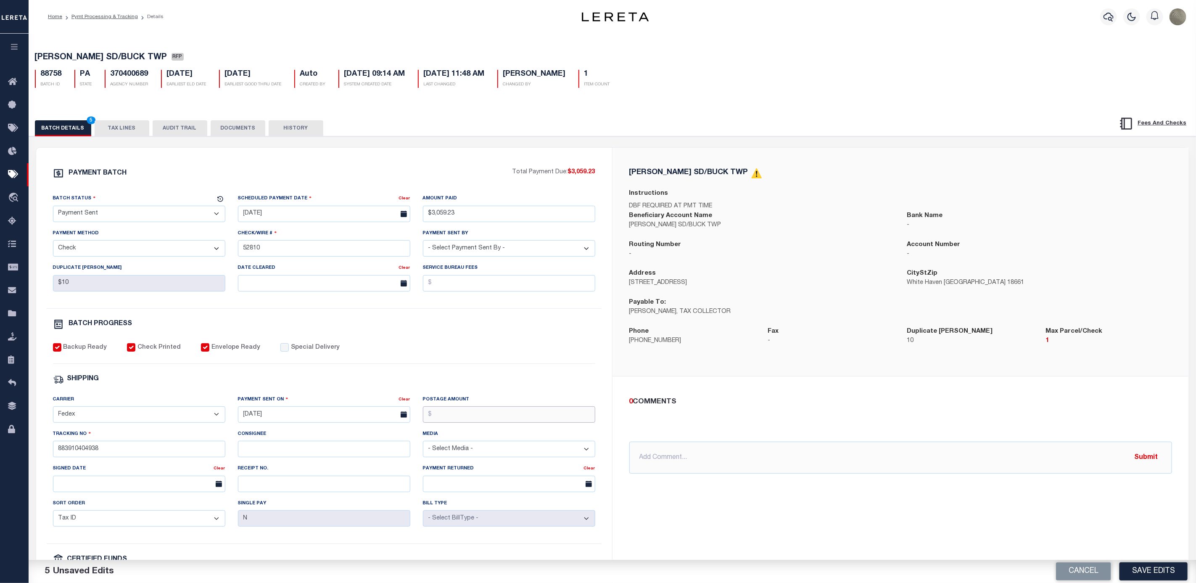
click at [478, 416] on input "Postage Amount" at bounding box center [509, 414] width 172 height 16
type input "$9.65"
click at [1153, 578] on button "Save Edits" at bounding box center [1154, 571] width 68 height 18
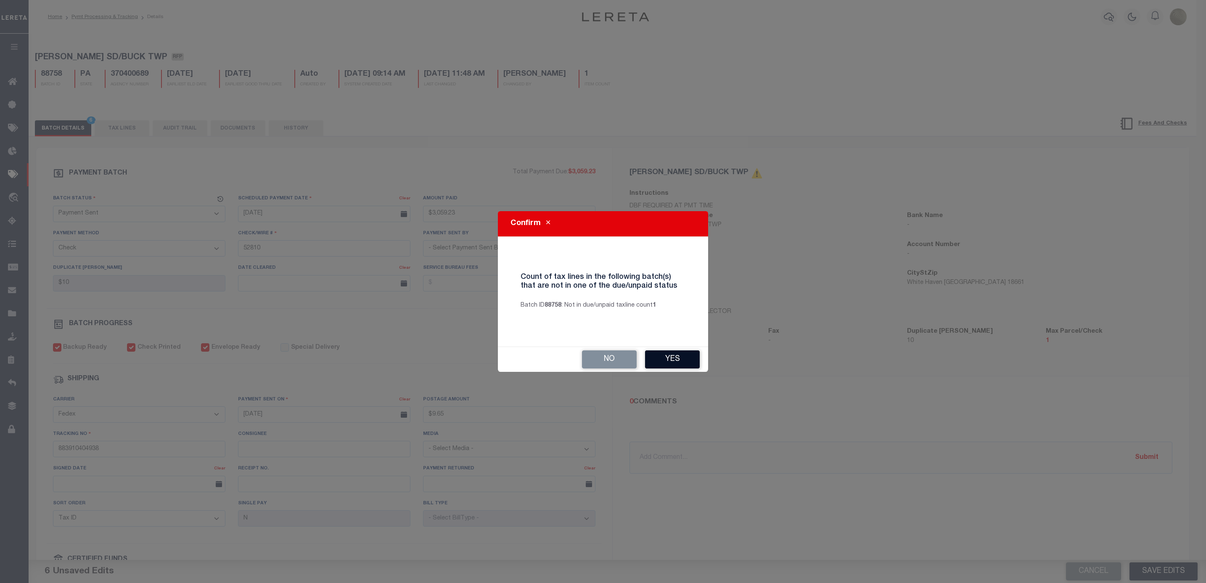
click at [681, 356] on button "Yes" at bounding box center [672, 359] width 55 height 18
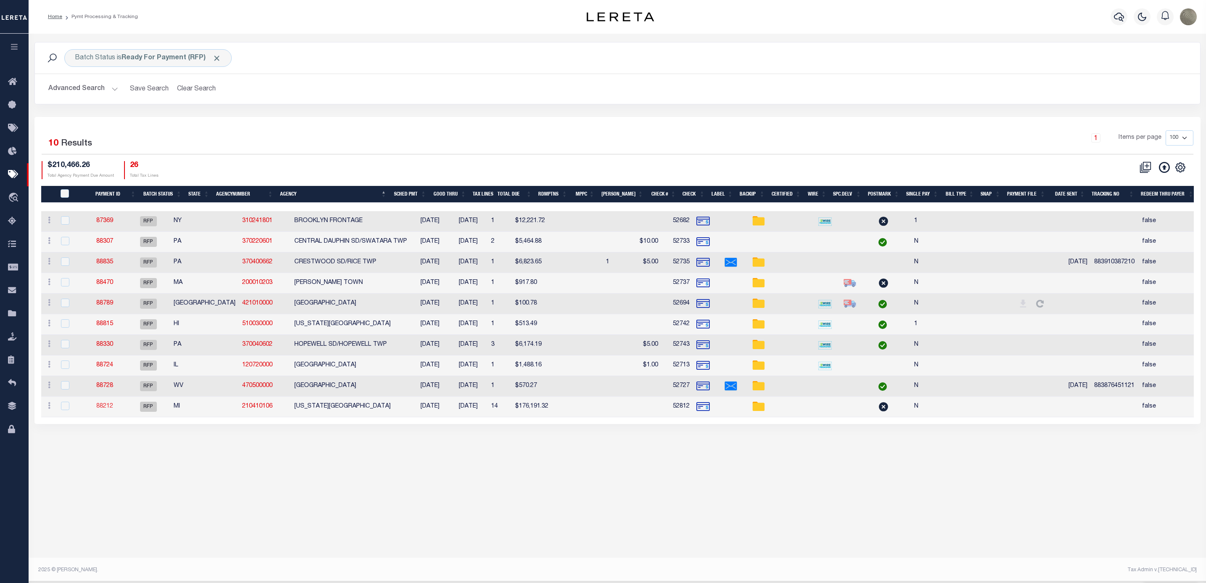
click at [112, 409] on link "88212" at bounding box center [104, 406] width 17 height 6
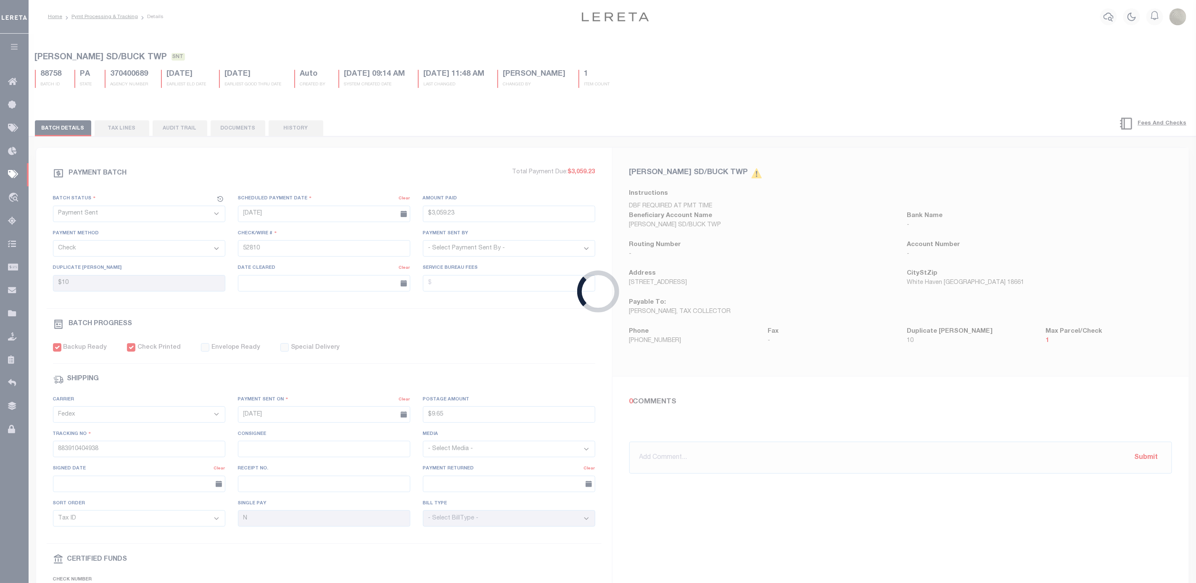
select select "RFP"
type input "$176,191.32"
type input "52812"
select select "Urbina, Matthew"
checkbox input "false"
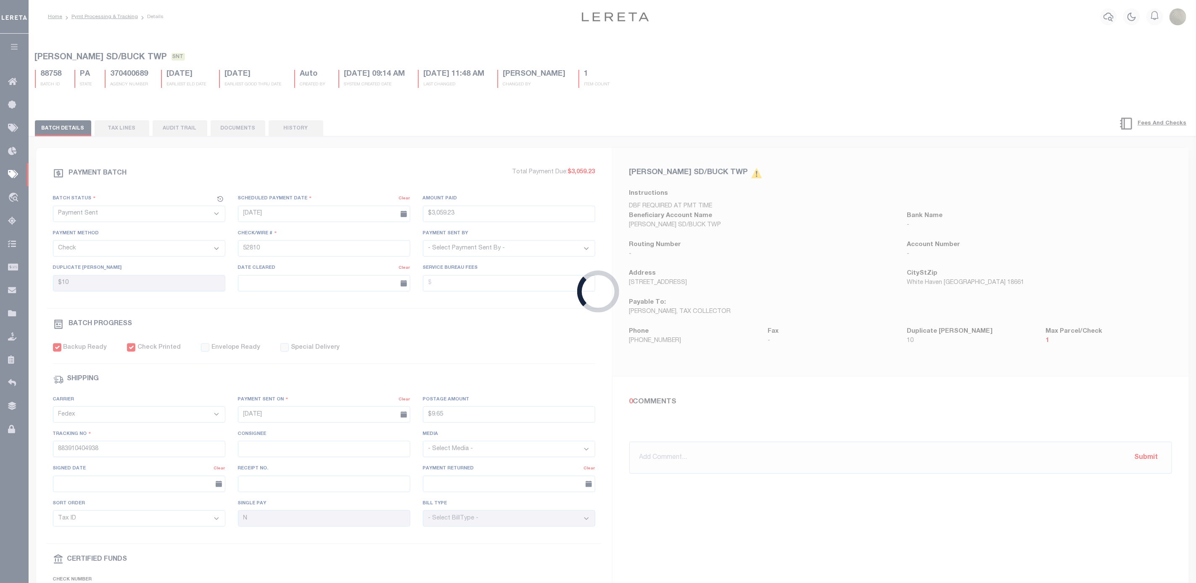
select select
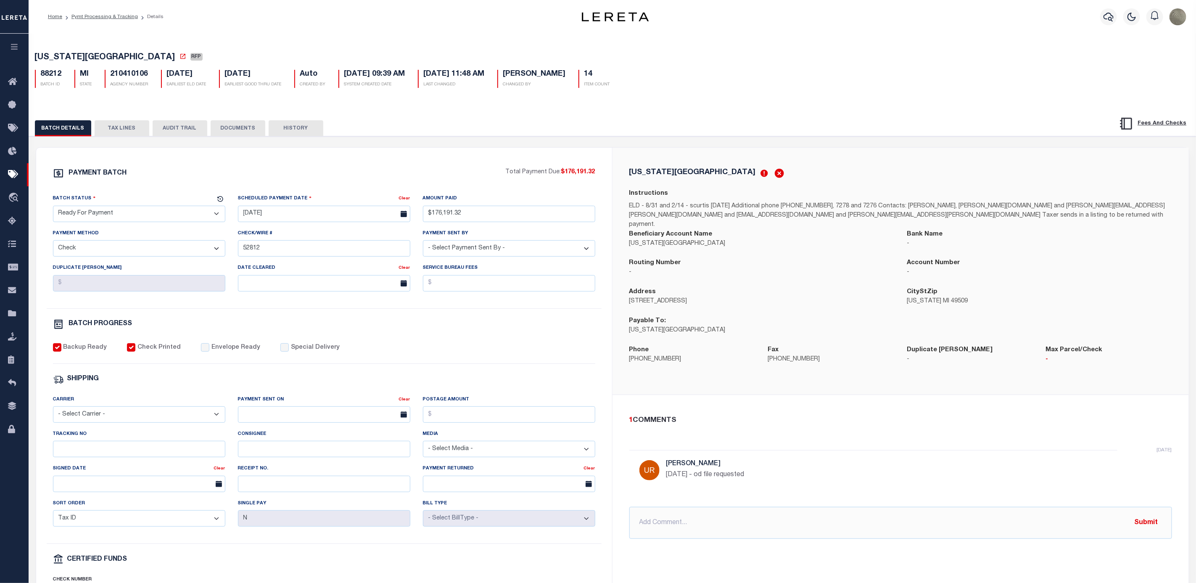
click at [105, 212] on select "- Select Status - Scheduled for Payment Ready For Payment Payment Sent Cleared …" at bounding box center [139, 214] width 172 height 16
select select "SNT"
click at [53, 208] on select "- Select Status - Scheduled for Payment Ready For Payment Payment Sent Cleared …" at bounding box center [139, 214] width 172 height 16
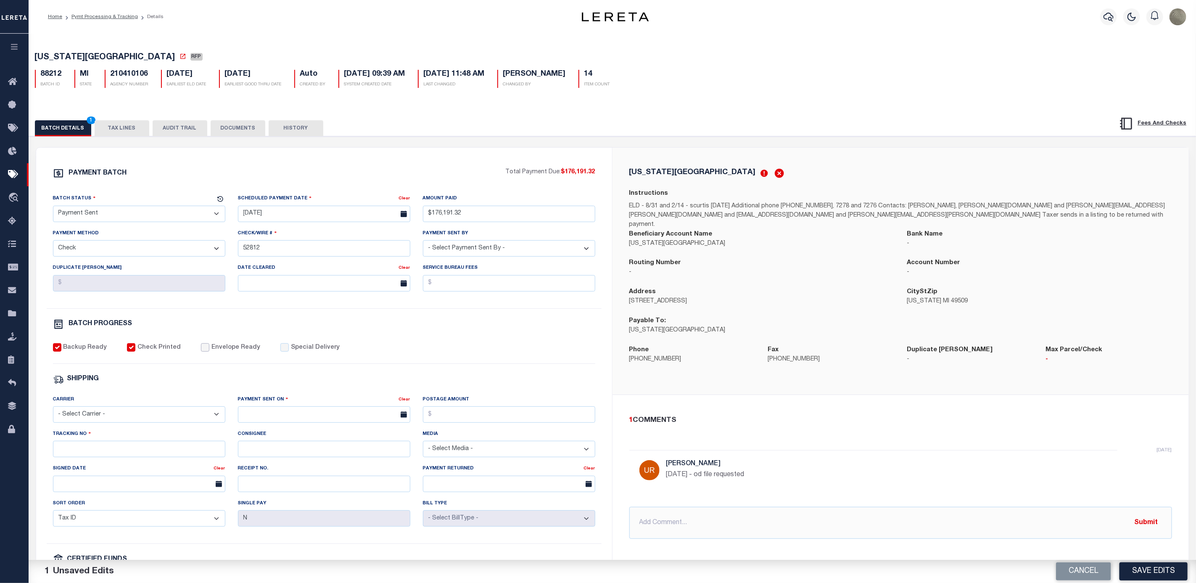
click at [203, 351] on input "Envelope Ready" at bounding box center [205, 347] width 8 height 8
checkbox input "true"
click at [111, 429] on div "Carrier - Select Carrier - E-mail Fax Fedex FTP Other UPS USPS" at bounding box center [139, 412] width 185 height 34
click at [111, 419] on select "- Select Carrier - E-mail Fax Fedex FTP Other UPS USPS" at bounding box center [139, 414] width 172 height 16
select select "FDX"
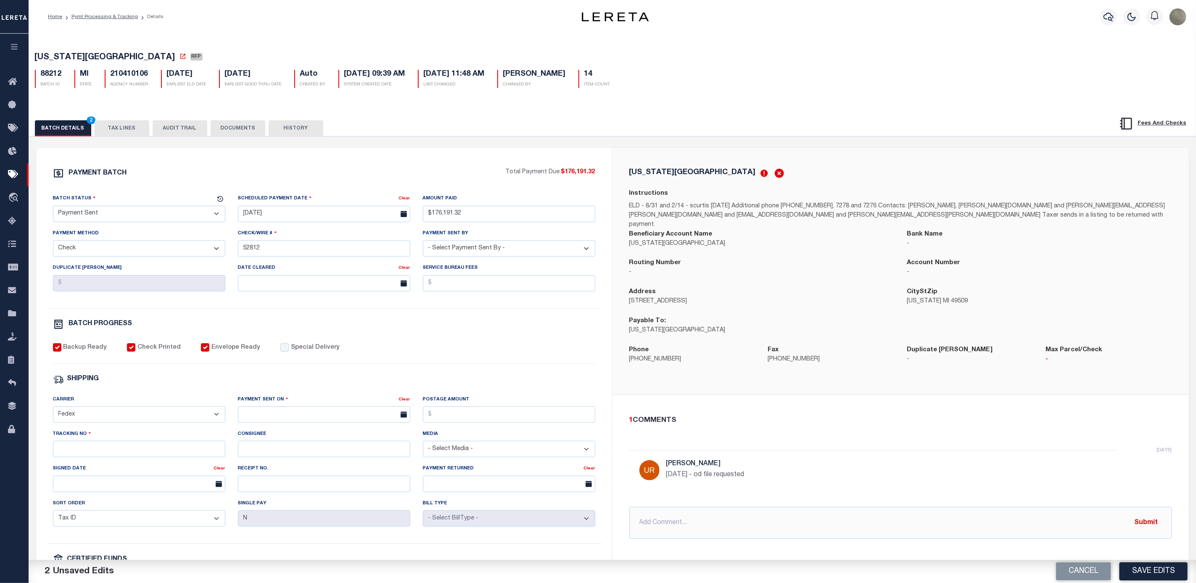
click at [53, 412] on select "- Select Carrier - E-mail Fax Fedex FTP Other UPS USPS" at bounding box center [139, 414] width 172 height 16
click at [288, 423] on input "text" at bounding box center [324, 414] width 172 height 16
click at [304, 531] on span "27" at bounding box center [302, 533] width 16 height 16
type input "08/27/2025"
click at [445, 415] on input "Postage Amount" at bounding box center [509, 414] width 172 height 16
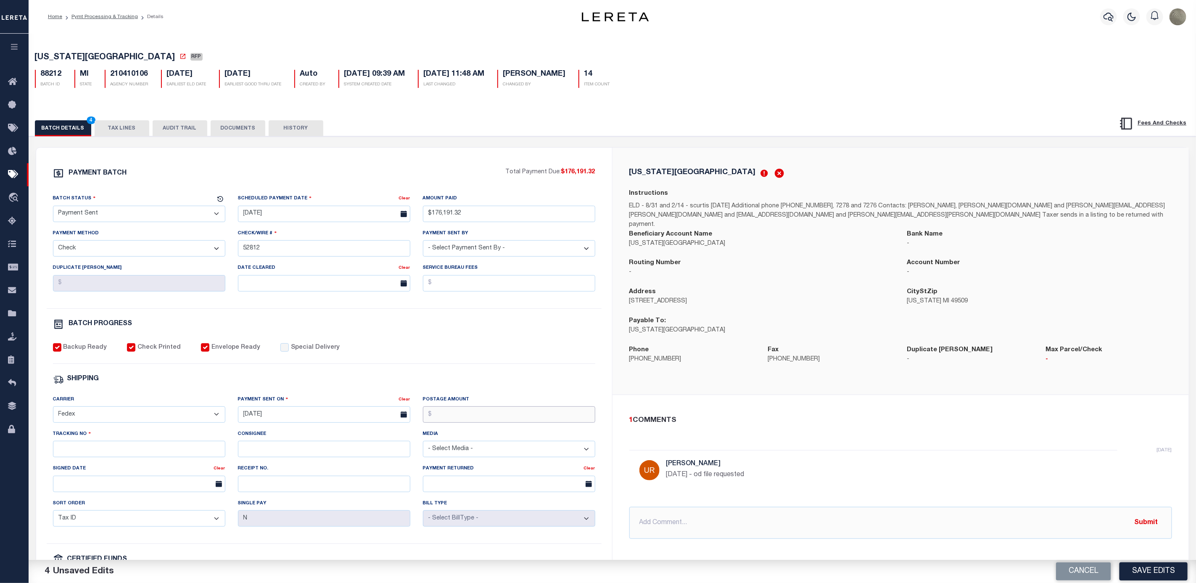
click at [462, 422] on input "Postage Amount" at bounding box center [509, 414] width 172 height 16
drag, startPoint x: 460, startPoint y: 419, endPoint x: 396, endPoint y: 383, distance: 74.0
click at [396, 383] on div "SHIPPING" at bounding box center [324, 379] width 542 height 11
click at [160, 457] on input "Tracking No" at bounding box center [139, 449] width 172 height 16
click at [476, 382] on div "SHIPPING" at bounding box center [324, 379] width 542 height 11
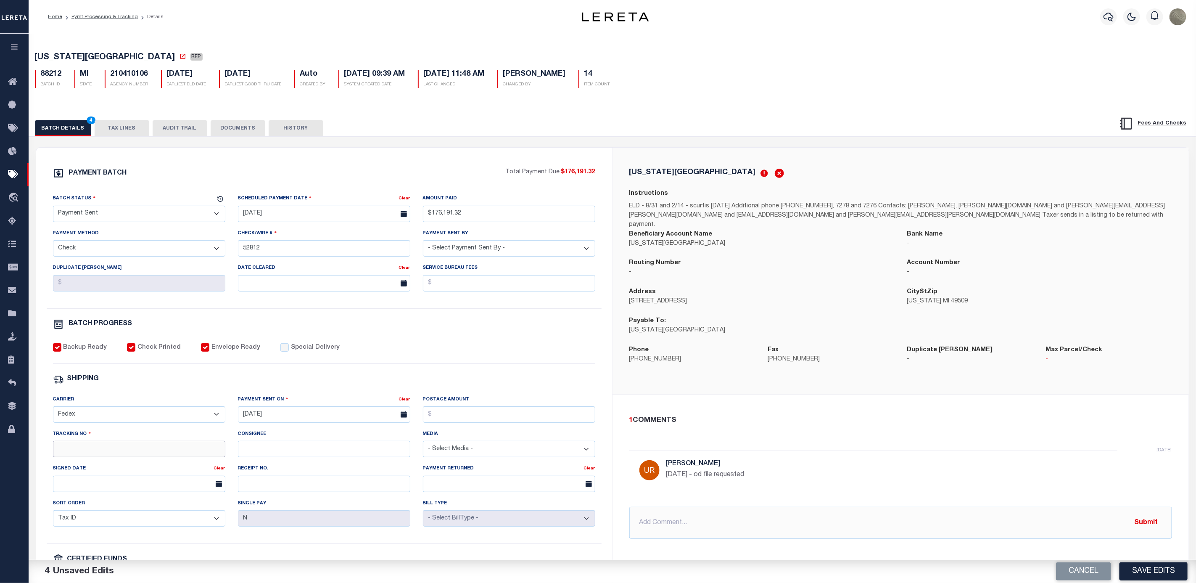
click at [120, 453] on input "Tracking No" at bounding box center [139, 449] width 172 height 16
paste input "883910852117"
type input "883910852117"
click at [472, 423] on input "Postage Amount" at bounding box center [509, 414] width 172 height 16
type input "$72.35"
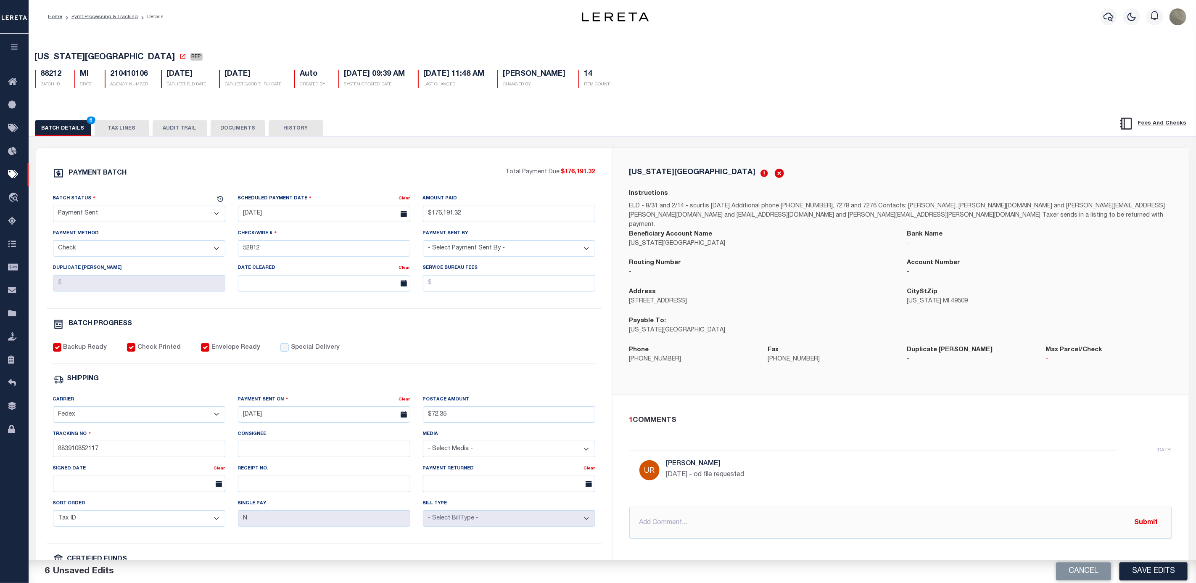
click at [494, 392] on div "PAYMENT BATCH Total Payment Due: $176,191.32 Batch Status - Select Status -" at bounding box center [324, 394] width 556 height 452
click at [1173, 571] on button "Save Edits" at bounding box center [1154, 571] width 68 height 18
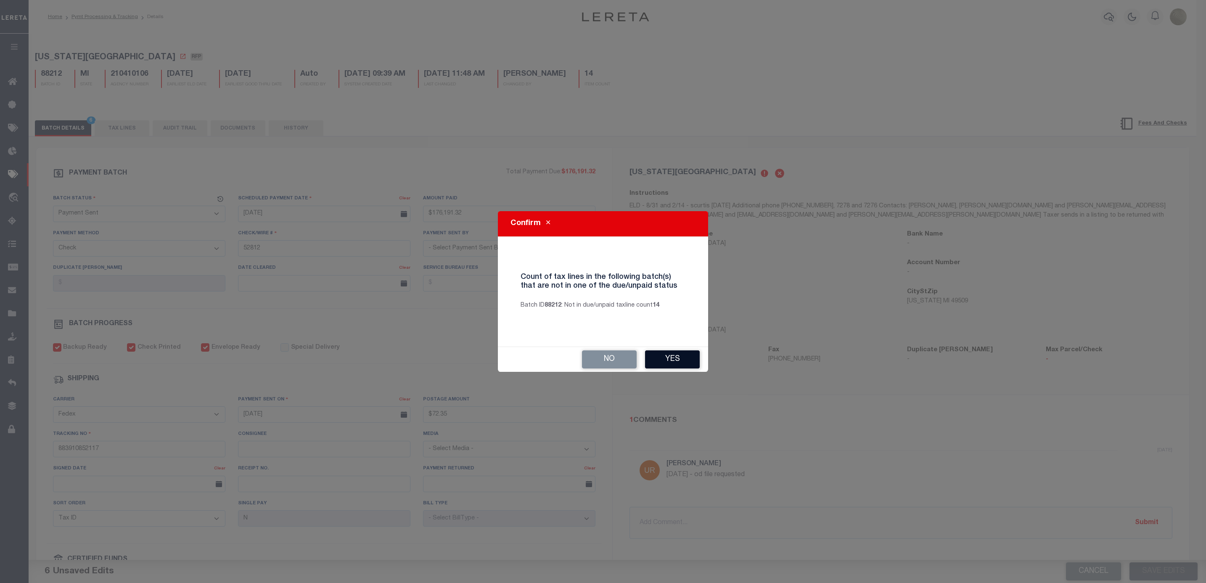
click at [679, 357] on button "Yes" at bounding box center [672, 359] width 55 height 18
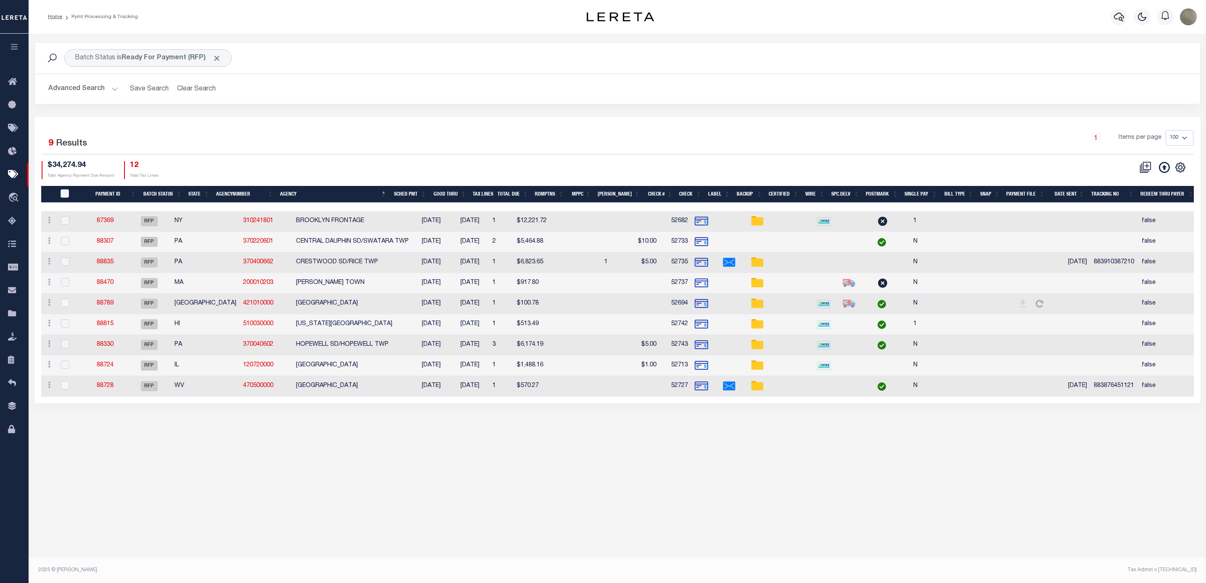
click at [322, 428] on div "Batch Status is Ready For Payment (RFP) Search Advanced Search Save Search Clea…" at bounding box center [617, 231] width 1177 height 395
click at [120, 384] on td "88728" at bounding box center [105, 386] width 44 height 21
checkbox input "true"
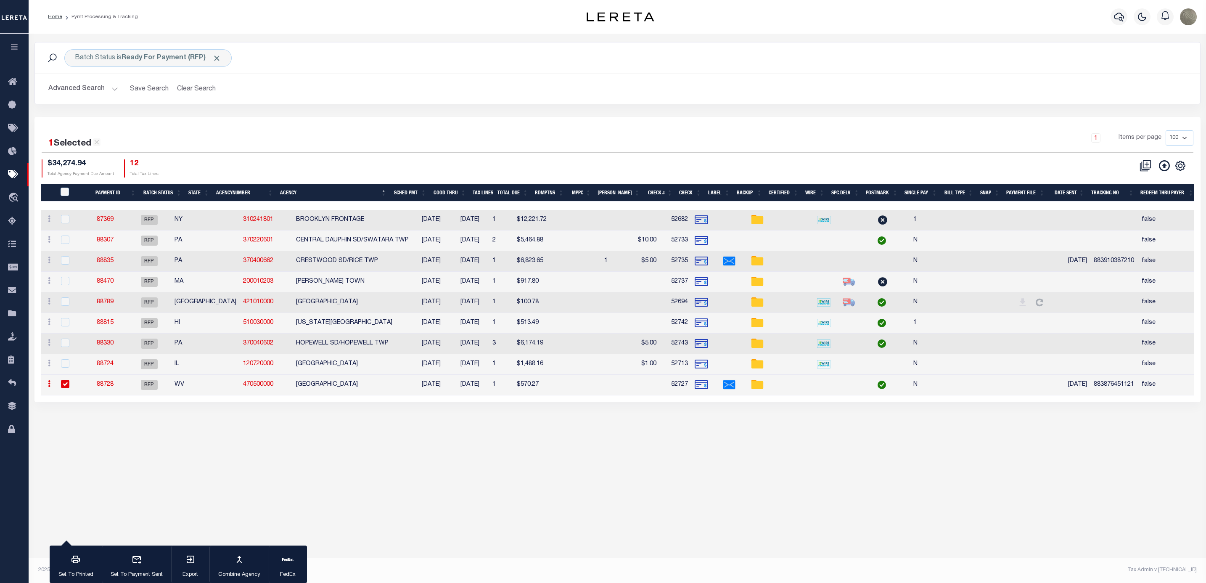
click at [109, 385] on link "88728" at bounding box center [105, 384] width 17 height 6
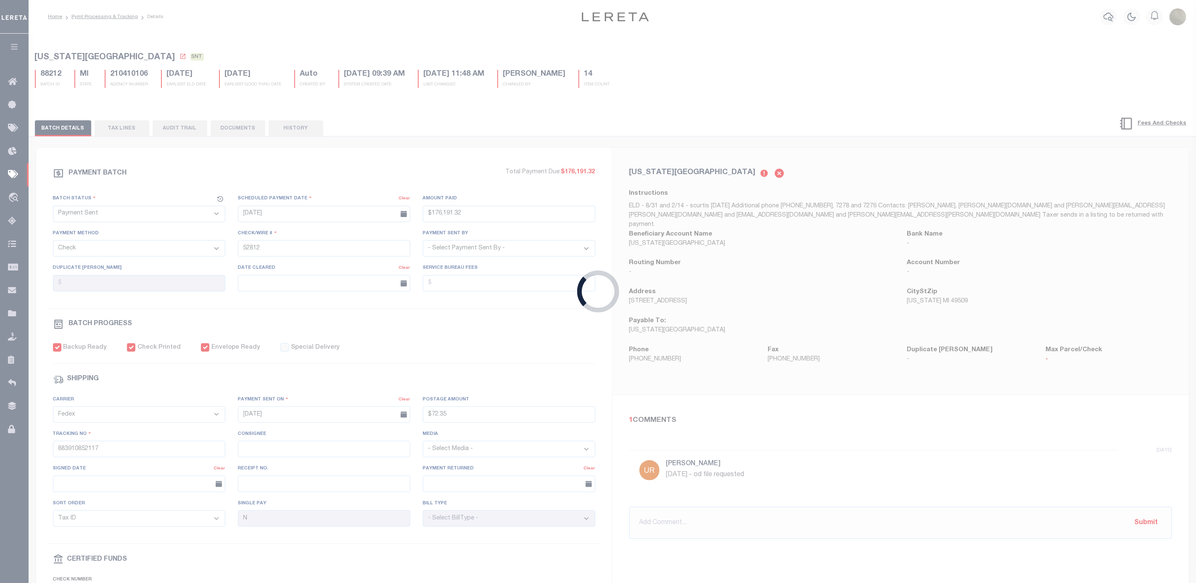
select select "RFP"
type input "08/26/2025"
type input "$570.27"
type input "52727"
select select "Starek, Barbara"
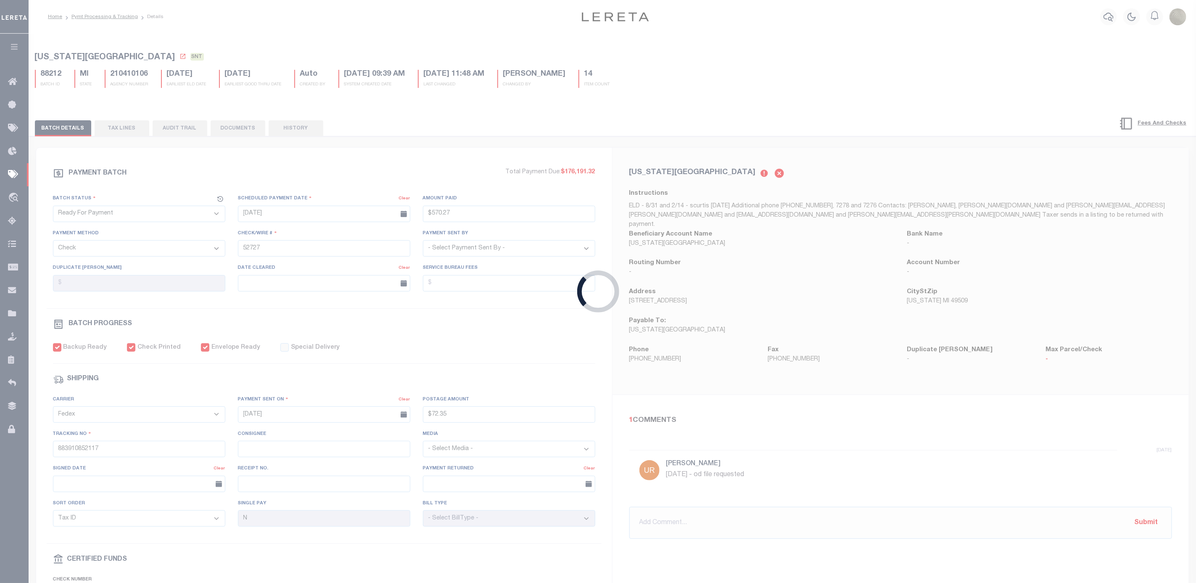
type input "08/26/2025"
type input "$9.65"
type input "883876451121"
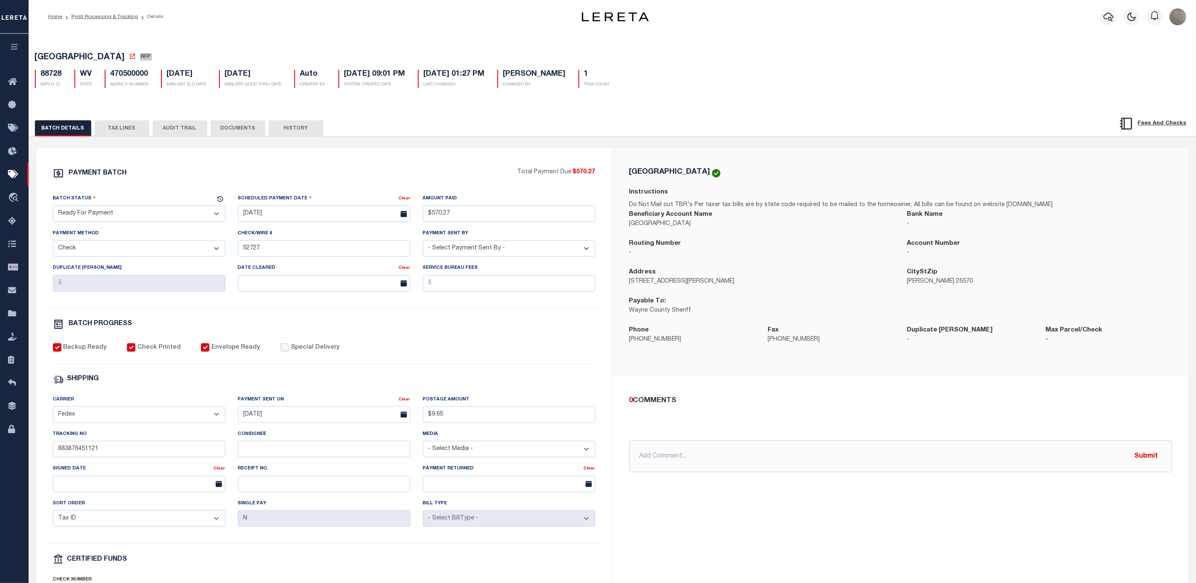
drag, startPoint x: 86, startPoint y: 221, endPoint x: 87, endPoint y: 226, distance: 4.8
click at [86, 221] on select "- Select Status - Scheduled for Payment Ready For Payment Payment Sent Cleared …" at bounding box center [139, 214] width 172 height 16
click at [53, 208] on select "- Select Status - Scheduled for Payment Ready For Payment Payment Sent Cleared …" at bounding box center [139, 214] width 172 height 16
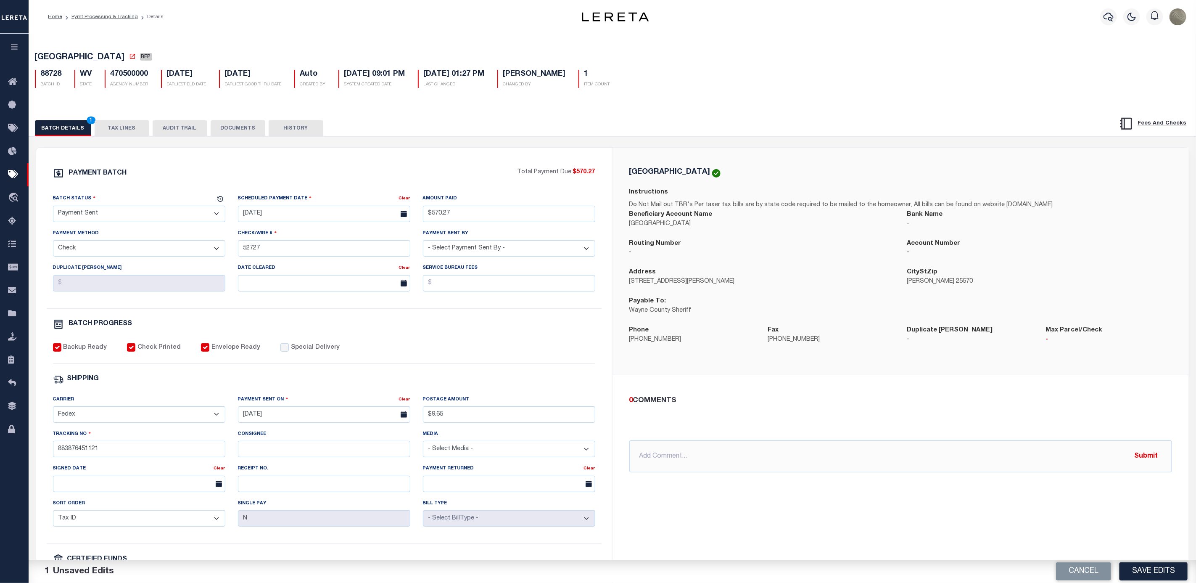
click at [445, 364] on div "Backup Ready Check Printed Envelope Ready Special Delivery" at bounding box center [324, 353] width 542 height 21
click at [1143, 567] on button "Save Edits" at bounding box center [1154, 571] width 68 height 18
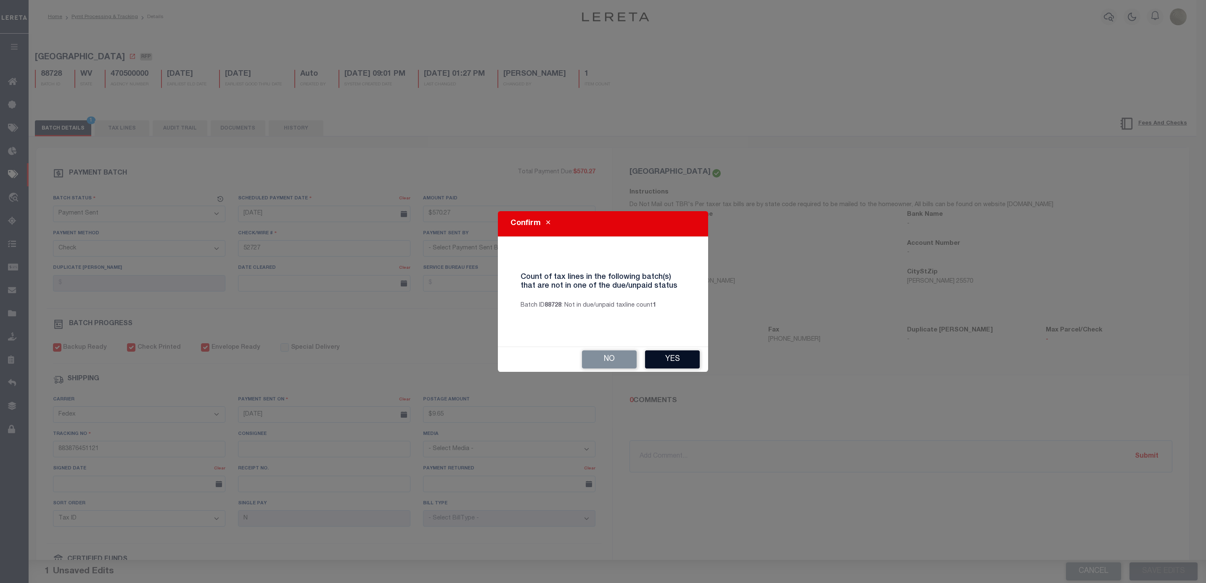
click at [684, 362] on button "Yes" at bounding box center [672, 359] width 55 height 18
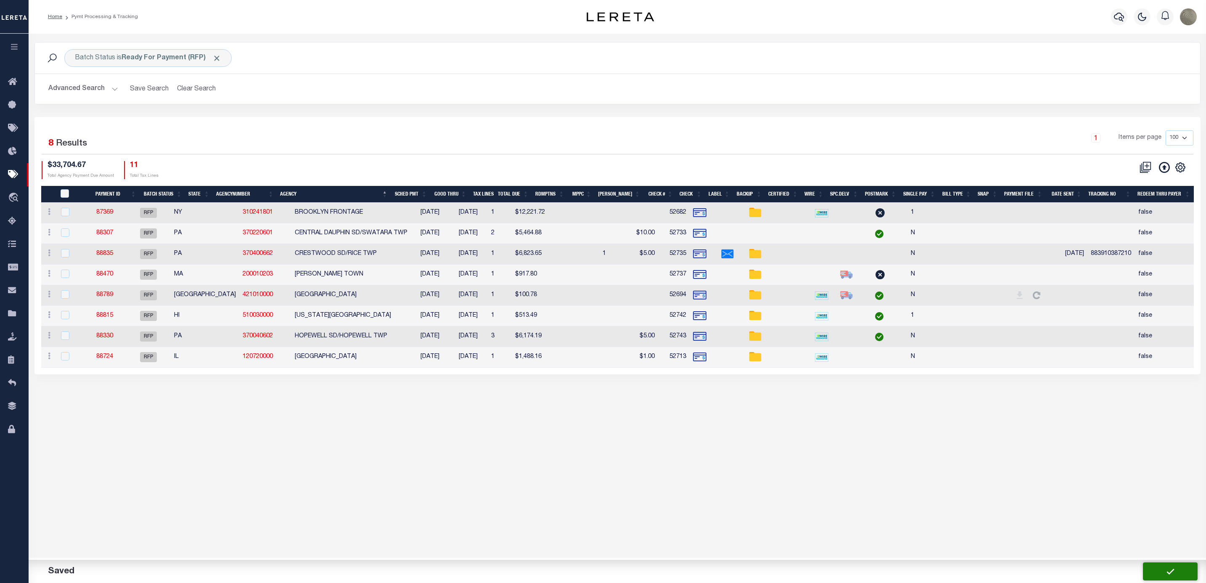
click at [395, 158] on div "1 Selected 8 Results 1 Items per page 100 200 500 1000 $33,704.67 Total Agency …" at bounding box center [617, 154] width 1165 height 48
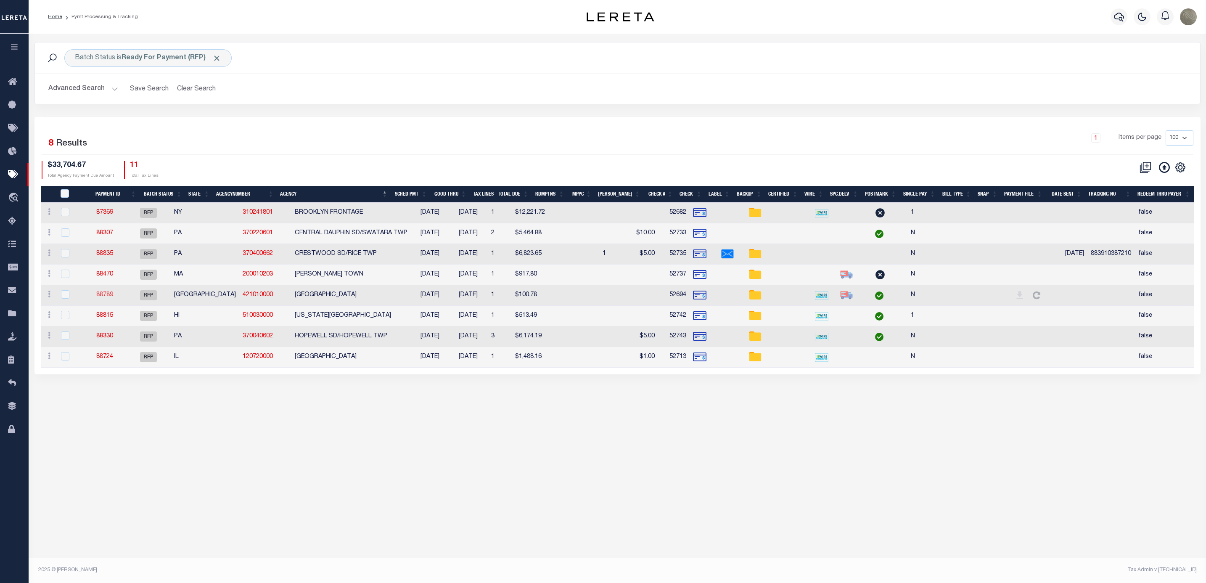
click at [113, 295] on link "88789" at bounding box center [104, 295] width 17 height 6
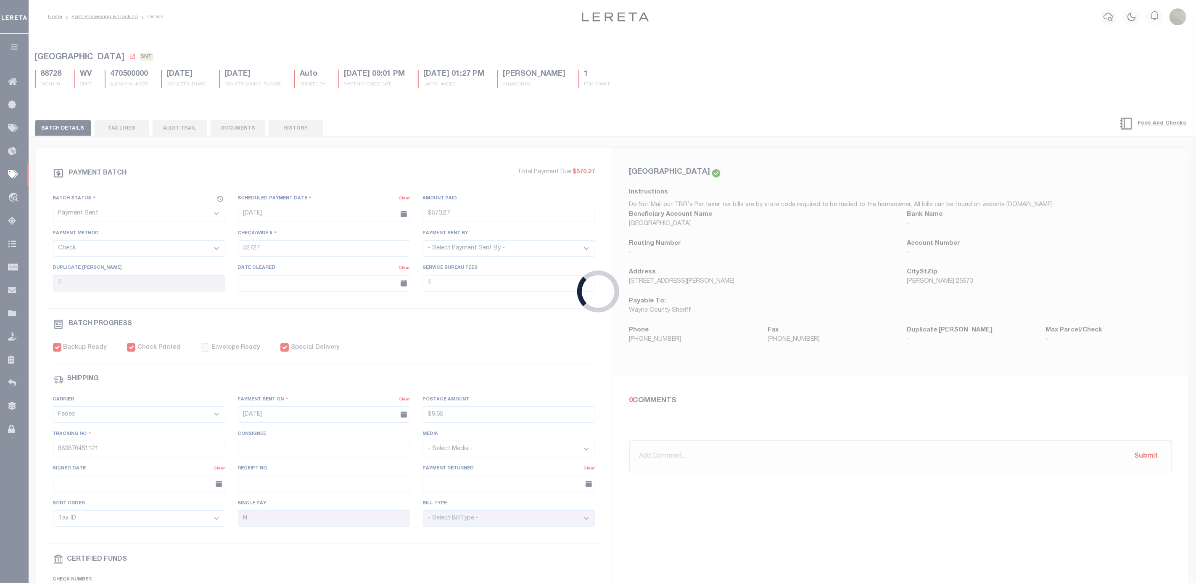
select select "RFP"
type input "$100.78"
type input "52694"
select select "Little, Audria"
checkbox input "false"
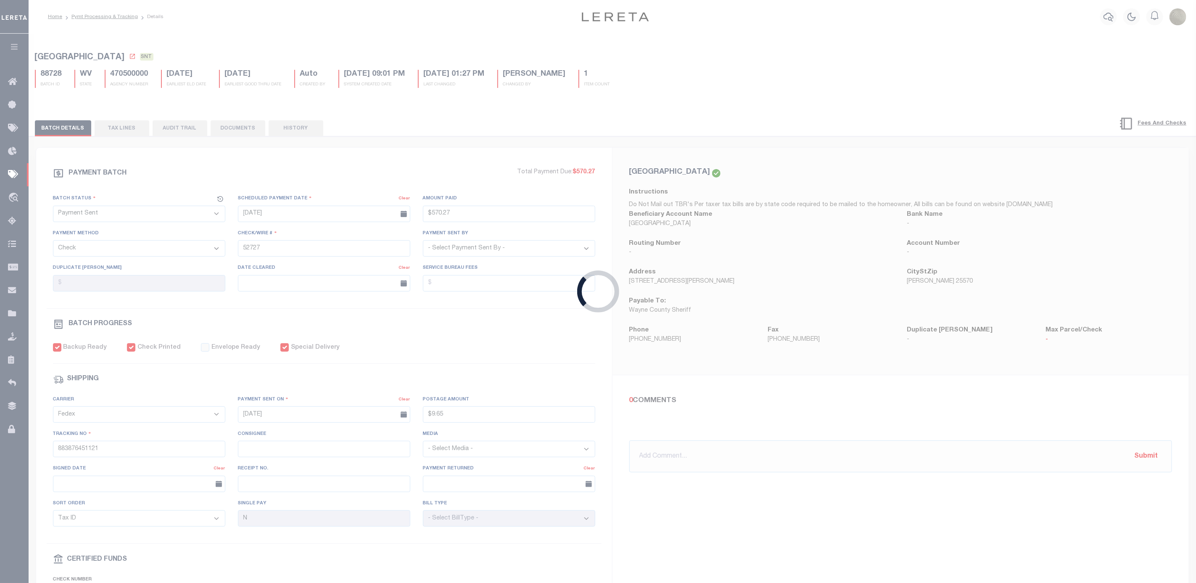
checkbox input "true"
select select
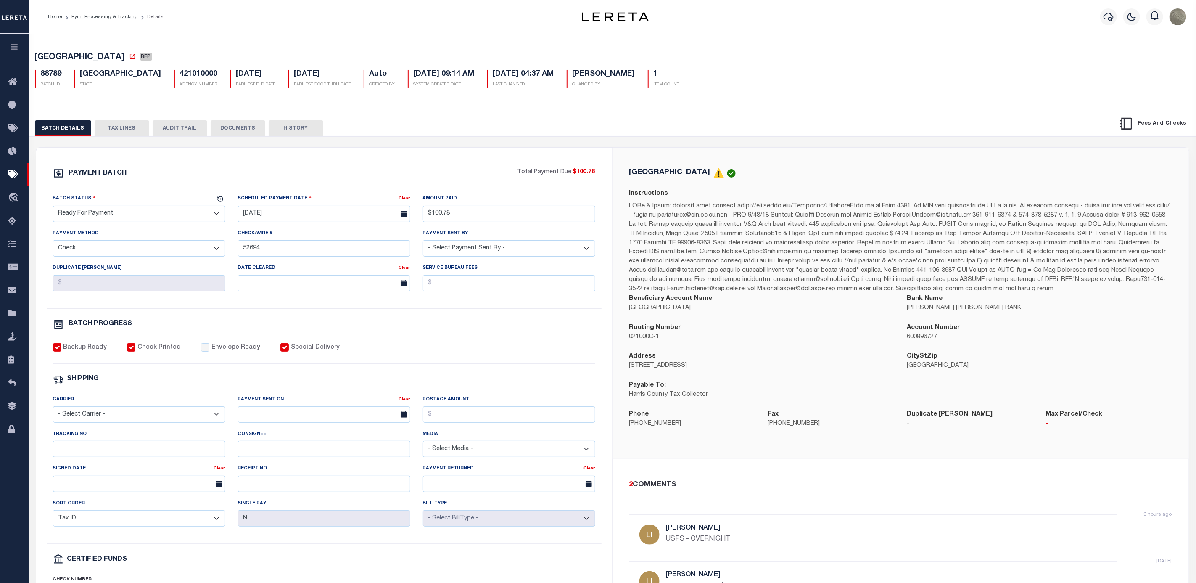
click at [415, 333] on div "BATCH PROGRESS" at bounding box center [324, 326] width 542 height 14
drag, startPoint x: 101, startPoint y: 130, endPoint x: 101, endPoint y: 147, distance: 16.8
click at [101, 130] on button "TAX LINES" at bounding box center [122, 128] width 55 height 16
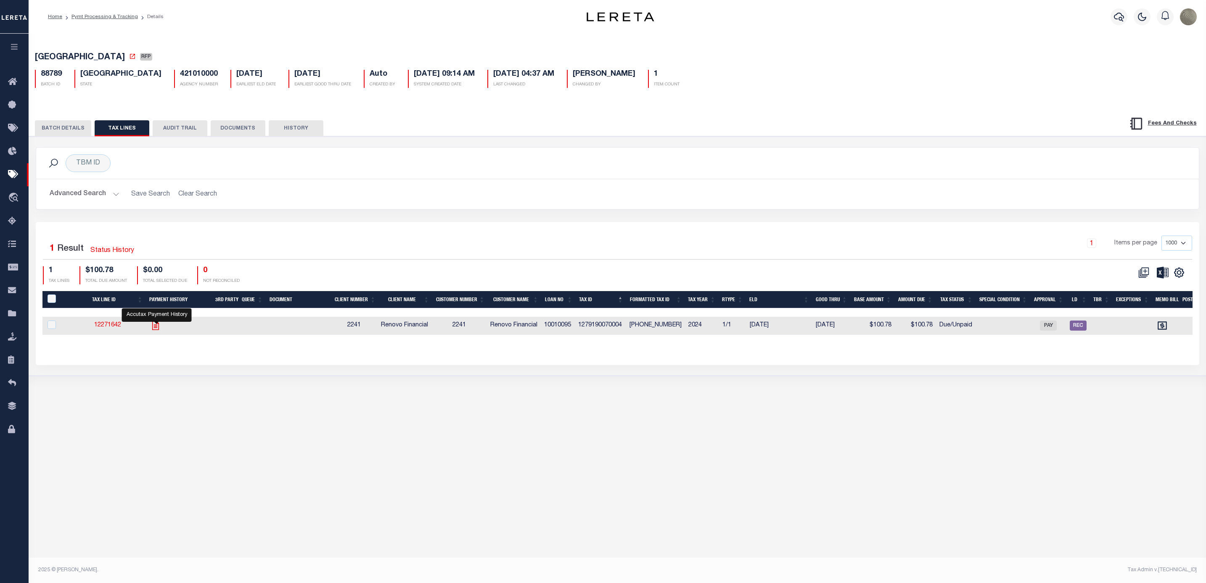
click at [157, 330] on icon "" at bounding box center [155, 325] width 11 height 11
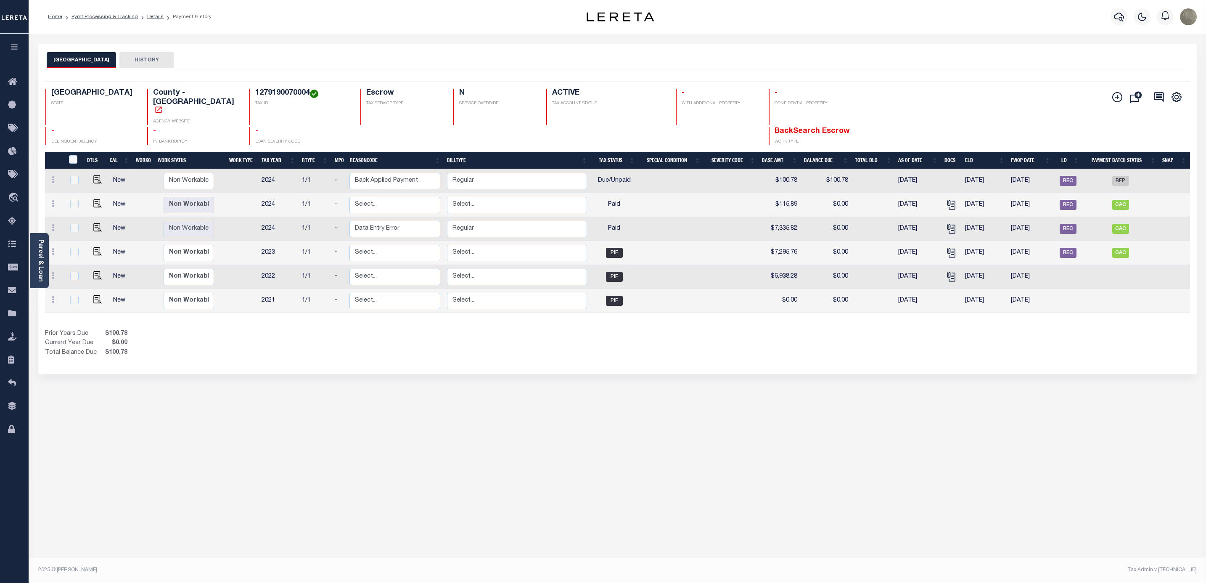
click at [86, 173] on td at bounding box center [98, 181] width 24 height 24
checkbox input "true"
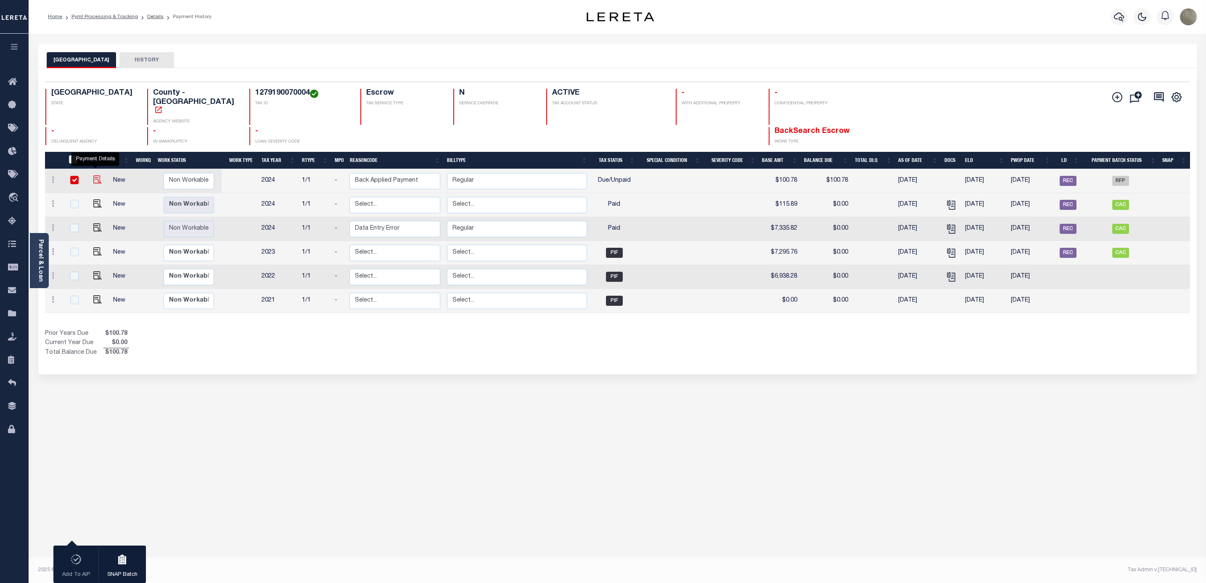
click at [94, 175] on img "" at bounding box center [97, 179] width 8 height 8
checkbox input "false"
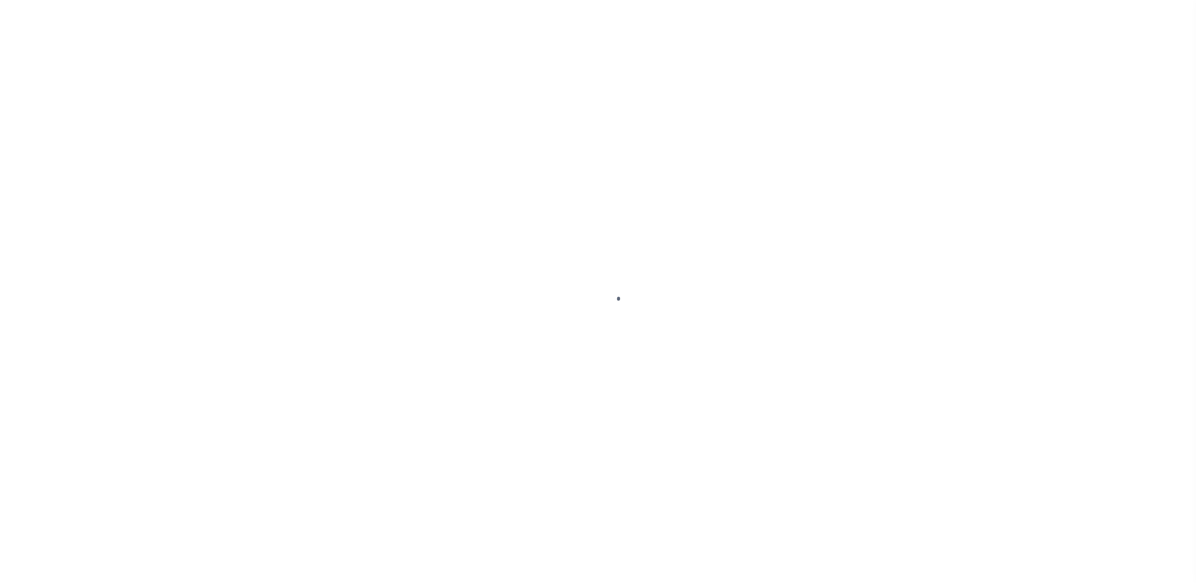
select select "DUE"
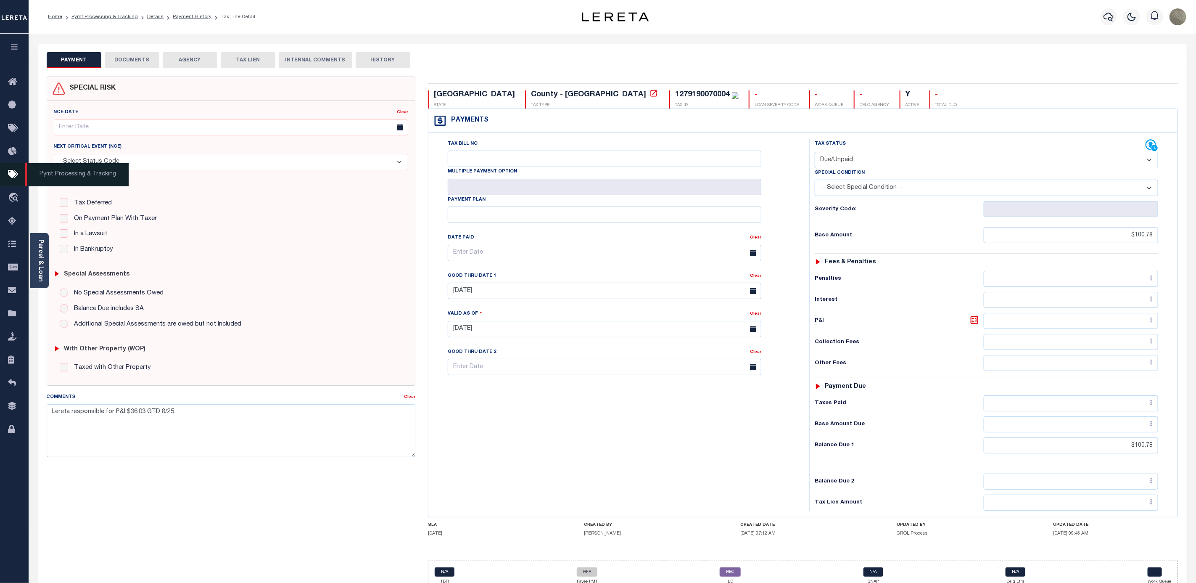
click at [11, 177] on icon at bounding box center [14, 174] width 13 height 11
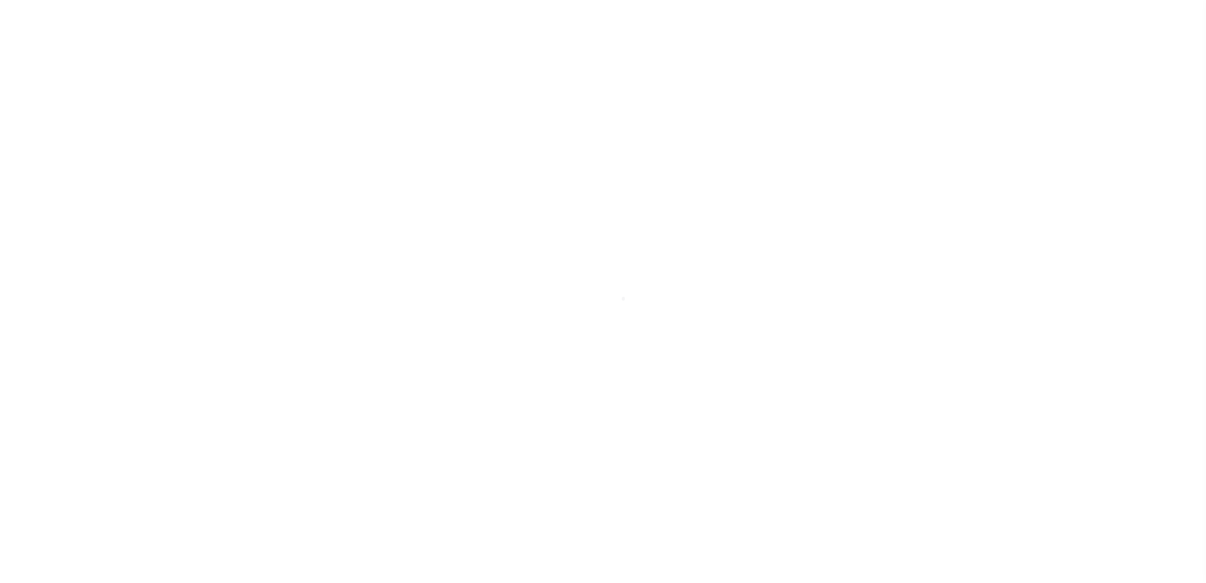
select select
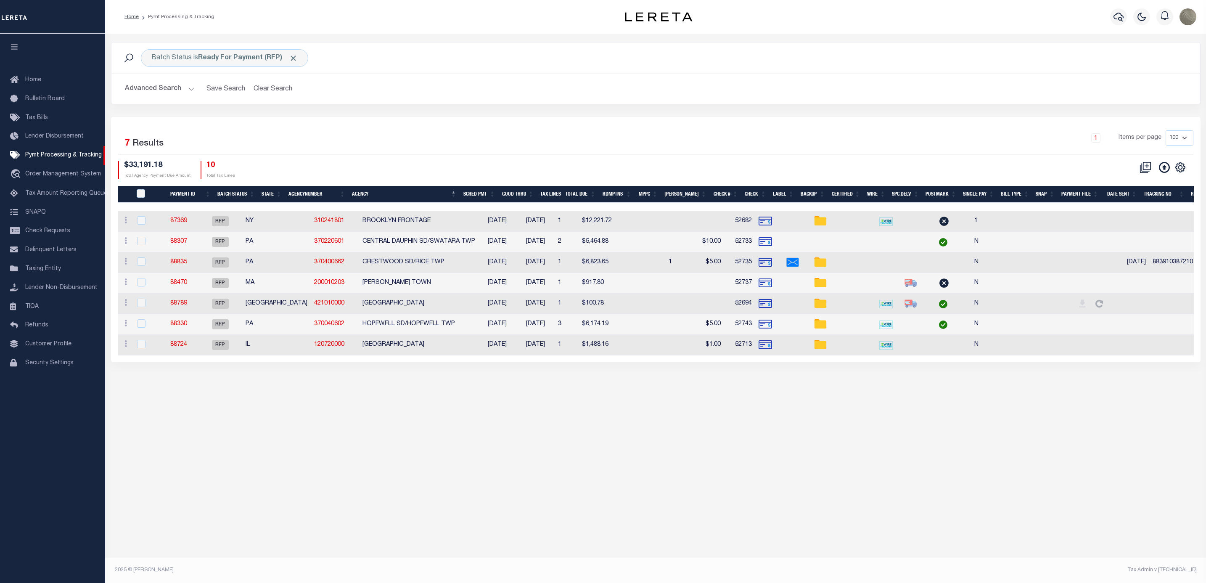
click at [384, 161] on div "Selected 7 Results 1 Items per page 100 200 500 1000 $33,191.18 Total Agency Pa…" at bounding box center [655, 154] width 1089 height 48
click at [1176, 167] on icon at bounding box center [1180, 167] width 11 height 11
click at [1131, 237] on link "Show Filter" at bounding box center [1145, 230] width 82 height 16
select select
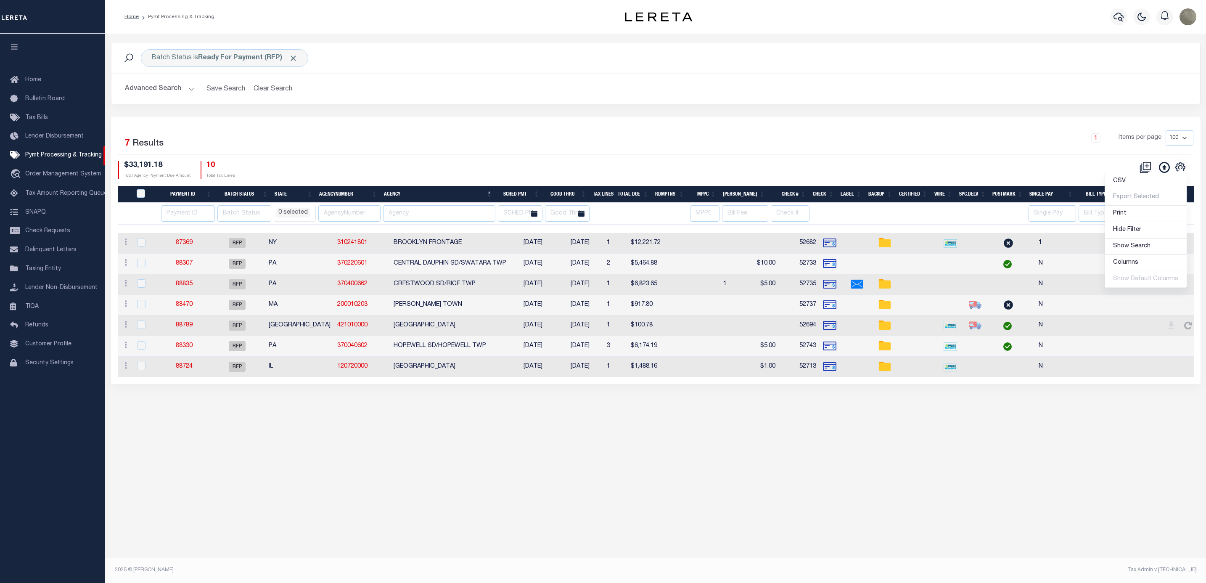
click at [554, 98] on div "Advanced Search Save Search Clear Search PayeeSearchTable_dynamictable_____Defa…" at bounding box center [655, 89] width 1089 height 30
click at [187, 214] on input "number" at bounding box center [188, 213] width 54 height 16
type input "87"
select select
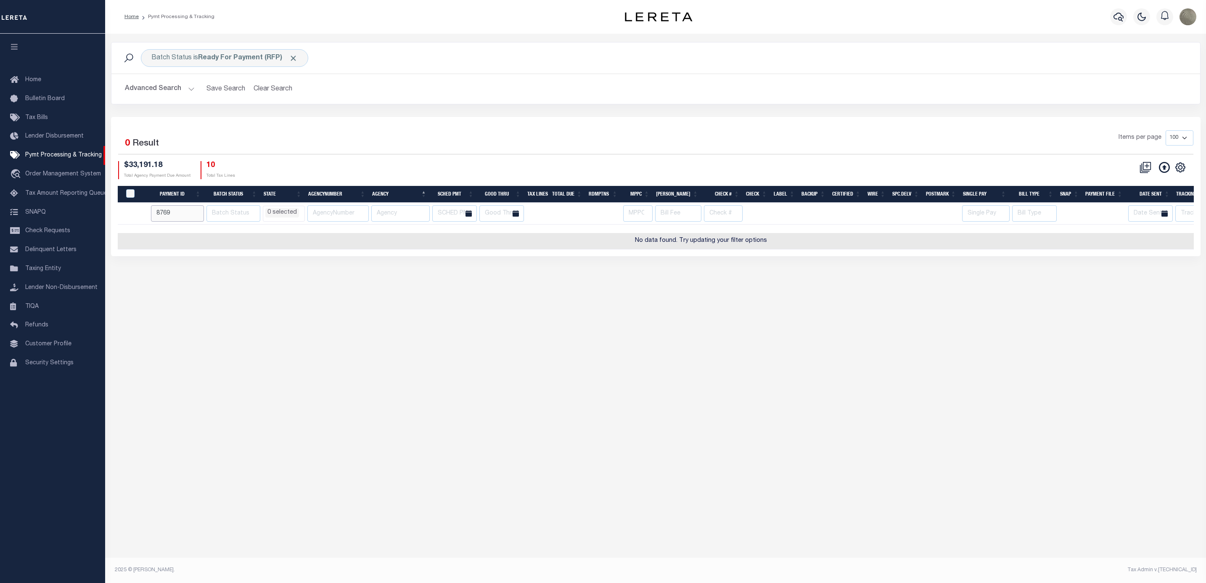
type input "8769"
select select
type input "87369"
select select
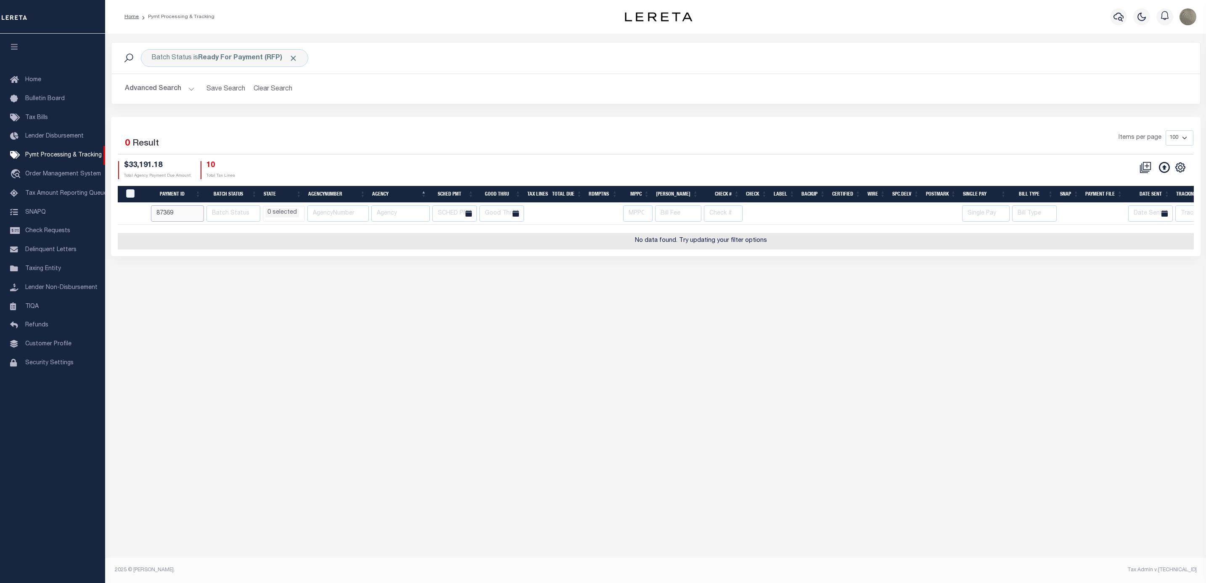
select select
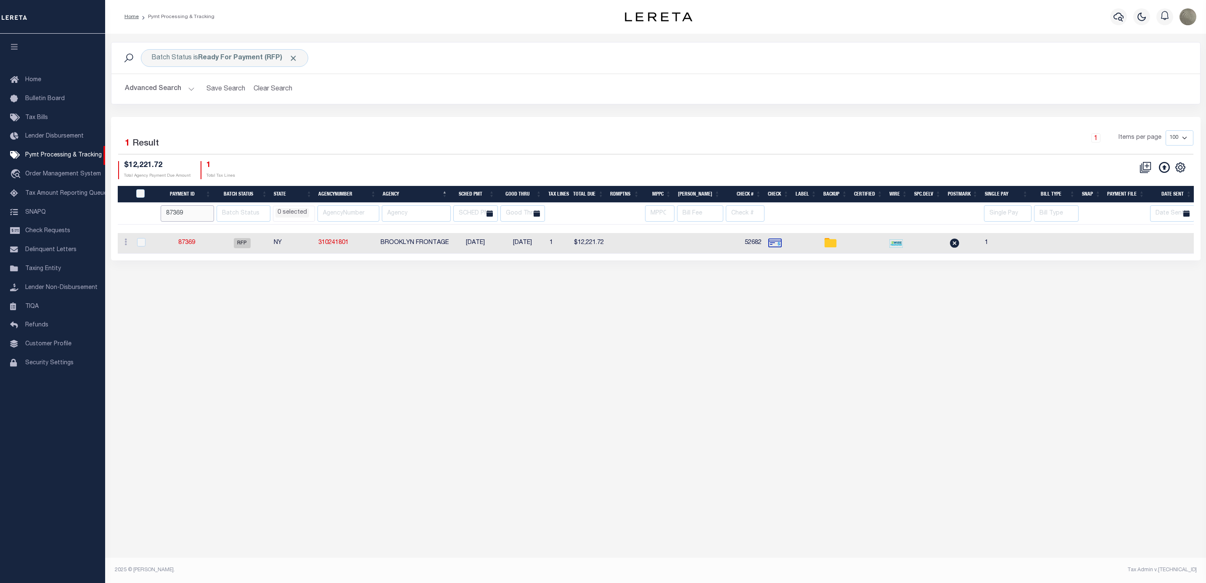
click at [172, 215] on input "87369" at bounding box center [187, 213] width 53 height 16
click at [272, 85] on button "Clear Search" at bounding box center [273, 89] width 46 height 16
click at [228, 63] on div "Batch Status is Scheduled for Payment (SFP)" at bounding box center [231, 58] width 181 height 18
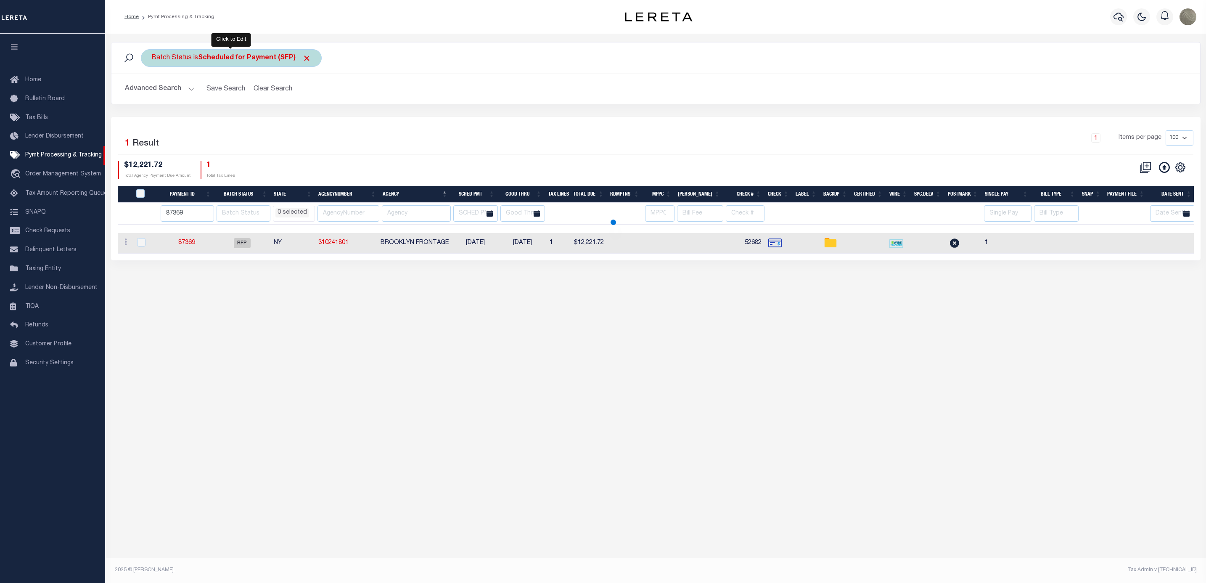
select select
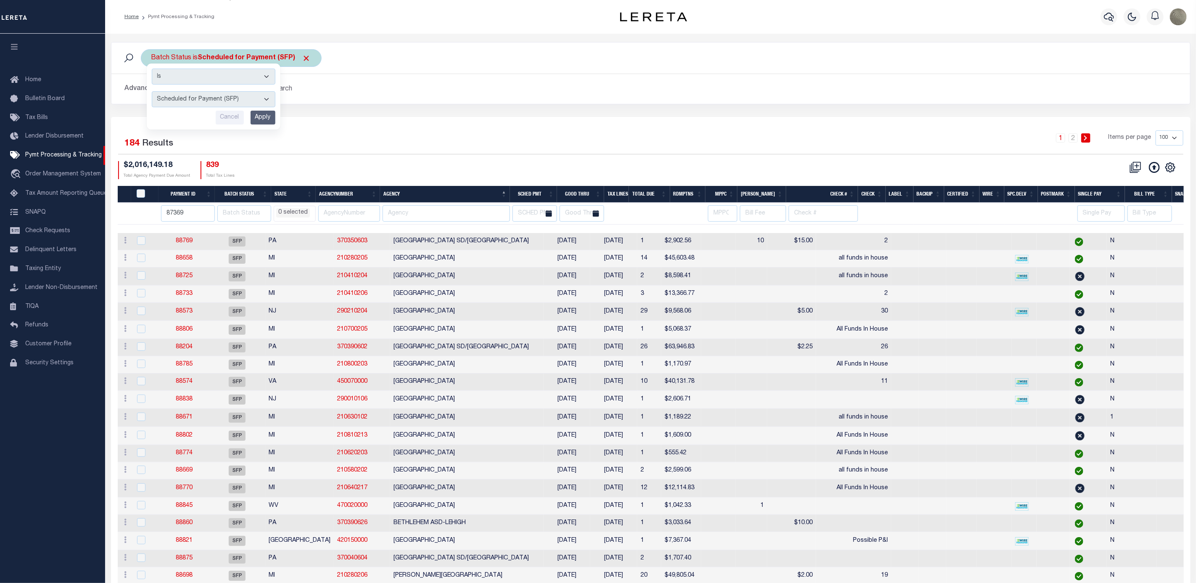
click at [192, 92] on select "Awaiting Funds (AWF) Cleared and Complete (CAC) New Check Needed (NCN) Payment …" at bounding box center [214, 99] width 124 height 16
click at [152, 92] on select "Awaiting Funds (AWF) Cleared and Complete (CAC) New Check Needed (NCN) Payment …" at bounding box center [214, 99] width 124 height 16
click at [199, 103] on select "Awaiting Funds (AWF) Cleared and Complete (CAC) New Check Needed (NCN) Payment …" at bounding box center [214, 99] width 124 height 16
select select "RFP"
click at [152, 92] on select "Awaiting Funds (AWF) Cleared and Complete (CAC) New Check Needed (NCN) Payment …" at bounding box center [214, 99] width 124 height 16
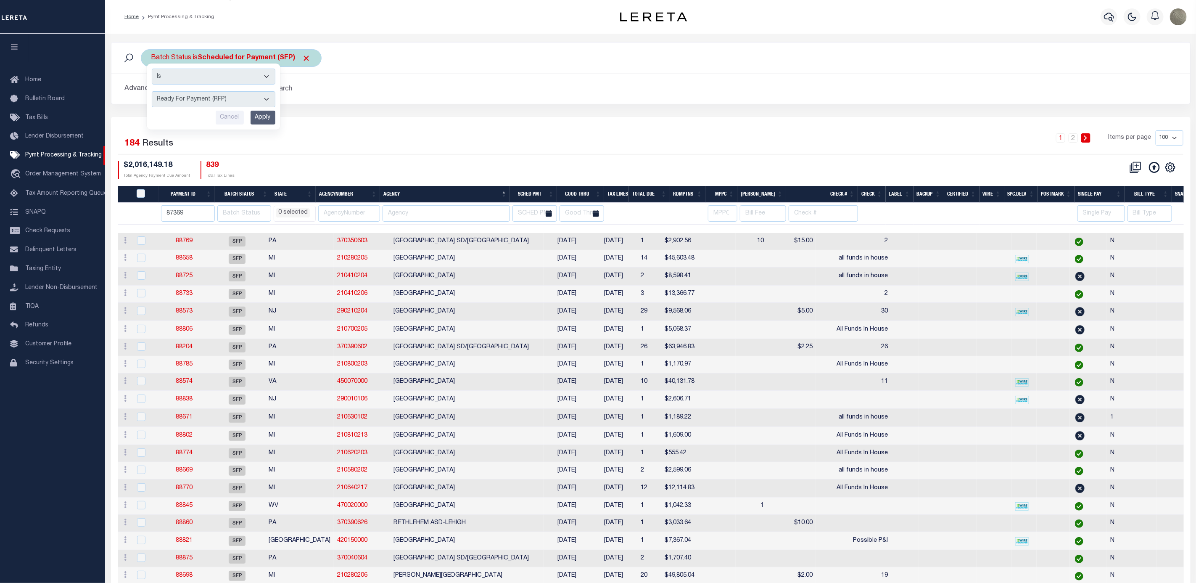
click at [267, 114] on input "Apply" at bounding box center [263, 118] width 25 height 14
select select
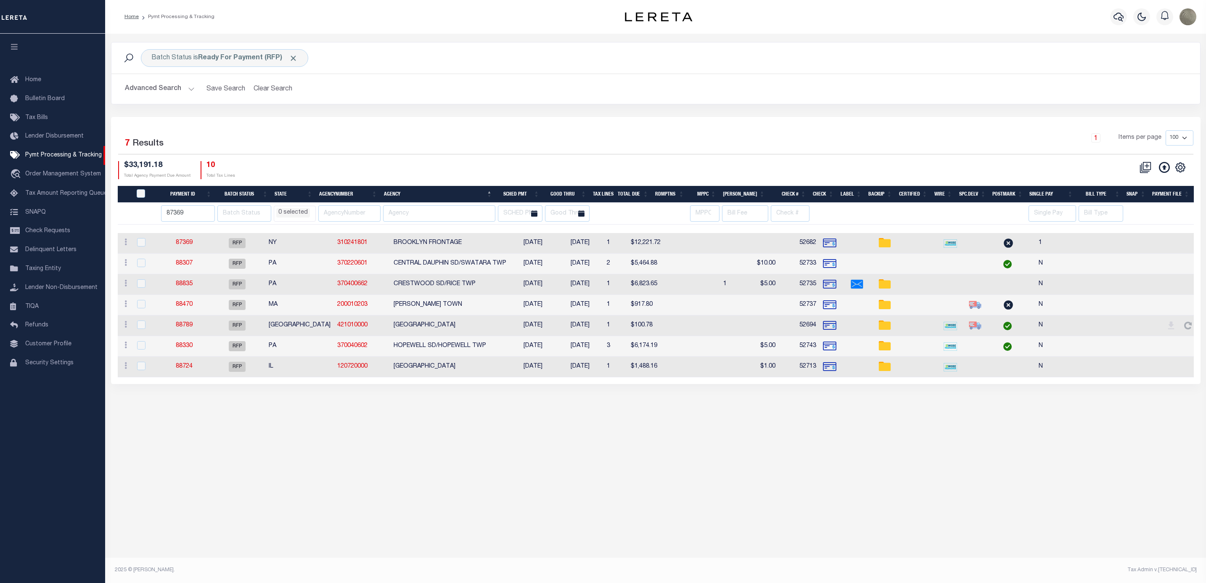
click at [343, 127] on div "Selected 7 Results 1 Items per page 100 200 500 1000 $33,191.18 10" at bounding box center [655, 250] width 1089 height 267
click at [57, 155] on span "Pymt Processing & Tracking" at bounding box center [63, 155] width 77 height 6
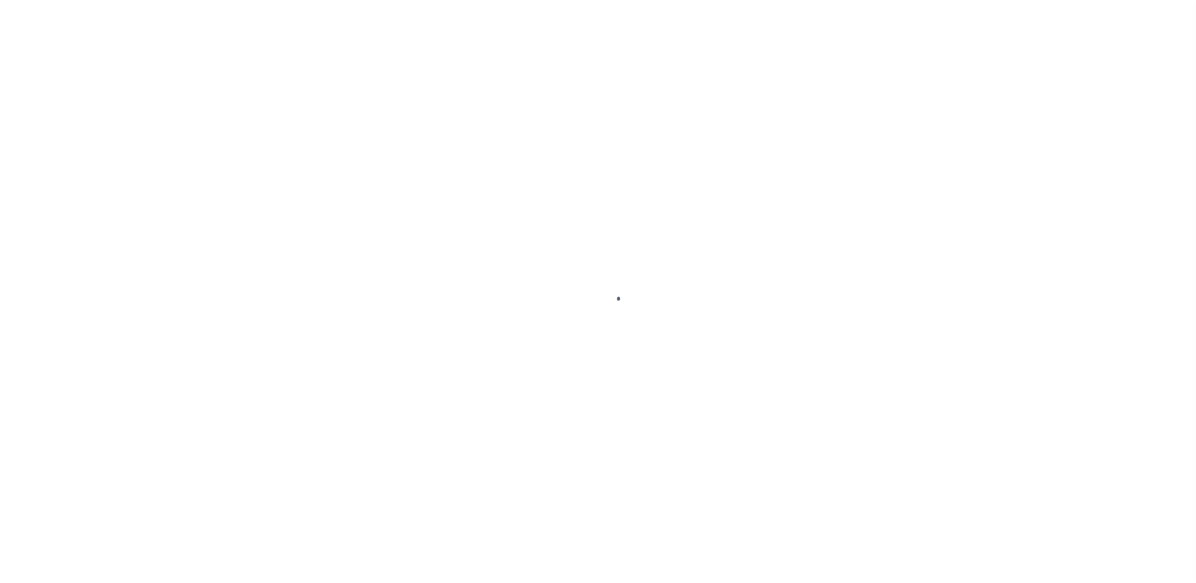
select select "RFP"
select select "CHK"
select select "[PERSON_NAME]"
select select "FDX"
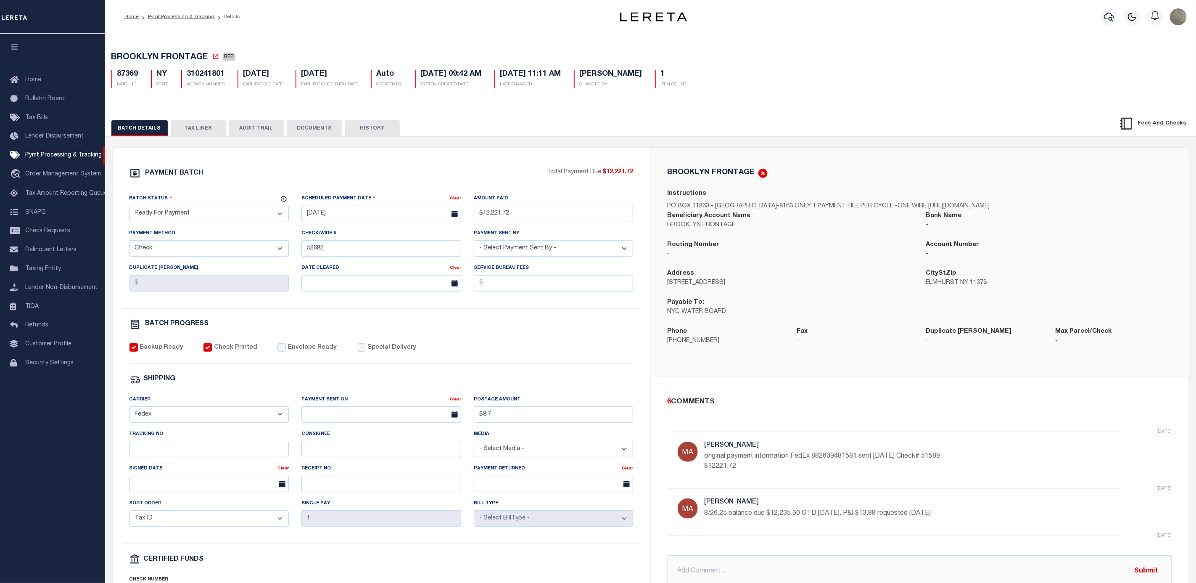
drag, startPoint x: 196, startPoint y: 130, endPoint x: 185, endPoint y: 127, distance: 11.7
click at [196, 130] on button "TAX LINES" at bounding box center [198, 128] width 55 height 16
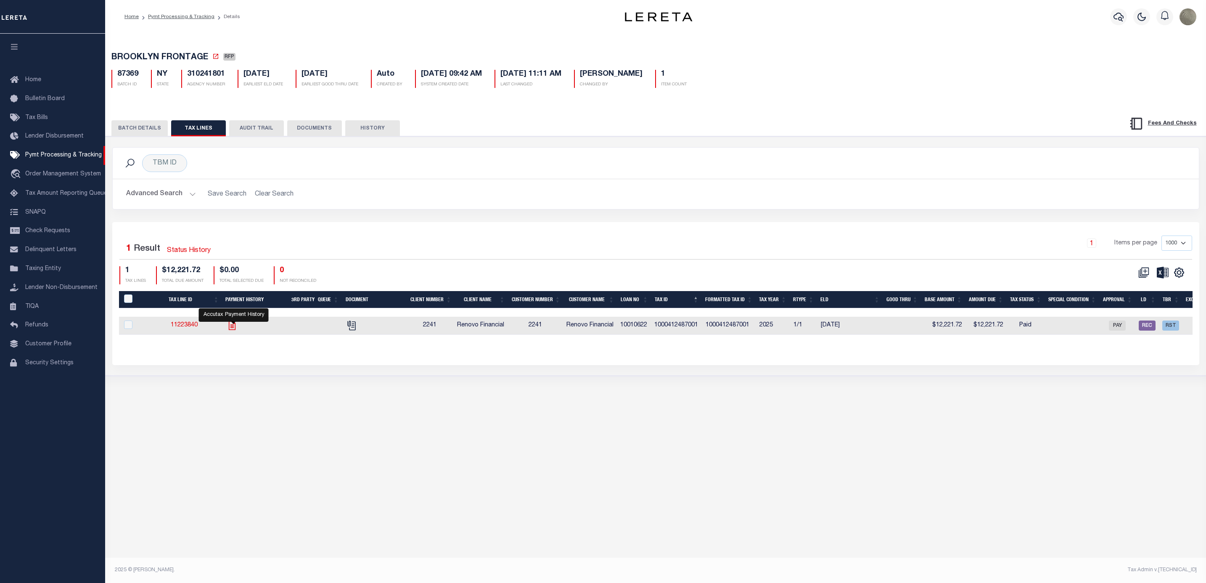
click at [232, 328] on icon "" at bounding box center [232, 325] width 11 height 11
checkbox input "true"
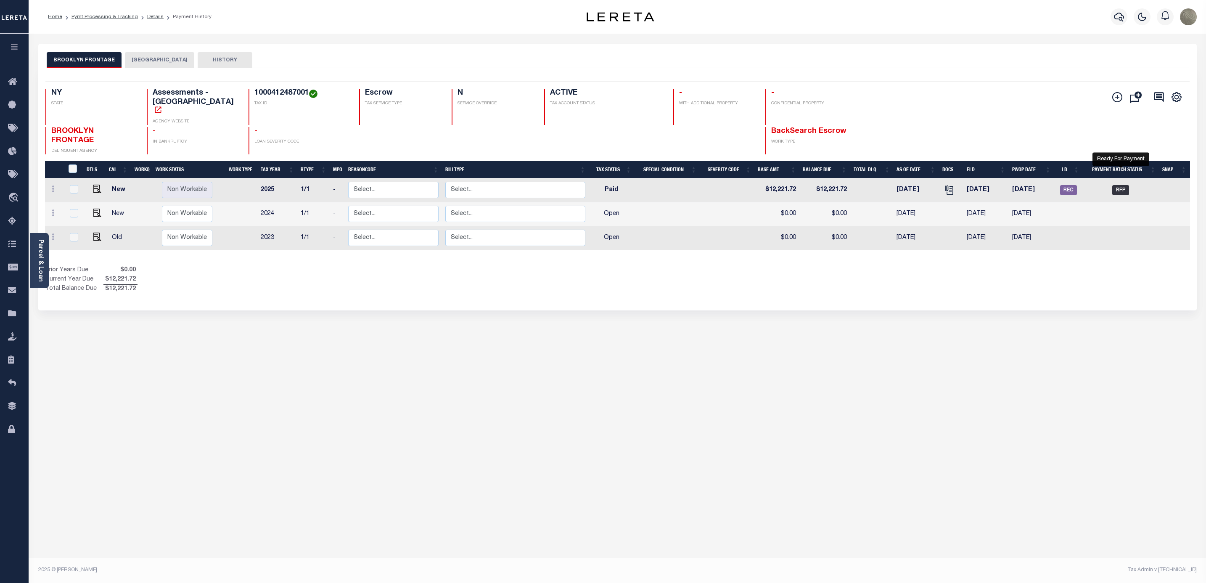
click at [1119, 185] on span "RFP" at bounding box center [1120, 190] width 17 height 10
checkbox input "true"
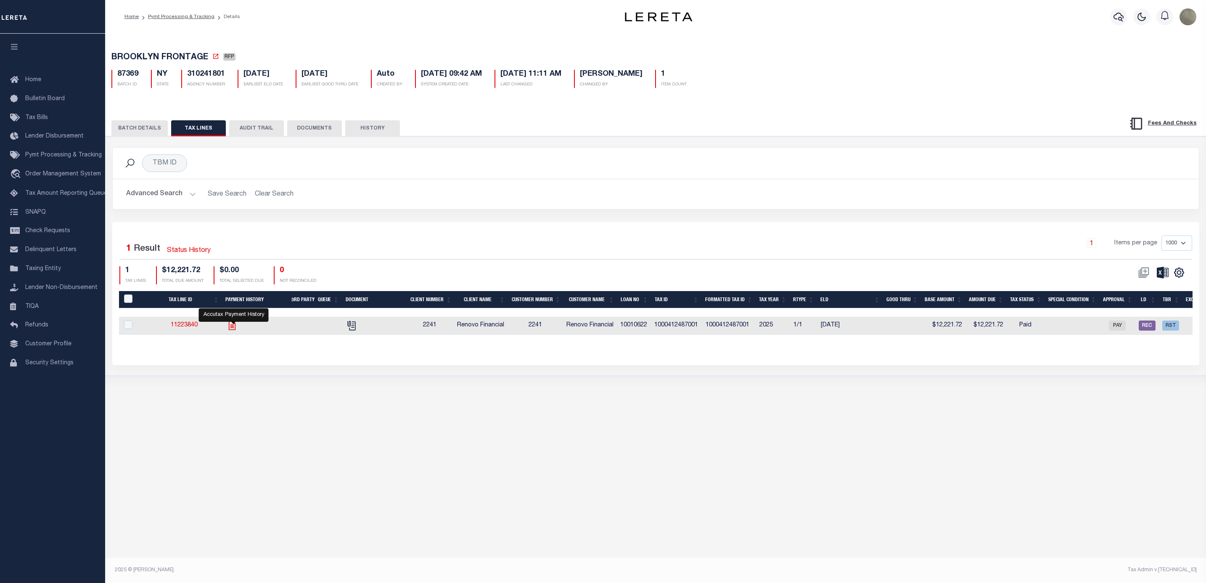
click at [232, 328] on icon "" at bounding box center [232, 325] width 11 height 11
checkbox input "true"
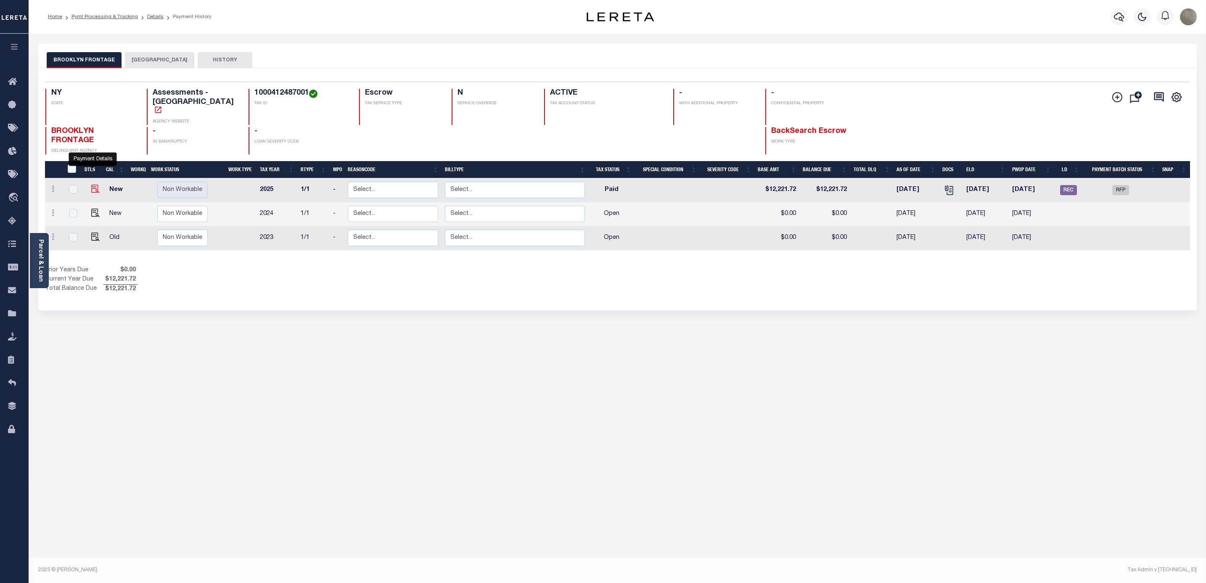
click at [92, 185] on img "" at bounding box center [95, 189] width 8 height 8
checkbox input "true"
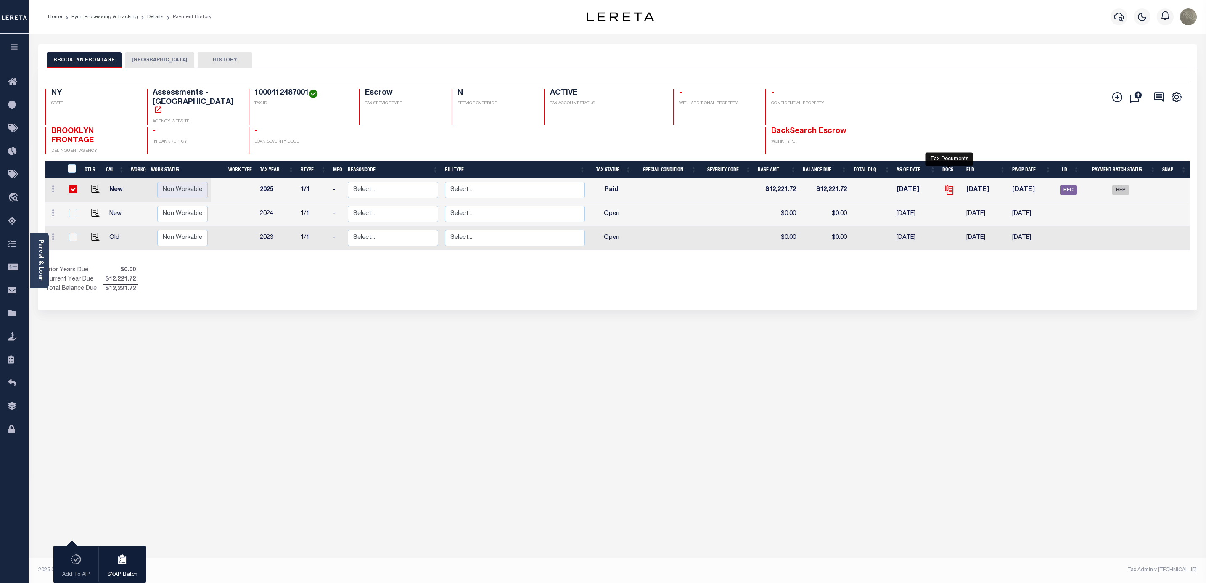
click at [945, 185] on icon "" at bounding box center [948, 190] width 11 height 11
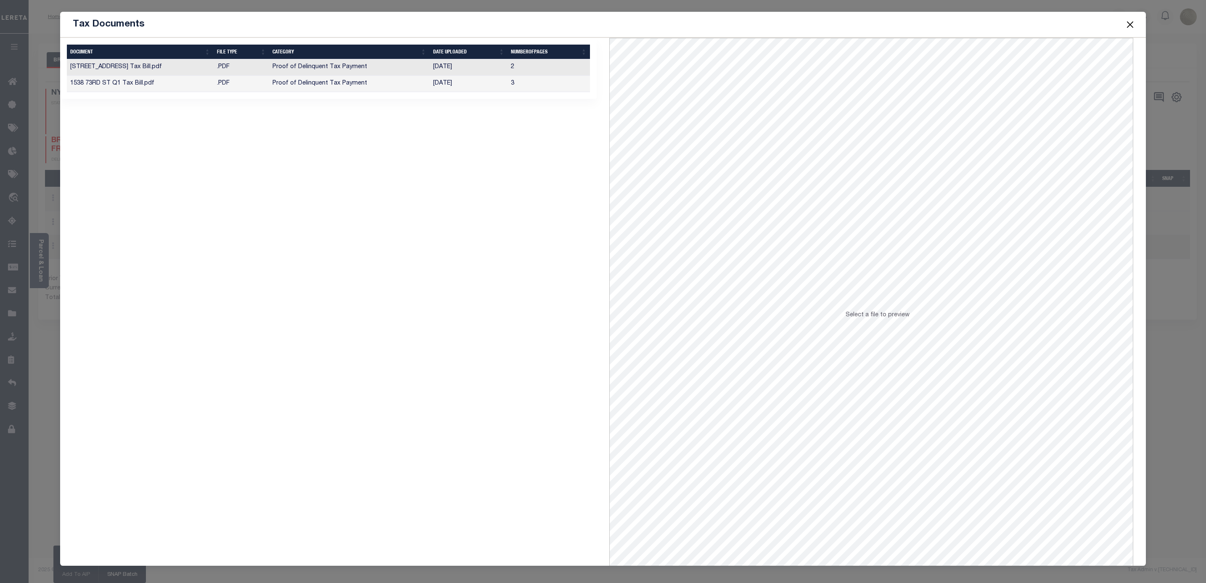
click at [418, 81] on td "Proof of Delinquent Tax Payment" at bounding box center [349, 84] width 160 height 16
click at [402, 67] on td "Proof of Delinquent Tax Payment" at bounding box center [349, 67] width 160 height 16
click at [1129, 19] on button "Close" at bounding box center [1129, 24] width 11 height 11
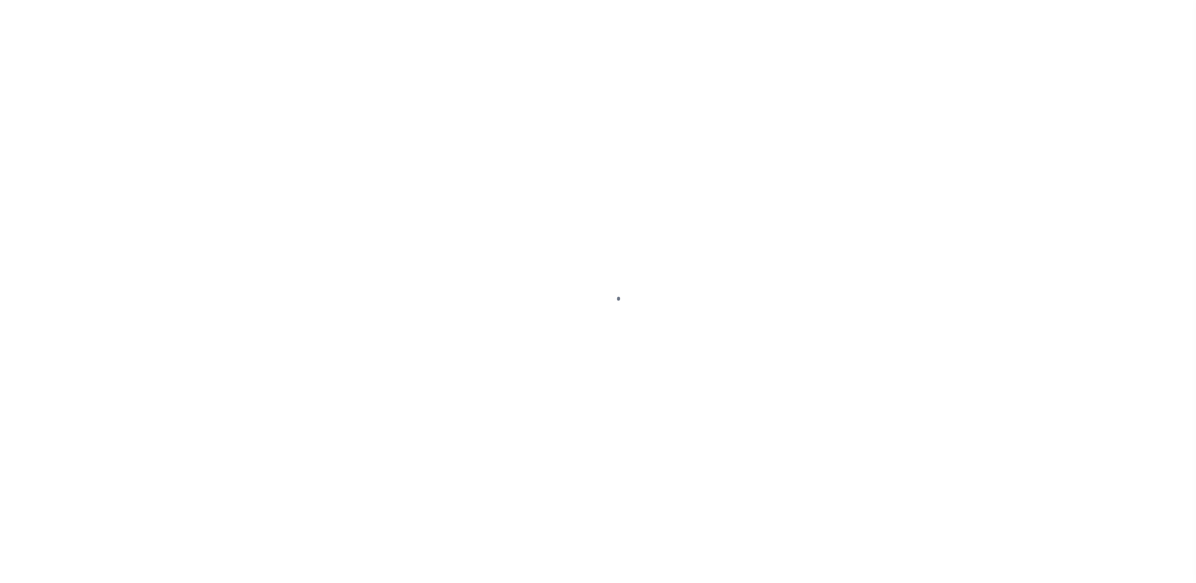
select select "PYD"
select select "RFP"
select select "CHK"
select select "[PERSON_NAME]"
select select "FDX"
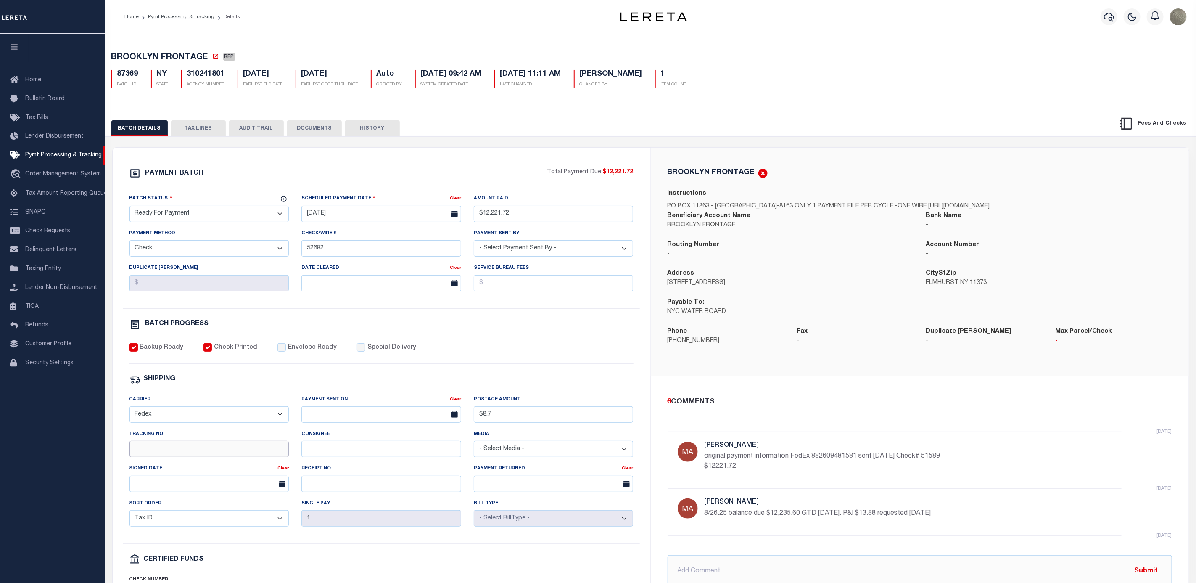
click at [178, 457] on input "Tracking No" at bounding box center [209, 449] width 160 height 16
type input "883910385457"
click at [367, 415] on input "text" at bounding box center [381, 414] width 160 height 16
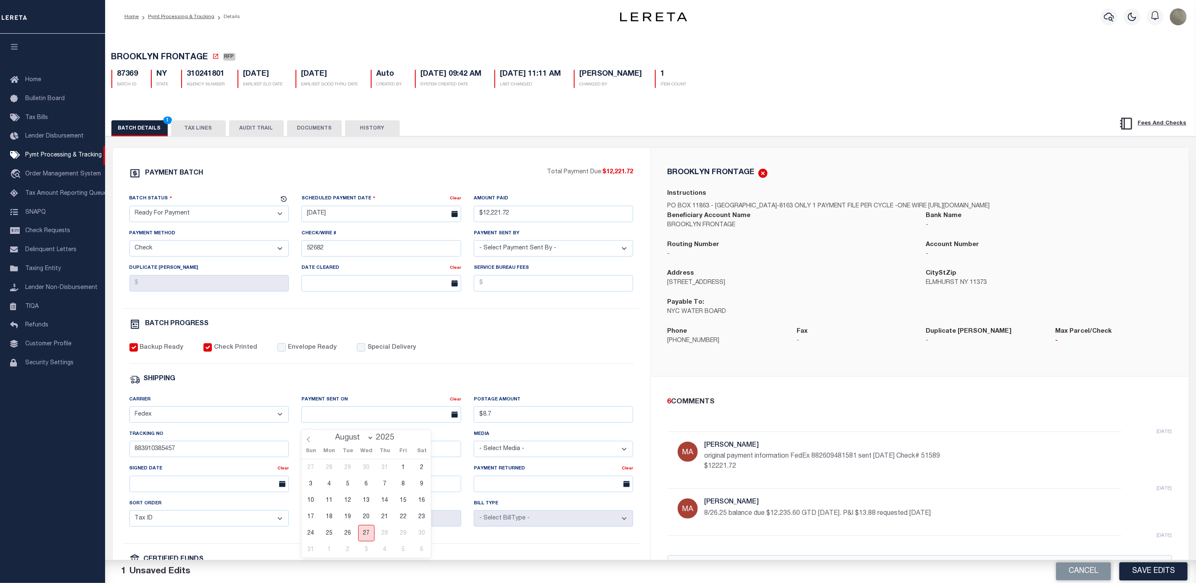
click at [367, 530] on span "27" at bounding box center [366, 533] width 16 height 16
type input "08/27/2025"
click at [535, 420] on input "$8.7" at bounding box center [554, 414] width 160 height 16
click at [528, 414] on input "$8.7" at bounding box center [554, 414] width 160 height 16
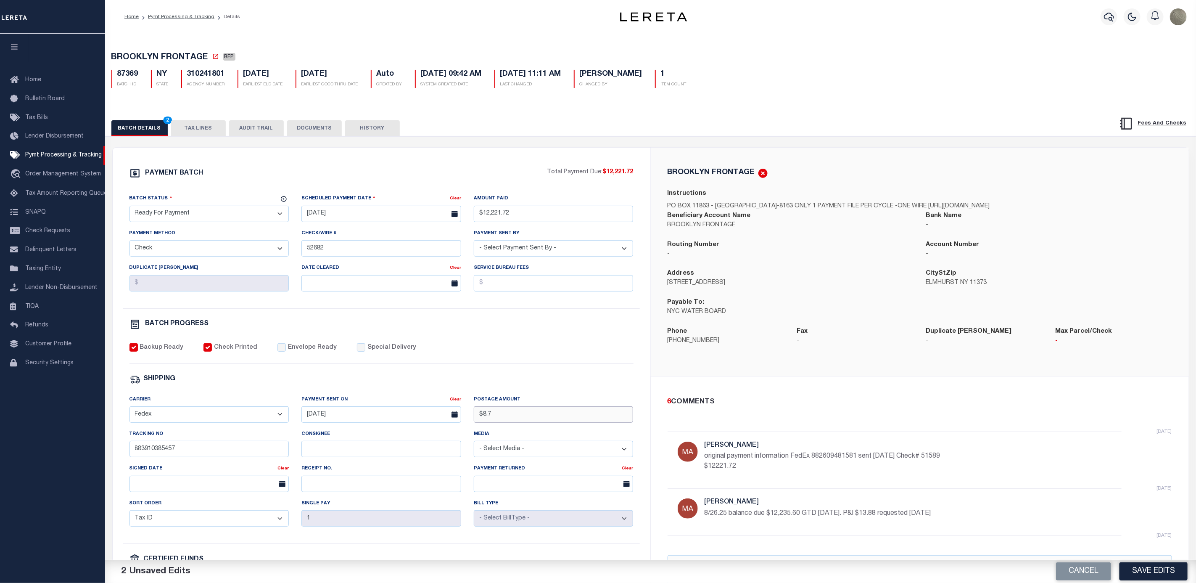
click at [528, 414] on input "$8.7" at bounding box center [554, 414] width 160 height 16
type input "$"
type input "$8.65"
click at [510, 417] on input "$8.65" at bounding box center [554, 414] width 160 height 16
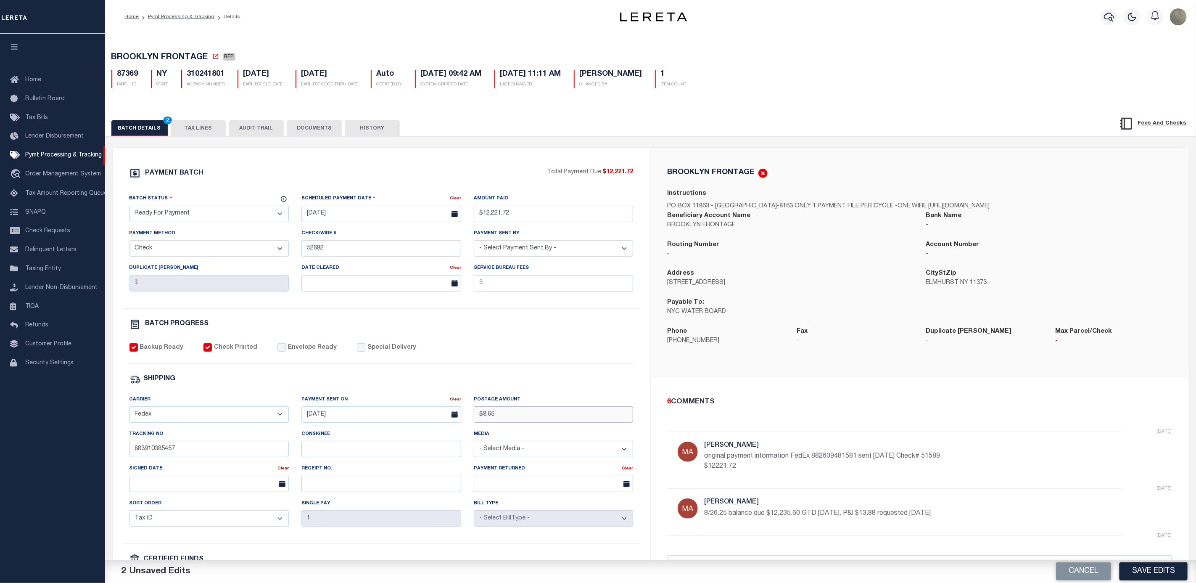
click at [510, 418] on input "$8.65" at bounding box center [554, 414] width 160 height 16
type input "$9.65"
click at [536, 382] on div "SHIPPING" at bounding box center [381, 379] width 504 height 11
click at [279, 351] on input "Envelope Ready" at bounding box center [281, 347] width 8 height 8
checkbox input "true"
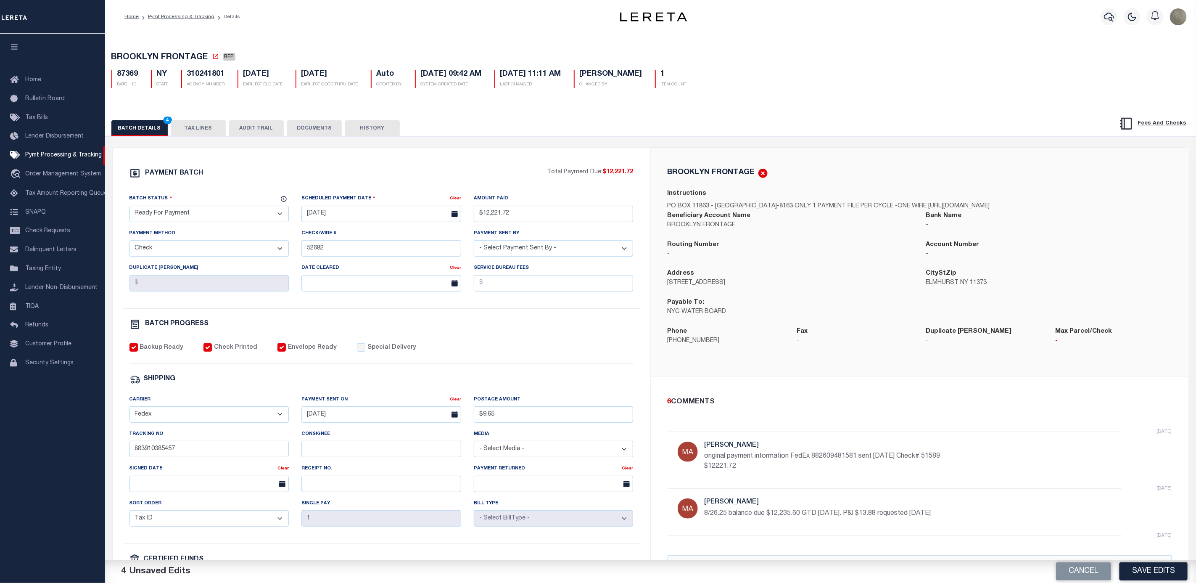
drag, startPoint x: 170, startPoint y: 210, endPoint x: 167, endPoint y: 215, distance: 6.1
click at [170, 210] on select "- Select Status - Scheduled for Payment Ready For Payment Payment Sent Cleared …" at bounding box center [209, 214] width 160 height 16
click at [129, 208] on select "- Select Status - Scheduled for Payment Ready For Payment Payment Sent Cleared …" at bounding box center [209, 214] width 160 height 16
click at [416, 323] on div "BATCH PROGRESS" at bounding box center [381, 324] width 504 height 11
click at [1136, 575] on button "Save Edits" at bounding box center [1154, 571] width 68 height 18
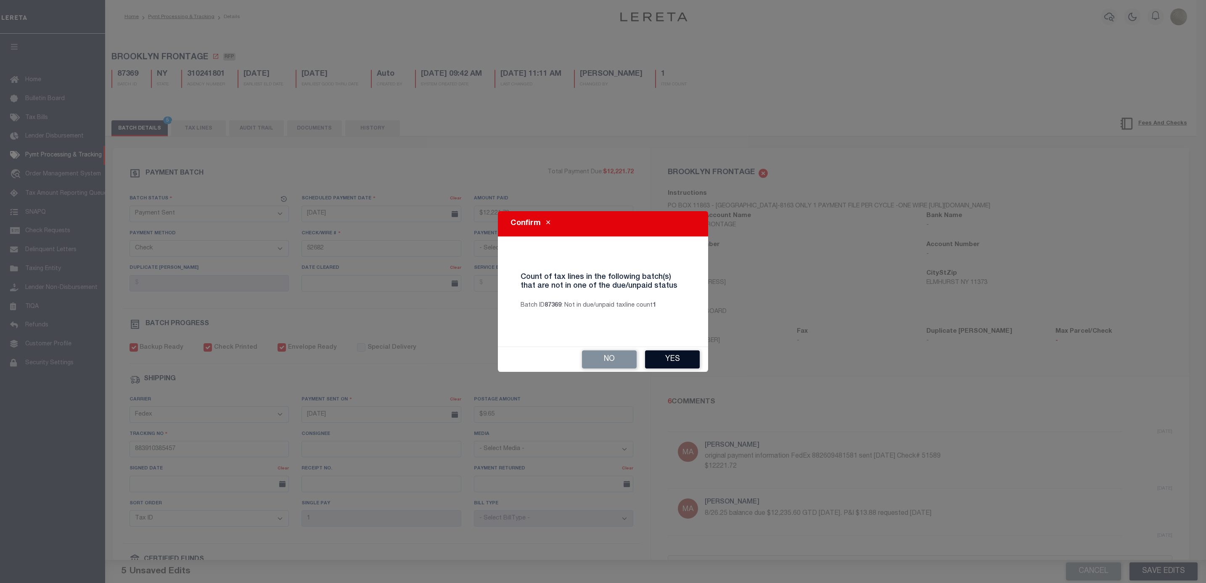
click at [668, 364] on button "Yes" at bounding box center [672, 359] width 55 height 18
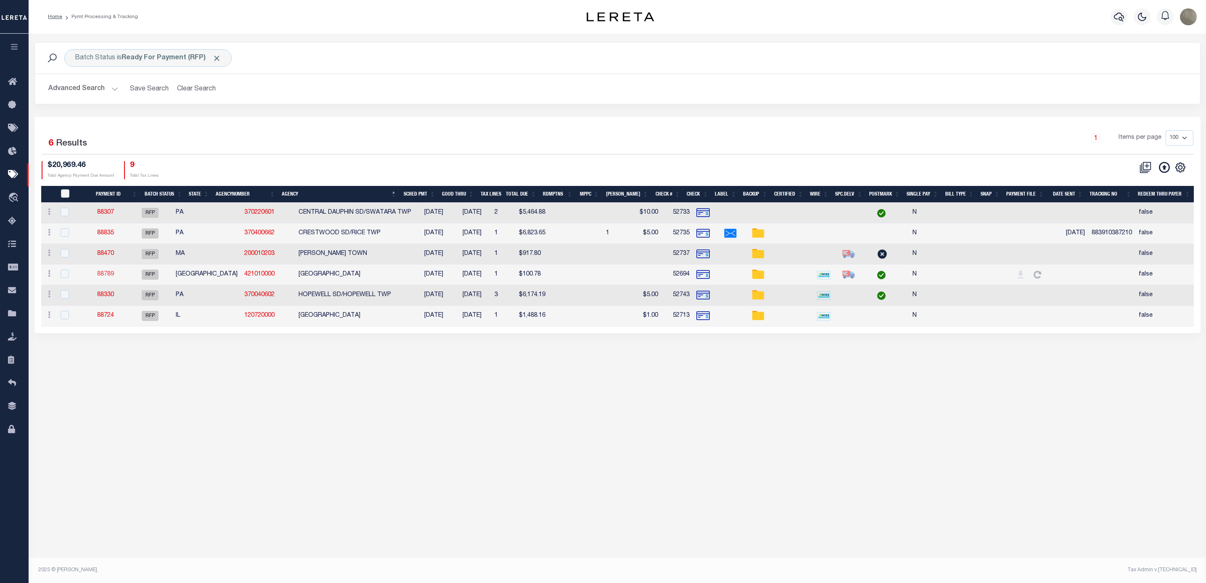
click at [108, 276] on link "88789" at bounding box center [105, 274] width 17 height 6
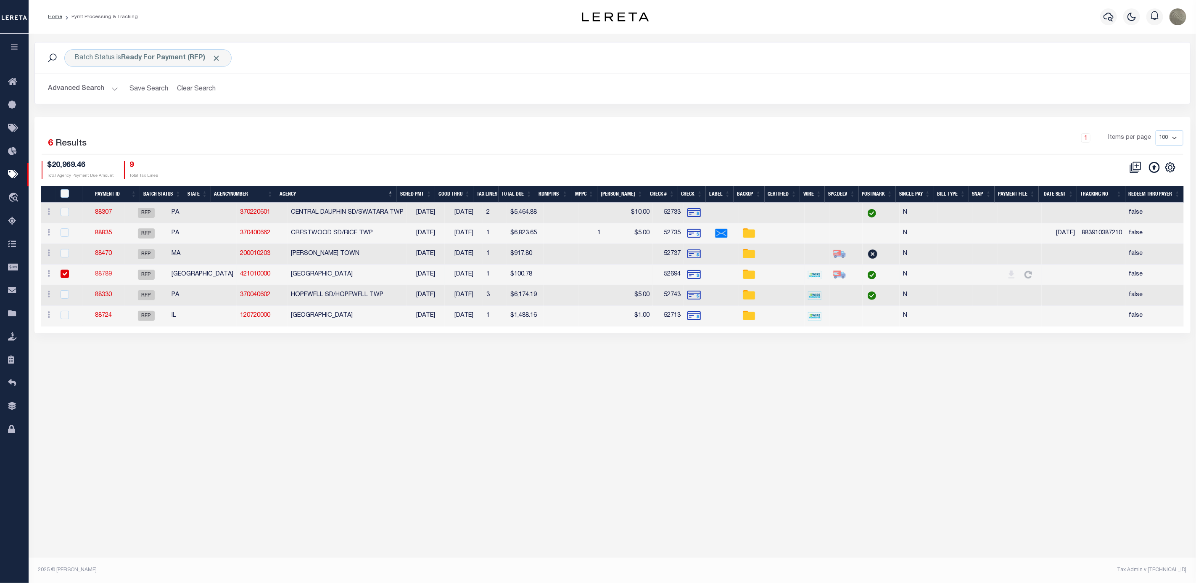
select select "RFP"
type input "$100.78"
type input "52694"
checkbox input "false"
checkbox input "true"
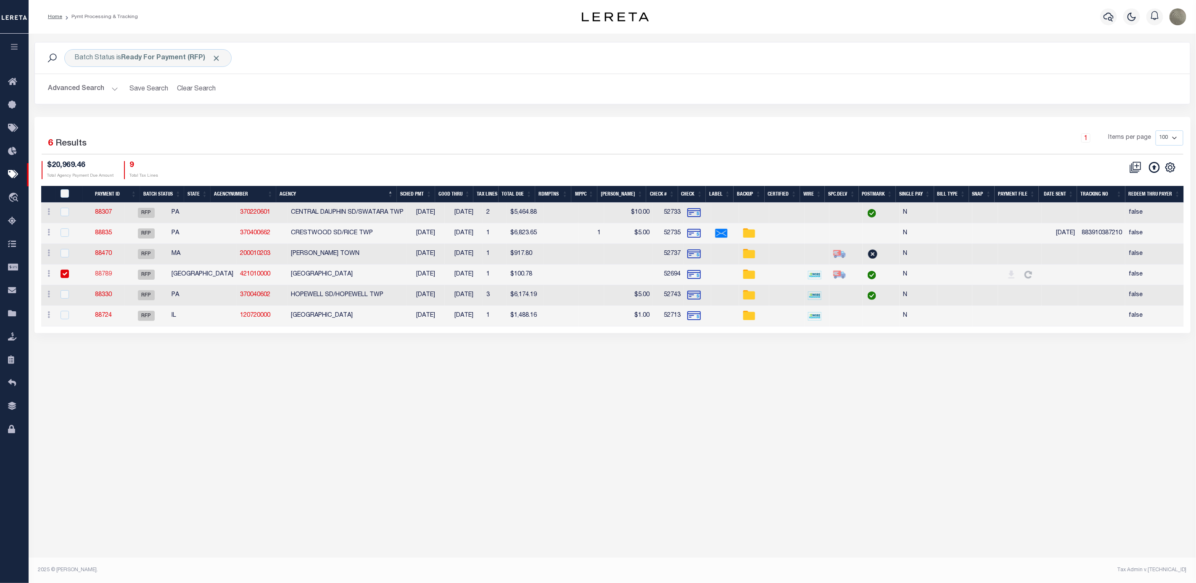
select select
type input "N"
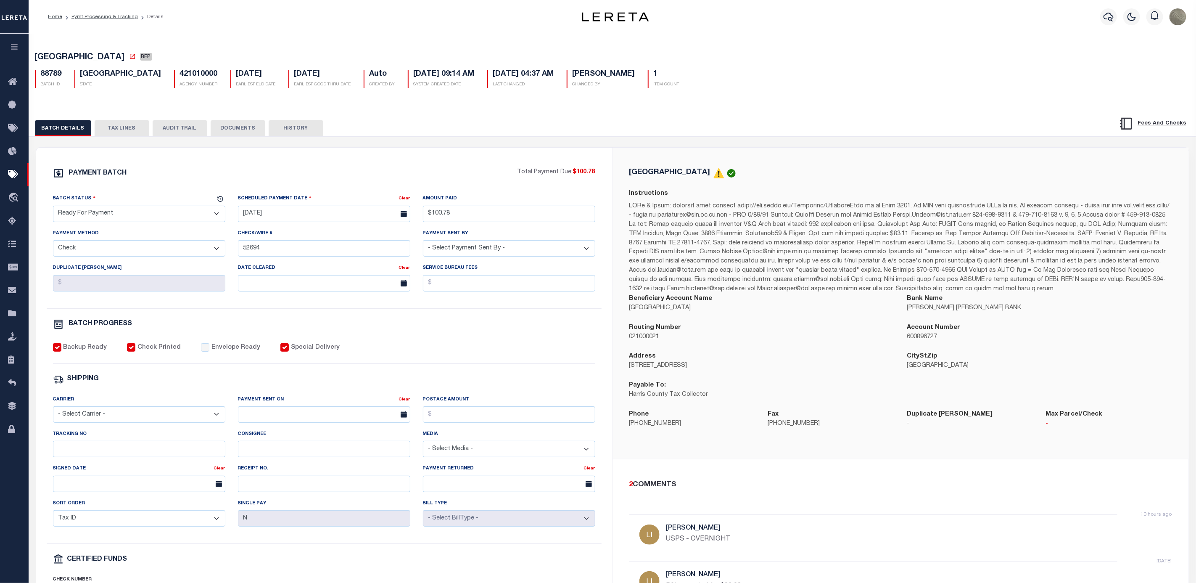
drag, startPoint x: 100, startPoint y: 216, endPoint x: 100, endPoint y: 221, distance: 5.5
click at [100, 216] on select "- Select Status - Scheduled for Payment Ready For Payment Payment Sent Cleared …" at bounding box center [139, 214] width 172 height 16
select select "SNT"
click at [53, 208] on select "- Select Status - Scheduled for Payment Ready For Payment Payment Sent Cleared …" at bounding box center [139, 214] width 172 height 16
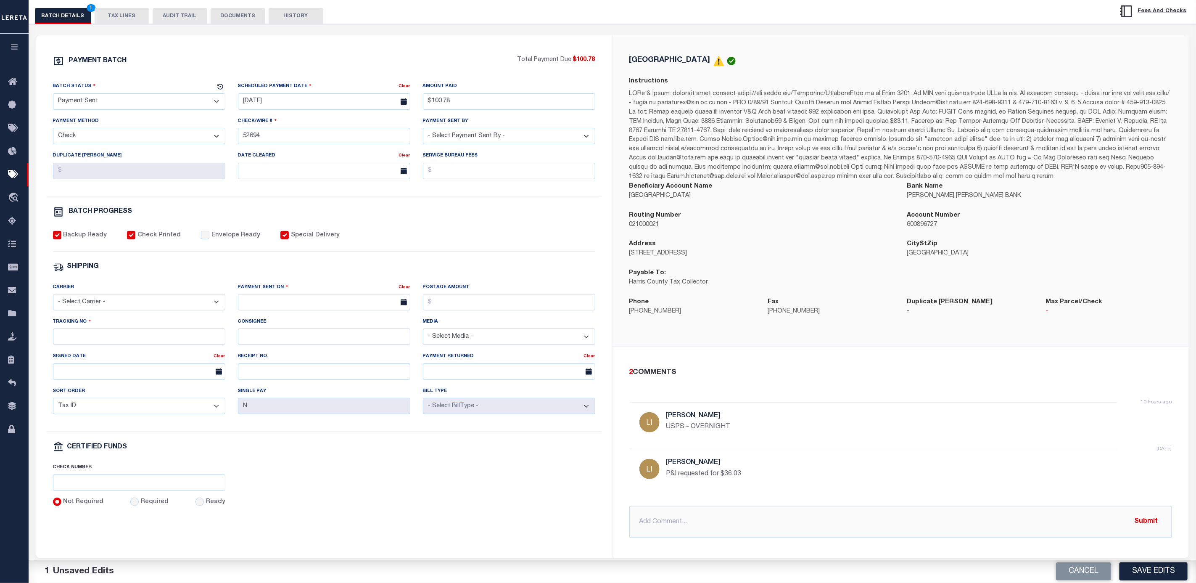
scroll to position [126, 0]
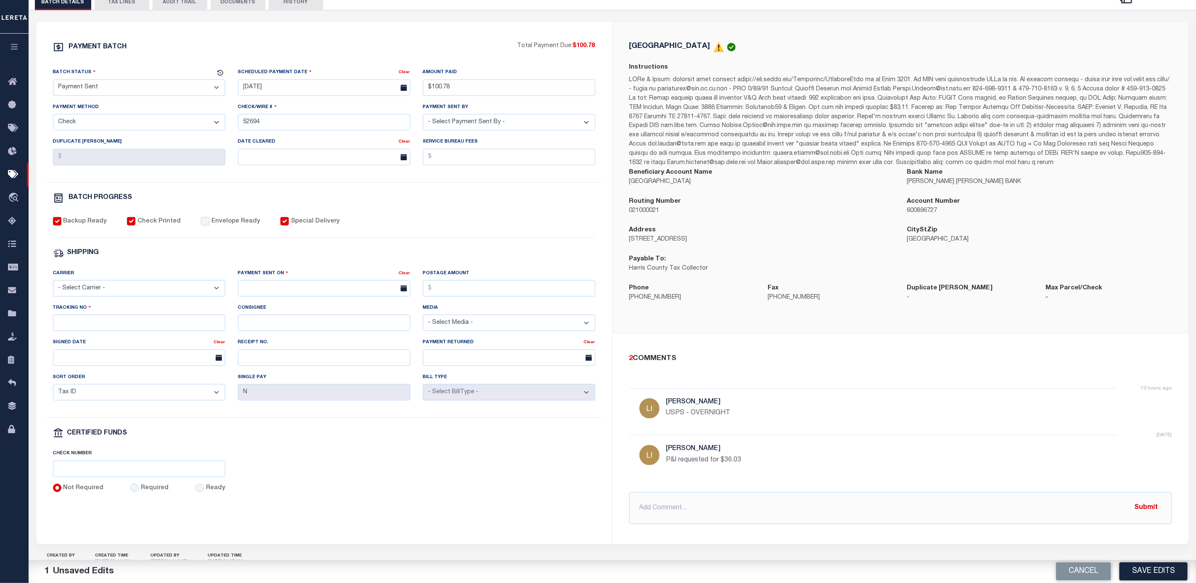
drag, startPoint x: 112, startPoint y: 294, endPoint x: 111, endPoint y: 301, distance: 6.4
click at [112, 294] on select "- Select Carrier - E-mail Fax Fedex FTP Other UPS USPS" at bounding box center [139, 288] width 172 height 16
select select "FDX"
click at [53, 286] on select "- Select Carrier - E-mail Fax Fedex FTP Other UPS USPS" at bounding box center [139, 288] width 172 height 16
click at [357, 296] on input "text" at bounding box center [324, 288] width 172 height 16
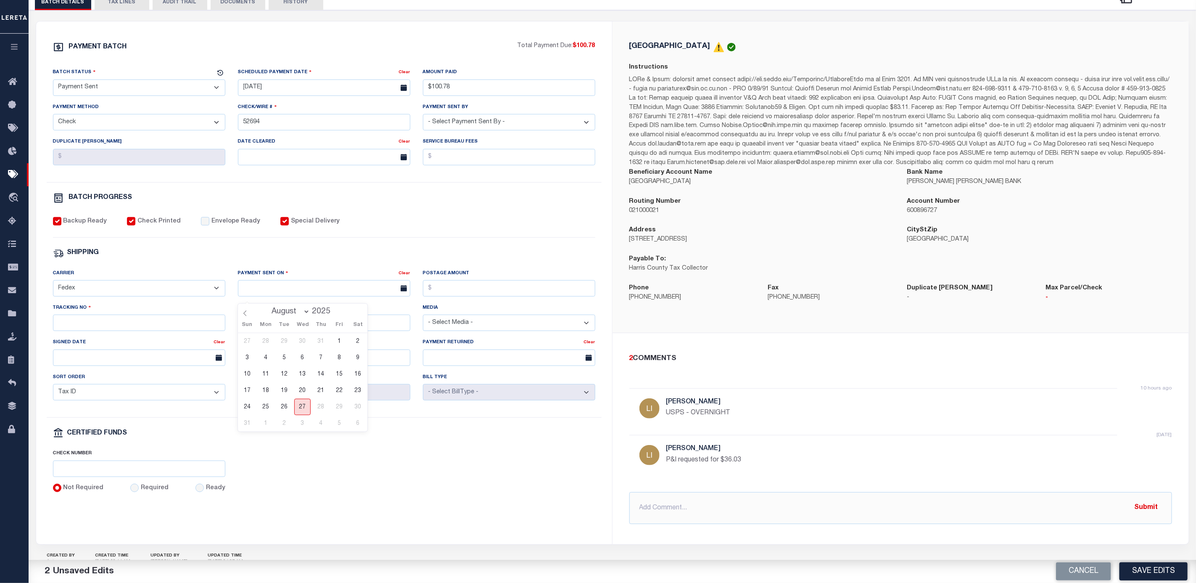
click at [304, 411] on span "27" at bounding box center [302, 407] width 16 height 16
type input "[DATE]"
click at [500, 288] on input "Postage Amount" at bounding box center [509, 288] width 172 height 16
type input "$9.65"
click at [144, 329] on input "Tracking No" at bounding box center [139, 322] width 172 height 16
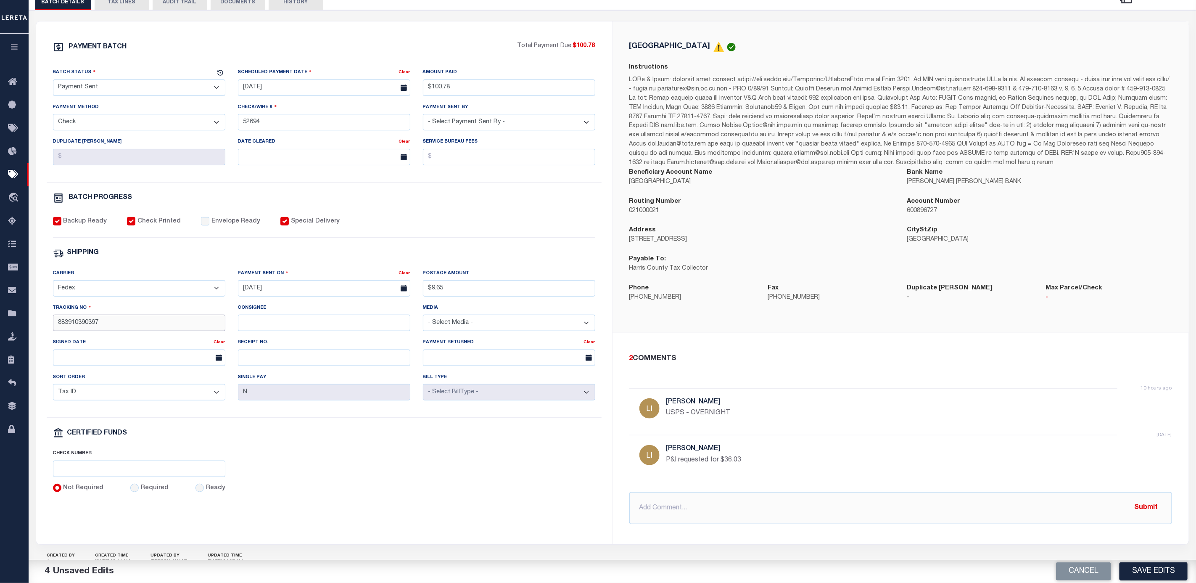
type input "883910390397"
click at [496, 250] on div "PAYMENT BATCH Total Payment Due: $100.78 Batch Status - Select Status -" at bounding box center [324, 268] width 556 height 452
click at [201, 223] on input "Envelope Ready" at bounding box center [205, 221] width 8 height 8
checkbox input "true"
click at [1168, 572] on button "Save Edits" at bounding box center [1154, 571] width 68 height 18
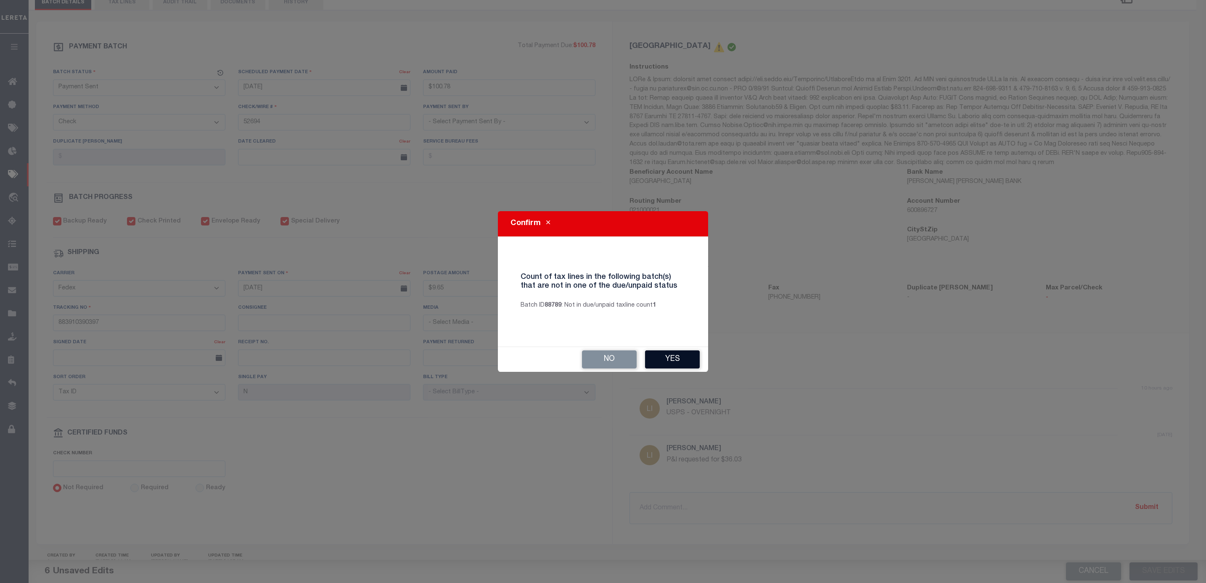
click at [671, 356] on button "Yes" at bounding box center [672, 359] width 55 height 18
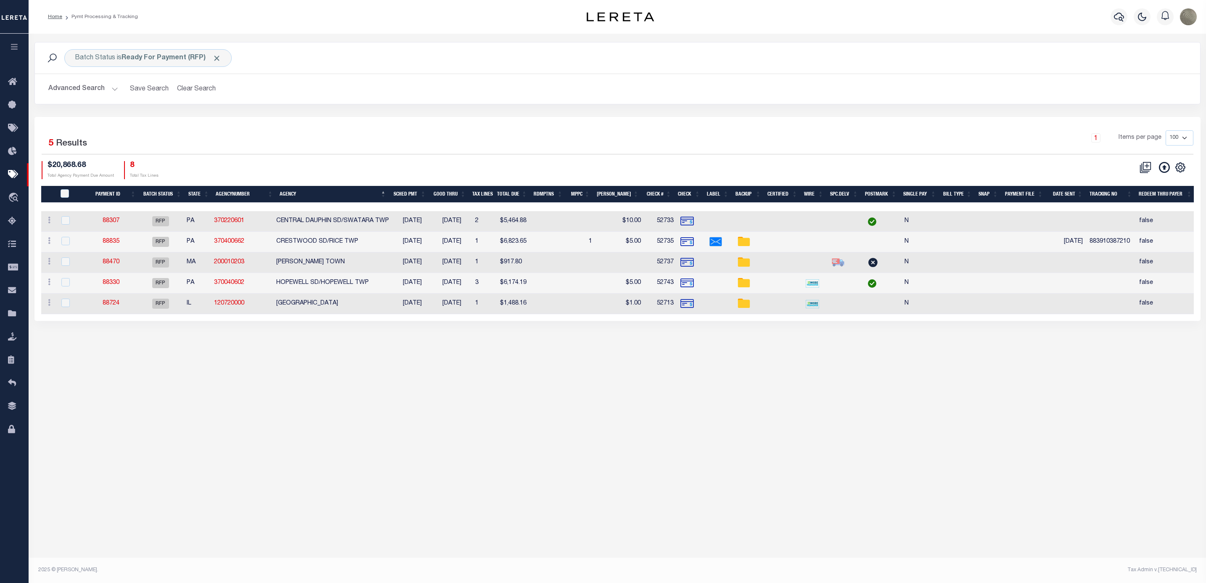
click at [463, 130] on div "1 Selected 5 Results 1 Items per page 100 200 500 1000 $20,868.68" at bounding box center [617, 219] width 1166 height 204
click at [789, 125] on div "1 Selected 5 Results 1 Items per page 100 200 500 1000 $20,868.68" at bounding box center [617, 219] width 1166 height 204
click at [407, 161] on div "1 Selected 5 Results 1 Items per page 100 200 500 1000 $20,868.68 Total Agency …" at bounding box center [617, 154] width 1165 height 48
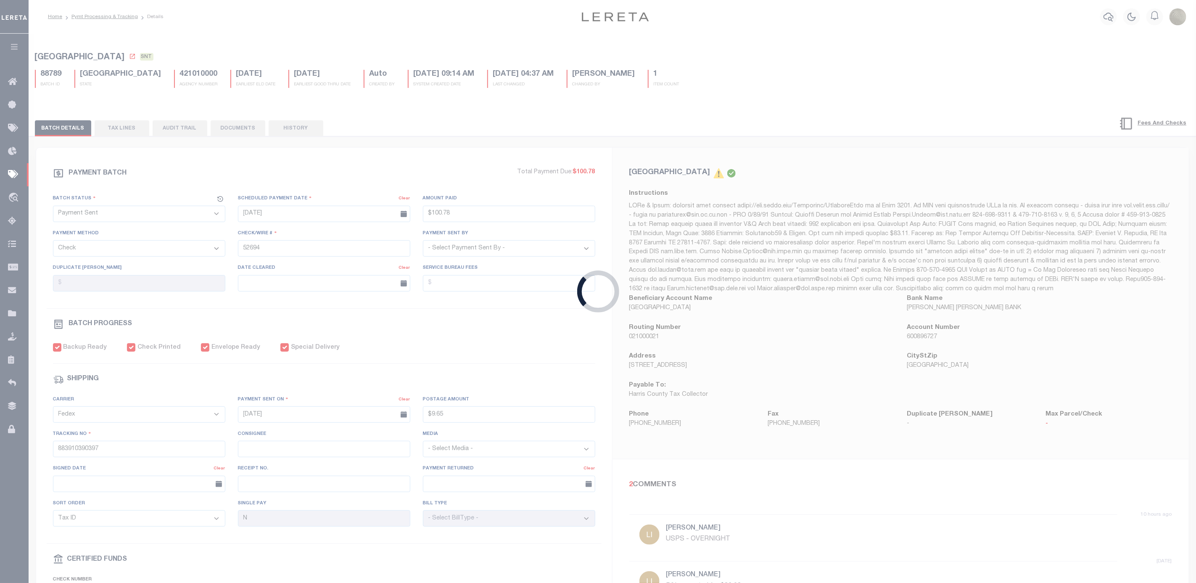
type input "$100.78"
type input "$9.65"
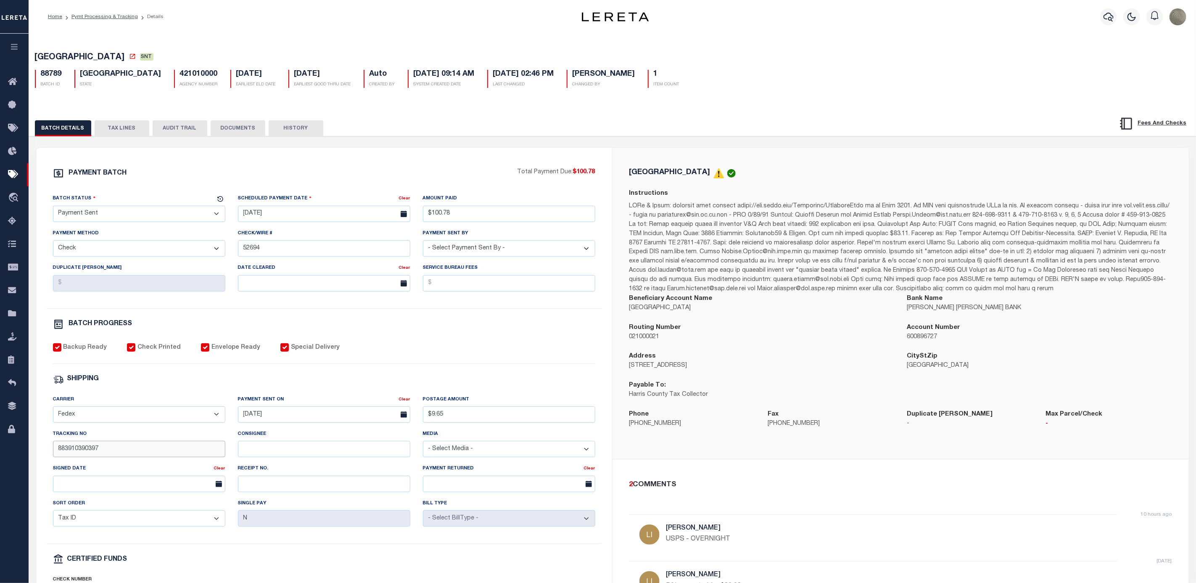
click at [120, 452] on input "883910390397" at bounding box center [139, 449] width 172 height 16
paste input "4458061"
type input "883914458061"
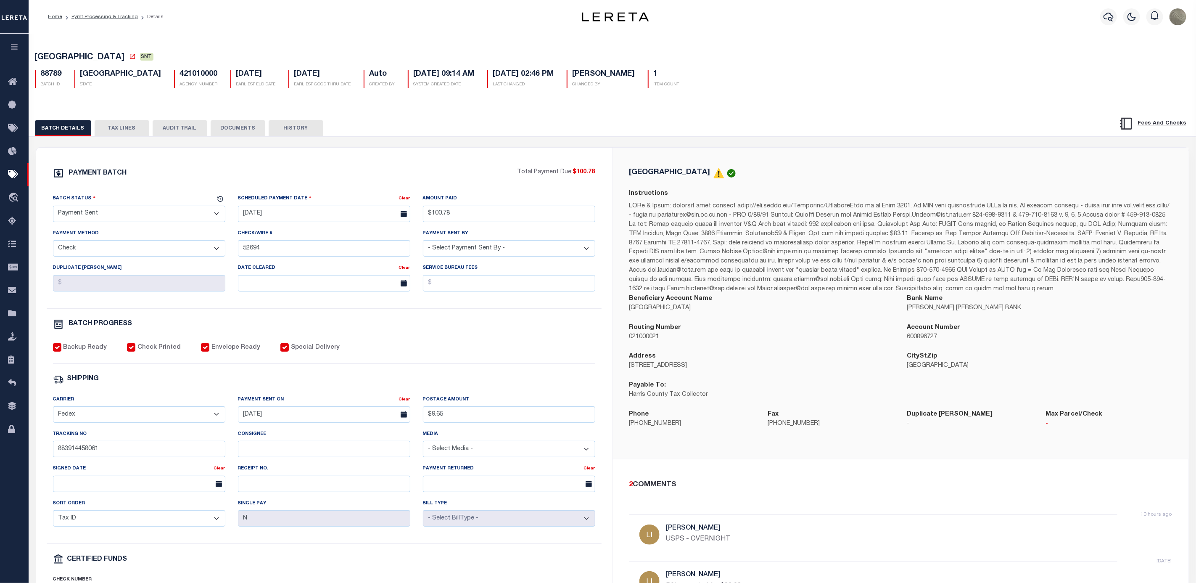
click at [528, 354] on div "Backup Ready Check Printed Envelope Ready Special Delivery" at bounding box center [324, 353] width 542 height 21
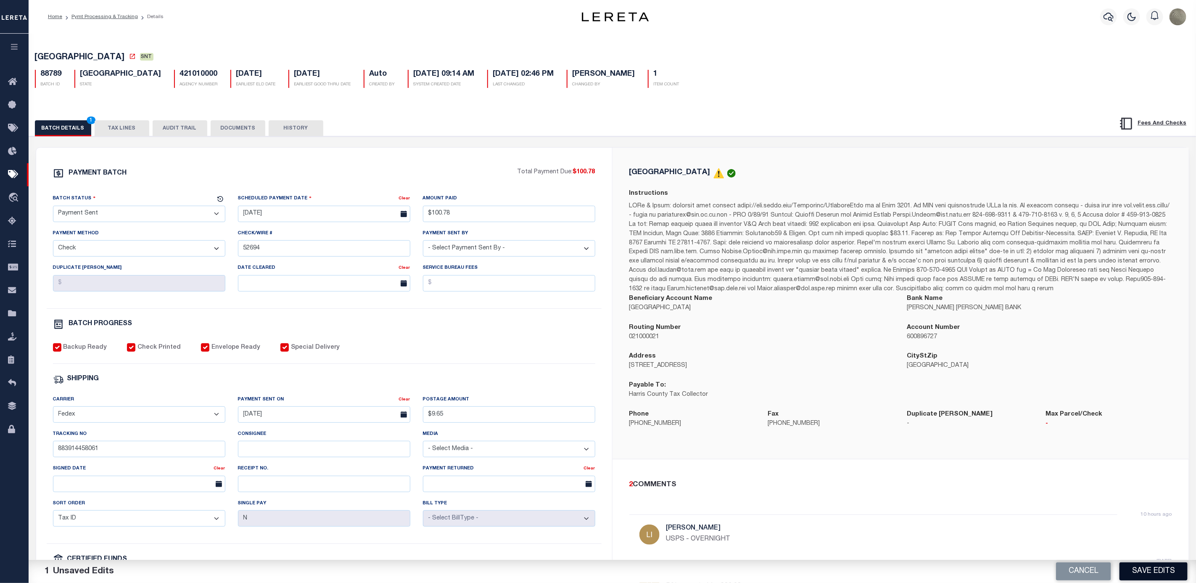
click at [1170, 564] on button "Save Edits" at bounding box center [1154, 571] width 68 height 18
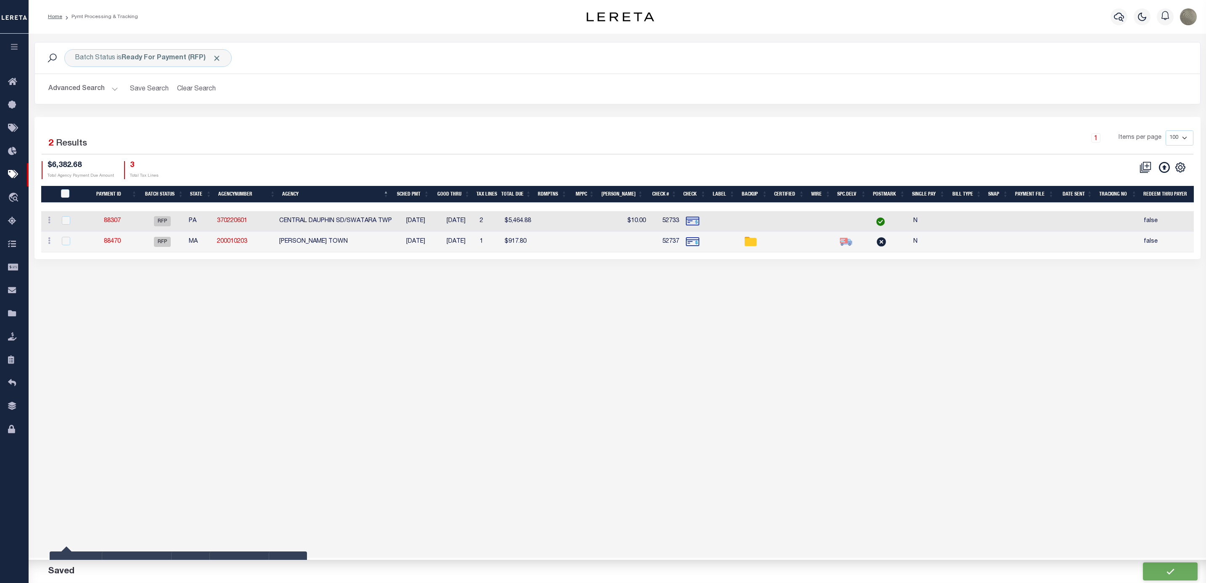
click at [454, 161] on div "1 Selected 2 Results 1 Items per page 100 200 500 1000 $6,382.68 Total Agency P…" at bounding box center [617, 154] width 1165 height 48
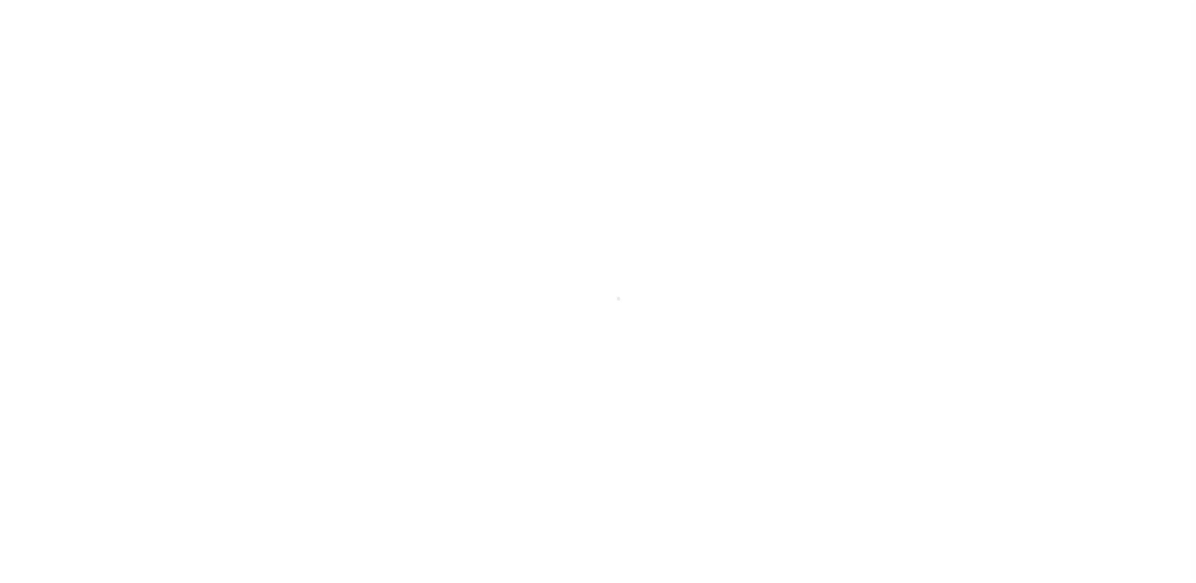
select select "RFP"
select select "CHK"
select select "[PERSON_NAME]"
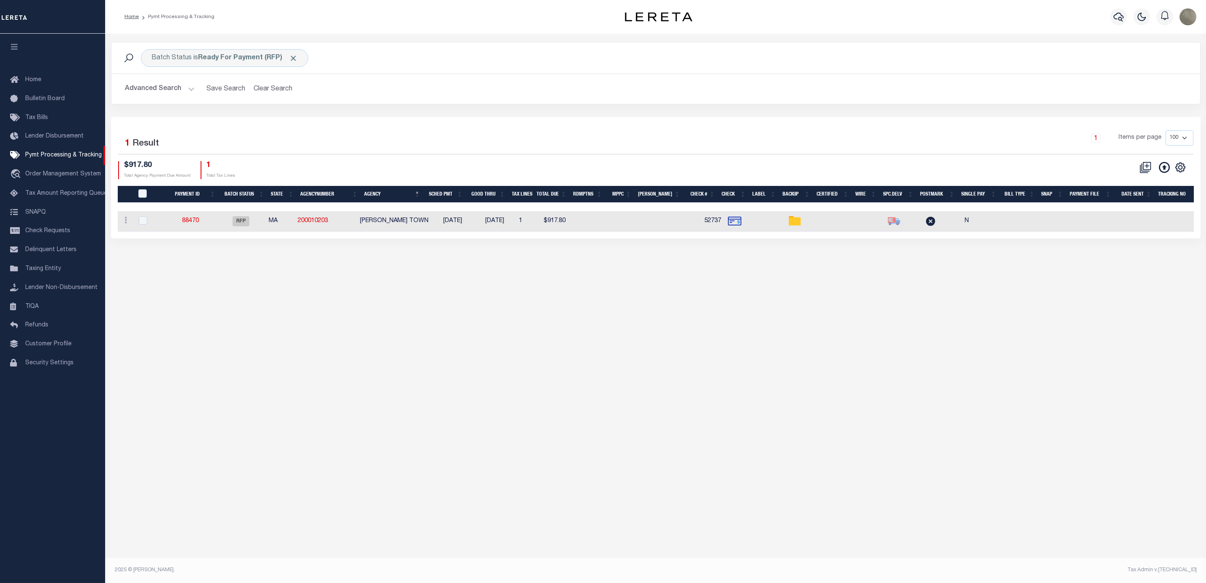
click at [692, 149] on div "1 Items per page 100 200 500 1000" at bounding box center [791, 141] width 803 height 22
click at [64, 153] on link "Pymt Processing & Tracking" at bounding box center [52, 155] width 105 height 19
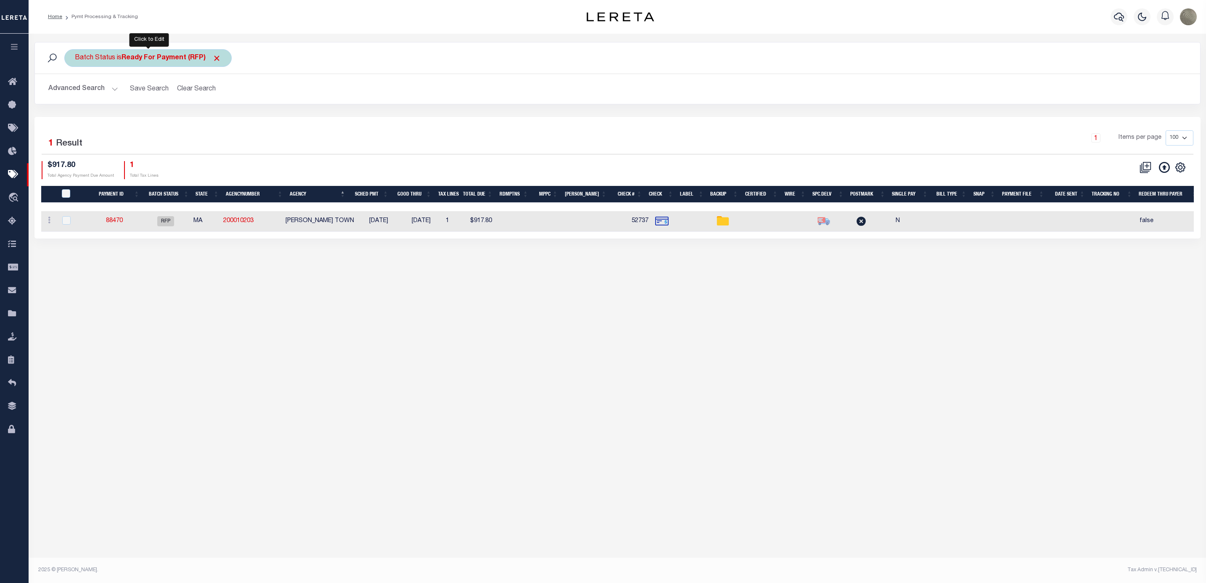
click at [154, 61] on b "Ready For Payment (RFP)" at bounding box center [172, 58] width 100 height 7
click at [153, 101] on select "Awaiting Funds (AWF) Cleared and Complete (CAC) New Check Needed (NCN) Payment …" at bounding box center [137, 99] width 124 height 16
select select "RFF"
click at [75, 92] on select "Awaiting Funds (AWF) Cleared and Complete (CAC) New Check Needed (NCN) Payment …" at bounding box center [137, 99] width 124 height 16
click at [183, 119] on input "Apply" at bounding box center [186, 118] width 25 height 14
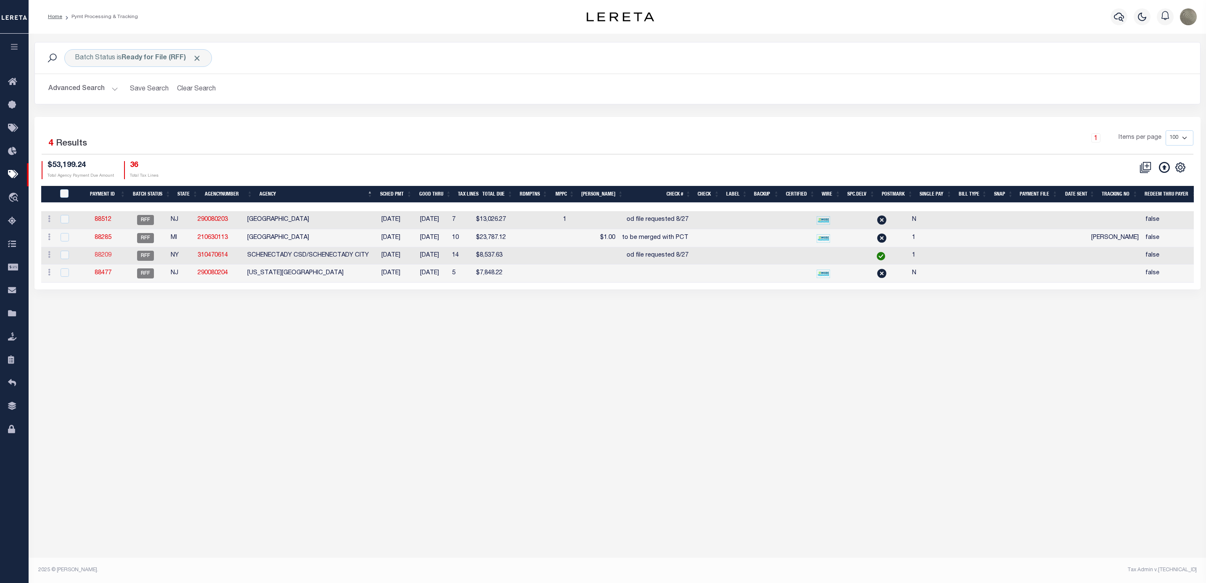
click at [104, 258] on link "88209" at bounding box center [103, 255] width 17 height 6
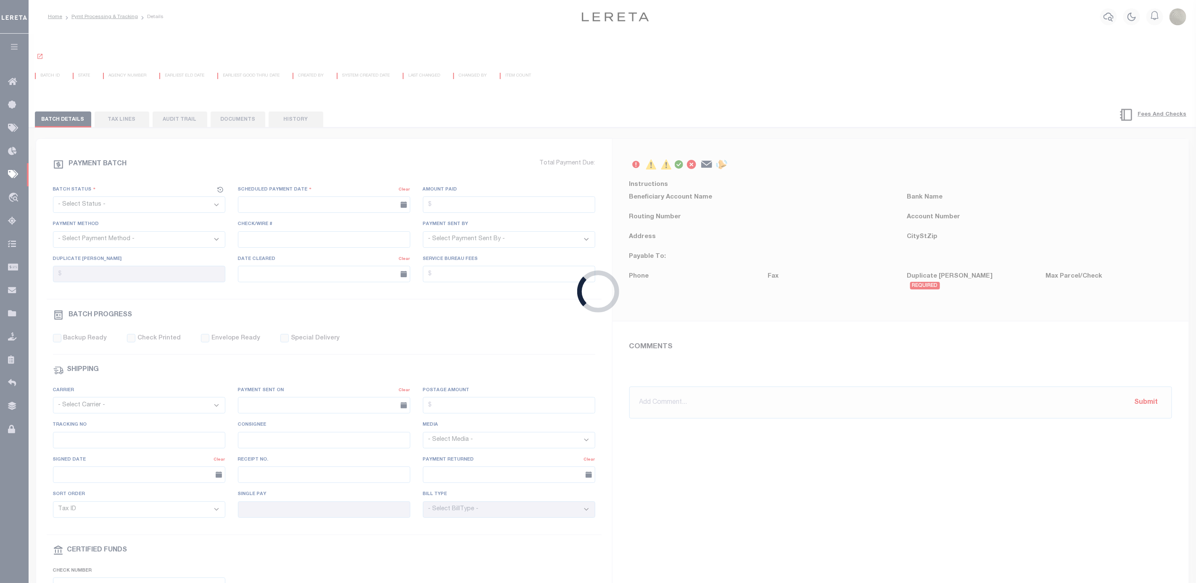
select select "RFF"
type input "[DATE]"
type input "$8,537.63"
select select "TRA"
type input "od file requested 8/27"
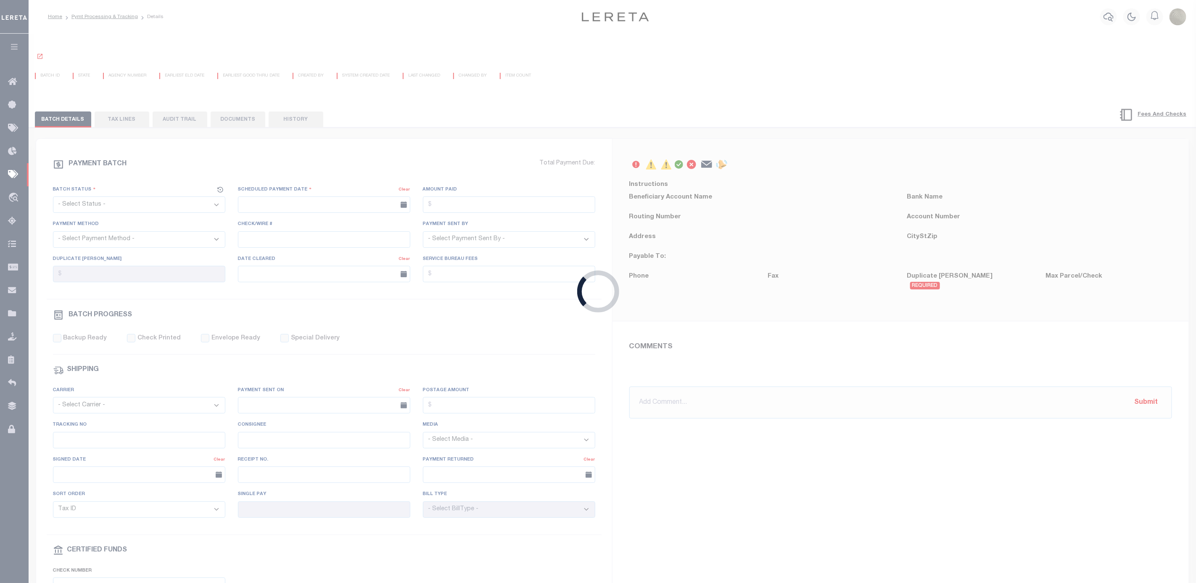
select select "[PERSON_NAME]"
type input "1"
radio input "true"
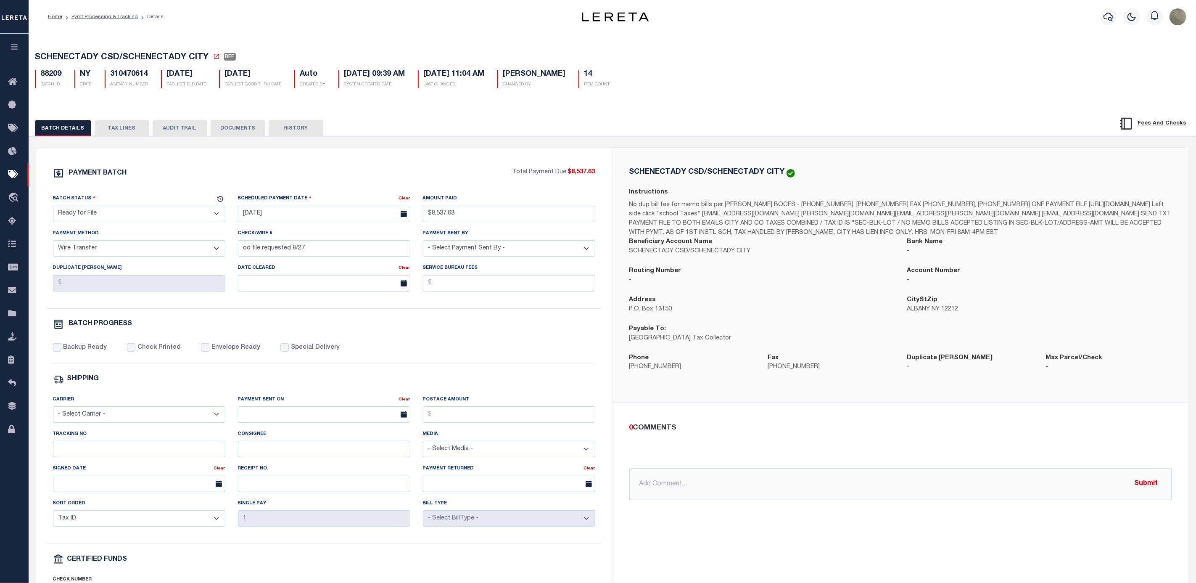
click at [262, 166] on div "PAYMENT BATCH Total Payment Due: $8,537.63 Batch Status" at bounding box center [324, 394] width 576 height 492
click at [114, 132] on button "TAX LINES" at bounding box center [122, 128] width 55 height 16
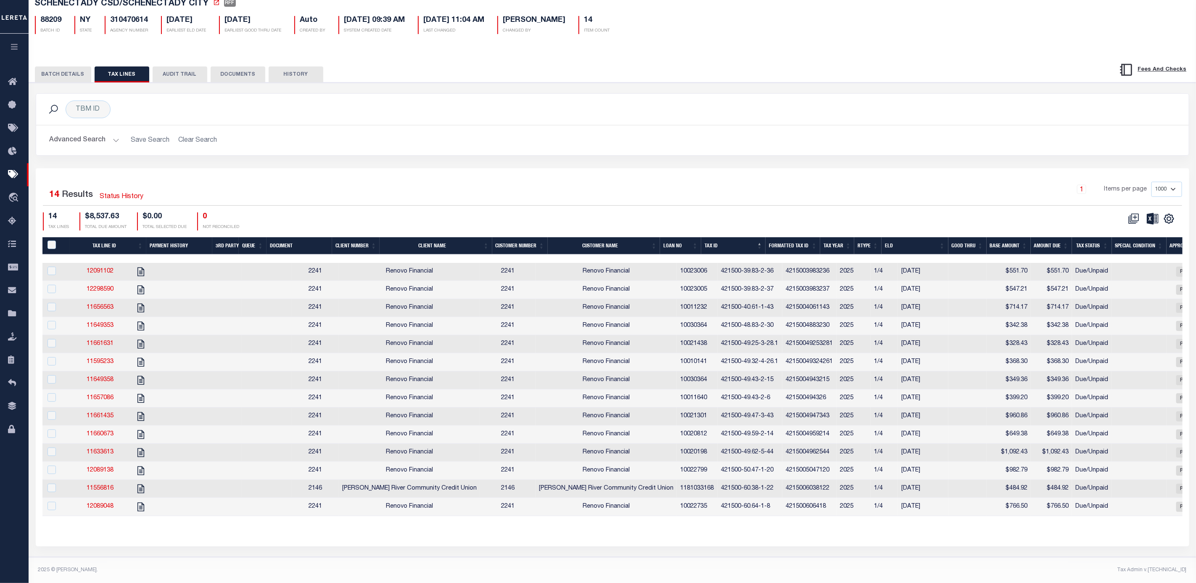
scroll to position [66, 0]
click at [66, 66] on button "BATCH DETAILS" at bounding box center [63, 74] width 56 height 16
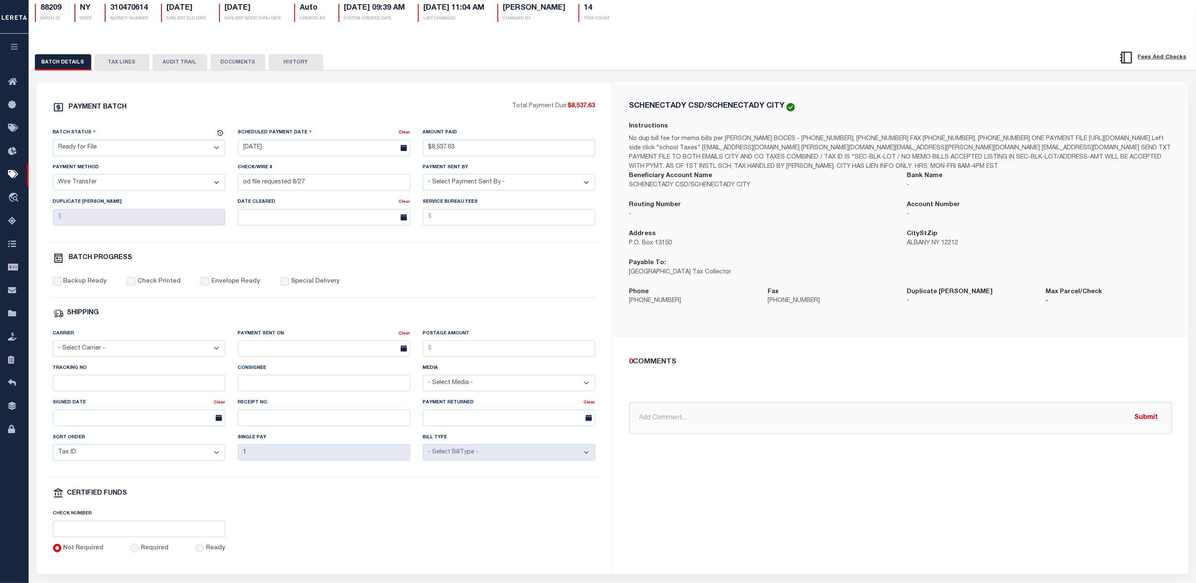
click at [120, 61] on button "TAX LINES" at bounding box center [122, 62] width 55 height 16
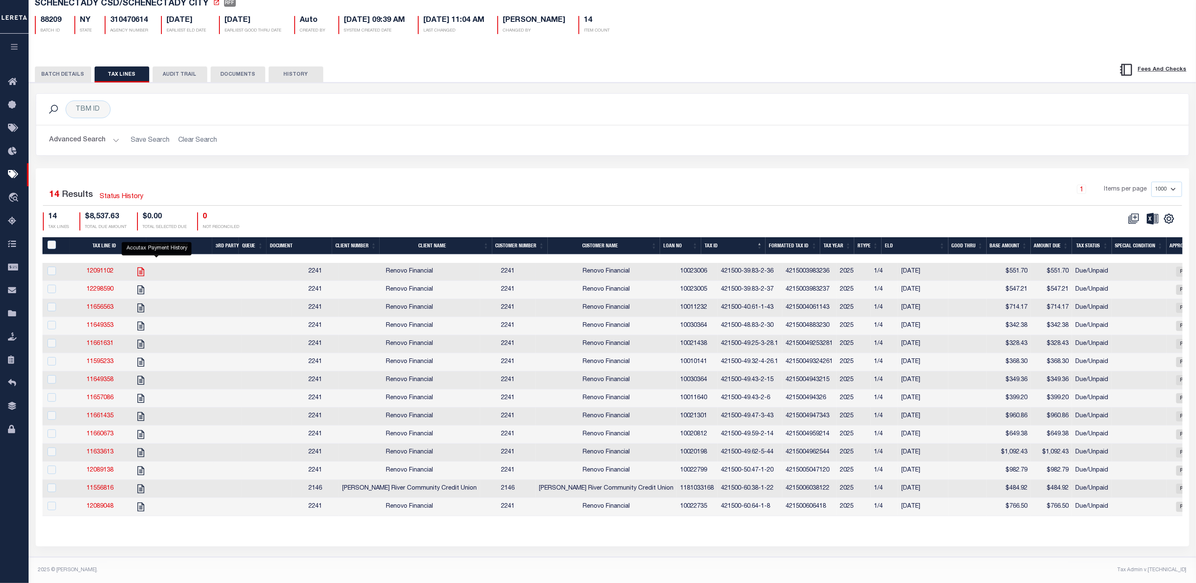
click at [146, 266] on icon "" at bounding box center [140, 271] width 11 height 11
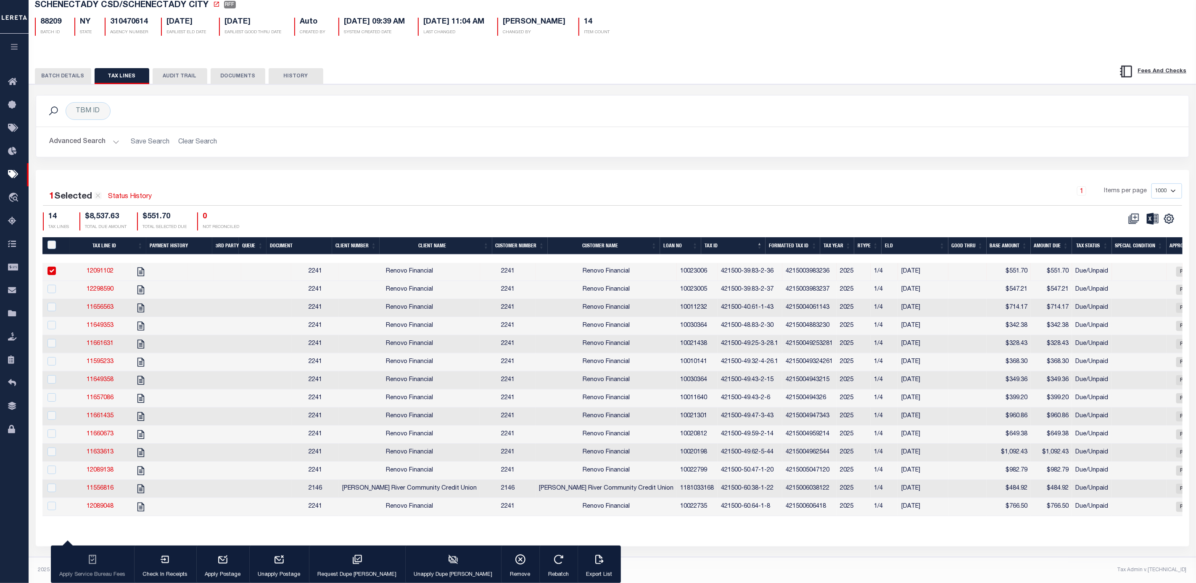
click at [430, 147] on div "Advanced Search Save Search Clear Search Loan No Equals Equals Is Not Equal To …" at bounding box center [612, 142] width 1153 height 30
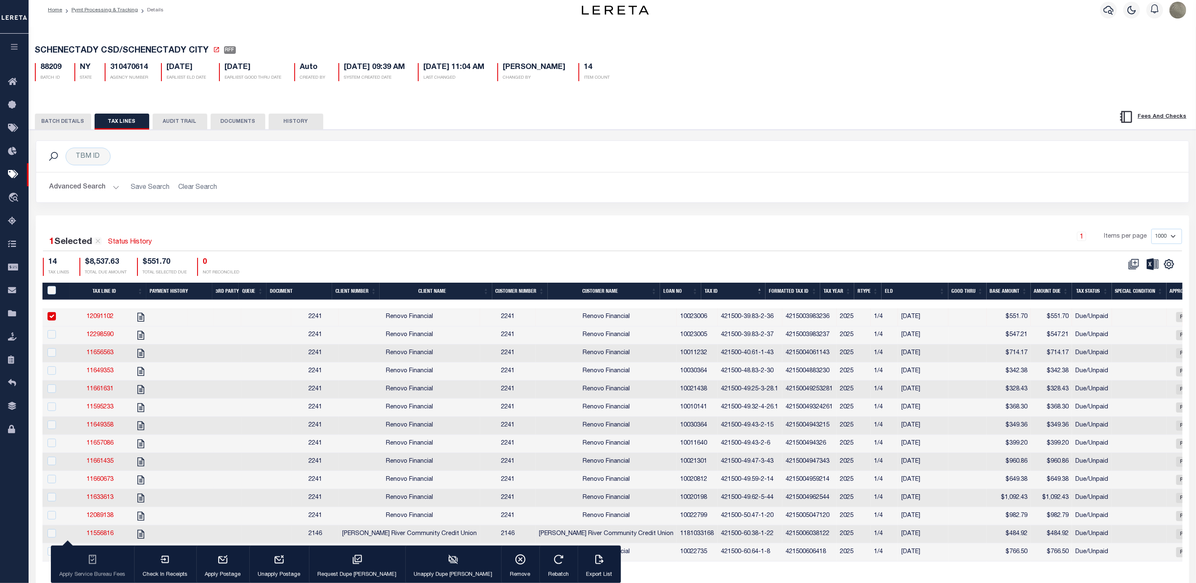
scroll to position [0, 0]
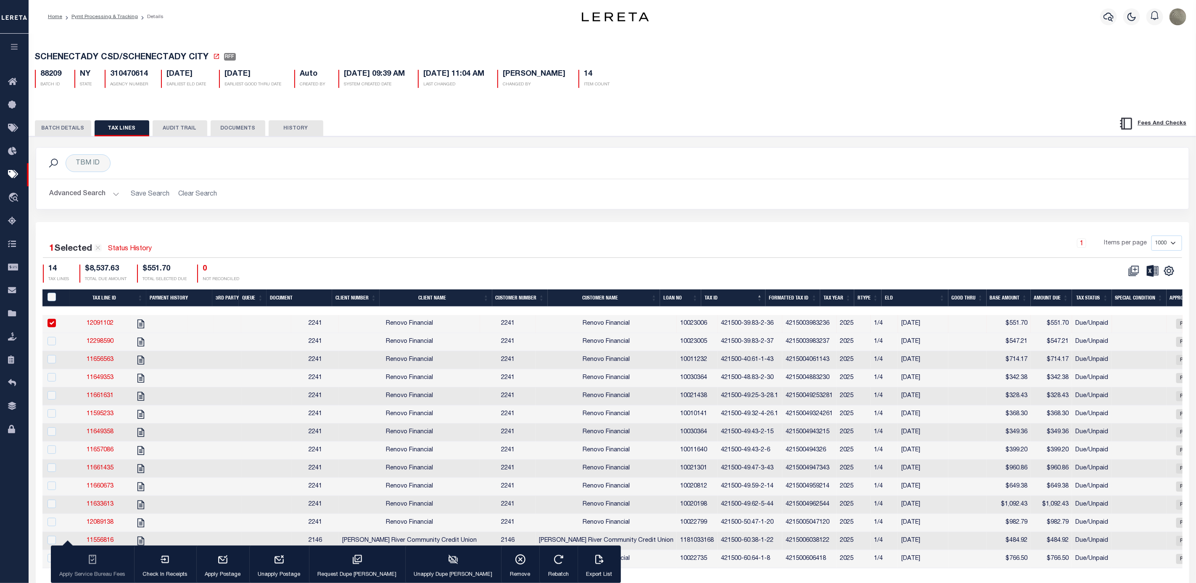
click at [471, 290] on div "1 Selected 14 Results Status History 1 Items per page 1000 2500 5000 10000 14 T…" at bounding box center [613, 410] width 1154 height 376
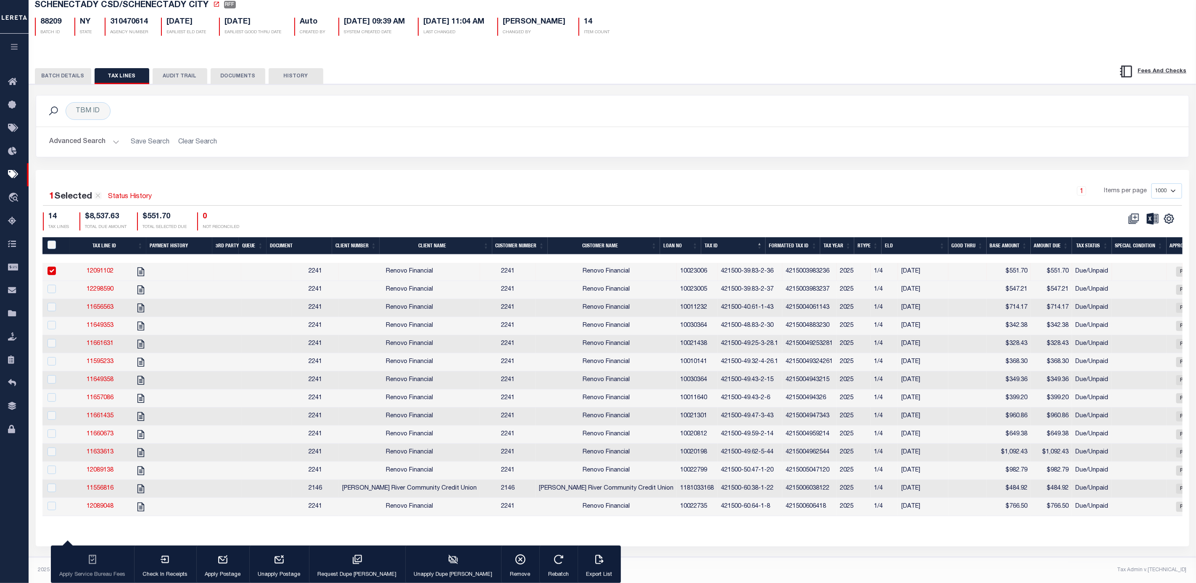
scroll to position [63, 0]
click at [50, 267] on input "checkbox" at bounding box center [52, 271] width 8 height 8
checkbox input "false"
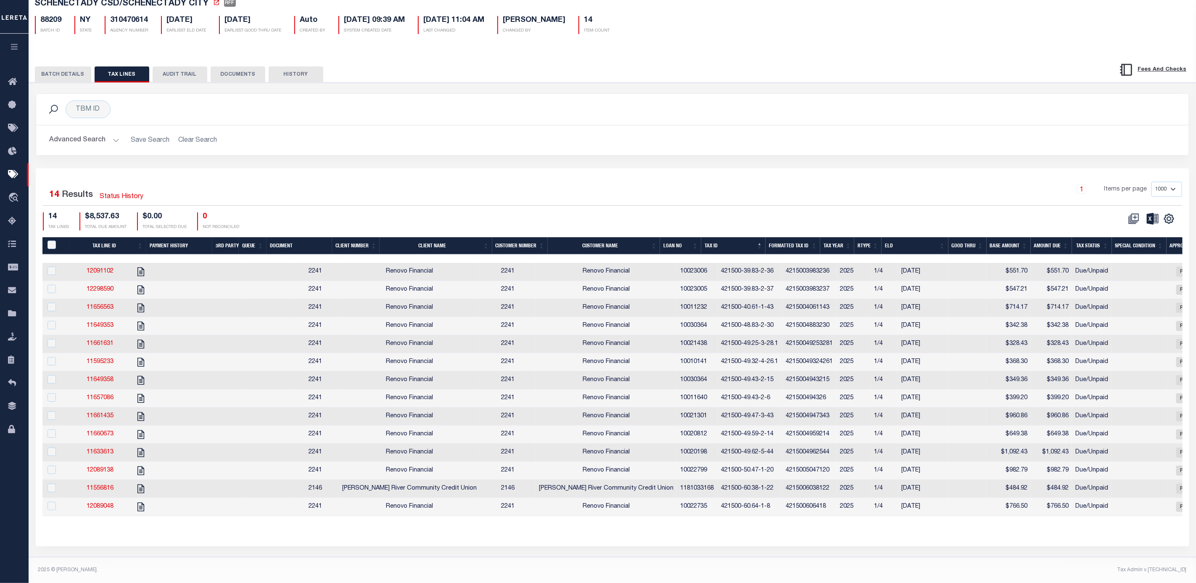
click at [635, 286] on td "Renovo Financial" at bounding box center [606, 290] width 141 height 18
checkbox input "true"
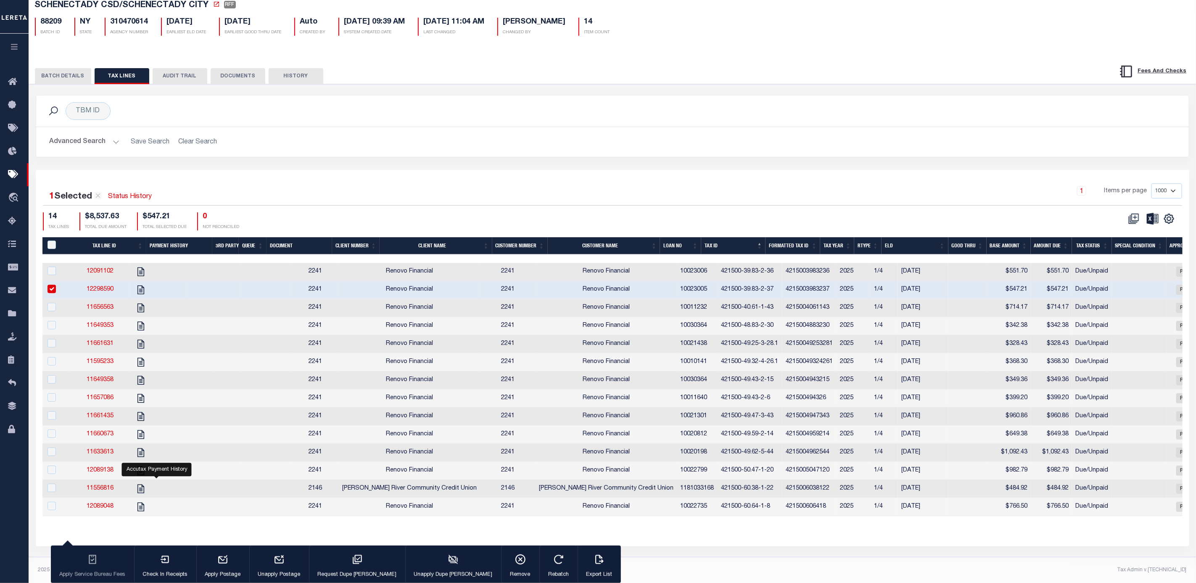
click at [318, 113] on div "TBM ID Search" at bounding box center [612, 110] width 1153 height 31
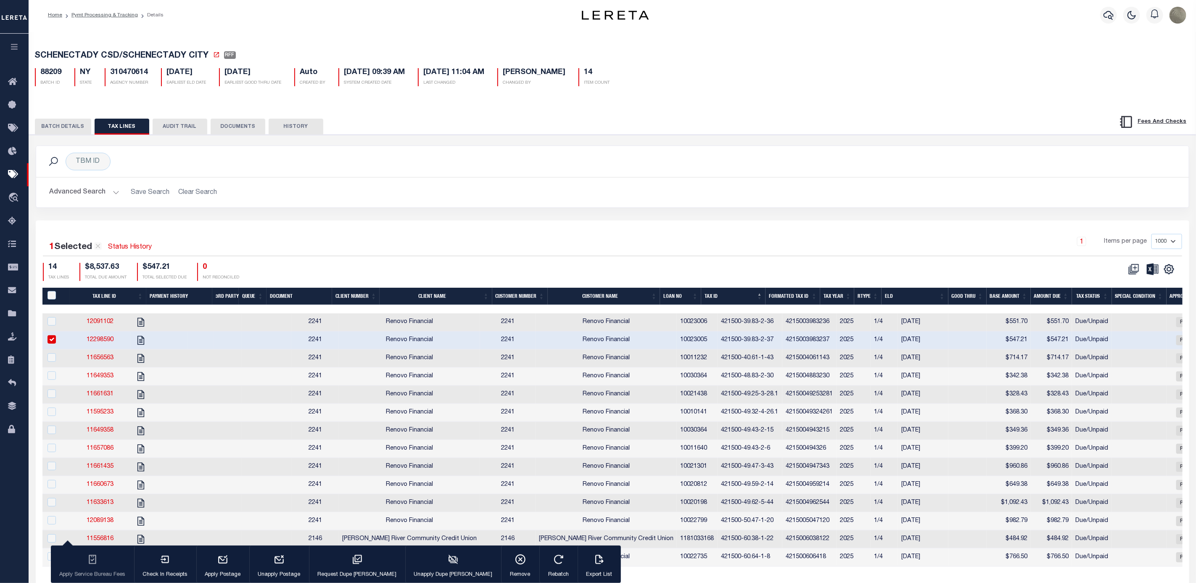
scroll to position [0, 0]
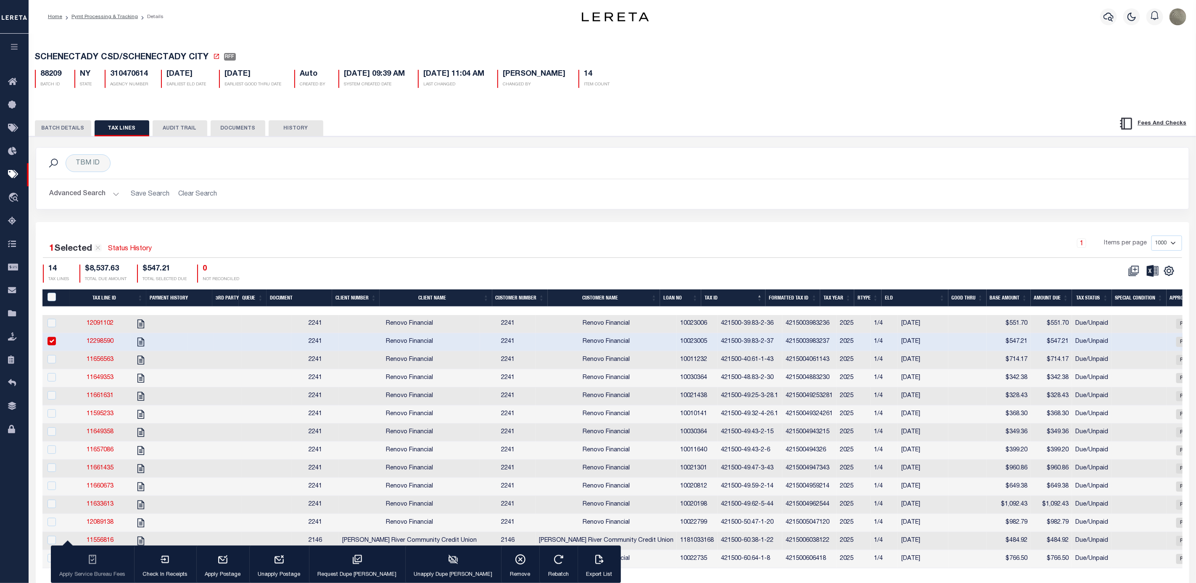
click at [71, 132] on button "BATCH DETAILS" at bounding box center [63, 128] width 56 height 16
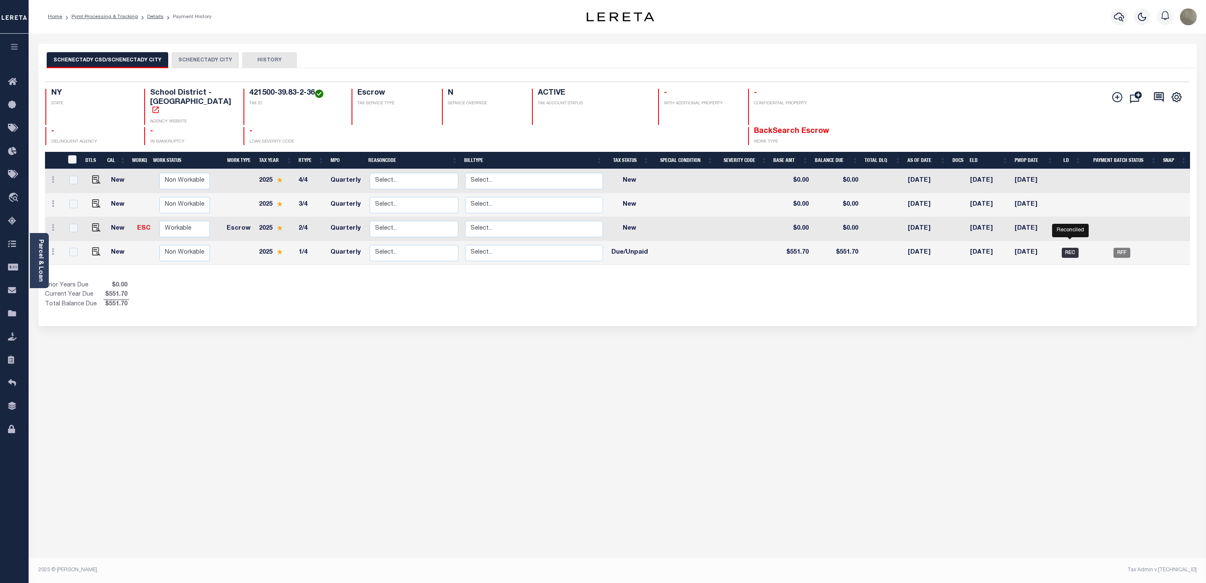
click at [1075, 248] on span "REC" at bounding box center [1070, 253] width 17 height 10
checkbox input "true"
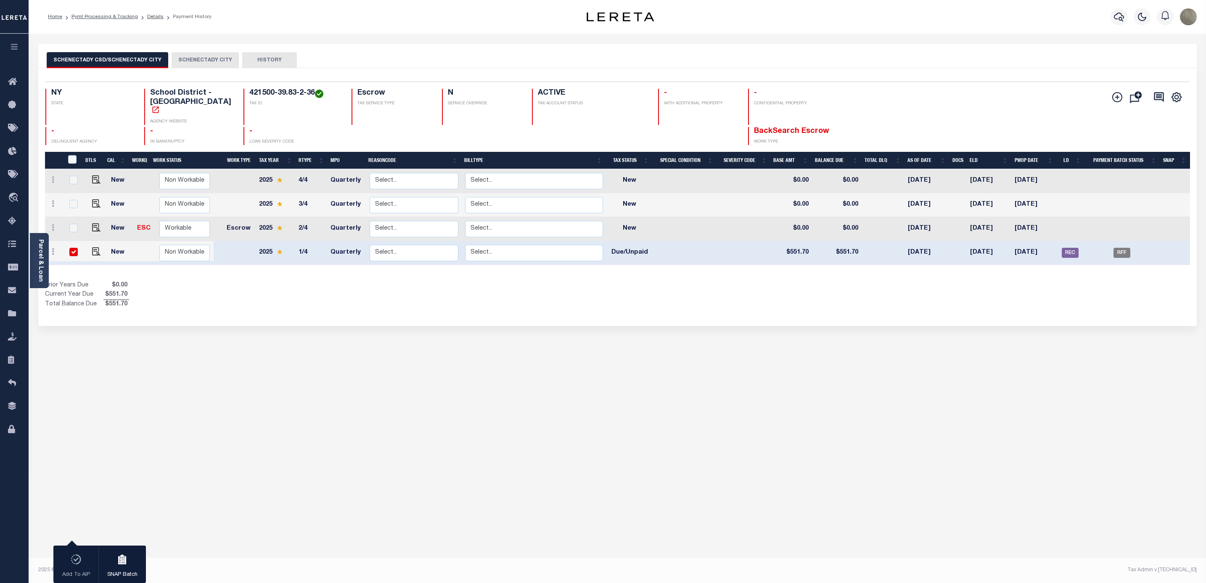
click at [197, 61] on button "SCHENECTADY CITY" at bounding box center [205, 60] width 67 height 16
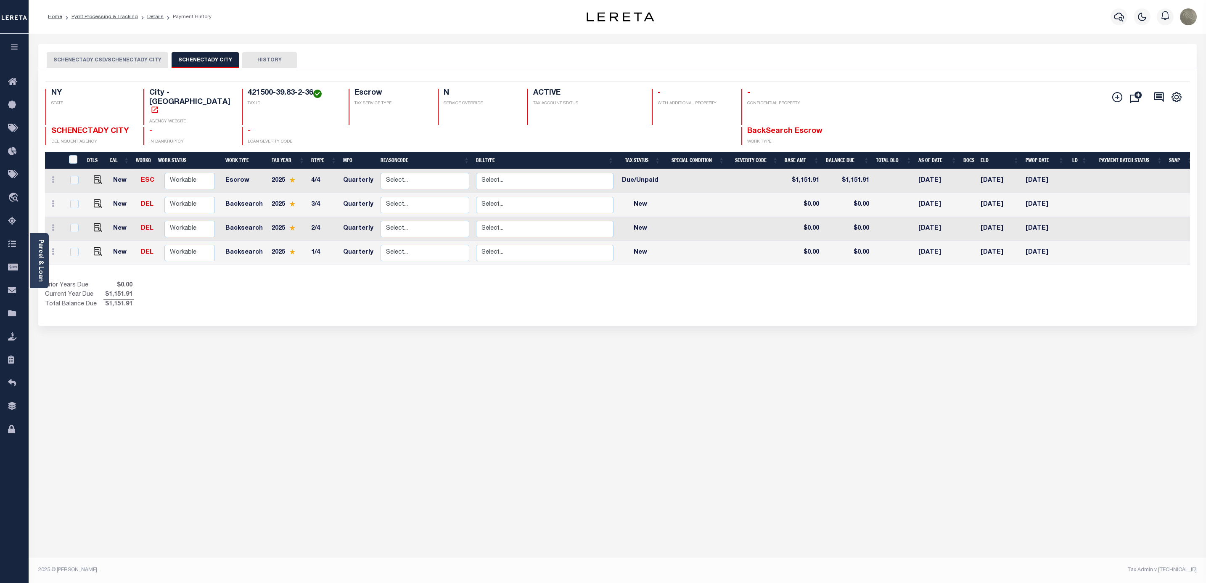
click at [125, 63] on button "SCHENECTADY CSD/SCHENECTADY CITY" at bounding box center [108, 60] width 122 height 16
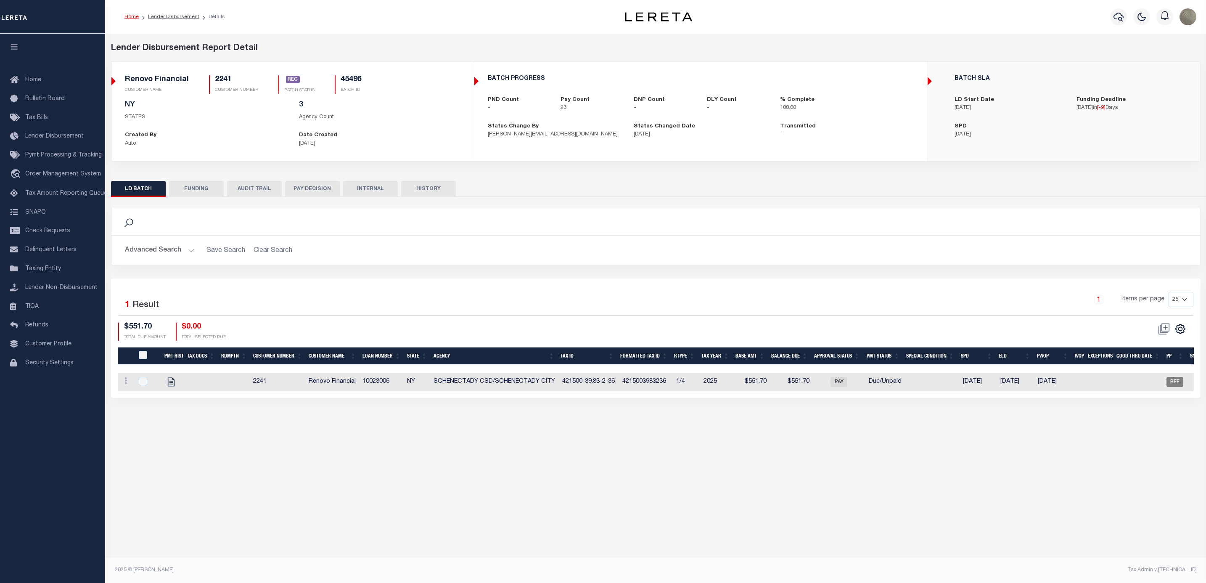
click at [197, 190] on button "FUNDING" at bounding box center [196, 189] width 55 height 16
type input "$26,632.25"
type input "$0"
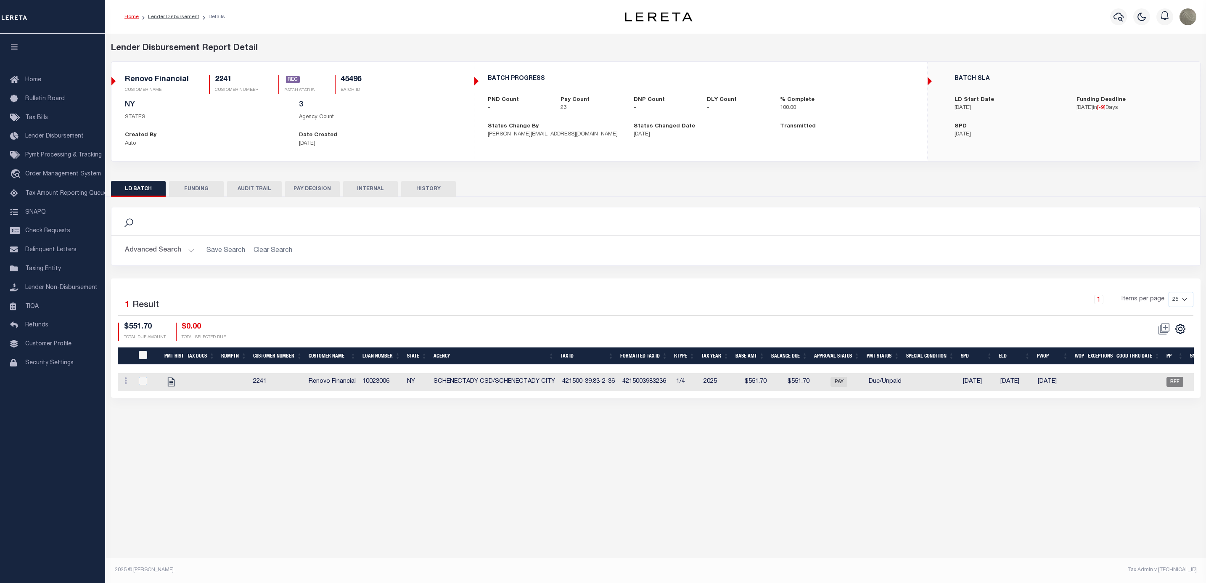
type input "[DATE]"
type input "20250818MMQFMP2700358708181632FT03"
type input "[DATE]"
select select "100"
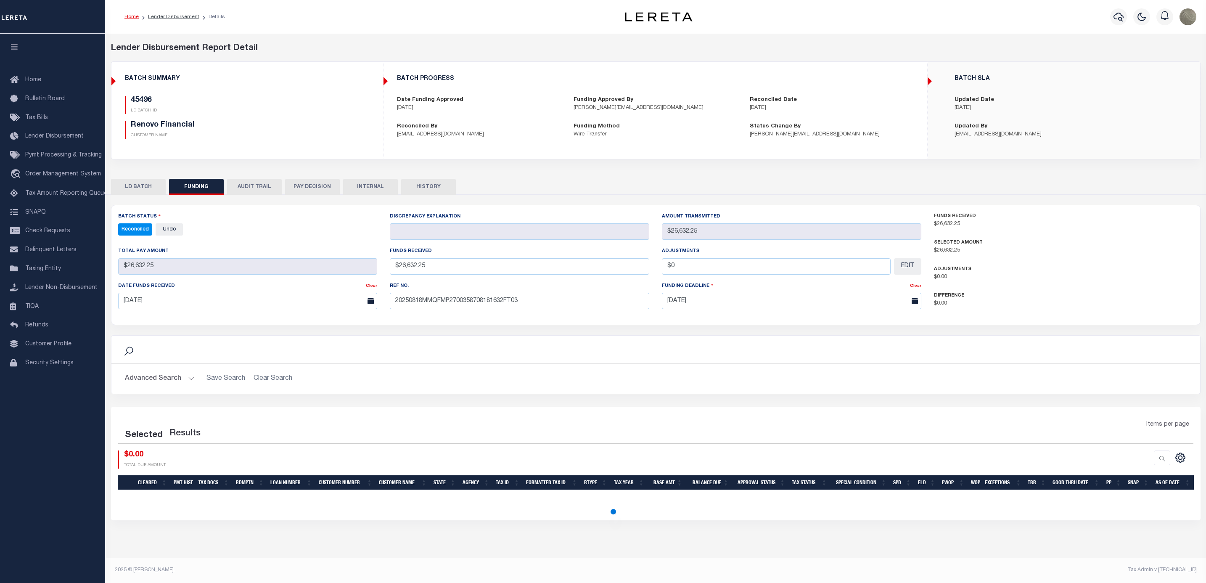
select select "100"
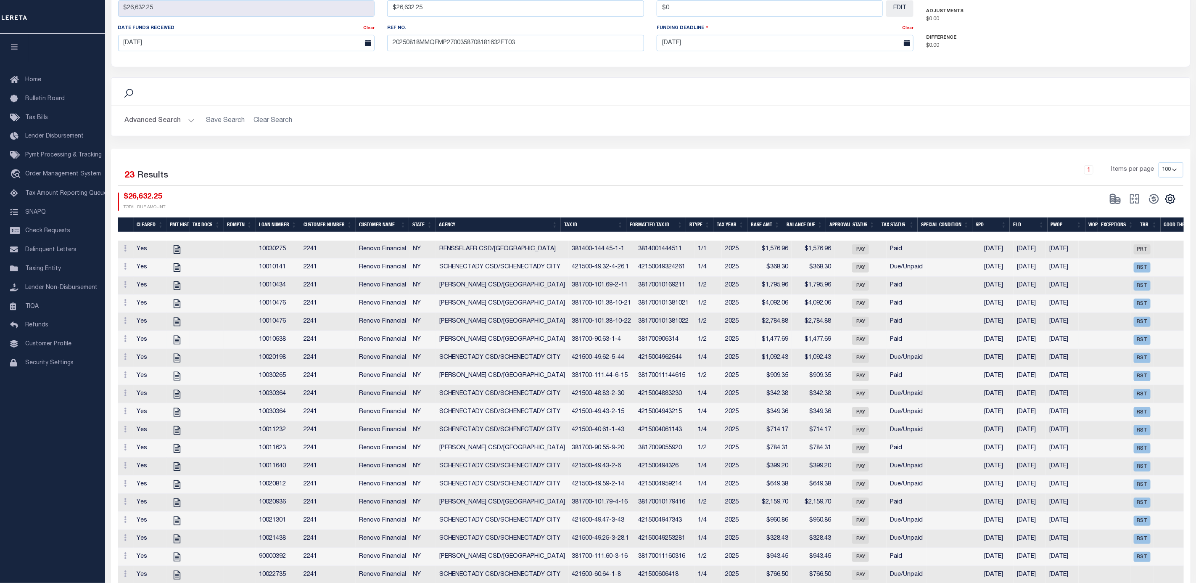
scroll to position [315, 0]
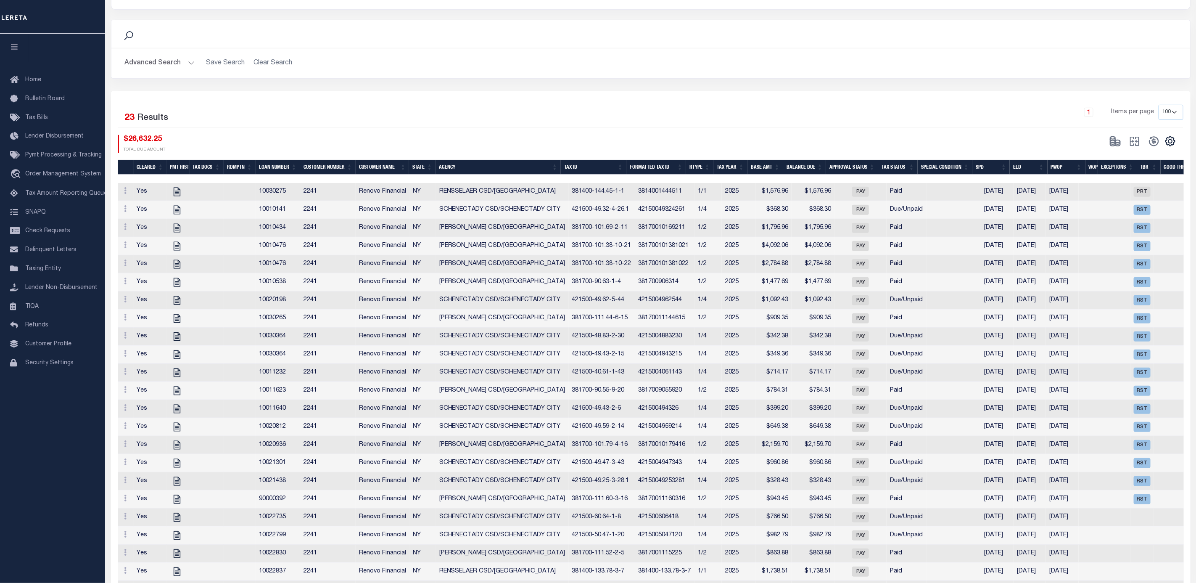
click at [475, 173] on th "Agency" at bounding box center [498, 167] width 125 height 15
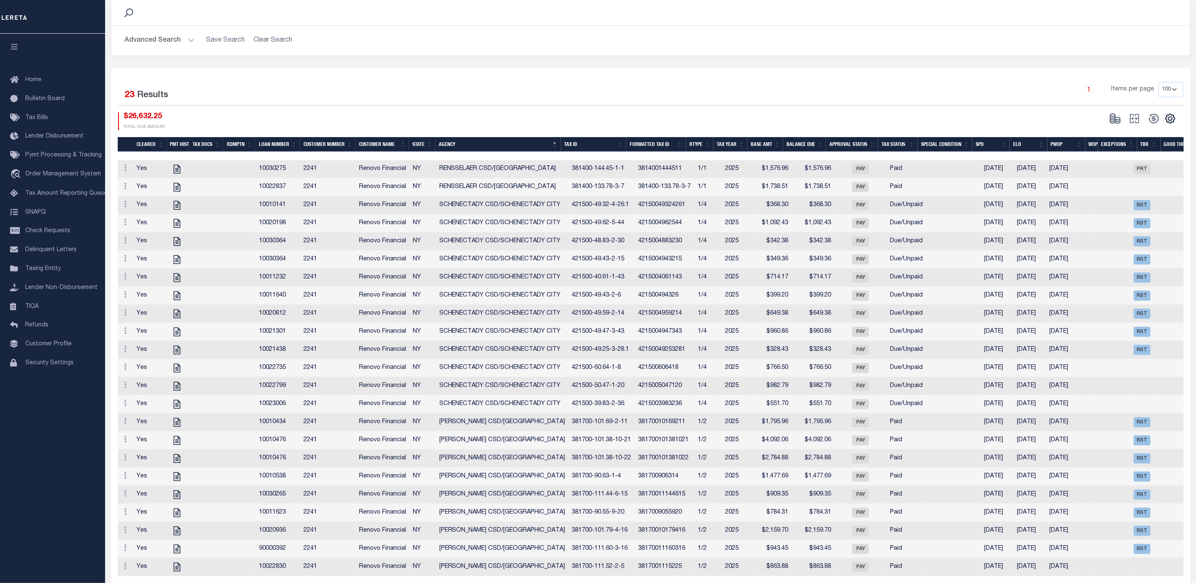
scroll to position [378, 0]
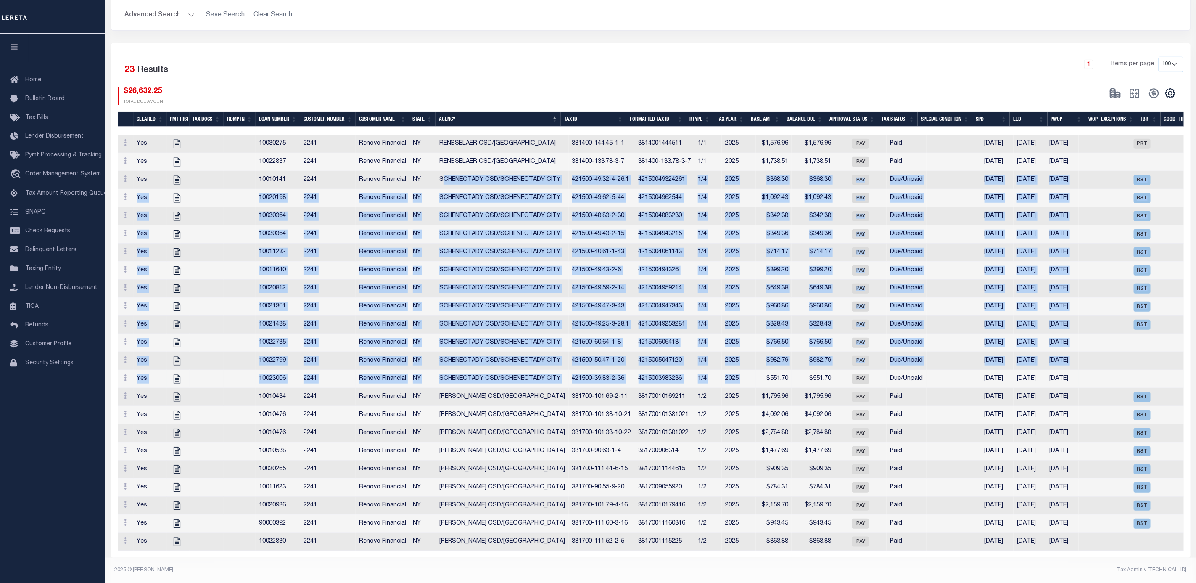
drag, startPoint x: 439, startPoint y: 168, endPoint x: 758, endPoint y: 374, distance: 379.2
click at [758, 374] on tbody "View Tax Line Detail View Accutax Payment History Yes 10030275 2241 Renovo Fina…" at bounding box center [705, 343] width 1174 height 416
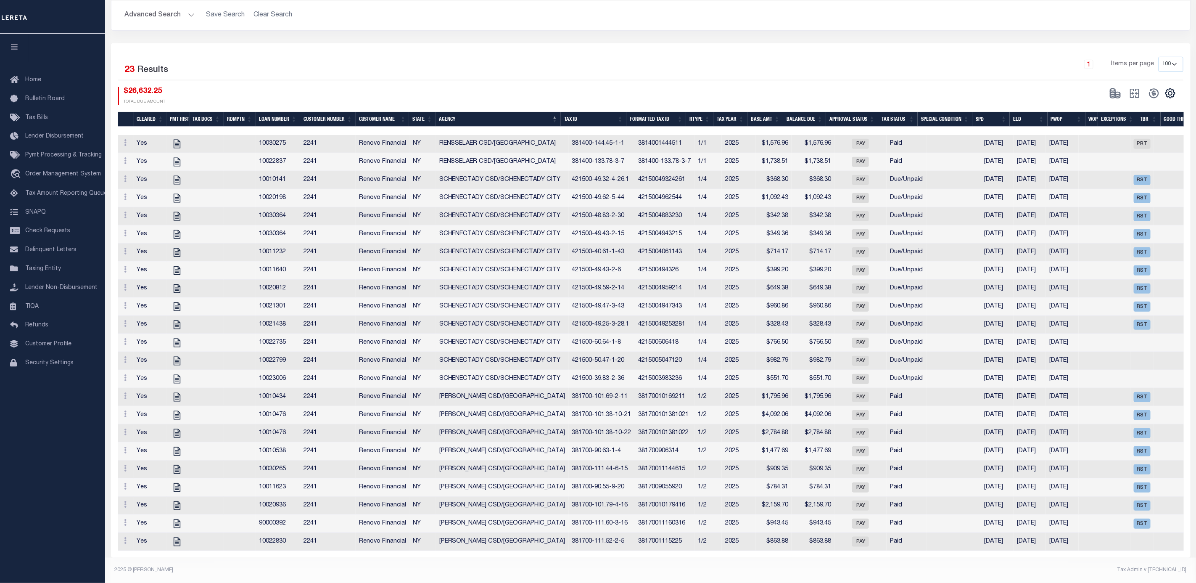
click at [478, 64] on div "1 Items per page 10 25 50 100" at bounding box center [786, 68] width 796 height 22
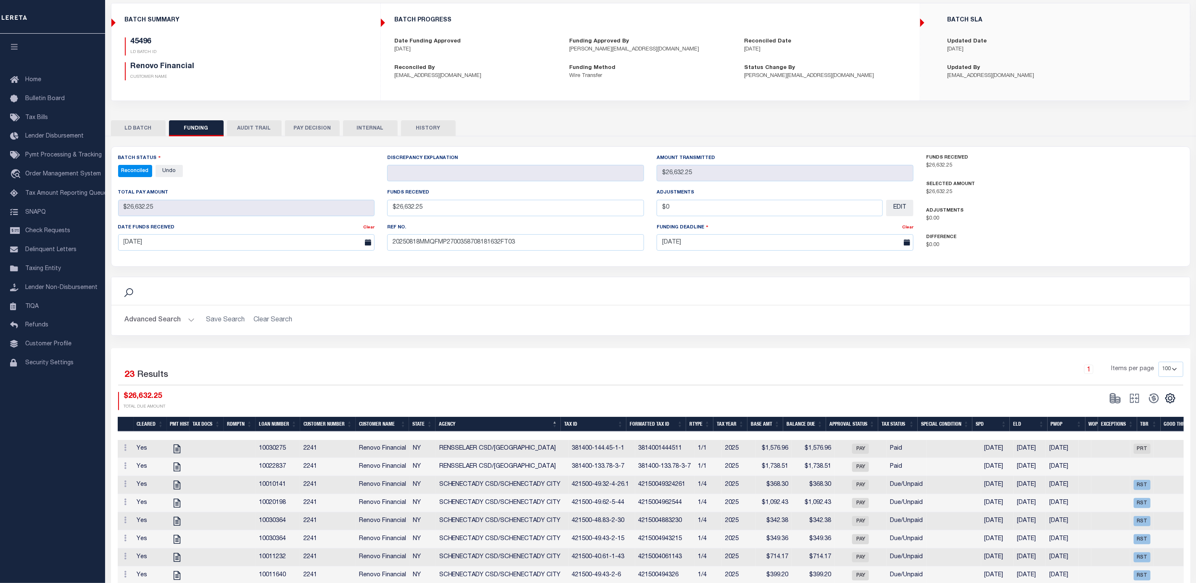
scroll to position [0, 0]
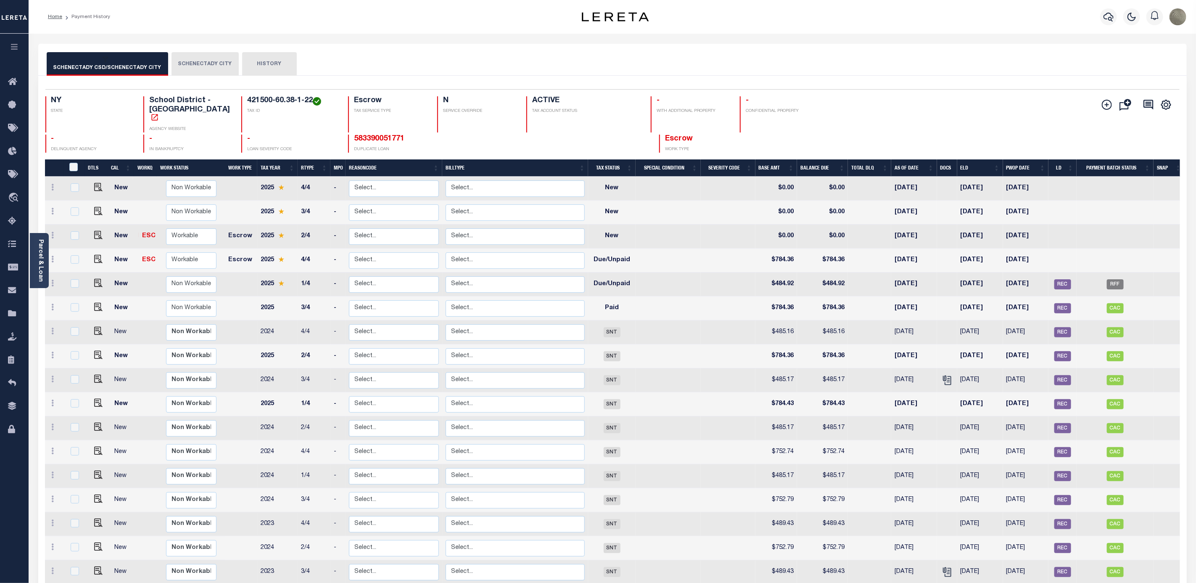
click at [777, 103] on div "NY STATE School District - NY AGENCY WEBSITE 421500-60.38-1-22 TAX ID Escrow TA…" at bounding box center [484, 114] width 879 height 36
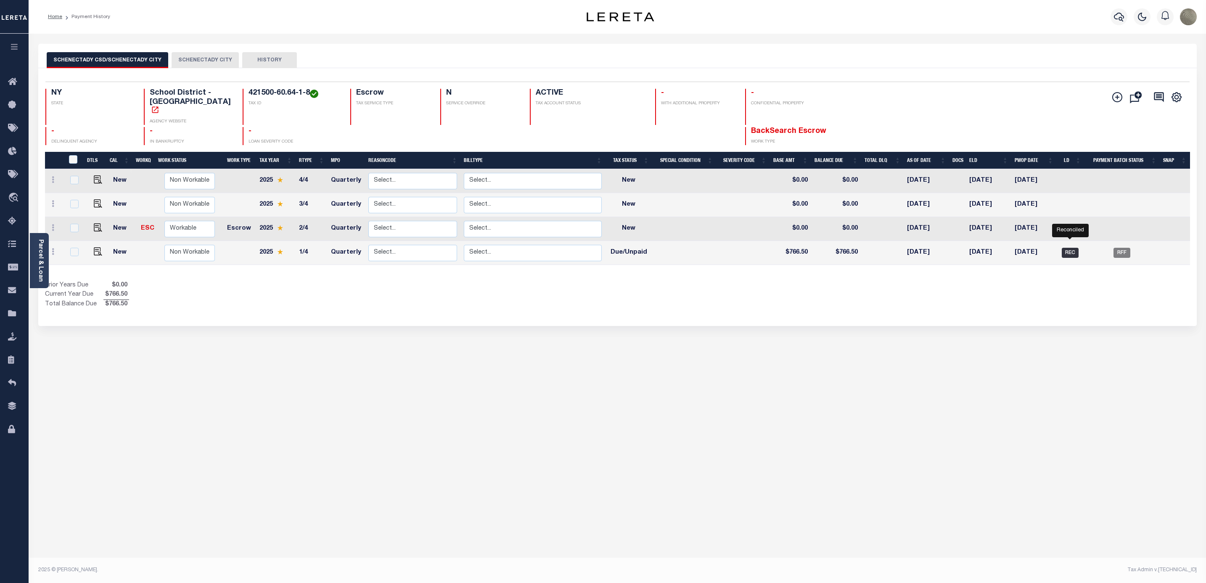
click at [1071, 248] on span "REC" at bounding box center [1070, 253] width 17 height 10
checkbox input "true"
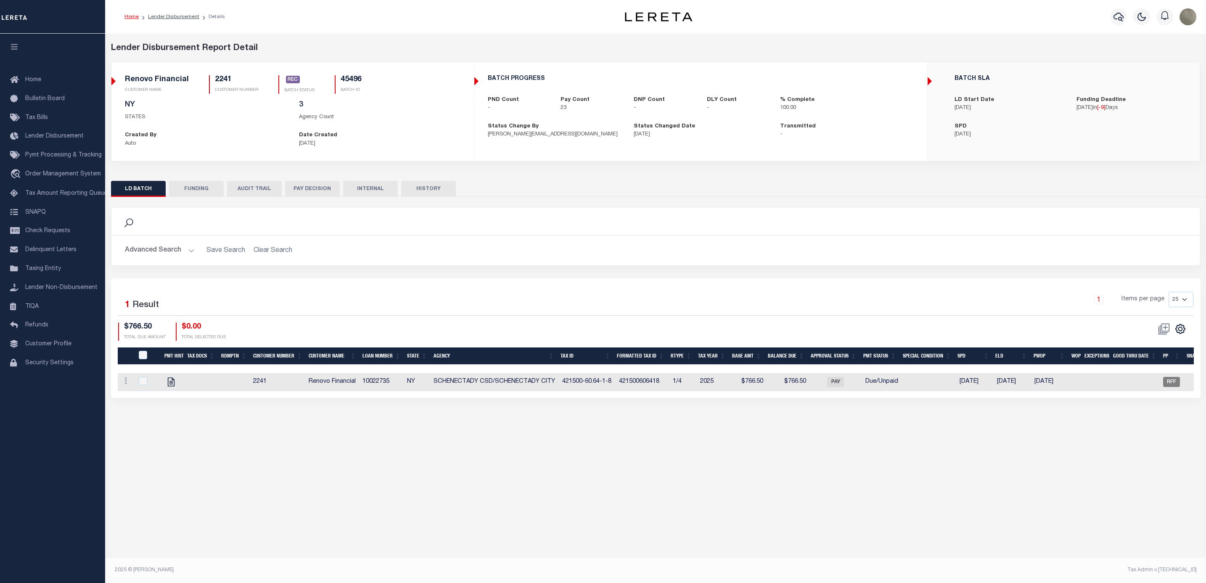
click at [201, 197] on button "FUNDING" at bounding box center [196, 189] width 55 height 16
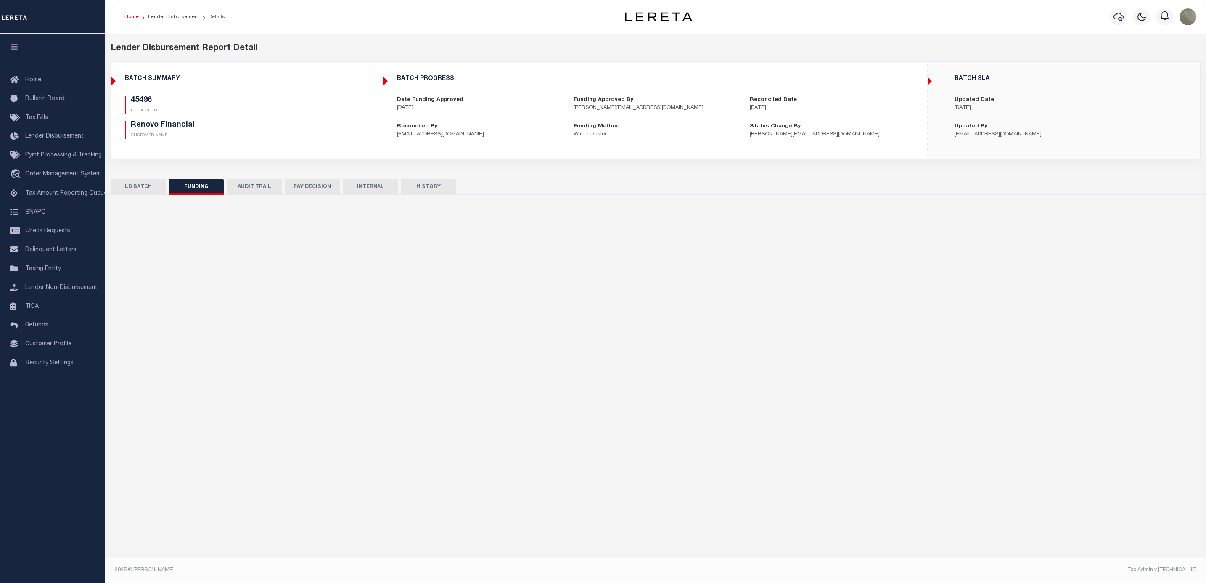
type input "$26,632.25"
type input "$0"
type input "08/18/2025"
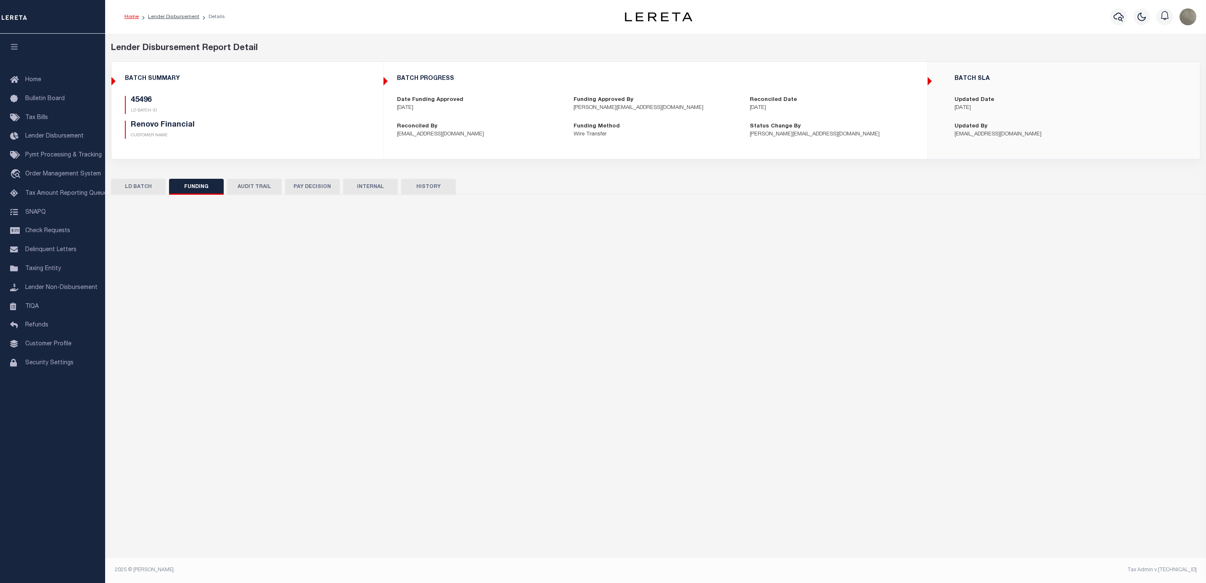
type input "20250818MMQFMP2700358708181632FT03"
type input "08/18/2025"
select select "100"
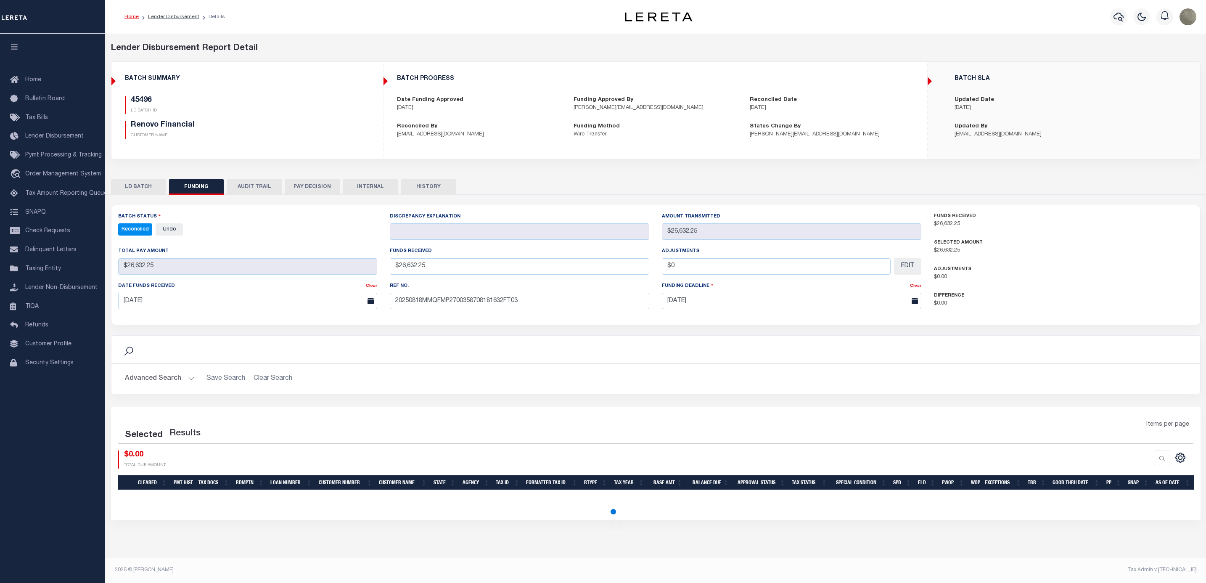
select select "100"
select select
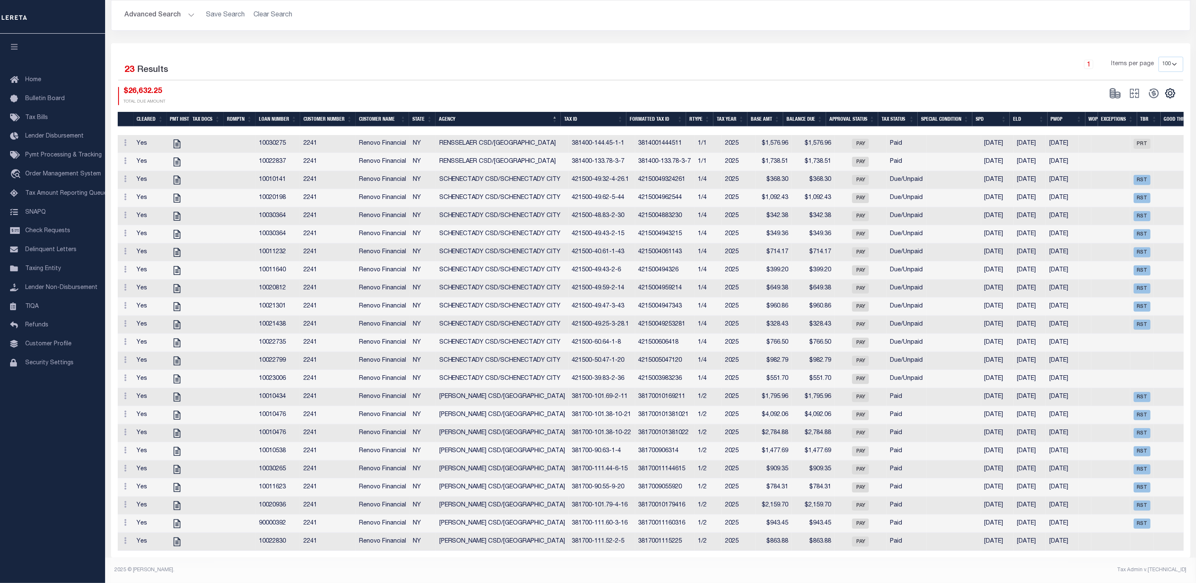
scroll to position [62, 0]
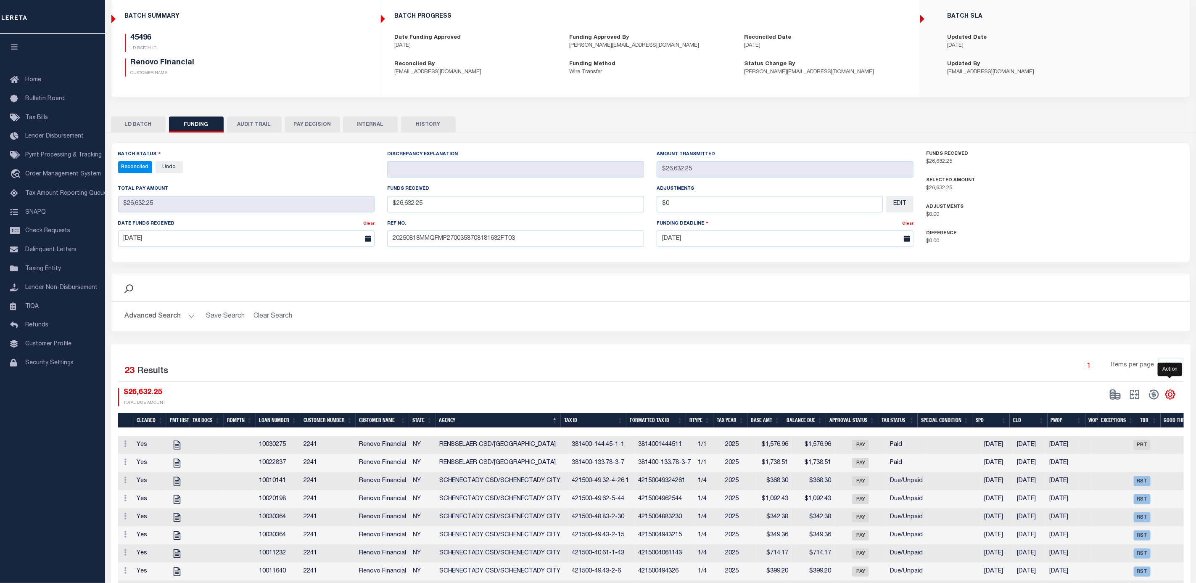
click at [1173, 399] on icon "" at bounding box center [1170, 394] width 9 height 9
click at [1124, 458] on span "Show Filter" at bounding box center [1119, 457] width 32 height 6
select select
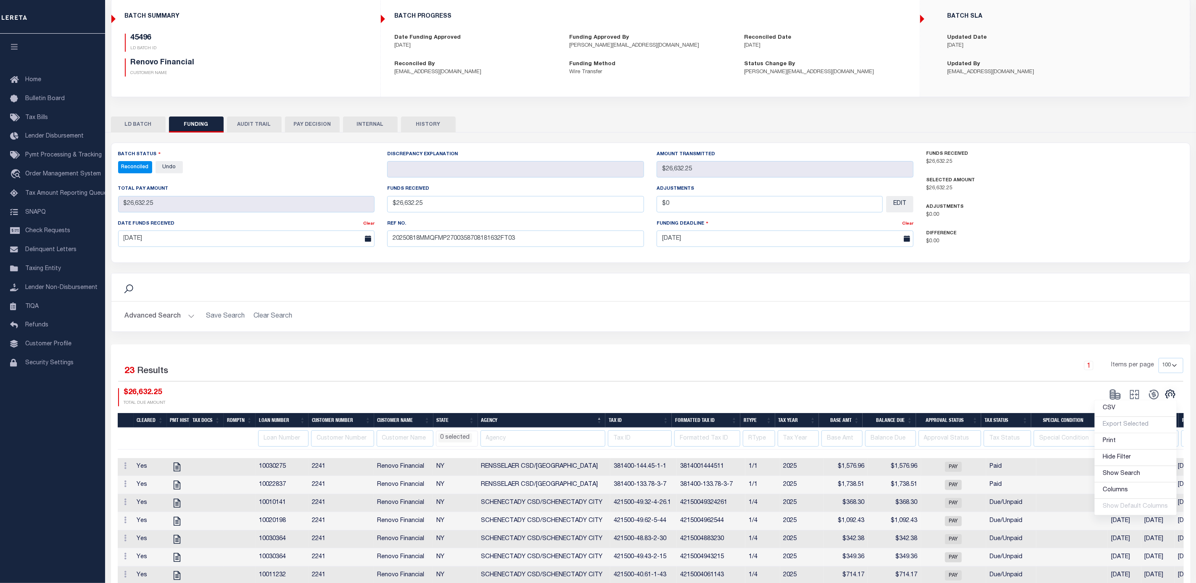
click at [511, 364] on div "1 Items per page 10 25 50 100" at bounding box center [786, 369] width 796 height 22
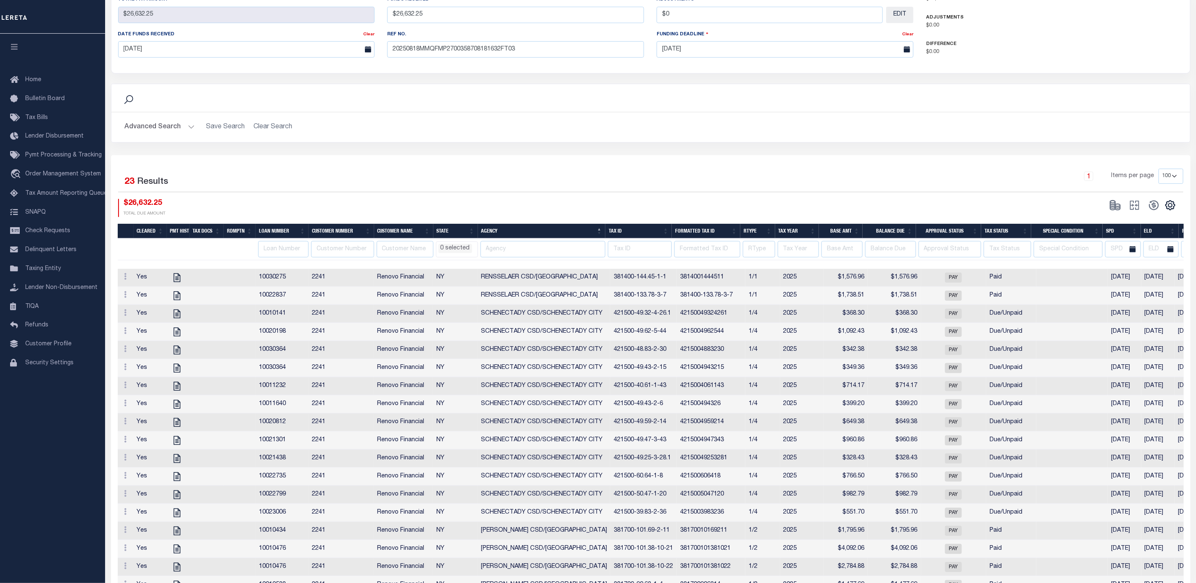
scroll to position [0, 0]
click at [495, 254] on input "text" at bounding box center [543, 249] width 125 height 16
click at [490, 352] on td "SCHENECTADY CSD/SCHENECTADY CITY" at bounding box center [544, 350] width 133 height 18
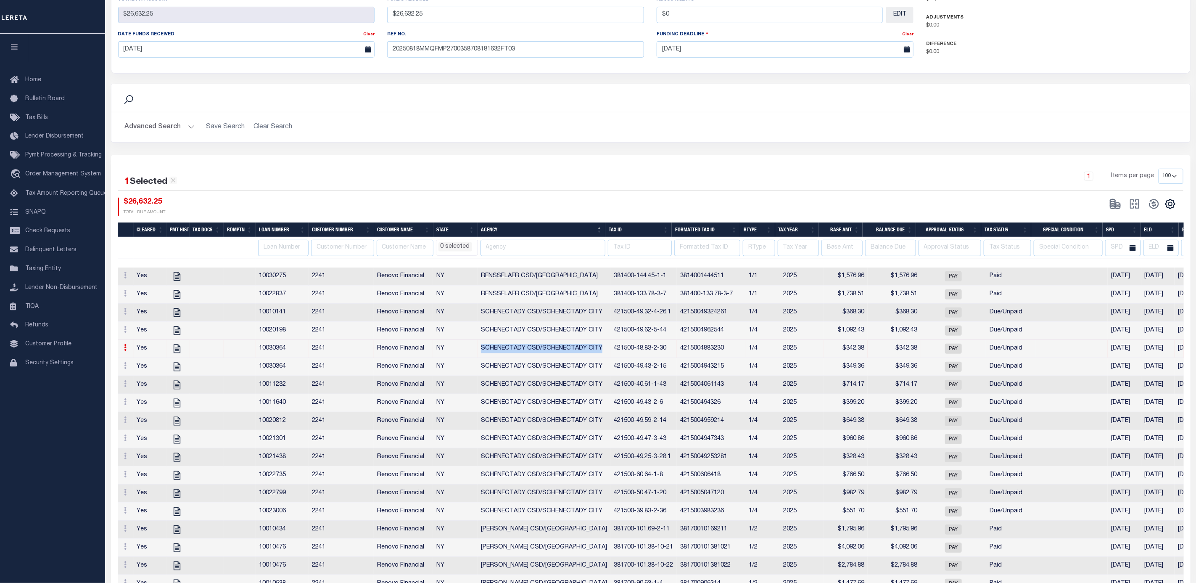
drag, startPoint x: 481, startPoint y: 353, endPoint x: 602, endPoint y: 354, distance: 121.5
click at [602, 354] on td "SCHENECTADY CSD/SCHENECTADY CITY" at bounding box center [544, 349] width 133 height 18
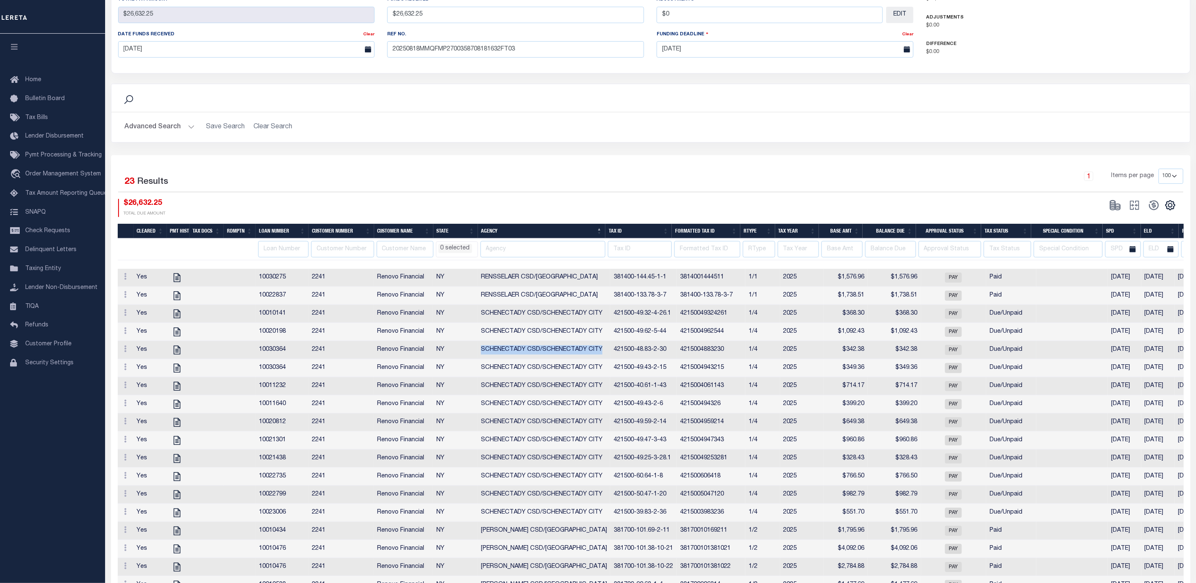
copy td "SCHENECTADY CSD/SCHENECTADY CITY"
click at [501, 246] on input "text" at bounding box center [543, 249] width 125 height 16
paste input "SCHENECTADY CSD/SCHENECTADY CITY"
type input "SCHENECTADY CSD/SCHENECTADY CITY"
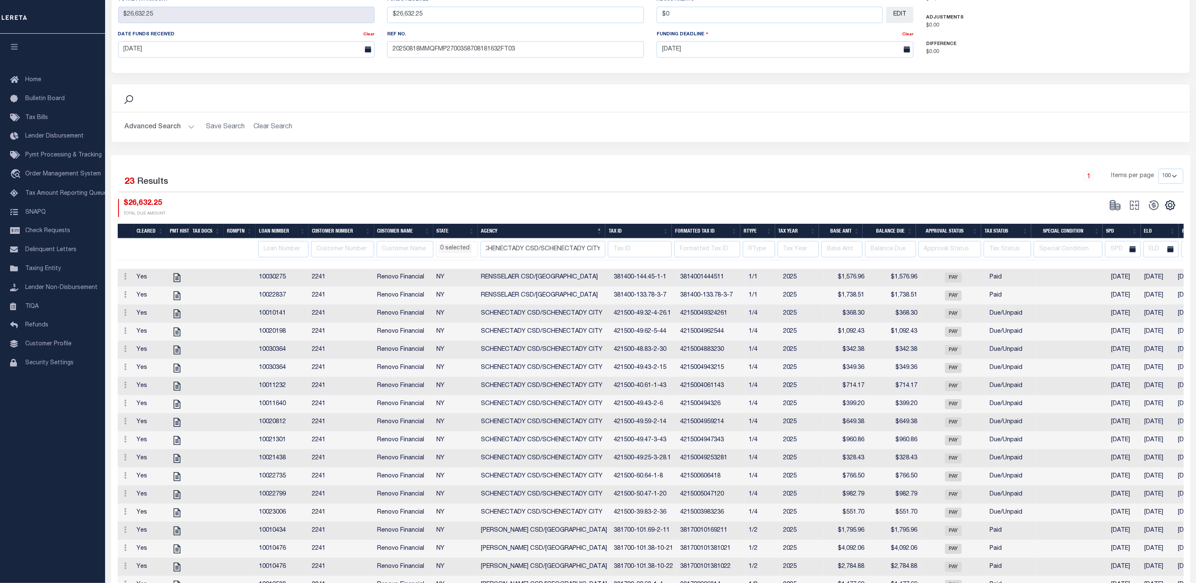
scroll to position [0, 0]
click at [511, 193] on div "1 Selected 23 Results 1 Items per page 10 25 50 100" at bounding box center [650, 181] width 1065 height 24
select select
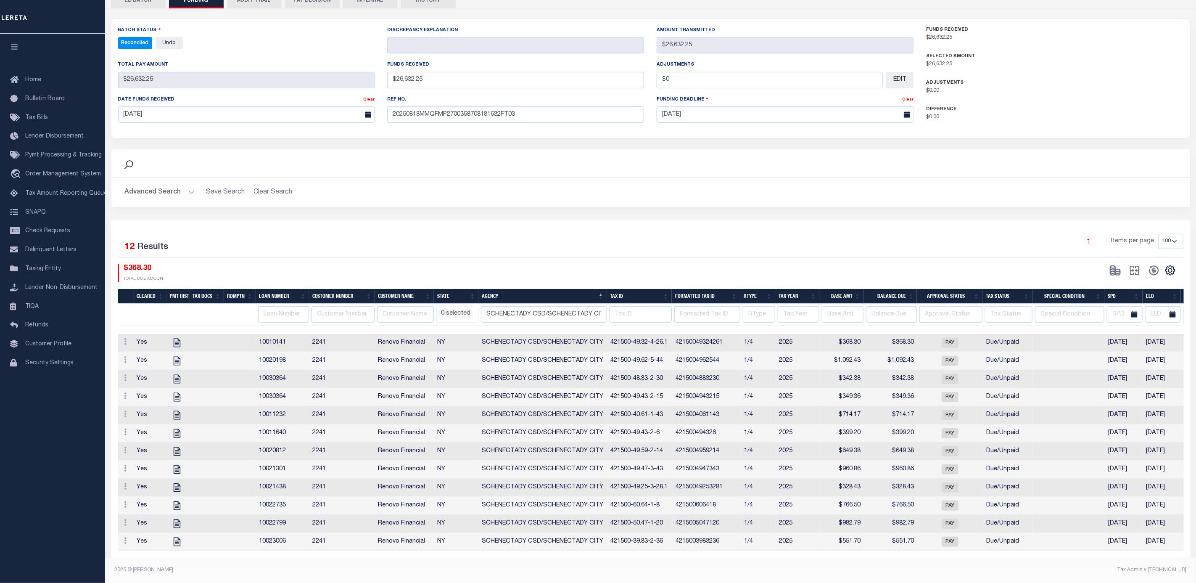
scroll to position [198, 0]
click at [1170, 269] on icon "" at bounding box center [1170, 271] width 4 height 4
click at [1120, 280] on link "CSV" at bounding box center [1136, 284] width 82 height 16
select select
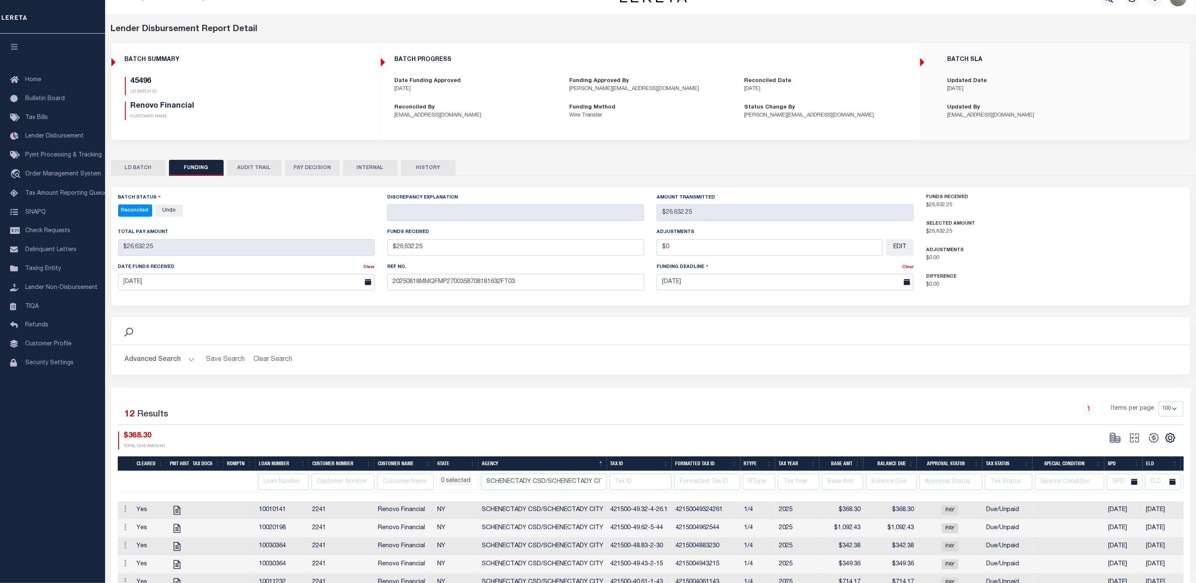
scroll to position [0, 0]
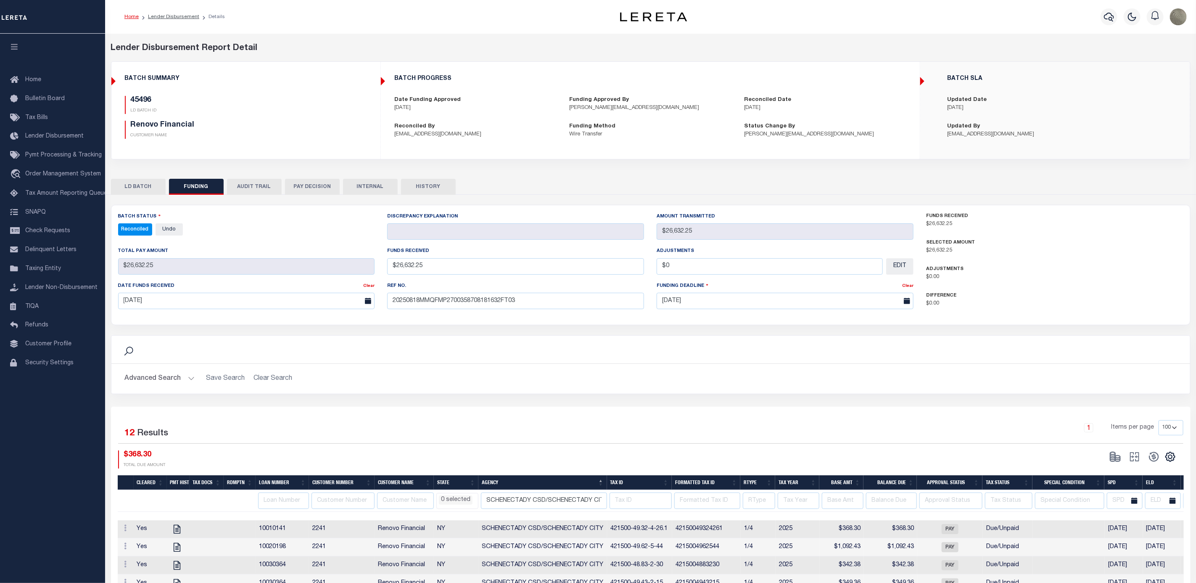
click at [627, 184] on div "LD BATCH FUNDING AUDIT TRAIL PAY DECISION INTERNAL HISTORY" at bounding box center [651, 187] width 1080 height 16
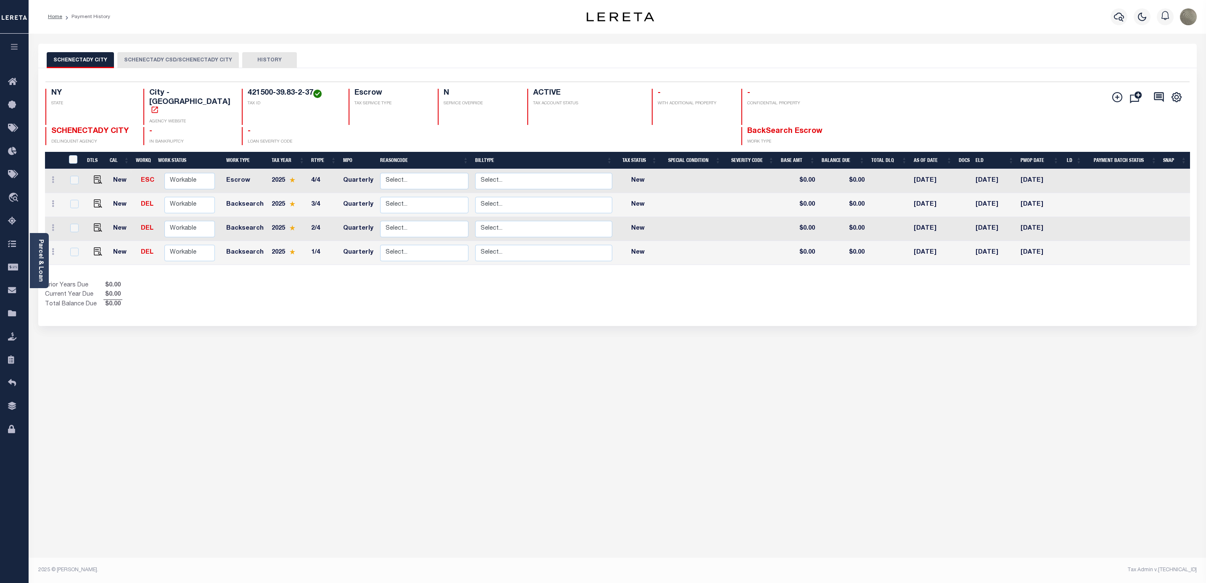
click at [185, 54] on button "SCHENECTADY CSD/SCHENECTADY CITY" at bounding box center [178, 60] width 122 height 16
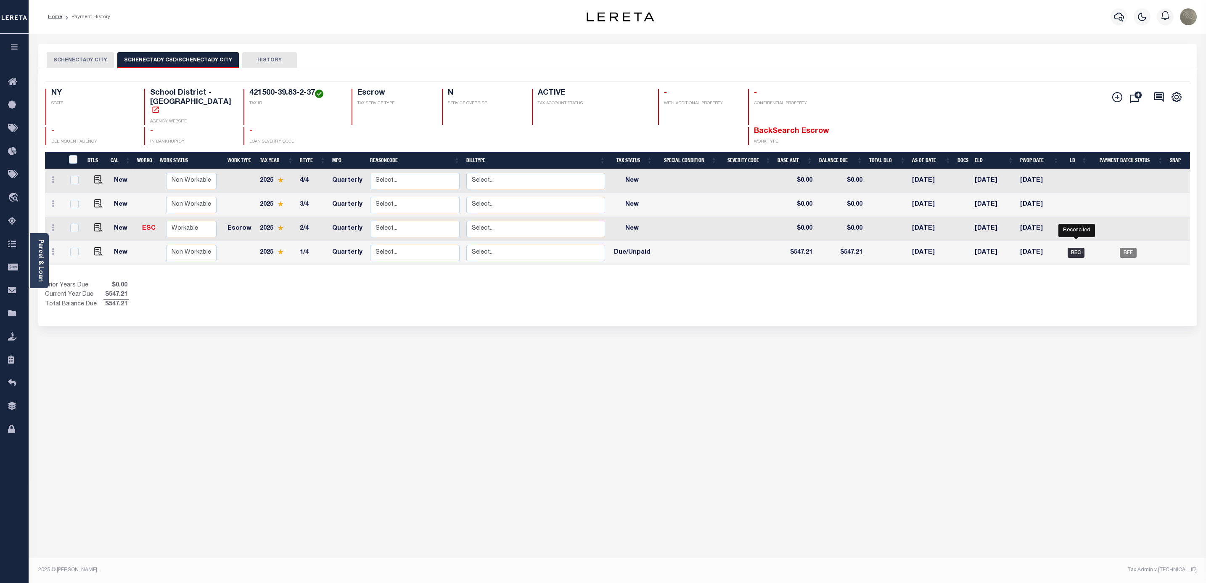
click at [1075, 248] on span "REC" at bounding box center [1075, 253] width 17 height 10
checkbox input "true"
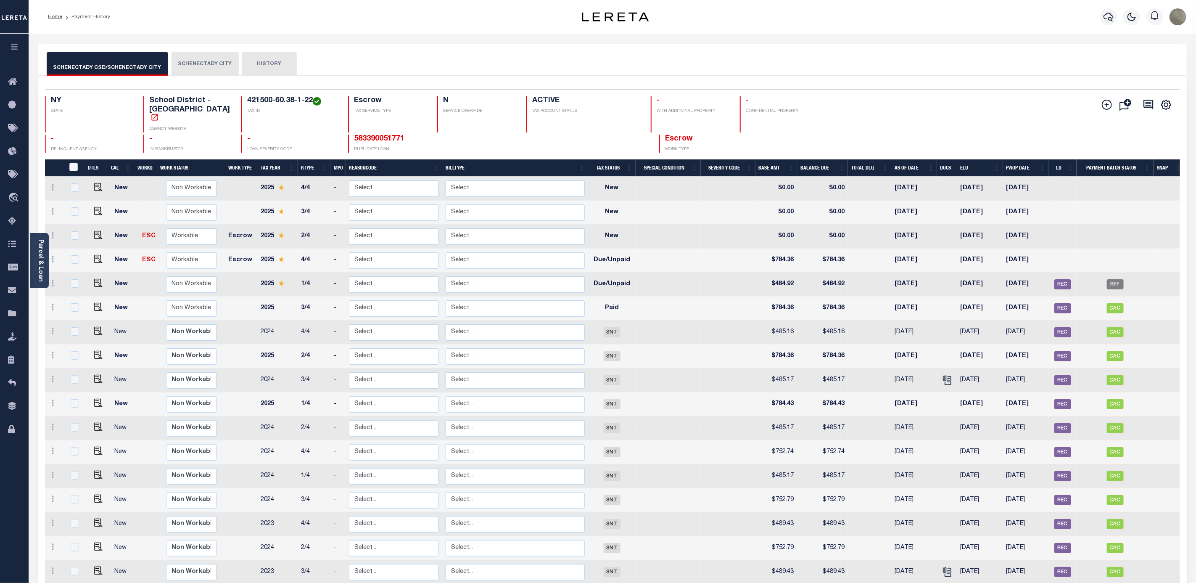
click at [214, 66] on button "SCHENECTADY CITY" at bounding box center [205, 64] width 67 height 24
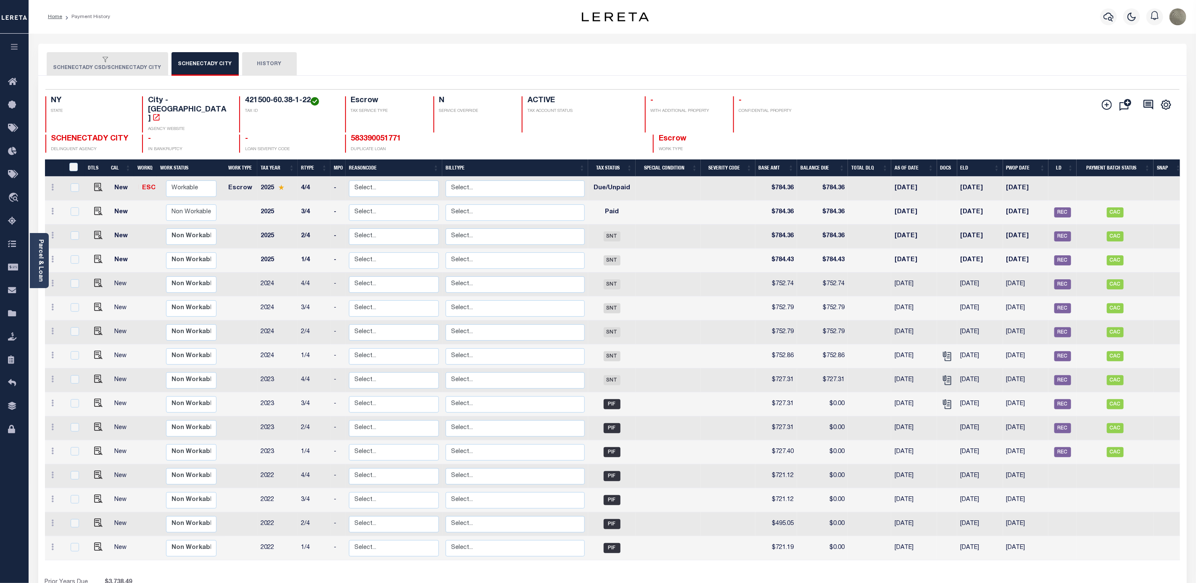
click at [84, 52] on button "SCHENECTADY CSD/SCHENECTADY CITY" at bounding box center [108, 64] width 122 height 24
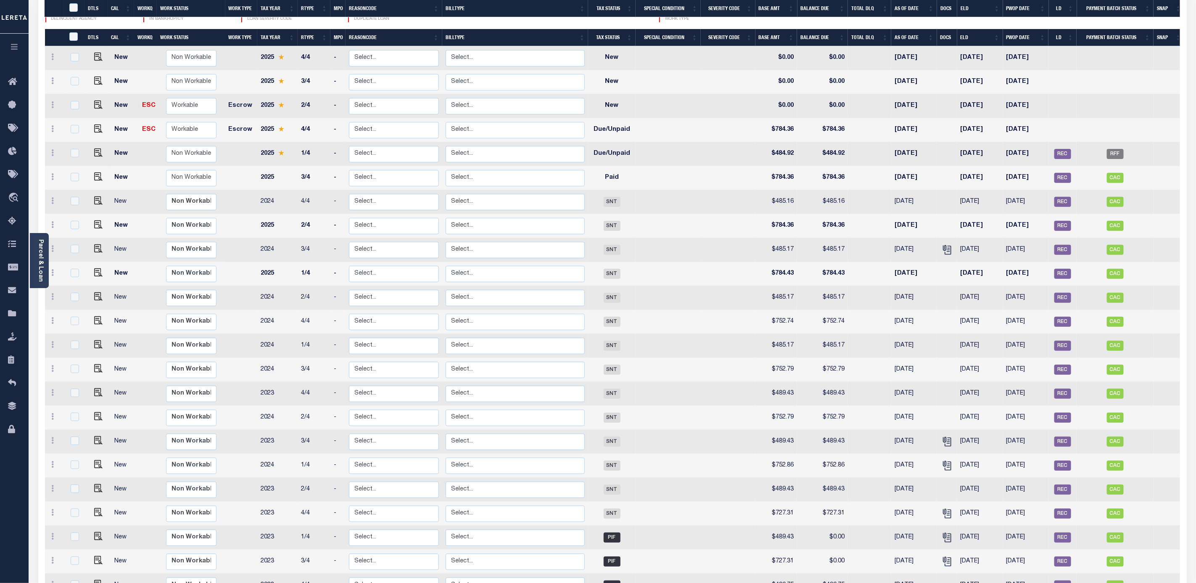
scroll to position [126, 0]
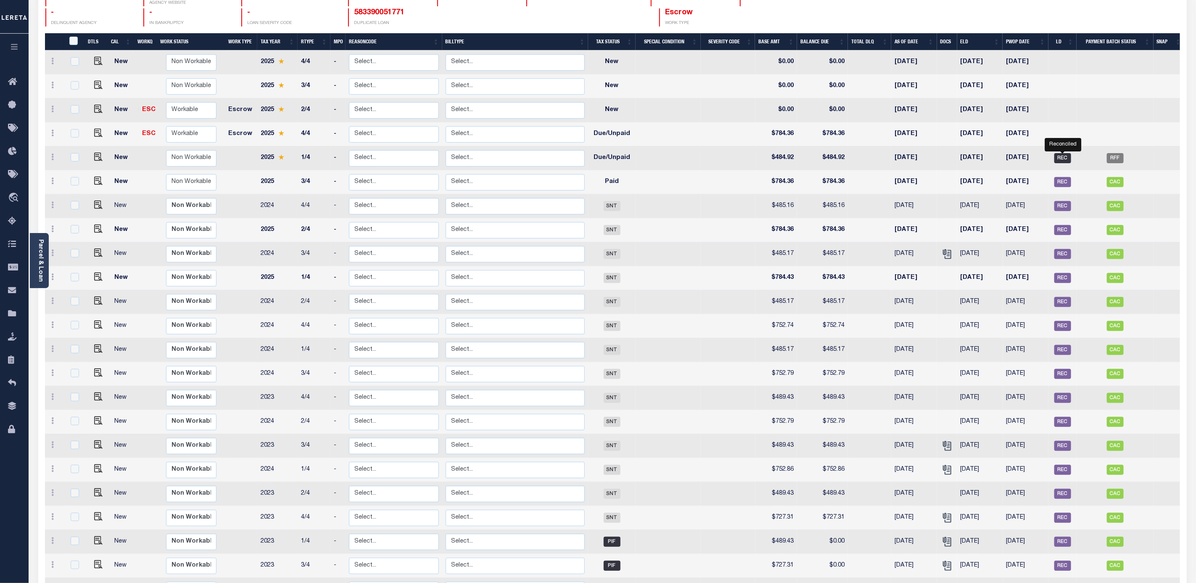
click at [1058, 153] on span "REC" at bounding box center [1062, 158] width 17 height 10
checkbox input "true"
